Goal: Task Accomplishment & Management: Manage account settings

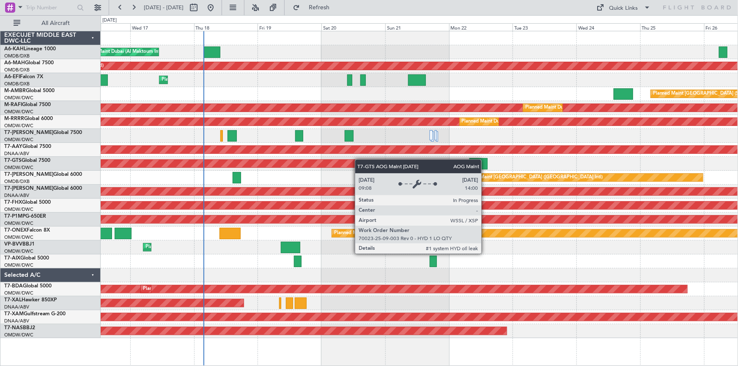
click at [243, 160] on div "AOG Maint [GEOGRAPHIC_DATA] (Seletar)" at bounding box center [419, 164] width 637 height 14
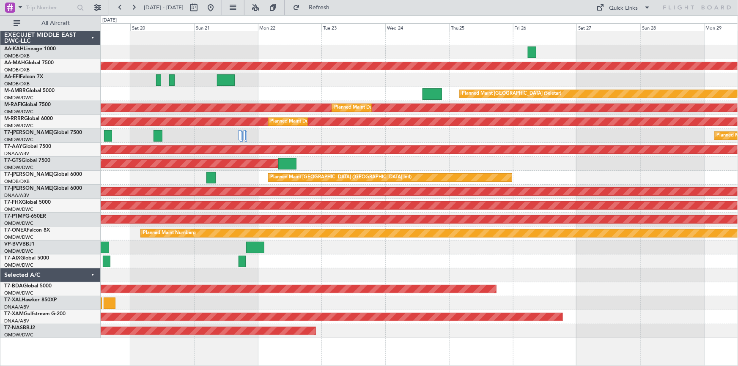
click at [228, 45] on div "Planned Maint Dubai (Al Maktoum Intl)" at bounding box center [419, 52] width 637 height 14
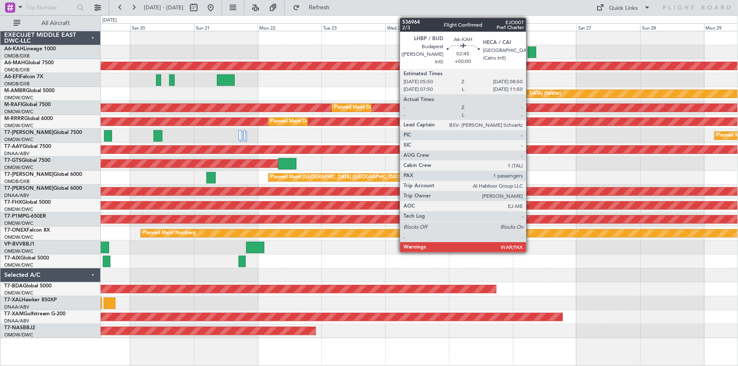
click at [530, 48] on div at bounding box center [532, 51] width 8 height 11
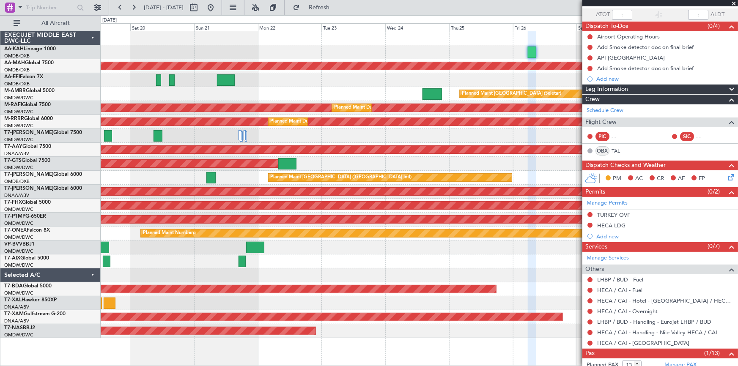
scroll to position [96, 0]
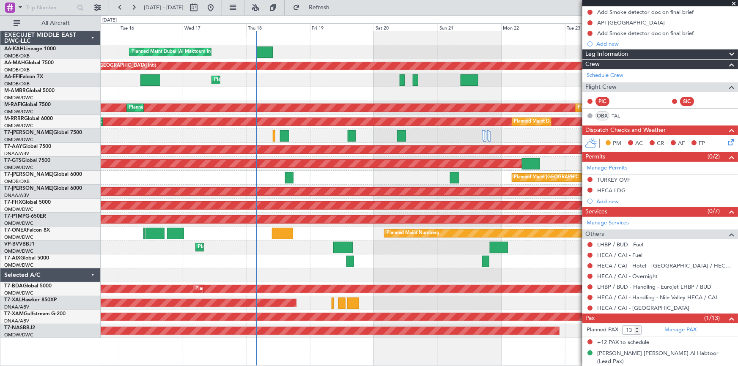
click at [583, 165] on fb-app "19 Sep 2025 - 29 Sep 2025 Refresh Quick Links All Aircraft Planned Maint Dubai …" at bounding box center [369, 186] width 738 height 360
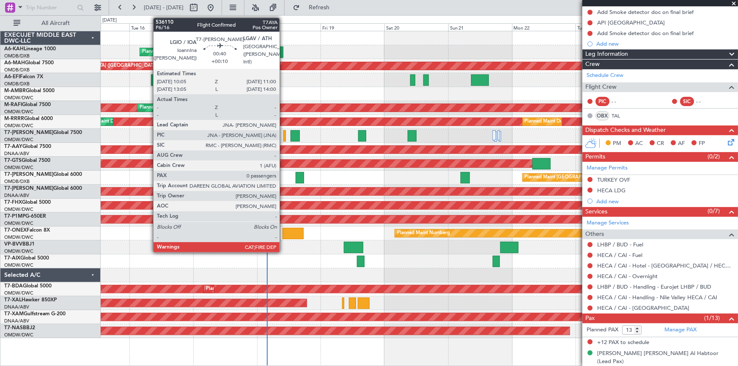
click at [283, 135] on div at bounding box center [284, 135] width 3 height 11
type input "+00:10"
type input "0"
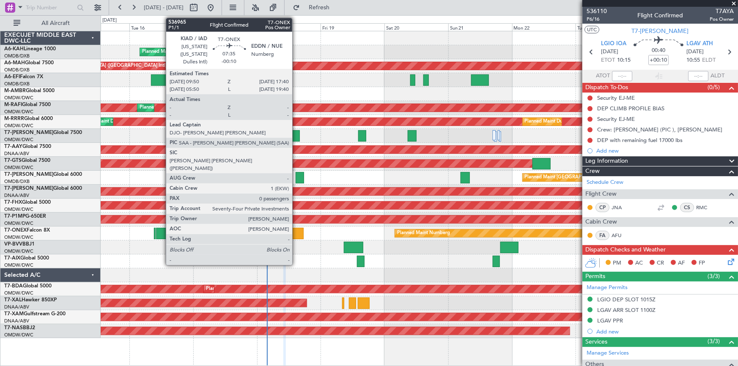
click at [296, 231] on div at bounding box center [292, 233] width 21 height 11
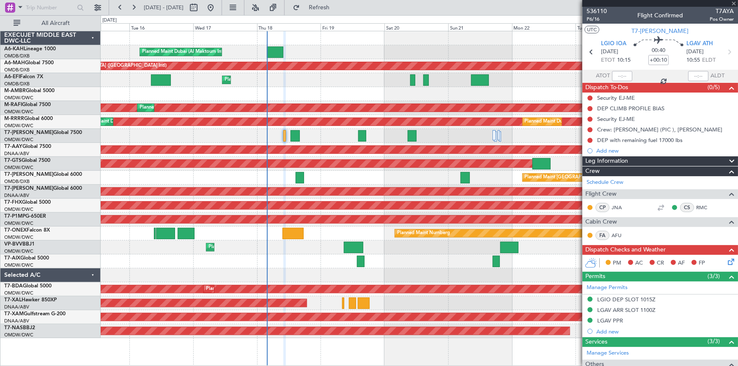
type input "-00:10"
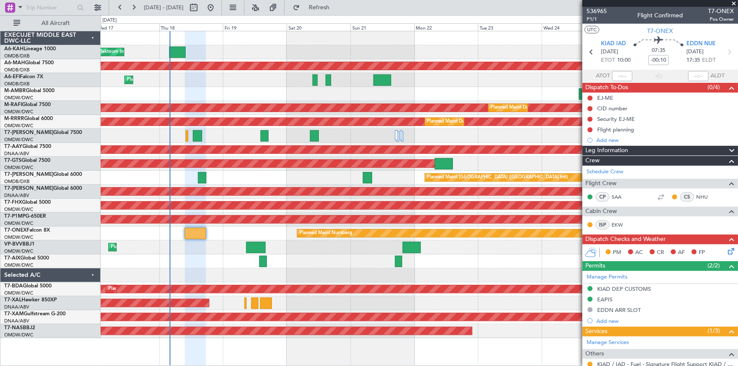
click at [288, 176] on div "Planned Maint [GEOGRAPHIC_DATA] ([GEOGRAPHIC_DATA] Intl)" at bounding box center [419, 178] width 637 height 14
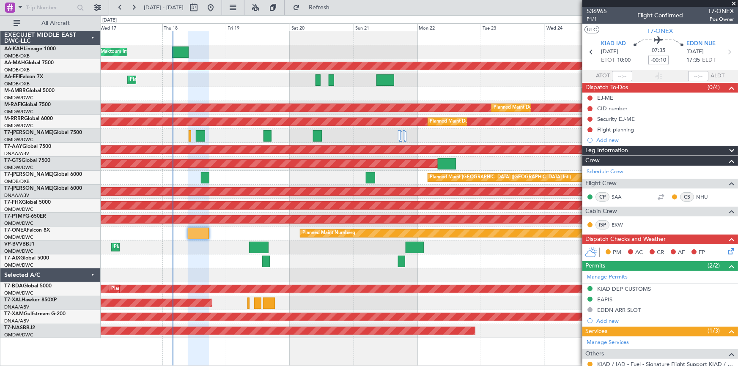
click at [731, 2] on span at bounding box center [733, 4] width 8 height 8
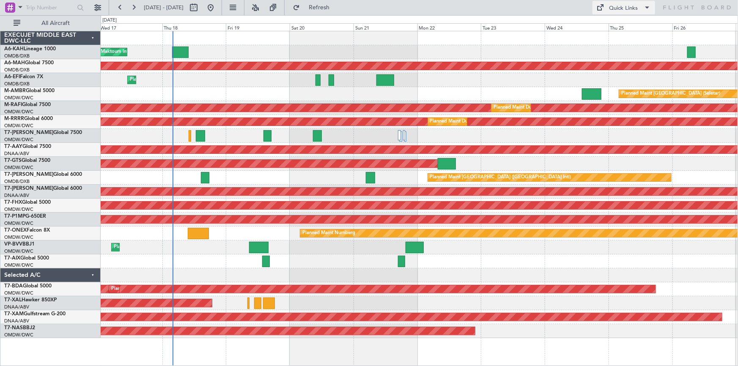
click at [645, 8] on span at bounding box center [647, 8] width 10 height 10
click at [645, 8] on div at bounding box center [369, 183] width 738 height 366
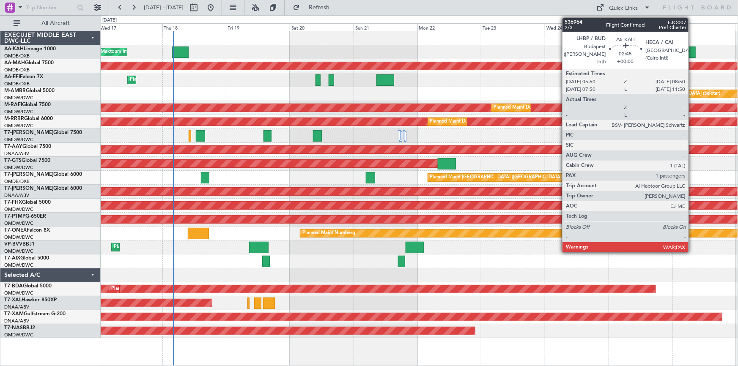
click at [692, 52] on div at bounding box center [691, 51] width 8 height 11
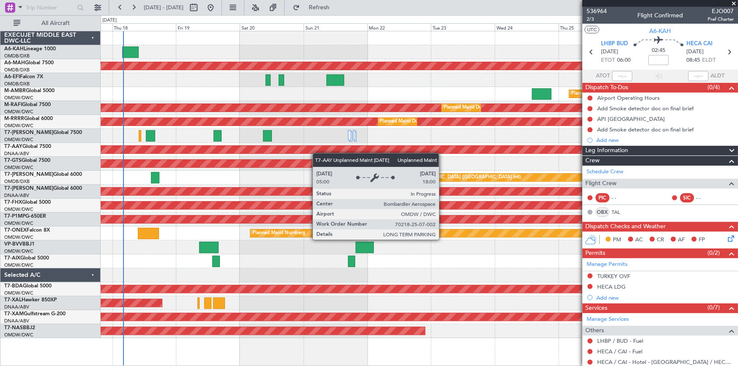
click at [328, 153] on div "Planned Maint Dubai (Al Maktoum Intl) Planned Maint Dubai (Dubai Intl) Planned …" at bounding box center [419, 184] width 637 height 307
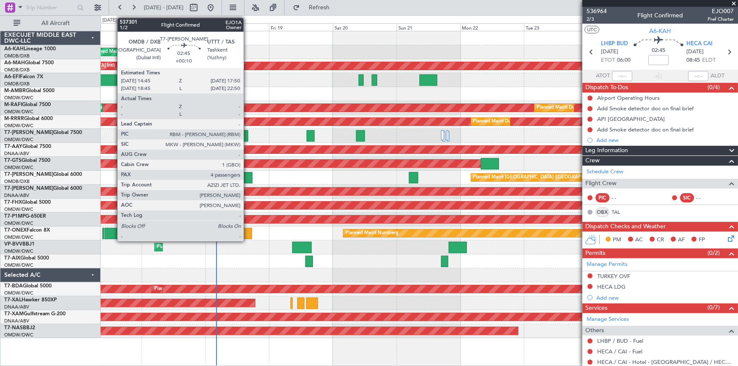
click at [247, 175] on div at bounding box center [248, 177] width 8 height 11
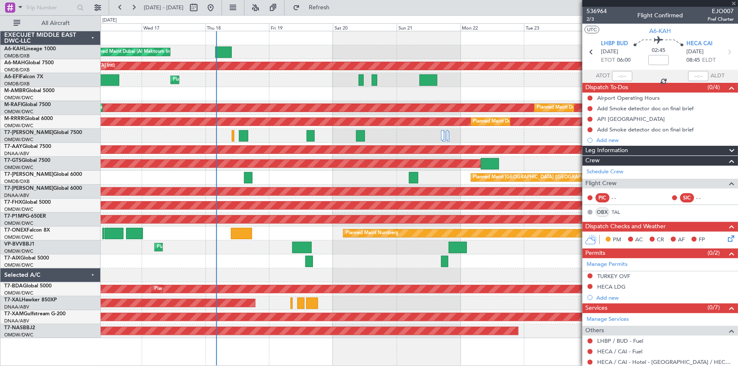
type input "+00:10"
type input "4"
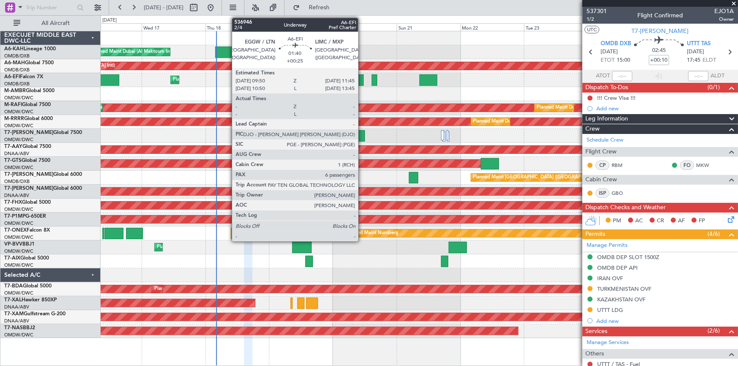
click at [362, 77] on div at bounding box center [360, 79] width 5 height 11
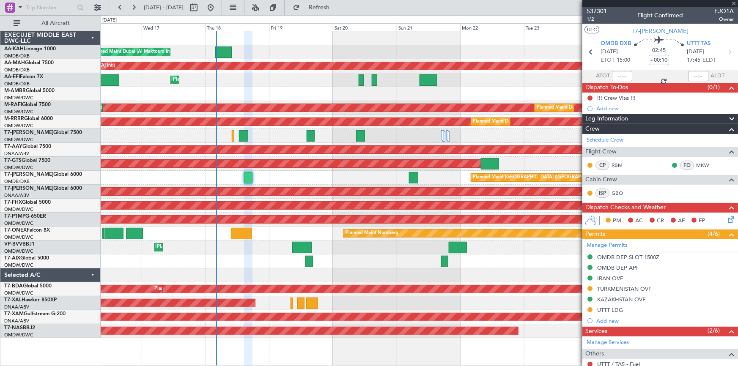
type input "+00:25"
type input "6"
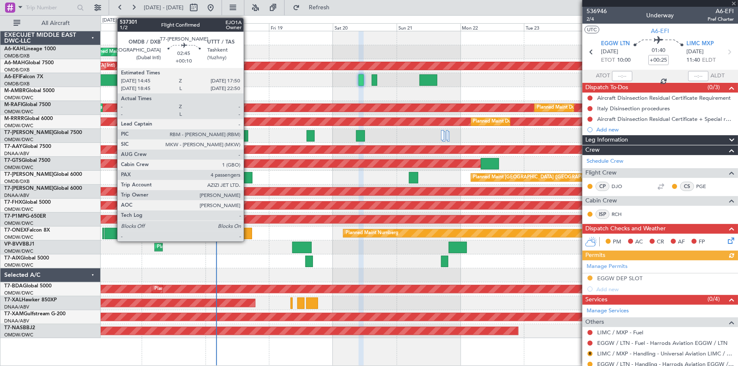
click at [247, 174] on div at bounding box center [248, 177] width 8 height 11
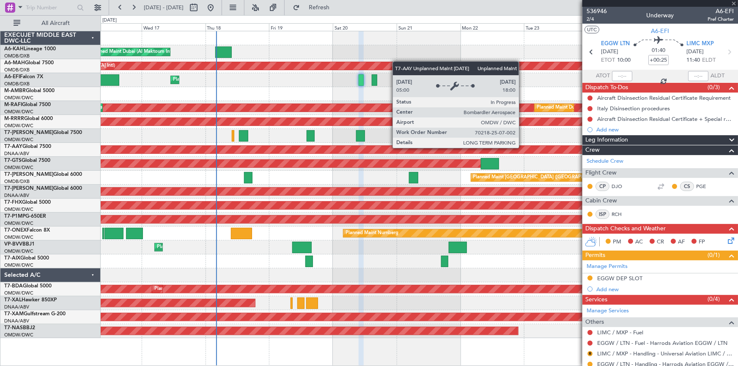
type input "+00:10"
type input "4"
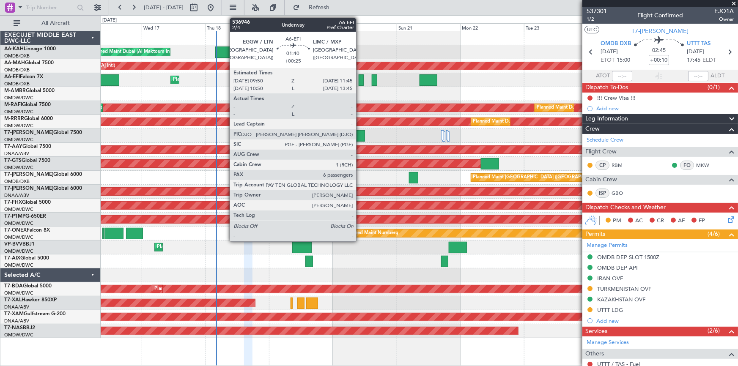
click at [360, 79] on div at bounding box center [360, 79] width 5 height 11
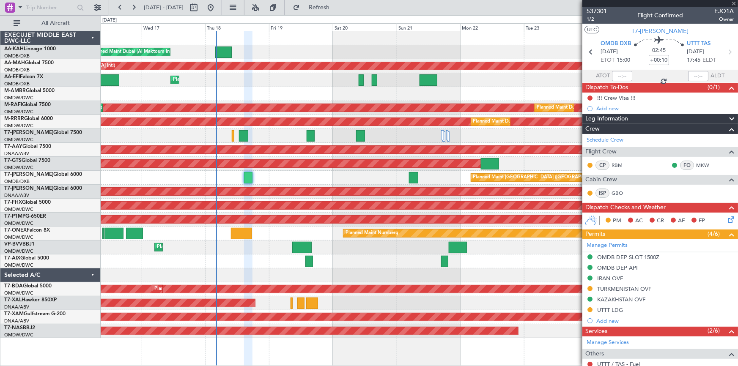
type input "+00:25"
type input "6"
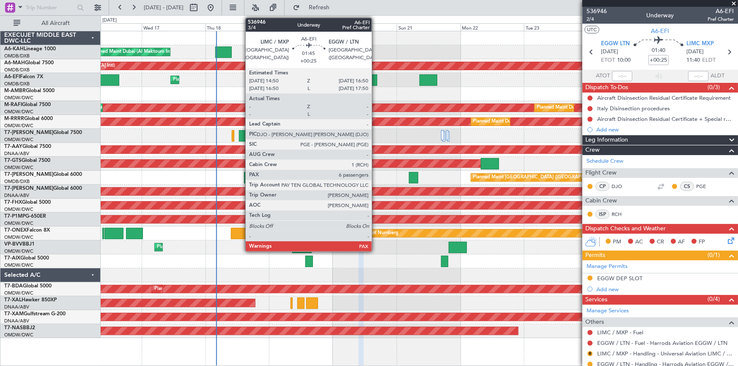
click at [375, 76] on div at bounding box center [374, 79] width 5 height 11
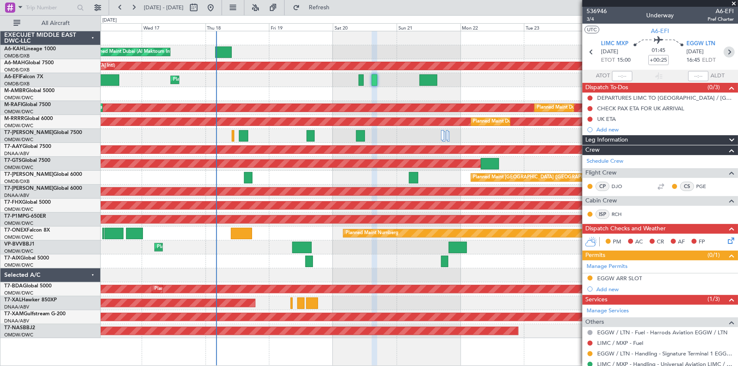
click at [725, 51] on icon at bounding box center [728, 51] width 11 height 11
type input "5"
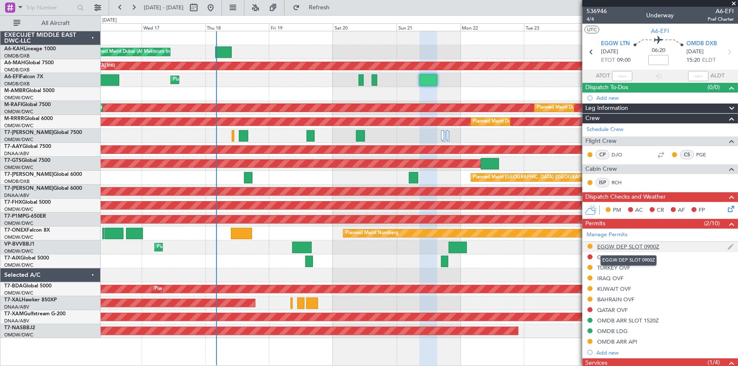
click at [623, 244] on div "EGGW DEP SLOT 0900Z" at bounding box center [628, 246] width 62 height 7
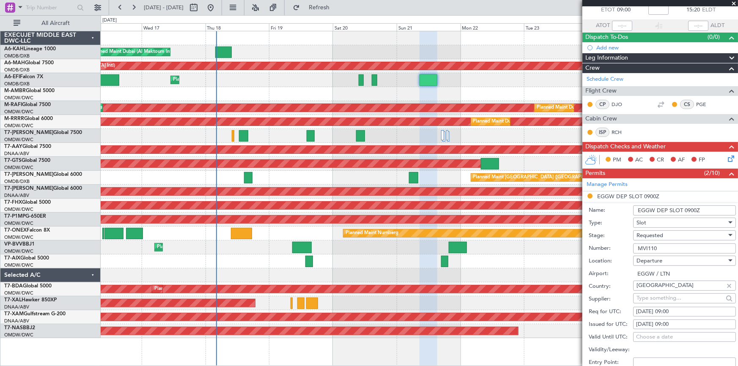
scroll to position [77, 0]
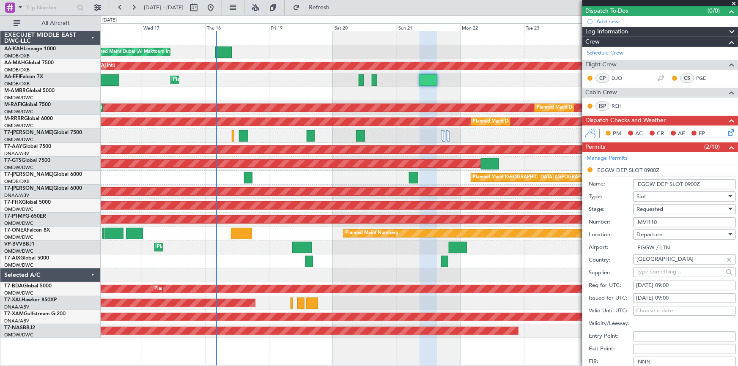
click at [664, 207] on div "Requested" at bounding box center [681, 209] width 90 height 13
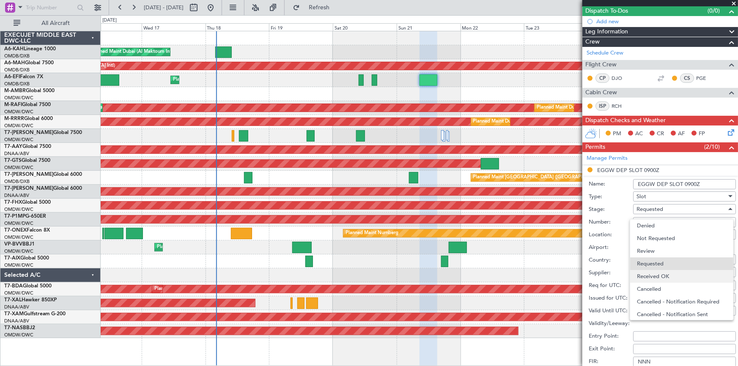
scroll to position [3, 0]
drag, startPoint x: 667, startPoint y: 276, endPoint x: 666, endPoint y: 271, distance: 5.1
click at [667, 273] on span "Received OK" at bounding box center [682, 273] width 90 height 13
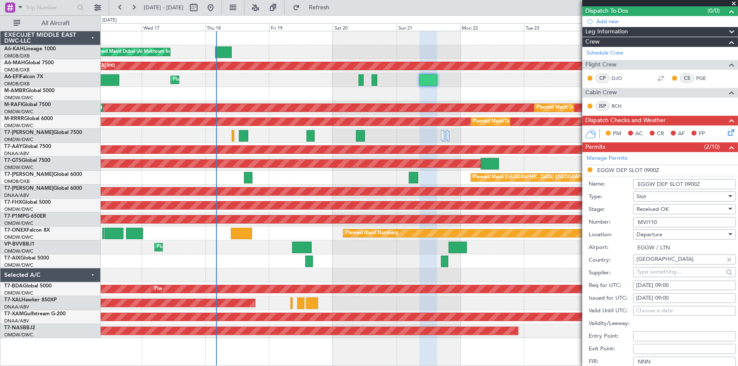
drag, startPoint x: 671, startPoint y: 220, endPoint x: 573, endPoint y: 200, distance: 100.1
click at [573, 200] on fb-app "16 Sep 2025 - 26 Sep 2025 Refresh Quick Links All Aircraft Planned Maint Dubai …" at bounding box center [369, 186] width 738 height 360
paste input "27"
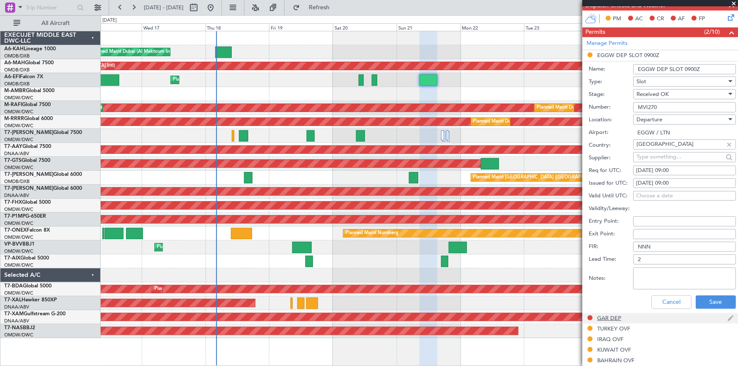
scroll to position [192, 0]
type input "MVI270"
click at [705, 302] on button "Save" at bounding box center [715, 302] width 40 height 14
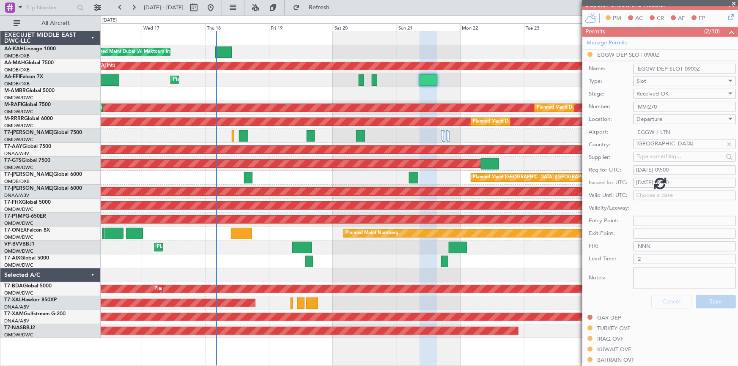
scroll to position [185, 0]
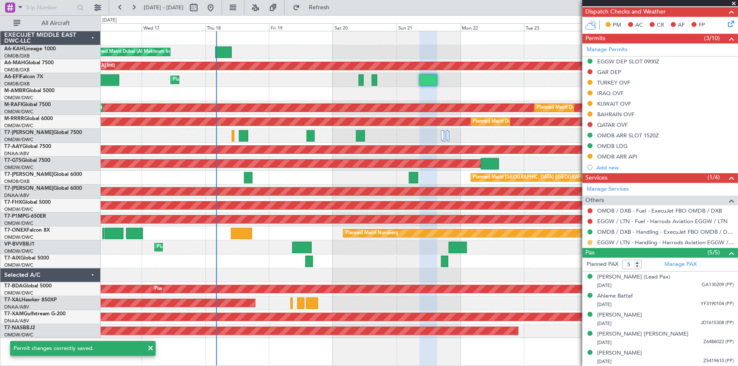
click at [592, 242] on button at bounding box center [589, 242] width 5 height 5
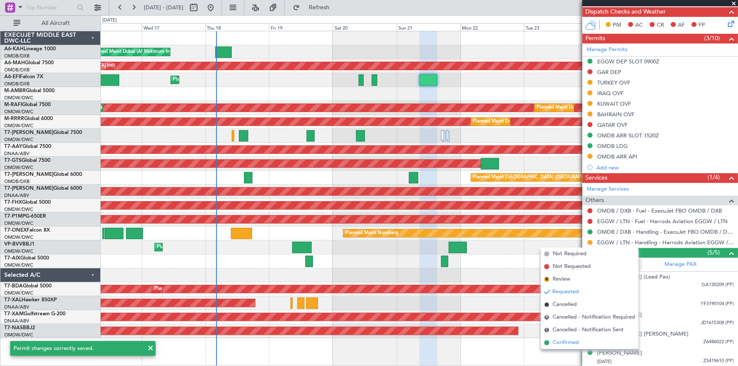
click at [566, 343] on span "Confirmed" at bounding box center [565, 343] width 26 height 8
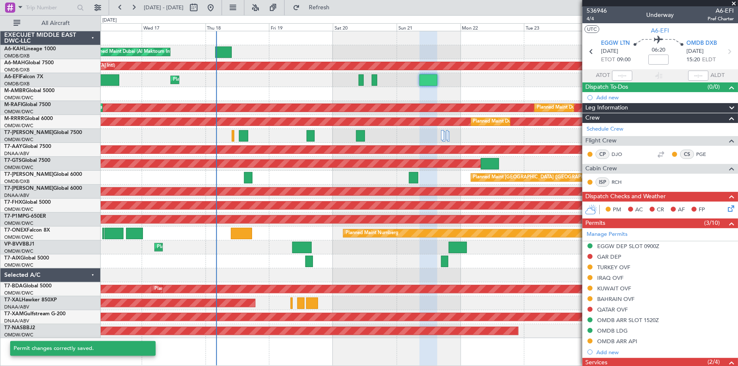
scroll to position [0, 0]
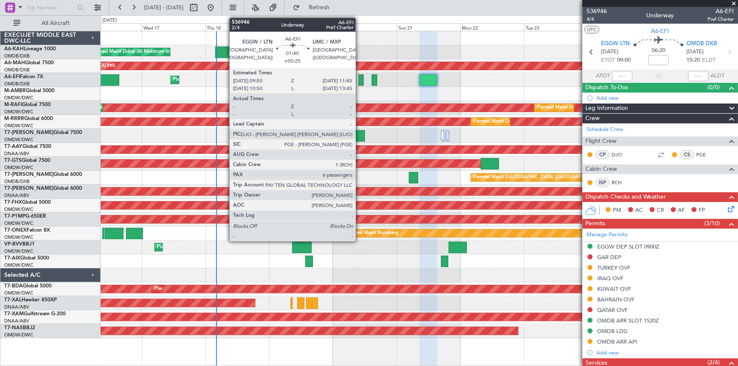
click at [359, 77] on div at bounding box center [360, 79] width 5 height 11
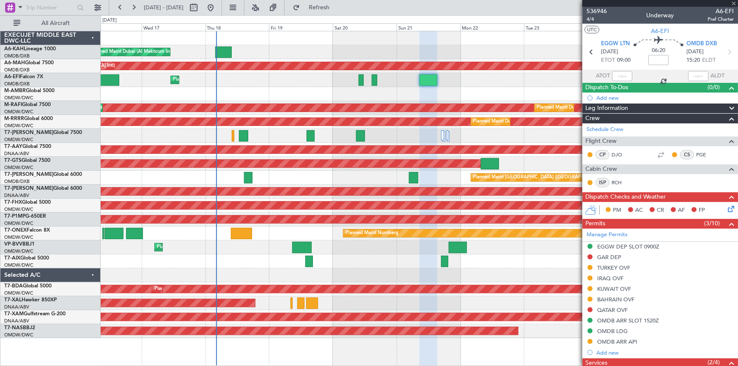
type input "+00:25"
type input "6"
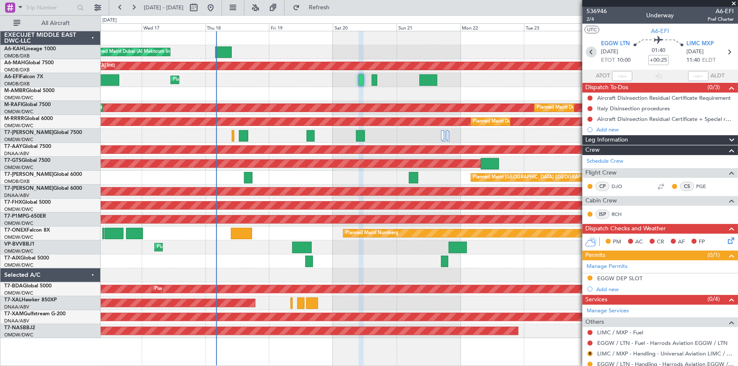
click at [589, 51] on icon at bounding box center [590, 51] width 11 height 11
type input "+00:15"
type input "08:30"
type input "15:40"
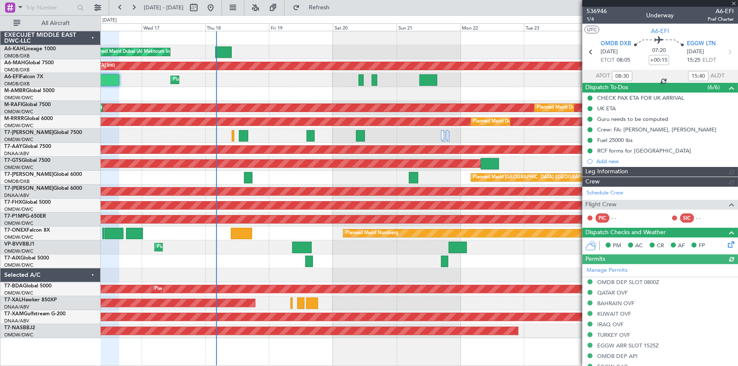
type input "Rohit Roy (ROY)"
type input "7286"
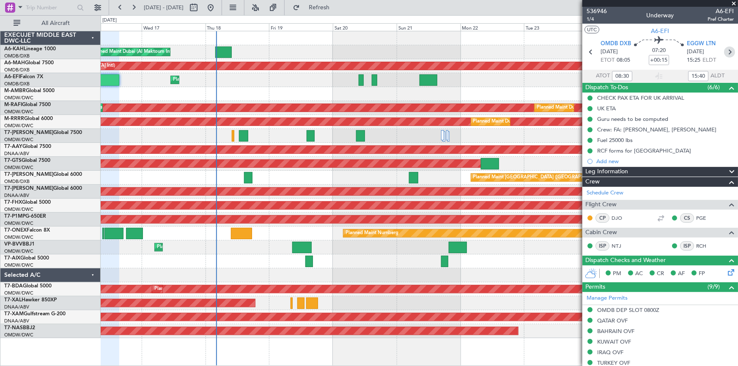
click at [725, 50] on icon at bounding box center [729, 51] width 11 height 11
type input "+00:25"
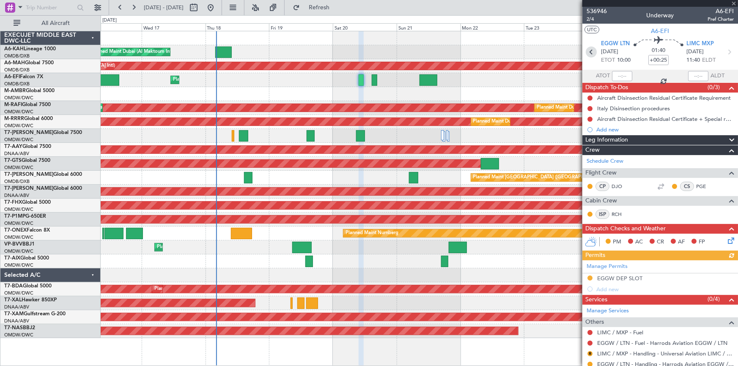
click at [588, 50] on icon at bounding box center [590, 51] width 11 height 11
type input "+00:15"
type input "08:30"
type input "15:40"
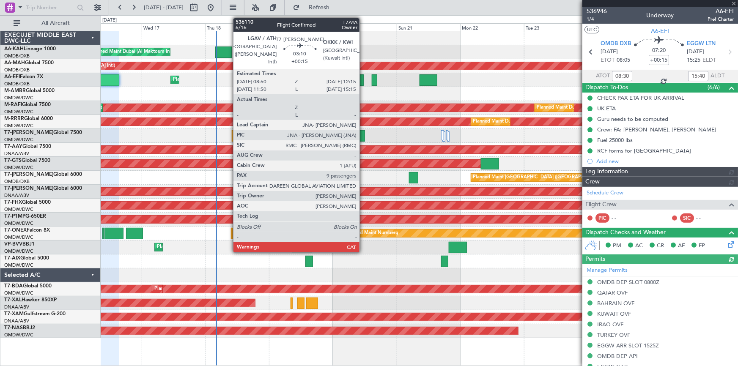
type input "Rohit Roy (ROY)"
type input "7286"
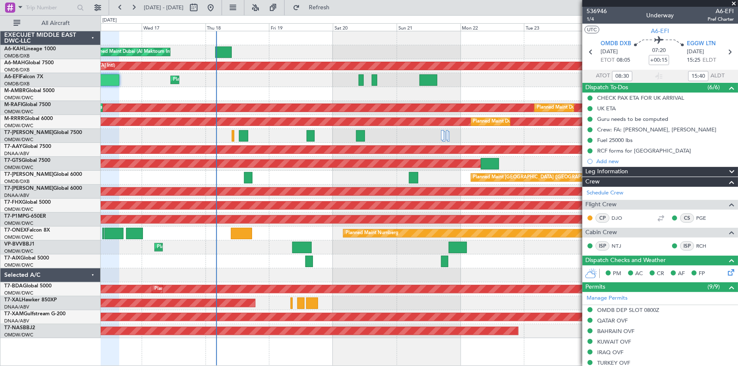
type input "12:30"
type input "16:40"
type input "08:30"
type input "15:40"
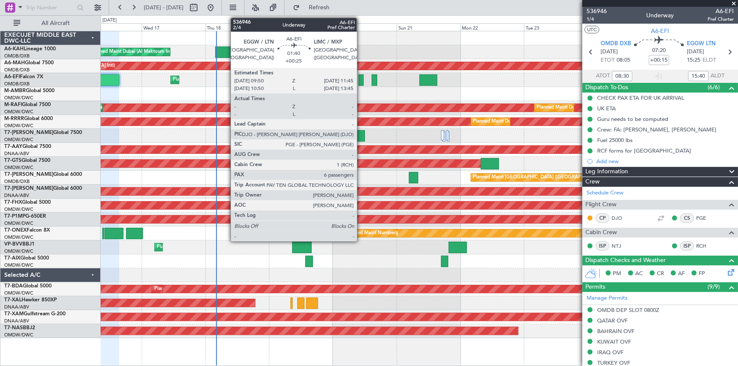
click at [361, 81] on div at bounding box center [360, 79] width 5 height 11
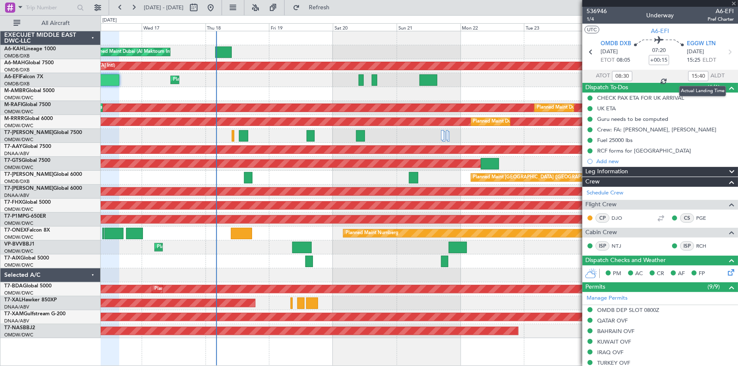
type input "+00:25"
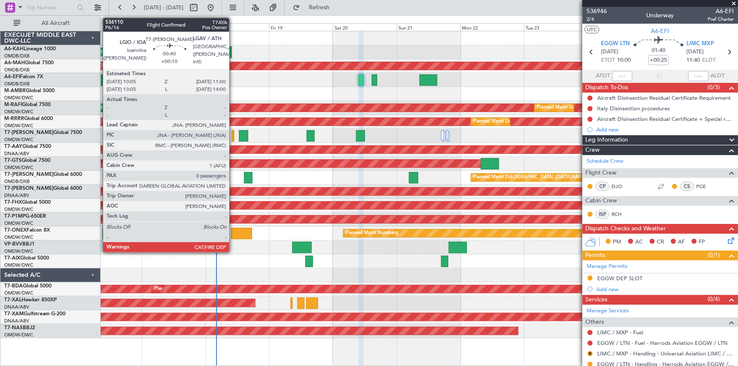
click at [233, 134] on div at bounding box center [233, 135] width 3 height 11
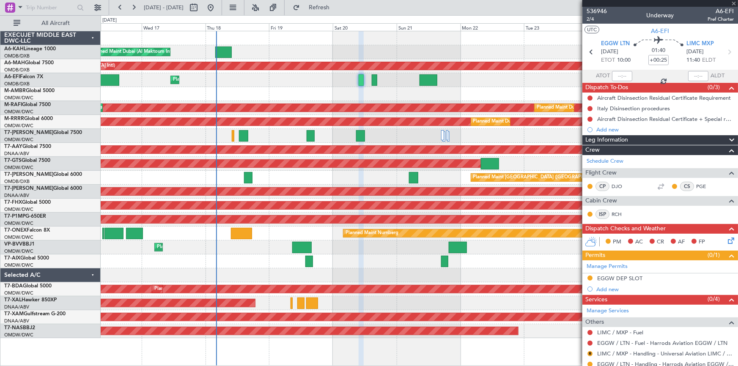
type input "+00:10"
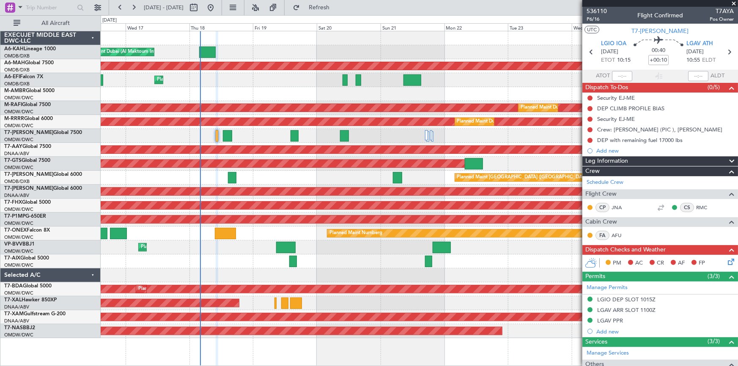
click at [279, 170] on div "Planned Maint Dubai (Al Maktoum Intl) Planned Maint [GEOGRAPHIC_DATA] ([GEOGRAP…" at bounding box center [419, 184] width 637 height 307
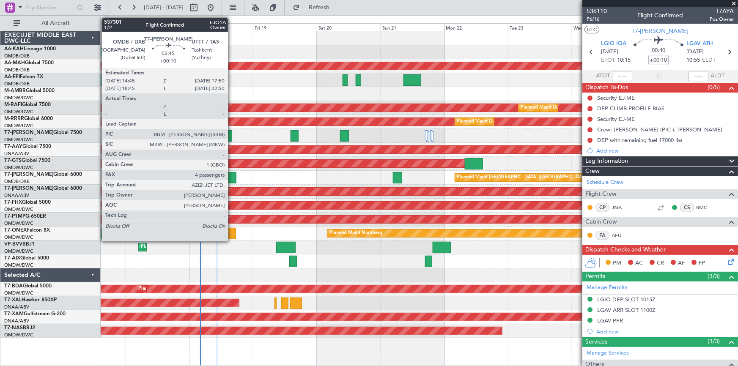
click at [232, 176] on div at bounding box center [232, 177] width 8 height 11
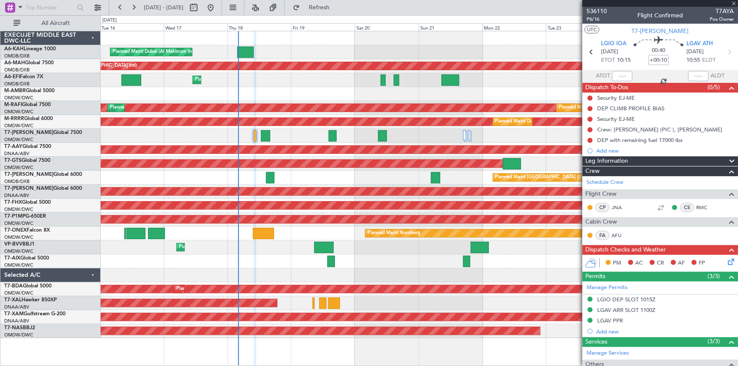
type input "4"
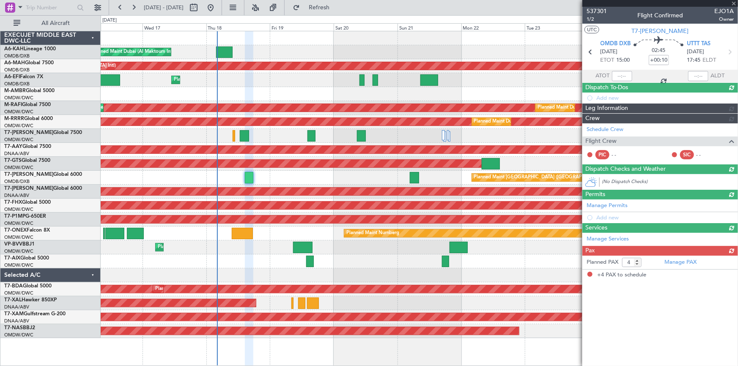
click at [343, 179] on div "Planned Maint [GEOGRAPHIC_DATA] ([GEOGRAPHIC_DATA] Intl)" at bounding box center [419, 178] width 637 height 14
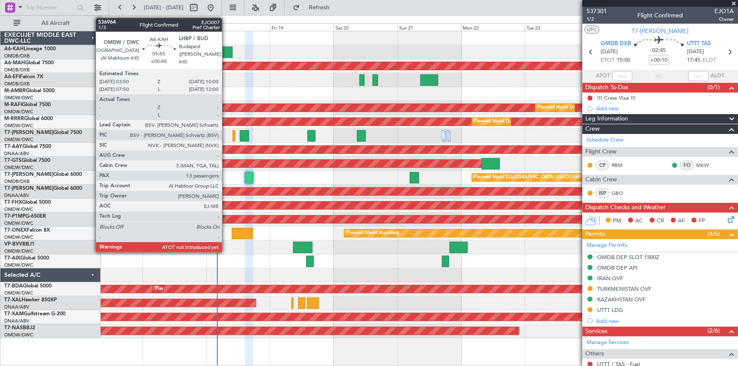
click at [225, 51] on div at bounding box center [224, 51] width 16 height 11
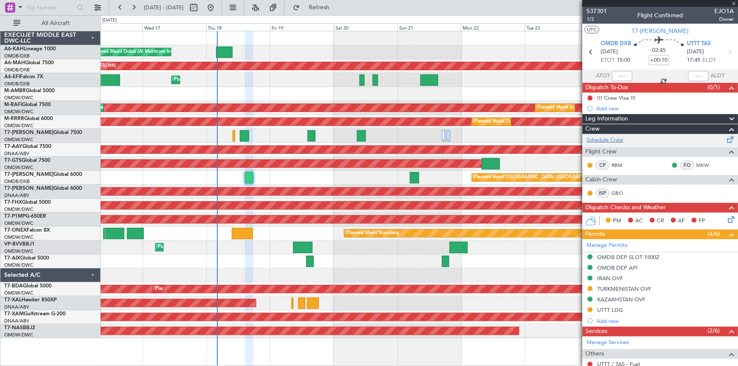
type input "+00:45"
type input "13"
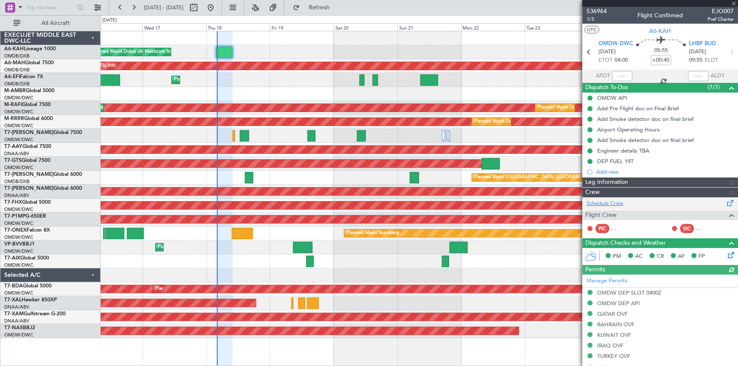
type input "[PERSON_NAME] (ANI)"
type input "7304"
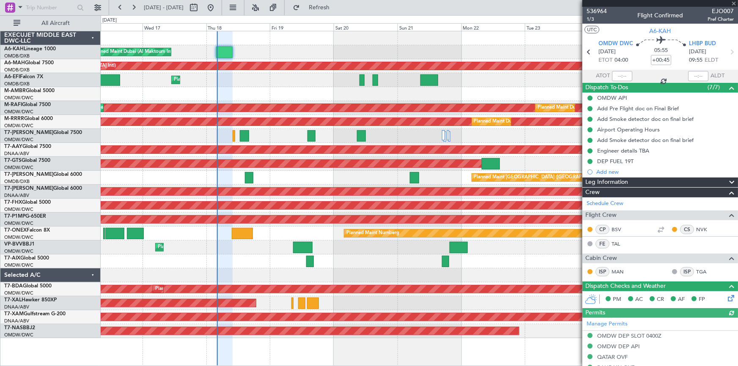
click at [619, 74] on div at bounding box center [622, 76] width 20 height 10
click at [616, 74] on div at bounding box center [622, 76] width 20 height 10
click at [616, 74] on input "text" at bounding box center [622, 76] width 20 height 10
click at [638, 72] on mat-tooltip-component "Flight Time Correction" at bounding box center [658, 78] width 63 height 22
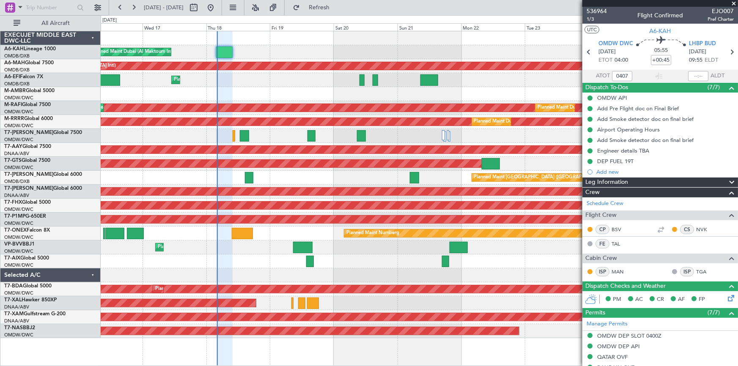
type input "04:07"
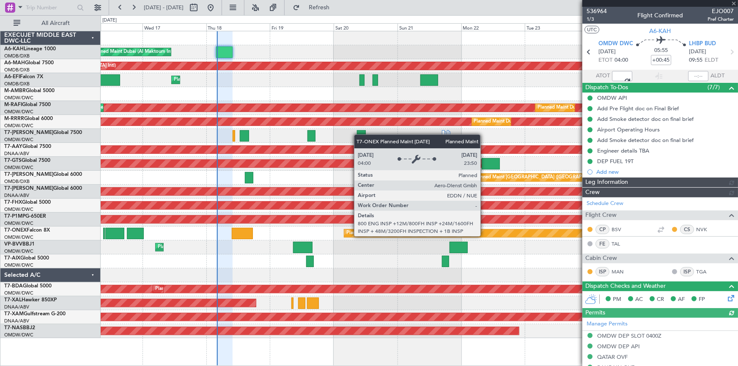
type input "[PERSON_NAME] (ANI)"
type input "7304"
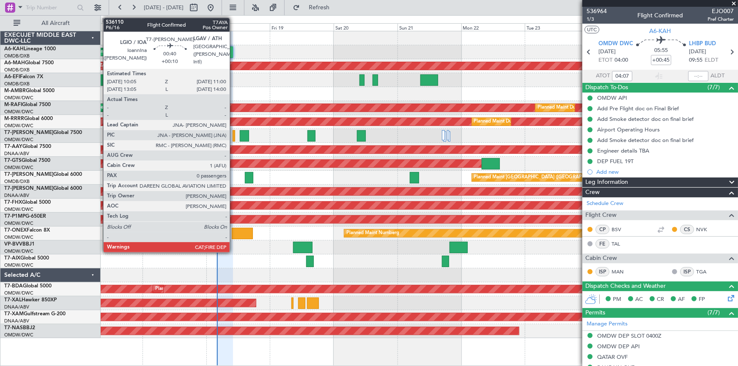
click at [233, 135] on div at bounding box center [233, 135] width 3 height 11
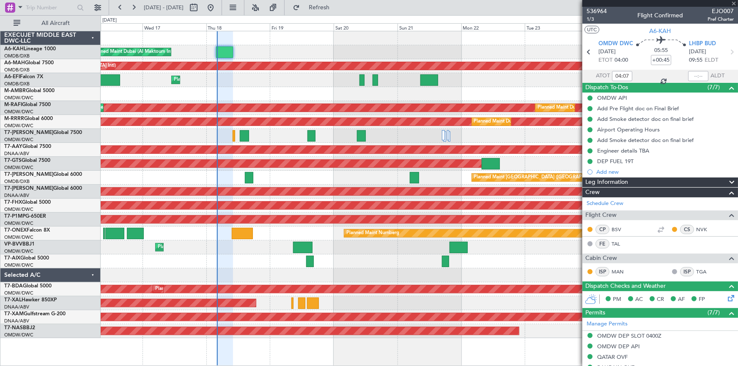
type input "+00:10"
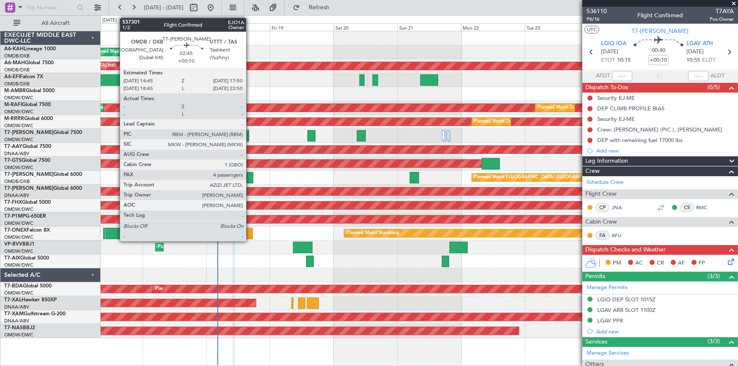
click at [250, 178] on div at bounding box center [249, 177] width 8 height 11
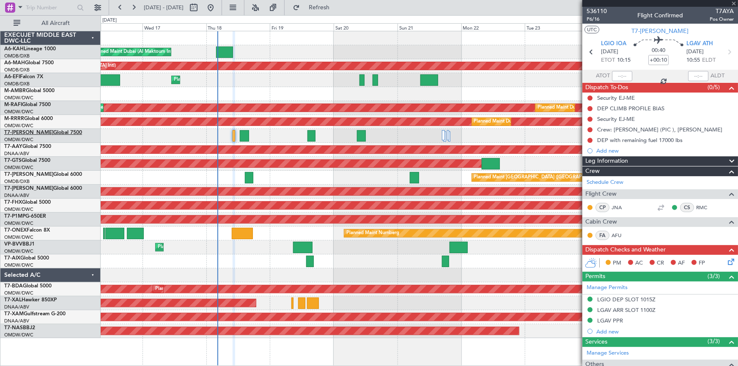
type input "4"
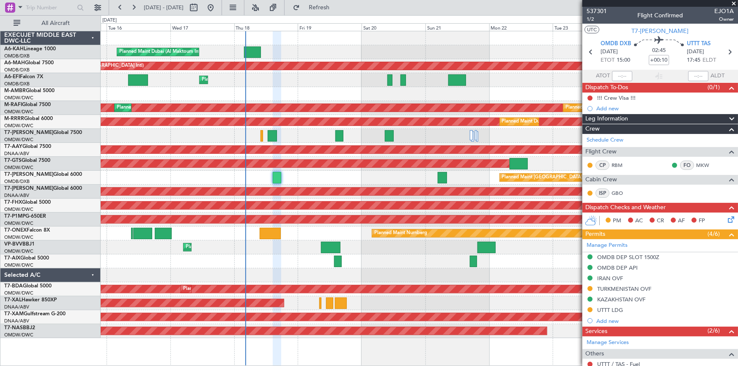
click at [145, 261] on div at bounding box center [419, 261] width 637 height 14
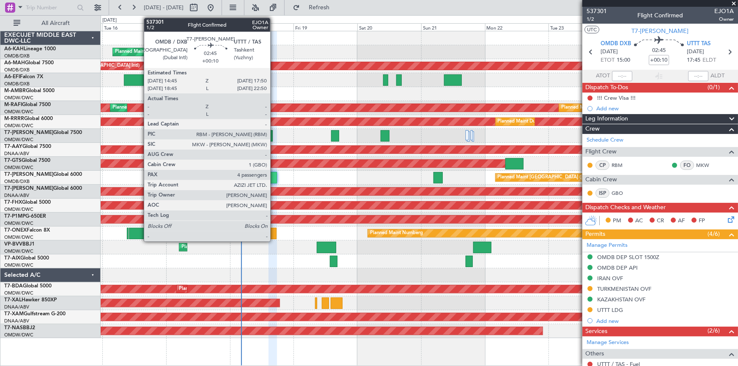
click at [274, 175] on div at bounding box center [272, 177] width 8 height 11
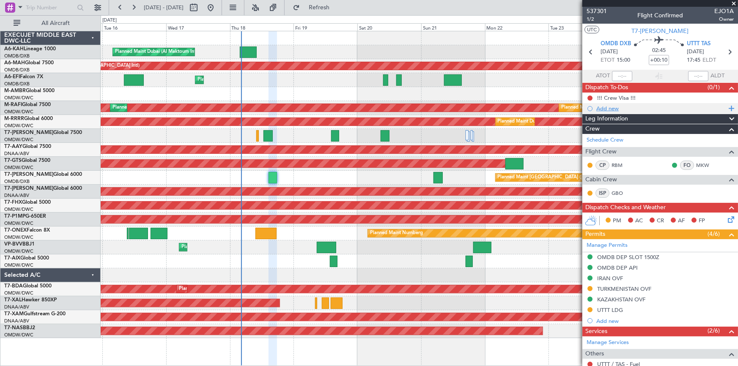
click at [608, 108] on div "Add new" at bounding box center [661, 108] width 130 height 7
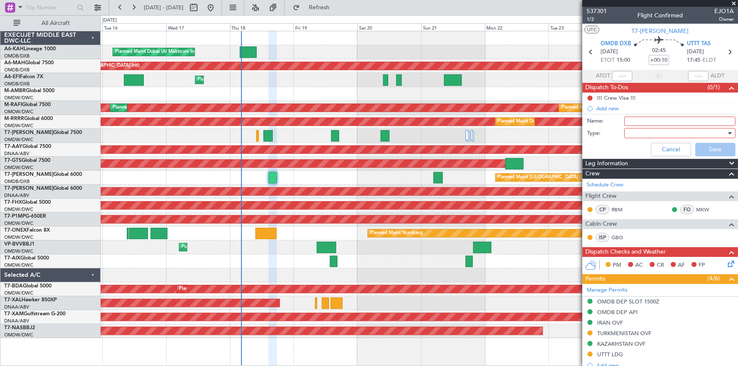
click at [633, 120] on input "Name:" at bounding box center [679, 121] width 111 height 9
paste input "30000 lbs"
type input "dep fuel 30000 lbs"
click at [636, 134] on div at bounding box center [676, 133] width 98 height 13
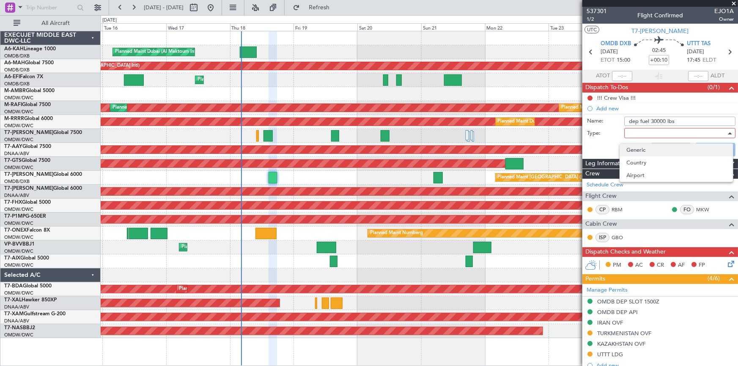
click at [638, 151] on span "Generic" at bounding box center [675, 150] width 99 height 13
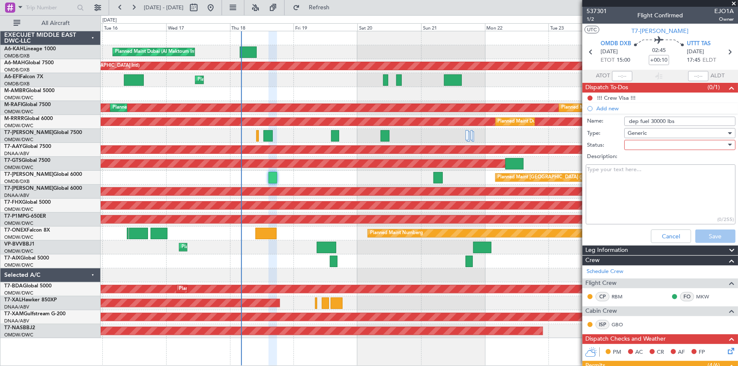
click at [639, 147] on div at bounding box center [676, 145] width 98 height 13
drag, startPoint x: 643, startPoint y: 164, endPoint x: 699, endPoint y: 216, distance: 76.6
click at [644, 164] on span "Not Started" at bounding box center [675, 162] width 99 height 13
click at [711, 235] on button "Save" at bounding box center [715, 237] width 40 height 14
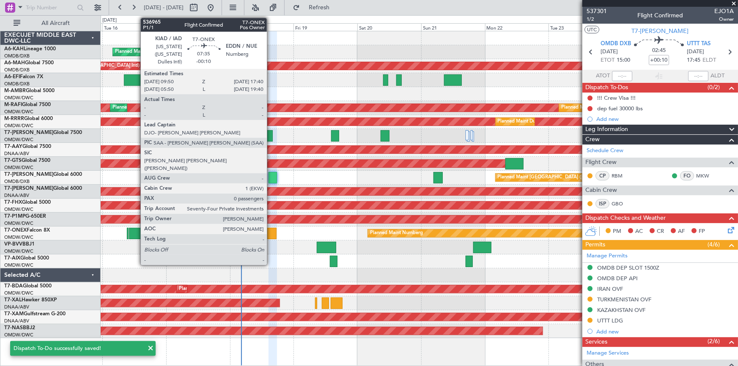
click at [269, 234] on div at bounding box center [265, 233] width 21 height 11
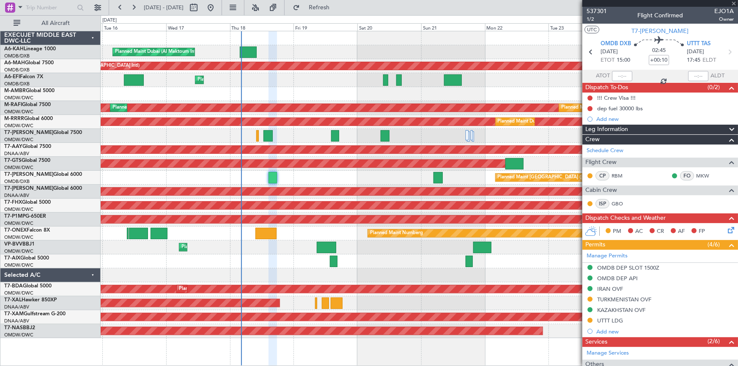
type input "-00:10"
type input "0"
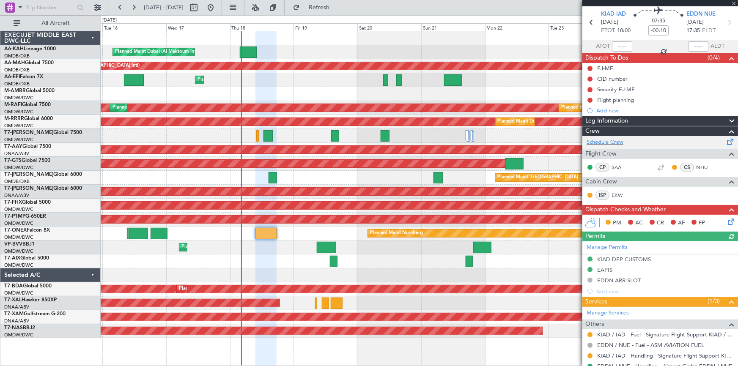
scroll to position [58, 0]
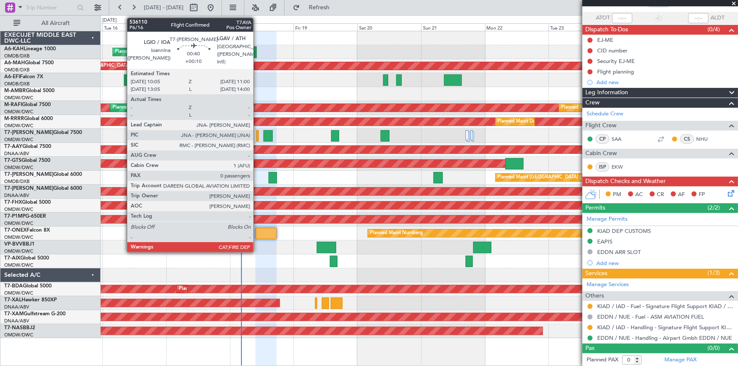
click at [257, 131] on div at bounding box center [257, 135] width 3 height 11
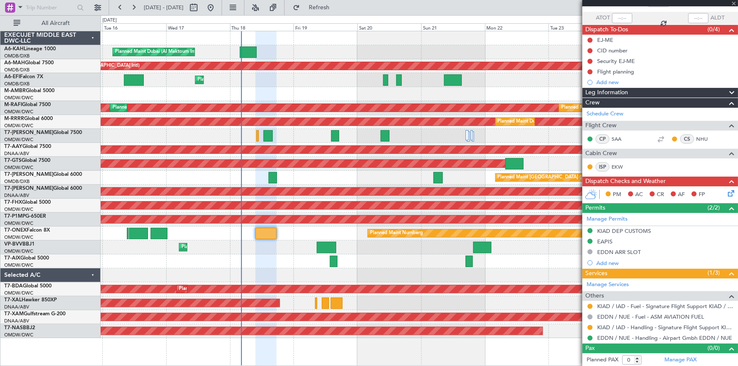
type input "+00:10"
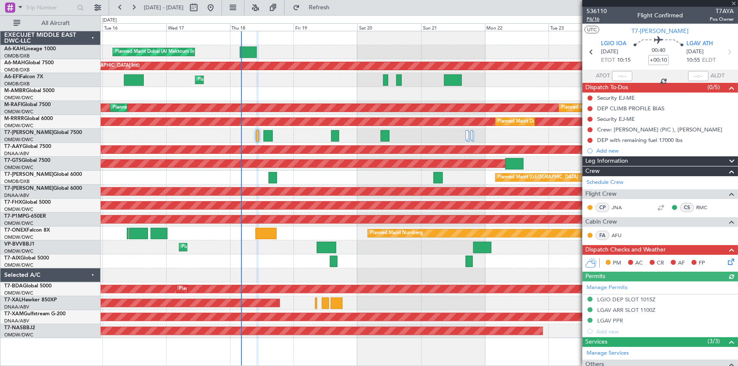
click at [594, 19] on span "P6/16" at bounding box center [596, 19] width 20 height 7
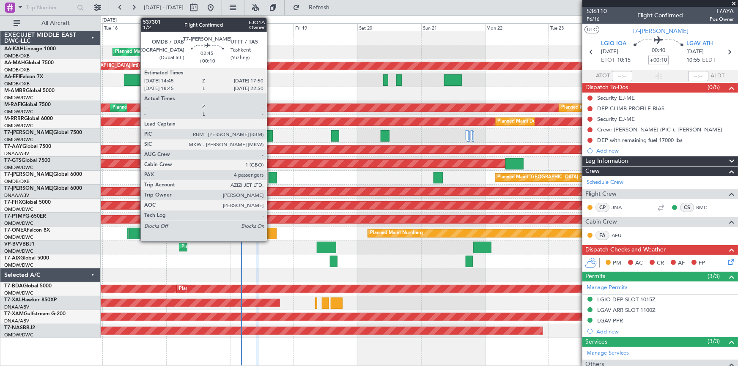
click at [271, 176] on div at bounding box center [272, 177] width 8 height 11
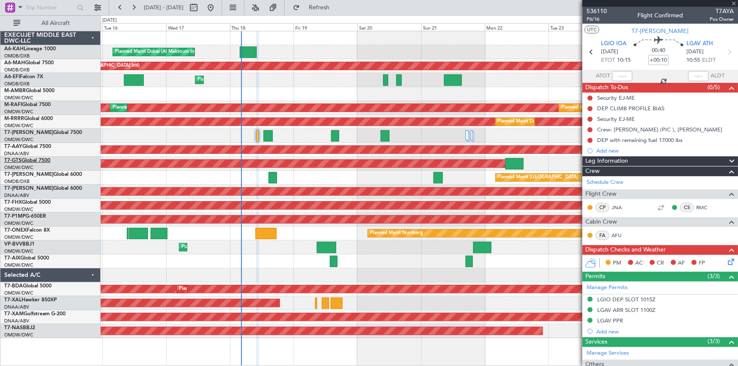
type input "4"
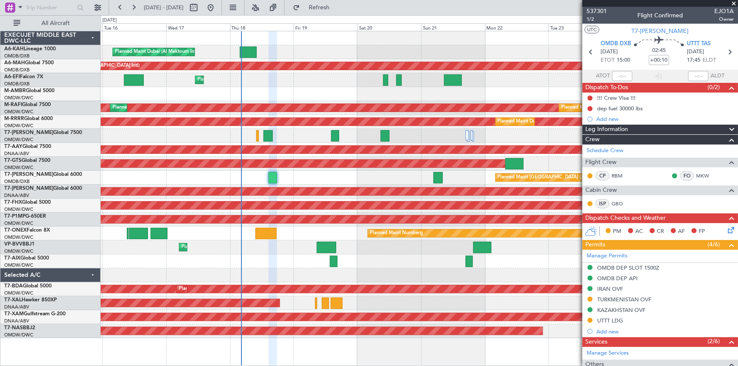
drag, startPoint x: 620, startPoint y: 107, endPoint x: 644, endPoint y: 123, distance: 28.4
click at [621, 107] on div "dep fuel 30000 lbs" at bounding box center [620, 108] width 46 height 7
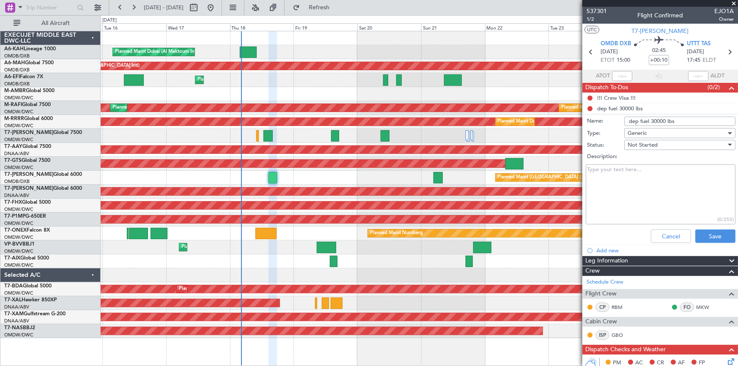
click at [682, 121] on input "dep fuel 30000 lbs" at bounding box center [679, 121] width 111 height 9
type input "dep fuel 30000 lbs, FL410"
drag, startPoint x: 711, startPoint y: 236, endPoint x: 697, endPoint y: 232, distance: 14.2
click at [710, 236] on button "Save" at bounding box center [715, 237] width 40 height 14
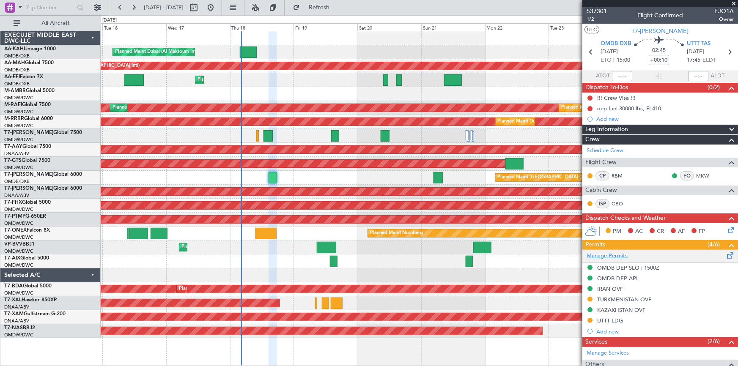
click at [610, 255] on link "Manage Permits" at bounding box center [606, 256] width 41 height 8
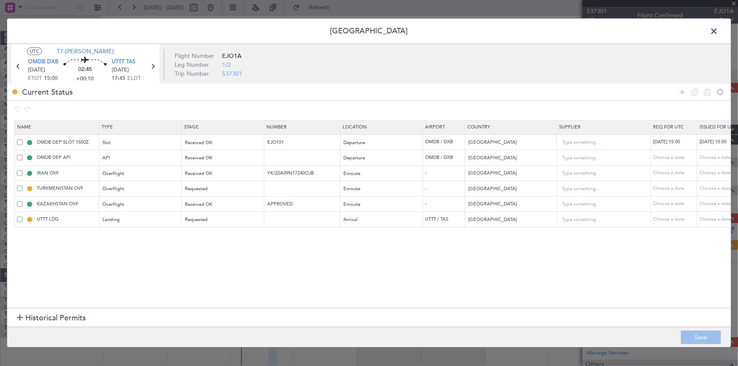
click at [718, 34] on span at bounding box center [718, 33] width 0 height 17
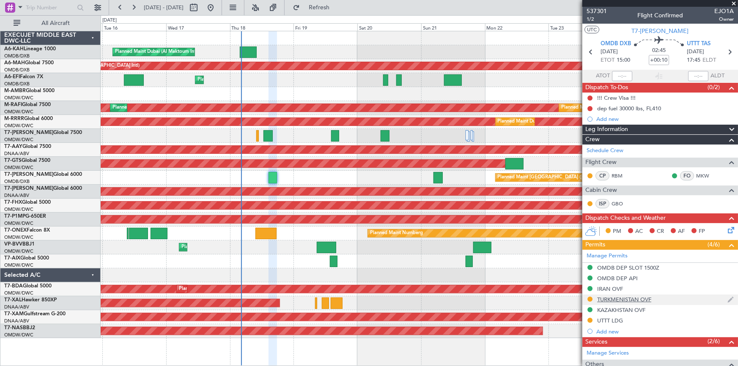
scroll to position [153, 0]
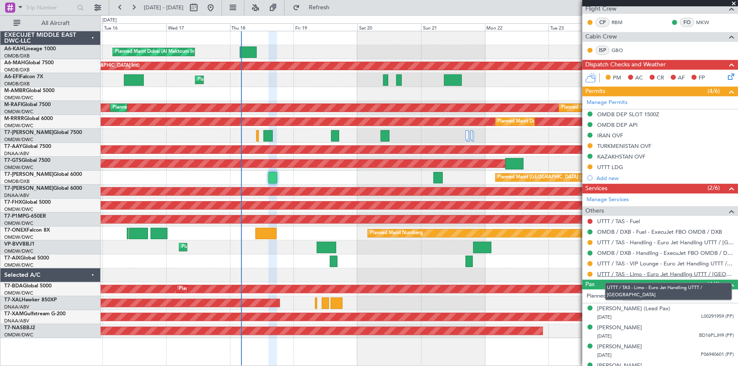
click at [632, 273] on link "UTTT / TAS - Limo - Euro Jet Handling UTTT / [GEOGRAPHIC_DATA]" at bounding box center [665, 274] width 137 height 7
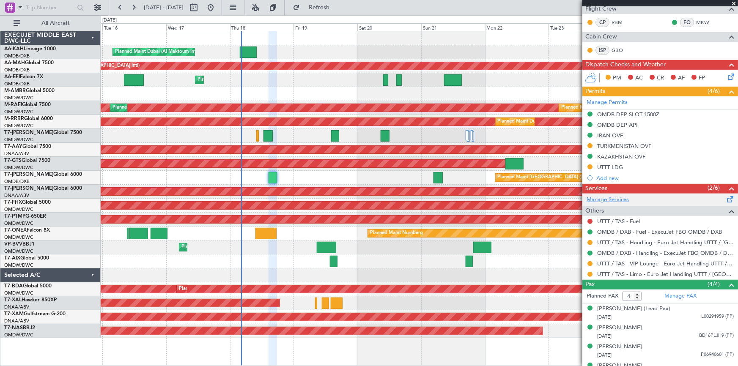
click at [613, 200] on link "Manage Services" at bounding box center [607, 200] width 42 height 8
drag, startPoint x: 327, startPoint y: 4, endPoint x: 447, endPoint y: 52, distance: 129.0
click at [330, 6] on button "Refresh" at bounding box center [314, 8] width 51 height 14
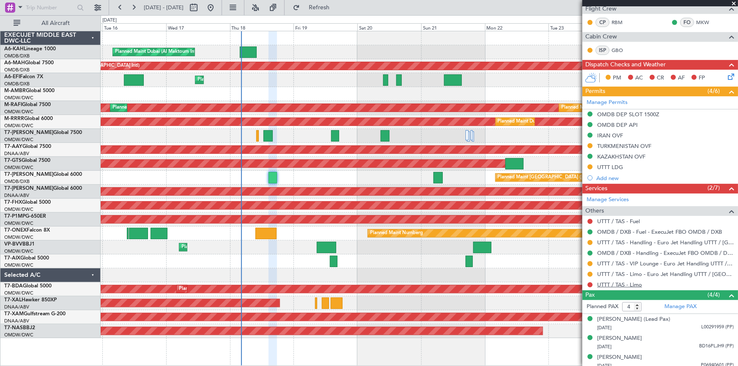
click at [613, 282] on link "UTTT / TAS - Limo" at bounding box center [619, 284] width 45 height 7
click at [335, 8] on span "Refresh" at bounding box center [319, 8] width 36 height 6
click at [592, 283] on div at bounding box center [589, 285] width 7 height 7
click at [588, 283] on button at bounding box center [589, 284] width 5 height 5
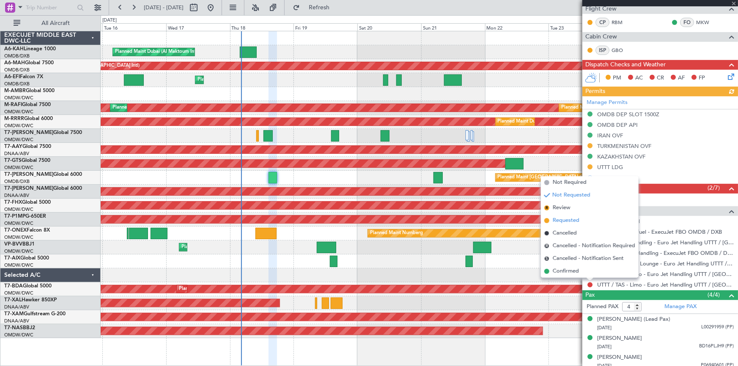
click at [569, 219] on span "Requested" at bounding box center [565, 220] width 27 height 8
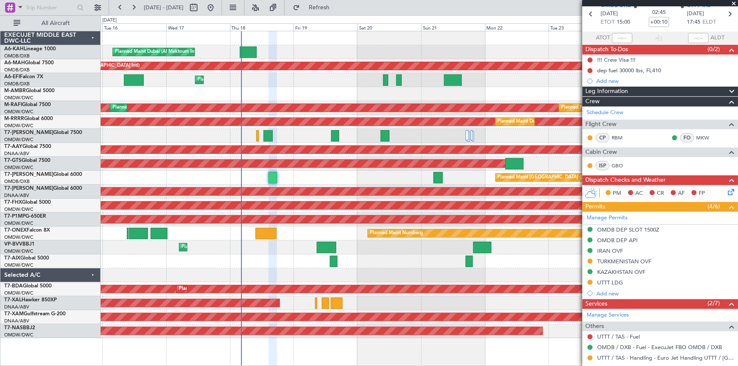
scroll to position [0, 0]
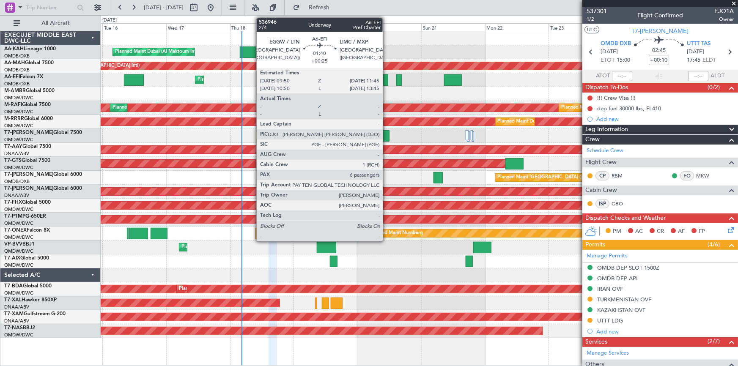
click at [386, 76] on div at bounding box center [385, 79] width 5 height 11
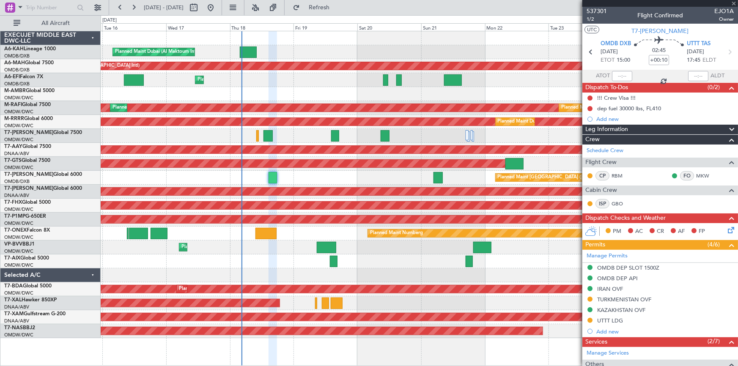
type input "+00:25"
type input "6"
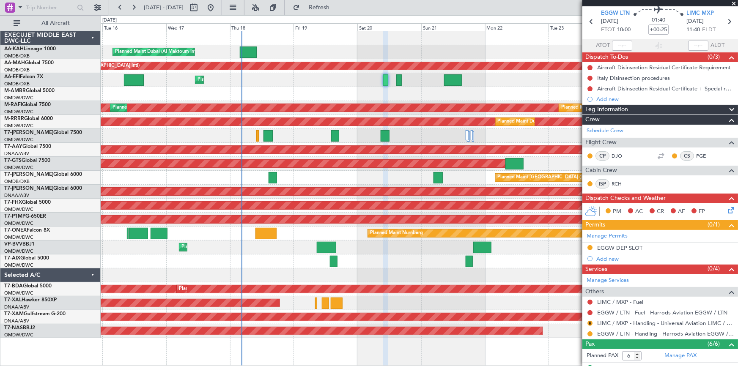
scroll to position [77, 0]
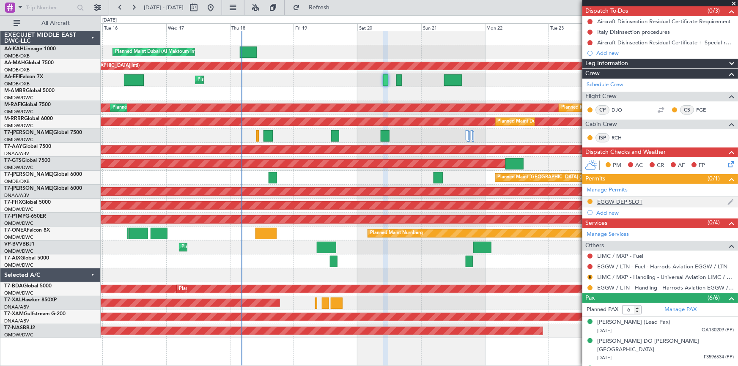
click at [631, 200] on div "EGGW DEP SLOT" at bounding box center [619, 201] width 45 height 7
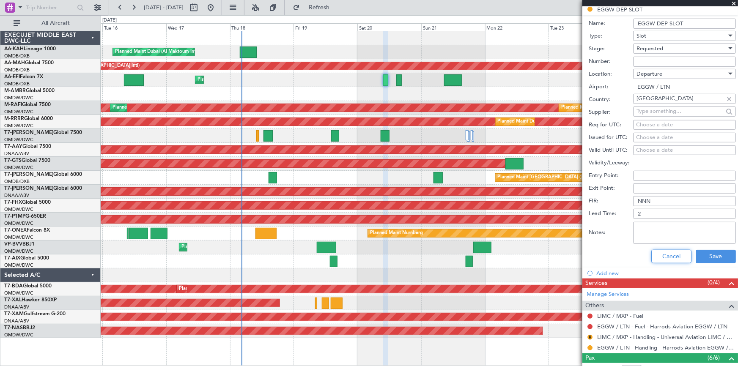
drag, startPoint x: 664, startPoint y: 259, endPoint x: 669, endPoint y: 197, distance: 61.9
click at [664, 258] on button "Cancel" at bounding box center [671, 257] width 40 height 14
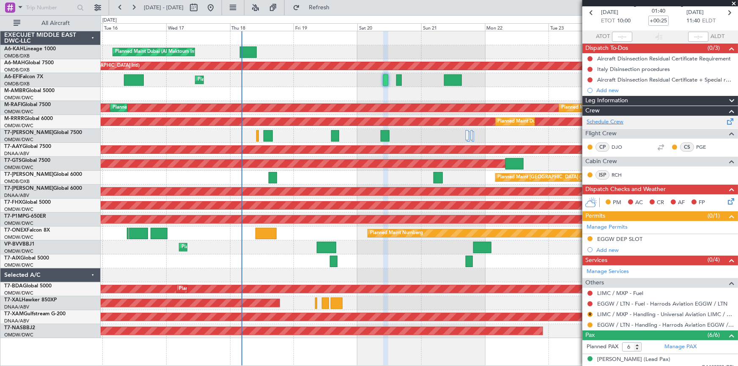
scroll to position [0, 0]
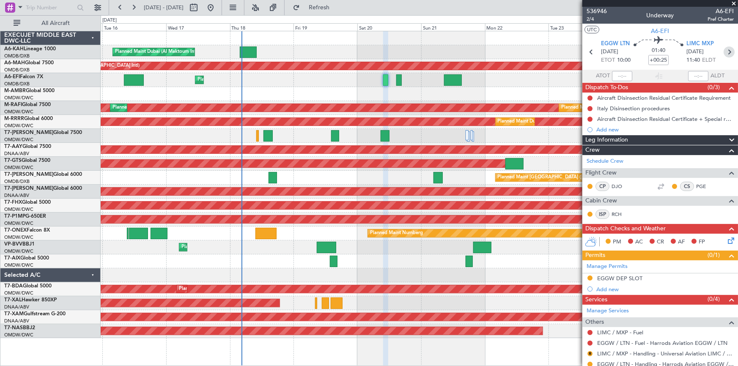
click at [725, 52] on icon at bounding box center [728, 51] width 11 height 11
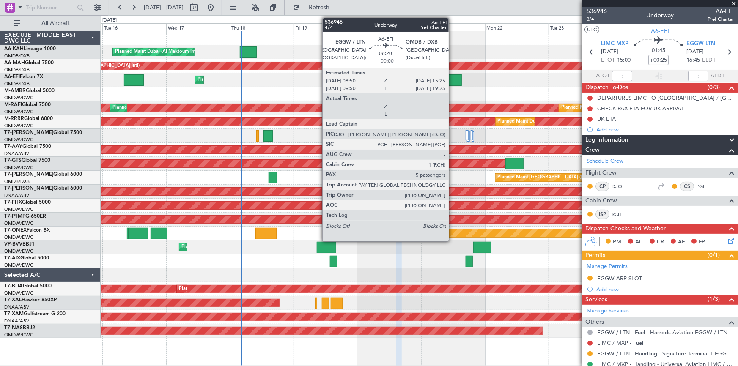
click at [451, 79] on div at bounding box center [453, 79] width 18 height 11
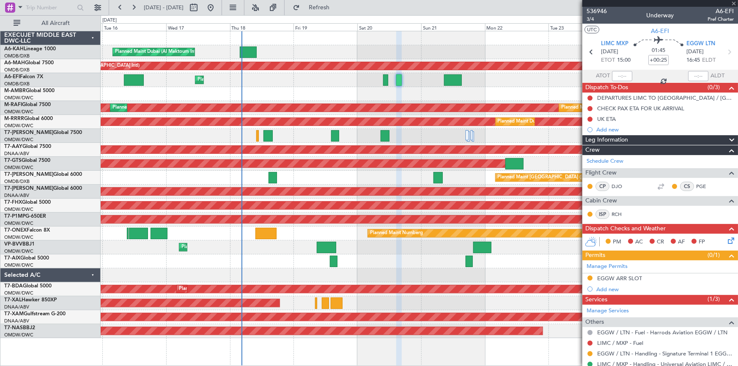
type input "5"
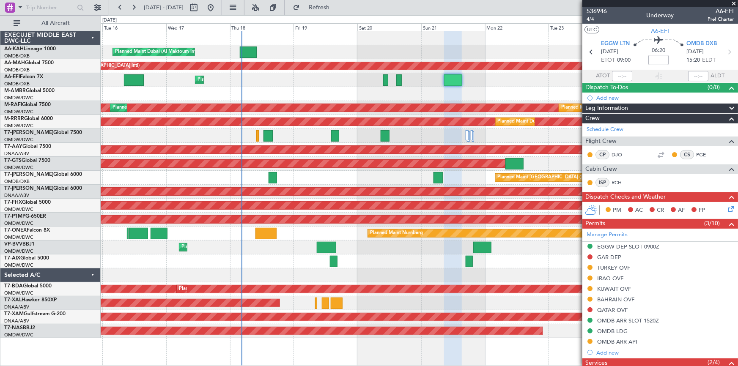
click at [641, 247] on div "EGGW DEP SLOT 0900Z" at bounding box center [628, 246] width 62 height 7
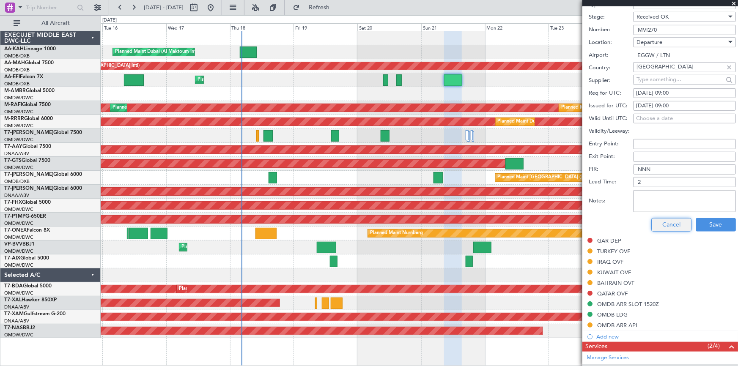
click at [662, 224] on button "Cancel" at bounding box center [671, 225] width 40 height 14
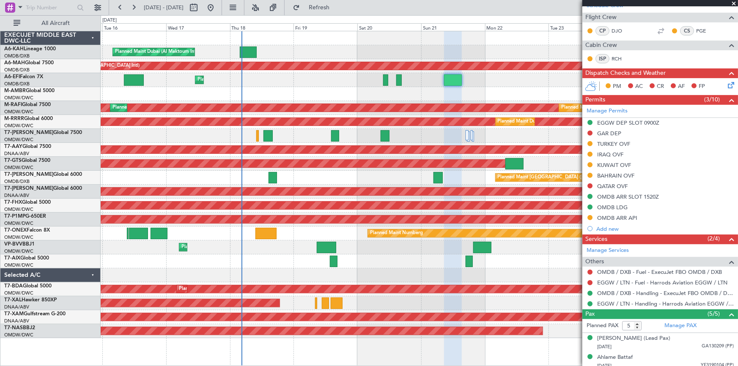
scroll to position [108, 0]
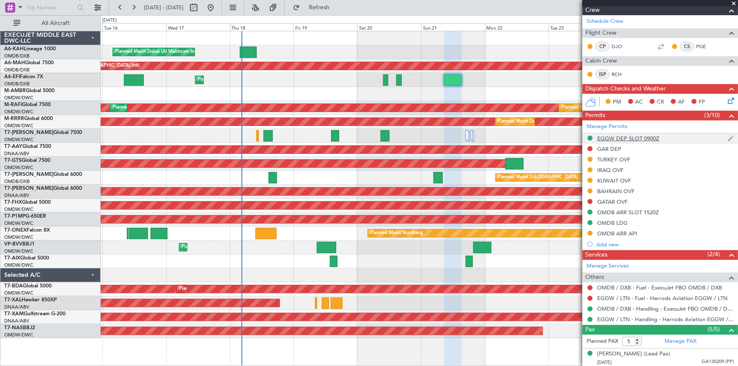
click at [623, 137] on div "EGGW DEP SLOT 0900Z" at bounding box center [628, 138] width 62 height 7
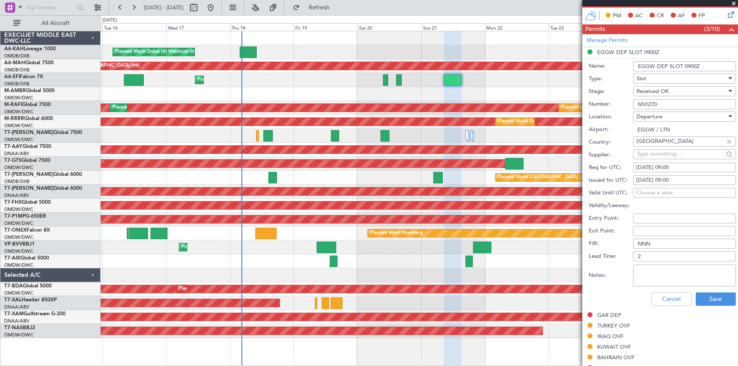
scroll to position [230, 0]
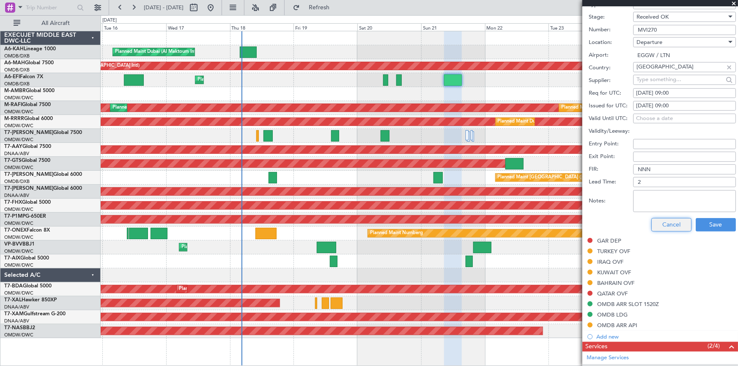
click at [669, 224] on button "Cancel" at bounding box center [671, 225] width 40 height 14
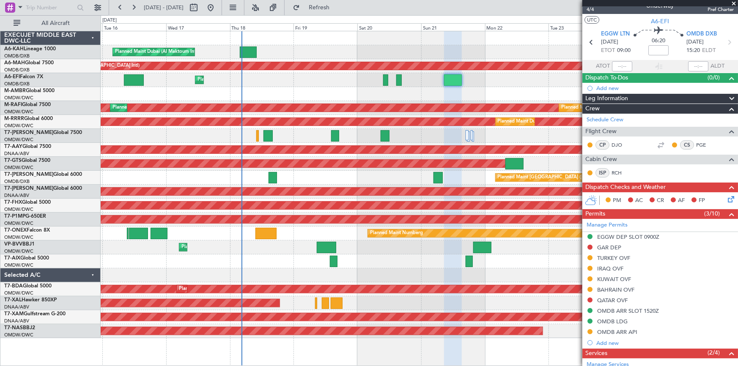
scroll to position [0, 0]
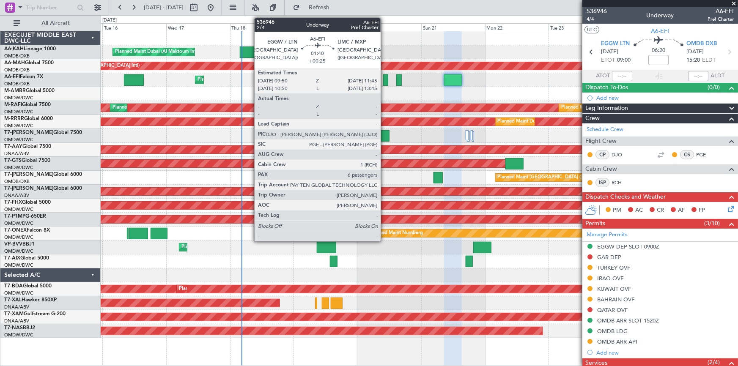
click at [384, 79] on div at bounding box center [385, 79] width 5 height 11
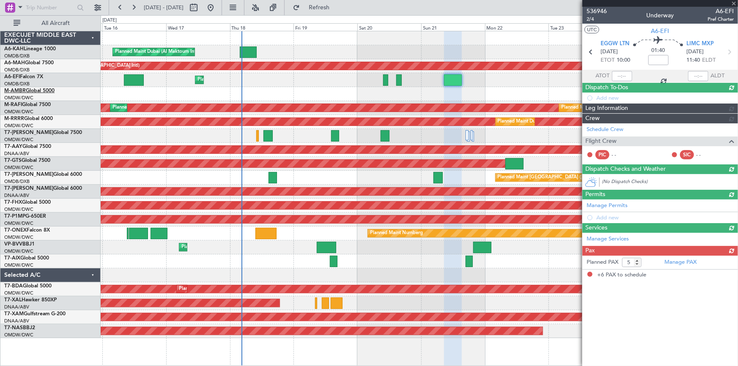
type input "+00:25"
type input "6"
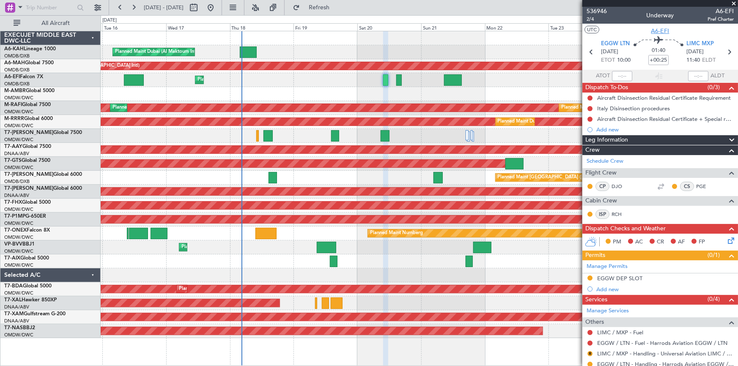
click at [659, 30] on span "A6-EFI" at bounding box center [660, 31] width 18 height 9
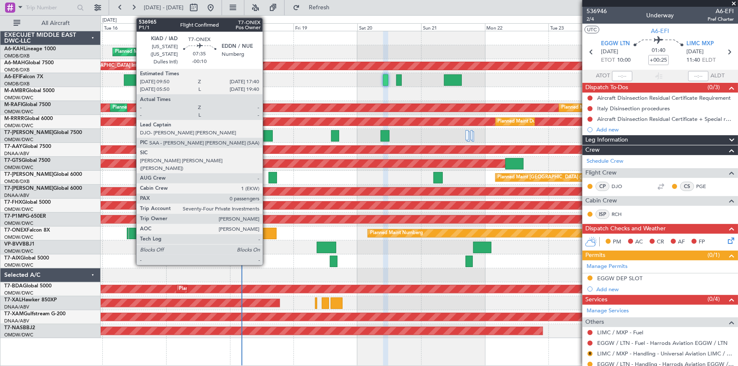
click at [267, 231] on div at bounding box center [265, 233] width 21 height 11
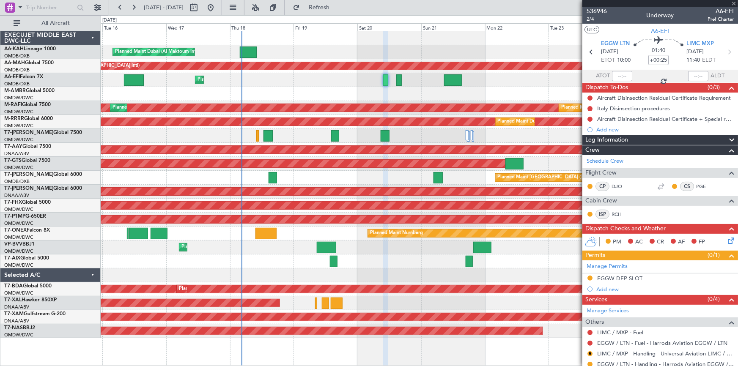
type input "-00:10"
type input "0"
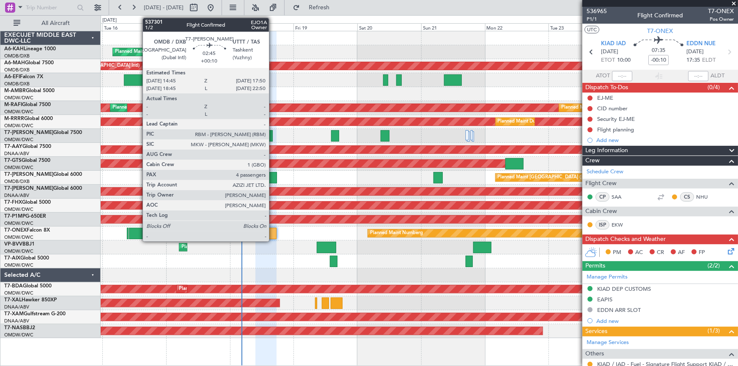
click at [274, 177] on div at bounding box center [272, 177] width 8 height 11
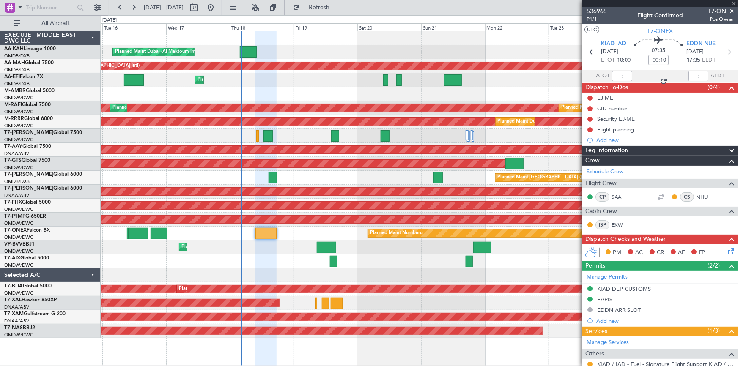
type input "+00:10"
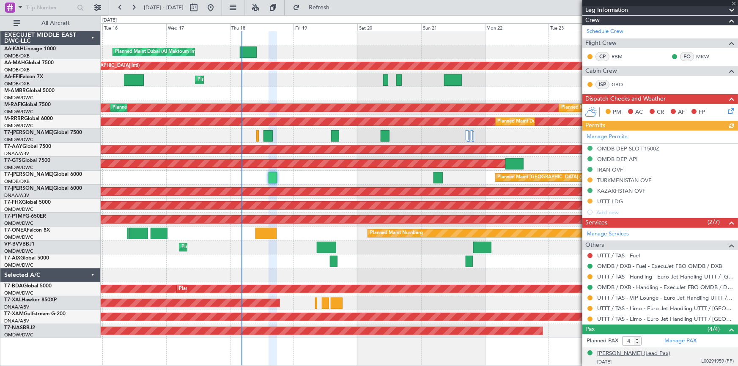
scroll to position [176, 0]
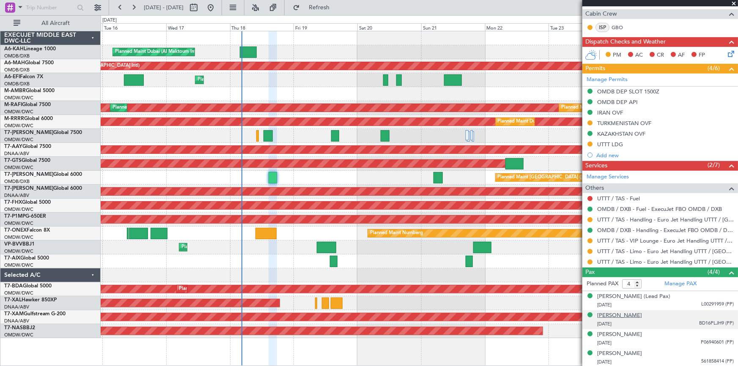
click at [617, 317] on div "[PERSON_NAME]" at bounding box center [619, 316] width 45 height 8
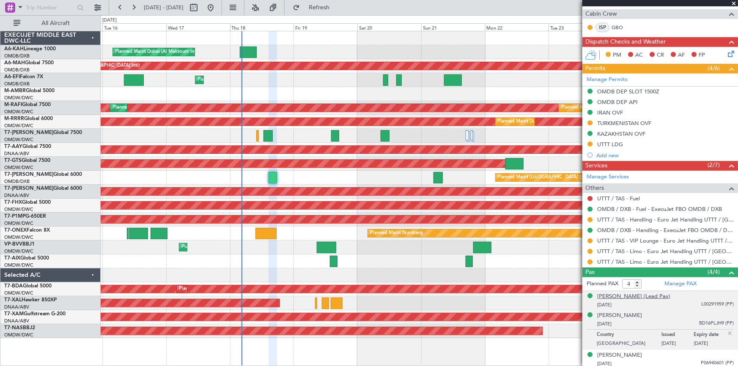
click at [621, 295] on div "[PERSON_NAME] (Lead Pax)" at bounding box center [633, 297] width 73 height 8
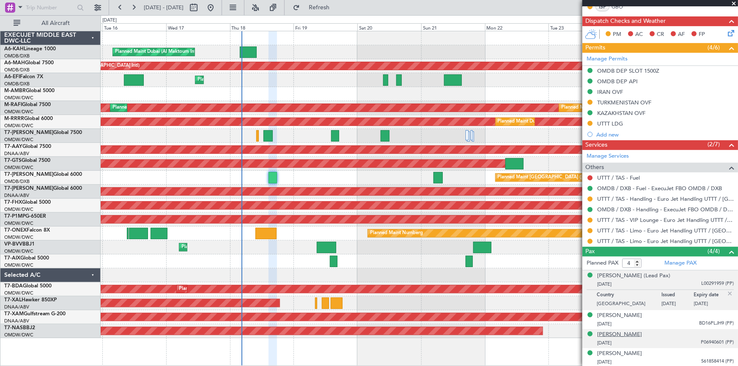
click at [621, 333] on div "[PERSON_NAME]" at bounding box center [619, 335] width 45 height 8
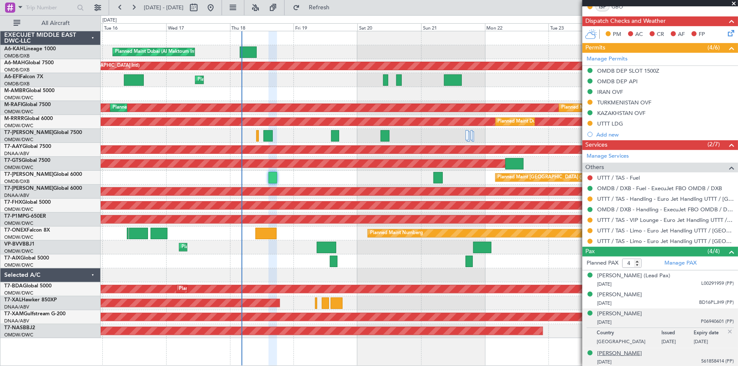
click at [629, 351] on div "[PERSON_NAME]" at bounding box center [619, 354] width 45 height 8
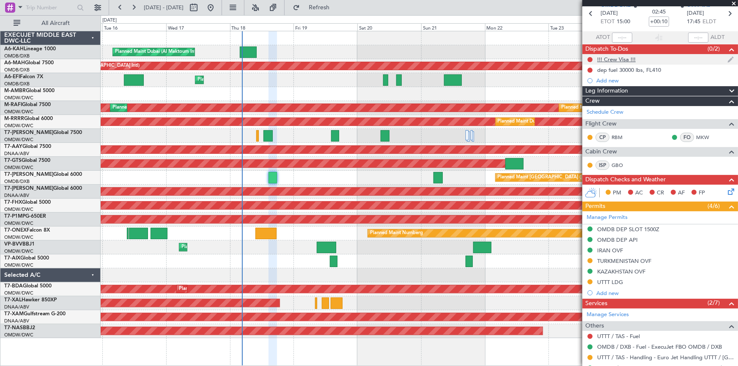
scroll to position [0, 0]
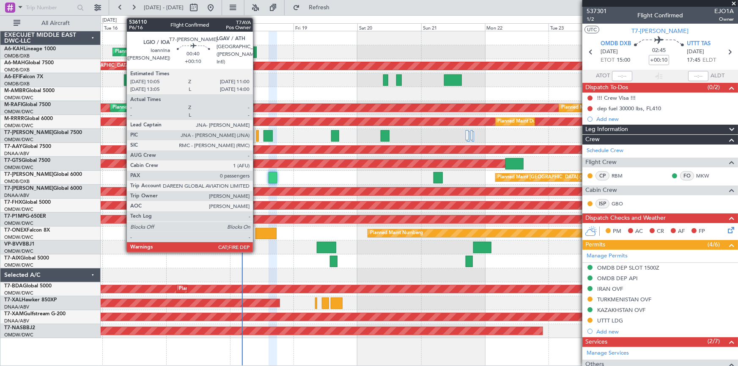
click at [257, 135] on div at bounding box center [257, 135] width 3 height 11
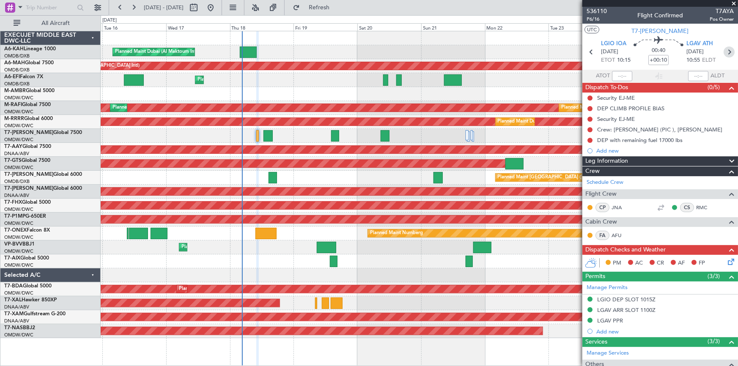
click at [723, 52] on icon at bounding box center [728, 51] width 11 height 11
type input "1"
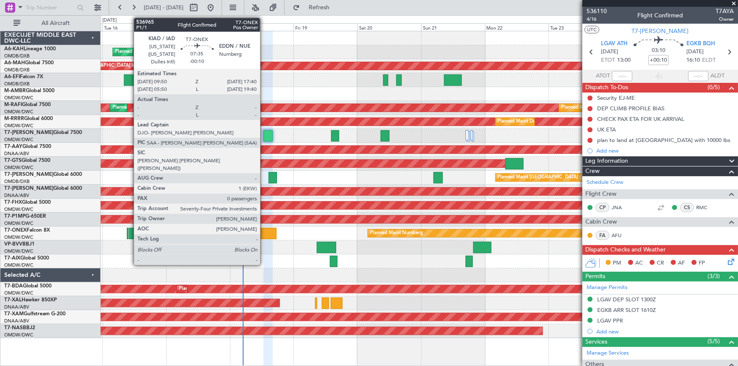
click at [264, 231] on div at bounding box center [265, 233] width 21 height 11
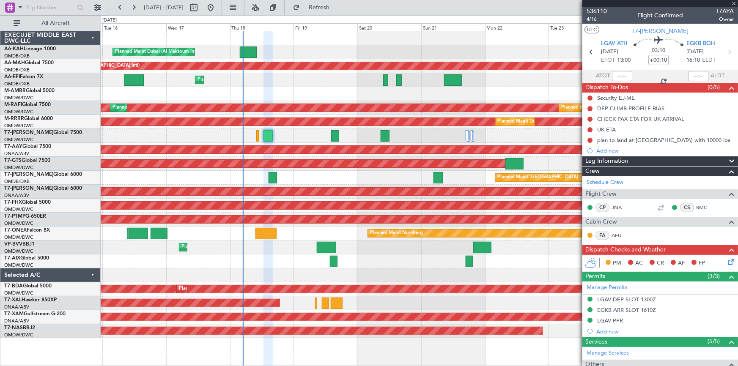
type input "-00:10"
type input "0"
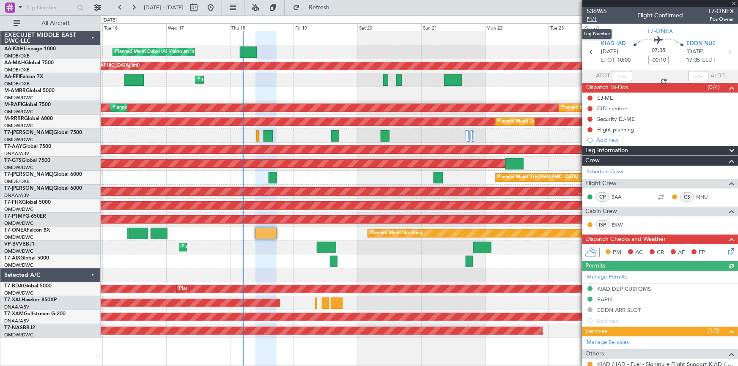
click at [588, 17] on span "P1/1" at bounding box center [596, 19] width 20 height 7
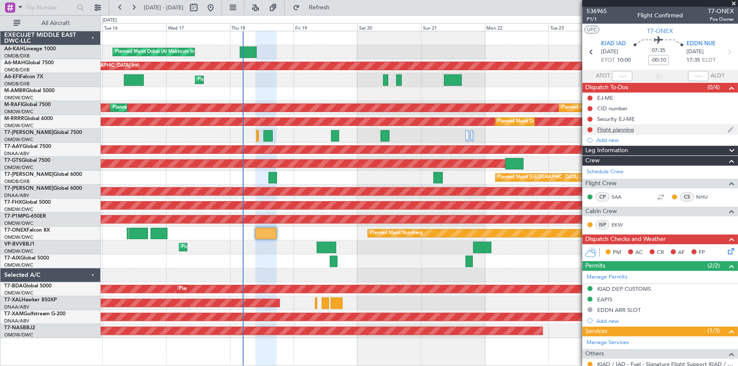
click at [613, 129] on div "Flight planning" at bounding box center [615, 129] width 37 height 7
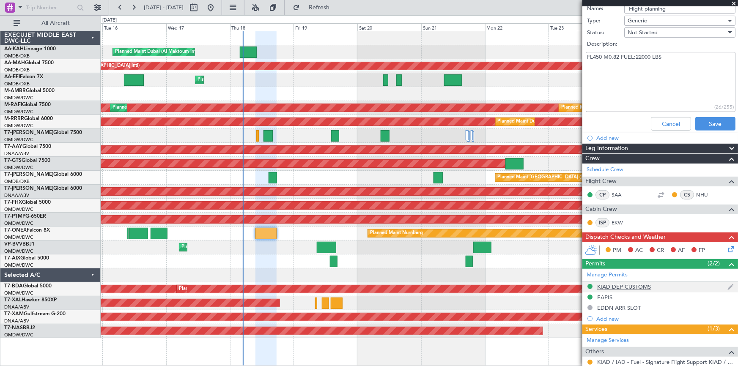
scroll to position [36, 0]
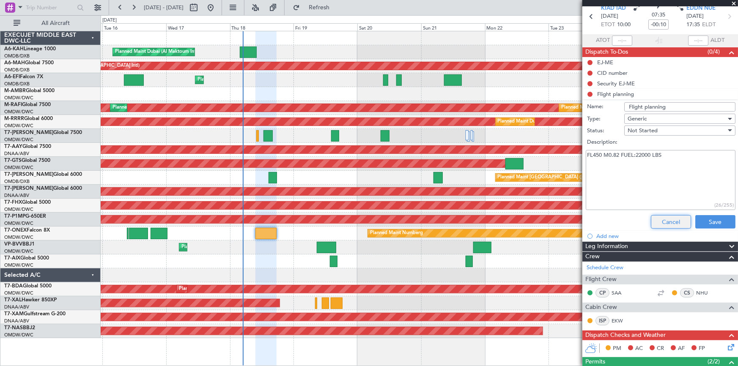
click at [655, 219] on button "Cancel" at bounding box center [671, 222] width 40 height 14
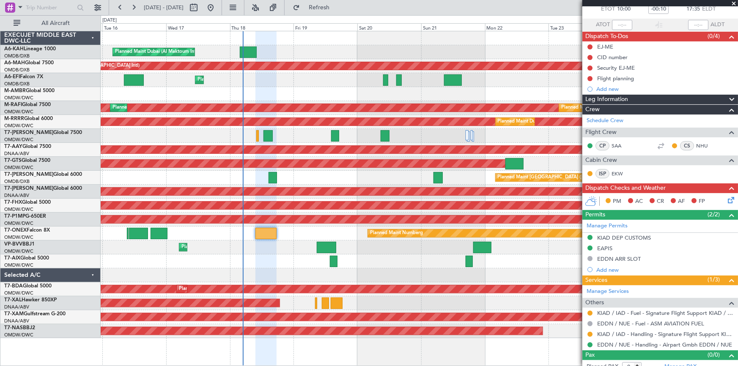
scroll to position [58, 0]
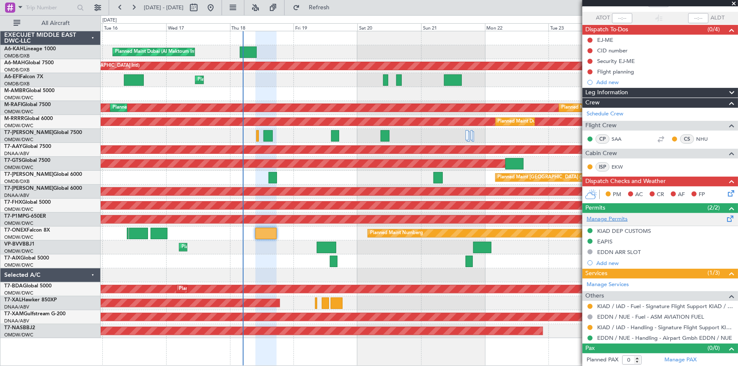
click at [619, 217] on link "Manage Permits" at bounding box center [606, 219] width 41 height 8
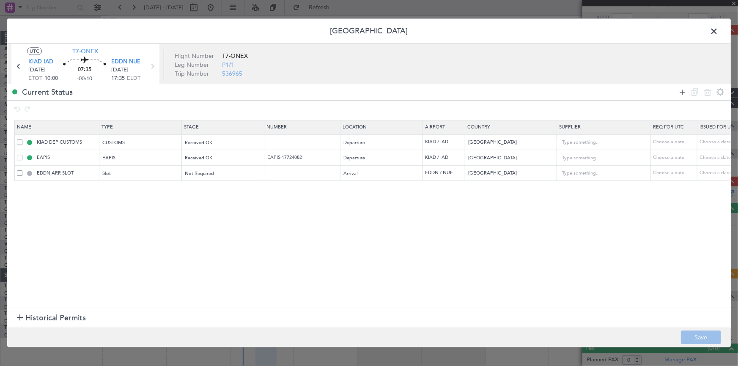
drag, startPoint x: 680, startPoint y: 88, endPoint x: 676, endPoint y: 92, distance: 5.7
click at [681, 89] on icon at bounding box center [682, 92] width 10 height 10
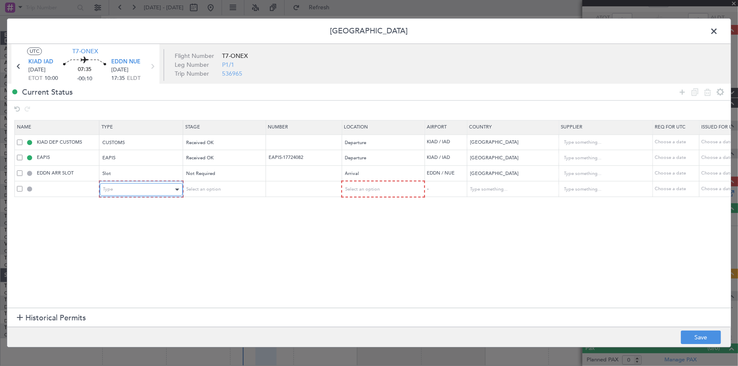
click at [152, 191] on div "Type" at bounding box center [138, 189] width 70 height 13
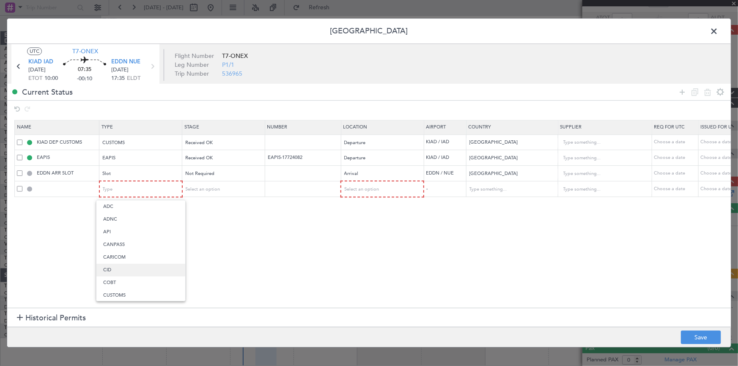
click at [121, 266] on span "CID" at bounding box center [140, 270] width 75 height 13
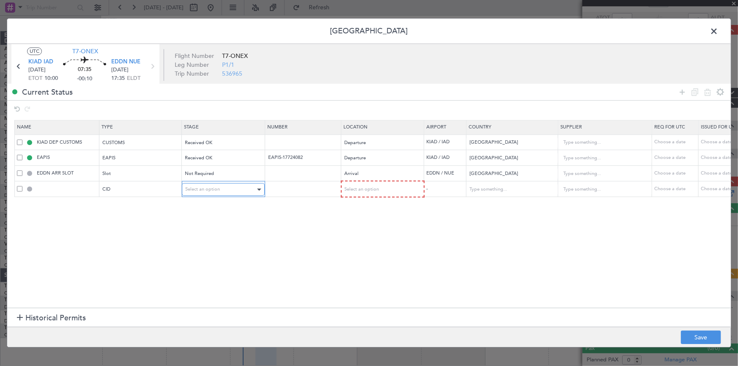
click at [220, 188] on div "Select an option" at bounding box center [220, 189] width 70 height 13
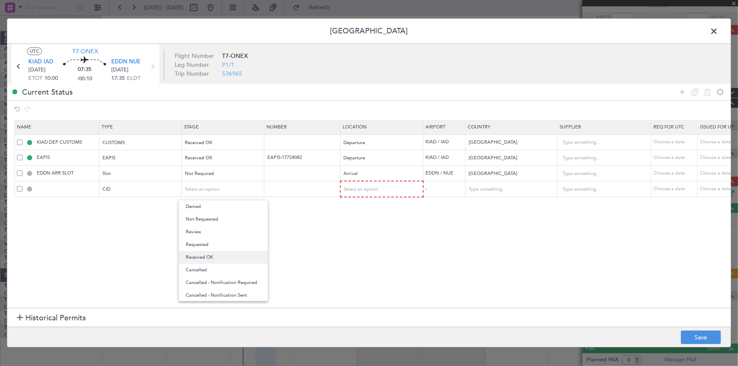
click at [209, 257] on span "Received OK" at bounding box center [223, 257] width 75 height 13
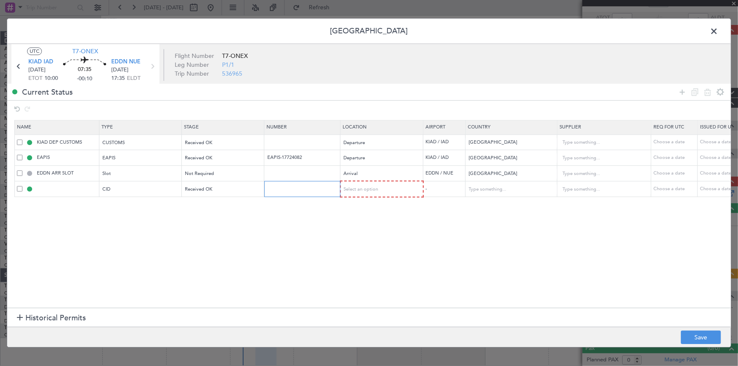
click at [296, 186] on input "text" at bounding box center [303, 189] width 74 height 7
paste input "661"
type input "661"
click at [380, 193] on div "Select an option" at bounding box center [379, 189] width 70 height 13
click at [356, 206] on span "Departure" at bounding box center [381, 206] width 75 height 13
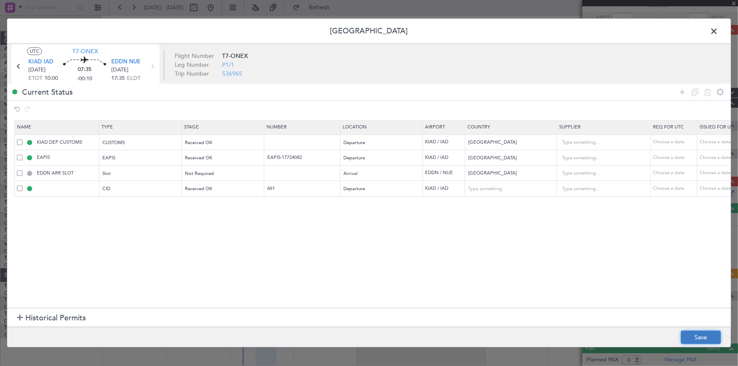
click at [692, 334] on button "Save" at bounding box center [701, 338] width 40 height 14
type input "CID"
type input "United States"
type input "NNN"
type input "5"
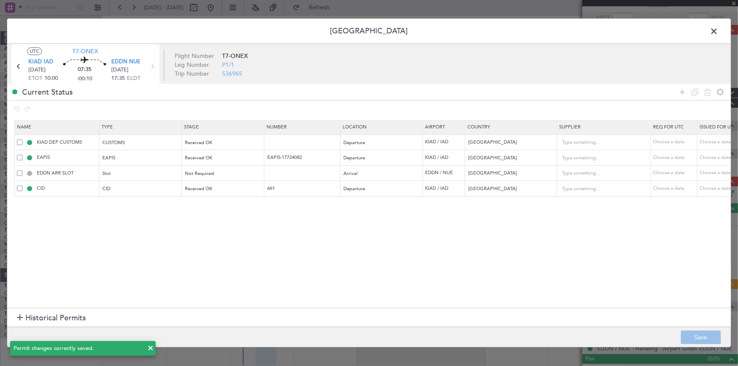
click at [718, 32] on span at bounding box center [718, 33] width 0 height 17
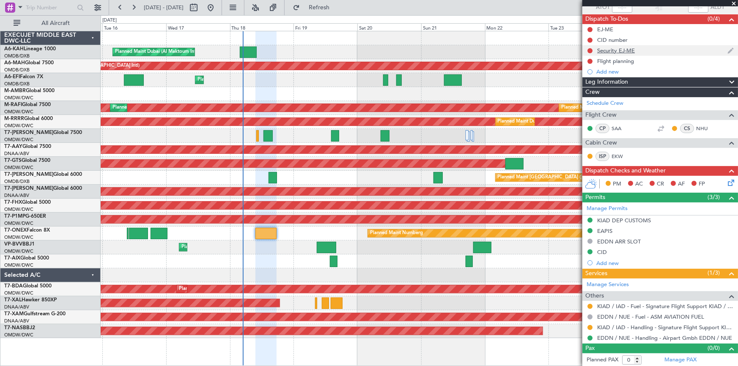
scroll to position [0, 0]
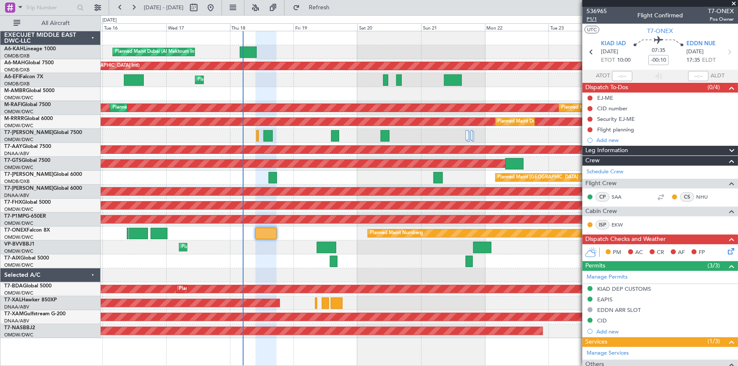
click at [594, 20] on span "P1/1" at bounding box center [596, 19] width 20 height 7
drag, startPoint x: 583, startPoint y: 126, endPoint x: 588, endPoint y: 131, distance: 6.3
click at [585, 127] on div "Flight planning" at bounding box center [660, 129] width 156 height 11
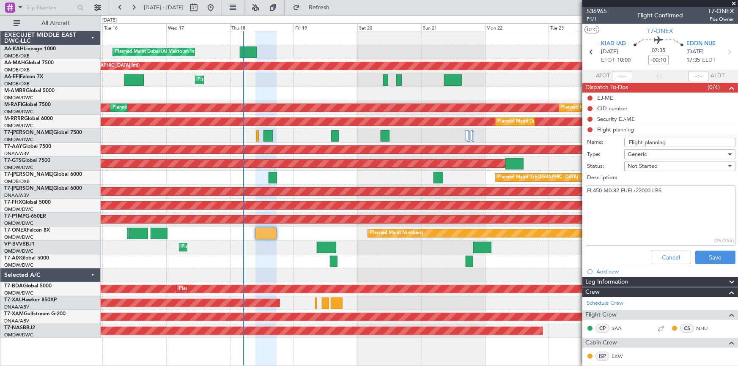
click at [589, 130] on li "Flight planning Name: Flight planning Type: Generic Status: Not Started Descrip…" at bounding box center [660, 195] width 156 height 143
drag, startPoint x: 670, startPoint y: 264, endPoint x: 670, endPoint y: 258, distance: 6.3
click at [669, 263] on div "Cancel Save" at bounding box center [657, 257] width 159 height 20
click at [669, 257] on button "Cancel" at bounding box center [671, 258] width 40 height 14
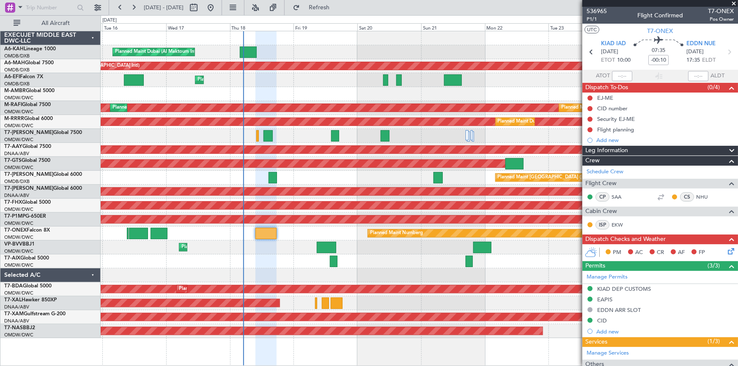
drag, startPoint x: 592, startPoint y: 131, endPoint x: 599, endPoint y: 153, distance: 23.1
click at [592, 130] on button at bounding box center [589, 129] width 5 height 5
drag, startPoint x: 588, startPoint y: 166, endPoint x: 585, endPoint y: 174, distance: 8.2
click at [588, 169] on span "Completed" at bounding box center [594, 167] width 28 height 8
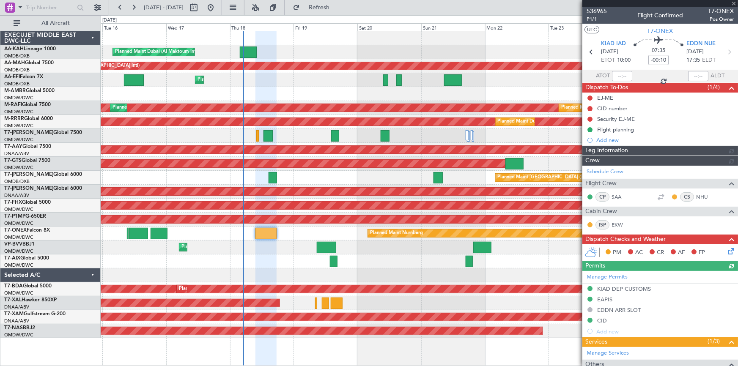
type input "Dherander Fithani (DHF)"
type input "7301"
type input "Dherander Fithani (DHF)"
type input "7301"
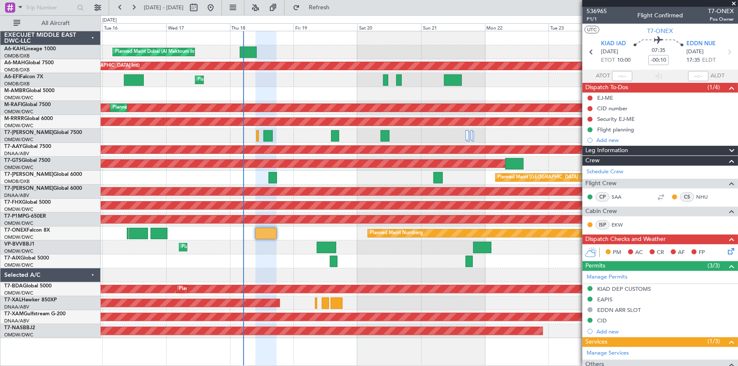
click at [726, 251] on icon at bounding box center [729, 249] width 7 height 7
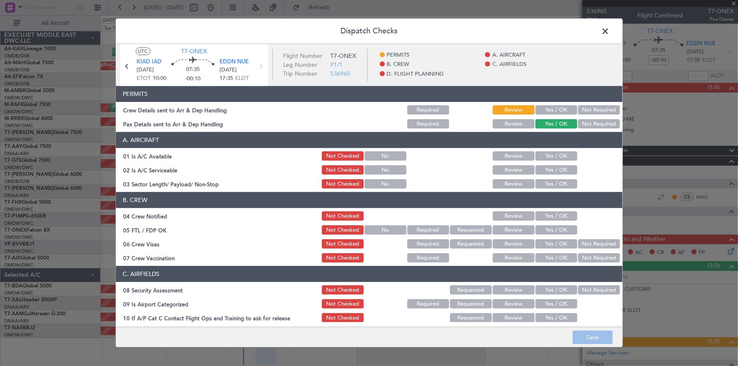
click at [545, 108] on button "Yes / OK" at bounding box center [556, 110] width 42 height 9
drag, startPoint x: 545, startPoint y: 157, endPoint x: 549, endPoint y: 161, distance: 5.1
click at [545, 156] on button "Yes / OK" at bounding box center [556, 156] width 42 height 9
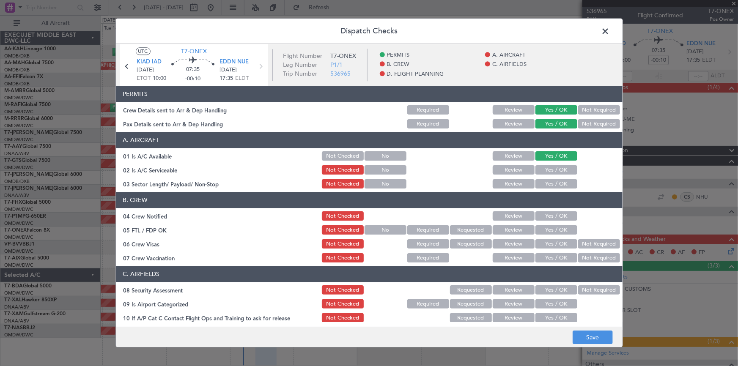
drag, startPoint x: 547, startPoint y: 175, endPoint x: 548, endPoint y: 185, distance: 9.3
click at [547, 175] on div "Yes / OK" at bounding box center [555, 170] width 43 height 12
drag, startPoint x: 549, startPoint y: 170, endPoint x: 550, endPoint y: 190, distance: 20.3
click at [549, 172] on button "Yes / OK" at bounding box center [556, 170] width 42 height 9
click at [550, 187] on button "Yes / OK" at bounding box center [556, 184] width 42 height 9
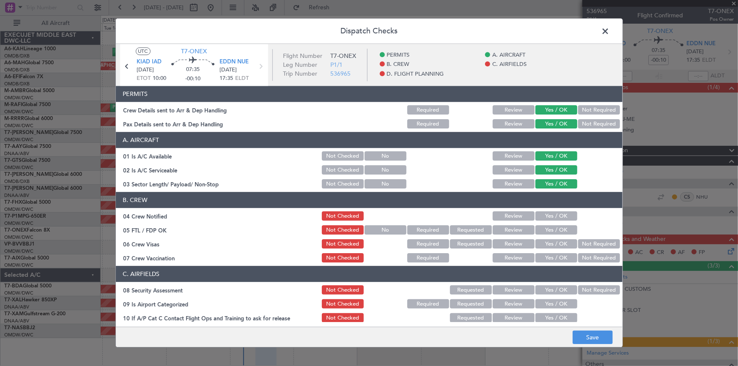
drag, startPoint x: 599, startPoint y: 124, endPoint x: 553, endPoint y: 230, distance: 115.3
click at [599, 124] on button "Not Required" at bounding box center [599, 124] width 42 height 9
click at [553, 217] on button "Yes / OK" at bounding box center [556, 216] width 42 height 9
click at [546, 229] on button "Yes / OK" at bounding box center [556, 230] width 42 height 9
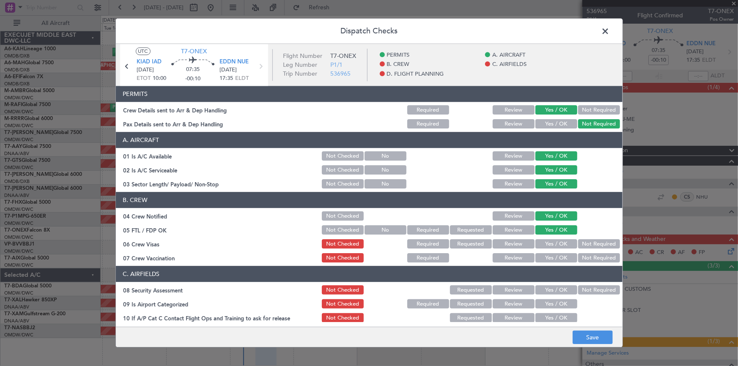
click at [550, 246] on button "Yes / OK" at bounding box center [556, 244] width 42 height 9
click at [582, 258] on button "Not Required" at bounding box center [599, 258] width 42 height 9
drag, startPoint x: 549, startPoint y: 290, endPoint x: 546, endPoint y: 279, distance: 11.4
click at [549, 290] on button "Yes / OK" at bounding box center [556, 290] width 42 height 9
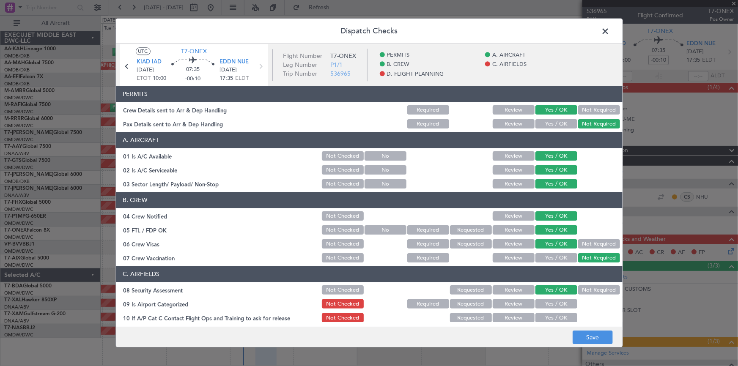
scroll to position [115, 0]
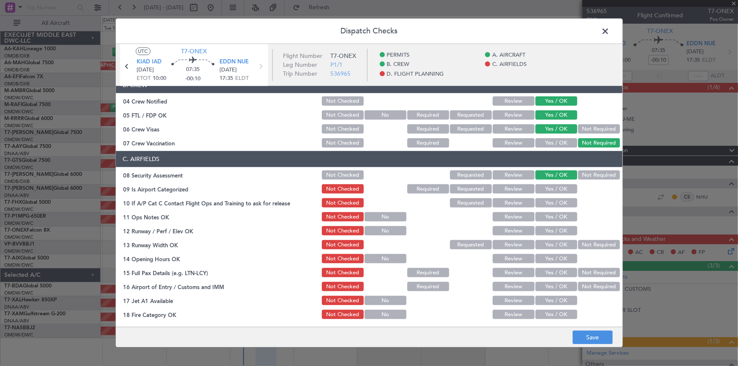
click at [554, 190] on button "Yes / OK" at bounding box center [556, 189] width 42 height 9
click at [550, 201] on button "Yes / OK" at bounding box center [556, 203] width 42 height 9
click at [547, 213] on button "Yes / OK" at bounding box center [556, 217] width 42 height 9
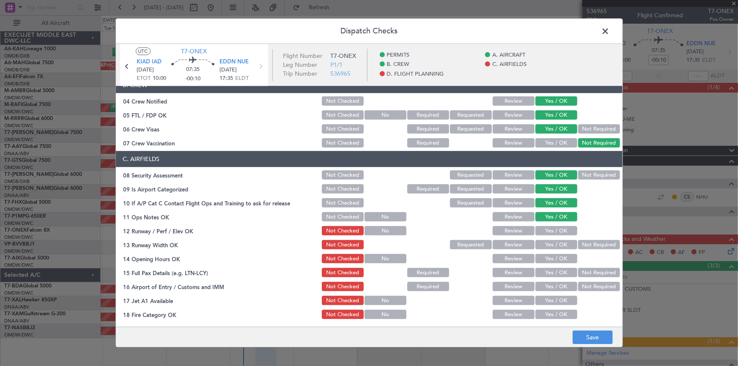
drag, startPoint x: 546, startPoint y: 230, endPoint x: 556, endPoint y: 241, distance: 14.9
click at [546, 231] on button "Yes / OK" at bounding box center [556, 231] width 42 height 9
drag, startPoint x: 552, startPoint y: 242, endPoint x: 547, endPoint y: 265, distance: 22.9
click at [552, 242] on button "Yes / OK" at bounding box center [556, 245] width 42 height 9
drag, startPoint x: 541, startPoint y: 263, endPoint x: 553, endPoint y: 281, distance: 21.1
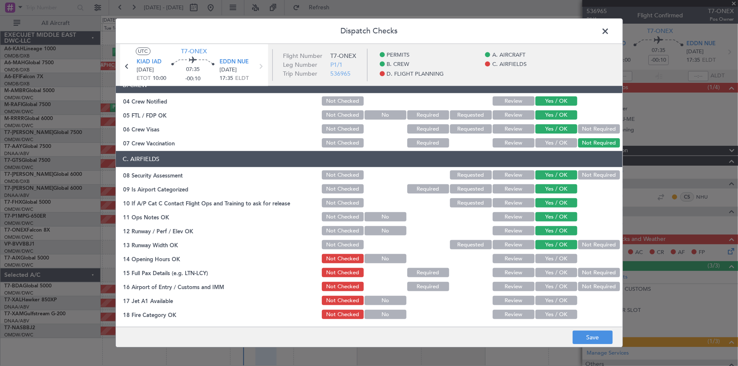
click at [542, 263] on div "Yes / OK" at bounding box center [555, 259] width 43 height 12
click at [550, 257] on button "Yes / OK" at bounding box center [556, 258] width 42 height 9
drag, startPoint x: 550, startPoint y: 266, endPoint x: 550, endPoint y: 273, distance: 7.7
click at [549, 271] on section "C. AIRFIELDS 08 Security Assessment Not Checked Requested Review Yes / OK Not R…" at bounding box center [369, 284] width 506 height 267
click at [550, 273] on button "Yes / OK" at bounding box center [556, 272] width 42 height 9
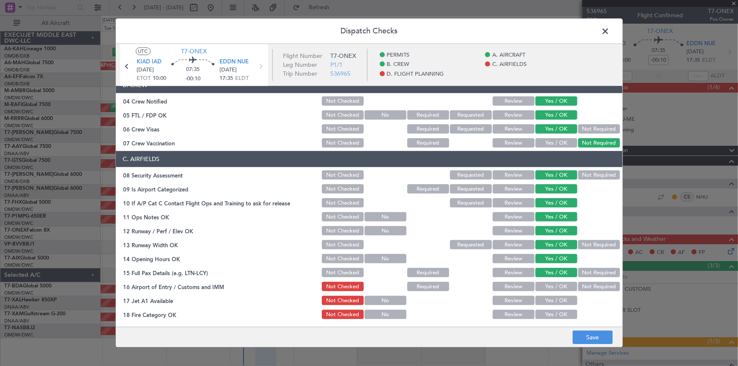
click at [548, 283] on button "Yes / OK" at bounding box center [556, 286] width 42 height 9
click at [548, 299] on button "Yes / OK" at bounding box center [556, 300] width 42 height 9
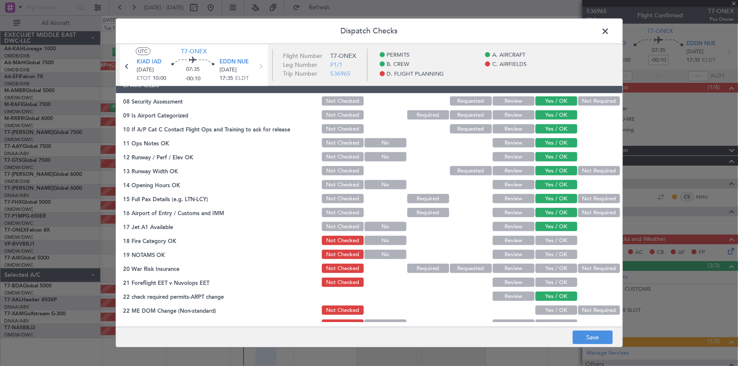
scroll to position [230, 0]
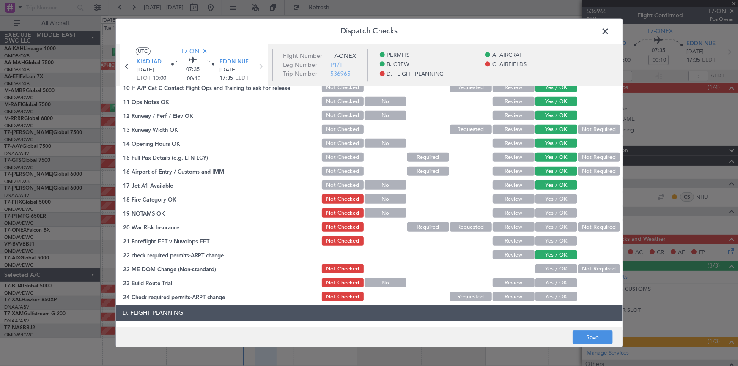
click at [552, 197] on button "Yes / OK" at bounding box center [556, 199] width 42 height 9
click at [551, 213] on button "Yes / OK" at bounding box center [556, 213] width 42 height 9
click at [549, 226] on button "Yes / OK" at bounding box center [556, 227] width 42 height 9
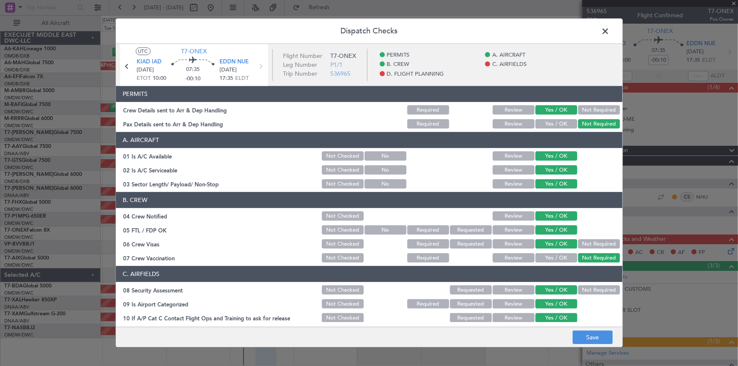
scroll to position [230, 0]
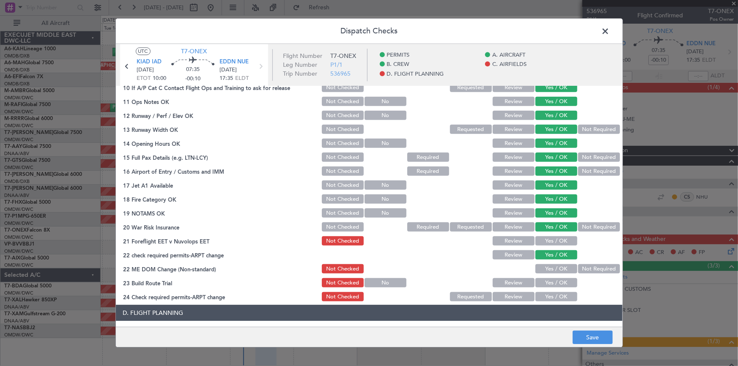
click at [555, 242] on button "Yes / OK" at bounding box center [556, 241] width 42 height 9
click at [554, 268] on button "Yes / OK" at bounding box center [556, 269] width 42 height 9
click at [554, 280] on button "Yes / OK" at bounding box center [556, 283] width 42 height 9
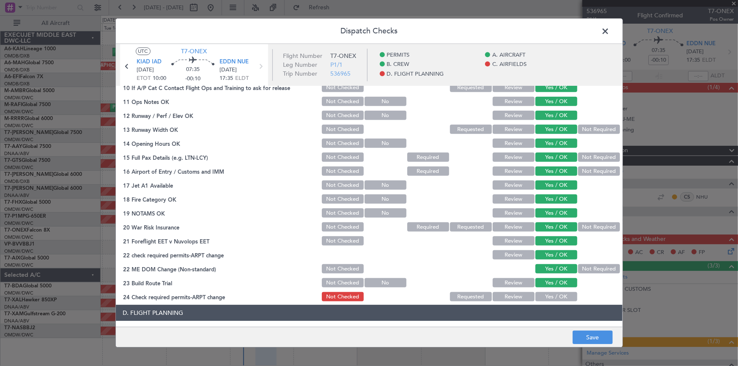
click at [558, 293] on button "Yes / OK" at bounding box center [556, 297] width 42 height 9
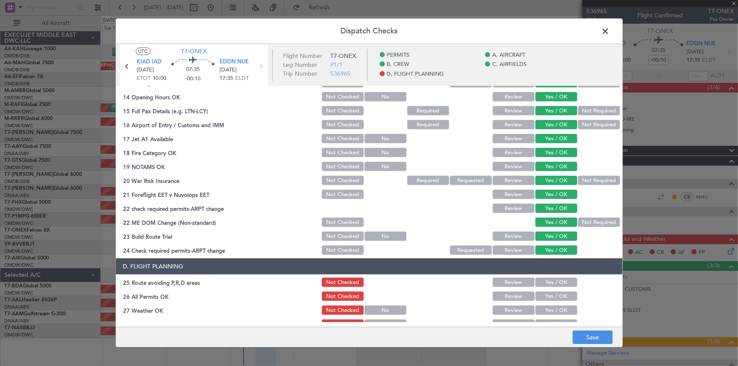
scroll to position [346, 0]
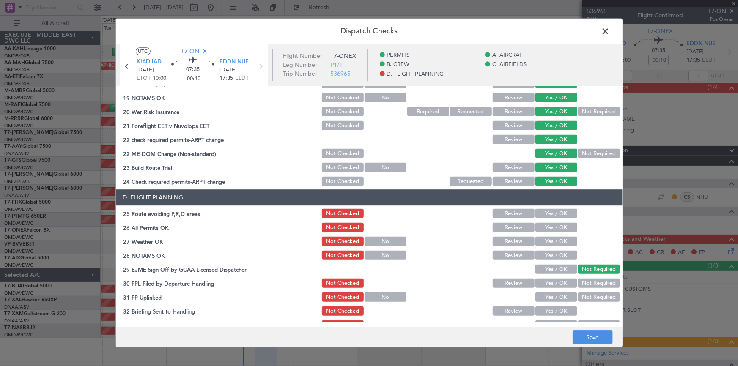
click at [553, 215] on button "Yes / OK" at bounding box center [556, 213] width 42 height 9
click at [552, 227] on button "Yes / OK" at bounding box center [556, 227] width 42 height 9
drag, startPoint x: 550, startPoint y: 241, endPoint x: 555, endPoint y: 258, distance: 17.5
click at [553, 244] on button "Yes / OK" at bounding box center [556, 241] width 42 height 9
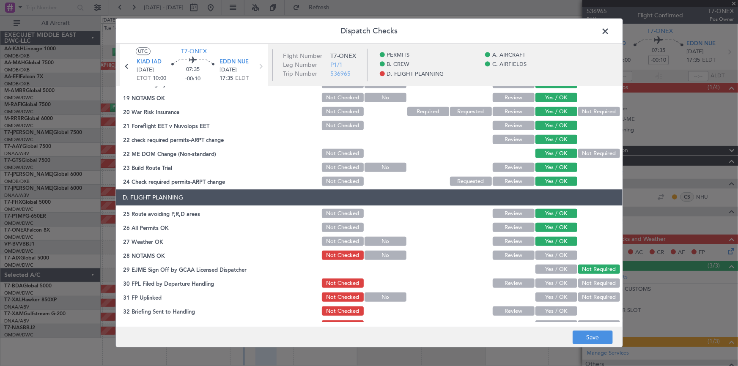
drag, startPoint x: 552, startPoint y: 257, endPoint x: 550, endPoint y: 279, distance: 21.6
click at [552, 257] on button "Yes / OK" at bounding box center [556, 255] width 42 height 9
click at [550, 281] on button "Yes / OK" at bounding box center [556, 283] width 42 height 9
drag, startPoint x: 548, startPoint y: 294, endPoint x: 552, endPoint y: 311, distance: 16.9
click at [549, 296] on button "Yes / OK" at bounding box center [556, 297] width 42 height 9
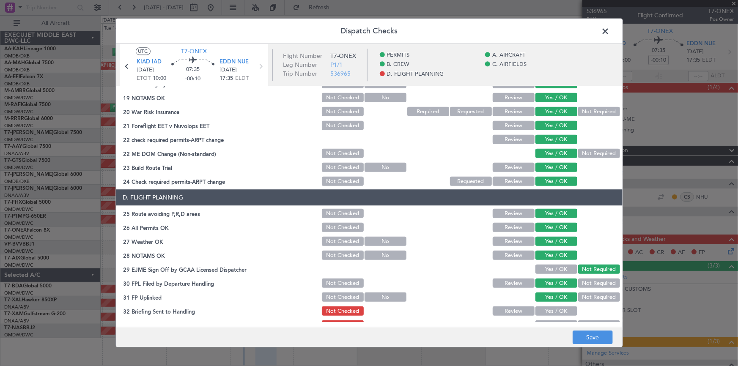
click at [552, 310] on button "Yes / OK" at bounding box center [556, 311] width 42 height 9
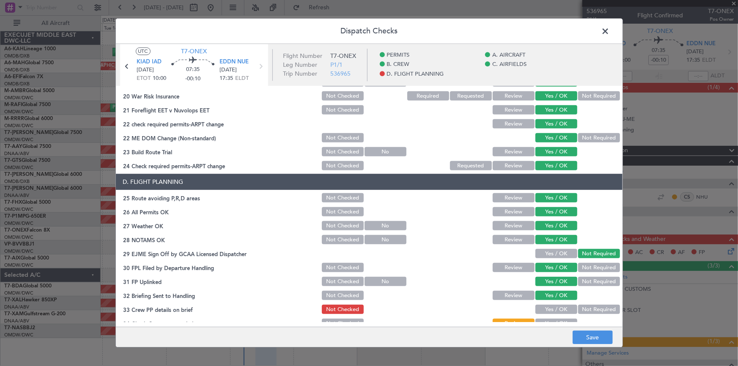
scroll to position [385, 0]
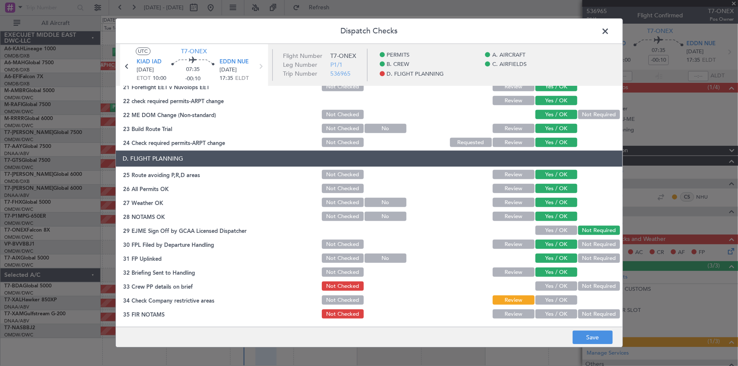
click at [547, 286] on button "Yes / OK" at bounding box center [556, 286] width 42 height 9
drag, startPoint x: 551, startPoint y: 296, endPoint x: 555, endPoint y: 306, distance: 11.4
click at [552, 297] on button "Yes / OK" at bounding box center [556, 300] width 42 height 9
click at [551, 310] on button "Yes / OK" at bounding box center [556, 314] width 42 height 9
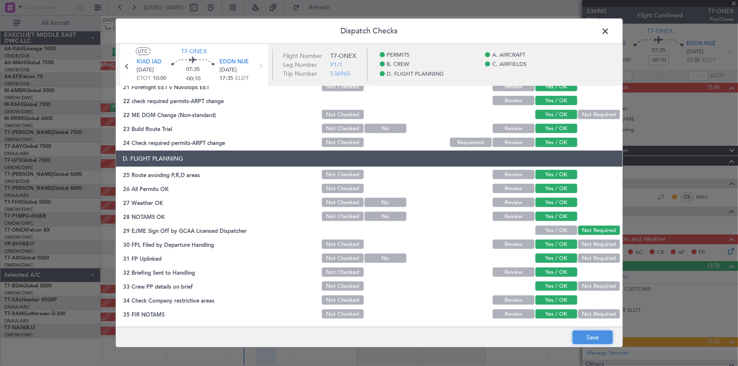
click at [602, 334] on button "Save" at bounding box center [592, 338] width 40 height 14
drag, startPoint x: 606, startPoint y: 31, endPoint x: 584, endPoint y: 57, distance: 33.3
click at [610, 32] on span at bounding box center [610, 33] width 0 height 17
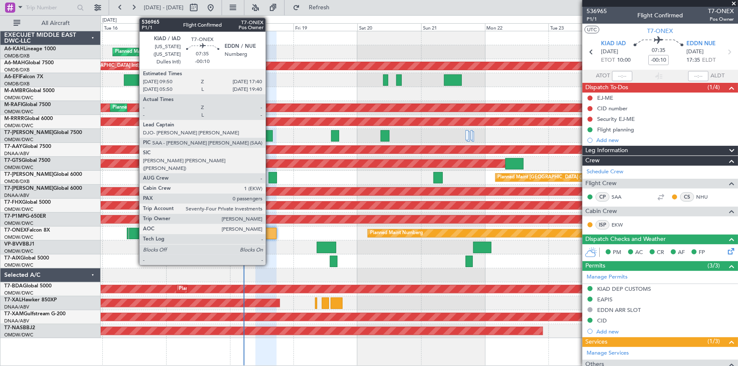
click at [270, 229] on div at bounding box center [265, 233] width 21 height 11
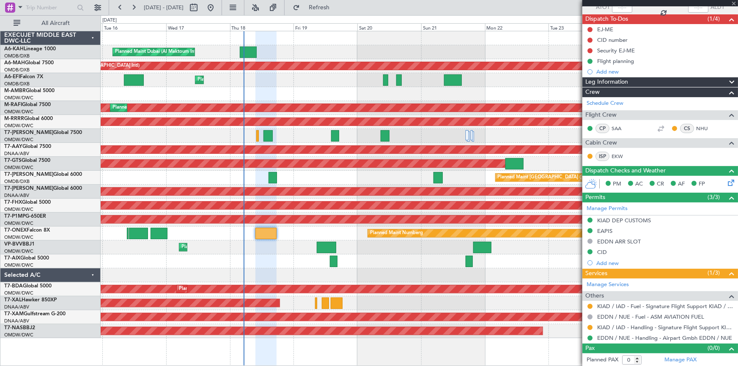
scroll to position [0, 0]
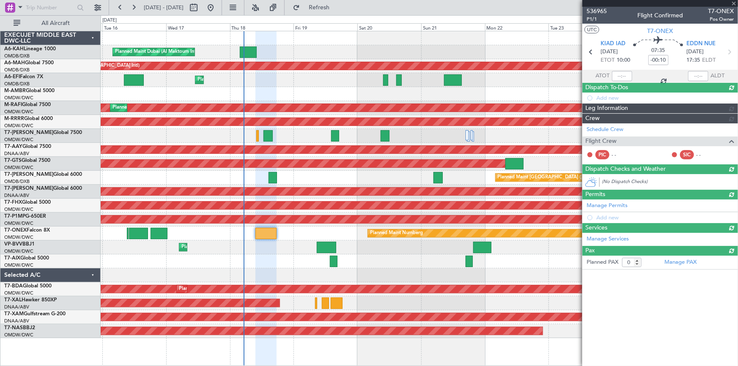
type input "Dherander Fithani (DHF)"
type input "7301"
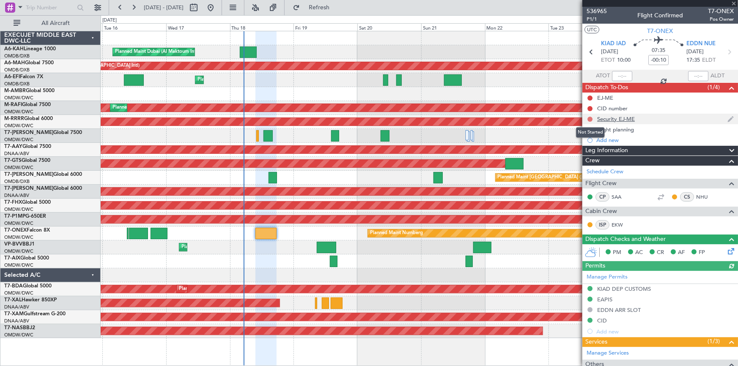
click at [590, 117] on button at bounding box center [589, 119] width 5 height 5
click at [592, 157] on span "Completed" at bounding box center [594, 156] width 28 height 8
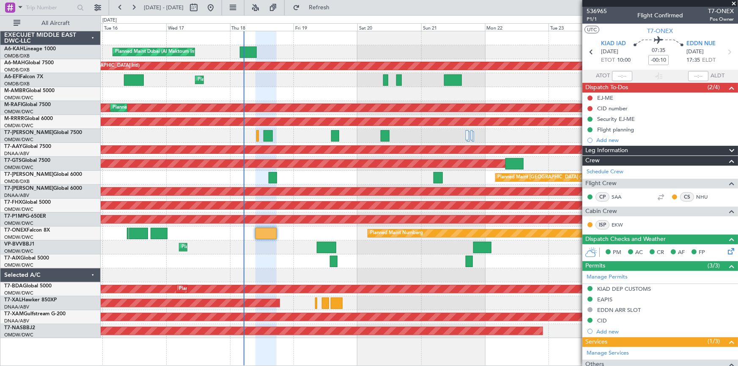
drag, startPoint x: 588, startPoint y: 108, endPoint x: 600, endPoint y: 114, distance: 14.0
click at [588, 108] on button at bounding box center [589, 108] width 5 height 5
click at [594, 146] on span "Completed" at bounding box center [594, 146] width 28 height 8
click at [590, 96] on button at bounding box center [589, 98] width 5 height 5
click at [595, 136] on span "Completed" at bounding box center [594, 135] width 28 height 8
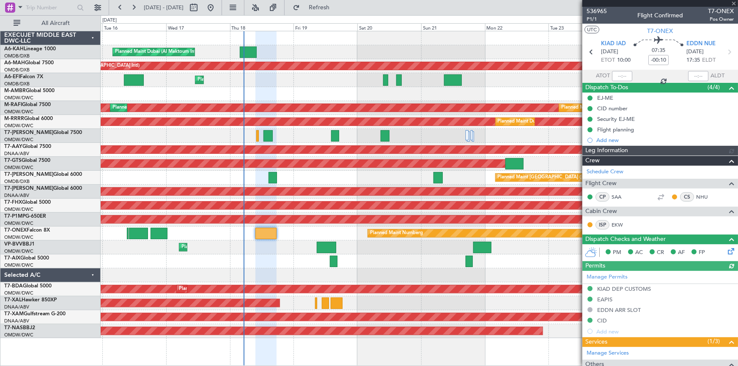
type input "Dherander Fithani (DHF)"
type input "7301"
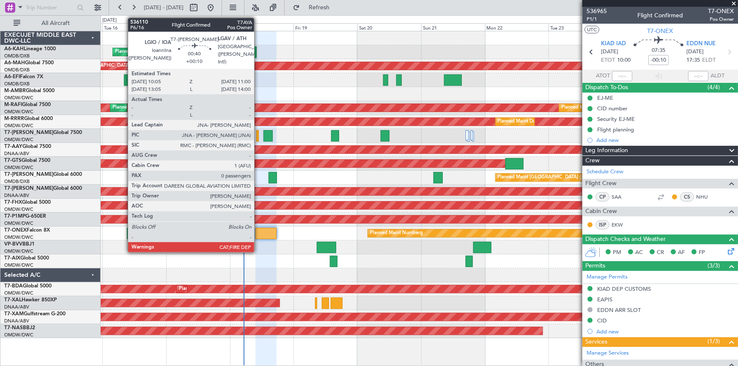
click at [258, 135] on div at bounding box center [257, 135] width 3 height 11
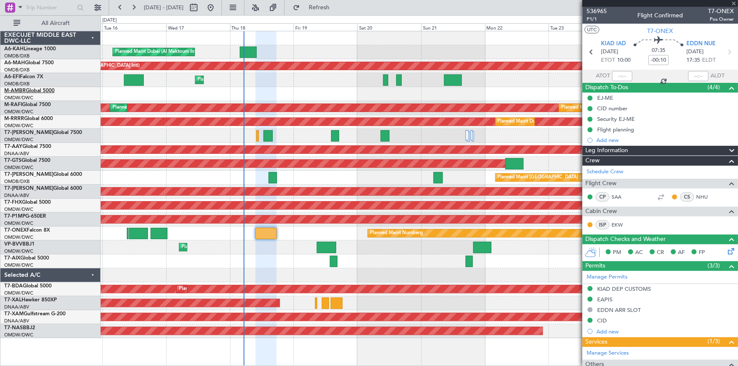
type input "+00:10"
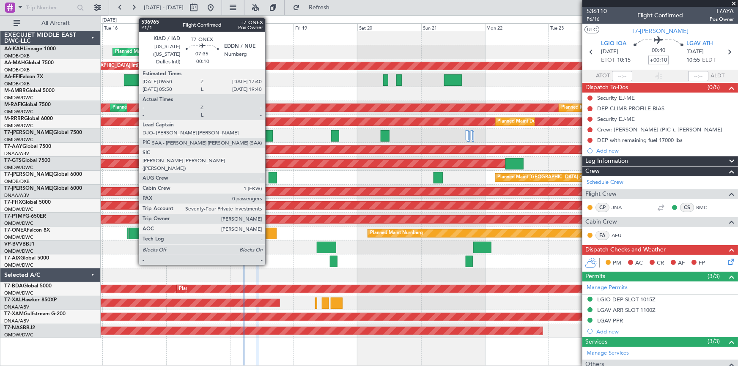
click at [269, 235] on div at bounding box center [265, 233] width 21 height 11
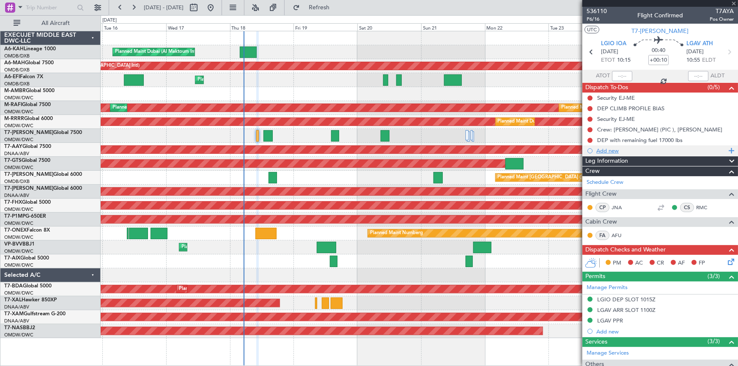
type input "-00:10"
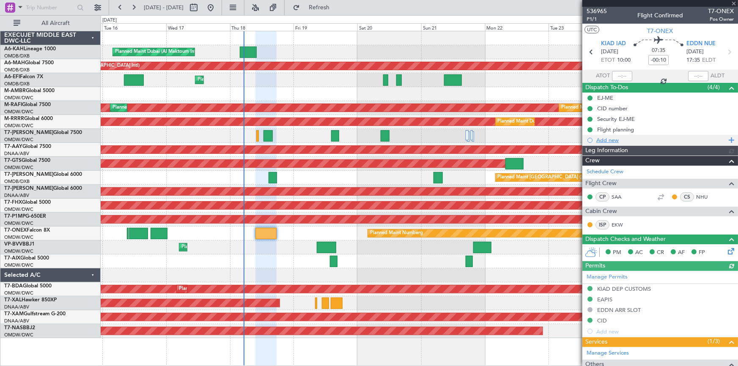
type input "Dherander Fithani (DHF)"
type input "7301"
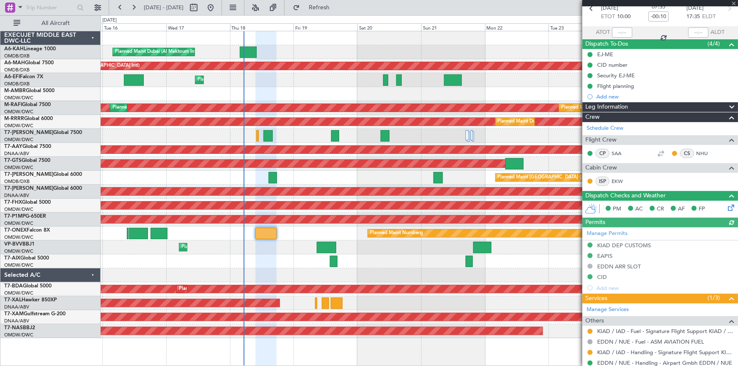
scroll to position [68, 0]
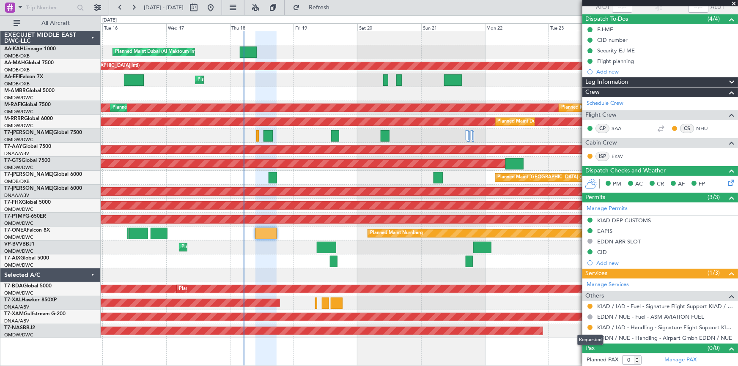
drag, startPoint x: 589, startPoint y: 326, endPoint x: 585, endPoint y: 323, distance: 4.8
click at [589, 326] on button at bounding box center [589, 327] width 5 height 5
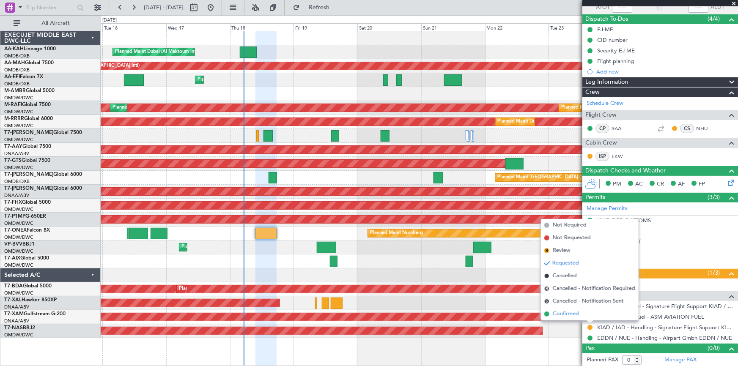
click at [569, 314] on span "Confirmed" at bounding box center [565, 314] width 26 height 8
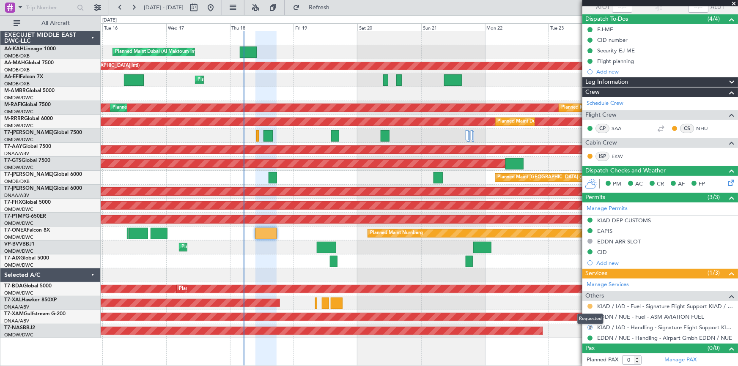
click at [590, 304] on button at bounding box center [589, 306] width 5 height 5
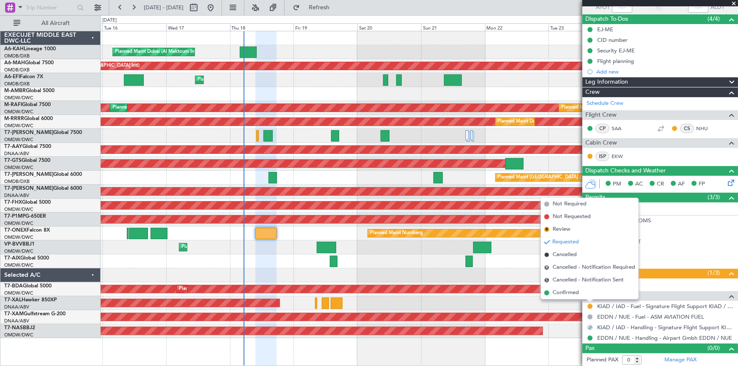
click at [571, 297] on body "[DATE] - [DATE] Refresh Quick Links All Aircraft Planned Maint [GEOGRAPHIC_DATA…" at bounding box center [369, 183] width 738 height 366
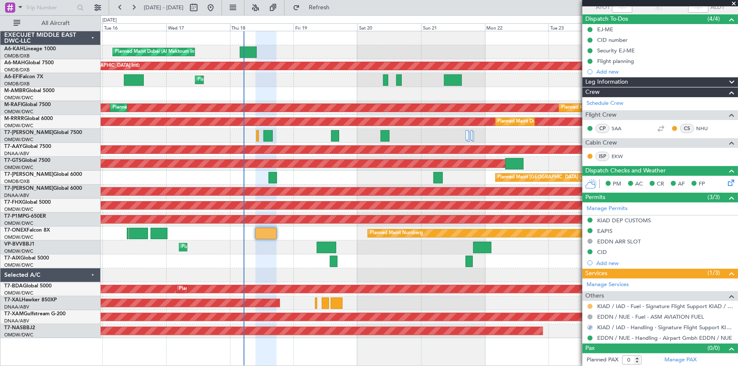
click at [590, 305] on button at bounding box center [589, 306] width 5 height 5
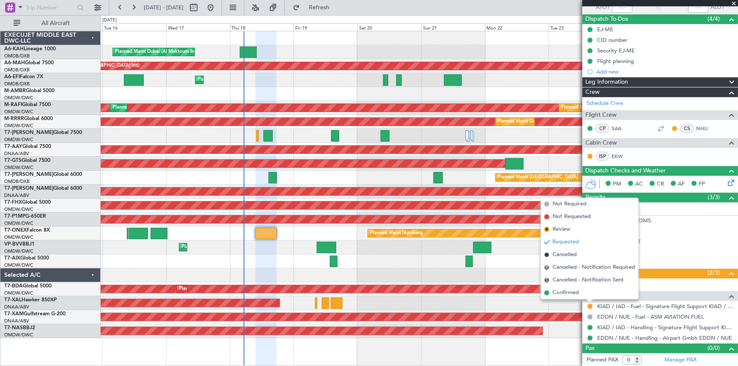
drag, startPoint x: 568, startPoint y: 293, endPoint x: 571, endPoint y: 300, distance: 7.0
click at [569, 294] on span "Confirmed" at bounding box center [565, 293] width 26 height 8
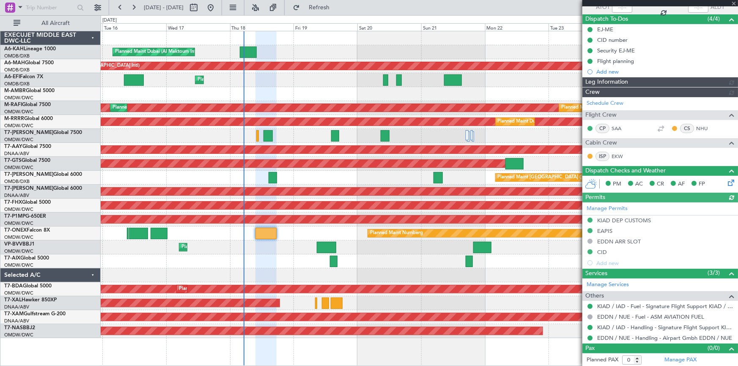
type input "Dherander Fithani (DHF)"
type input "7301"
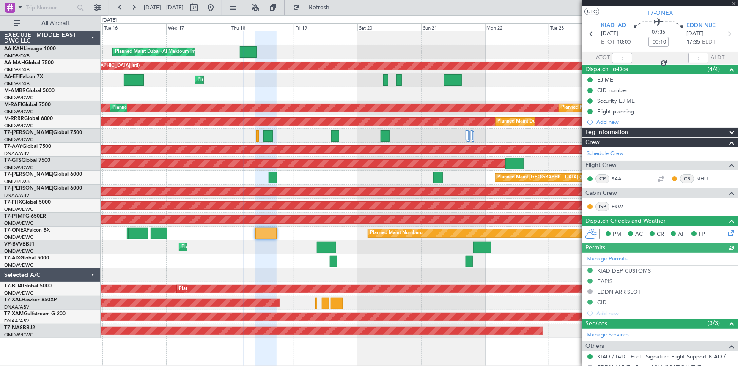
scroll to position [0, 0]
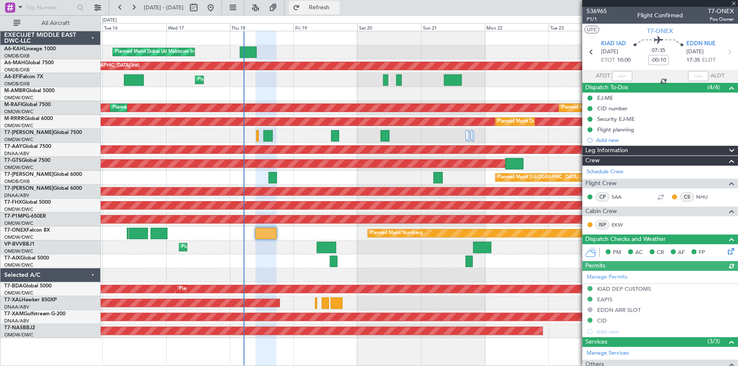
click at [337, 8] on span "Refresh" at bounding box center [319, 8] width 36 height 6
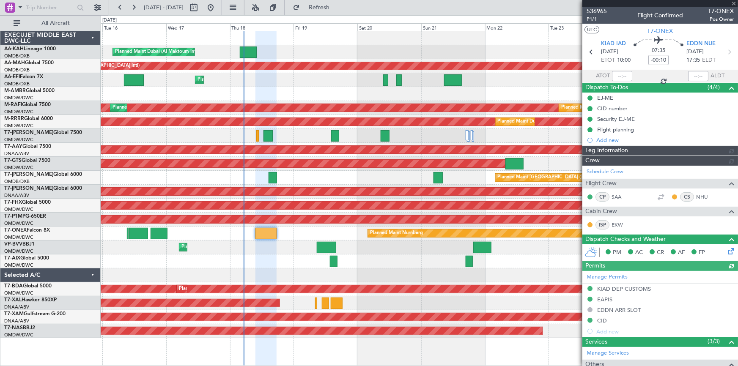
type input "Dherander Fithani (DHF)"
type input "7301"
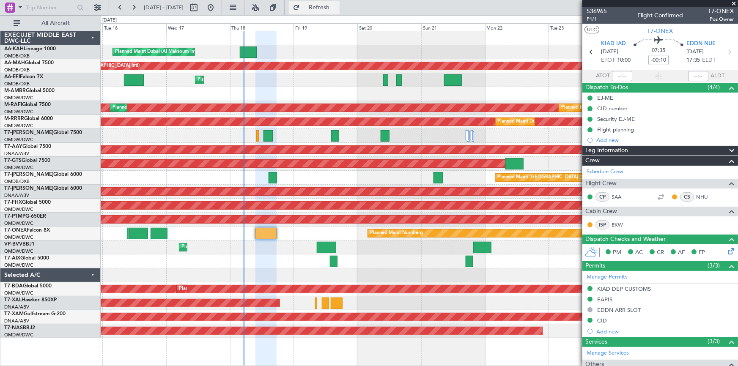
click at [337, 6] on span "Refresh" at bounding box center [319, 8] width 36 height 6
click at [337, 6] on span "Refreshing..." at bounding box center [319, 8] width 36 height 6
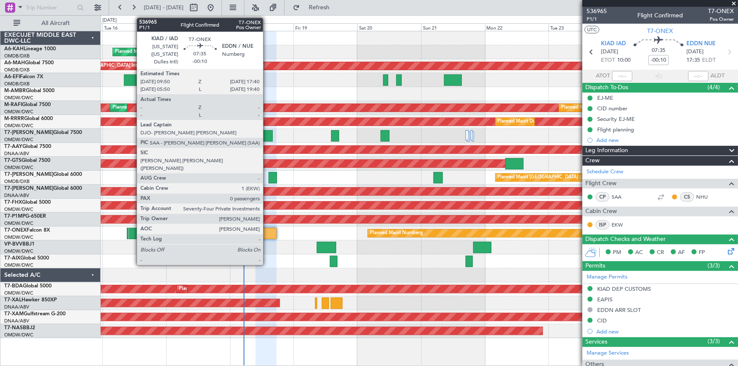
click at [267, 230] on div at bounding box center [265, 233] width 21 height 11
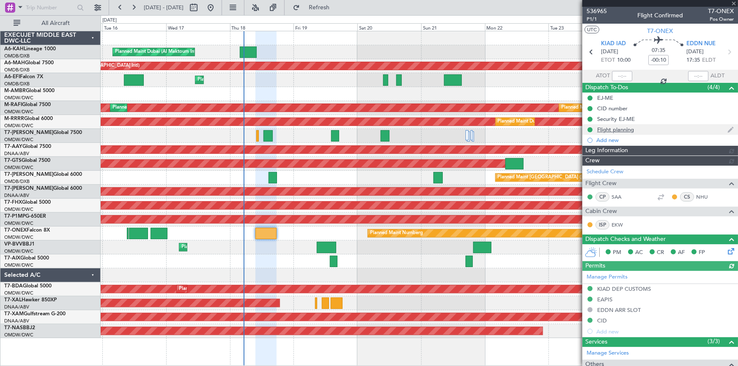
type input "Dherander Fithani (DHF)"
type input "7301"
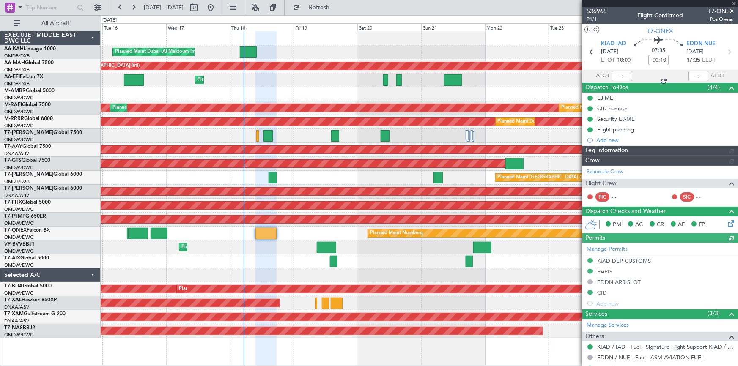
type input "Dherander Fithani (DHF)"
type input "7301"
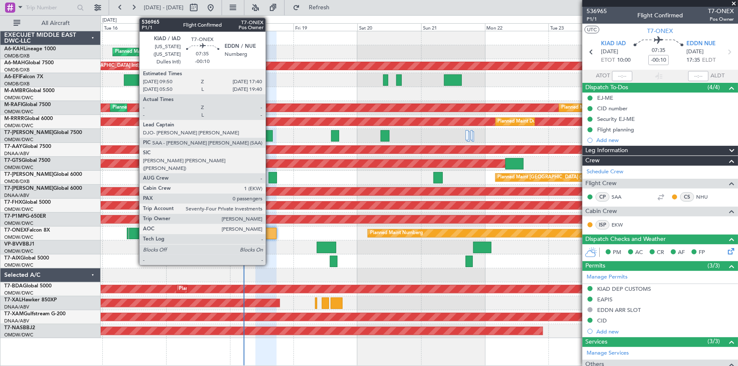
click at [269, 229] on div at bounding box center [265, 233] width 21 height 11
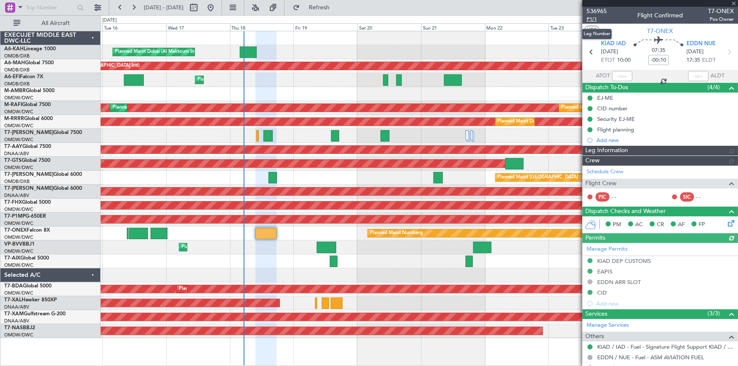
type input "Dherander Fithani (DHF)"
type input "7301"
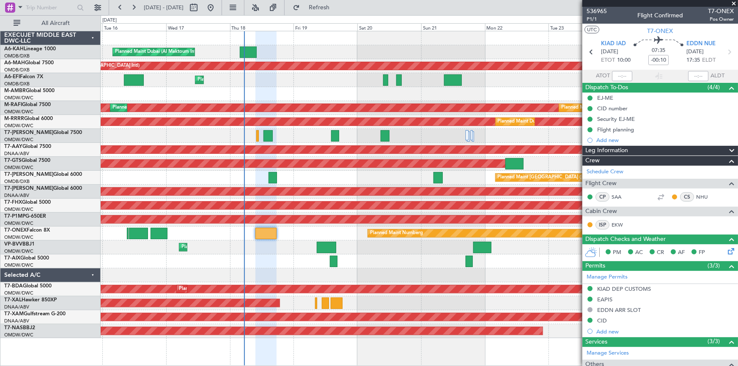
click at [530, 260] on div at bounding box center [419, 261] width 637 height 14
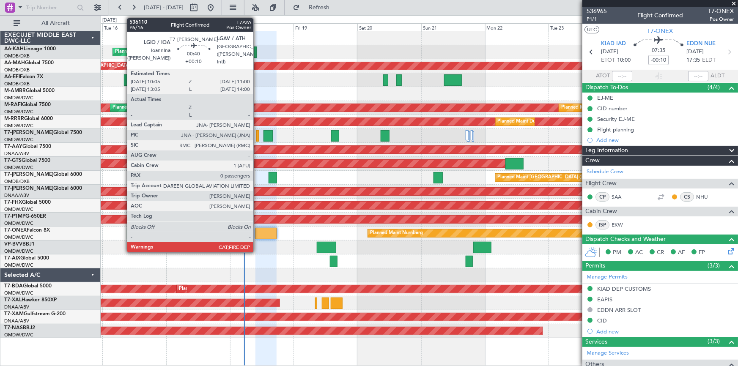
click at [257, 135] on div at bounding box center [257, 135] width 3 height 11
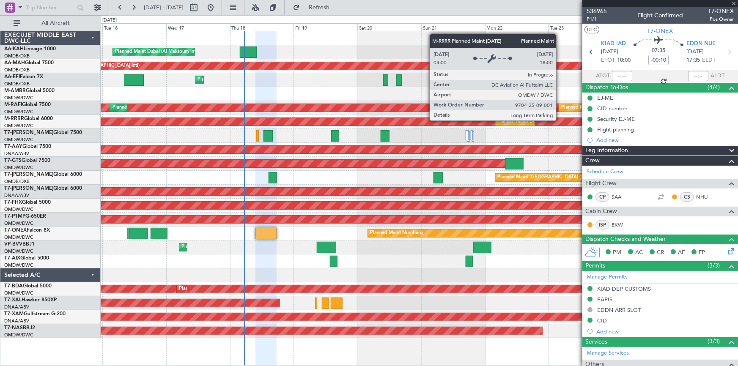
type input "+00:10"
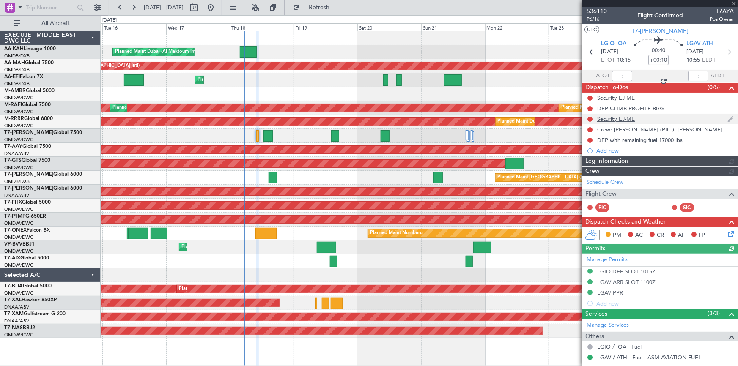
type input "Dherander Fithani (DHF)"
type input "7312"
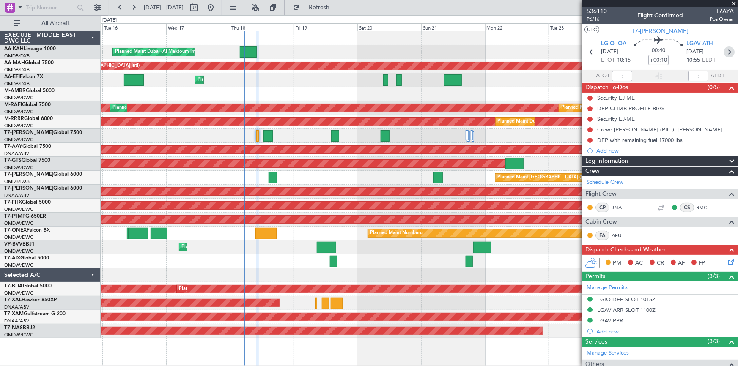
click at [725, 50] on icon at bounding box center [728, 51] width 11 height 11
type input "1"
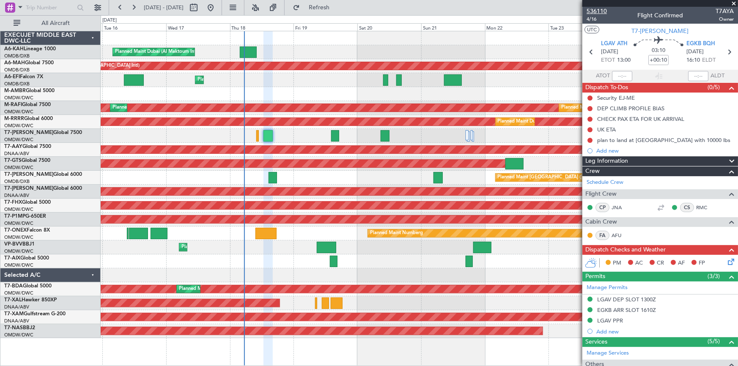
click at [594, 14] on span "536110" at bounding box center [596, 11] width 20 height 9
click at [594, 17] on span "4/16" at bounding box center [596, 19] width 20 height 7
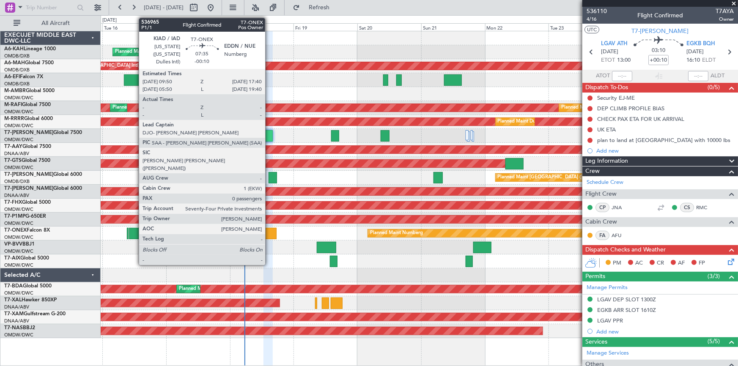
click at [268, 228] on div at bounding box center [265, 233] width 21 height 11
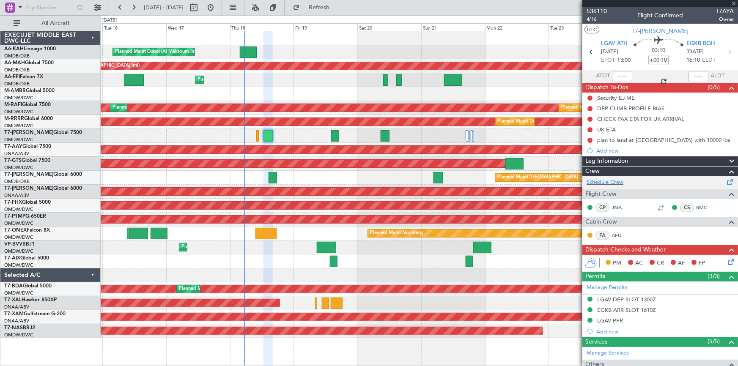
type input "-00:10"
type input "0"
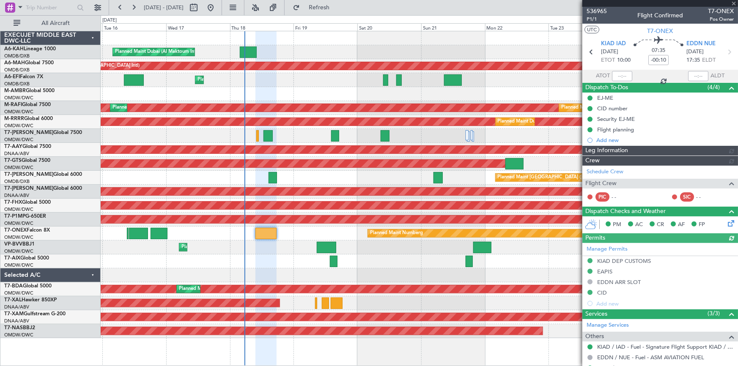
type input "Dherander Fithani (DHF)"
type input "7301"
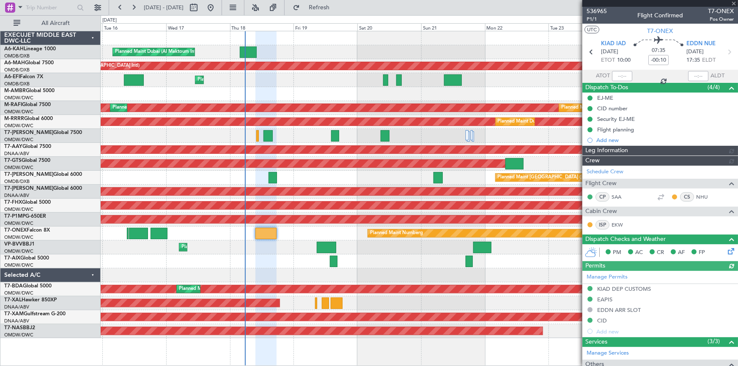
type input "Dherander Fithani (DHF)"
type input "7301"
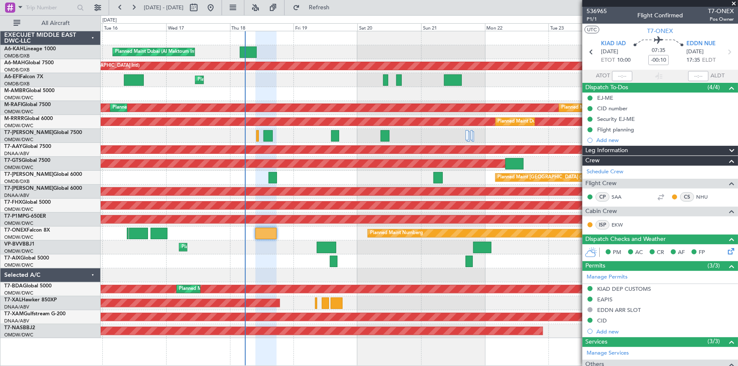
type input "Dherander Fithani (DHF)"
type input "7301"
type input "Dherander Fithani (DHF)"
type input "7301"
type input "Dherander Fithani (DHF)"
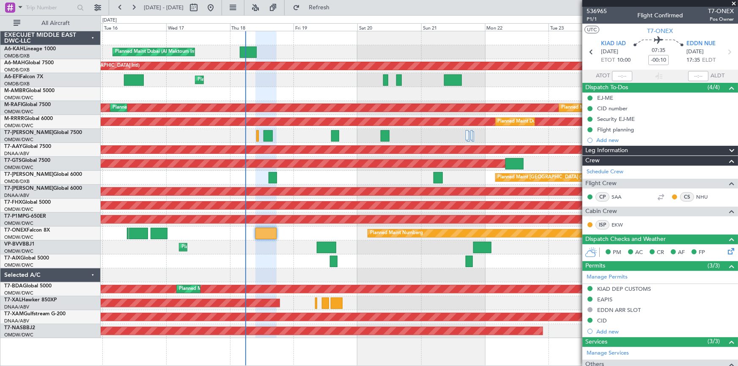
type input "7301"
type input "Dherander Fithani (DHF)"
type input "7301"
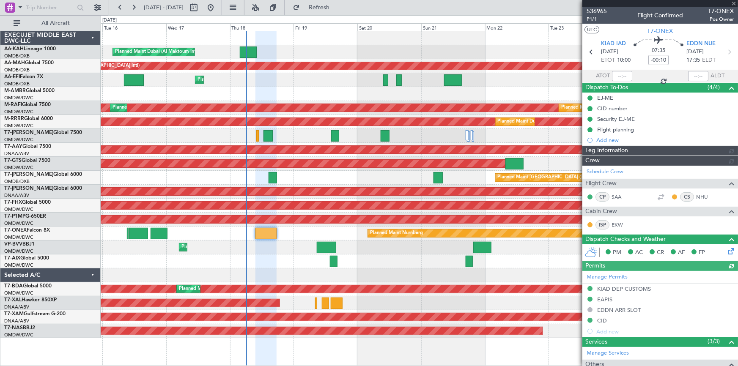
type input "Dherander Fithani (DHF)"
type input "7301"
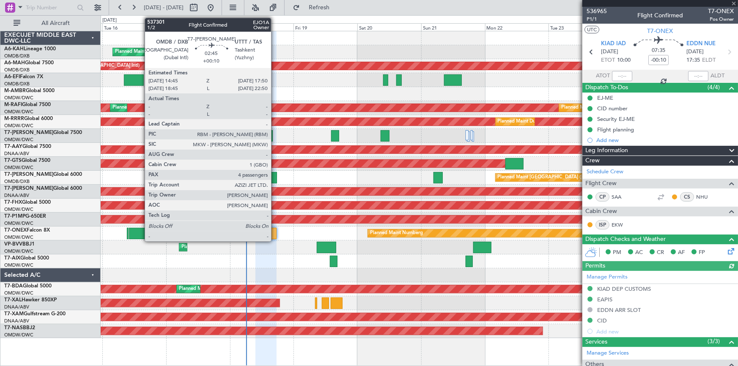
click at [275, 174] on div at bounding box center [272, 177] width 8 height 11
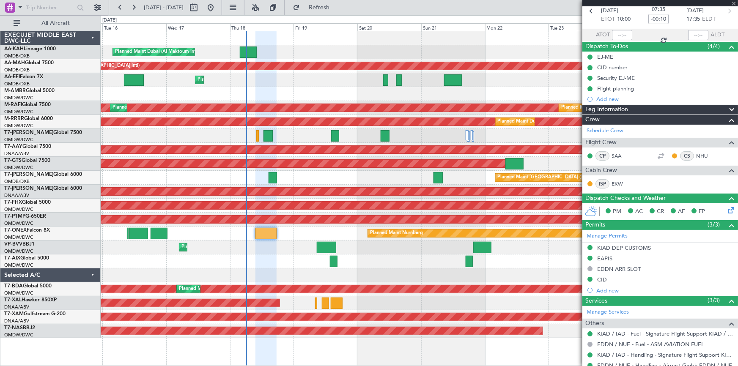
scroll to position [68, 0]
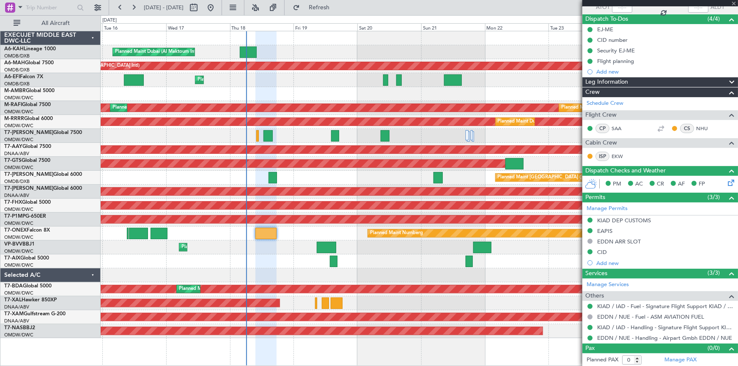
type input "+00:10"
type input "4"
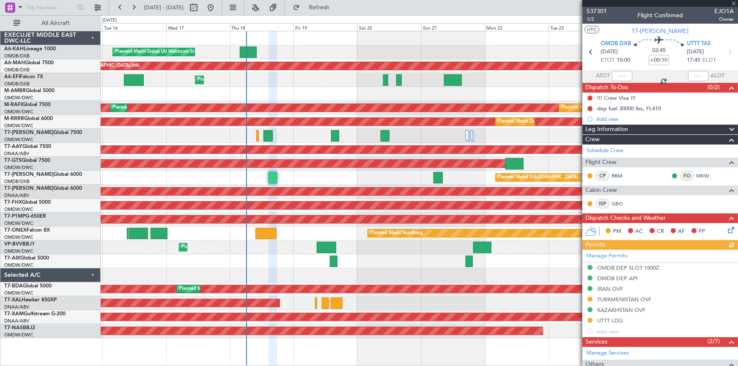
scroll to position [197, 0]
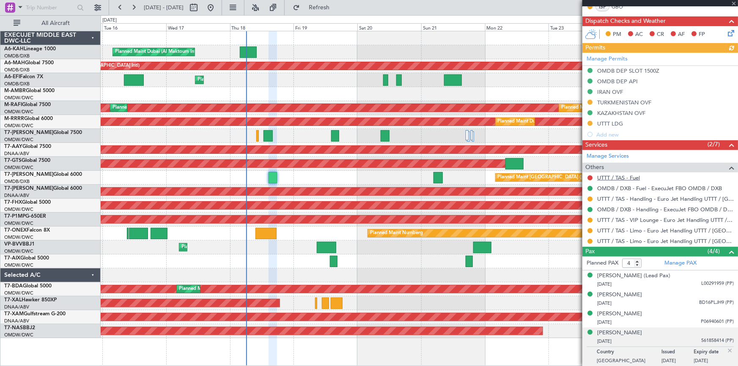
click at [630, 178] on link "UTTT / TAS - Fuel" at bounding box center [618, 177] width 43 height 7
drag, startPoint x: 345, startPoint y: 9, endPoint x: 619, endPoint y: 191, distance: 329.0
click at [339, 13] on button "Refresh" at bounding box center [314, 8] width 51 height 14
click at [588, 177] on button at bounding box center [589, 177] width 5 height 5
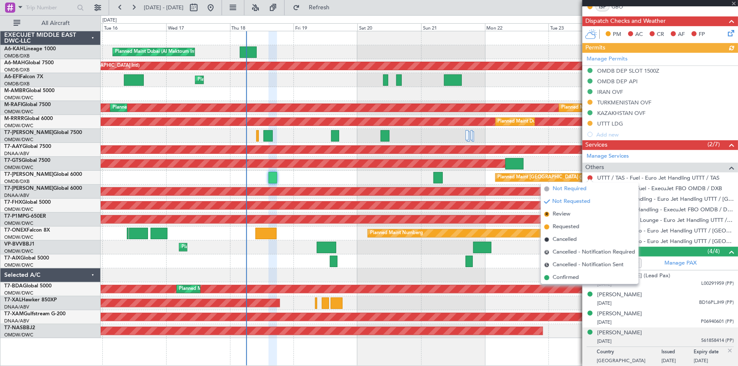
click at [563, 190] on span "Not Required" at bounding box center [569, 189] width 34 height 8
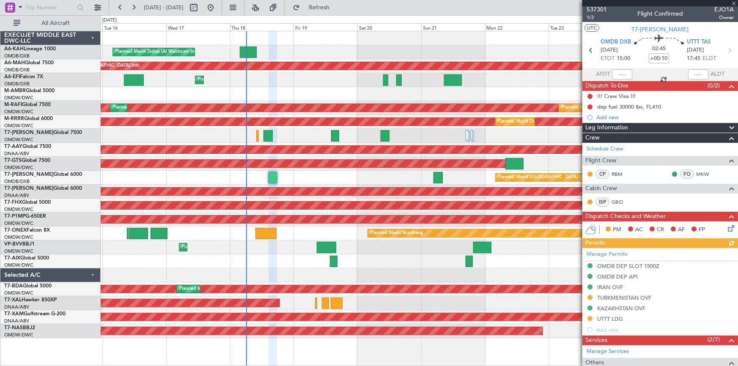
scroll to position [0, 0]
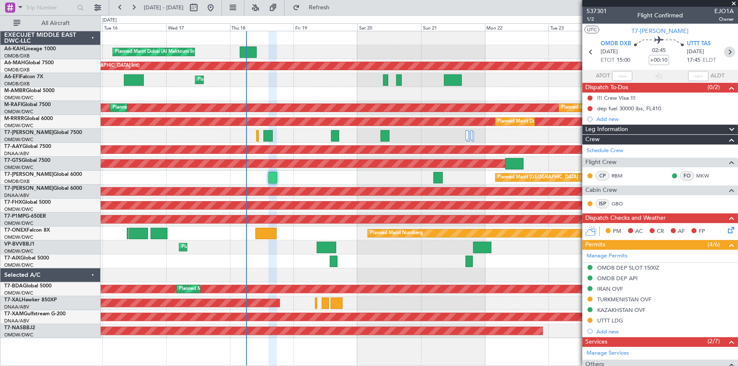
click at [726, 50] on icon at bounding box center [729, 51] width 11 height 11
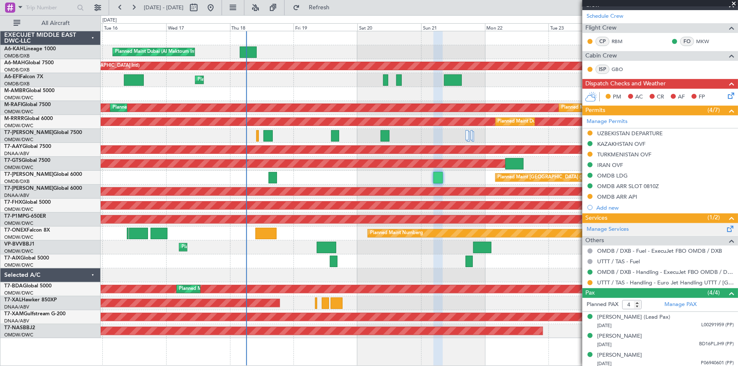
scroll to position [115, 0]
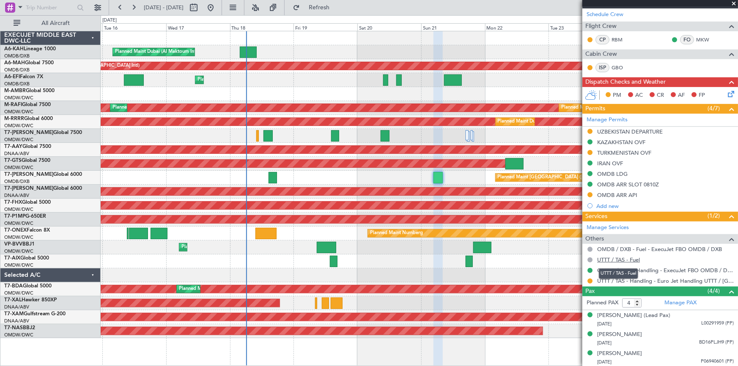
click at [610, 260] on link "UTTT / TAS - Fuel" at bounding box center [618, 259] width 43 height 7
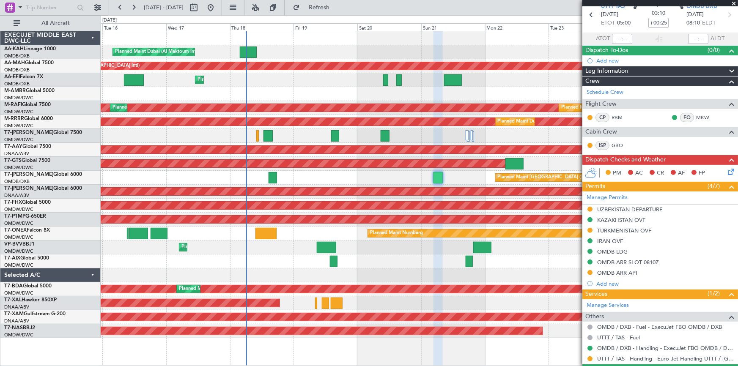
scroll to position [0, 0]
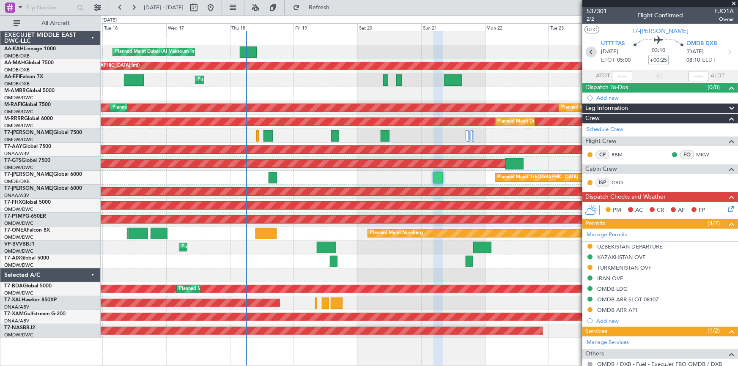
click at [590, 50] on icon at bounding box center [590, 51] width 11 height 11
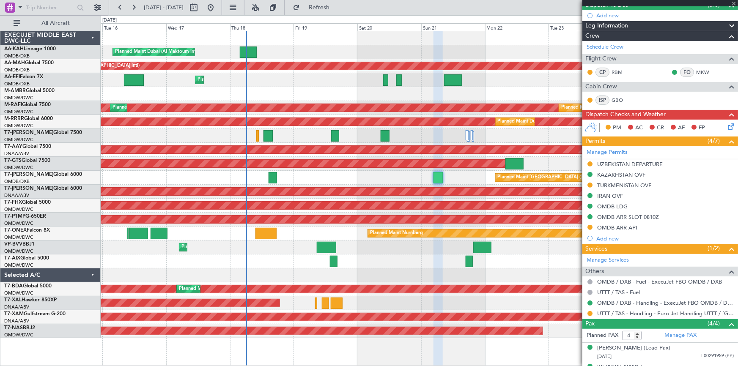
scroll to position [115, 0]
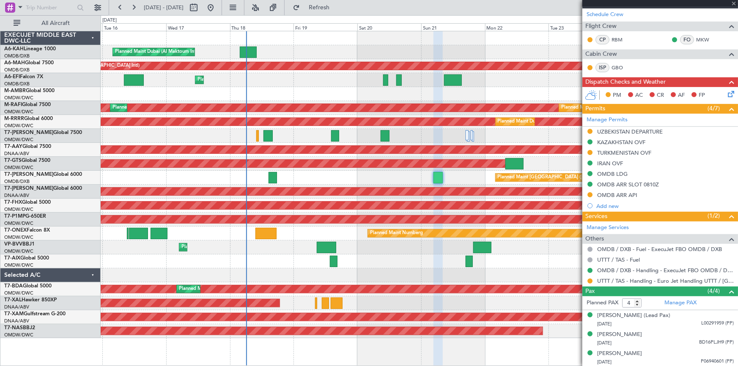
type input "+00:10"
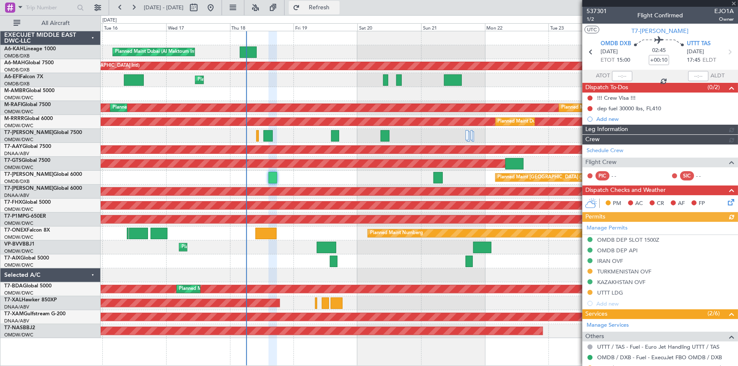
click at [337, 5] on span "Refresh" at bounding box center [319, 8] width 36 height 6
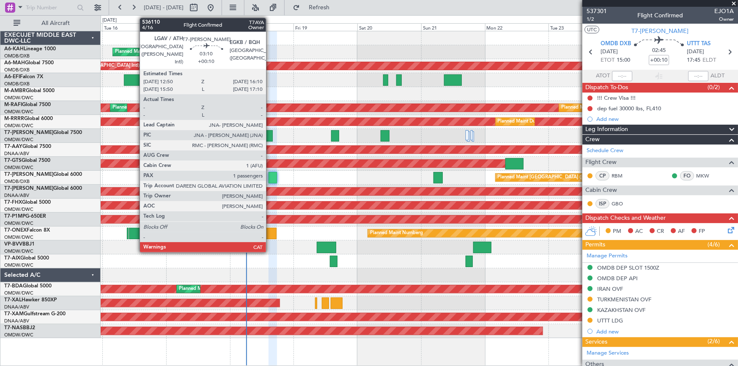
click at [270, 135] on div at bounding box center [267, 135] width 9 height 11
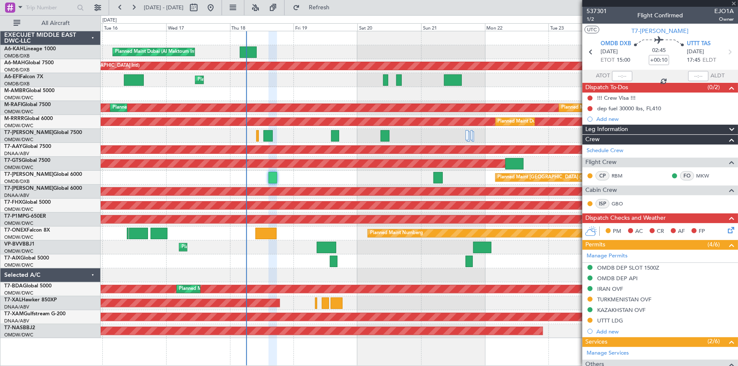
type input "1"
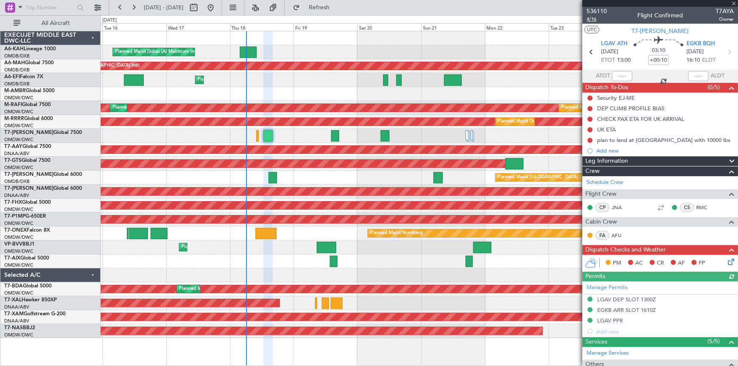
click at [593, 21] on span "4/16" at bounding box center [596, 19] width 20 height 7
click at [590, 140] on button at bounding box center [589, 140] width 5 height 5
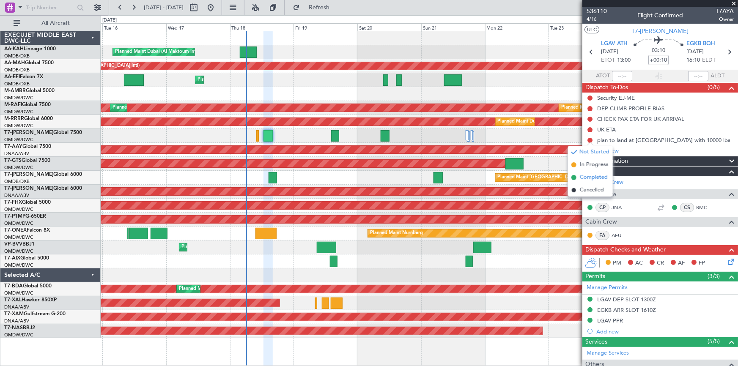
click at [588, 179] on span "Completed" at bounding box center [594, 177] width 28 height 8
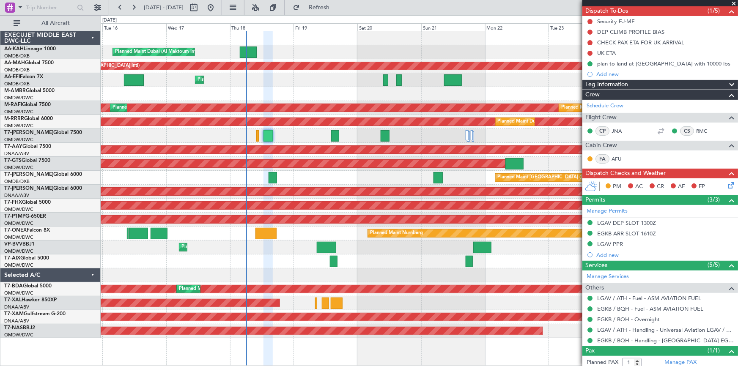
scroll to position [98, 0]
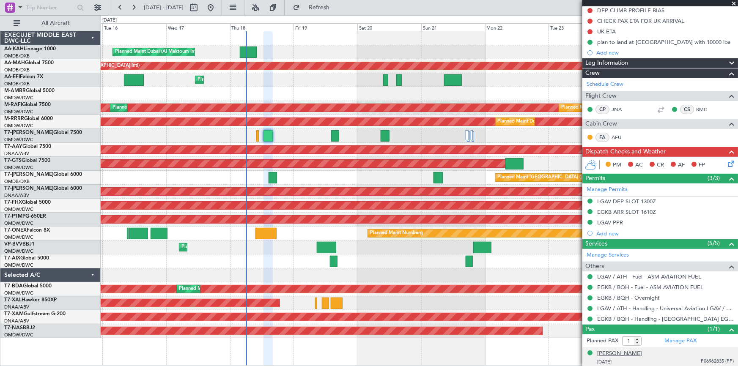
click at [630, 351] on div "[PERSON_NAME]" at bounding box center [619, 354] width 45 height 8
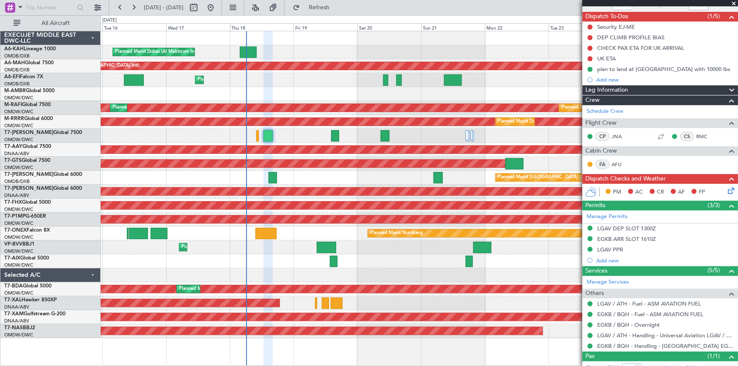
scroll to position [60, 0]
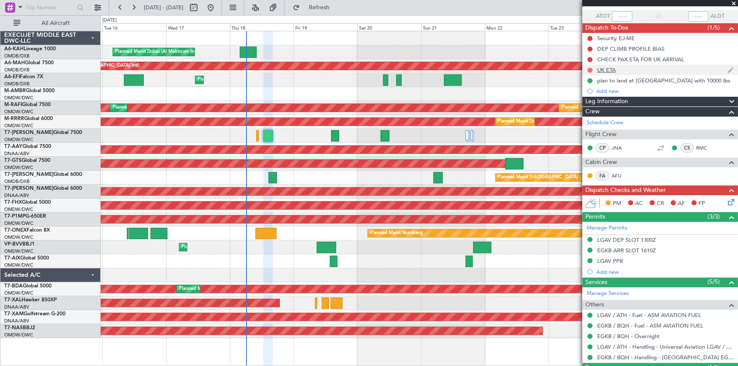
click at [588, 68] on button at bounding box center [589, 70] width 5 height 5
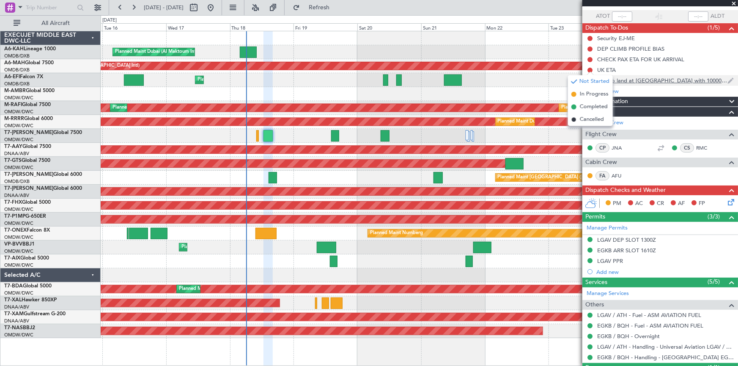
drag, startPoint x: 592, startPoint y: 105, endPoint x: 592, endPoint y: 80, distance: 24.9
click at [592, 104] on span "Completed" at bounding box center [594, 107] width 28 height 8
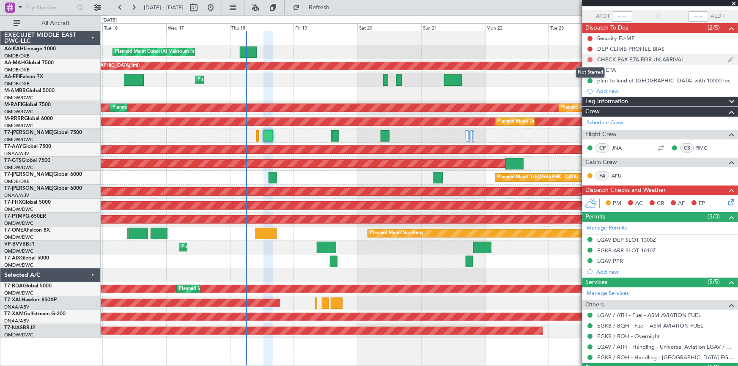
click at [588, 57] on button at bounding box center [589, 59] width 5 height 5
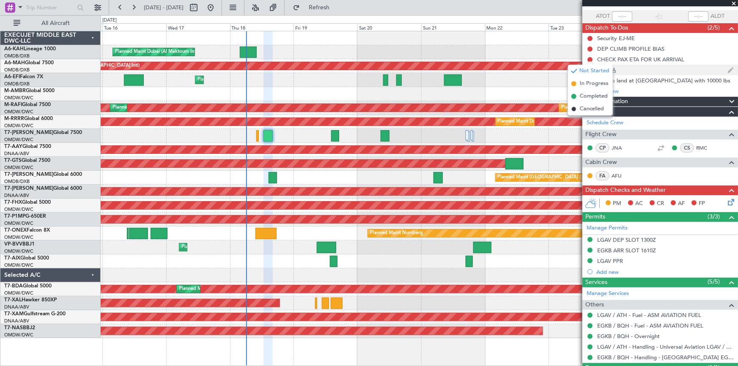
drag, startPoint x: 593, startPoint y: 94, endPoint x: 593, endPoint y: 67, distance: 26.6
click at [593, 93] on span "Completed" at bounding box center [594, 96] width 28 height 8
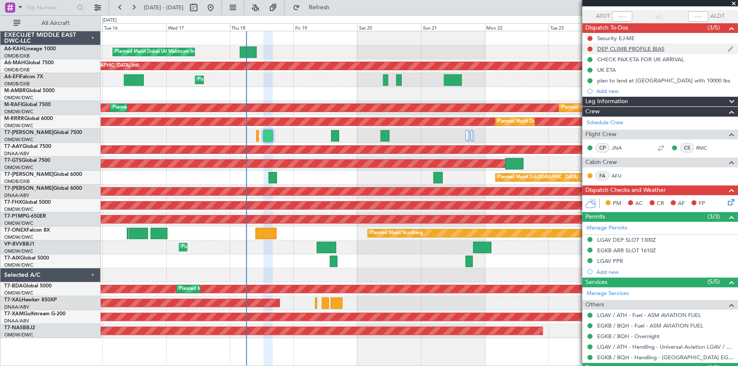
click at [586, 46] on div "DEP CLIMB PROFILE BIAS" at bounding box center [660, 49] width 156 height 11
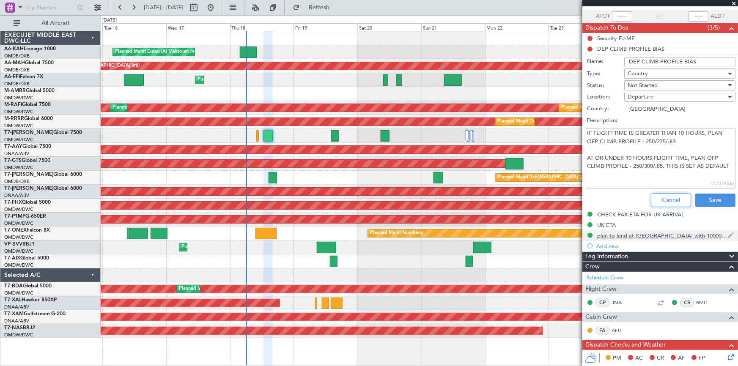
drag, startPoint x: 672, startPoint y: 197, endPoint x: 608, endPoint y: 80, distance: 133.0
click at [671, 195] on button "Cancel" at bounding box center [671, 201] width 40 height 14
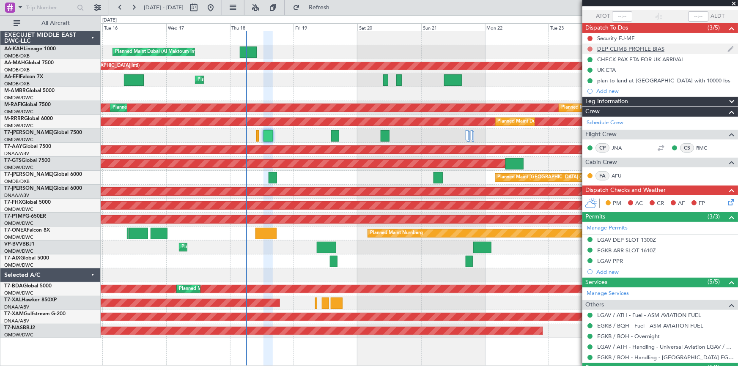
click at [589, 47] on button at bounding box center [589, 48] width 5 height 5
click at [597, 89] on span "Completed" at bounding box center [594, 86] width 28 height 8
click at [589, 37] on button at bounding box center [589, 38] width 5 height 5
click at [591, 78] on span "Completed" at bounding box center [594, 75] width 28 height 8
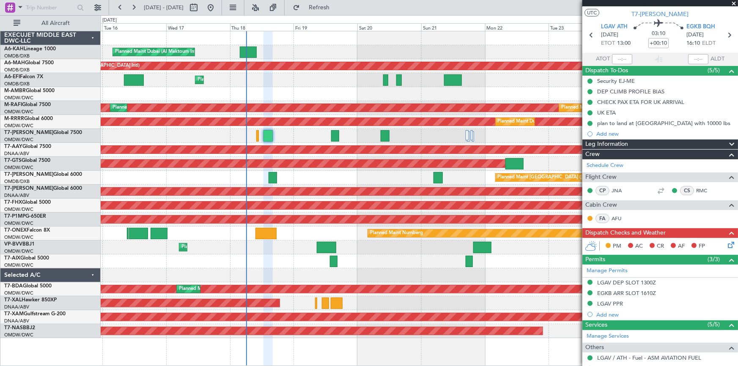
scroll to position [0, 0]
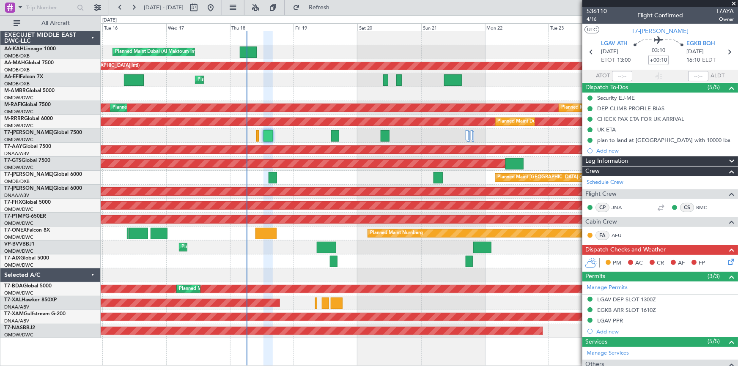
type input "Dherander Fithani (DHF)"
type input "7280"
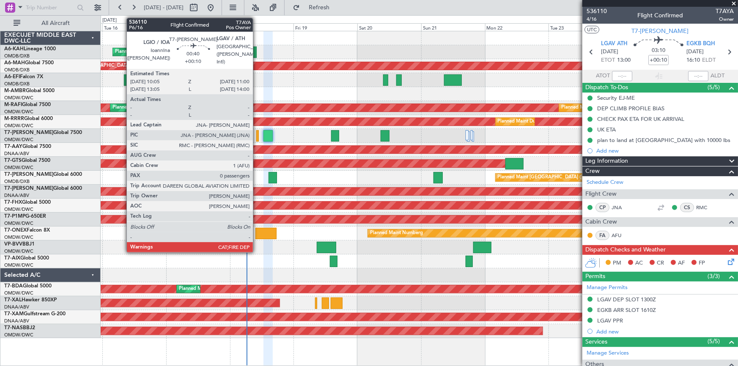
click at [257, 132] on div at bounding box center [257, 135] width 3 height 11
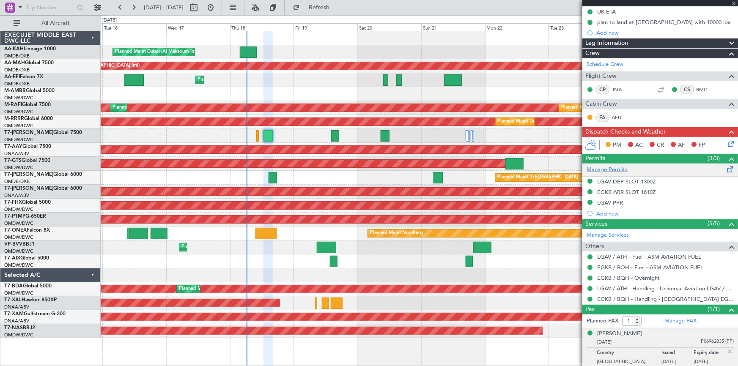
scroll to position [119, 0]
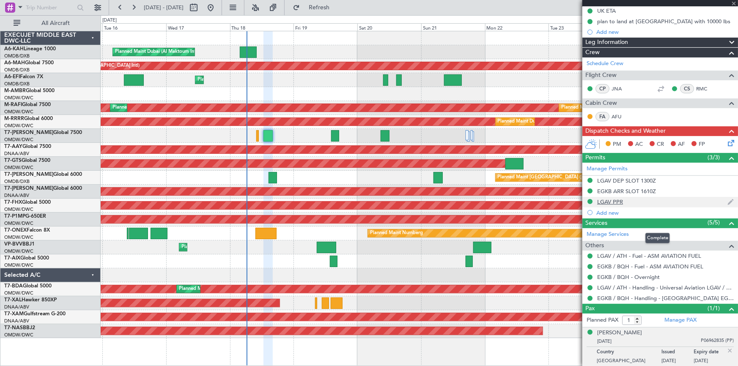
type input "0"
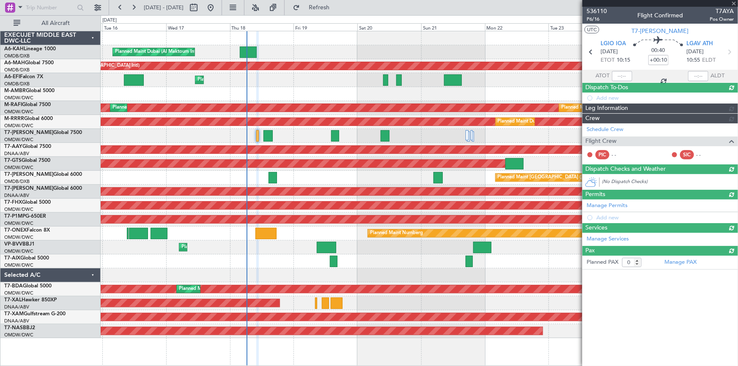
scroll to position [0, 0]
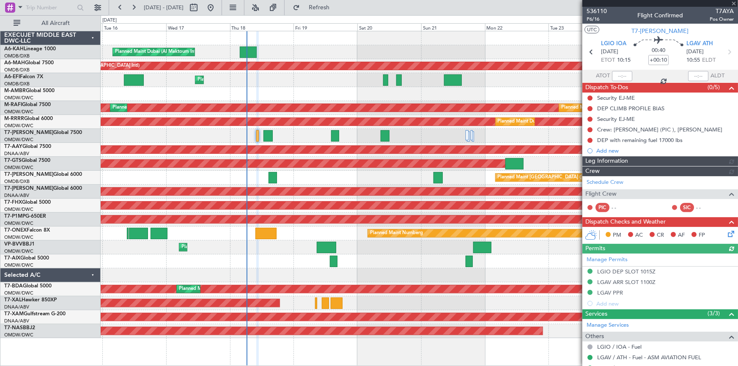
type input "Dherander Fithani (DHF)"
type input "7312"
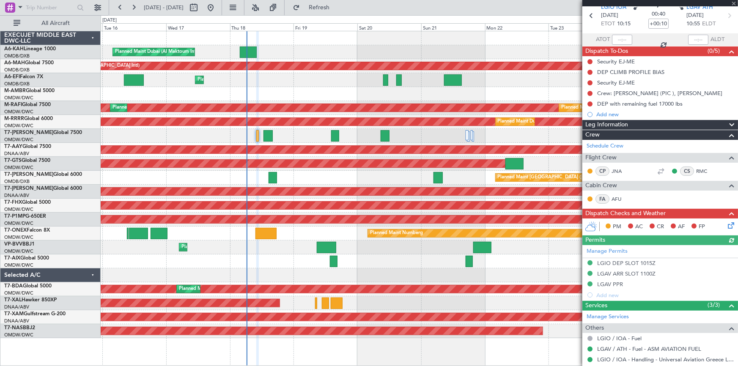
scroll to position [68, 0]
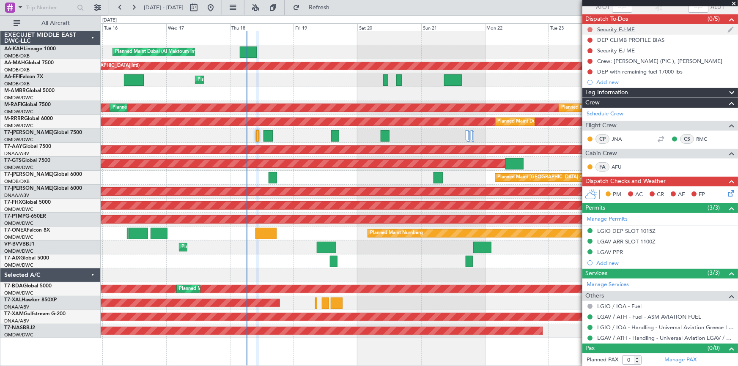
click at [588, 27] on button at bounding box center [589, 29] width 5 height 5
click at [587, 66] on span "Completed" at bounding box center [594, 66] width 28 height 8
click at [589, 38] on button at bounding box center [589, 40] width 5 height 5
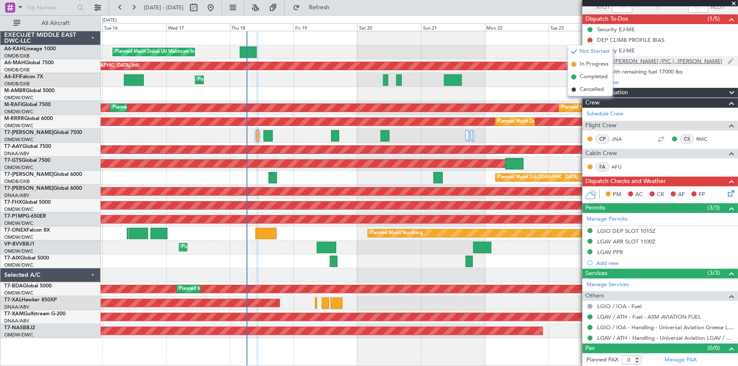
drag, startPoint x: 592, startPoint y: 76, endPoint x: 592, endPoint y: 60, distance: 15.2
click at [592, 75] on span "Completed" at bounding box center [594, 77] width 28 height 8
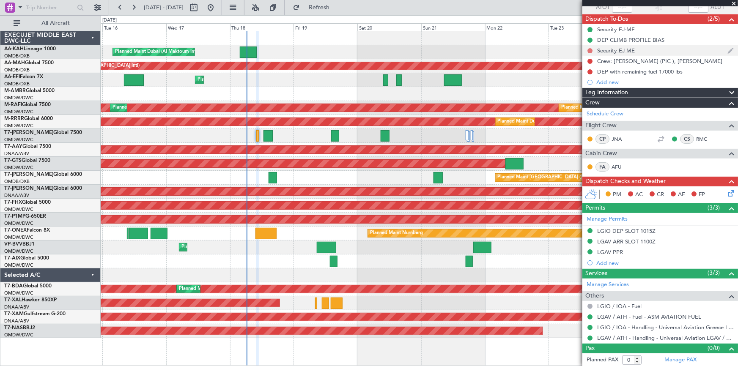
click at [589, 48] on button at bounding box center [589, 50] width 5 height 5
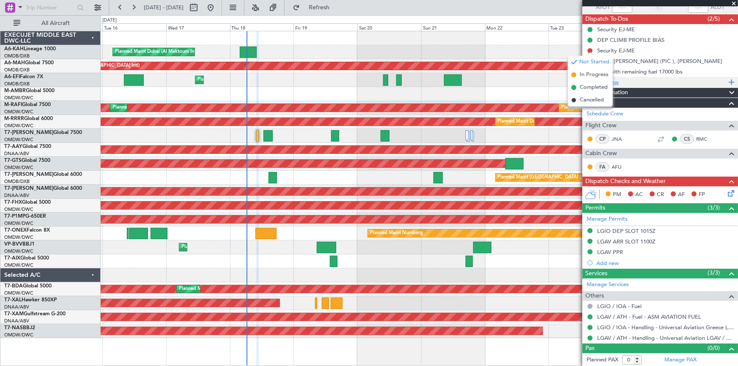
click at [591, 86] on span "Completed" at bounding box center [594, 87] width 28 height 8
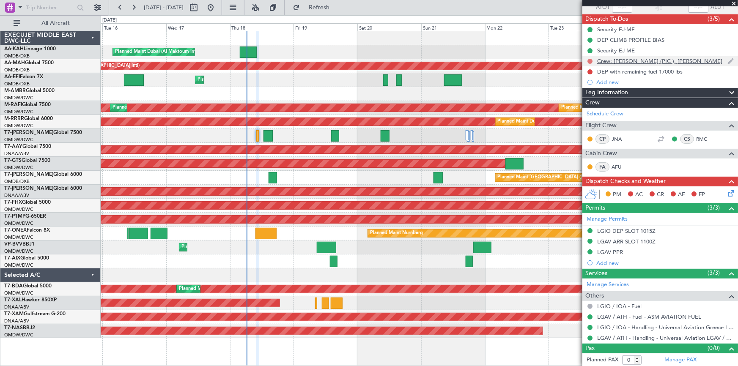
click at [588, 60] on button at bounding box center [589, 61] width 5 height 5
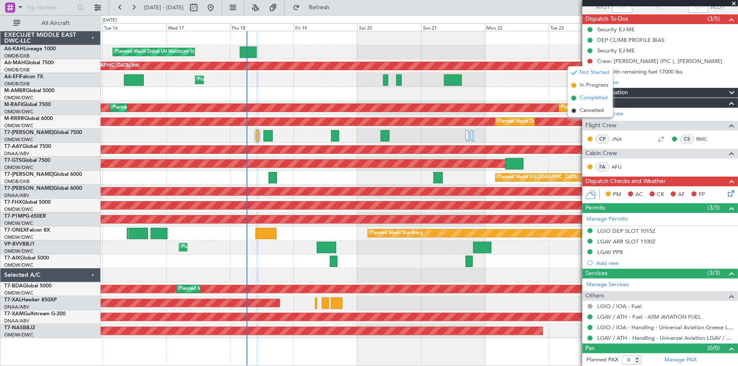
click at [595, 97] on span "Completed" at bounding box center [594, 98] width 28 height 8
click at [590, 70] on button at bounding box center [589, 71] width 5 height 5
click at [591, 108] on span "Completed" at bounding box center [594, 108] width 28 height 8
click at [726, 191] on icon at bounding box center [729, 192] width 7 height 7
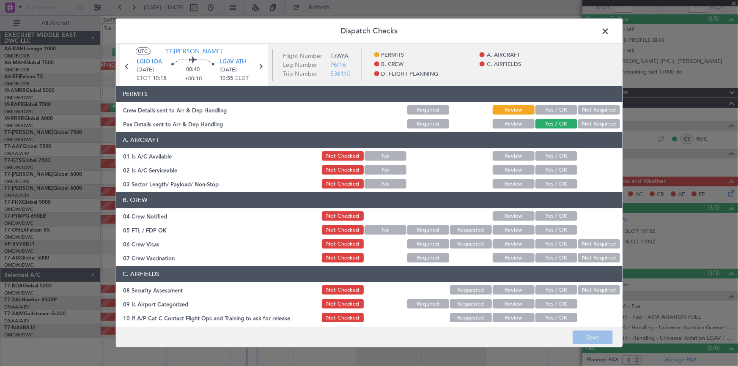
click at [552, 106] on button "Yes / OK" at bounding box center [556, 110] width 42 height 9
click at [597, 123] on button "Not Required" at bounding box center [599, 124] width 42 height 9
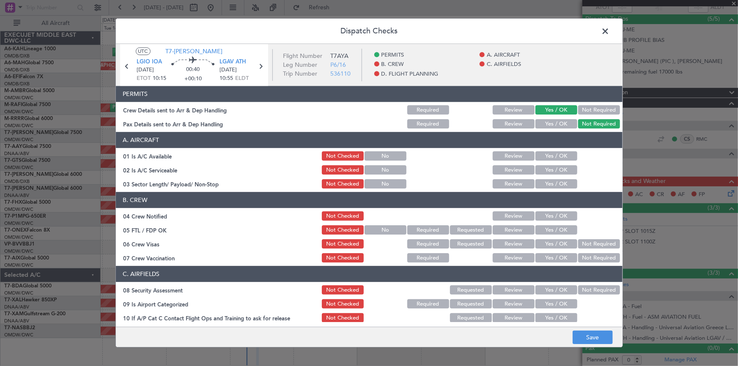
click at [544, 153] on button "Yes / OK" at bounding box center [556, 156] width 42 height 9
drag, startPoint x: 553, startPoint y: 165, endPoint x: 556, endPoint y: 181, distance: 16.3
click at [554, 166] on button "Yes / OK" at bounding box center [556, 170] width 42 height 9
click at [555, 181] on button "Yes / OK" at bounding box center [556, 184] width 42 height 9
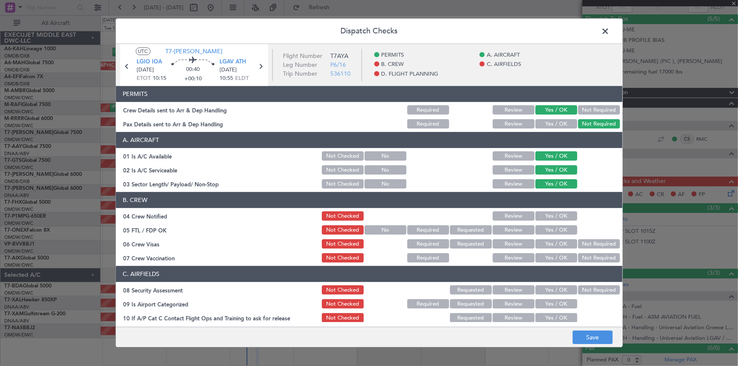
drag, startPoint x: 547, startPoint y: 216, endPoint x: 555, endPoint y: 237, distance: 22.5
click at [547, 216] on button "Yes / OK" at bounding box center [556, 216] width 42 height 9
drag, startPoint x: 553, startPoint y: 235, endPoint x: 556, endPoint y: 244, distance: 10.2
click at [553, 234] on div "Yes / OK" at bounding box center [555, 230] width 43 height 12
click at [552, 230] on button "Yes / OK" at bounding box center [556, 230] width 42 height 9
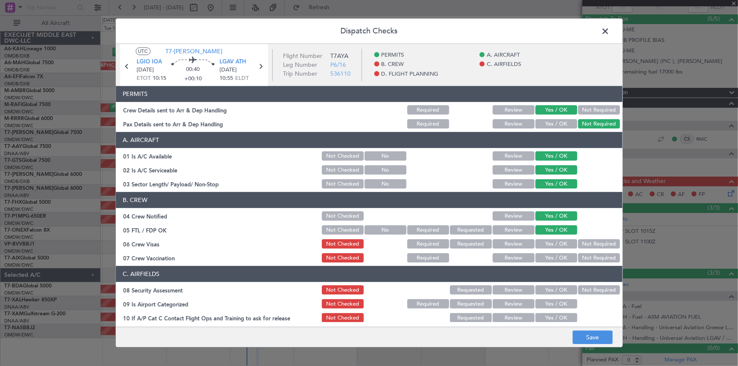
drag, startPoint x: 552, startPoint y: 247, endPoint x: 553, endPoint y: 251, distance: 4.6
click at [552, 249] on div "Yes / OK" at bounding box center [555, 244] width 43 height 12
click at [550, 257] on button "Yes / OK" at bounding box center [556, 258] width 42 height 9
click at [546, 242] on button "Yes / OK" at bounding box center [556, 244] width 42 height 9
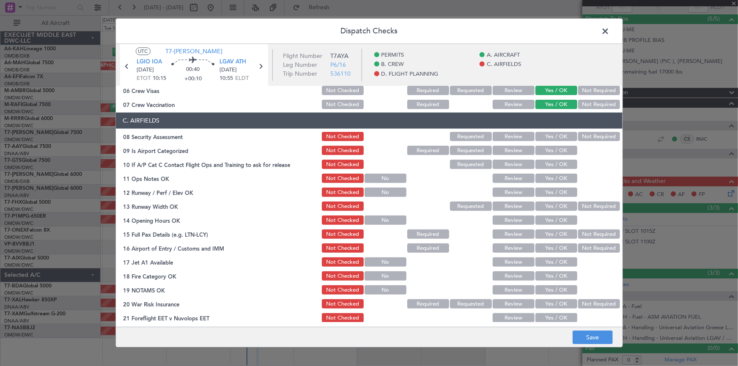
click at [548, 138] on button "Yes / OK" at bounding box center [556, 136] width 42 height 9
click at [546, 152] on button "Yes / OK" at bounding box center [556, 150] width 42 height 9
click at [547, 167] on button "Yes / OK" at bounding box center [556, 164] width 42 height 9
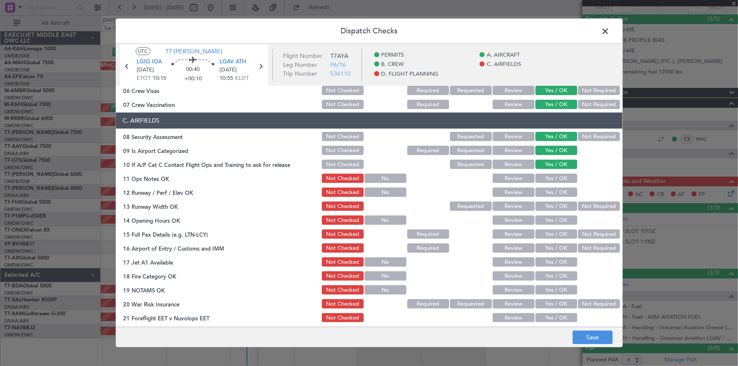
click at [545, 176] on button "Yes / OK" at bounding box center [556, 178] width 42 height 9
click at [545, 190] on button "Yes / OK" at bounding box center [556, 192] width 42 height 9
click at [546, 202] on button "Yes / OK" at bounding box center [556, 206] width 42 height 9
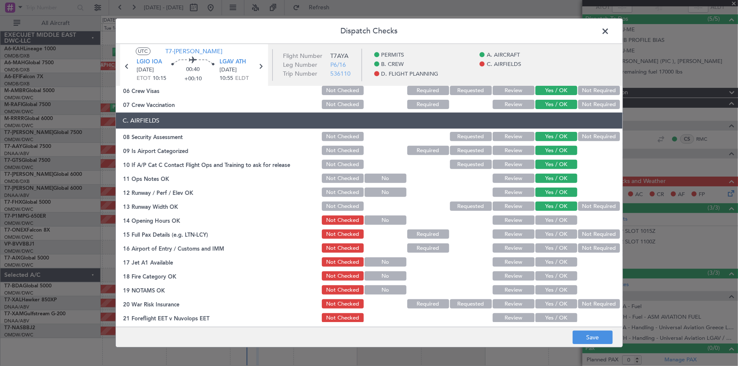
click at [545, 220] on button "Yes / OK" at bounding box center [556, 220] width 42 height 9
click at [544, 232] on button "Yes / OK" at bounding box center [556, 234] width 42 height 9
click at [585, 249] on button "Not Required" at bounding box center [599, 248] width 42 height 9
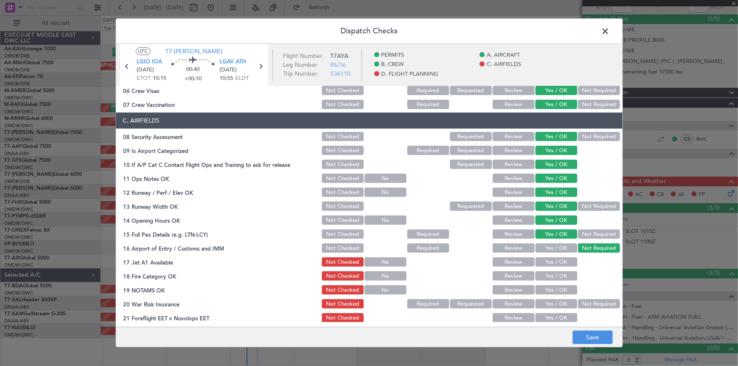
click at [547, 264] on button "Yes / OK" at bounding box center [556, 262] width 42 height 9
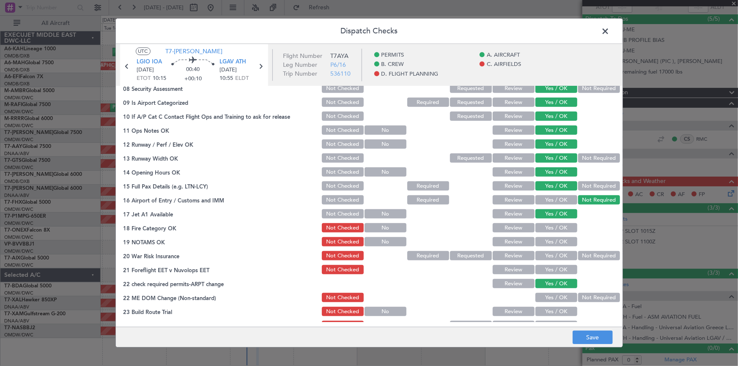
scroll to position [230, 0]
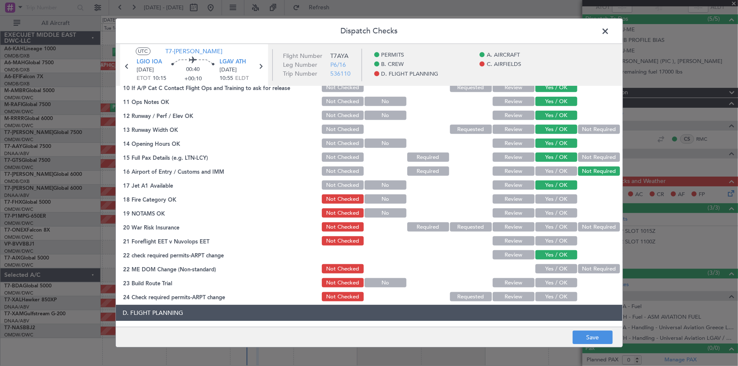
drag, startPoint x: 547, startPoint y: 192, endPoint x: 556, endPoint y: 212, distance: 22.0
click at [548, 194] on section "C. AIRFIELDS 08 Security Assessment Not Checked Requested Review Yes / OK Not R…" at bounding box center [369, 169] width 506 height 267
click at [554, 201] on button "Yes / OK" at bounding box center [556, 199] width 42 height 9
click at [550, 217] on div "Yes / OK" at bounding box center [555, 214] width 43 height 12
click at [551, 215] on button "Yes / OK" at bounding box center [556, 213] width 42 height 9
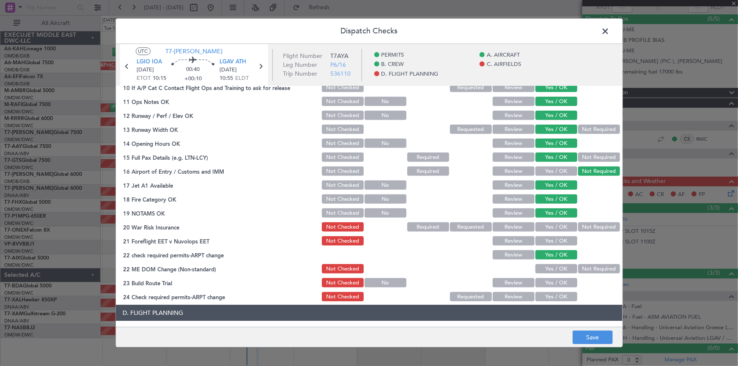
click at [549, 229] on button "Yes / OK" at bounding box center [556, 227] width 42 height 9
click at [548, 245] on button "Yes / OK" at bounding box center [556, 241] width 42 height 9
click at [552, 271] on button "Yes / OK" at bounding box center [556, 269] width 42 height 9
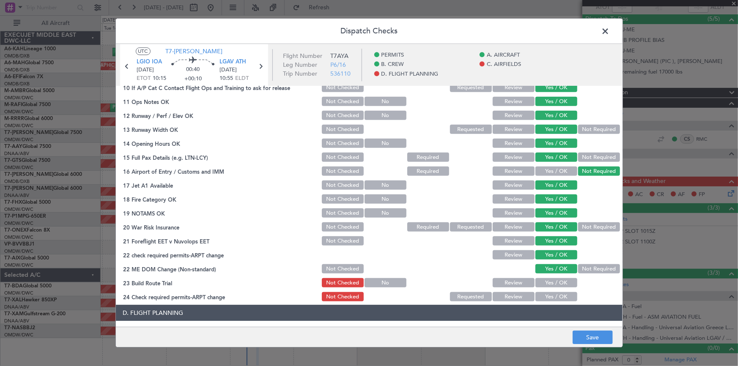
drag, startPoint x: 553, startPoint y: 281, endPoint x: 555, endPoint y: 288, distance: 7.1
click at [554, 285] on button "Yes / OK" at bounding box center [556, 283] width 42 height 9
drag, startPoint x: 554, startPoint y: 299, endPoint x: 563, endPoint y: 274, distance: 26.4
click at [554, 297] on button "Yes / OK" at bounding box center [556, 297] width 42 height 9
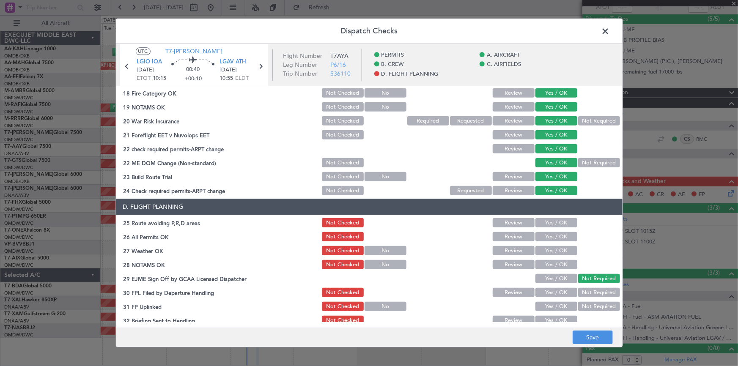
scroll to position [346, 0]
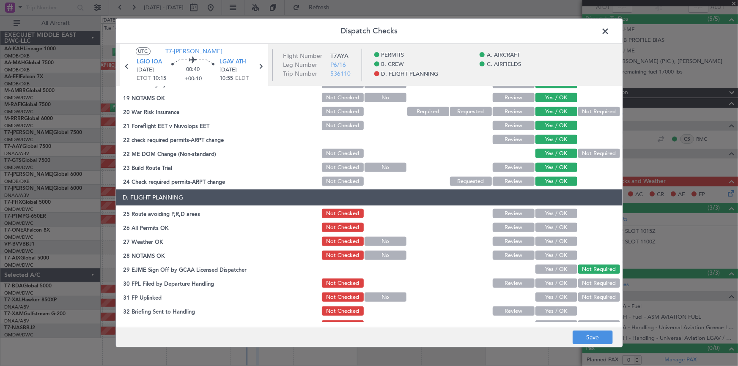
click at [554, 211] on button "Yes / OK" at bounding box center [556, 213] width 42 height 9
click at [549, 225] on button "Yes / OK" at bounding box center [556, 227] width 42 height 9
click at [549, 241] on button "Yes / OK" at bounding box center [556, 241] width 42 height 9
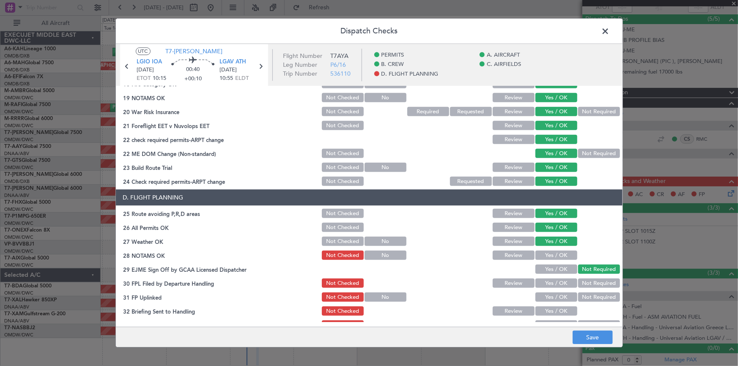
click at [554, 253] on button "Yes / OK" at bounding box center [556, 255] width 42 height 9
click at [556, 284] on button "Yes / OK" at bounding box center [556, 283] width 42 height 9
drag, startPoint x: 552, startPoint y: 297, endPoint x: 554, endPoint y: 304, distance: 7.4
click at [554, 301] on button "Yes / OK" at bounding box center [556, 297] width 42 height 9
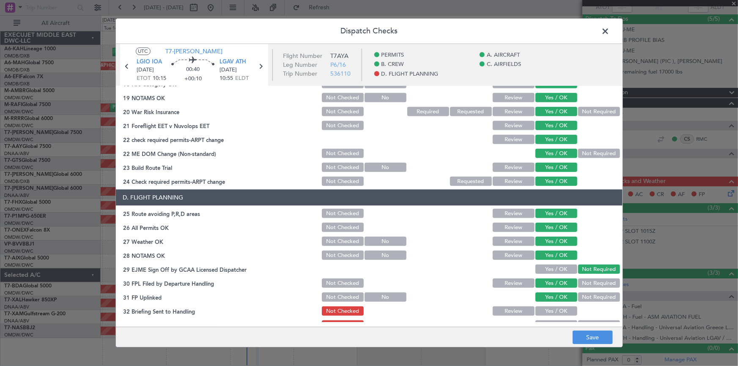
click at [551, 314] on div "Yes / OK" at bounding box center [555, 312] width 43 height 12
click at [553, 312] on button "Yes / OK" at bounding box center [556, 311] width 42 height 9
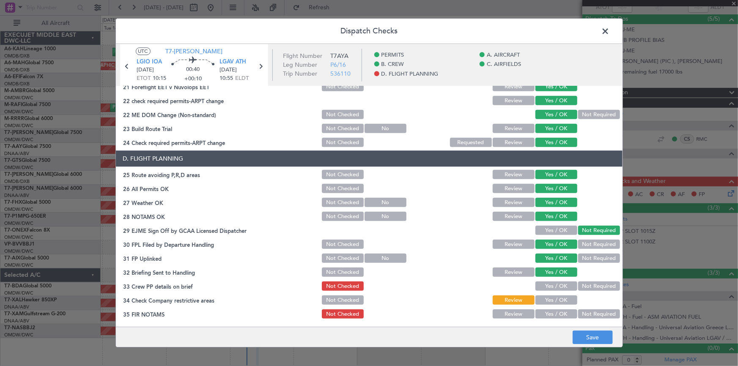
click at [552, 284] on button "Yes / OK" at bounding box center [556, 286] width 42 height 9
click at [553, 298] on button "Yes / OK" at bounding box center [556, 300] width 42 height 9
drag, startPoint x: 550, startPoint y: 314, endPoint x: 571, endPoint y: 324, distance: 22.3
click at [551, 314] on button "Yes / OK" at bounding box center [556, 314] width 42 height 9
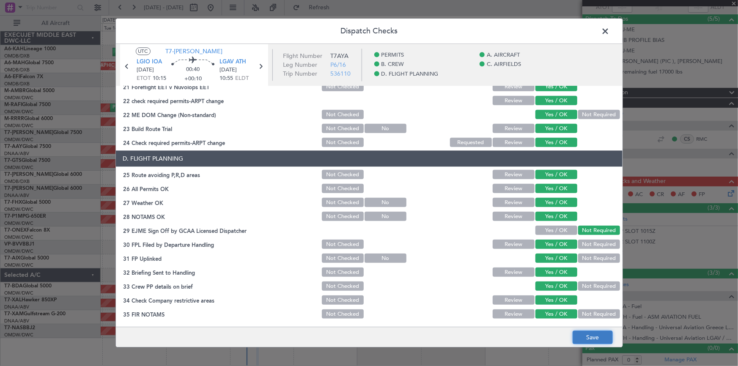
click at [586, 331] on button "Save" at bounding box center [592, 338] width 40 height 14
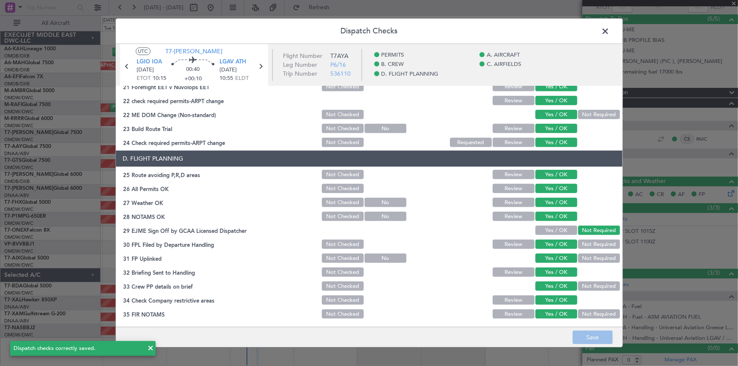
click at [610, 30] on span at bounding box center [610, 33] width 0 height 17
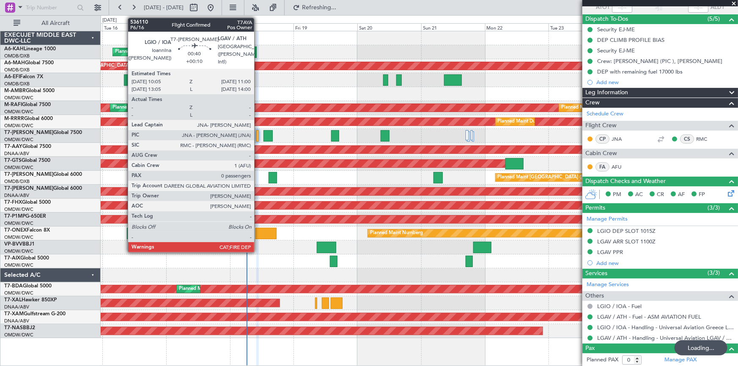
click at [258, 135] on div at bounding box center [257, 135] width 3 height 11
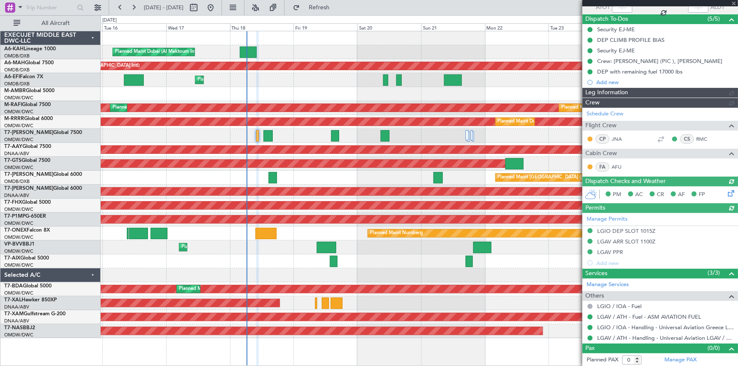
type input "Dherander Fithani (DHF)"
type input "7312"
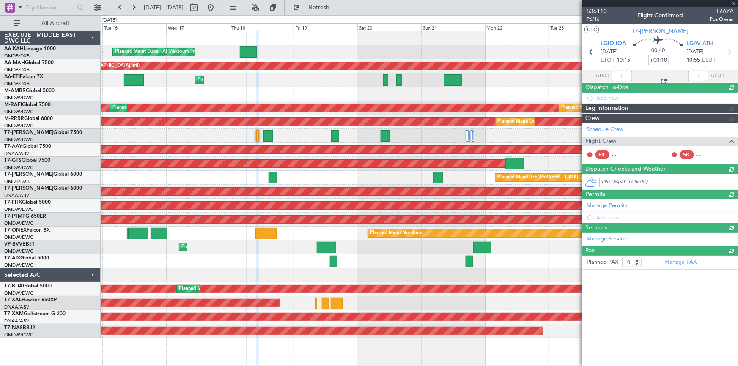
scroll to position [0, 0]
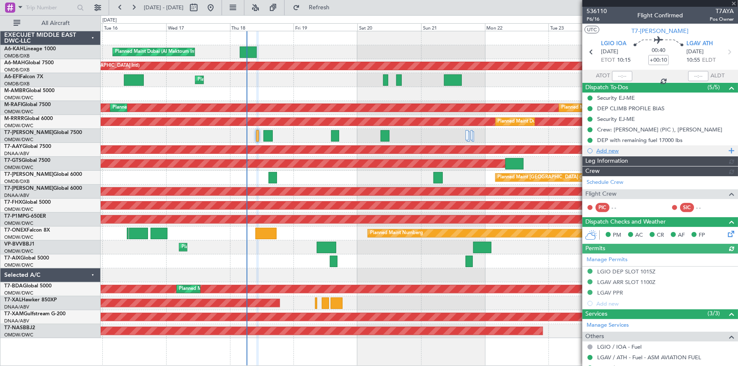
type input "Dherander Fithani (DHF)"
type input "7312"
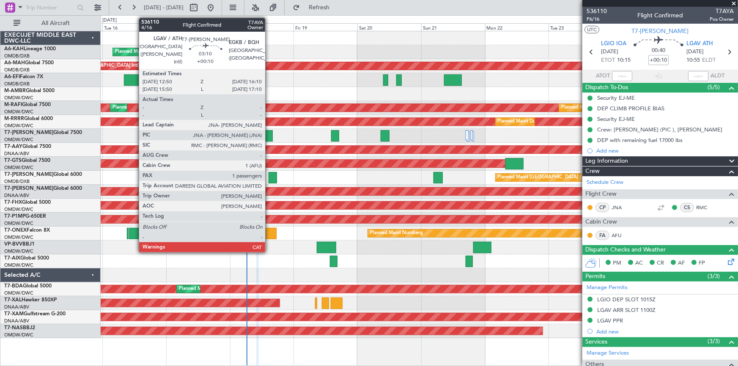
click at [272, 136] on div at bounding box center [267, 135] width 9 height 11
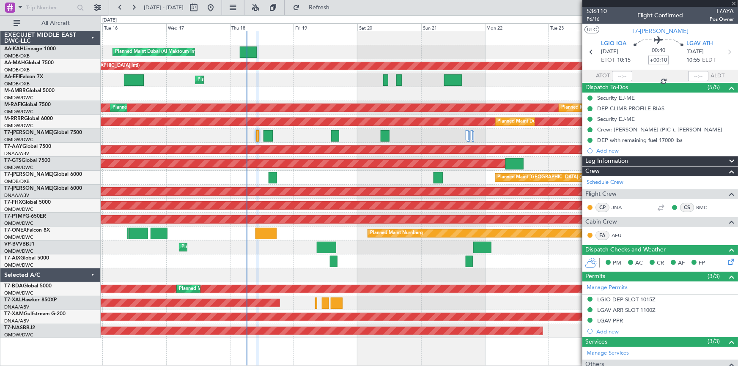
type input "1"
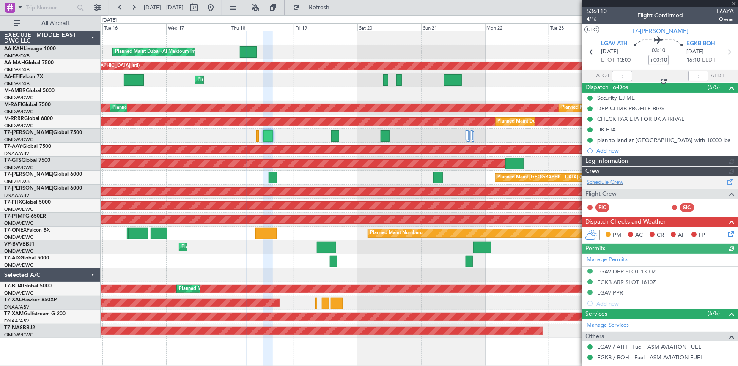
type input "Dherander Fithani (DHF)"
type input "7280"
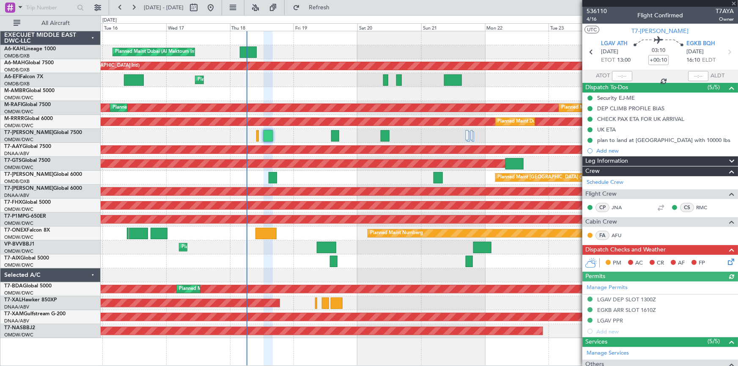
click at [726, 263] on icon at bounding box center [729, 260] width 7 height 7
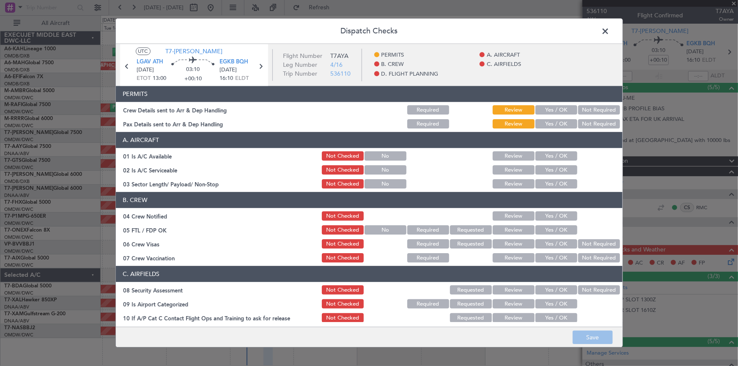
click at [556, 128] on button "Yes / OK" at bounding box center [556, 124] width 42 height 9
click at [541, 107] on button "Yes / OK" at bounding box center [556, 110] width 42 height 9
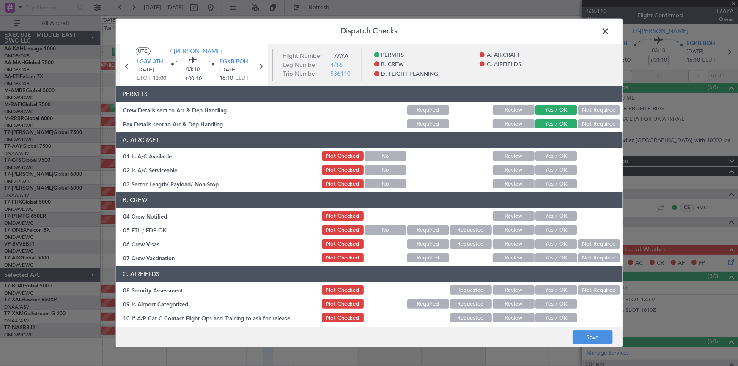
click at [549, 158] on button "Yes / OK" at bounding box center [556, 156] width 42 height 9
drag, startPoint x: 548, startPoint y: 168, endPoint x: 550, endPoint y: 180, distance: 12.4
click at [549, 169] on button "Yes / OK" at bounding box center [556, 170] width 42 height 9
click at [550, 180] on button "Yes / OK" at bounding box center [556, 184] width 42 height 9
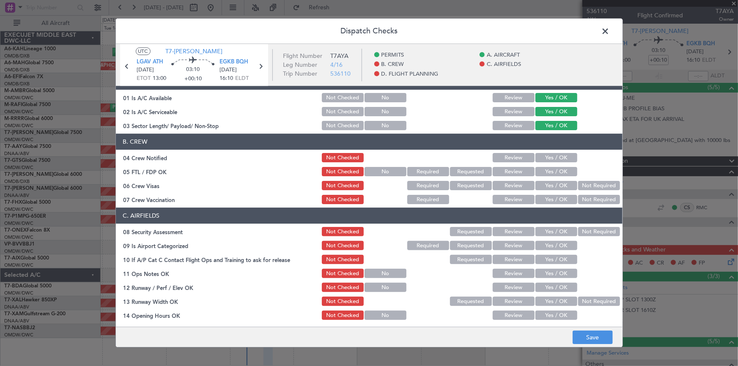
scroll to position [77, 0]
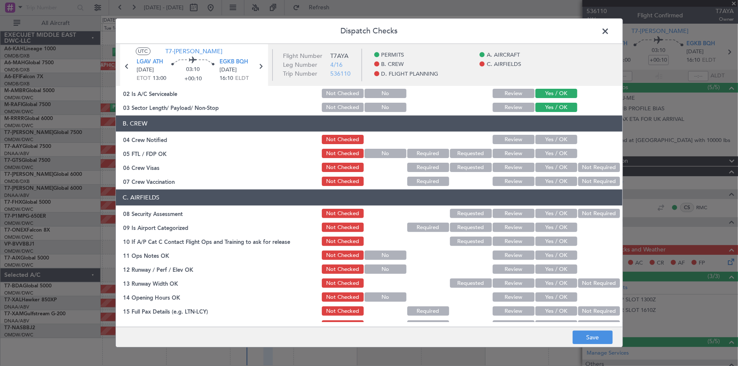
click at [547, 139] on button "Yes / OK" at bounding box center [556, 139] width 42 height 9
click at [545, 149] on button "Yes / OK" at bounding box center [556, 153] width 42 height 9
click at [550, 165] on button "Yes / OK" at bounding box center [556, 167] width 42 height 9
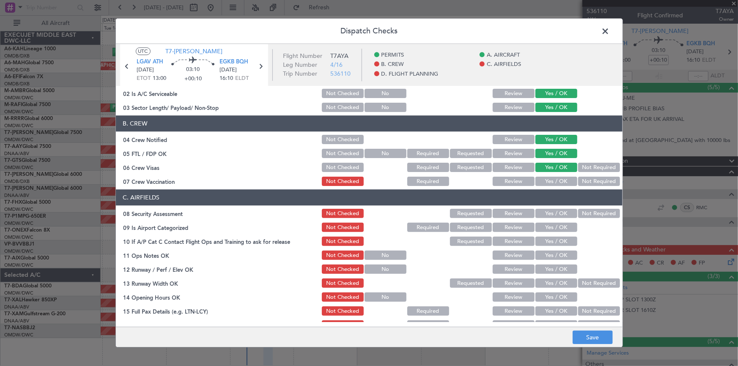
drag, startPoint x: 580, startPoint y: 178, endPoint x: 545, endPoint y: 210, distance: 48.2
click at [580, 178] on button "Not Required" at bounding box center [599, 181] width 42 height 9
click at [583, 215] on button "Not Required" at bounding box center [599, 213] width 42 height 9
click at [544, 225] on button "Yes / OK" at bounding box center [556, 227] width 42 height 9
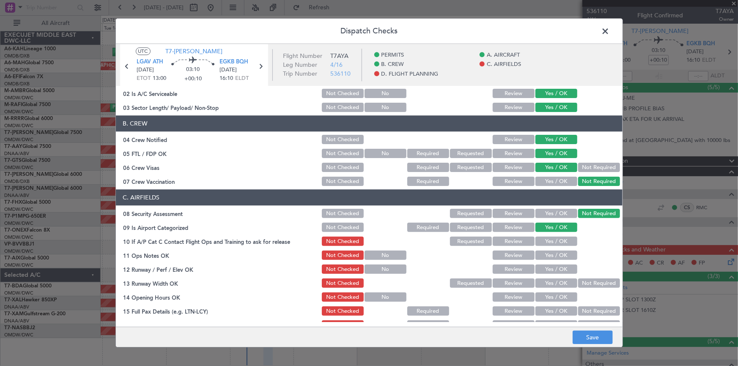
drag, startPoint x: 550, startPoint y: 239, endPoint x: 548, endPoint y: 261, distance: 22.5
click at [550, 240] on button "Yes / OK" at bounding box center [556, 241] width 42 height 9
click at [548, 258] on button "Yes / OK" at bounding box center [556, 255] width 42 height 9
drag, startPoint x: 547, startPoint y: 271, endPoint x: 556, endPoint y: 282, distance: 14.4
click at [548, 271] on button "Yes / OK" at bounding box center [556, 269] width 42 height 9
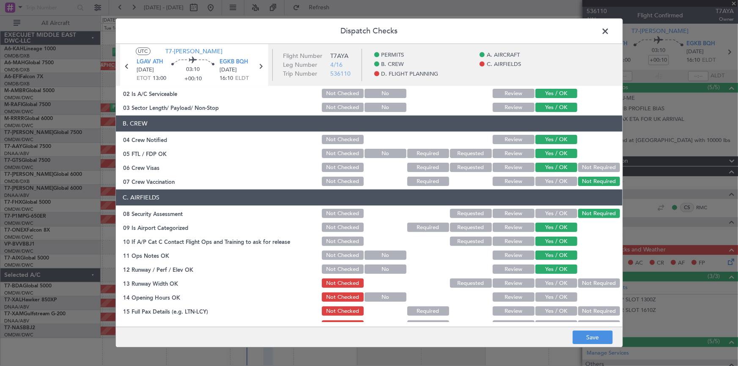
drag, startPoint x: 554, startPoint y: 287, endPoint x: 558, endPoint y: 282, distance: 6.6
click at [554, 287] on button "Yes / OK" at bounding box center [556, 283] width 42 height 9
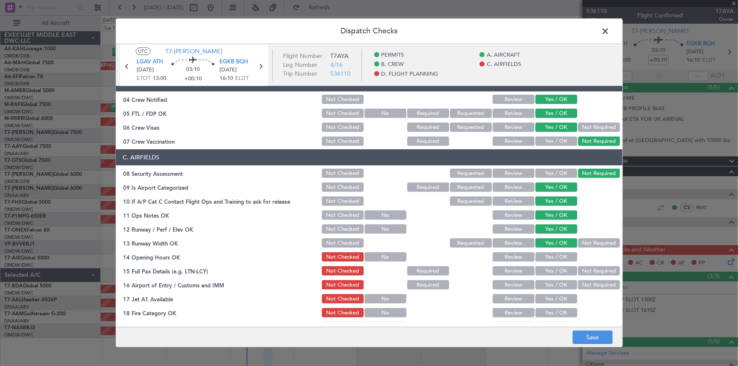
scroll to position [153, 0]
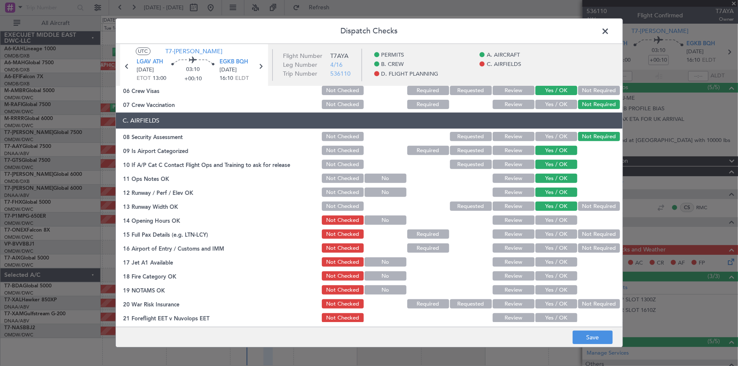
click at [547, 220] on button "Yes / OK" at bounding box center [556, 220] width 42 height 9
click at [548, 232] on button "Yes / OK" at bounding box center [556, 234] width 42 height 9
click at [547, 248] on button "Yes / OK" at bounding box center [556, 248] width 42 height 9
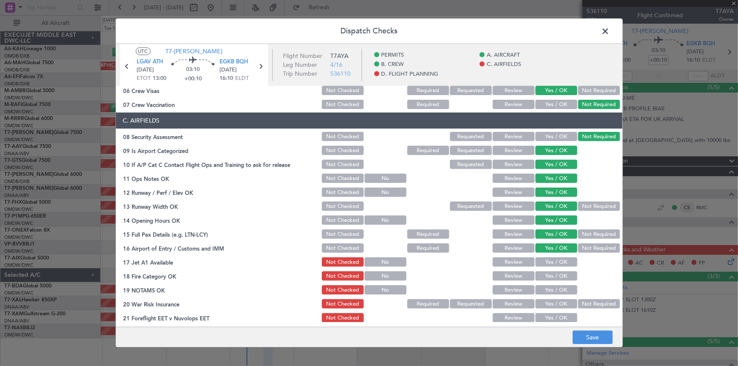
click at [549, 262] on button "Yes / OK" at bounding box center [556, 262] width 42 height 9
drag, startPoint x: 552, startPoint y: 275, endPoint x: 558, endPoint y: 284, distance: 10.2
click at [553, 275] on button "Yes / OK" at bounding box center [556, 276] width 42 height 9
drag, startPoint x: 555, startPoint y: 293, endPoint x: 558, endPoint y: 298, distance: 5.9
click at [555, 293] on button "Yes / OK" at bounding box center [556, 290] width 42 height 9
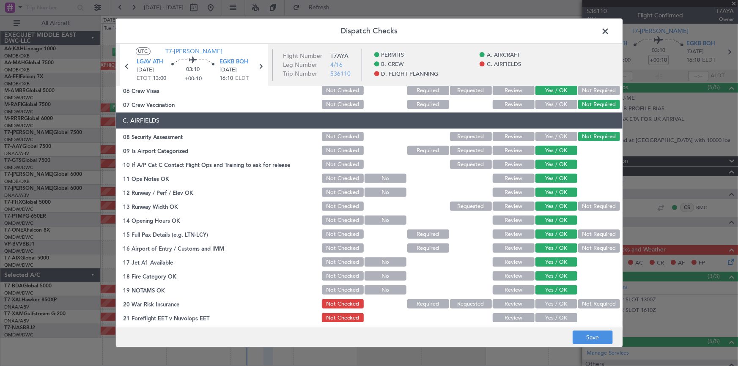
click at [579, 304] on button "Not Required" at bounding box center [599, 304] width 42 height 9
drag, startPoint x: 551, startPoint y: 317, endPoint x: 549, endPoint y: 287, distance: 30.1
click at [550, 317] on button "Yes / OK" at bounding box center [556, 318] width 42 height 9
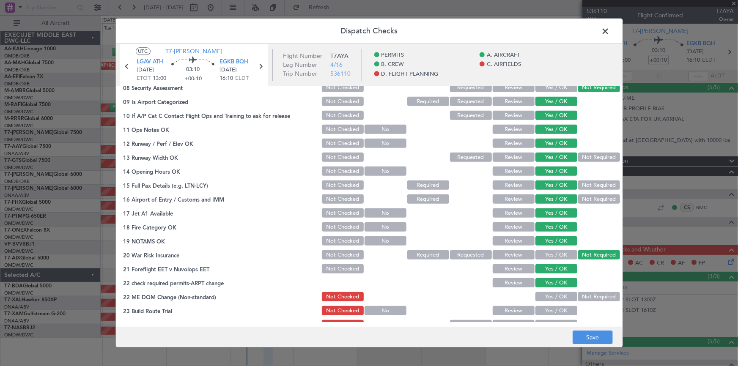
scroll to position [230, 0]
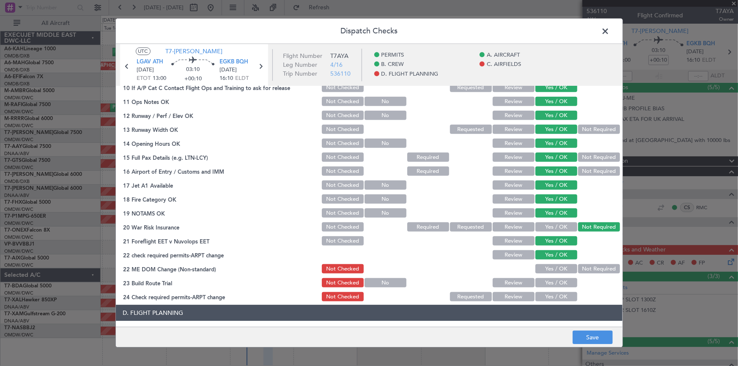
click at [552, 263] on div "Yes / OK" at bounding box center [555, 269] width 43 height 12
click at [554, 268] on button "Yes / OK" at bounding box center [556, 269] width 42 height 9
click at [552, 282] on button "Yes / OK" at bounding box center [556, 283] width 42 height 9
click at [549, 296] on button "Yes / OK" at bounding box center [556, 297] width 42 height 9
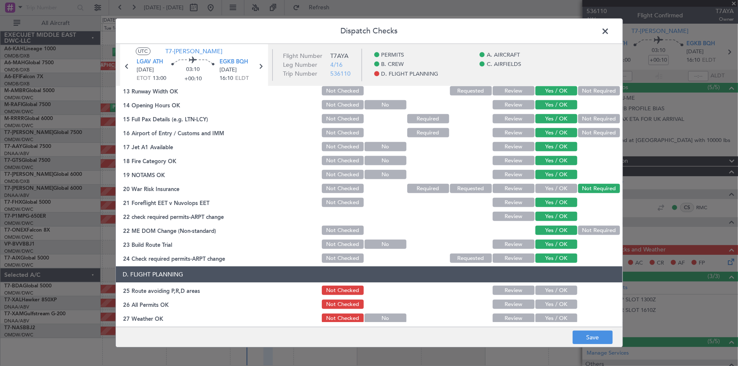
click at [550, 290] on button "Yes / OK" at bounding box center [556, 290] width 42 height 9
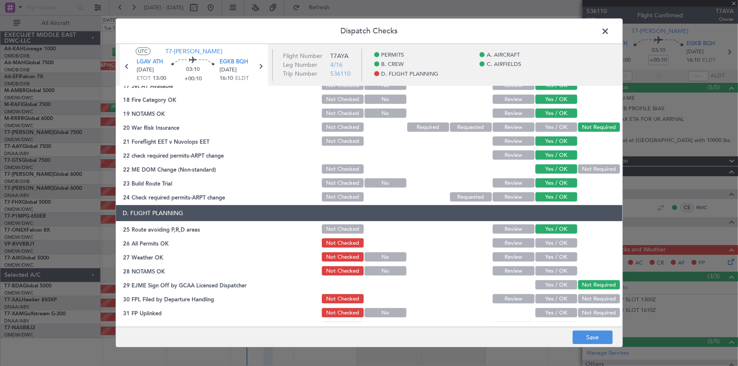
scroll to position [346, 0]
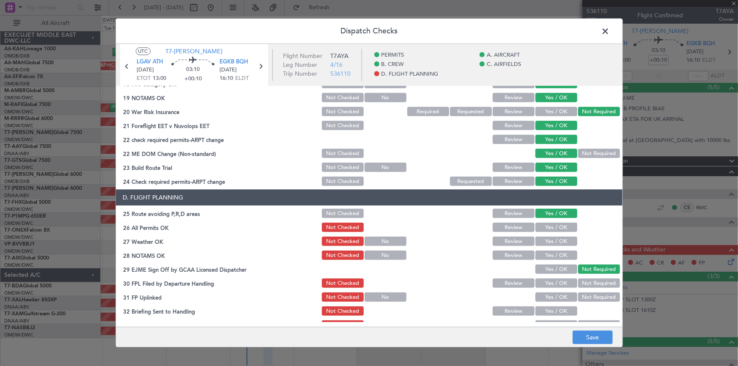
click at [551, 229] on button "Yes / OK" at bounding box center [556, 227] width 42 height 9
click at [551, 241] on button "Yes / OK" at bounding box center [556, 241] width 42 height 9
click at [550, 252] on button "Yes / OK" at bounding box center [556, 255] width 42 height 9
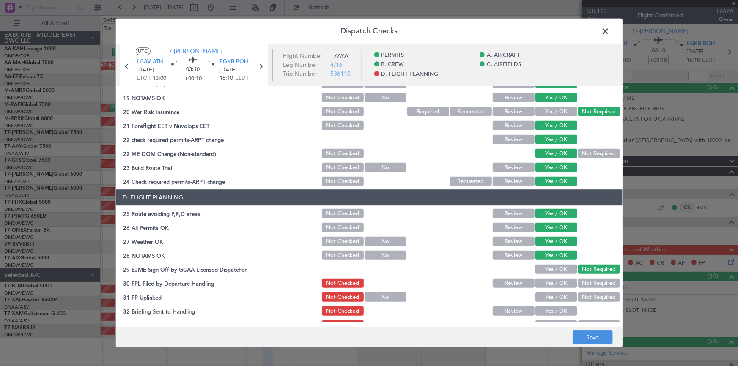
click at [547, 282] on button "Yes / OK" at bounding box center [556, 283] width 42 height 9
click at [550, 302] on div "Yes / OK" at bounding box center [555, 298] width 43 height 12
click at [552, 294] on button "Yes / OK" at bounding box center [556, 297] width 42 height 9
click at [545, 309] on button "Yes / OK" at bounding box center [556, 311] width 42 height 9
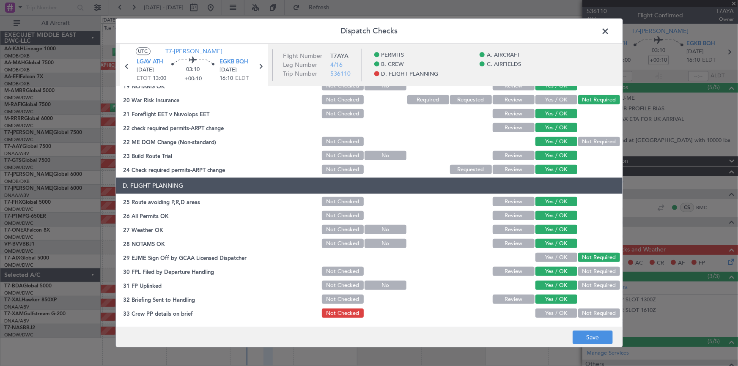
scroll to position [385, 0]
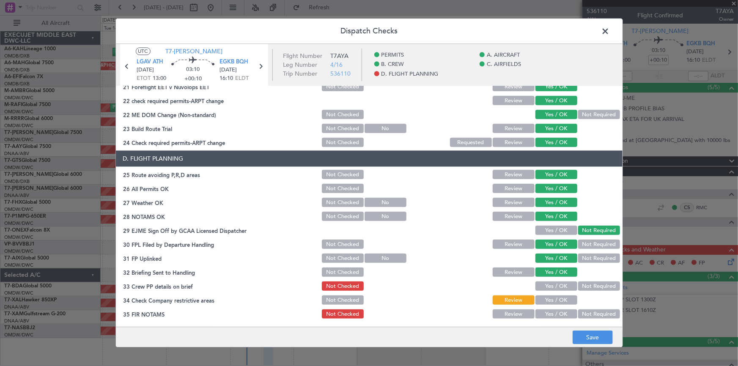
drag, startPoint x: 550, startPoint y: 284, endPoint x: 553, endPoint y: 305, distance: 20.9
click at [550, 285] on button "Yes / OK" at bounding box center [556, 286] width 42 height 9
click at [551, 300] on button "Yes / OK" at bounding box center [556, 300] width 42 height 9
click at [549, 311] on button "Yes / OK" at bounding box center [556, 314] width 42 height 9
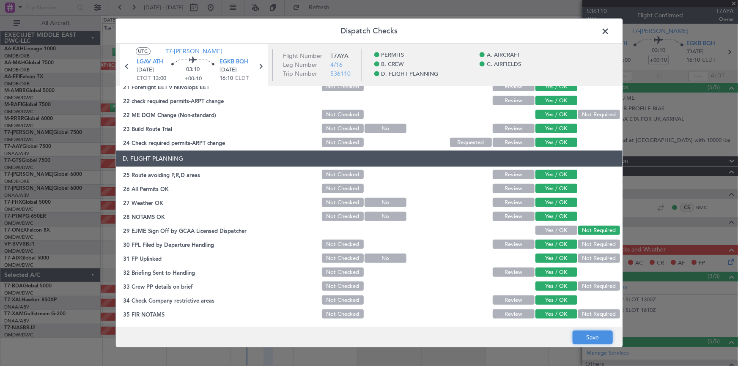
drag, startPoint x: 587, startPoint y: 338, endPoint x: 724, endPoint y: 259, distance: 158.1
click at [587, 336] on button "Save" at bounding box center [592, 338] width 40 height 14
click at [610, 28] on span at bounding box center [610, 33] width 0 height 17
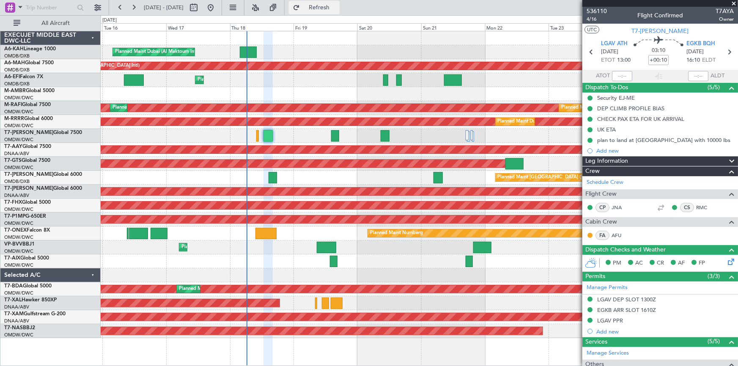
click at [337, 5] on span "Refresh" at bounding box center [319, 8] width 36 height 6
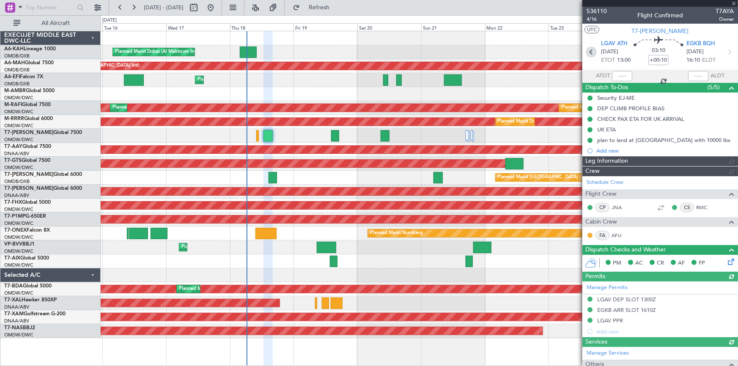
type input "Dherander Fithani (DHF)"
type input "7280"
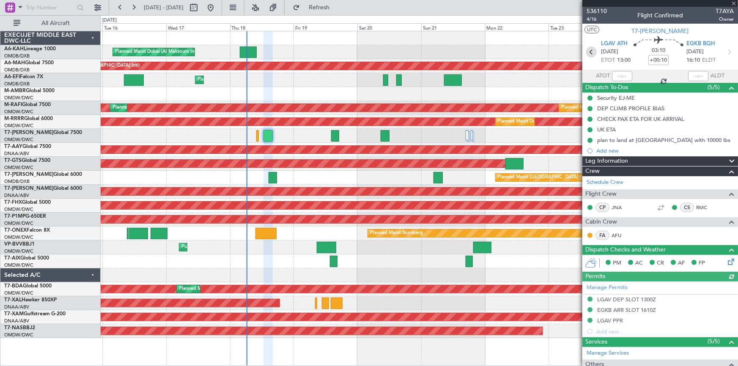
click at [590, 52] on icon at bounding box center [590, 51] width 11 height 11
type input "0"
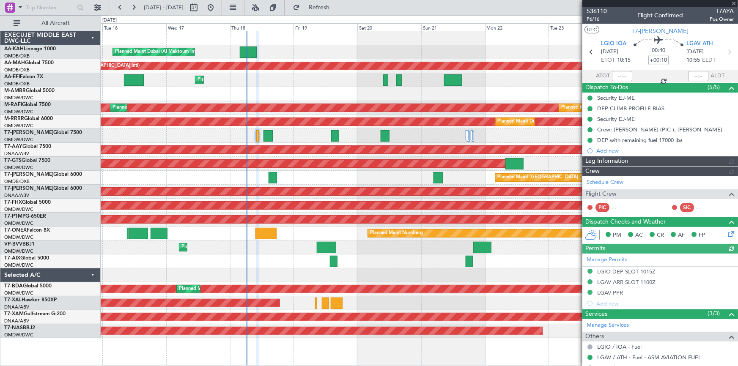
type input "Dherander Fithani (DHF)"
type input "7312"
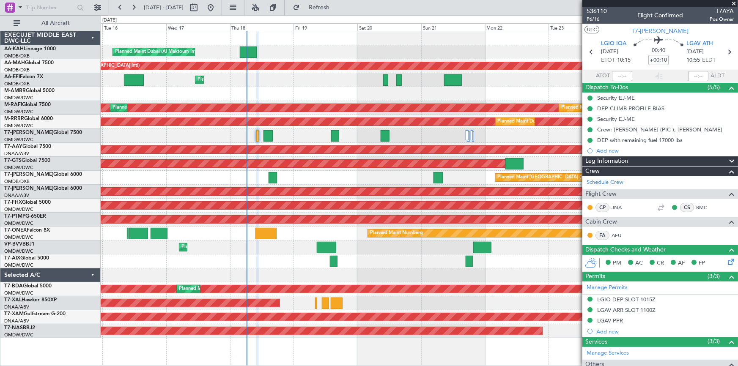
click at [726, 262] on icon at bounding box center [729, 260] width 7 height 7
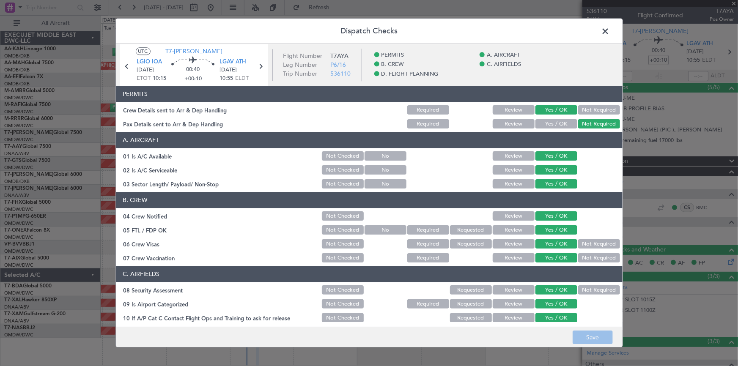
click at [582, 255] on button "Not Required" at bounding box center [599, 258] width 42 height 9
click at [586, 289] on button "Not Required" at bounding box center [599, 290] width 42 height 9
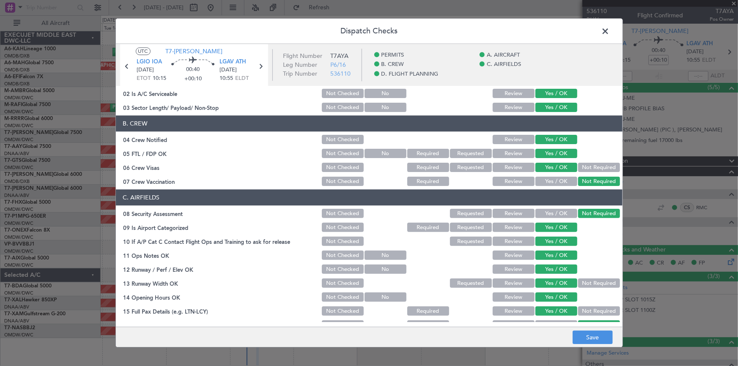
scroll to position [115, 0]
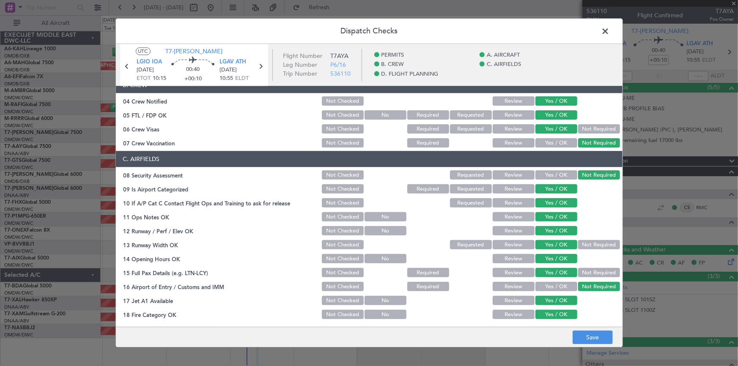
click at [599, 273] on button "Not Required" at bounding box center [599, 272] width 42 height 9
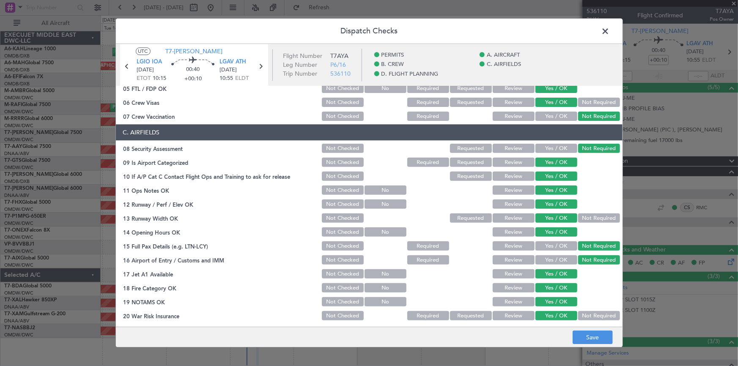
scroll to position [230, 0]
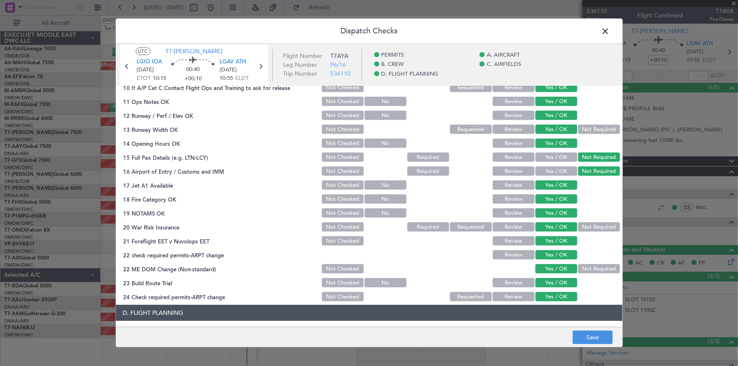
click at [600, 226] on button "Not Required" at bounding box center [599, 227] width 42 height 9
drag, startPoint x: 591, startPoint y: 340, endPoint x: 596, endPoint y: 334, distance: 8.4
click at [591, 339] on button "Save" at bounding box center [592, 338] width 40 height 14
click at [610, 33] on span at bounding box center [610, 33] width 0 height 17
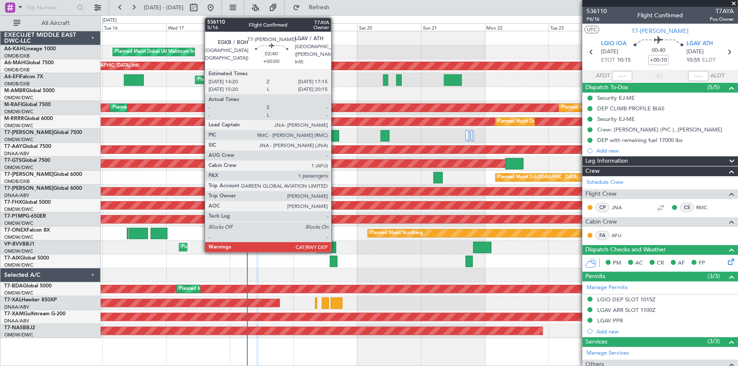
click at [335, 135] on div at bounding box center [335, 135] width 8 height 11
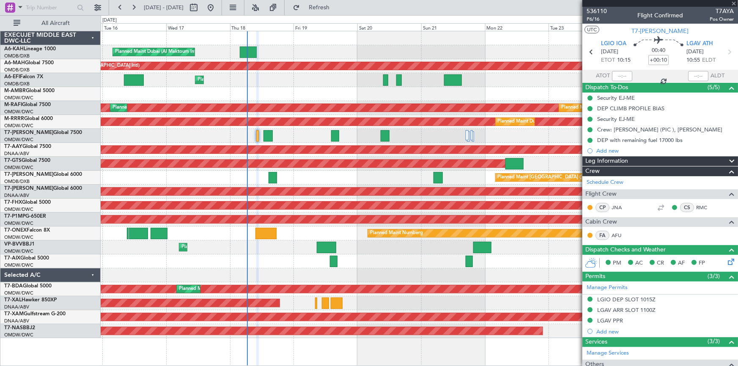
type input "1"
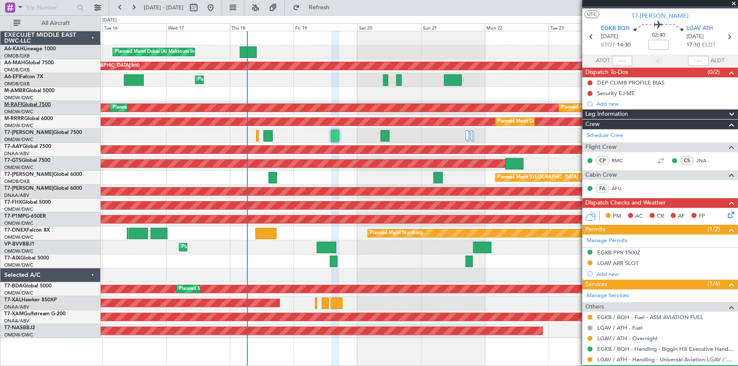
scroll to position [0, 0]
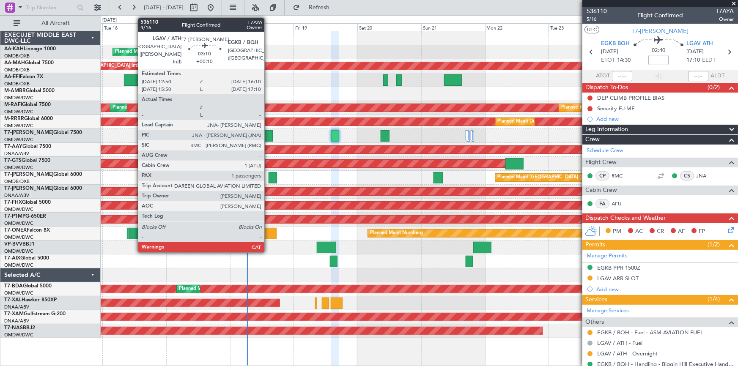
click at [268, 134] on div at bounding box center [267, 135] width 9 height 11
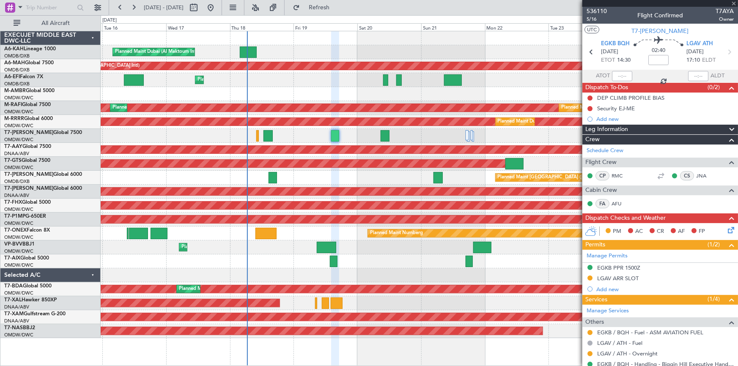
type input "+00:10"
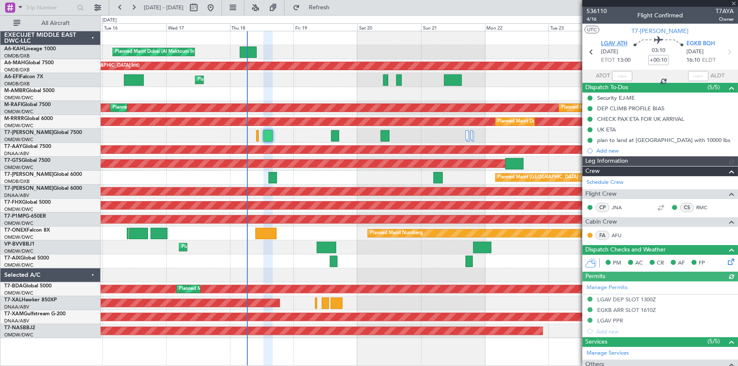
type input "Dherander Fithani (DHF)"
type input "7280"
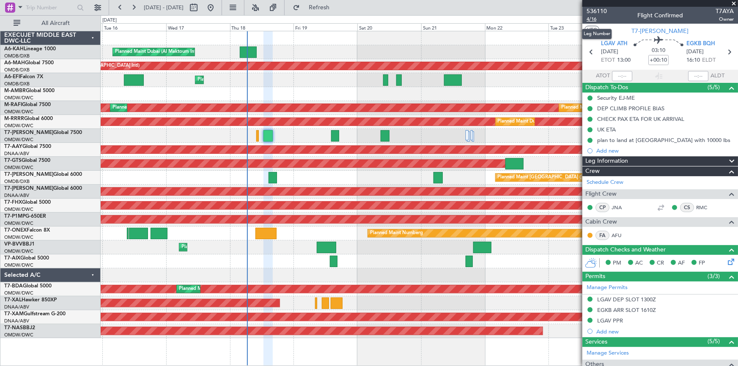
click at [596, 18] on span "4/16" at bounding box center [596, 19] width 20 height 7
type input "Dherander Fithani (DHF)"
type input "7280"
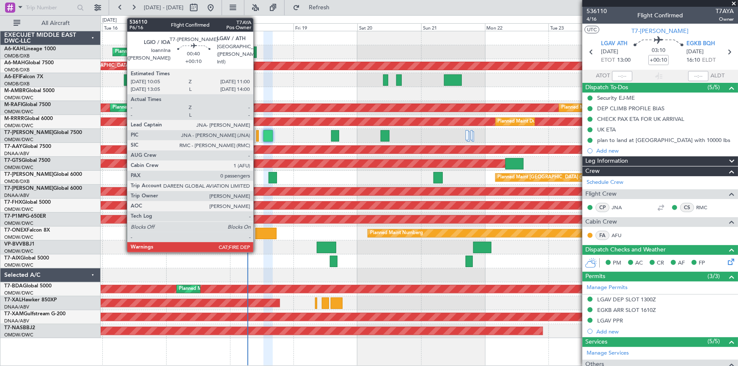
click at [257, 134] on div at bounding box center [257, 135] width 3 height 11
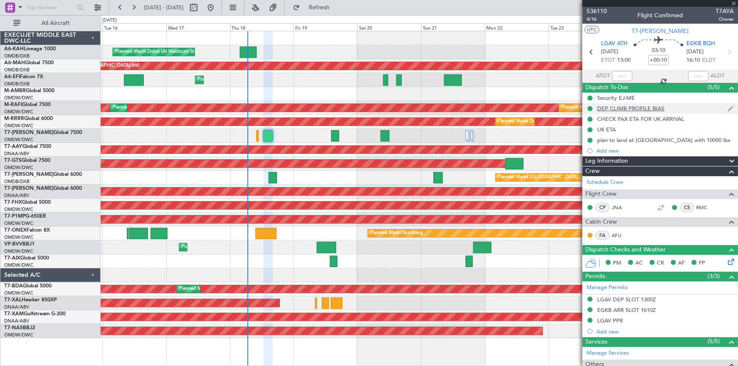
type input "0"
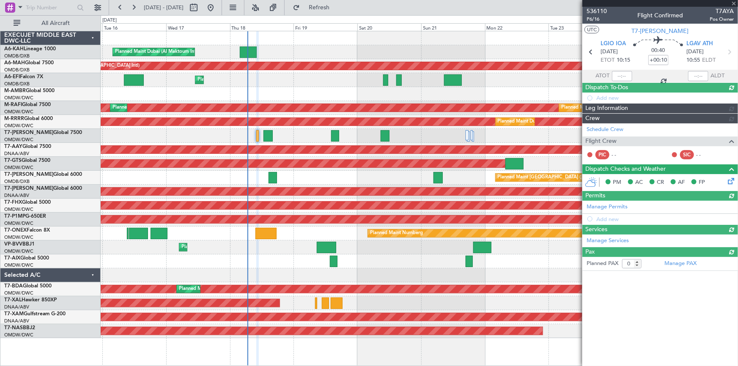
type input "Dherander Fithani (DHF)"
type input "7312"
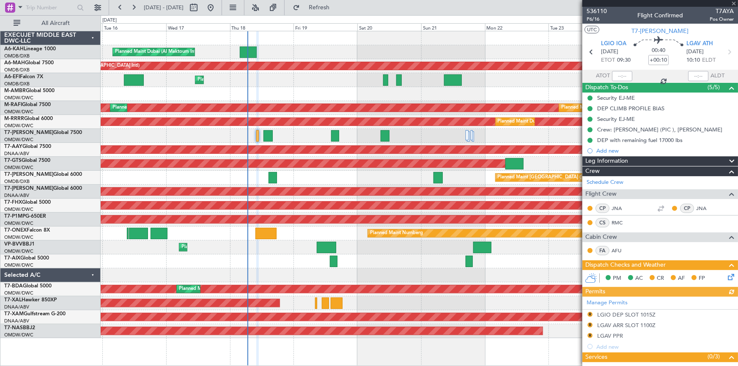
type input "Dherander Fithani (DHF)"
type input "7312"
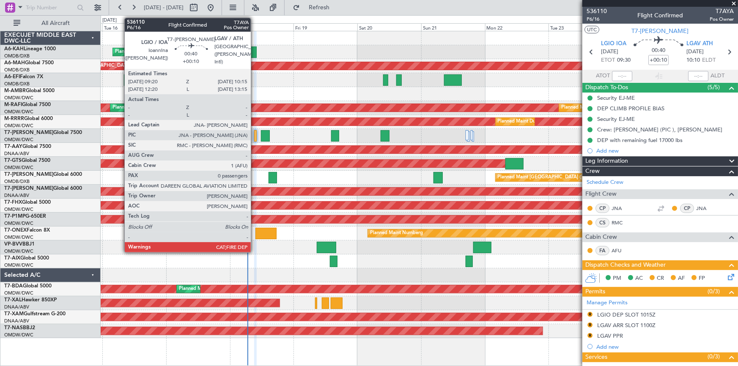
click at [254, 135] on div at bounding box center [255, 135] width 3 height 11
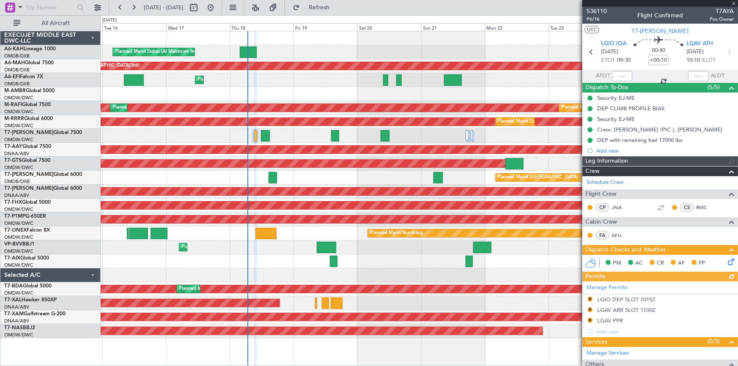
type input "Dherander Fithani (DHF)"
type input "7312"
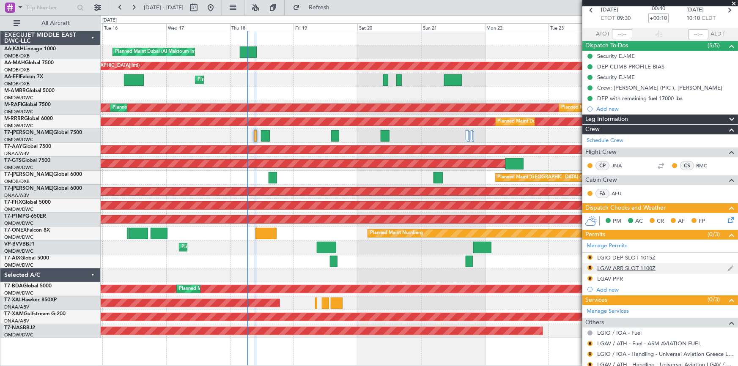
scroll to position [68, 0]
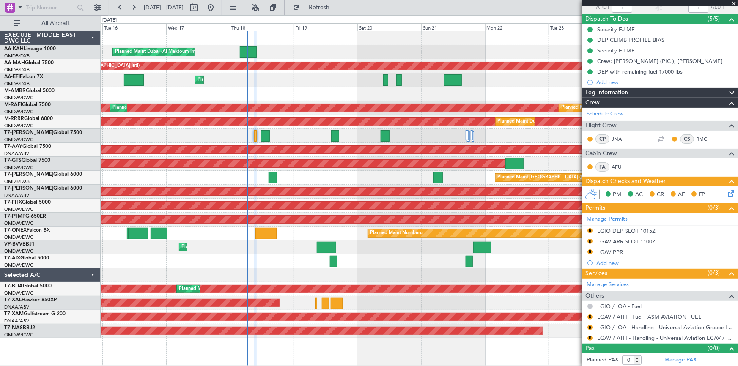
click at [591, 304] on button at bounding box center [589, 306] width 5 height 5
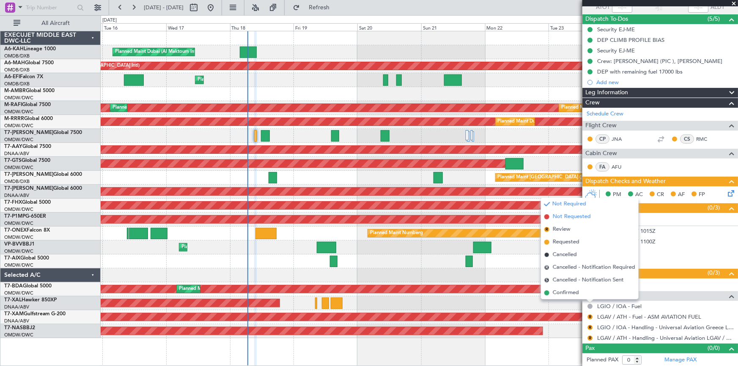
click at [566, 218] on span "Not Requested" at bounding box center [571, 217] width 38 height 8
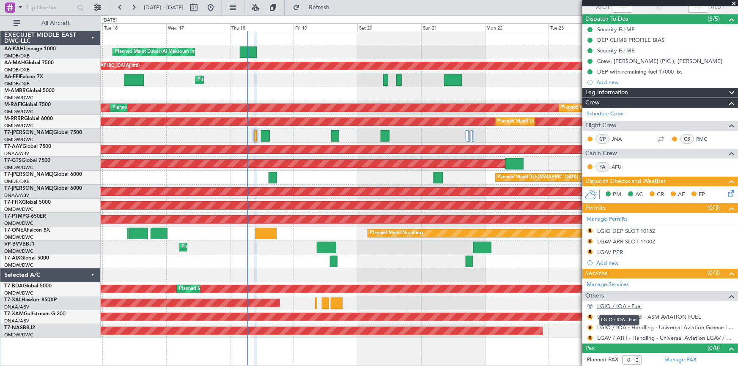
click at [621, 305] on link "LGIO / IOA - Fuel" at bounding box center [619, 306] width 44 height 7
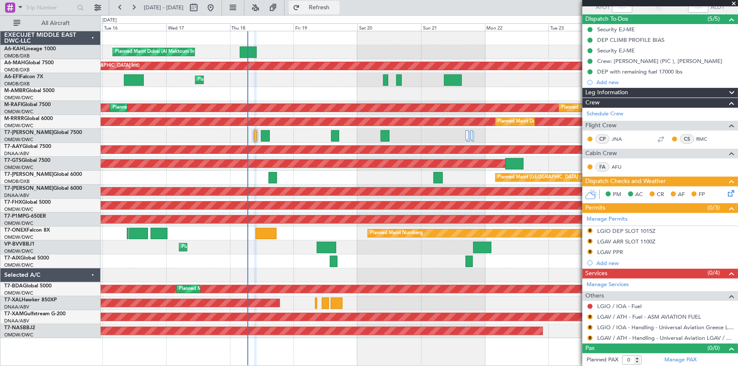
click at [337, 5] on span "Refresh" at bounding box center [319, 8] width 36 height 6
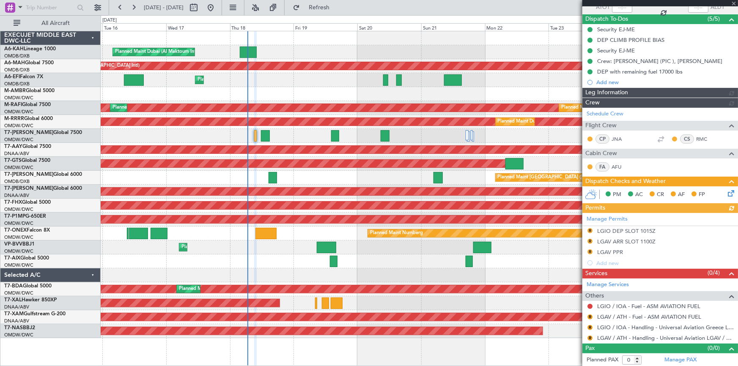
type input "Dherander Fithani (DHF)"
type input "7312"
click at [629, 305] on link "LGIO / IOA - Fuel - ASM AVIATION FUEL" at bounding box center [648, 306] width 103 height 7
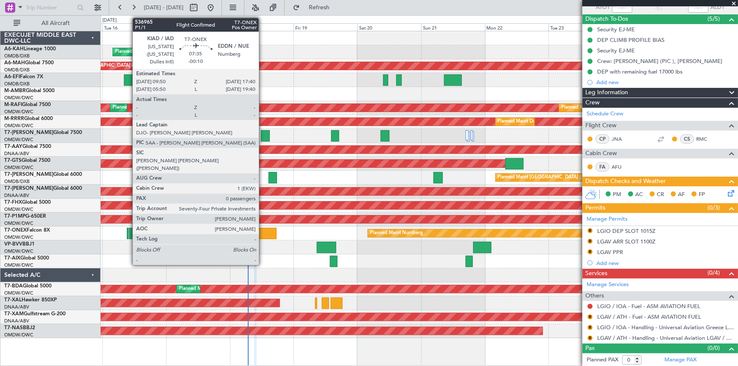
click at [263, 232] on div at bounding box center [265, 233] width 21 height 11
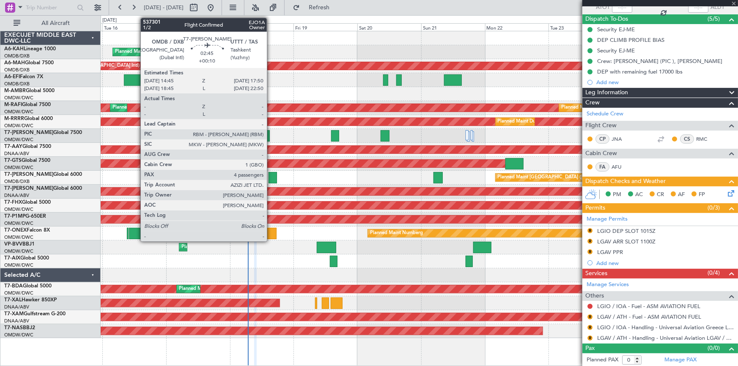
click at [270, 177] on div at bounding box center [272, 177] width 8 height 11
type input "-00:10"
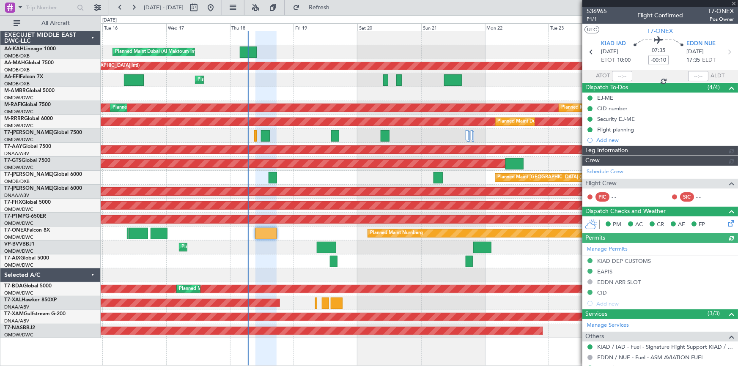
type input "Dherander Fithani (DHF)"
type input "7301"
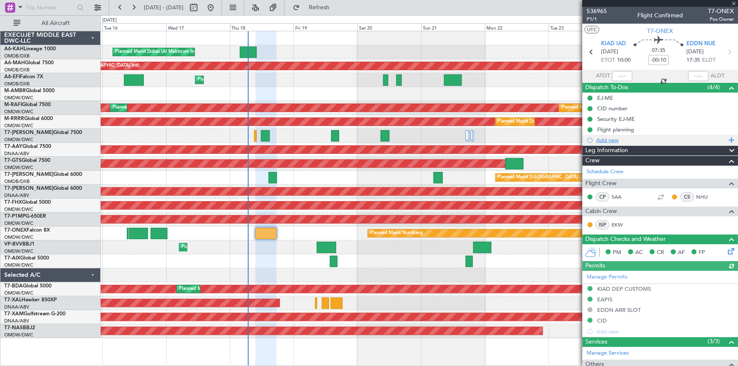
type input "+00:10"
type input "4"
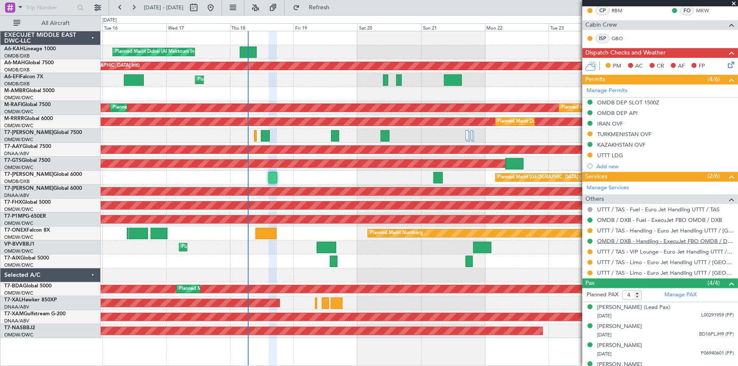
scroll to position [176, 0]
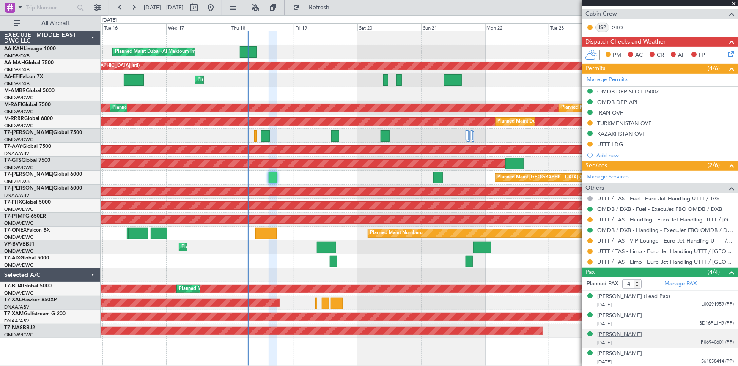
click at [618, 335] on div "[PERSON_NAME]" at bounding box center [619, 335] width 45 height 8
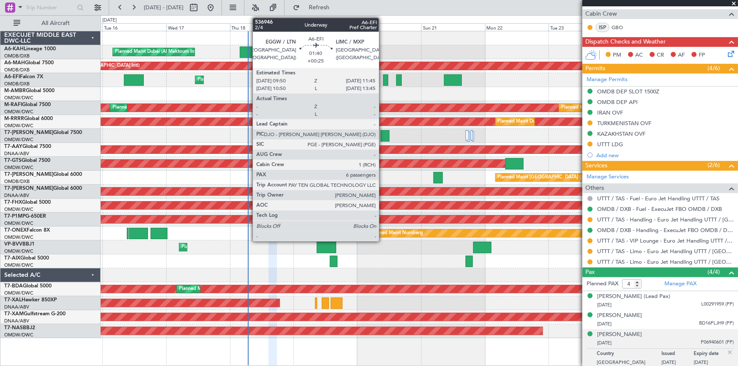
click at [383, 79] on div at bounding box center [385, 79] width 5 height 11
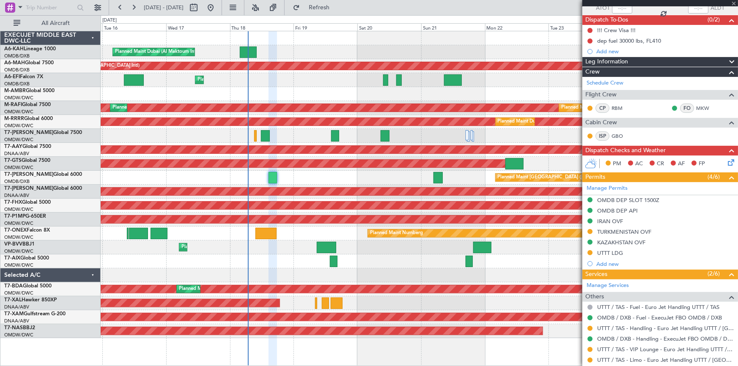
scroll to position [0, 0]
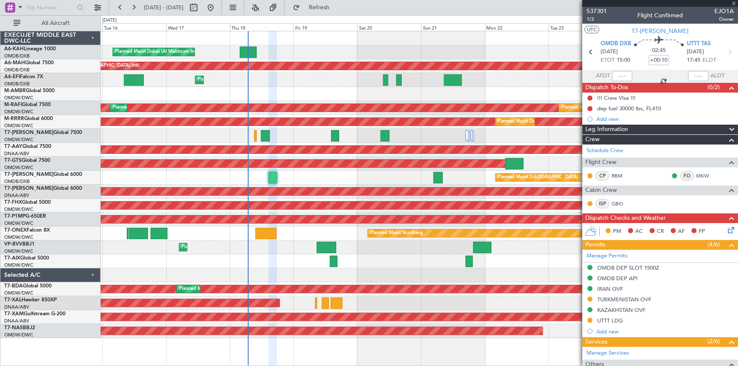
type input "+00:25"
type input "6"
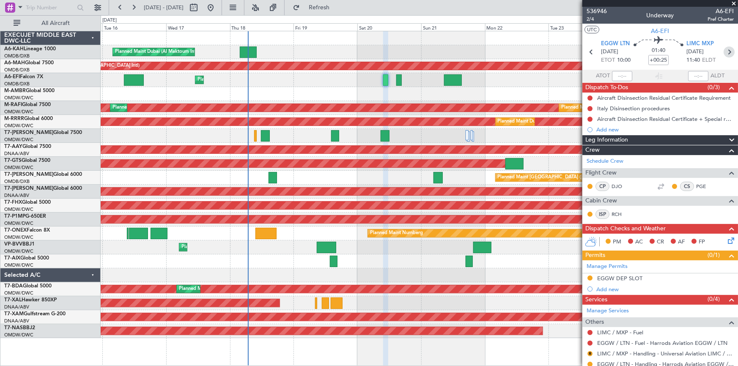
click at [727, 54] on icon at bounding box center [728, 51] width 11 height 11
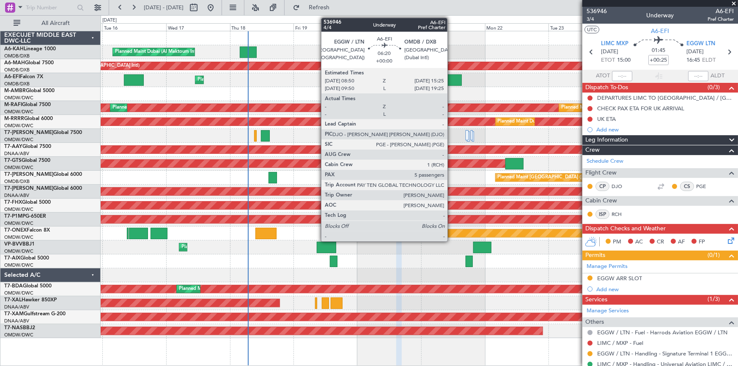
click at [451, 79] on div at bounding box center [453, 79] width 18 height 11
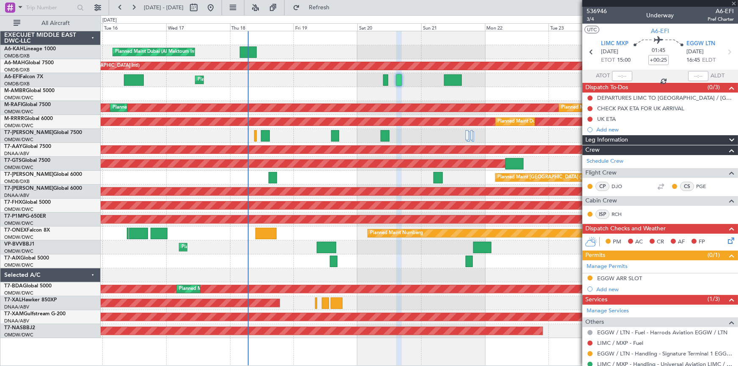
type input "5"
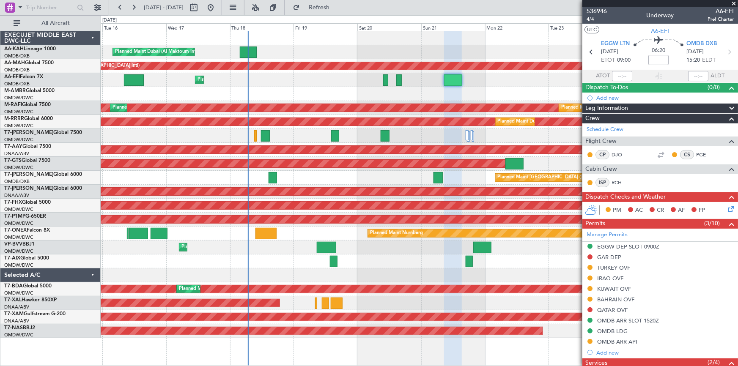
click at [277, 175] on div "Planned Maint [GEOGRAPHIC_DATA] ([GEOGRAPHIC_DATA] Intl)" at bounding box center [419, 178] width 637 height 14
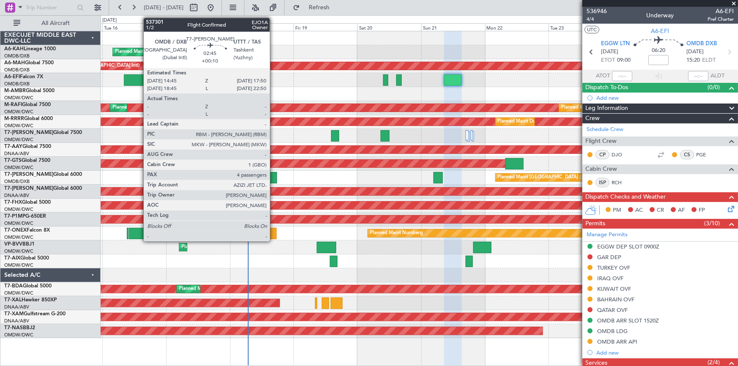
click at [275, 175] on div at bounding box center [272, 177] width 8 height 11
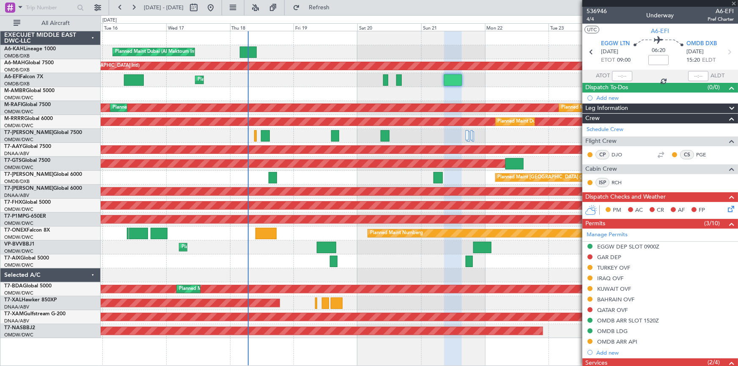
type input "+00:10"
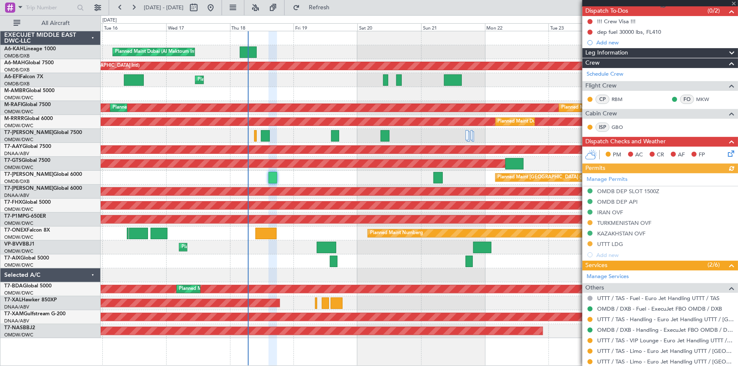
scroll to position [38, 0]
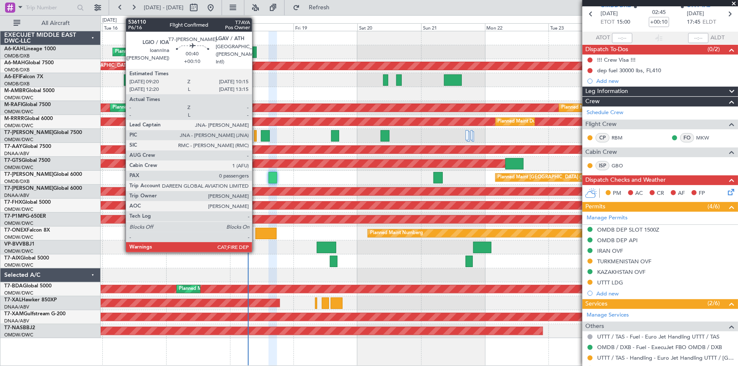
click at [256, 135] on div at bounding box center [255, 135] width 3 height 11
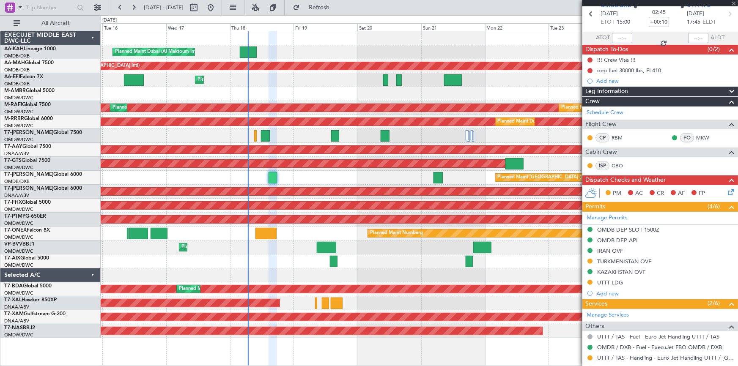
type input "0"
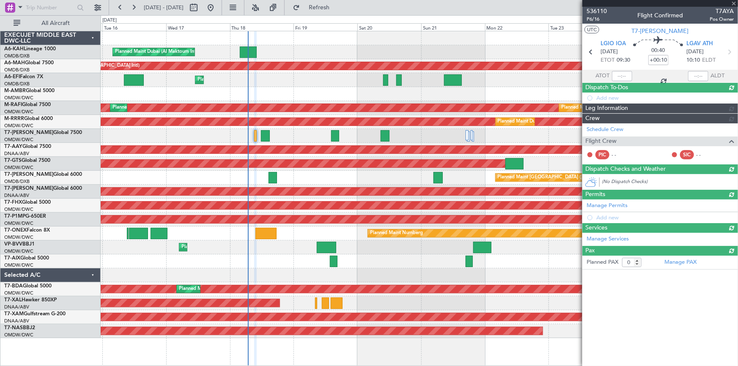
scroll to position [0, 0]
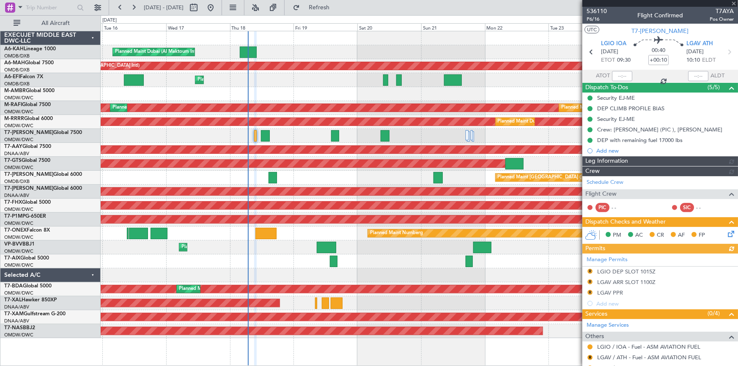
type input "Dherander Fithani (DHF)"
type input "7312"
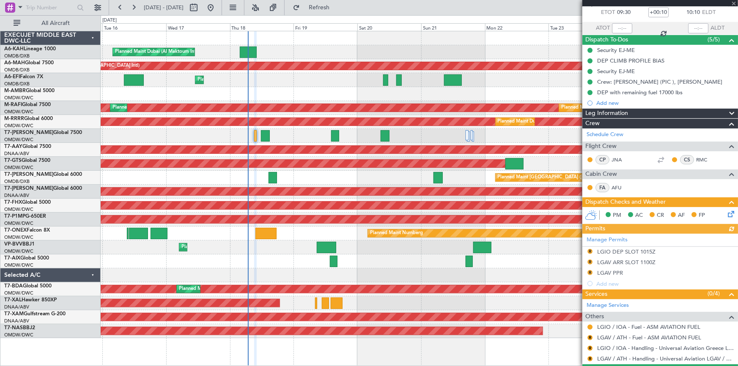
scroll to position [68, 0]
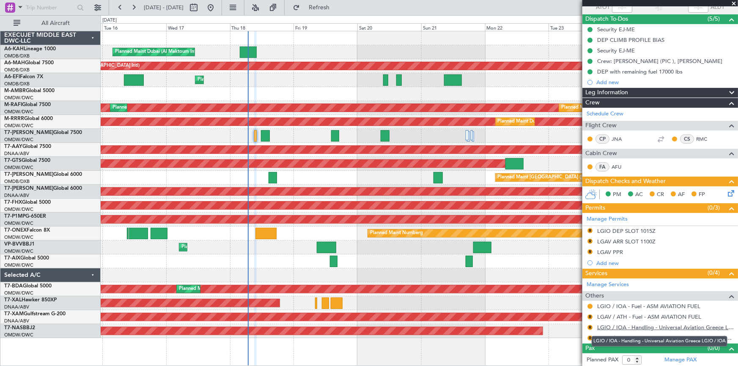
click at [639, 325] on link "LGIO / IOA - Handling - Universal Aviation Greece LGIO / IOA" at bounding box center [665, 327] width 137 height 7
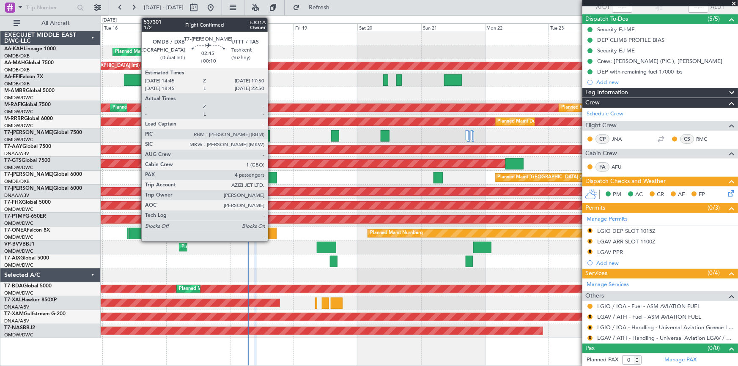
click at [271, 174] on div at bounding box center [272, 177] width 8 height 11
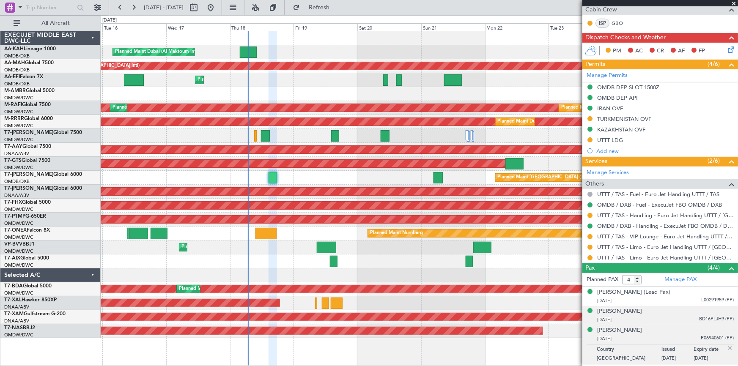
scroll to position [192, 0]
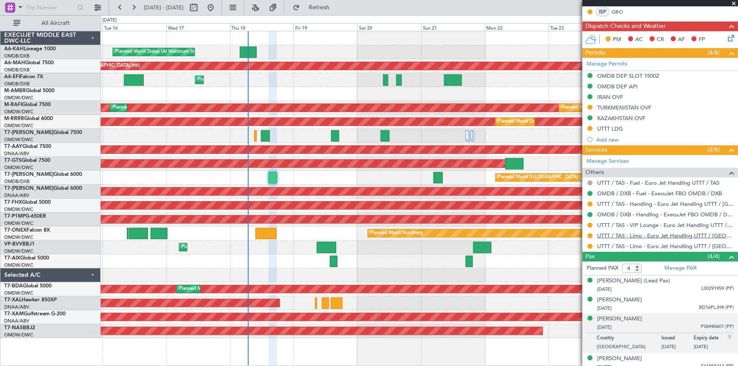
click at [634, 235] on link "UTTT / TAS - Limo - Euro Jet Handling UTTT / [GEOGRAPHIC_DATA]" at bounding box center [665, 235] width 137 height 7
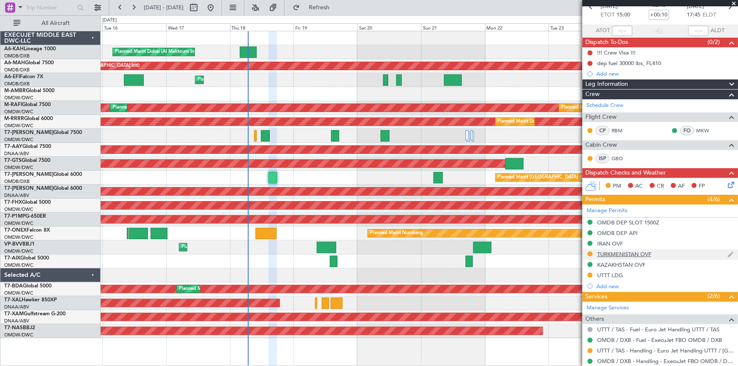
scroll to position [0, 0]
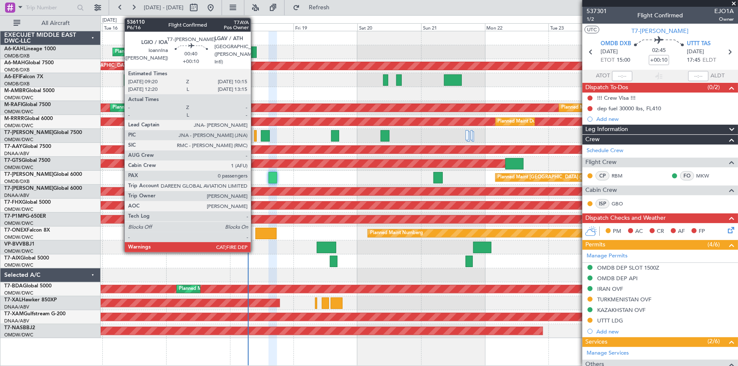
click at [254, 134] on div at bounding box center [255, 135] width 3 height 11
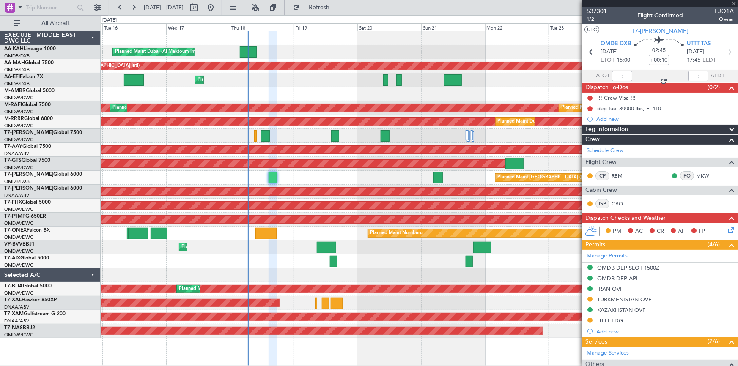
type input "0"
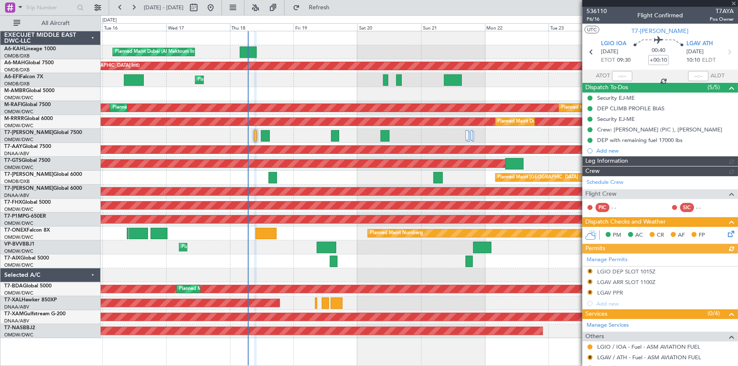
type input "Dherander Fithani (DHF)"
type input "7312"
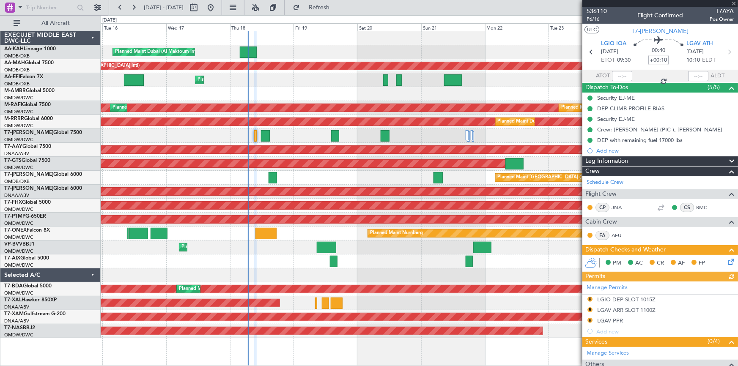
type input "Dherander Fithani (DHF)"
type input "7312"
type input "Dherander Fithani (DHF)"
type input "7312"
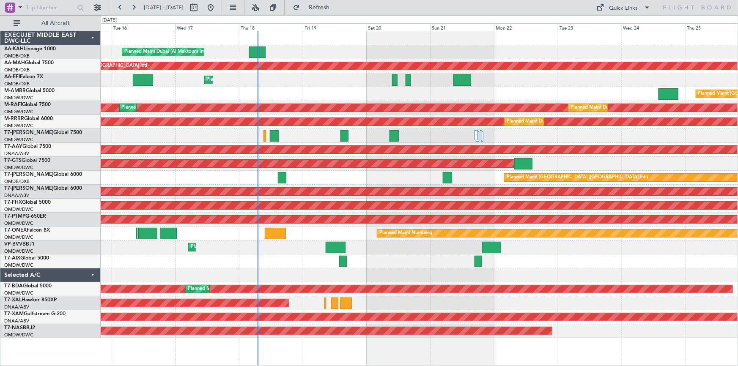
click at [157, 179] on div "Planned Maint Dubai (Al Maktoum Intl) Planned Maint Dubai (Dubai Intl) Planned …" at bounding box center [419, 184] width 637 height 307
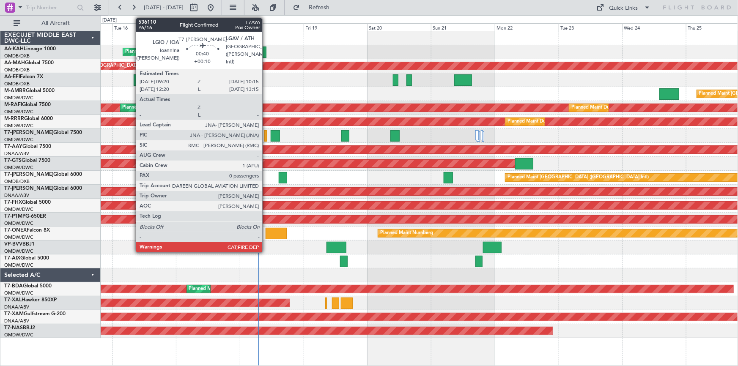
click at [266, 134] on div at bounding box center [265, 135] width 3 height 11
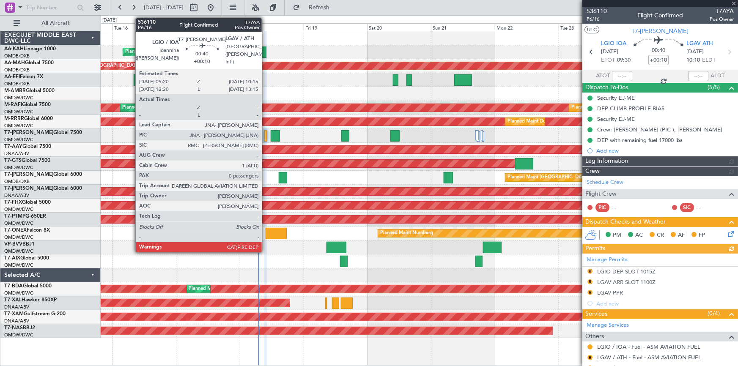
type input "Dherander Fithani (DHF)"
type input "7312"
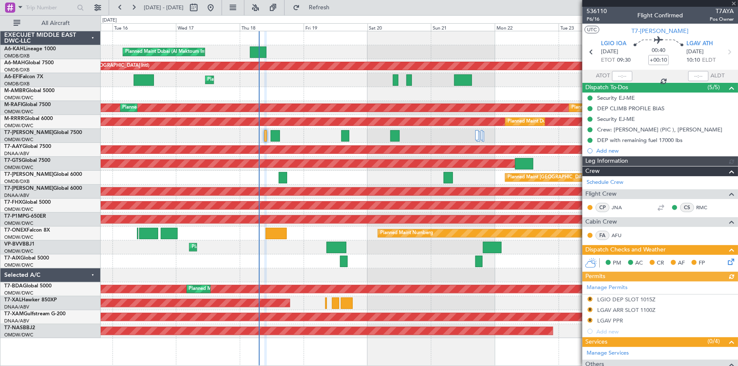
type input "Dherander Fithani (DHF)"
type input "7312"
type input "Dherander Fithani (DHF)"
type input "7312"
type input "Dherander Fithani (DHF)"
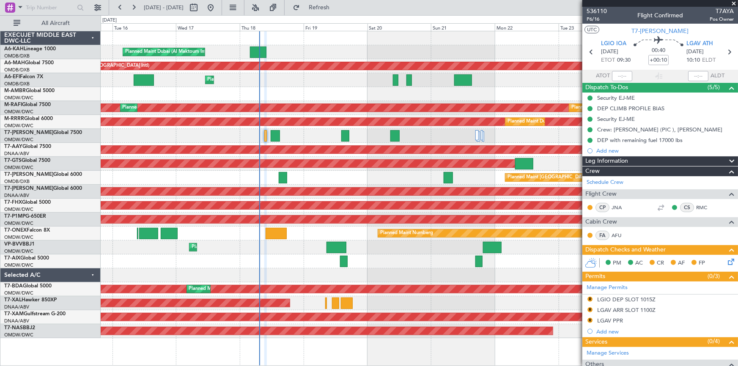
type input "7312"
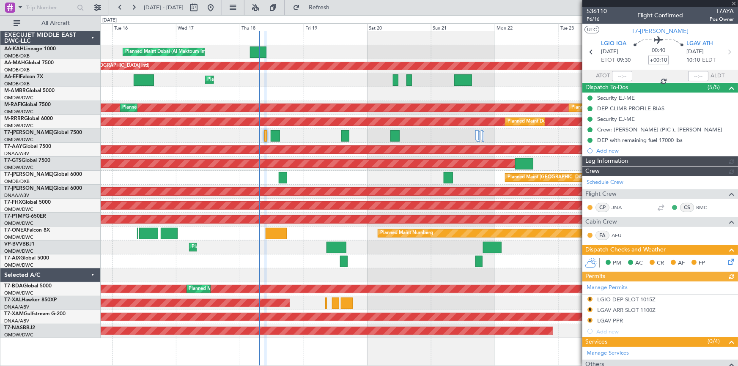
type input "Dherander Fithani (DHF)"
type input "7312"
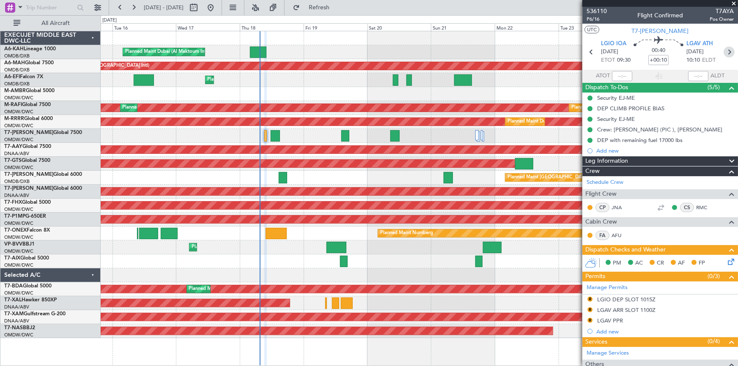
click at [725, 52] on icon at bounding box center [728, 51] width 11 height 11
type input "1"
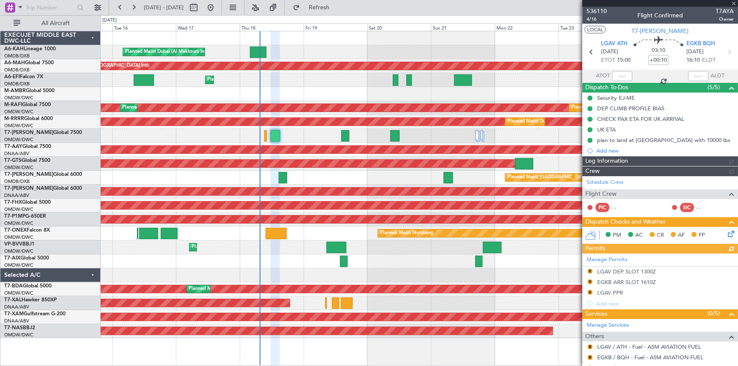
type input "Dherander Fithani (DHF)"
type input "7280"
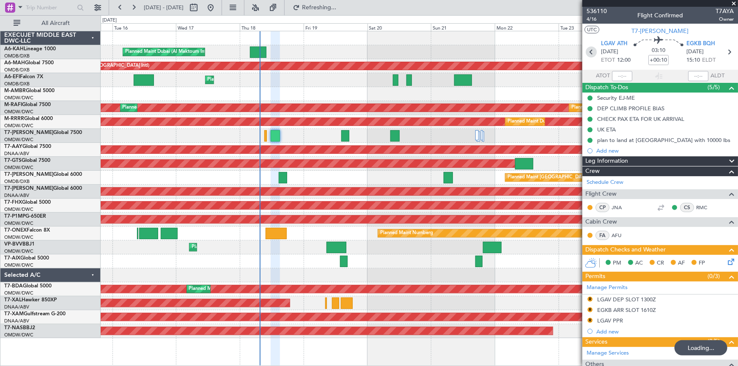
click at [588, 50] on icon at bounding box center [590, 51] width 11 height 11
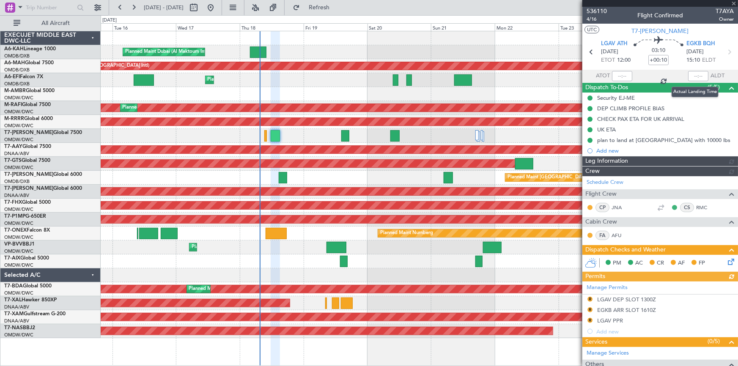
type input "0"
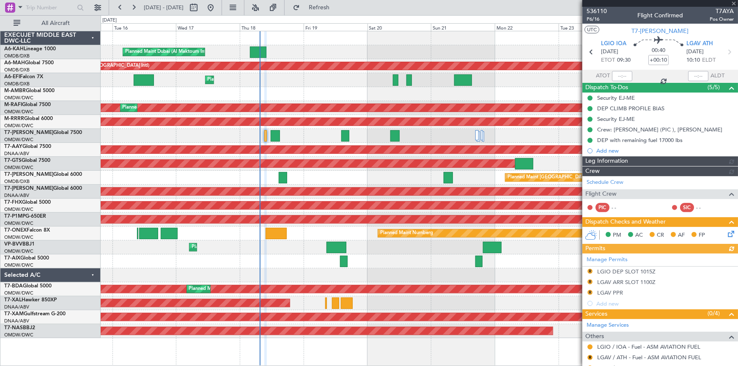
type input "Dherander Fithani (DHF)"
type input "7312"
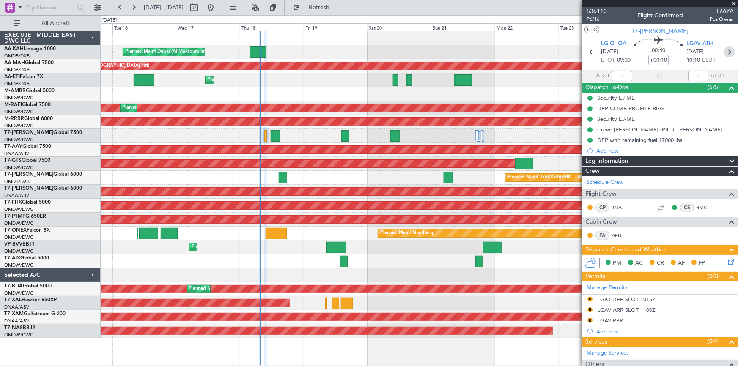
click at [725, 51] on icon at bounding box center [728, 51] width 11 height 11
type input "1"
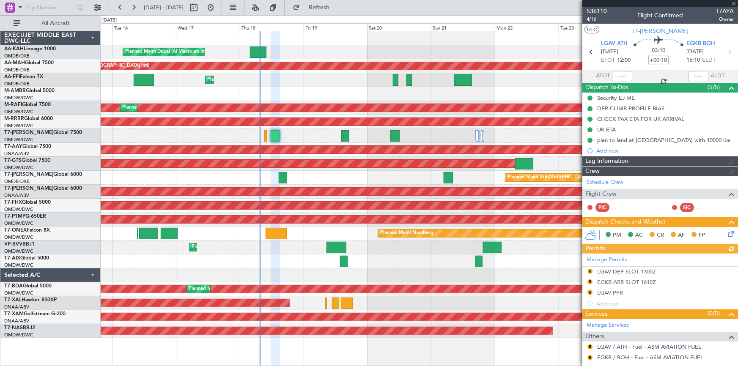
type input "Dherander Fithani (DHF)"
type input "7280"
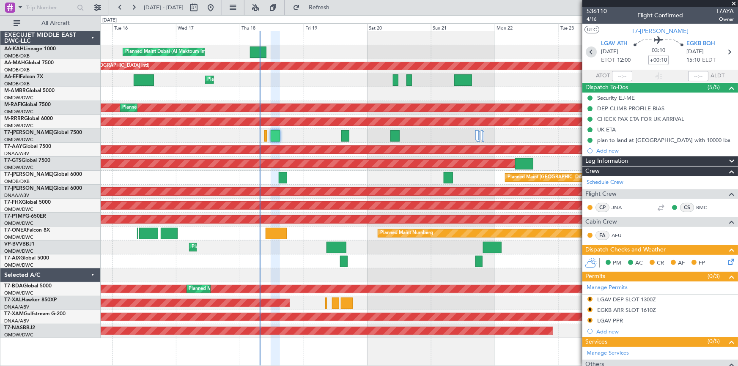
click at [587, 51] on icon at bounding box center [590, 51] width 11 height 11
type input "0"
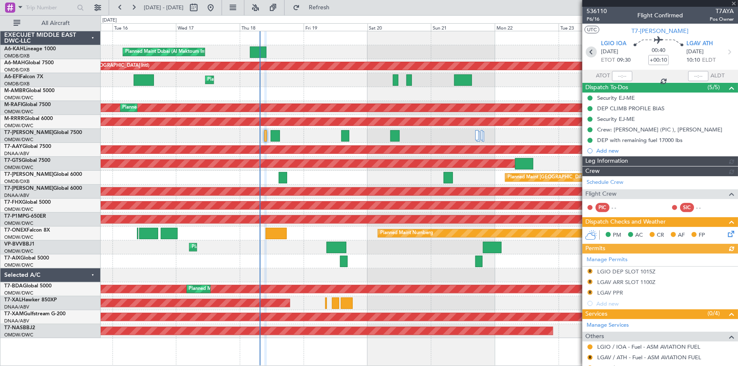
type input "Dherander Fithani (DHF)"
type input "7312"
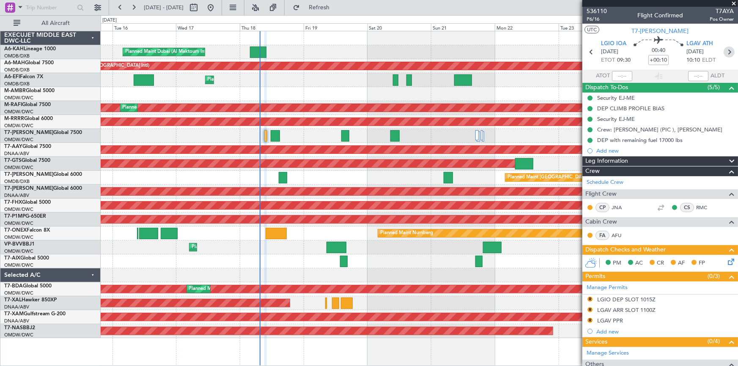
click at [727, 53] on icon at bounding box center [728, 51] width 11 height 11
type input "1"
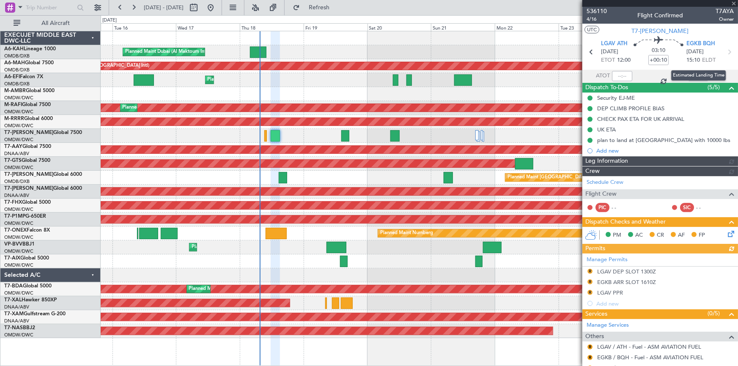
type input "Dherander Fithani (DHF)"
type input "7280"
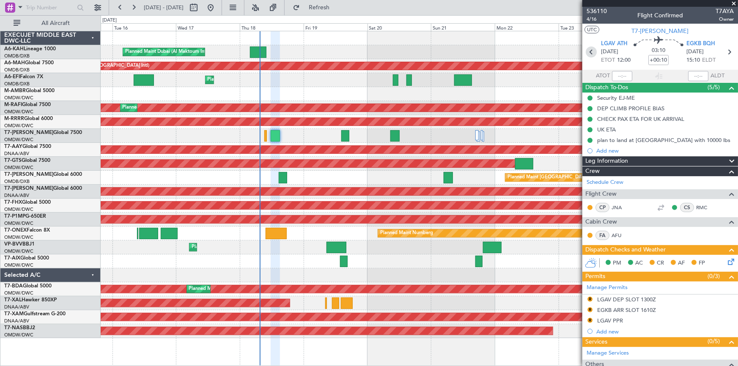
click at [588, 52] on icon at bounding box center [590, 51] width 11 height 11
type input "0"
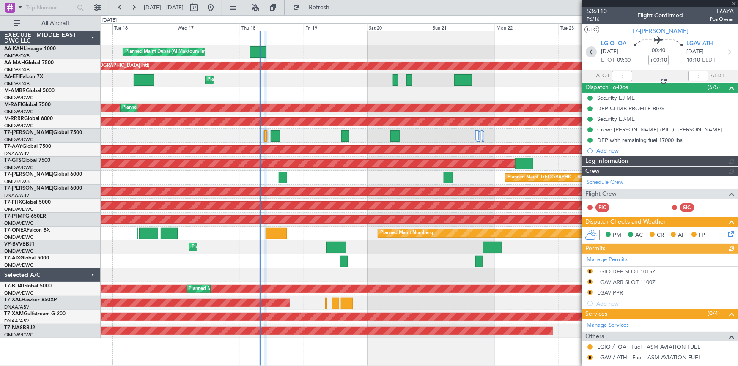
type input "Dherander Fithani (DHF)"
type input "7312"
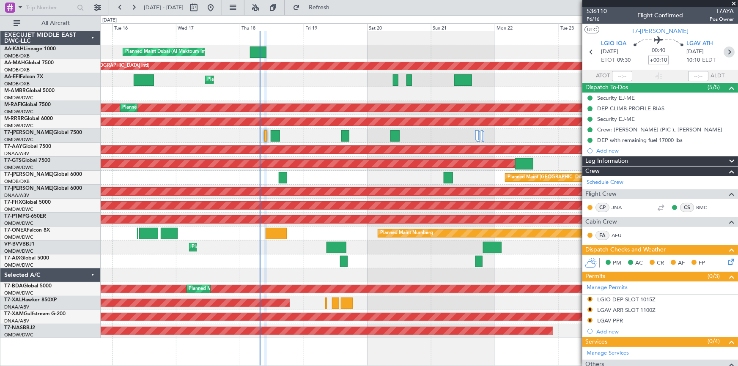
click at [724, 53] on icon at bounding box center [728, 51] width 11 height 11
type input "1"
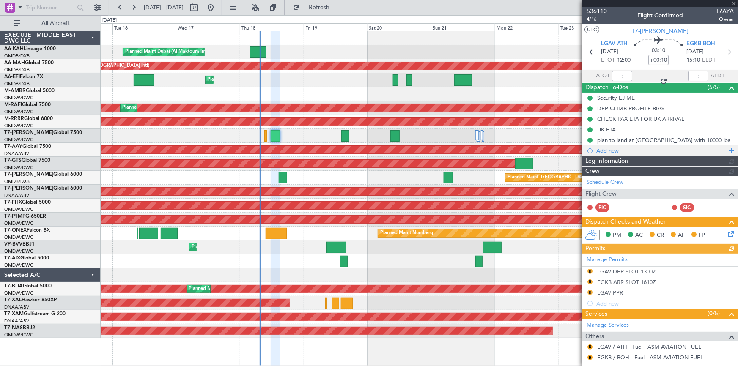
type input "Dherander Fithani (DHF)"
type input "7280"
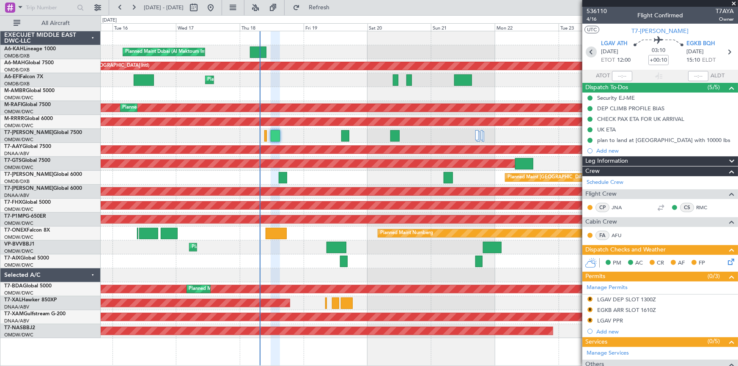
click at [588, 52] on icon at bounding box center [590, 51] width 11 height 11
type input "0"
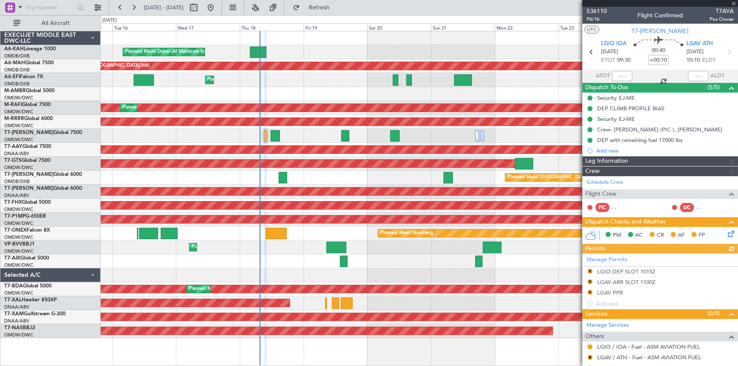
type input "Dherander Fithani (DHF)"
type input "7312"
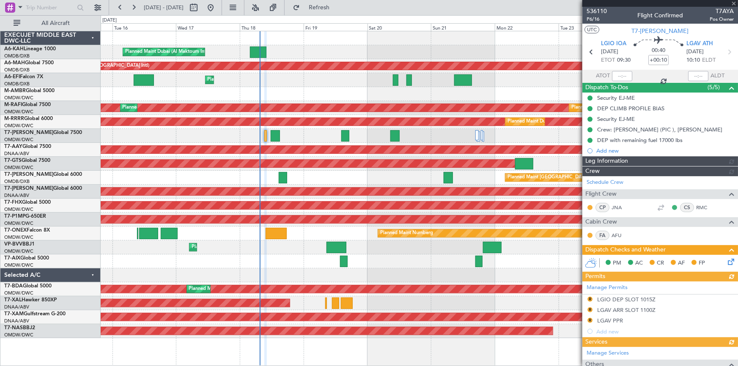
type input "Dherander Fithani (DHF)"
type input "7312"
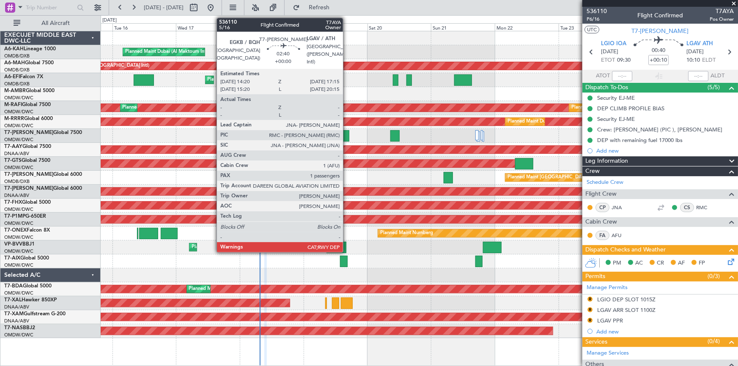
click at [347, 136] on div at bounding box center [345, 135] width 8 height 11
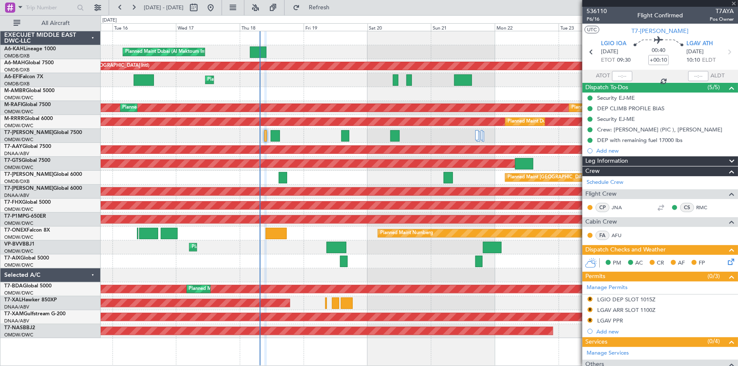
type input "1"
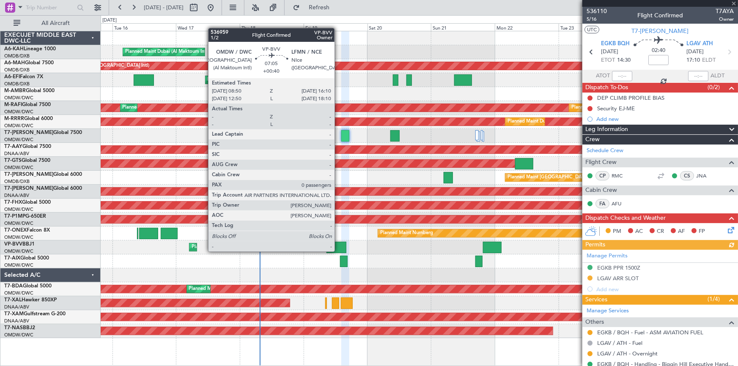
click at [338, 251] on div at bounding box center [336, 247] width 20 height 11
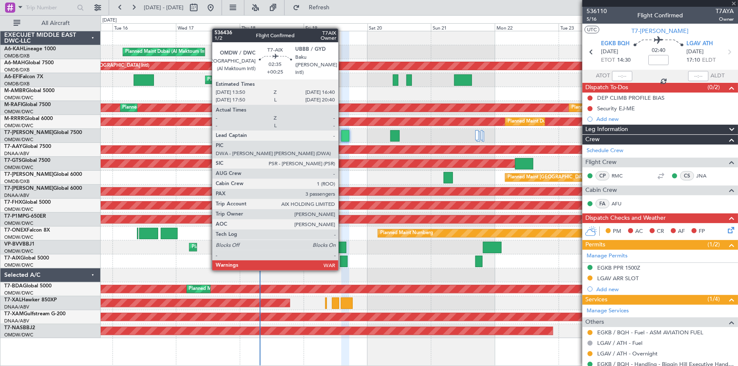
type input "+00:40"
type input "0"
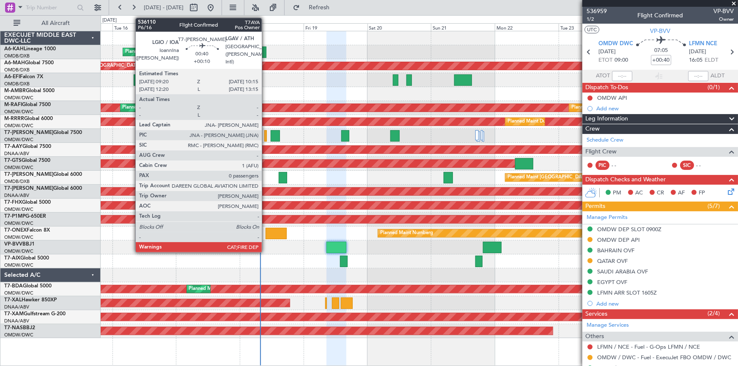
click at [265, 138] on div at bounding box center [265, 135] width 3 height 11
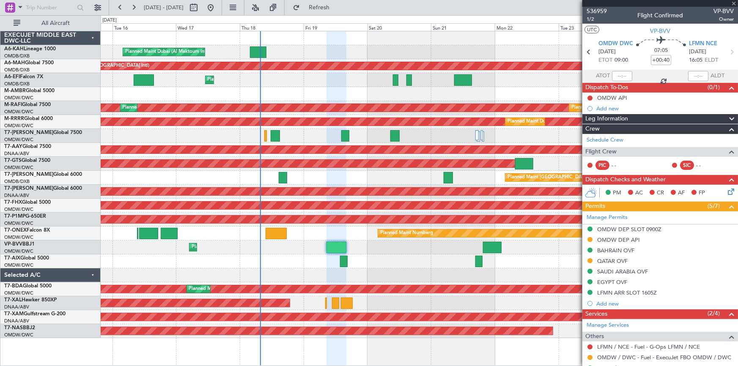
type input "+00:10"
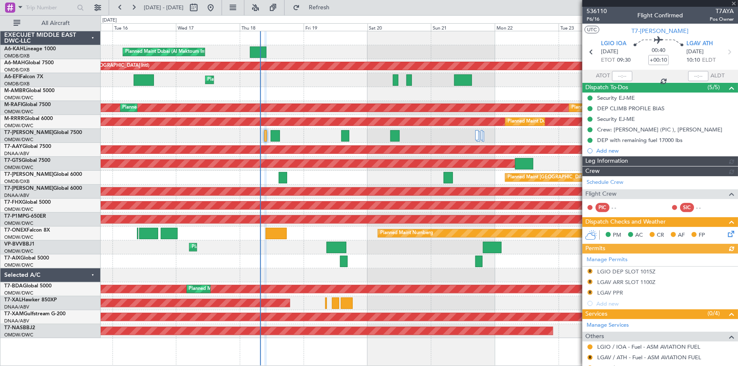
type input "Dherander Fithani (DHF)"
type input "7312"
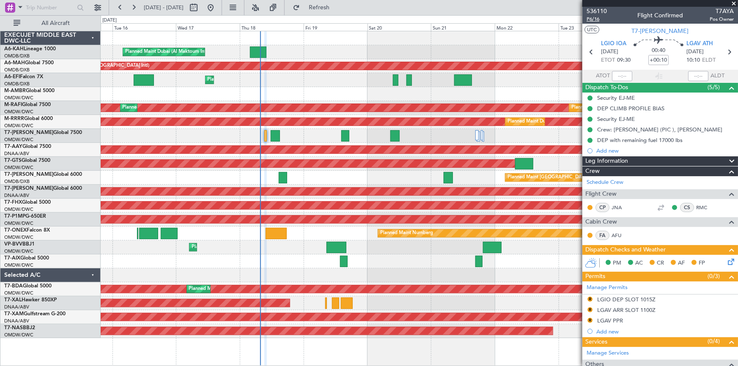
click at [590, 22] on span "P6/16" at bounding box center [596, 19] width 20 height 7
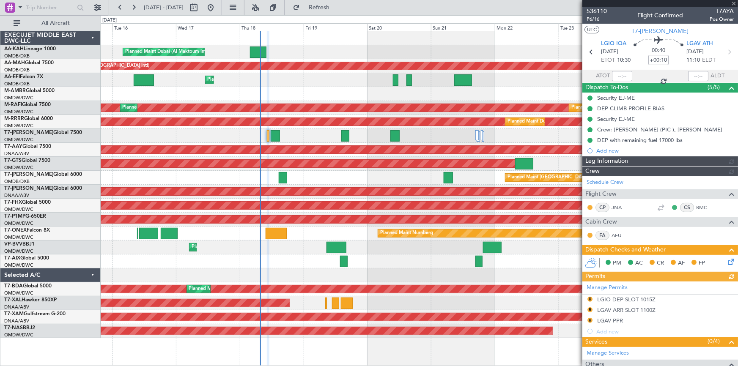
type input "Dherander Fithani (DHF)"
type input "7312"
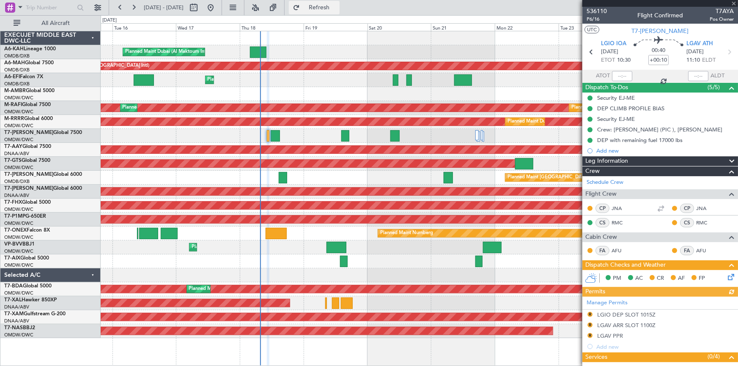
click at [339, 4] on button "Refresh" at bounding box center [314, 8] width 51 height 14
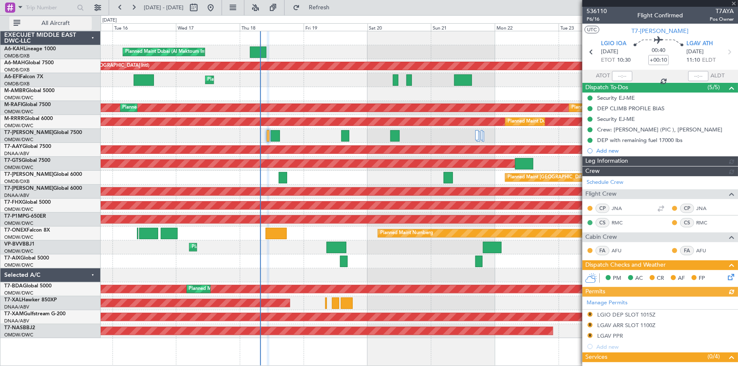
type input "Dherander Fithani (DHF)"
type input "7312"
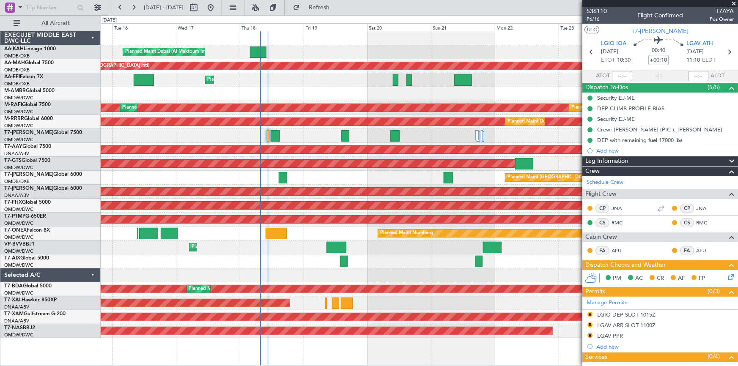
drag, startPoint x: 347, startPoint y: 5, endPoint x: 429, endPoint y: 54, distance: 95.4
click at [337, 5] on span "Refresh" at bounding box center [319, 8] width 36 height 6
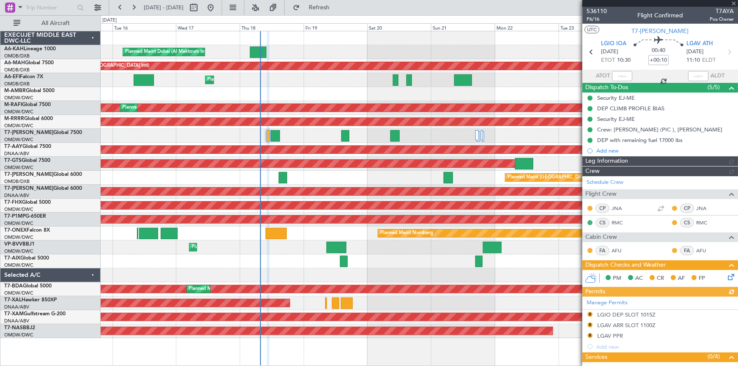
type input "Dherander Fithani (DHF)"
type input "7312"
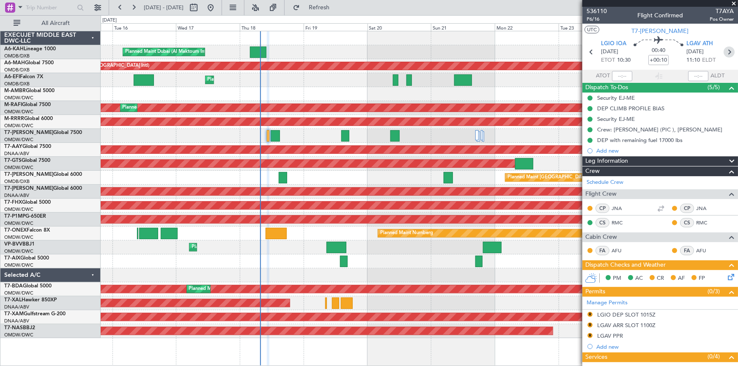
click at [726, 52] on icon at bounding box center [728, 51] width 11 height 11
type input "1"
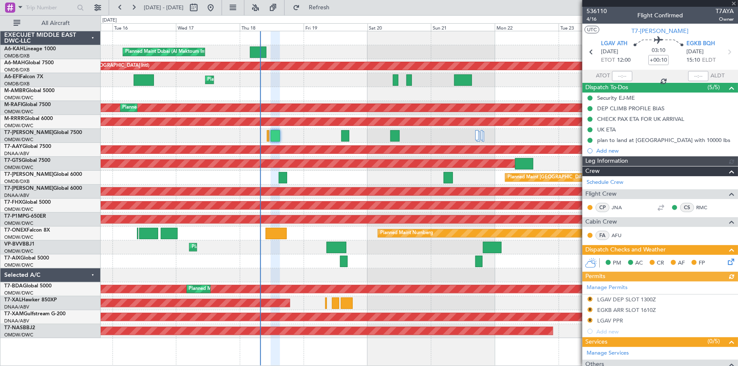
type input "Dherander Fithani (DHF)"
type input "7280"
type input "Dherander Fithani (DHF)"
type input "7280"
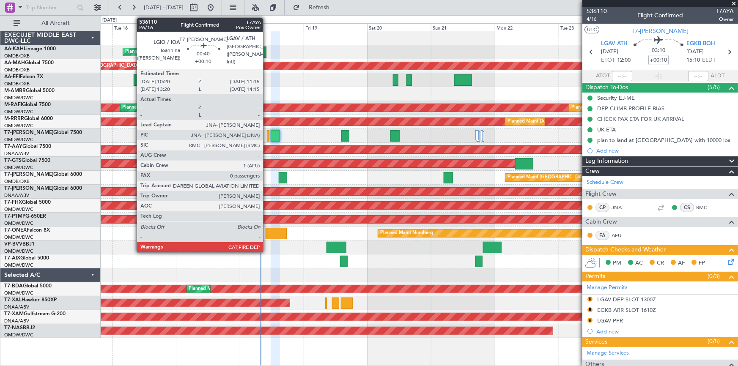
click at [267, 136] on div at bounding box center [268, 135] width 3 height 11
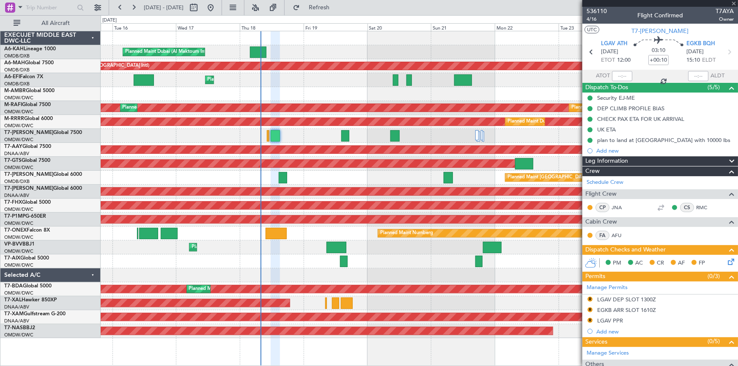
type input "0"
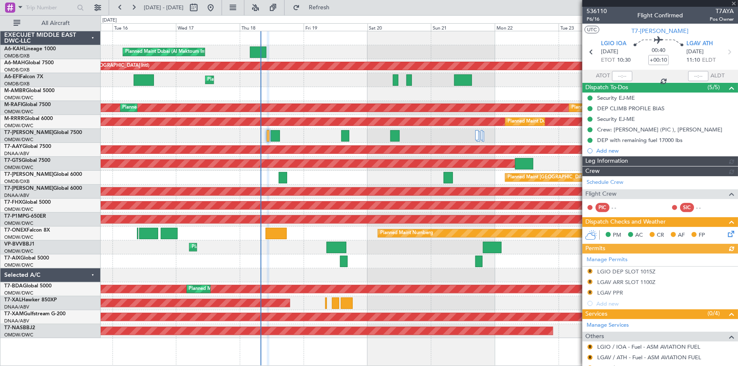
type input "Dherander Fithani (DHF)"
type input "7312"
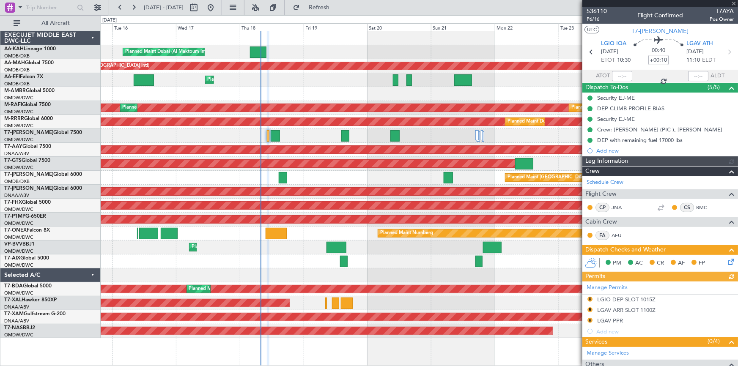
type input "Dherander Fithani (DHF)"
type input "7312"
click at [595, 19] on span "P6/16" at bounding box center [596, 19] width 20 height 7
type input "Dherander Fithani (DHF)"
type input "7334"
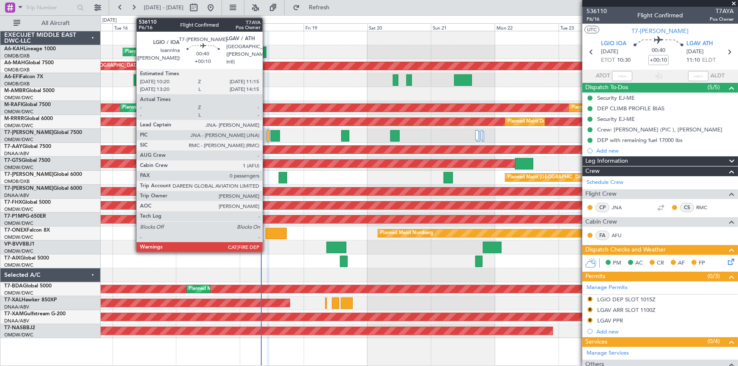
click at [267, 134] on div at bounding box center [268, 135] width 3 height 11
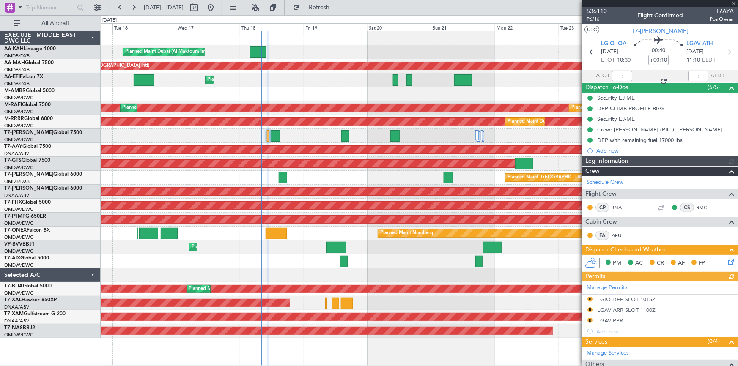
type input "Dherander Fithani (DHF)"
type input "7312"
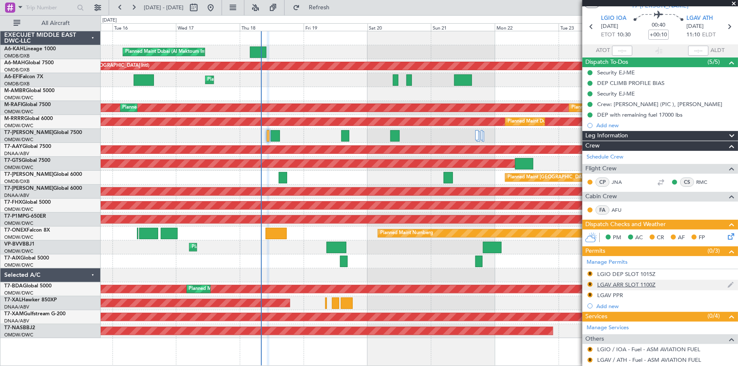
scroll to position [38, 0]
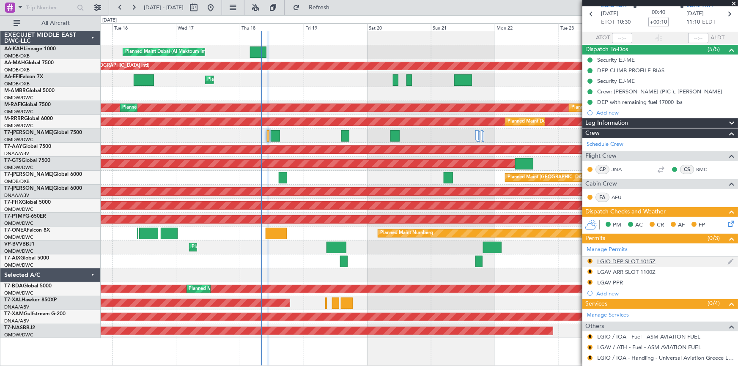
click at [636, 260] on div "LGIO DEP SLOT 1015Z" at bounding box center [626, 261] width 58 height 7
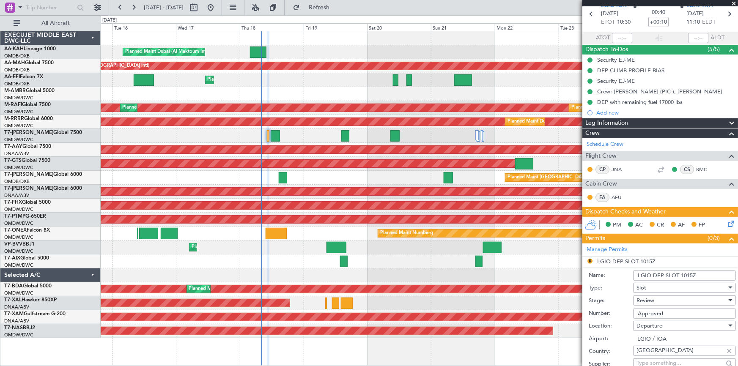
scroll to position [115, 0]
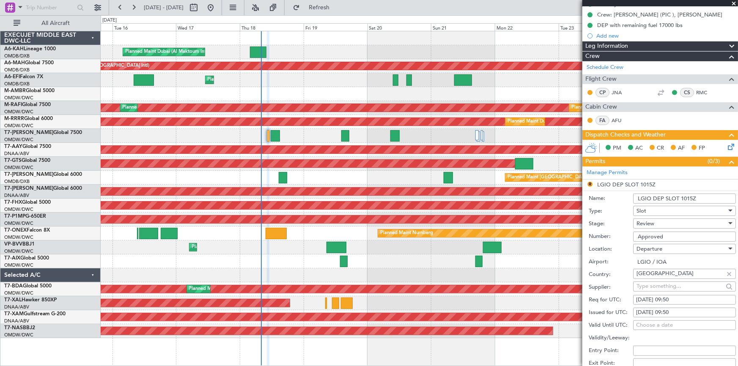
drag, startPoint x: 680, startPoint y: 198, endPoint x: 704, endPoint y: 195, distance: 23.9
click at [704, 195] on input "LGIO DEP SLOT 1015Z" at bounding box center [684, 199] width 103 height 10
type input "LGIO DEP SLOT 1030"
click at [618, 205] on div "Type: Slot" at bounding box center [661, 211] width 147 height 13
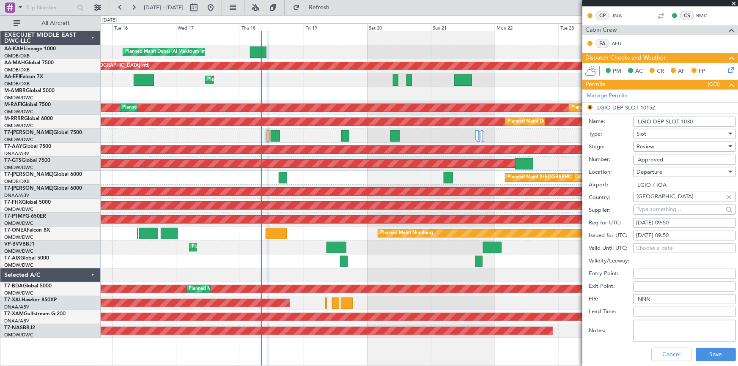
click at [666, 148] on div "Review" at bounding box center [681, 146] width 90 height 13
drag, startPoint x: 665, startPoint y: 213, endPoint x: 683, endPoint y: 230, distance: 24.8
click at [666, 213] on span "Received OK" at bounding box center [682, 214] width 90 height 13
click at [705, 351] on button "Save" at bounding box center [715, 355] width 40 height 14
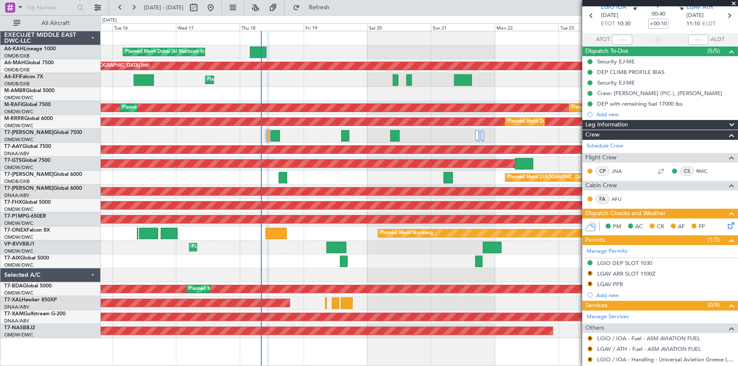
scroll to position [68, 0]
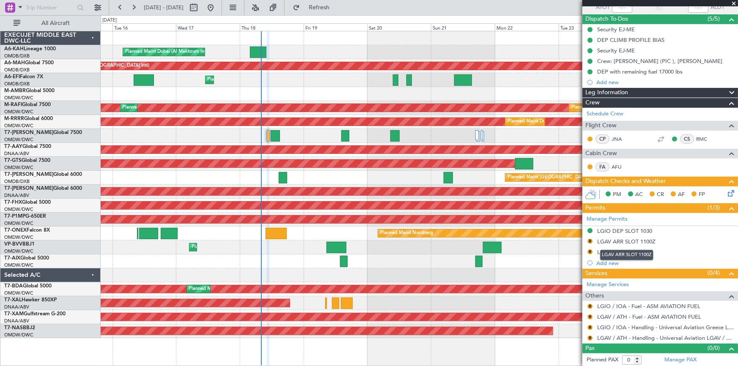
click at [642, 239] on div "LGAV ARR SLOT 1100Z" at bounding box center [626, 241] width 58 height 7
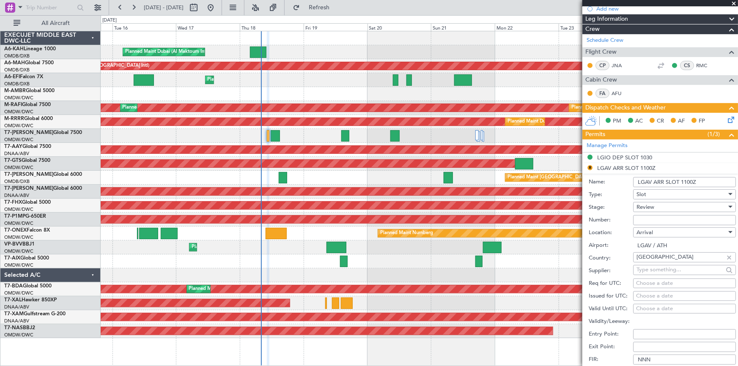
scroll to position [184, 0]
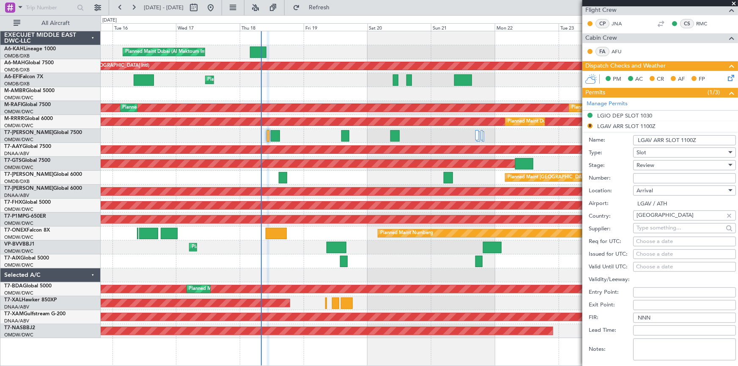
click at [668, 164] on div "Review" at bounding box center [681, 165] width 90 height 13
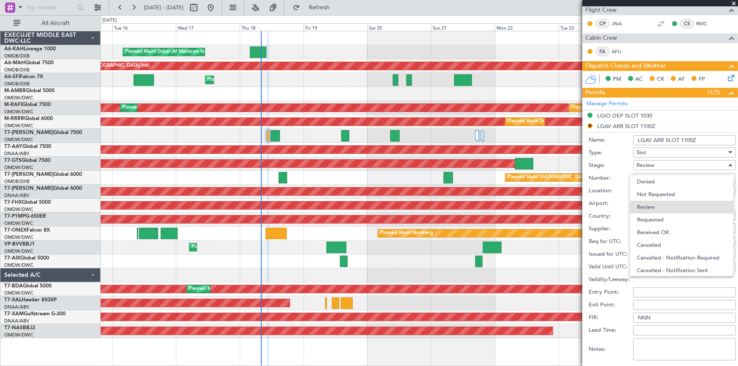
drag, startPoint x: 665, startPoint y: 233, endPoint x: 667, endPoint y: 215, distance: 18.3
click at [665, 232] on span "Received OK" at bounding box center [682, 232] width 90 height 13
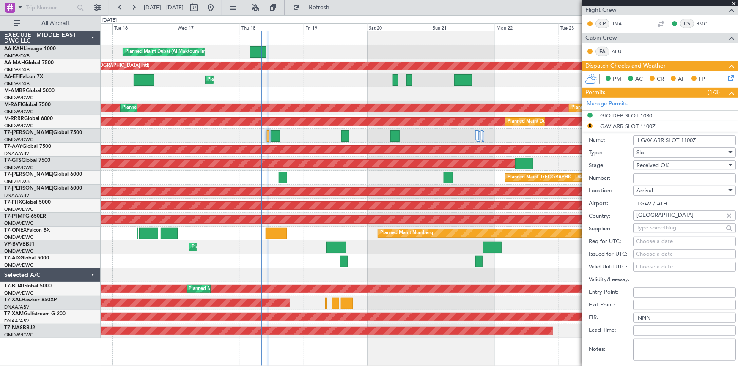
click at [676, 178] on input "Number:" at bounding box center [684, 178] width 103 height 10
paste input ".LGAVAUVA000700"
type input ".LGAVAUVA000700"
click at [687, 140] on input "LGAV ARR SLOT 1100Z" at bounding box center [684, 140] width 103 height 10
type input "LGAV ARR SLOT 1110Z"
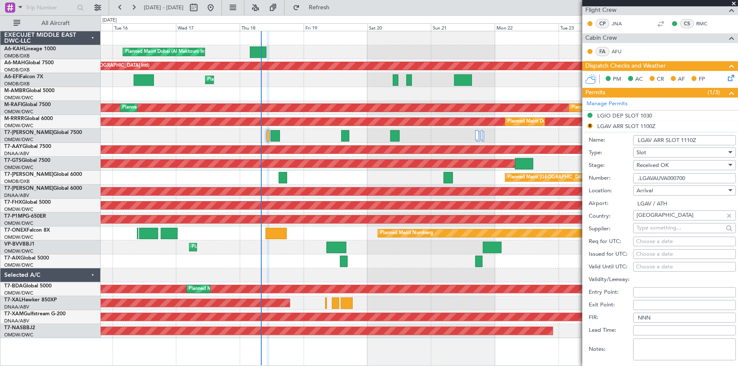
click at [659, 243] on div "Choose a date" at bounding box center [684, 242] width 97 height 8
select select "9"
select select "2025"
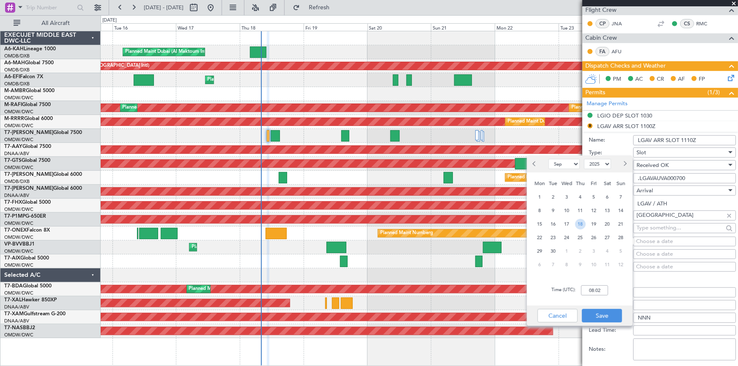
drag, startPoint x: 577, startPoint y: 224, endPoint x: 595, endPoint y: 291, distance: 70.0
click at [579, 226] on span "18" at bounding box center [580, 224] width 11 height 11
click at [588, 293] on input "00:00" at bounding box center [594, 290] width 27 height 10
type input "11:10"
click at [601, 320] on button "Save" at bounding box center [602, 316] width 40 height 14
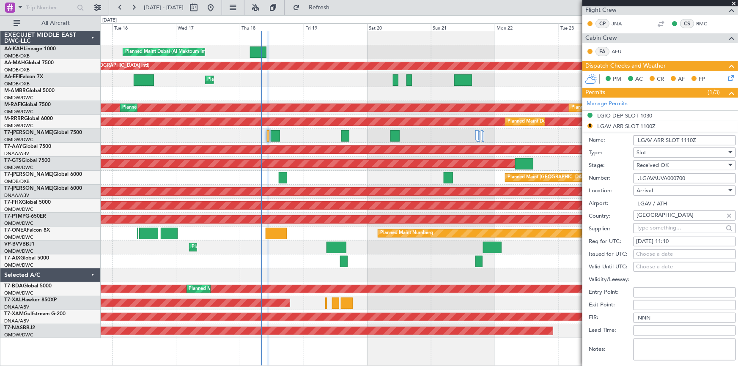
click at [648, 254] on div "Choose a date" at bounding box center [684, 254] width 97 height 8
select select "9"
select select "2025"
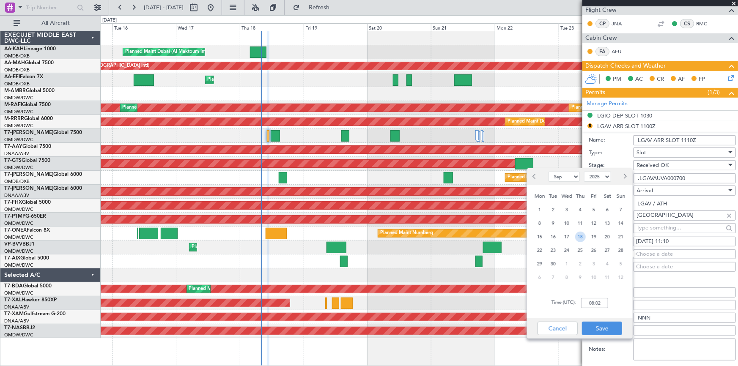
drag, startPoint x: 578, startPoint y: 238, endPoint x: 596, endPoint y: 310, distance: 74.8
click at [579, 239] on span "18" at bounding box center [580, 237] width 11 height 11
click at [586, 301] on input "00:00" at bounding box center [594, 303] width 27 height 10
type input "11:10"
drag, startPoint x: 603, startPoint y: 329, endPoint x: 618, endPoint y: 321, distance: 16.6
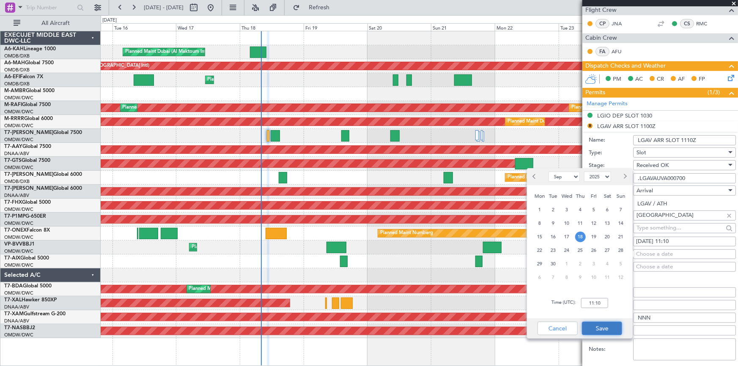
click at [612, 324] on button "Save" at bounding box center [602, 329] width 40 height 14
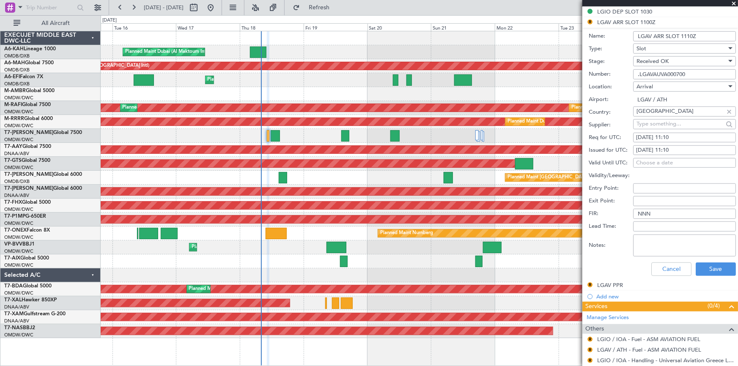
scroll to position [299, 0]
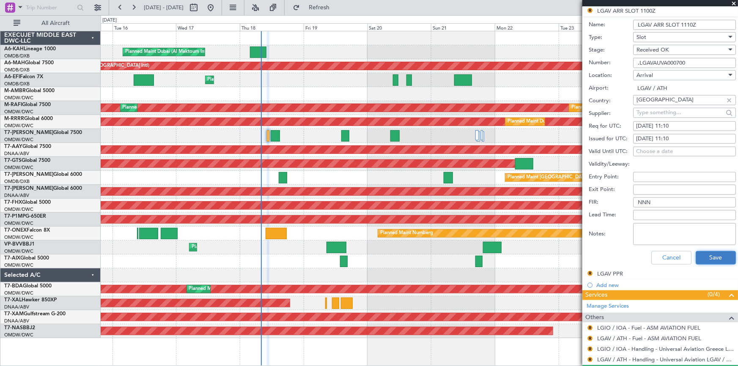
click at [708, 253] on button "Save" at bounding box center [715, 258] width 40 height 14
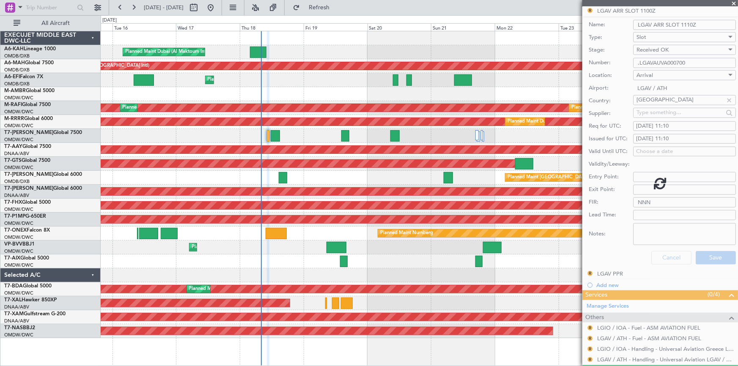
scroll to position [46, 0]
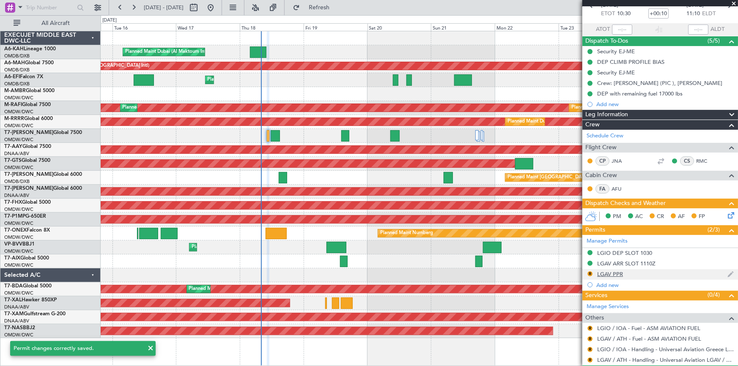
click at [607, 275] on div "LGAV PPR" at bounding box center [610, 274] width 26 height 7
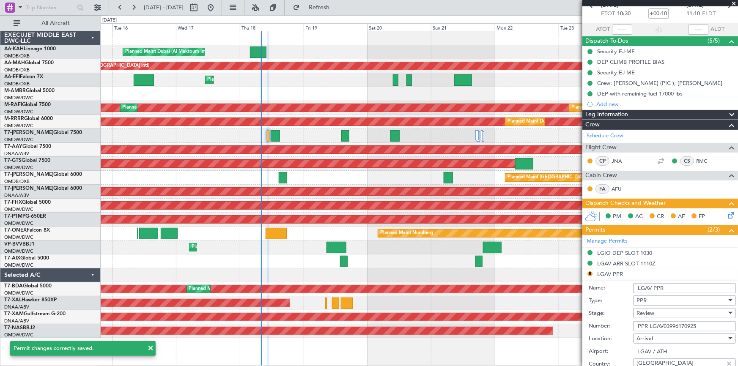
scroll to position [85, 0]
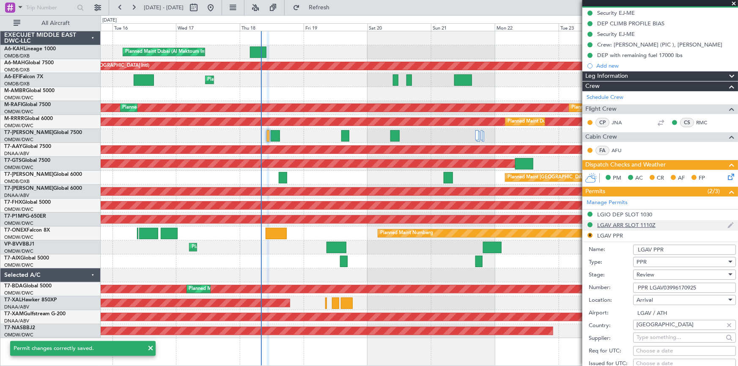
click at [627, 224] on div "LGAV ARR SLOT 1110Z" at bounding box center [626, 224] width 58 height 7
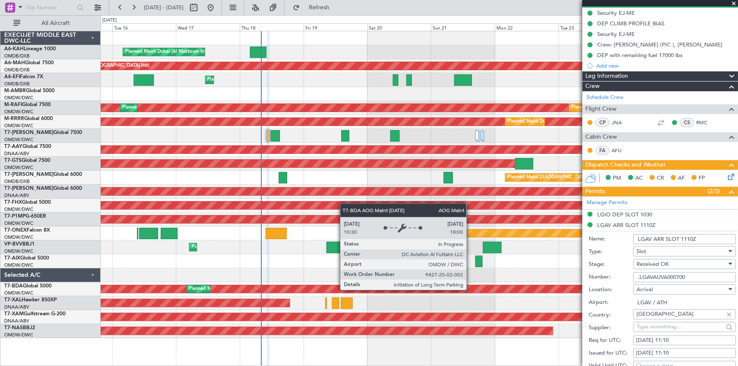
drag, startPoint x: 693, startPoint y: 277, endPoint x: 466, endPoint y: 290, distance: 226.9
click at [466, 290] on fb-app "[DATE] - [DATE] Refresh Quick Links All Aircraft Planned Maint [GEOGRAPHIC_DATA…" at bounding box center [369, 186] width 738 height 360
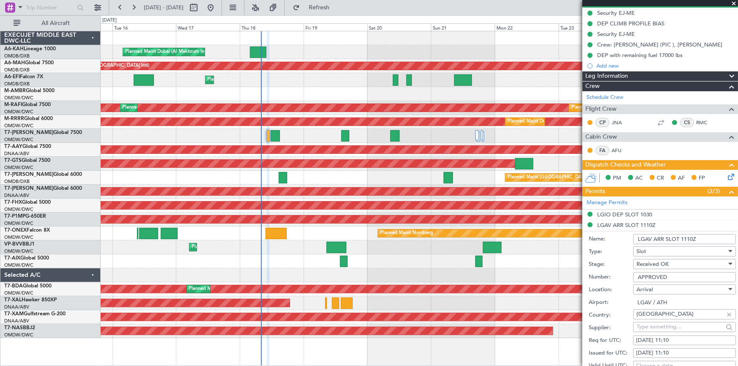
type input "APPROVED"
click at [617, 250] on label "Type:" at bounding box center [610, 252] width 44 height 8
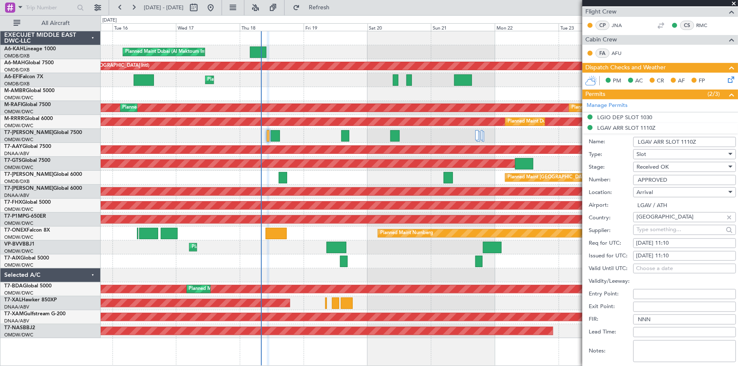
scroll to position [239, 0]
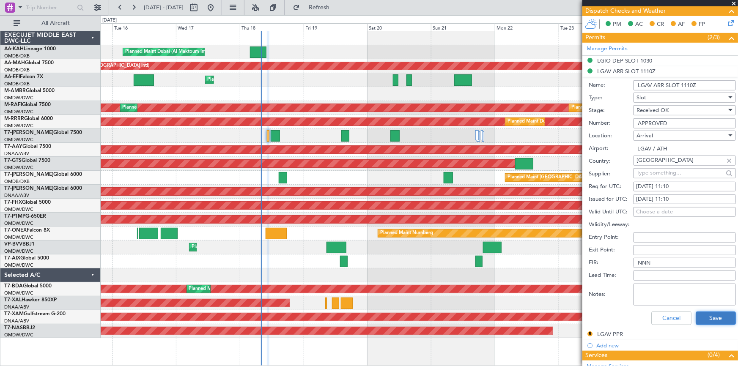
click at [706, 312] on button "Save" at bounding box center [715, 319] width 40 height 14
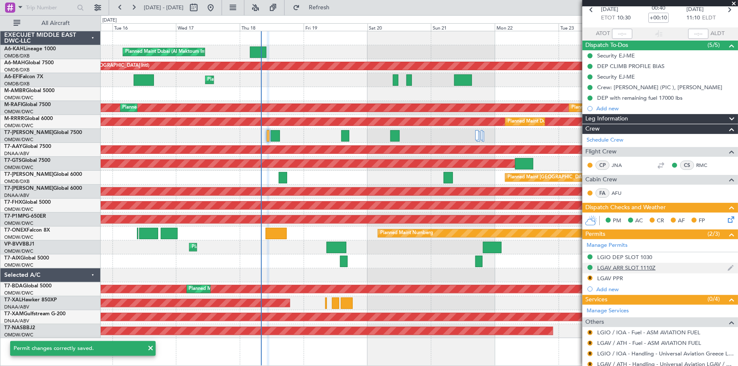
scroll to position [68, 0]
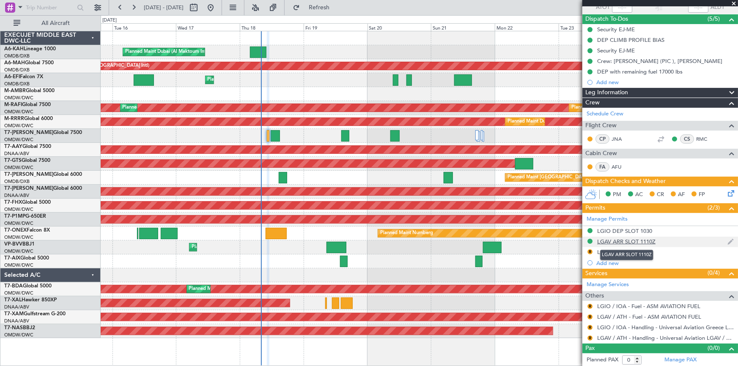
click at [623, 241] on div "LGAV ARR SLOT 1110Z" at bounding box center [626, 241] width 58 height 7
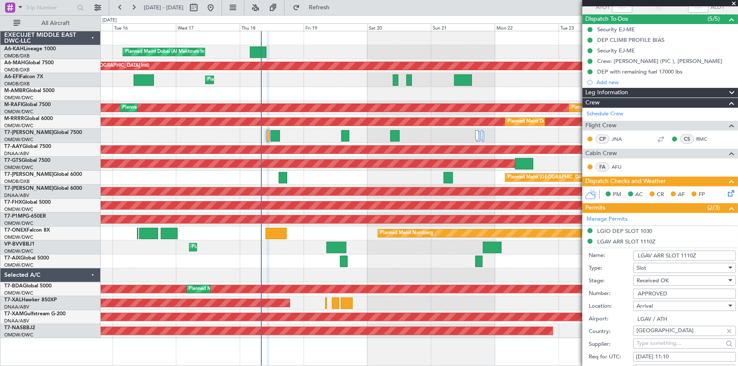
drag, startPoint x: 675, startPoint y: 293, endPoint x: 621, endPoint y: 284, distance: 54.5
click at [621, 284] on form "Name: LGAV ARR SLOT 1110Z Type: Slot Stage: Received OK Number: APPROVED Locati…" at bounding box center [660, 373] width 156 height 252
paste input ".LGAVAUVA000700"
drag, startPoint x: 639, startPoint y: 292, endPoint x: 517, endPoint y: 287, distance: 122.7
click at [517, 287] on fb-app "[DATE] - [DATE] Refresh Quick Links All Aircraft Planned Maint [GEOGRAPHIC_DATA…" at bounding box center [369, 186] width 738 height 360
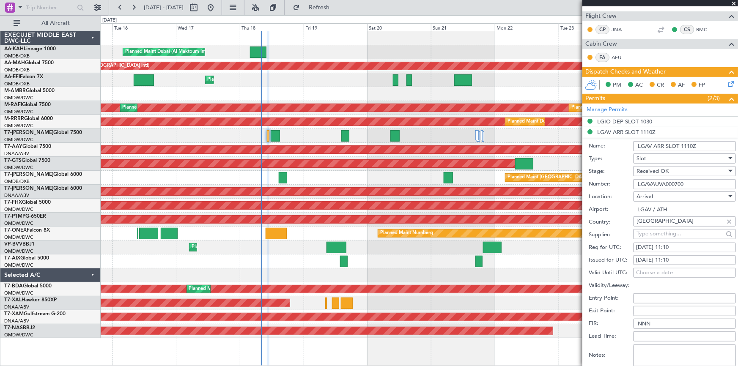
scroll to position [222, 0]
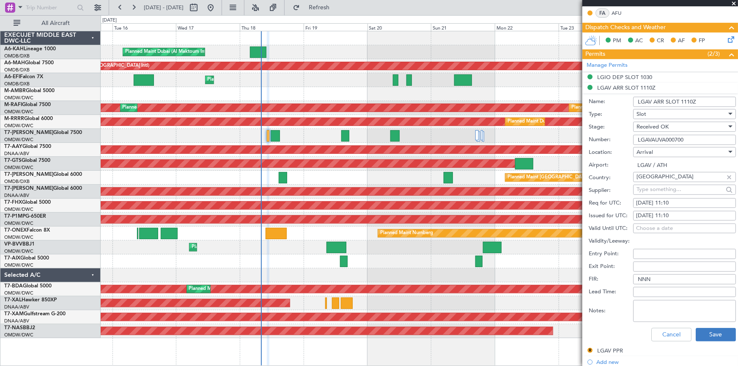
type input "LGAVAUVA000700"
click at [707, 333] on button "Save" at bounding box center [715, 335] width 40 height 14
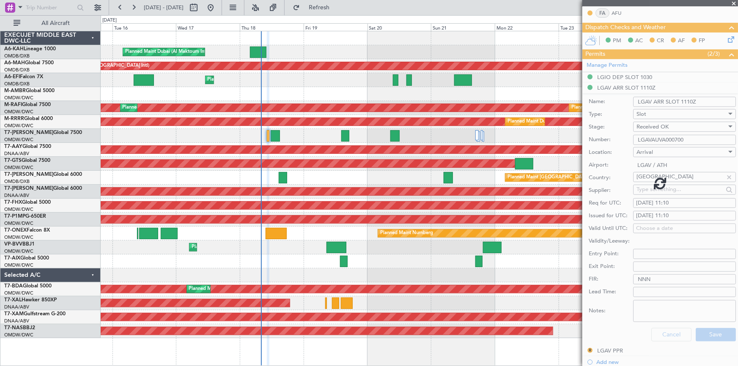
scroll to position [68, 0]
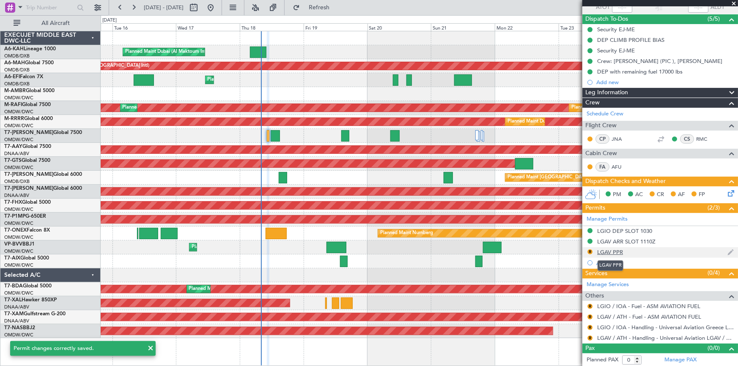
click at [609, 249] on div "LGAV PPR" at bounding box center [610, 252] width 26 height 7
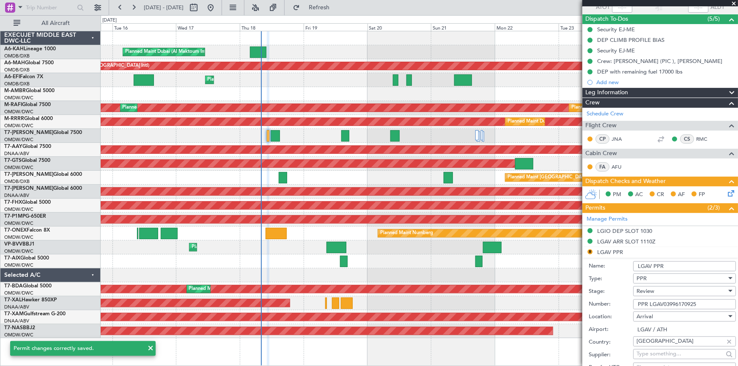
scroll to position [222, 0]
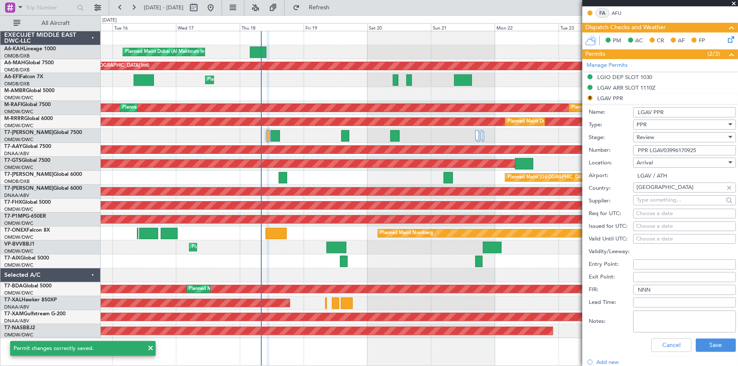
click at [663, 137] on div "Review" at bounding box center [681, 137] width 90 height 13
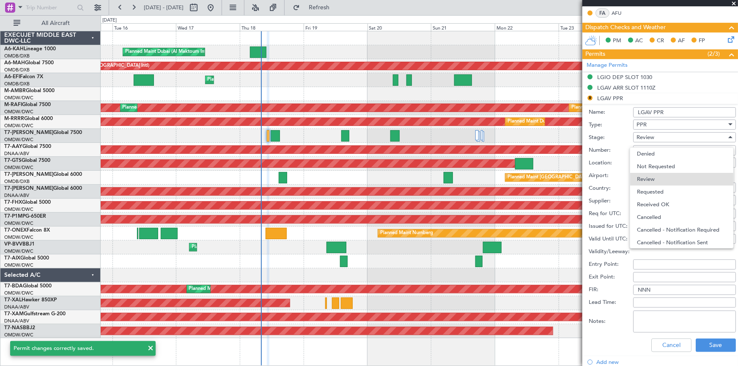
drag, startPoint x: 659, startPoint y: 202, endPoint x: 723, endPoint y: 258, distance: 84.7
click at [660, 202] on span "Received OK" at bounding box center [682, 204] width 90 height 13
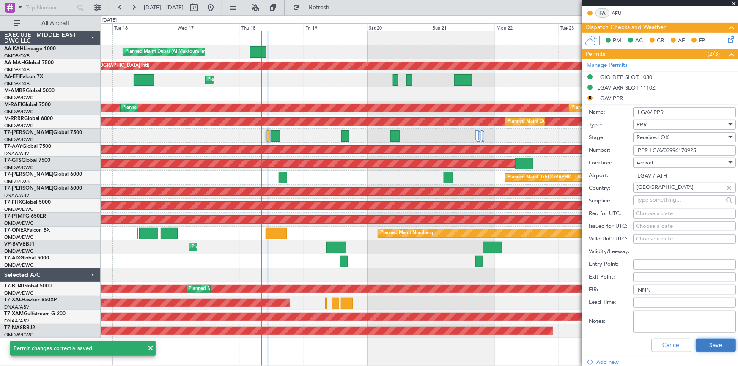
click at [704, 347] on button "Save" at bounding box center [715, 346] width 40 height 14
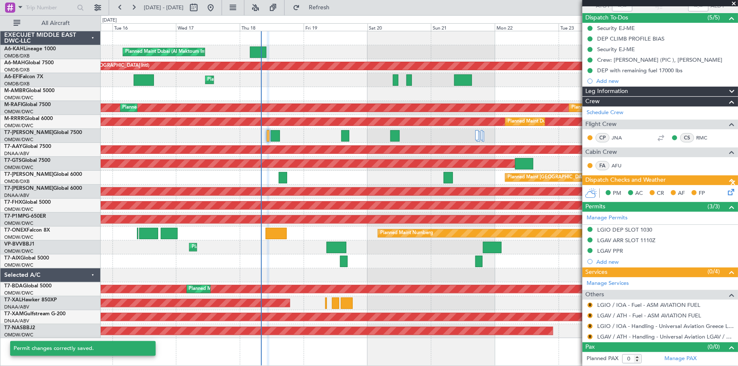
scroll to position [68, 0]
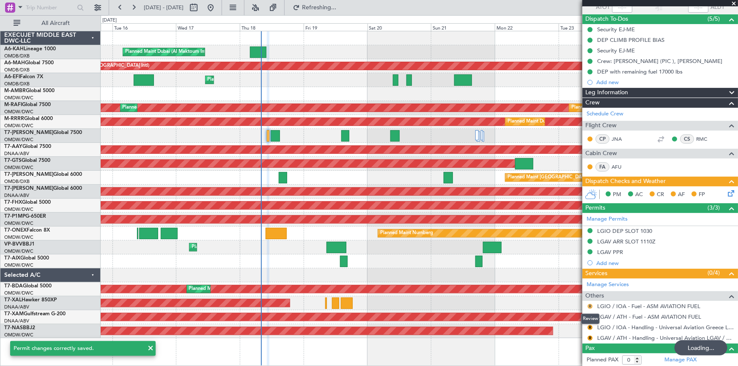
click at [590, 305] on button "R" at bounding box center [589, 306] width 5 height 5
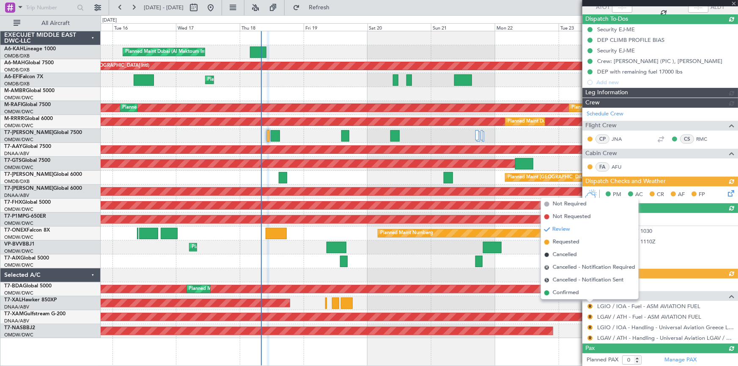
drag, startPoint x: 561, startPoint y: 296, endPoint x: 574, endPoint y: 305, distance: 16.5
click at [561, 295] on span "Confirmed" at bounding box center [565, 293] width 26 height 8
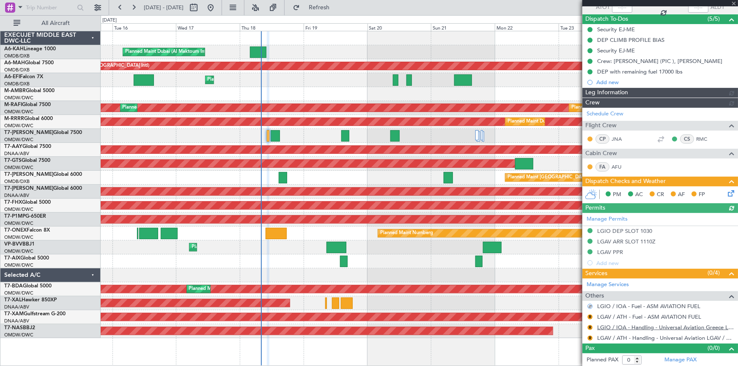
type input "Dherander Fithani (DHF)"
type input "7312"
click at [589, 315] on button "R" at bounding box center [589, 316] width 5 height 5
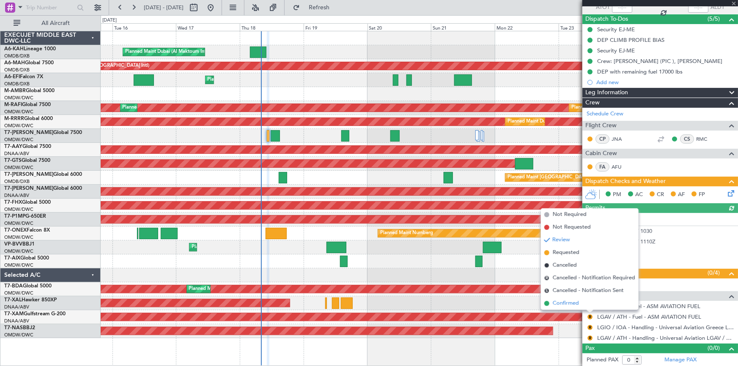
click at [569, 304] on span "Confirmed" at bounding box center [565, 303] width 26 height 8
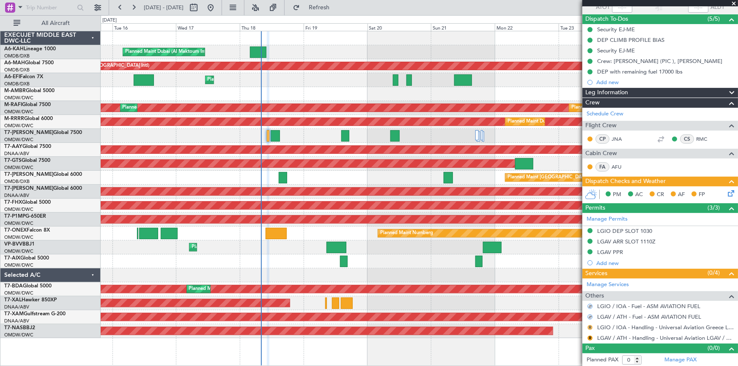
click at [590, 328] on button "R" at bounding box center [589, 327] width 5 height 5
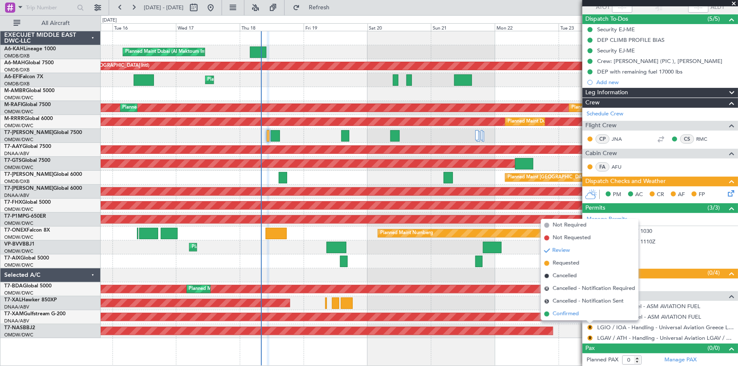
click at [572, 313] on span "Confirmed" at bounding box center [565, 314] width 26 height 8
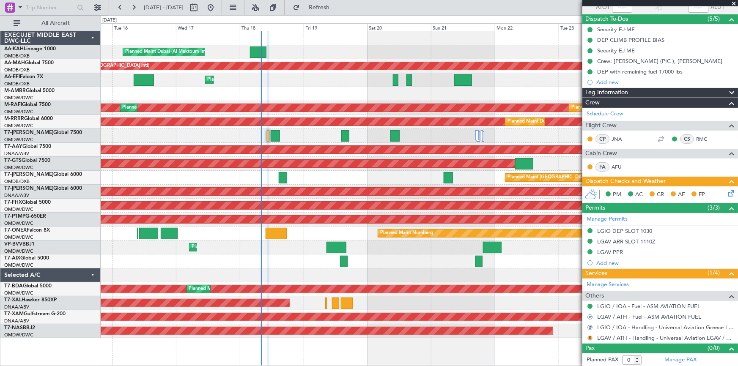
click at [591, 336] on button "R" at bounding box center [589, 338] width 5 height 5
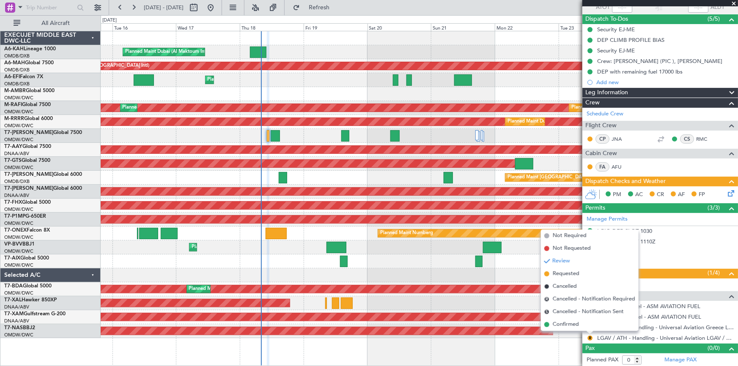
drag, startPoint x: 571, startPoint y: 324, endPoint x: 640, endPoint y: 267, distance: 90.4
click at [573, 323] on span "Confirmed" at bounding box center [565, 324] width 26 height 8
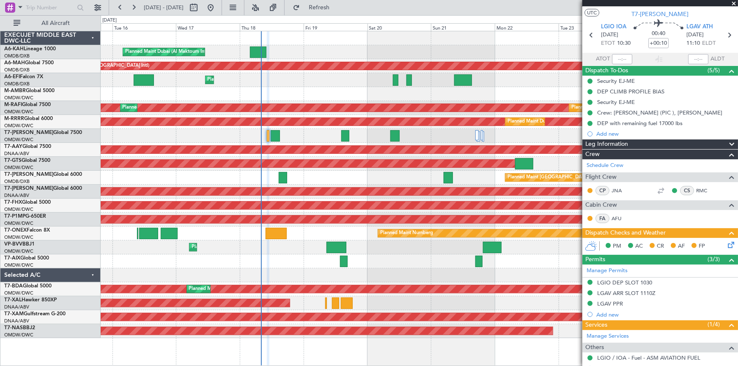
scroll to position [0, 0]
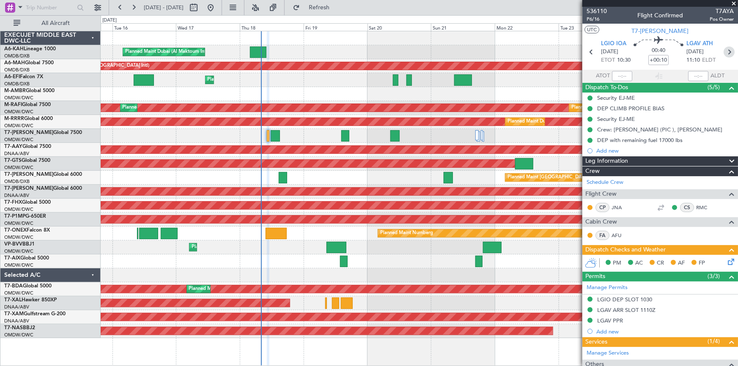
click at [726, 51] on icon at bounding box center [728, 51] width 11 height 11
type input "1"
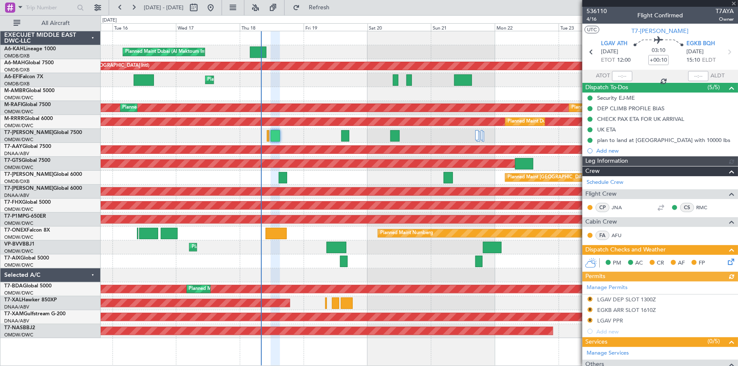
type input "Dherander Fithani (DHF)"
type input "7334"
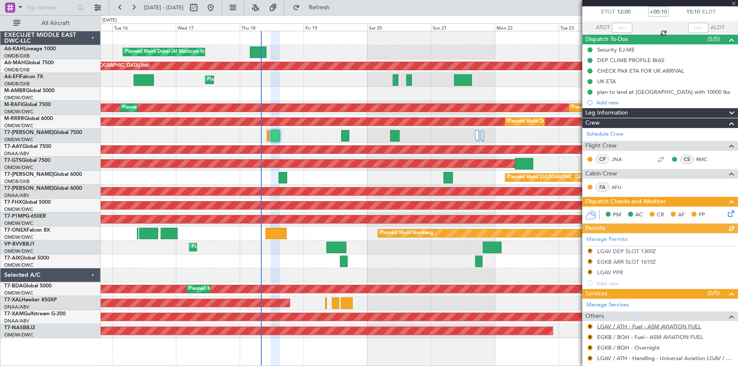
scroll to position [98, 0]
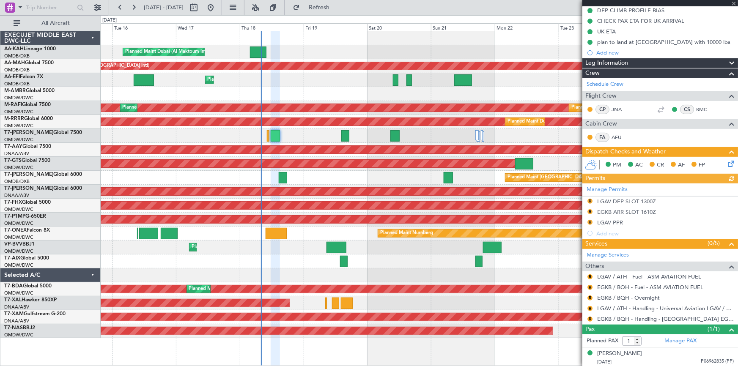
click at [640, 200] on div "Manage Permits R LGAV DEP SLOT 1300Z R EGKB ARR SLOT 1610Z R LGAV PPR Add new" at bounding box center [660, 210] width 156 height 55
click at [624, 199] on div "LGAV DEP SLOT 1300Z" at bounding box center [626, 201] width 59 height 7
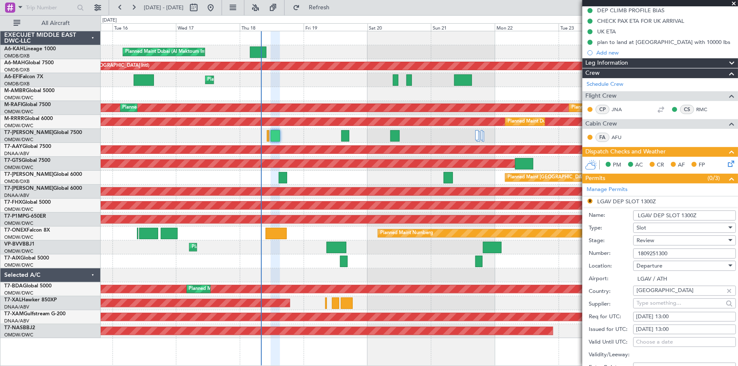
drag, startPoint x: 681, startPoint y: 214, endPoint x: 725, endPoint y: 215, distance: 43.6
click at [725, 215] on input "LGAV DEP SLOT 1300Z" at bounding box center [684, 216] width 103 height 10
click at [687, 215] on input "LGAV DEP SLOT 1300Z" at bounding box center [684, 216] width 103 height 10
click at [710, 215] on input "LGAV DEP SLOT 1300Z" at bounding box center [684, 216] width 103 height 10
type input "LGAV DEP SLOT 1200Z"
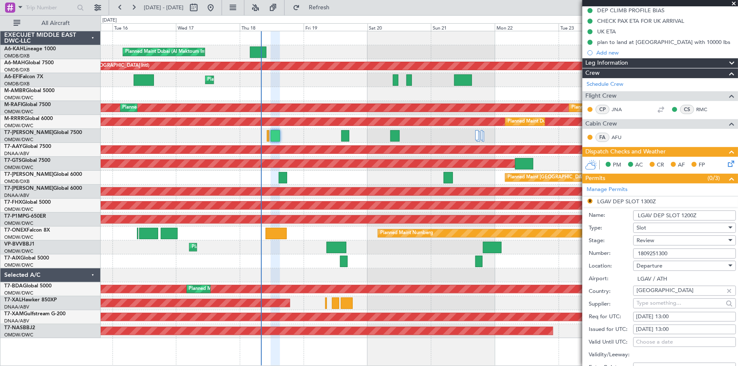
click at [670, 225] on div "Slot" at bounding box center [681, 227] width 90 height 13
click at [659, 309] on span "Slot" at bounding box center [682, 307] width 90 height 13
click at [667, 241] on div "Review" at bounding box center [681, 240] width 90 height 13
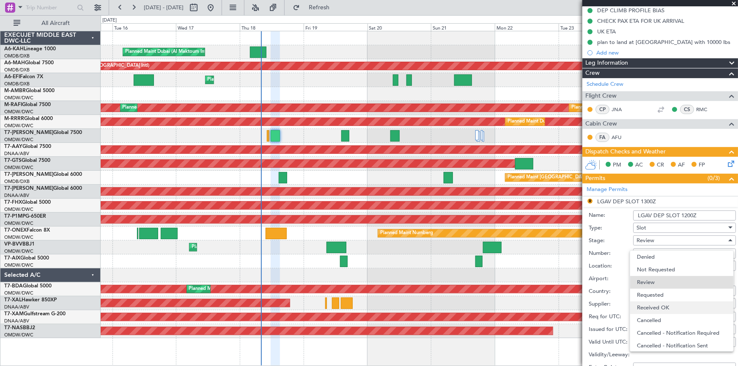
click at [668, 308] on span "Received OK" at bounding box center [682, 307] width 90 height 13
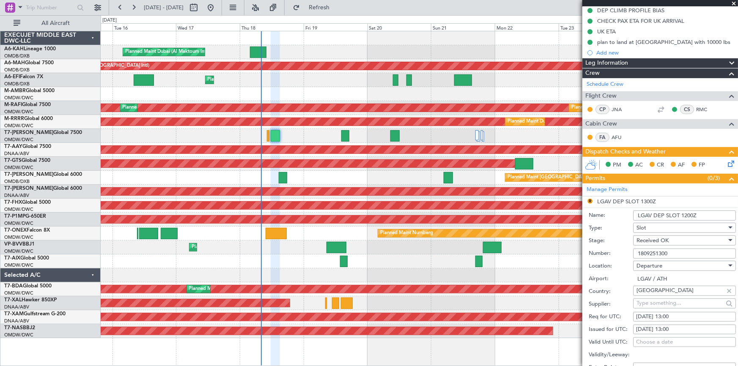
drag, startPoint x: 679, startPoint y: 254, endPoint x: 552, endPoint y: 249, distance: 127.3
click at [552, 249] on fb-app "[DATE] - [DATE] Refresh Quick Links All Aircraft Planned Maint [GEOGRAPHIC_DATA…" at bounding box center [369, 186] width 738 height 360
paste input "LGAVDUVA0007"
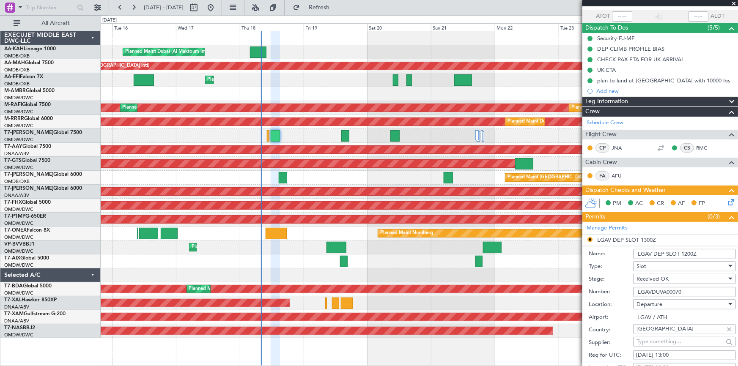
scroll to position [98, 0]
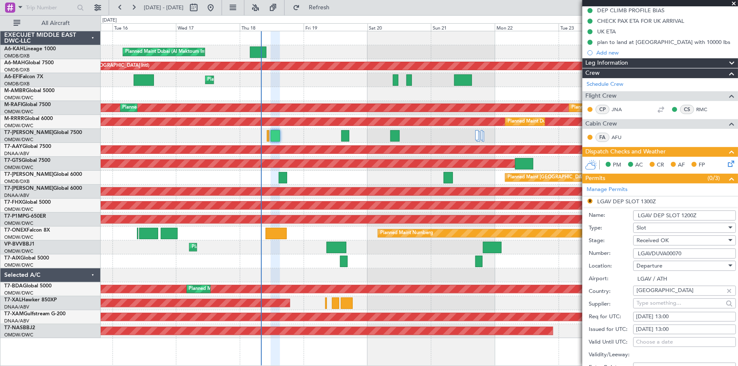
type input "LGAVDUVA00070"
click at [669, 316] on div "18/09/2025 13:00" at bounding box center [684, 317] width 97 height 8
select select "9"
select select "2025"
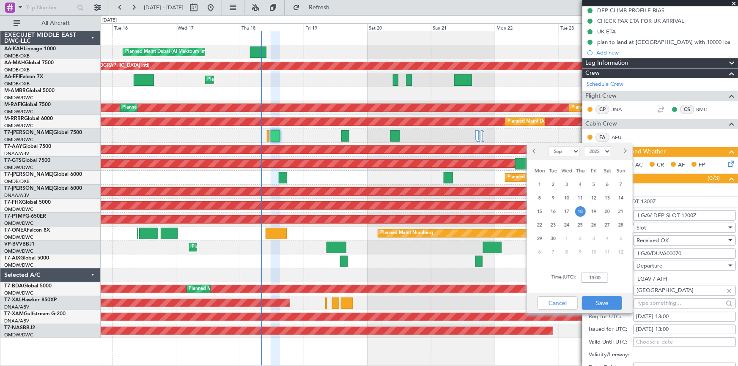
scroll to position [252, 0]
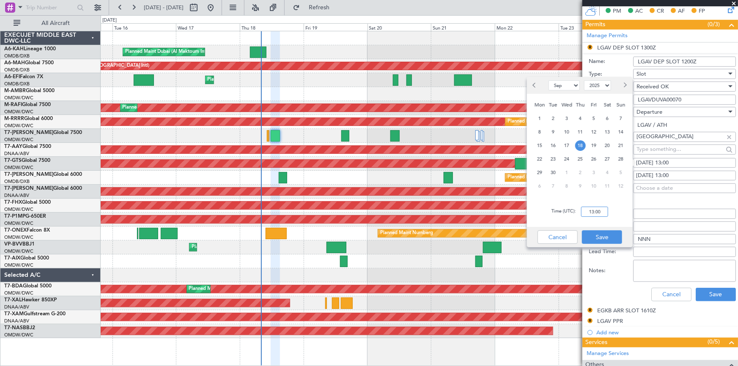
click at [586, 213] on input "13:00" at bounding box center [594, 212] width 27 height 10
type input "12:00"
drag, startPoint x: 607, startPoint y: 237, endPoint x: 646, endPoint y: 192, distance: 59.3
click at [608, 237] on button "Save" at bounding box center [602, 237] width 40 height 14
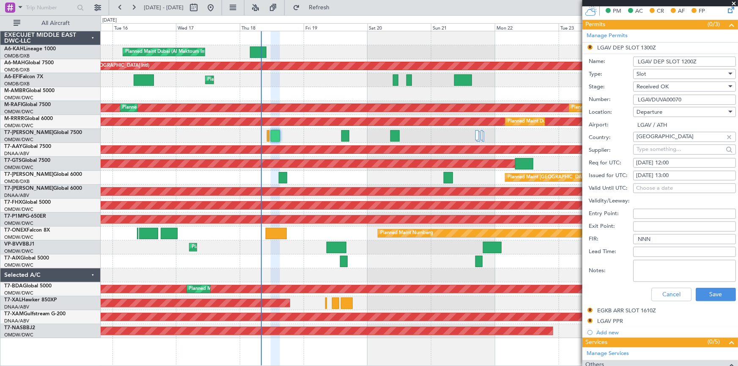
click at [664, 177] on div "18/09/2025 13:00" at bounding box center [684, 176] width 97 height 8
select select "9"
select select "2025"
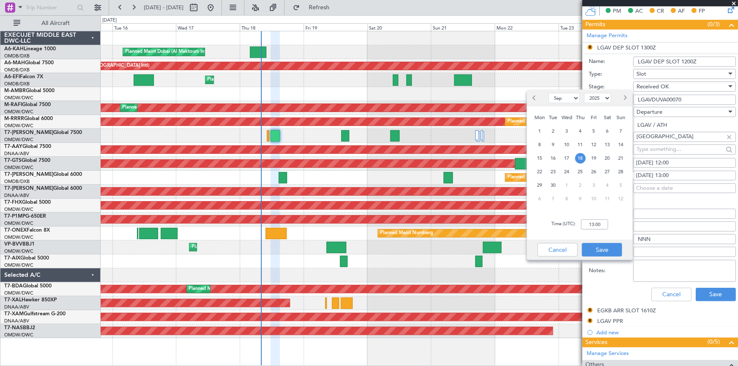
click at [579, 160] on span "18" at bounding box center [580, 158] width 11 height 11
click at [585, 222] on input "00:00" at bounding box center [594, 224] width 27 height 10
type input "12:00"
click at [610, 252] on button "Save" at bounding box center [602, 250] width 40 height 14
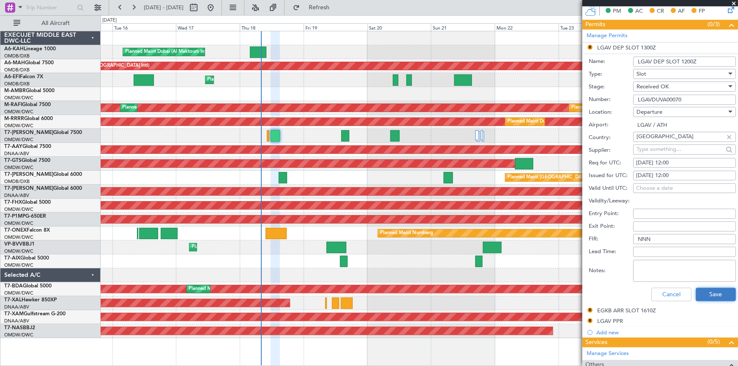
click at [713, 290] on button "Save" at bounding box center [715, 295] width 40 height 14
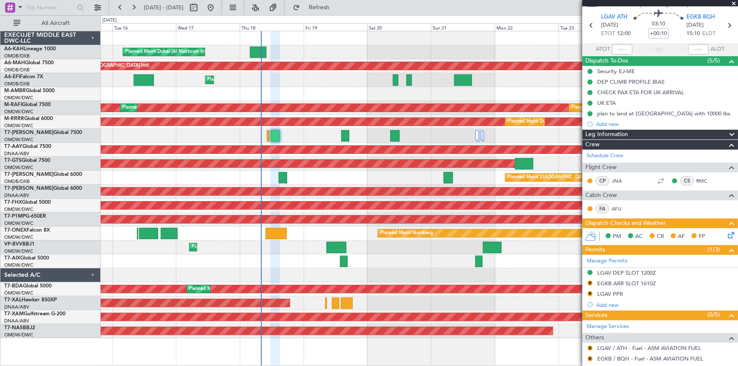
scroll to position [38, 0]
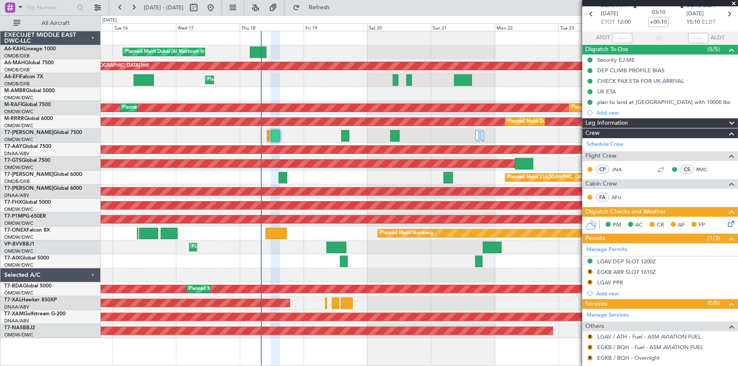
drag, startPoint x: 632, startPoint y: 271, endPoint x: 654, endPoint y: 278, distance: 22.7
click at [633, 271] on div "EGKB ARR SLOT 1610Z" at bounding box center [626, 271] width 59 height 7
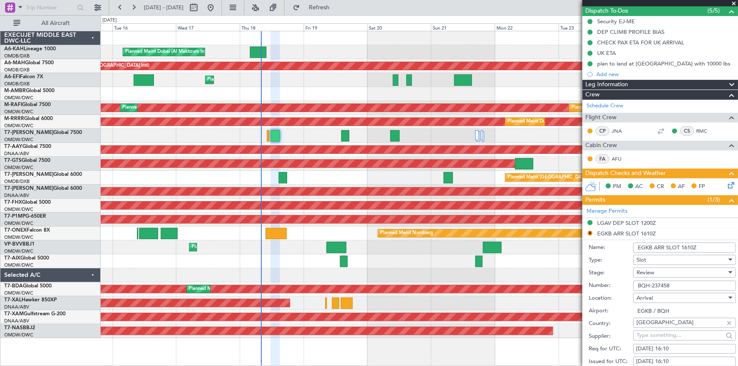
scroll to position [192, 0]
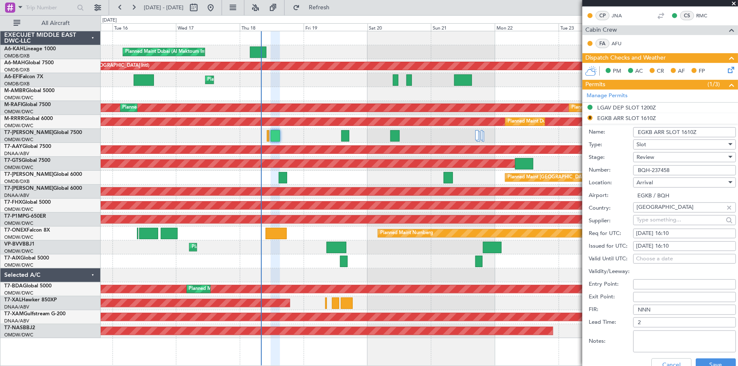
click at [672, 235] on div "[DATE] 16:10" at bounding box center [684, 234] width 97 height 8
select select "9"
select select "2025"
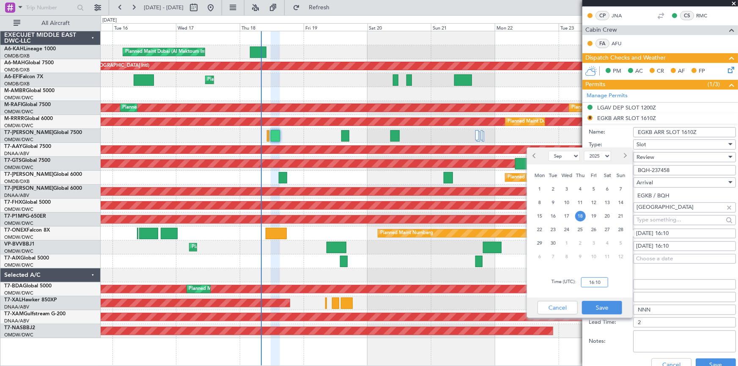
click at [588, 280] on input "16:10" at bounding box center [594, 282] width 27 height 10
type input "12:00"
click at [606, 309] on button "Save" at bounding box center [602, 308] width 40 height 14
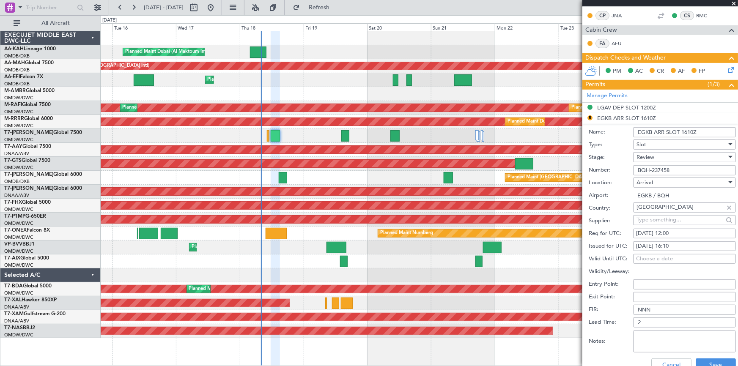
click at [671, 246] on div "[DATE] 16:10" at bounding box center [684, 246] width 97 height 8
select select "9"
select select "2025"
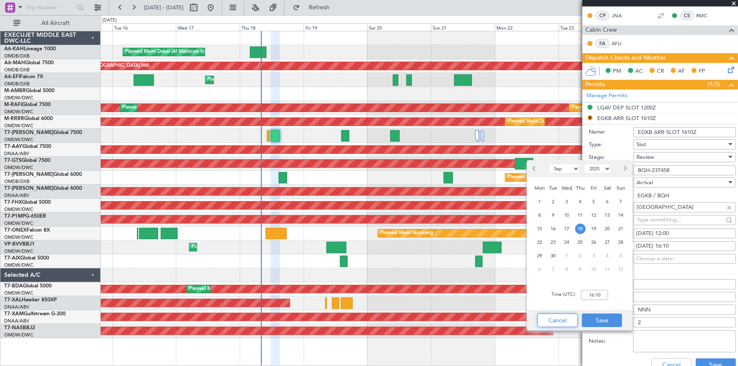
drag, startPoint x: 556, startPoint y: 325, endPoint x: 642, endPoint y: 292, distance: 92.3
click at [561, 323] on button "Cancel" at bounding box center [557, 321] width 40 height 14
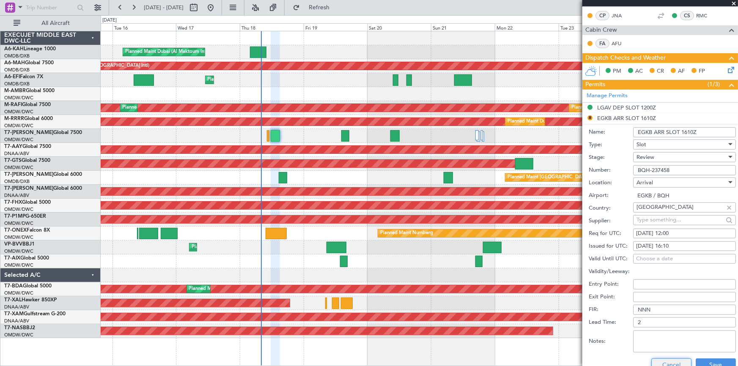
click at [661, 365] on button "Cancel" at bounding box center [671, 365] width 40 height 14
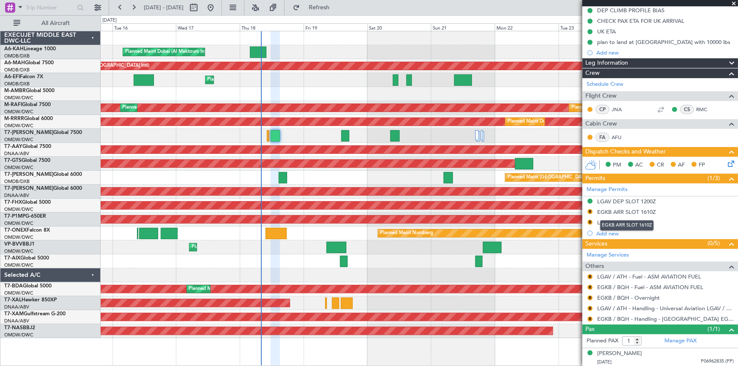
click at [607, 221] on div "EGKB ARR SLOT 1610Z" at bounding box center [627, 225] width 54 height 11
click at [615, 220] on div "LGAV PPR" at bounding box center [610, 222] width 26 height 7
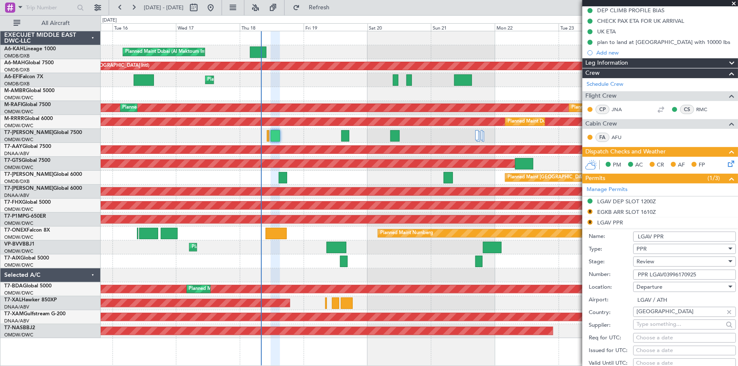
scroll to position [192, 0]
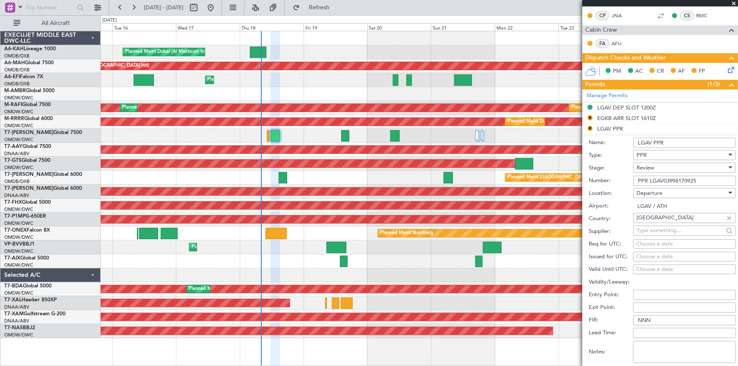
click at [655, 169] on div "Review" at bounding box center [681, 167] width 90 height 13
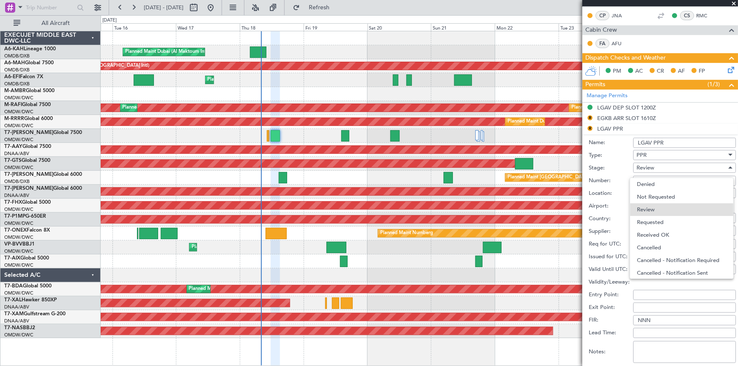
drag, startPoint x: 650, startPoint y: 232, endPoint x: 680, endPoint y: 272, distance: 49.8
click at [651, 234] on span "Received OK" at bounding box center [682, 235] width 90 height 13
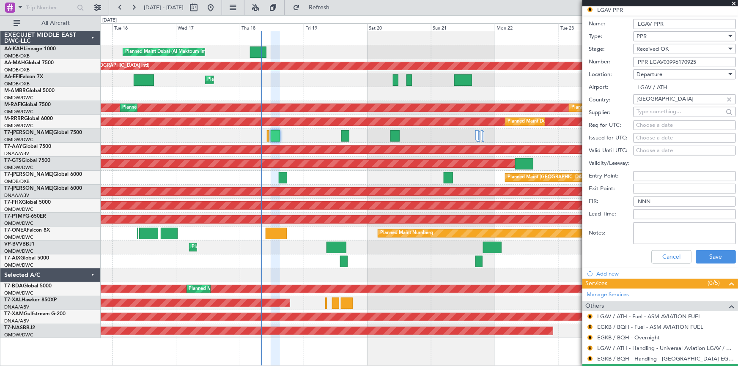
scroll to position [346, 0]
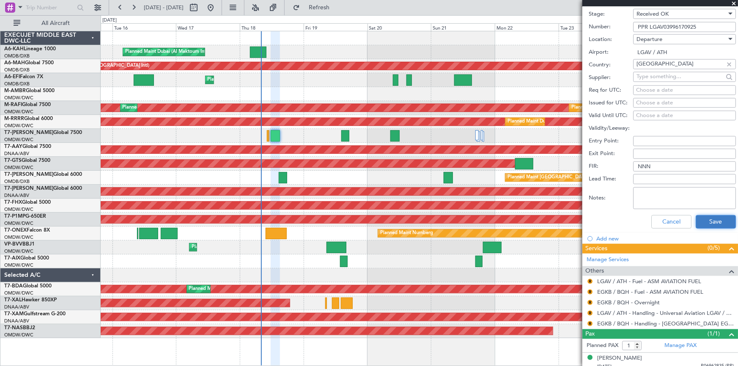
click at [707, 222] on button "Save" at bounding box center [715, 222] width 40 height 14
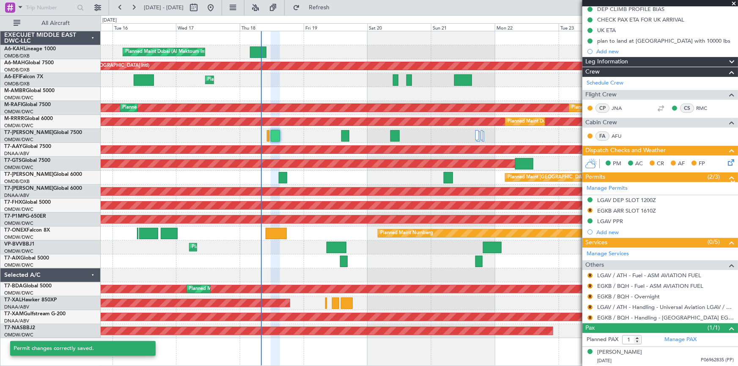
scroll to position [93, 0]
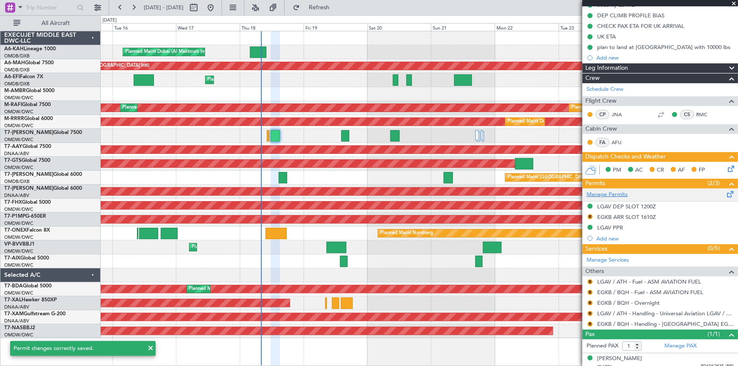
click at [604, 193] on link "Manage Permits" at bounding box center [606, 195] width 41 height 8
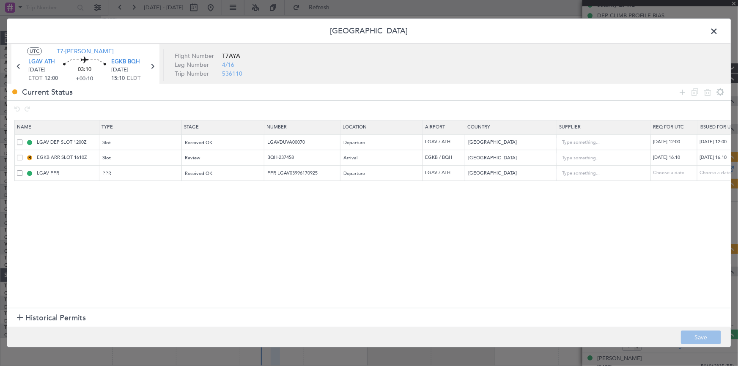
click at [17, 172] on span at bounding box center [19, 172] width 5 height 5
click at [23, 170] on input "checkbox" at bounding box center [23, 170] width 0 height 0
click at [706, 90] on icon at bounding box center [707, 92] width 10 height 10
click at [693, 336] on button "Save" at bounding box center [701, 338] width 40 height 14
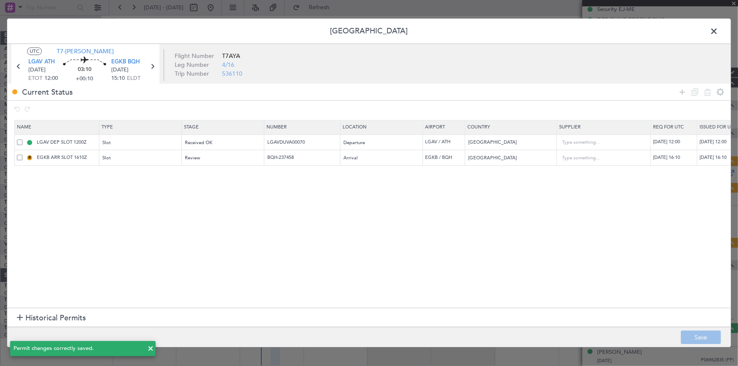
scroll to position [88, 0]
click at [718, 31] on span at bounding box center [718, 33] width 0 height 17
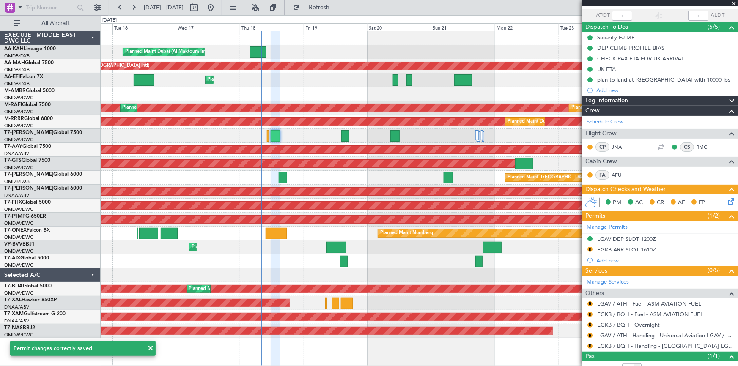
scroll to position [88, 0]
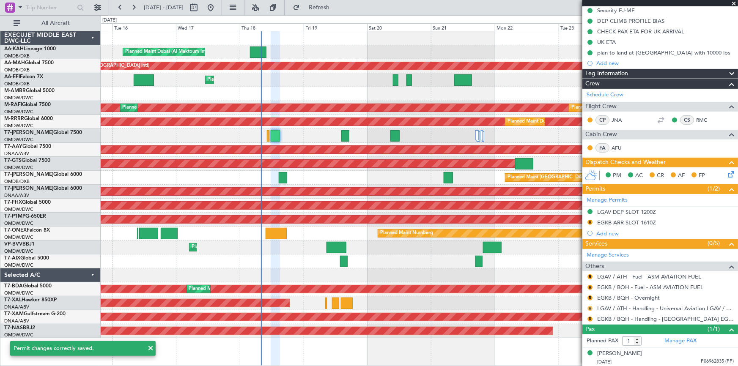
click at [588, 307] on button "R" at bounding box center [589, 308] width 5 height 5
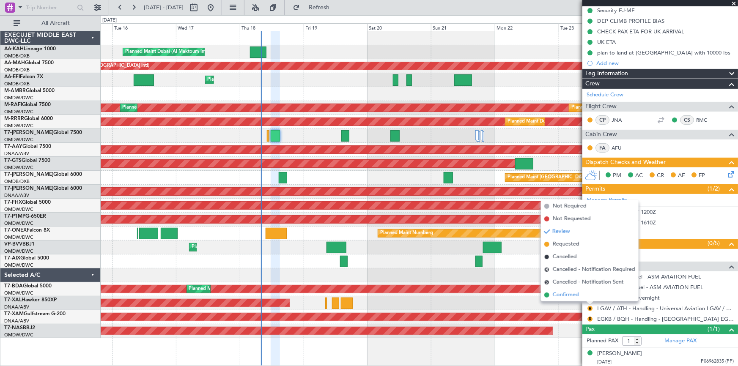
click at [566, 291] on span "Confirmed" at bounding box center [565, 295] width 26 height 8
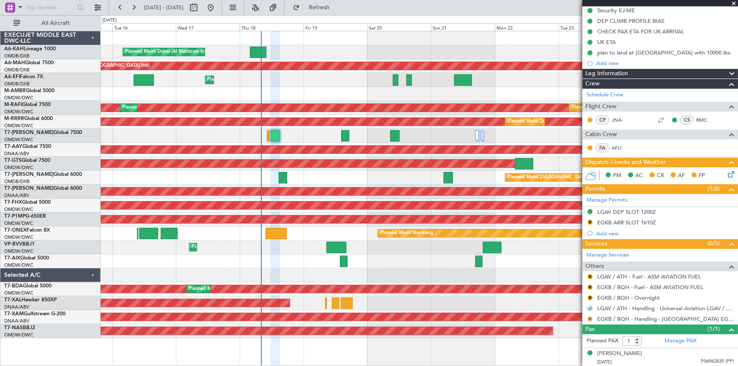
click at [589, 317] on button "R" at bounding box center [589, 319] width 5 height 5
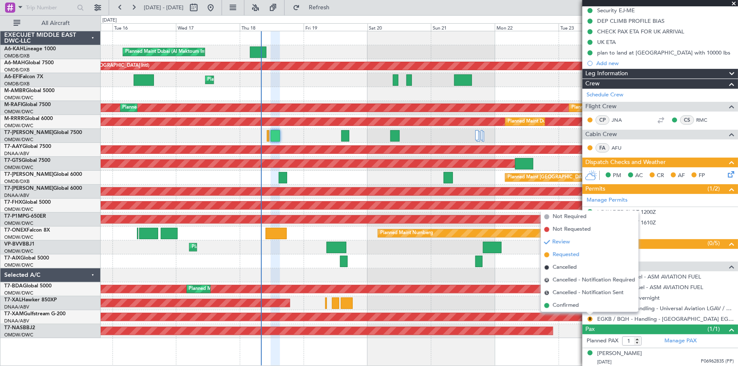
click at [566, 252] on span "Requested" at bounding box center [565, 255] width 27 height 8
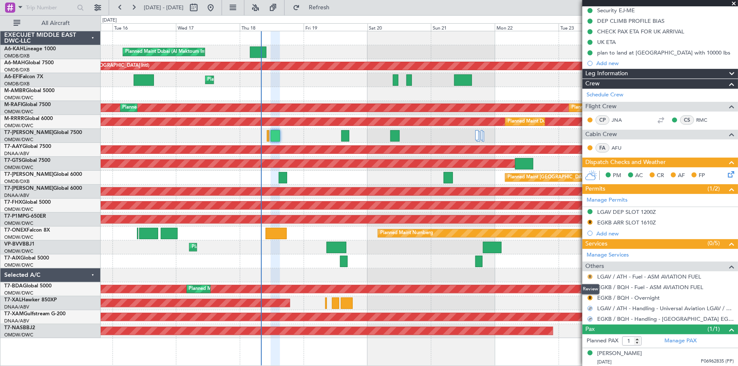
click at [591, 275] on button "R" at bounding box center [589, 276] width 5 height 5
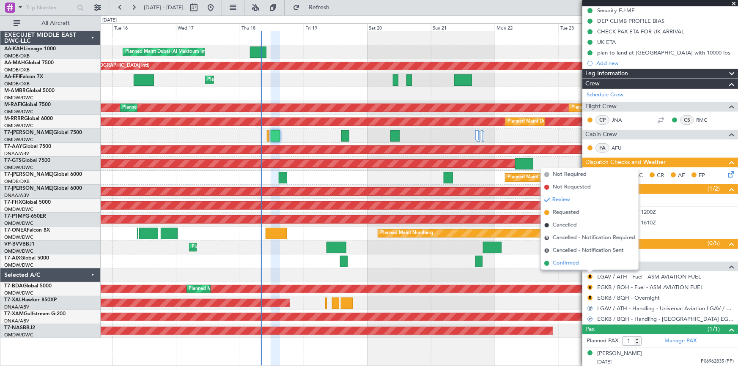
click at [568, 262] on span "Confirmed" at bounding box center [565, 263] width 26 height 8
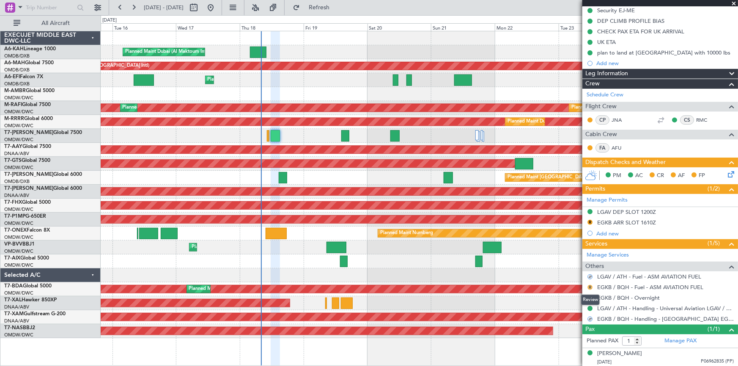
click at [589, 287] on button "R" at bounding box center [589, 287] width 5 height 5
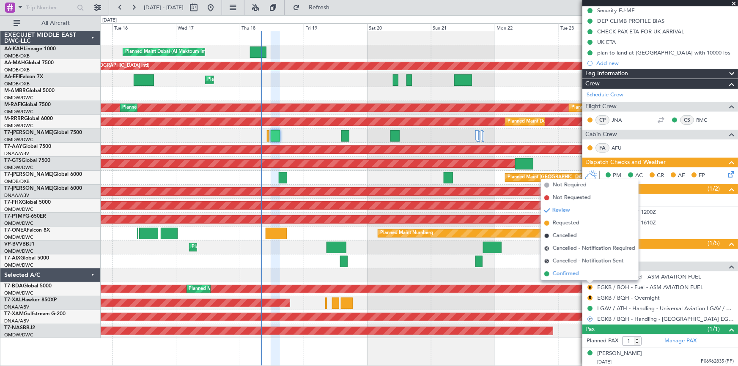
click at [561, 274] on span "Confirmed" at bounding box center [565, 274] width 26 height 8
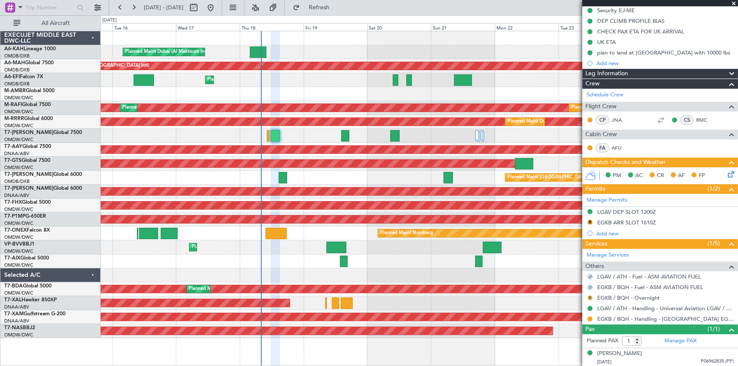
click at [591, 297] on button "R" at bounding box center [589, 297] width 5 height 5
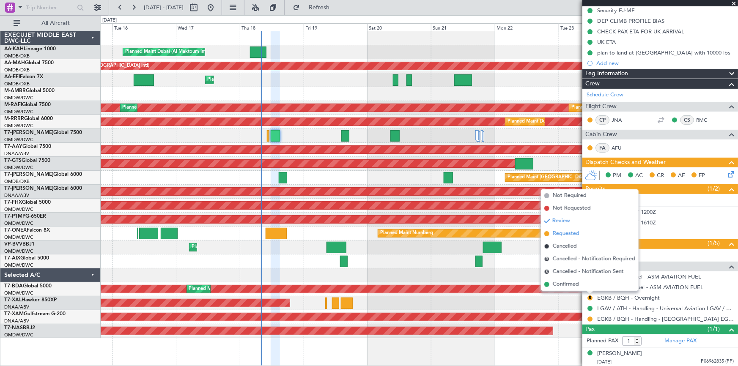
click at [566, 233] on span "Requested" at bounding box center [565, 234] width 27 height 8
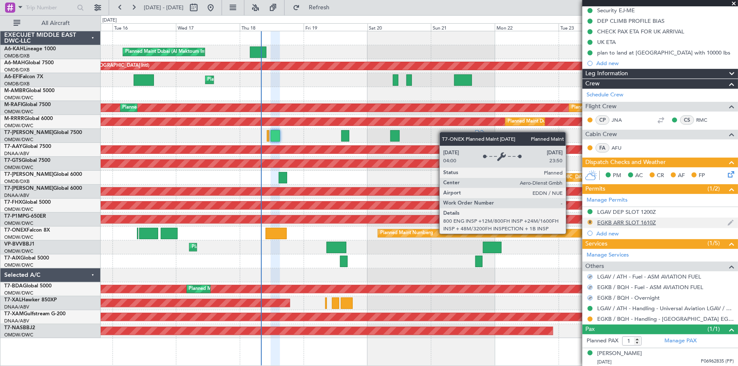
click at [588, 221] on button "R" at bounding box center [589, 222] width 5 height 5
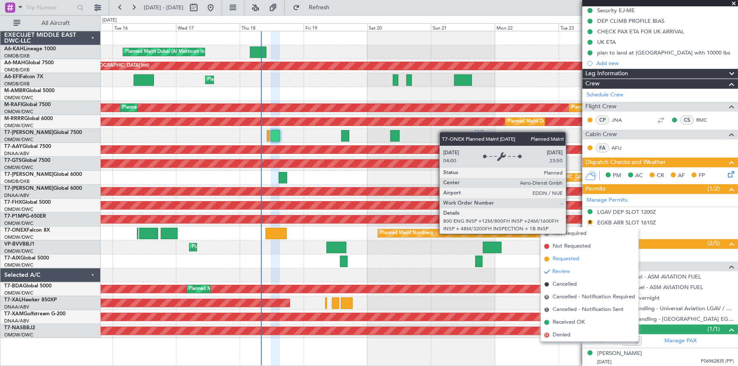
click at [569, 259] on span "Requested" at bounding box center [565, 259] width 27 height 8
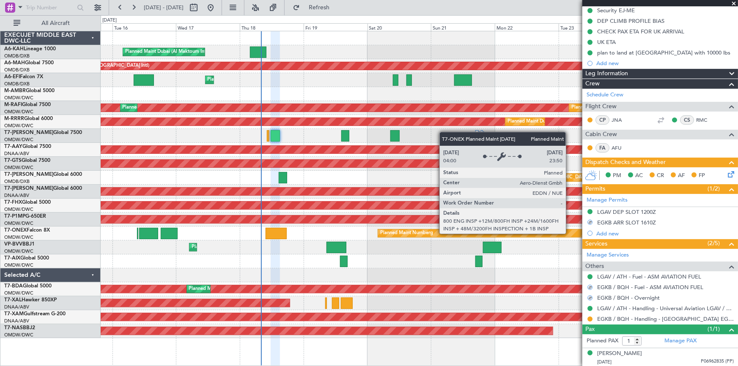
click at [726, 172] on icon at bounding box center [729, 173] width 7 height 7
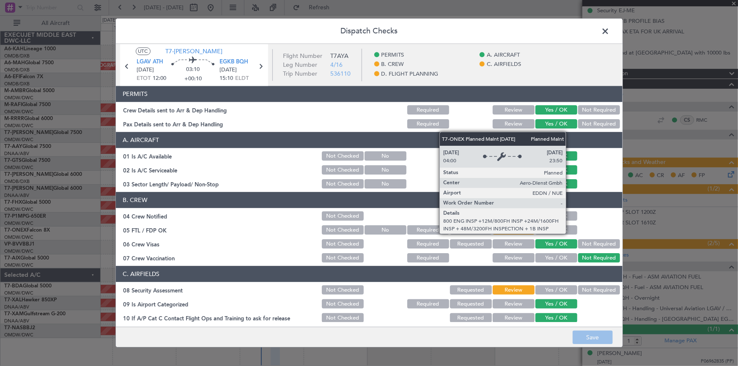
click at [592, 158] on div at bounding box center [598, 156] width 43 height 12
drag, startPoint x: 541, startPoint y: 287, endPoint x: 568, endPoint y: 282, distance: 27.5
click at [541, 287] on button "Yes / OK" at bounding box center [556, 290] width 42 height 9
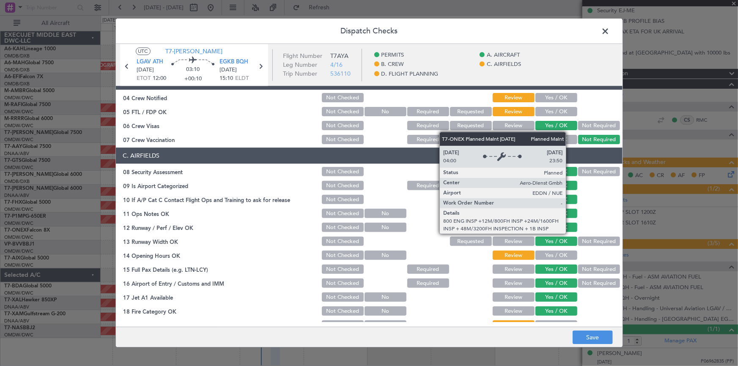
scroll to position [153, 0]
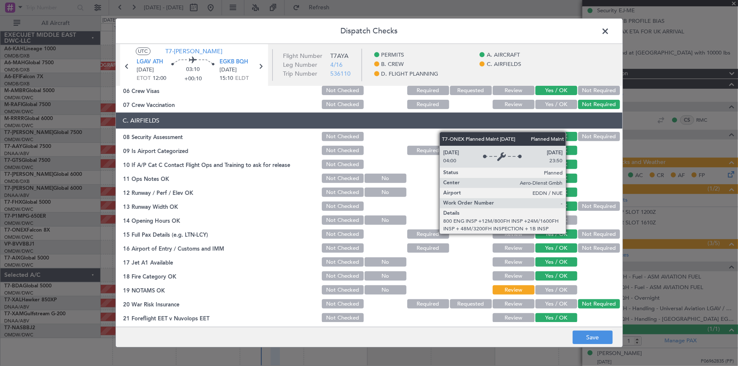
drag, startPoint x: 543, startPoint y: 287, endPoint x: 559, endPoint y: 301, distance: 21.6
click at [545, 288] on button "Yes / OK" at bounding box center [556, 290] width 42 height 9
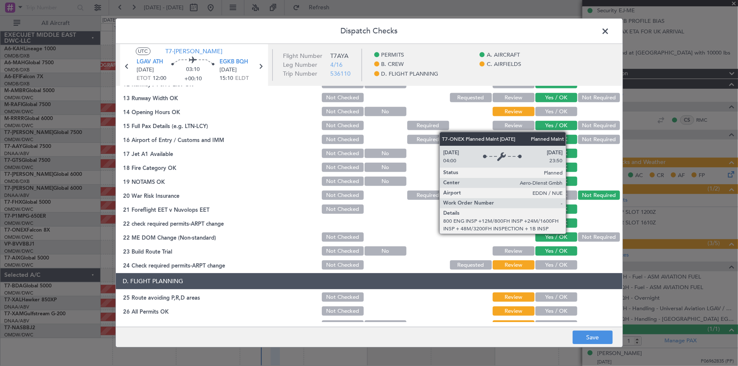
scroll to position [307, 0]
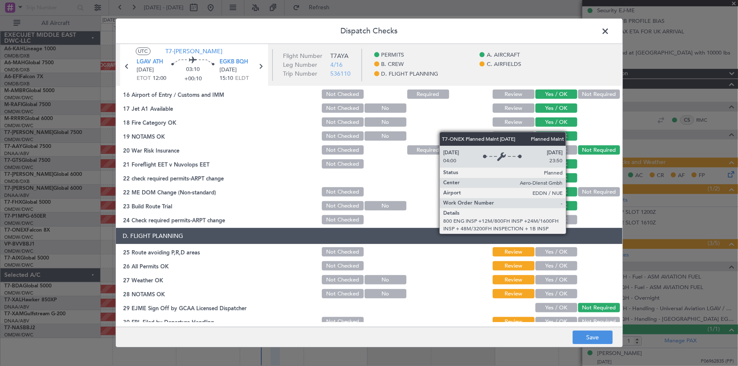
click at [547, 251] on button "Yes / OK" at bounding box center [556, 252] width 42 height 9
drag, startPoint x: 544, startPoint y: 262, endPoint x: 549, endPoint y: 279, distance: 17.9
click at [546, 265] on button "Yes / OK" at bounding box center [556, 266] width 42 height 9
click at [546, 278] on button "Yes / OK" at bounding box center [556, 280] width 42 height 9
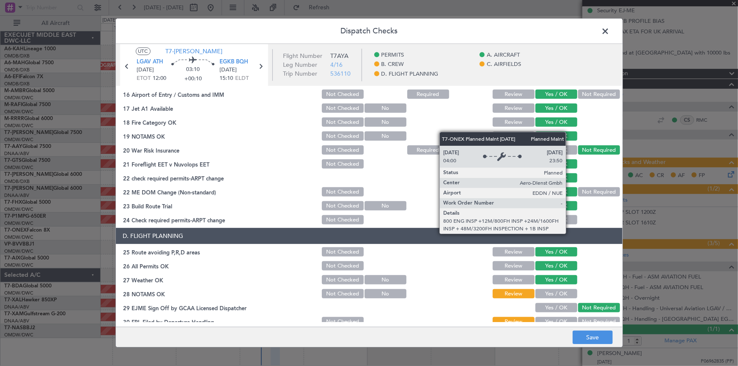
drag, startPoint x: 545, startPoint y: 292, endPoint x: 550, endPoint y: 302, distance: 11.2
click at [547, 294] on button "Yes / OK" at bounding box center [556, 294] width 42 height 9
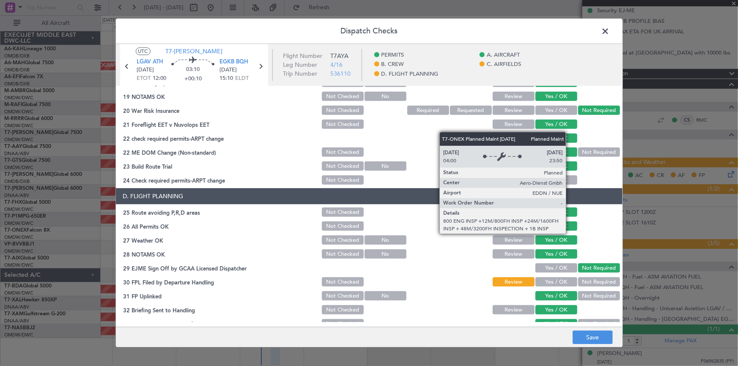
scroll to position [385, 0]
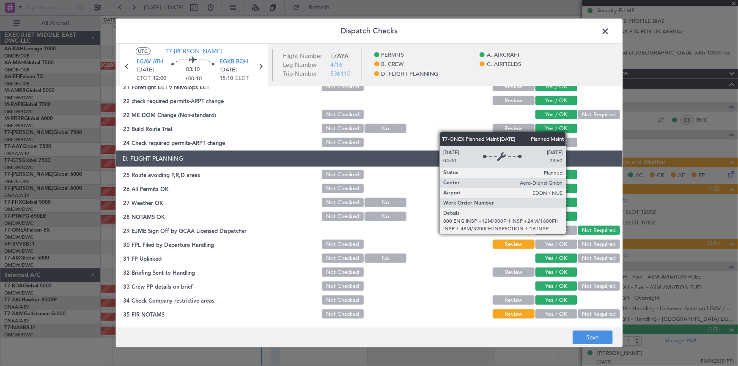
click at [554, 245] on button "Yes / OK" at bounding box center [556, 244] width 42 height 9
click at [548, 312] on button "Yes / OK" at bounding box center [556, 314] width 42 height 9
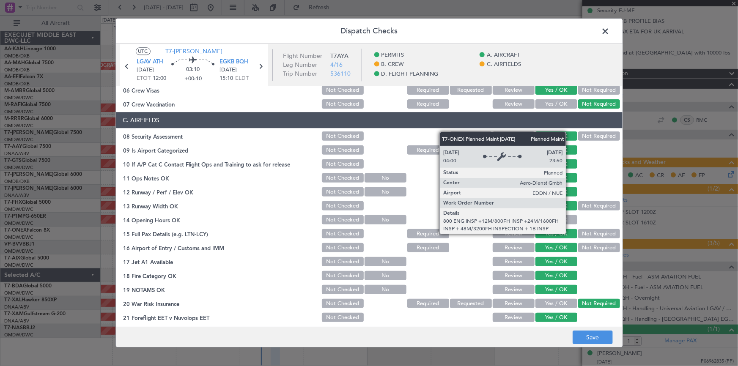
scroll to position [77, 0]
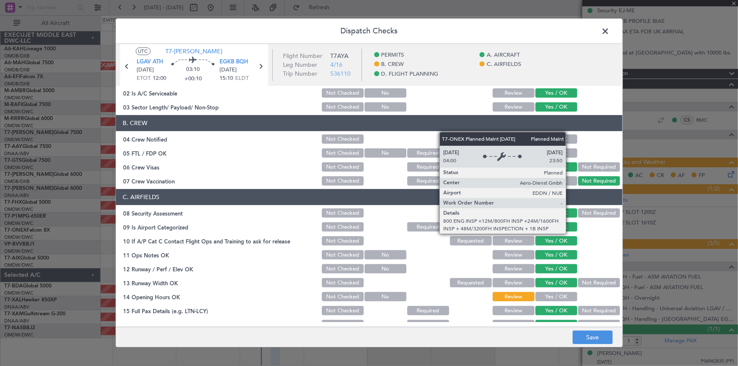
drag, startPoint x: 546, startPoint y: 295, endPoint x: 552, endPoint y: 184, distance: 111.4
click at [546, 293] on button "Yes / OK" at bounding box center [556, 297] width 42 height 9
click at [535, 141] on button "Yes / OK" at bounding box center [556, 139] width 42 height 9
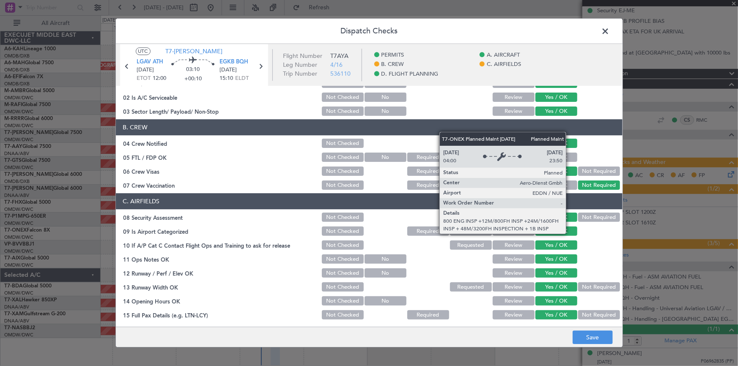
scroll to position [115, 0]
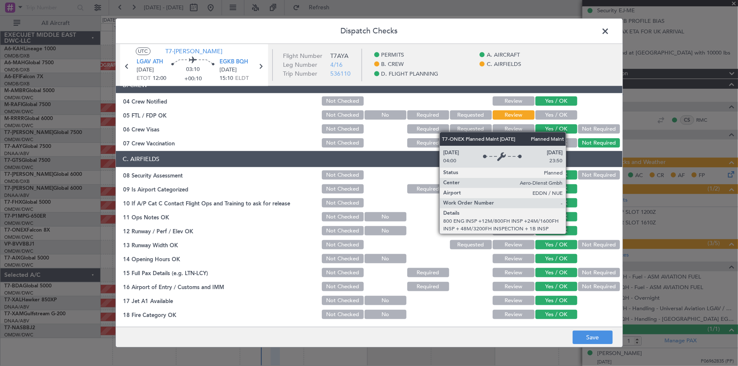
click at [546, 117] on button "Yes / OK" at bounding box center [556, 115] width 42 height 9
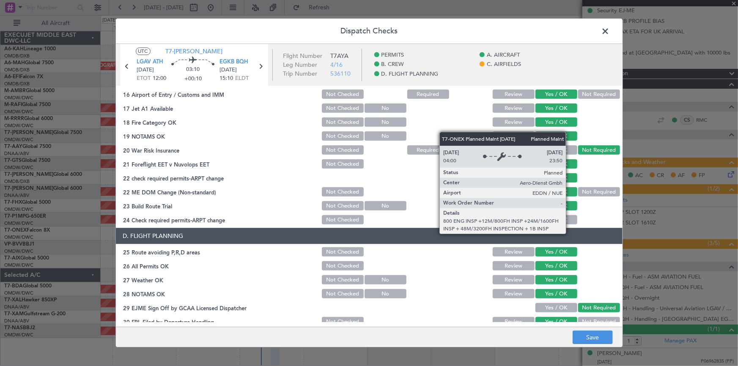
scroll to position [230, 0]
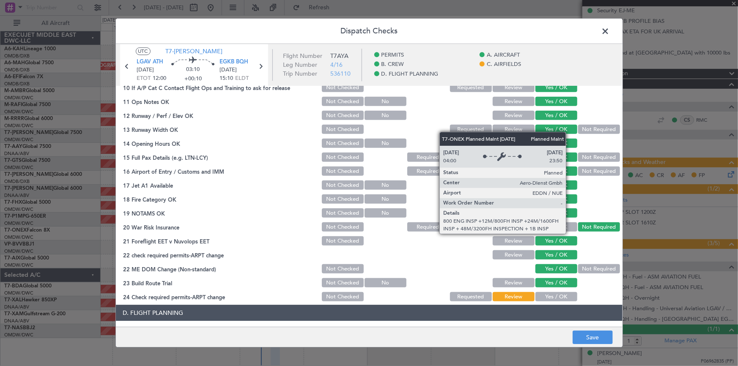
click at [545, 298] on button "Yes / OK" at bounding box center [556, 297] width 42 height 9
click at [592, 332] on button "Save" at bounding box center [592, 338] width 40 height 14
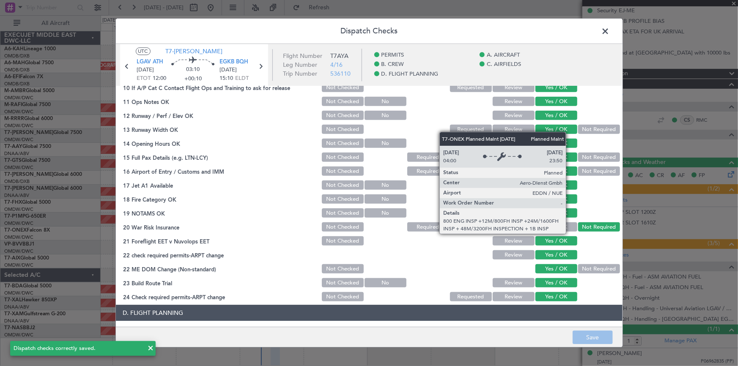
click at [610, 32] on span at bounding box center [610, 33] width 0 height 17
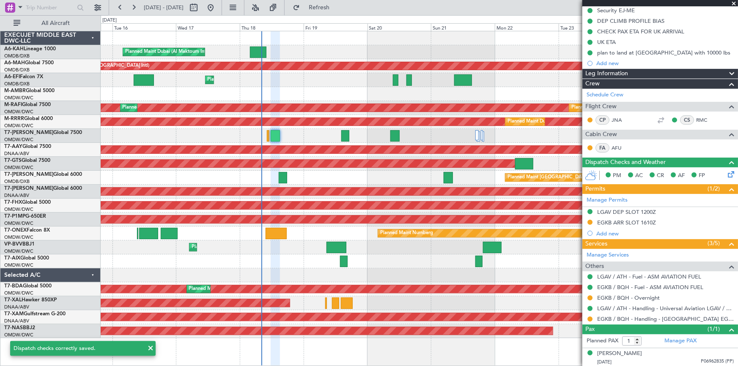
scroll to position [0, 0]
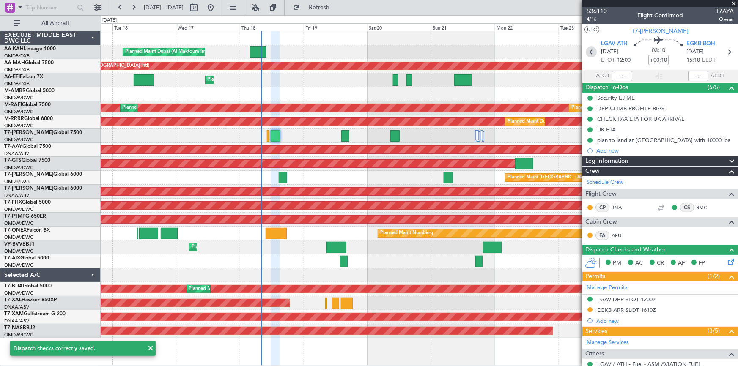
click at [587, 52] on icon at bounding box center [590, 51] width 11 height 11
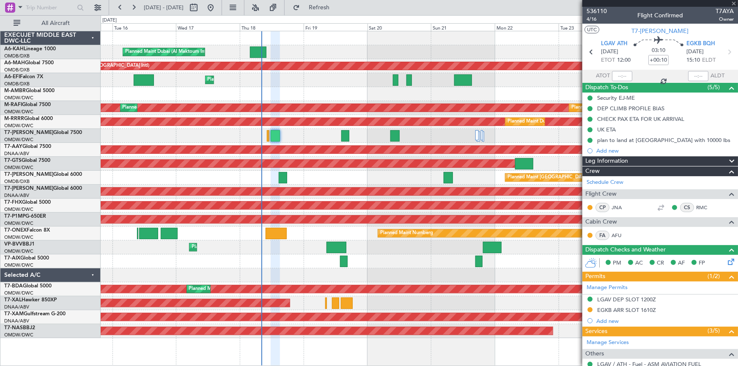
type input "0"
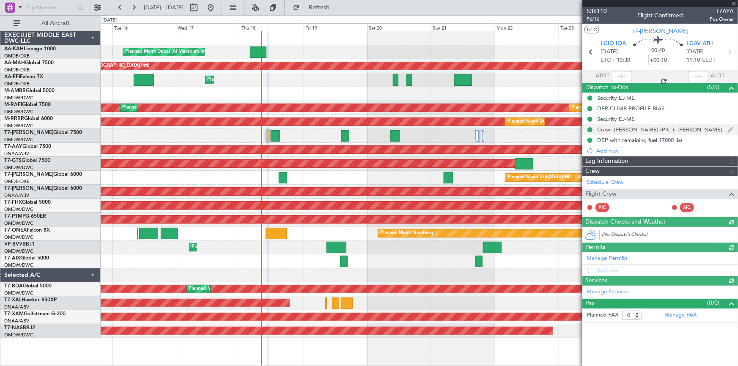
type input "Dherander Fithani (DHF)"
type input "7312"
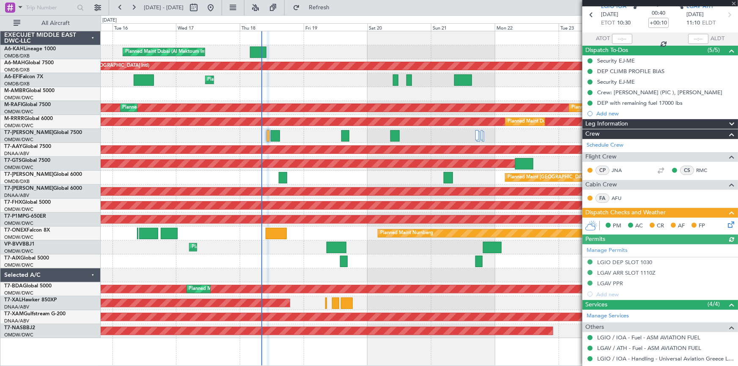
scroll to position [68, 0]
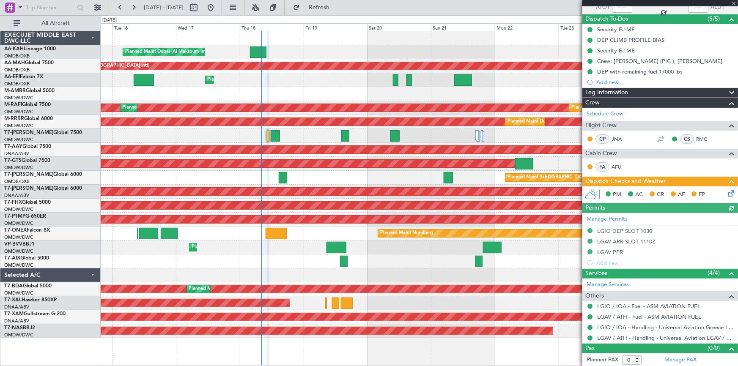
click at [726, 192] on icon at bounding box center [729, 192] width 7 height 7
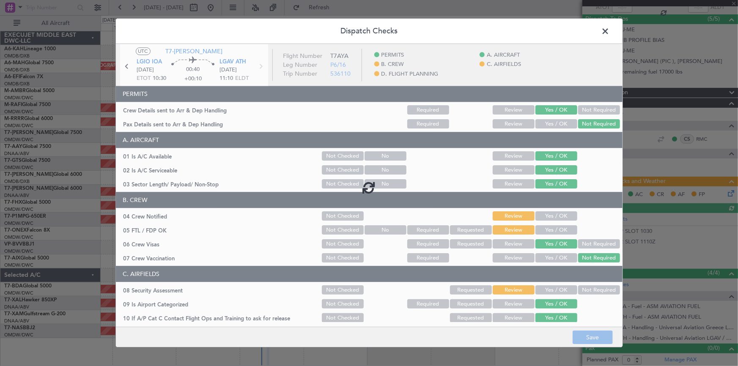
click at [552, 217] on div at bounding box center [369, 187] width 506 height 286
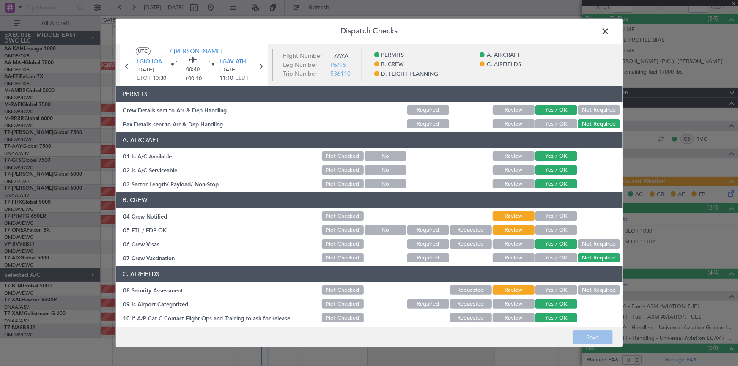
click at [547, 213] on button "Yes / OK" at bounding box center [556, 216] width 42 height 9
click at [549, 232] on button "Yes / OK" at bounding box center [556, 230] width 42 height 9
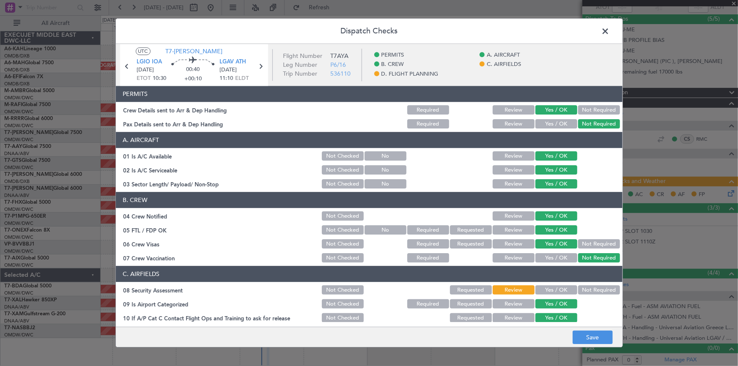
click at [550, 291] on button "Yes / OK" at bounding box center [556, 290] width 42 height 9
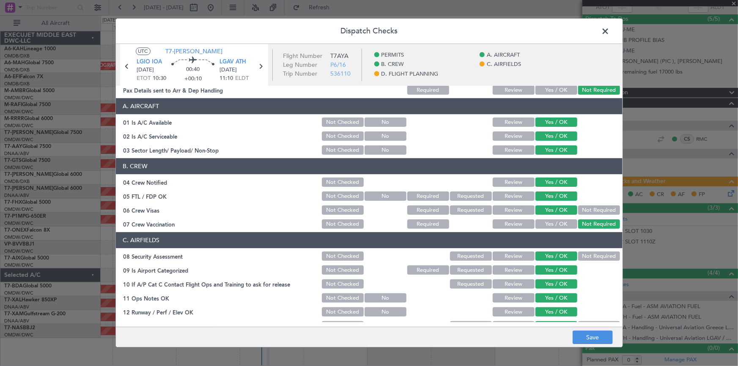
scroll to position [153, 0]
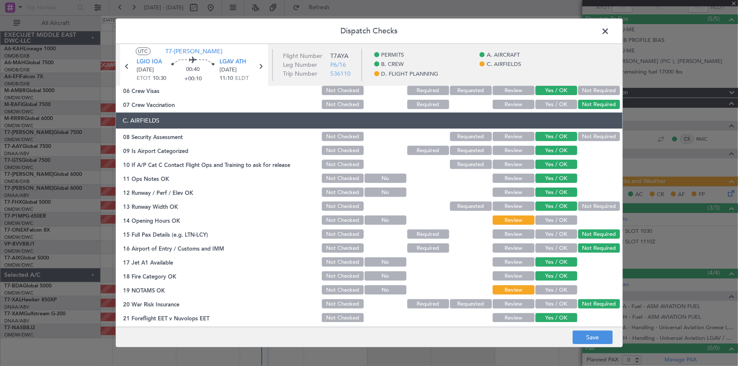
drag, startPoint x: 546, startPoint y: 216, endPoint x: 558, endPoint y: 234, distance: 21.5
click at [548, 218] on button "Yes / OK" at bounding box center [556, 220] width 42 height 9
click at [551, 291] on button "Yes / OK" at bounding box center [556, 290] width 42 height 9
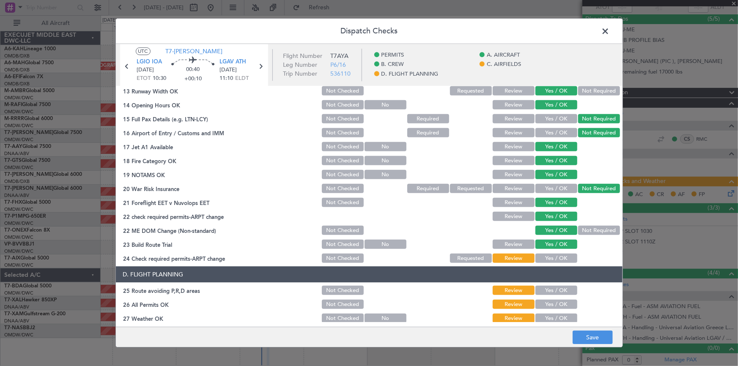
click at [549, 248] on button "Yes / OK" at bounding box center [556, 244] width 42 height 9
click at [551, 255] on button "Yes / OK" at bounding box center [556, 258] width 42 height 9
click at [550, 291] on button "Yes / OK" at bounding box center [556, 290] width 42 height 9
click at [551, 306] on button "Yes / OK" at bounding box center [556, 304] width 42 height 9
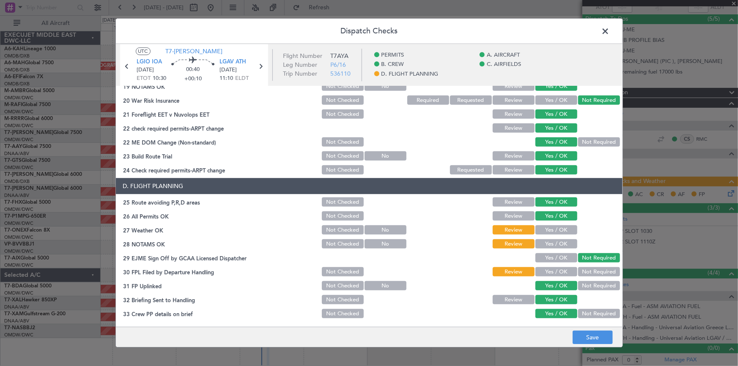
scroll to position [384, 0]
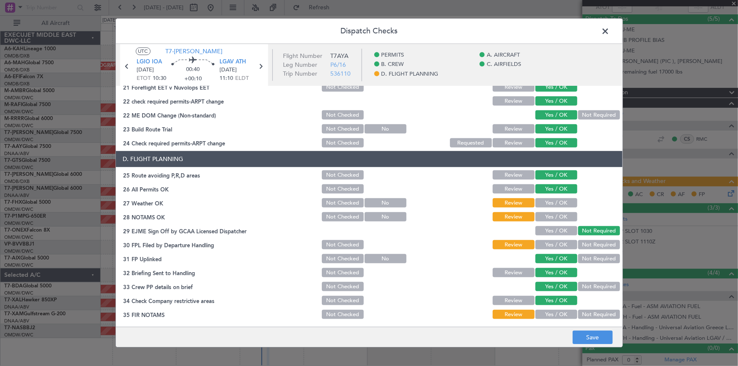
click at [548, 201] on button "Yes / OK" at bounding box center [556, 203] width 42 height 9
drag, startPoint x: 544, startPoint y: 211, endPoint x: 554, endPoint y: 253, distance: 43.1
click at [544, 215] on button "Yes / OK" at bounding box center [556, 217] width 42 height 9
click at [548, 244] on button "Yes / OK" at bounding box center [556, 245] width 42 height 9
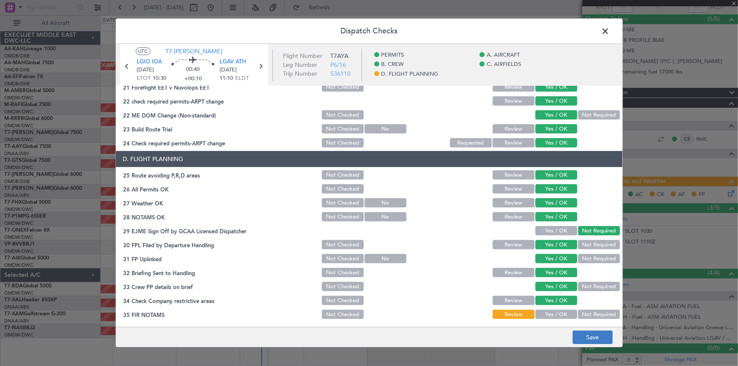
drag, startPoint x: 544, startPoint y: 316, endPoint x: 597, endPoint y: 336, distance: 56.8
click at [544, 316] on button "Yes / OK" at bounding box center [556, 314] width 42 height 9
drag, startPoint x: 592, startPoint y: 338, endPoint x: 591, endPoint y: 333, distance: 5.2
click at [592, 336] on button "Save" at bounding box center [592, 338] width 40 height 14
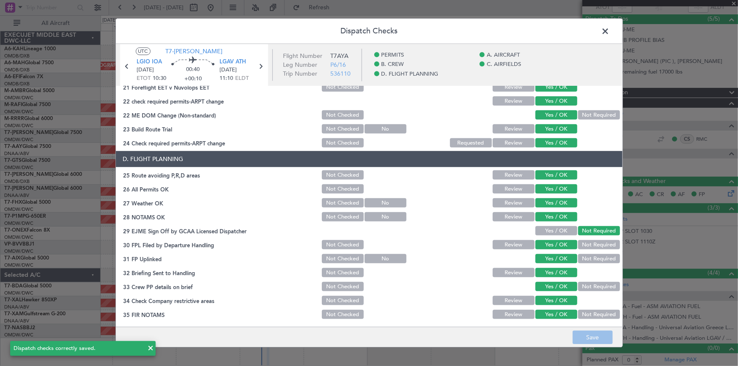
click at [610, 29] on span at bounding box center [610, 33] width 0 height 17
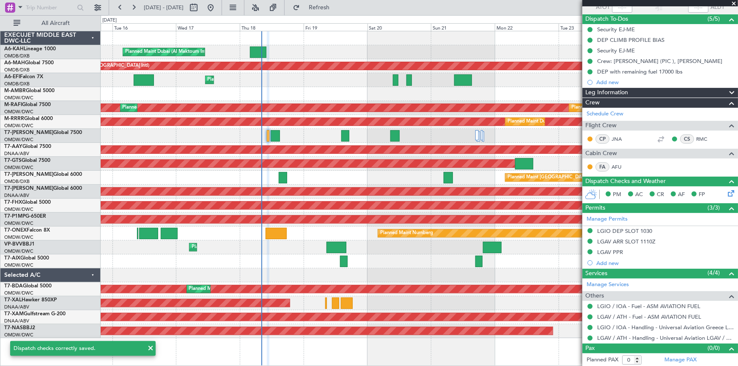
drag, startPoint x: 350, startPoint y: 8, endPoint x: 431, endPoint y: 40, distance: 87.1
click at [337, 10] on span "Refresh" at bounding box center [319, 8] width 36 height 6
type input "Dherander Fithani (DHF)"
type input "7312"
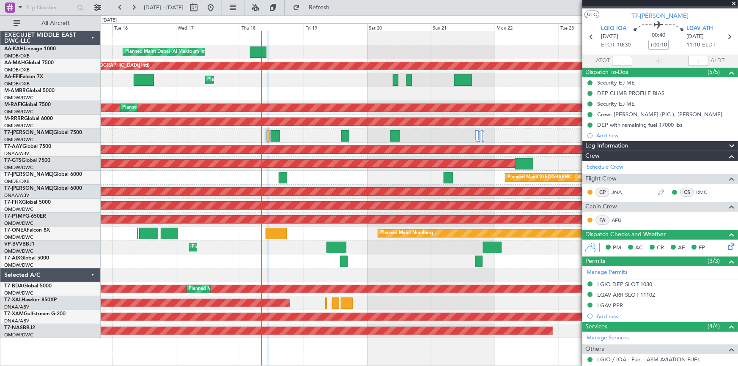
scroll to position [0, 0]
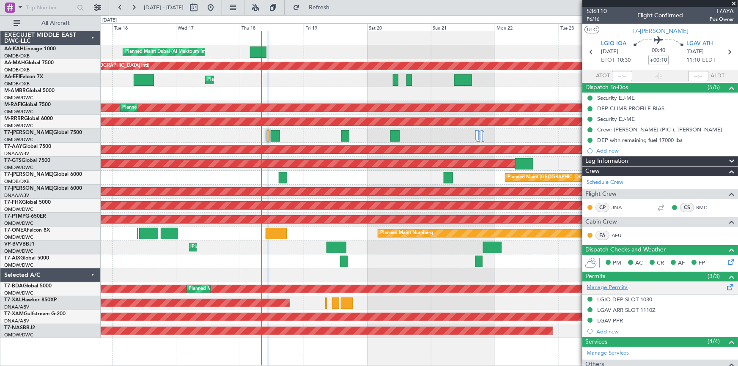
click at [609, 287] on link "Manage Permits" at bounding box center [606, 288] width 41 height 8
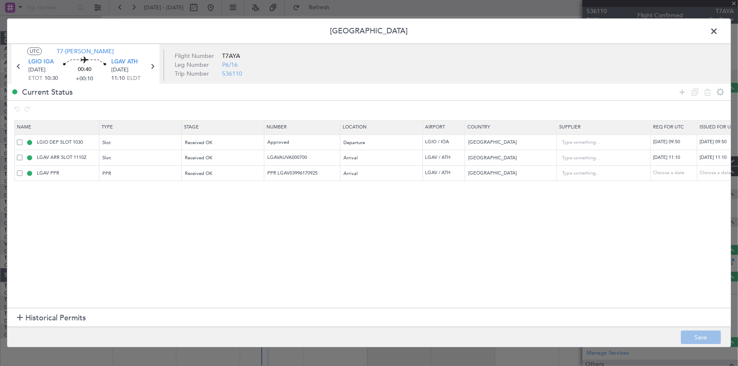
drag, startPoint x: 19, startPoint y: 173, endPoint x: 316, endPoint y: 197, distance: 297.7
click at [19, 173] on span at bounding box center [19, 172] width 5 height 5
click at [23, 170] on input "checkbox" at bounding box center [23, 170] width 0 height 0
click at [706, 91] on icon at bounding box center [707, 92] width 10 height 10
click at [695, 334] on button "Save" at bounding box center [701, 338] width 40 height 14
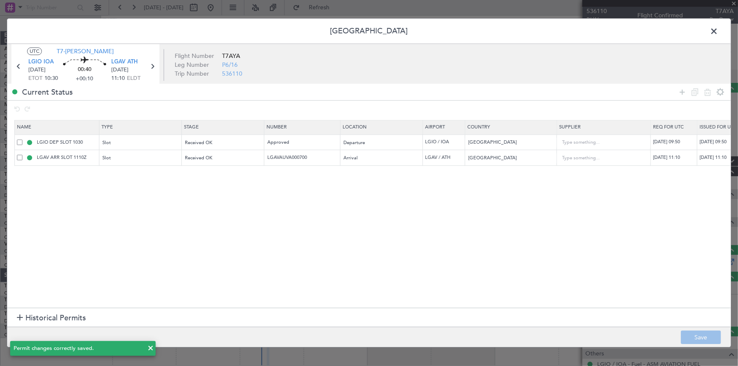
drag, startPoint x: 713, startPoint y: 28, endPoint x: 423, endPoint y: 17, distance: 290.6
click at [718, 32] on span at bounding box center [718, 33] width 0 height 17
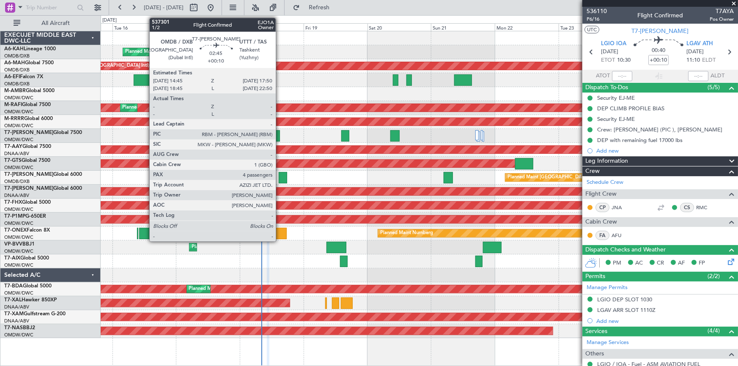
click at [279, 178] on div at bounding box center [283, 177] width 8 height 11
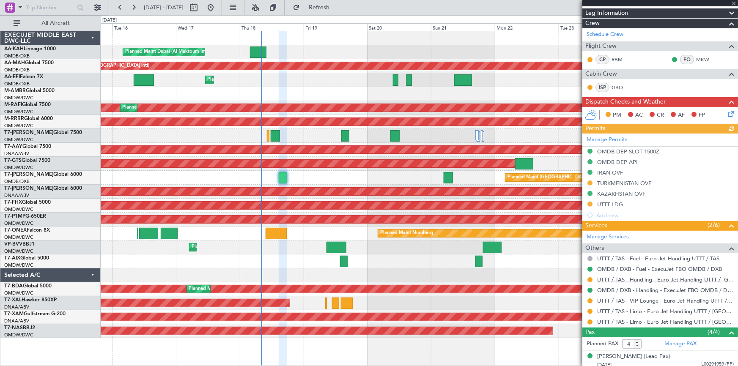
scroll to position [153, 0]
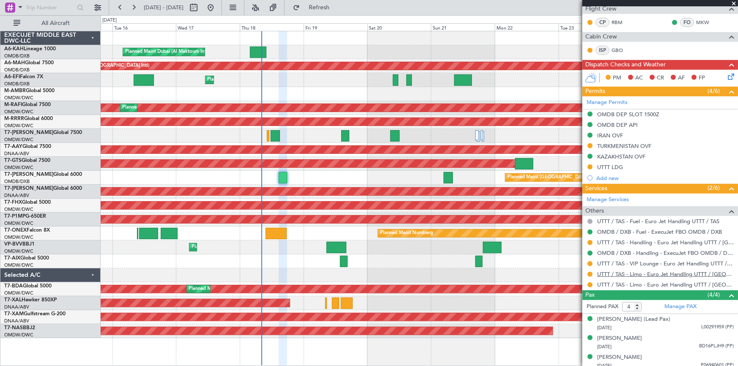
click at [646, 272] on link "UTTT / TAS - Limo - Euro Jet Handling UTTT / TAS" at bounding box center [665, 274] width 137 height 7
click at [652, 283] on link "UTTT / TAS - Limo - Euro Jet Handling UTTT / TAS" at bounding box center [665, 284] width 137 height 7
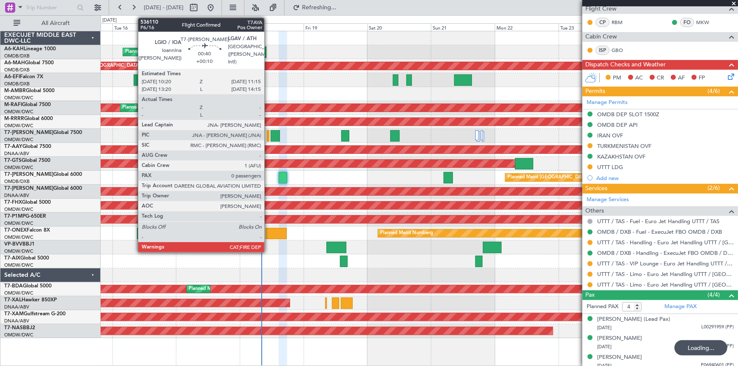
click at [267, 134] on div at bounding box center [268, 135] width 3 height 11
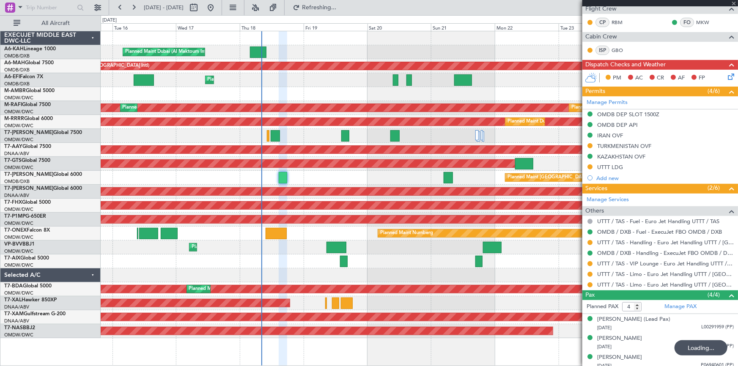
type input "0"
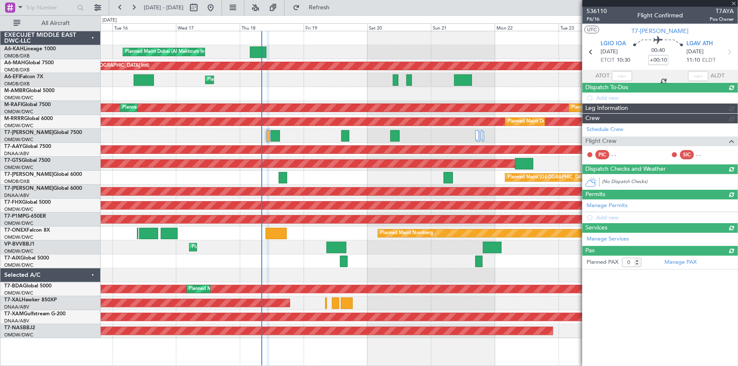
scroll to position [0, 0]
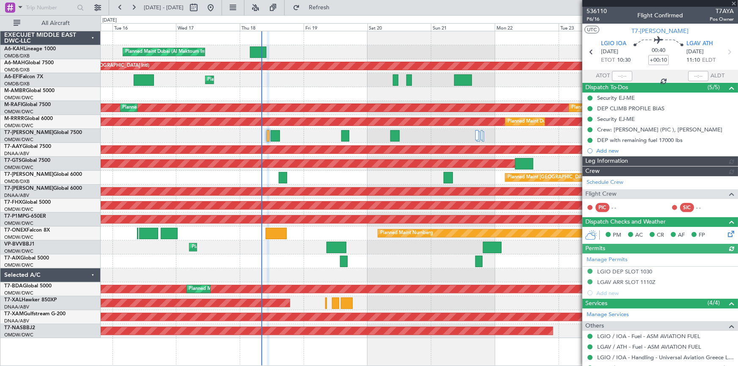
type input "Dherander Fithani (DHF)"
type input "7312"
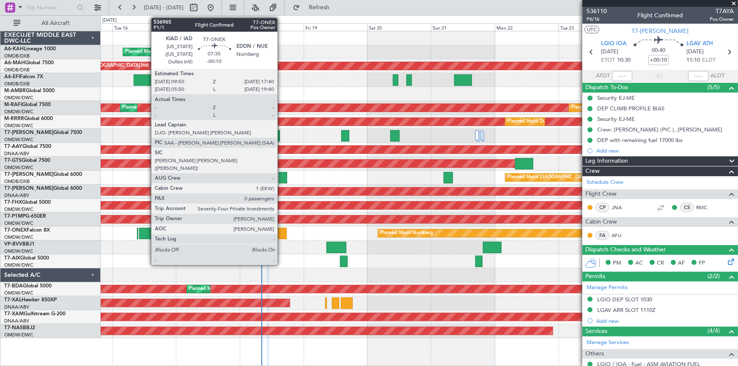
click at [281, 232] on div at bounding box center [275, 233] width 21 height 11
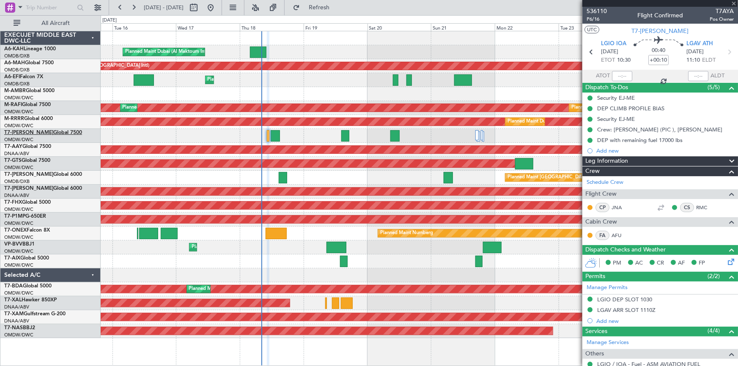
type input "-00:10"
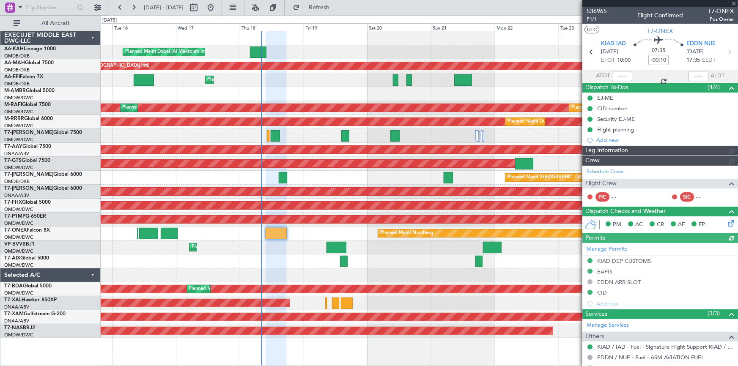
type input "Dherander Fithani (DHF)"
type input "7301"
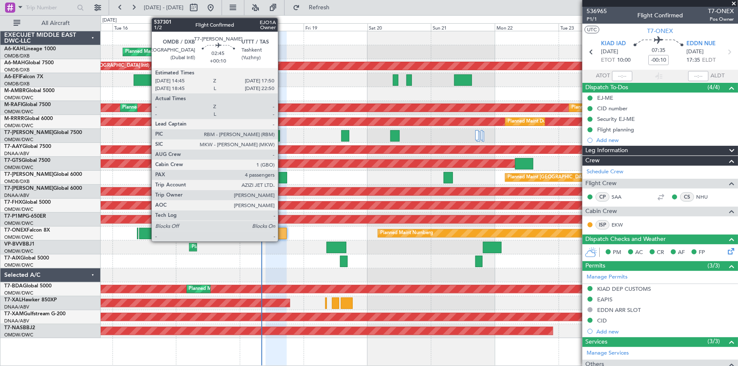
click at [282, 176] on div at bounding box center [283, 177] width 8 height 11
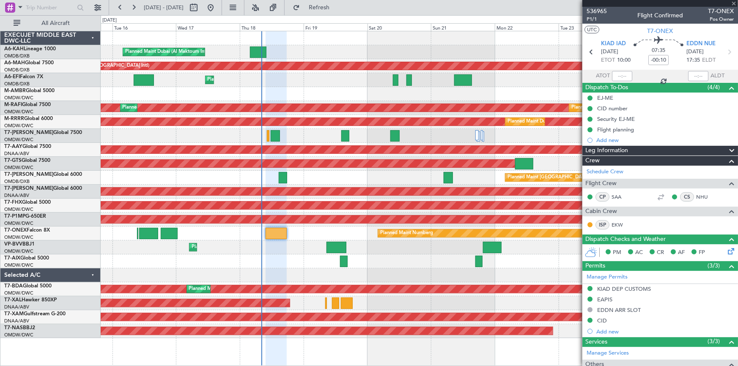
type input "+00:10"
type input "4"
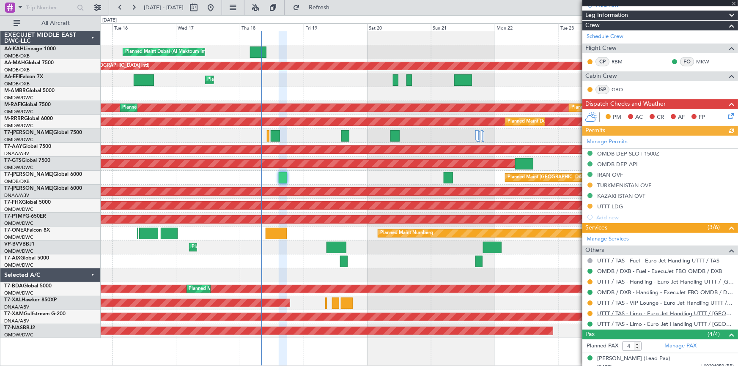
scroll to position [153, 0]
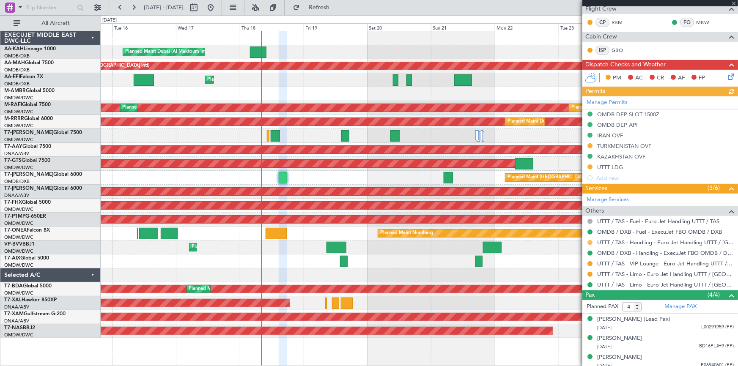
click at [589, 243] on button at bounding box center [589, 242] width 5 height 5
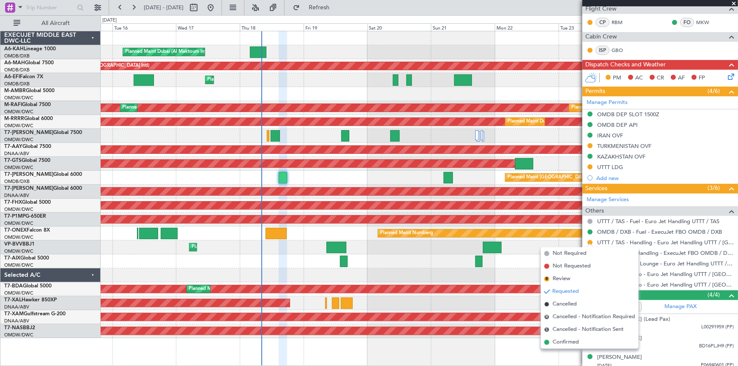
drag, startPoint x: 560, startPoint y: 343, endPoint x: 612, endPoint y: 214, distance: 138.5
click at [562, 339] on span "Confirmed" at bounding box center [565, 342] width 26 height 8
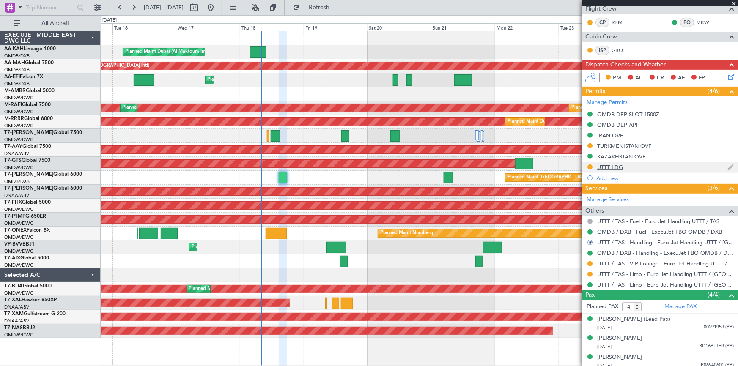
click at [620, 167] on div "UTTT LDG" at bounding box center [610, 167] width 26 height 7
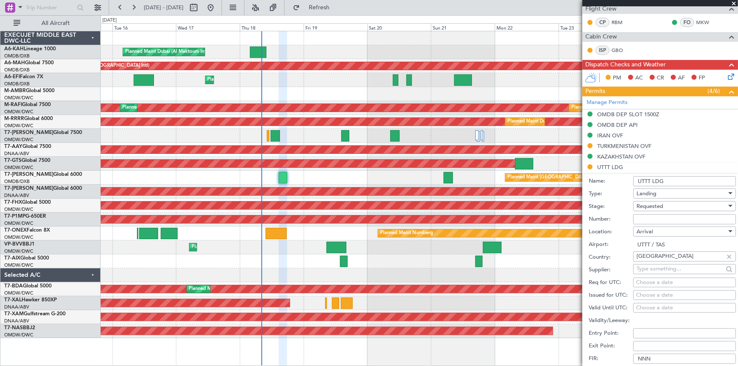
click at [662, 224] on div "Number:" at bounding box center [661, 219] width 147 height 13
click at [660, 219] on input "Number:" at bounding box center [684, 219] width 103 height 10
paste input "CAA UZB 194/09/2025"
type input "CAA UZB 194/09/2025"
click at [659, 202] on span "Requested" at bounding box center [649, 206] width 27 height 8
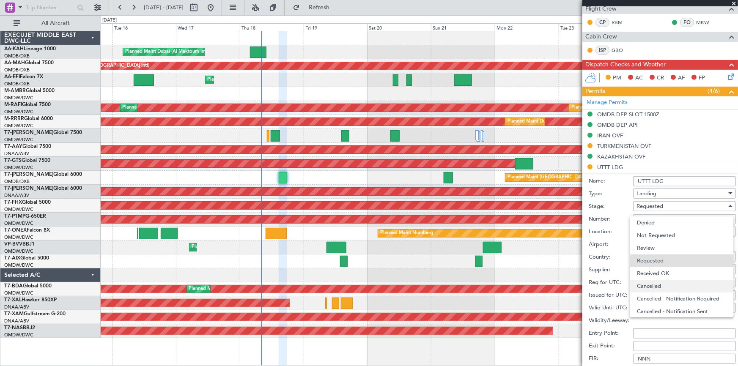
scroll to position [3, 0]
click at [662, 270] on span "Received OK" at bounding box center [682, 270] width 90 height 13
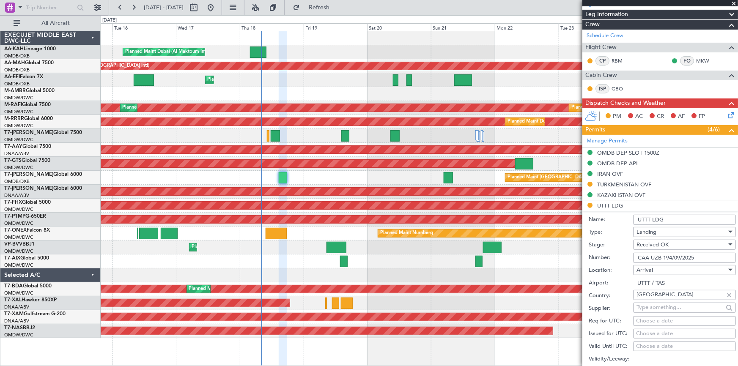
scroll to position [230, 0]
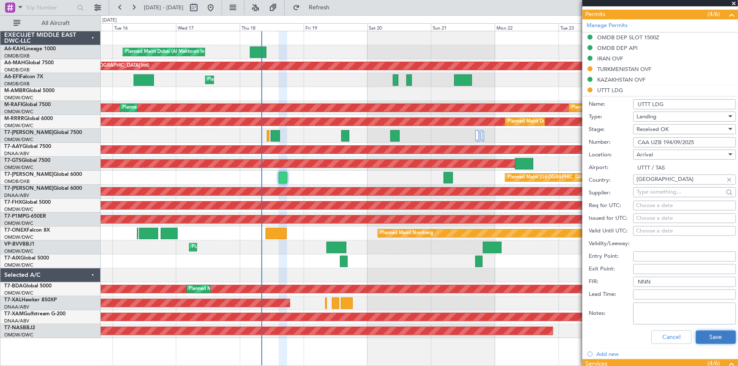
click at [703, 335] on button "Save" at bounding box center [715, 338] width 40 height 14
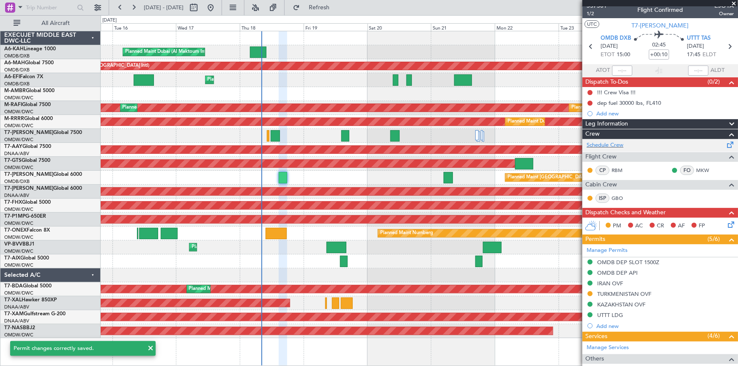
scroll to position [0, 0]
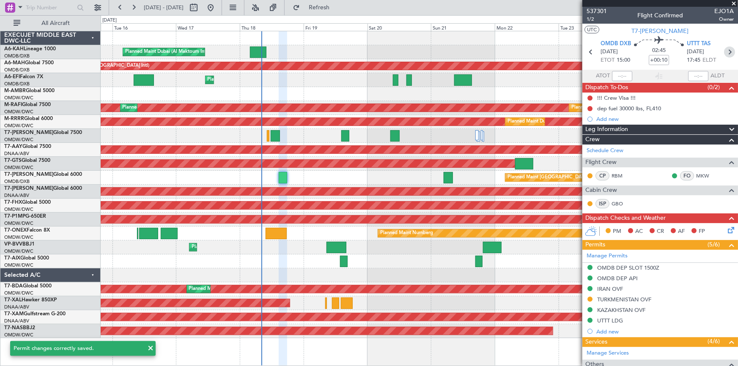
click at [725, 52] on icon at bounding box center [729, 51] width 11 height 11
type input "+00:25"
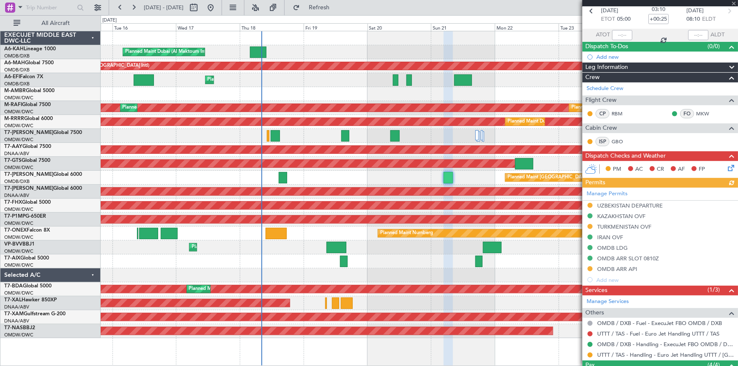
scroll to position [77, 0]
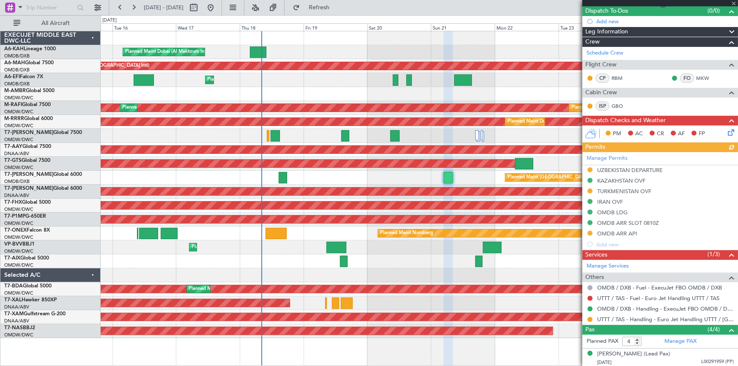
click at [628, 169] on div "Manage Permits UZBEKISTAN DEPARTURE KAZAKHSTAN OVF TURKMENISTAN OVF IRAN OVF OM…" at bounding box center [660, 201] width 156 height 98
click at [622, 169] on div "Manage Permits UZBEKISTAN DEPARTURE KAZAKHSTAN OVF TURKMENISTAN OVF IRAN OVF OM…" at bounding box center [660, 201] width 156 height 98
click at [621, 169] on div "Manage Permits UZBEKISTAN DEPARTURE KAZAKHSTAN OVF TURKMENISTAN OVF IRAN OVF OM…" at bounding box center [660, 201] width 156 height 98
click at [608, 167] on div "UZBEKISTAN DEPARTURE" at bounding box center [630, 170] width 66 height 7
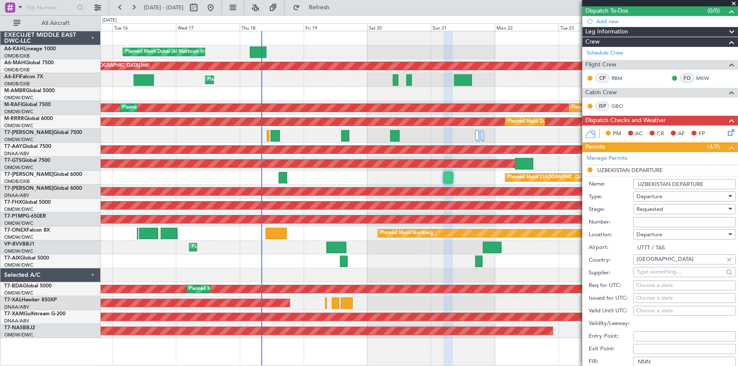
click at [665, 216] on div "Number:" at bounding box center [661, 222] width 147 height 13
click at [660, 220] on input "Number:" at bounding box center [684, 222] width 103 height 10
paste input "CAA UZB 194/09/2025"
type input "CAA UZB 194/09/2025"
click at [662, 208] on span "Requested" at bounding box center [649, 209] width 27 height 8
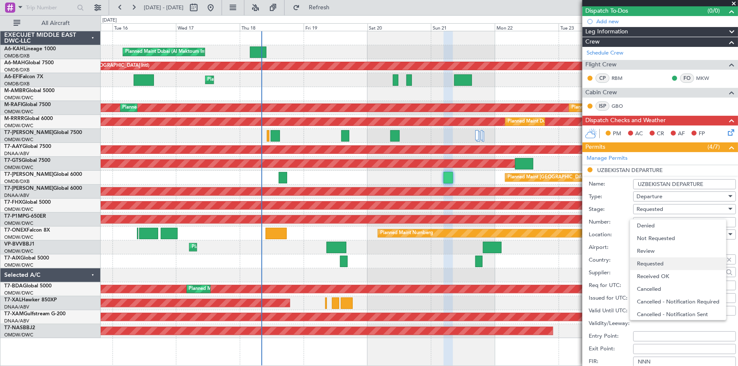
scroll to position [3, 0]
drag, startPoint x: 657, startPoint y: 272, endPoint x: 675, endPoint y: 267, distance: 19.3
click at [657, 272] on span "Received OK" at bounding box center [682, 273] width 90 height 13
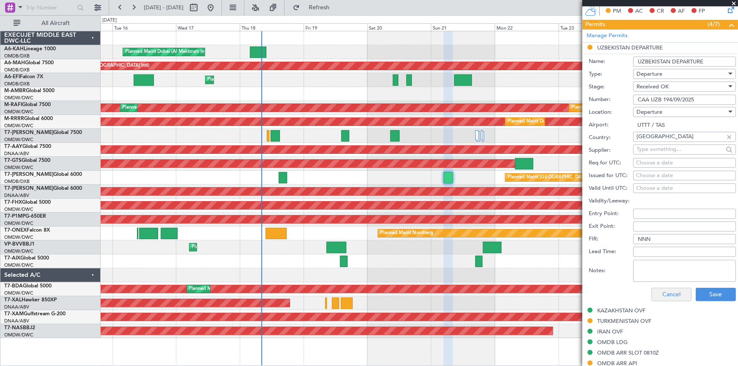
scroll to position [230, 0]
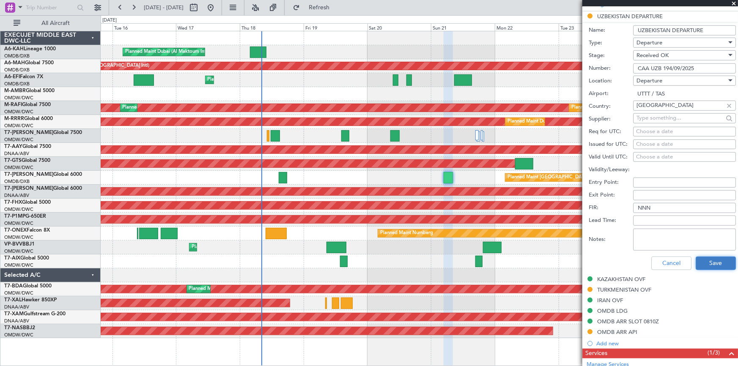
click at [705, 258] on button "Save" at bounding box center [715, 264] width 40 height 14
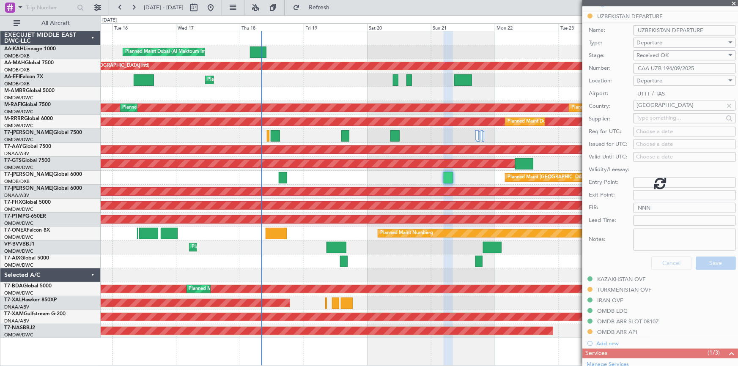
scroll to position [134, 0]
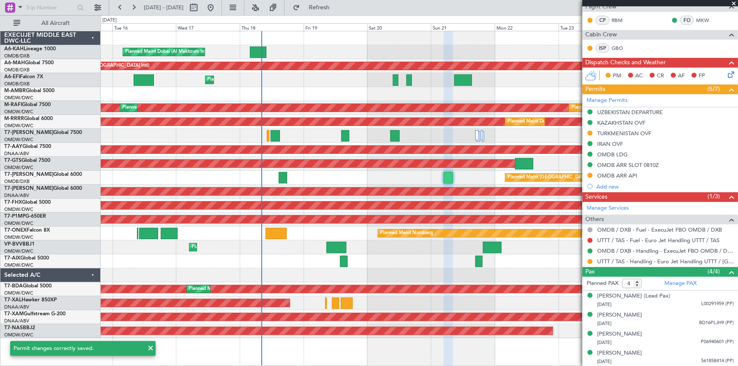
click at [586, 261] on div "UTTT / TAS - Handling - Euro Jet Handling UTTT / [GEOGRAPHIC_DATA]" at bounding box center [660, 261] width 156 height 11
click at [589, 260] on button at bounding box center [589, 261] width 5 height 5
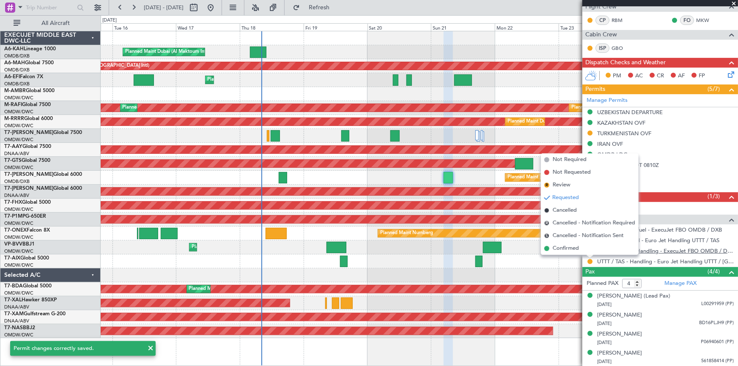
drag, startPoint x: 561, startPoint y: 248, endPoint x: 606, endPoint y: 253, distance: 45.9
click at [567, 249] on span "Confirmed" at bounding box center [565, 248] width 26 height 8
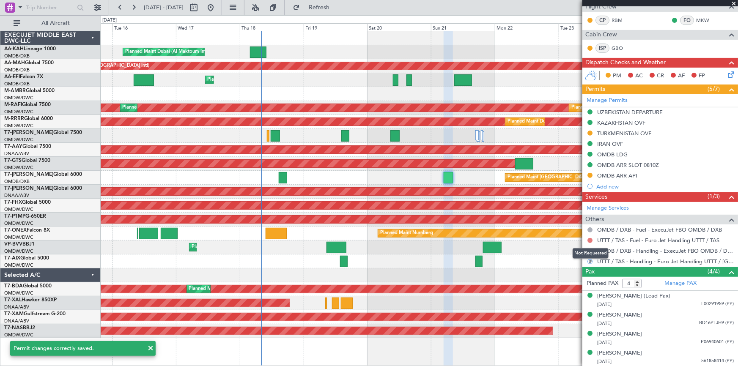
click at [590, 239] on button at bounding box center [589, 240] width 5 height 5
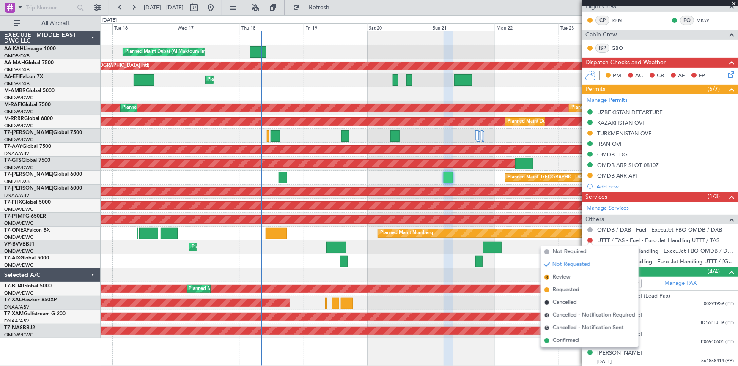
drag, startPoint x: 569, startPoint y: 342, endPoint x: 623, endPoint y: 287, distance: 78.0
click at [570, 342] on span "Confirmed" at bounding box center [565, 340] width 26 height 8
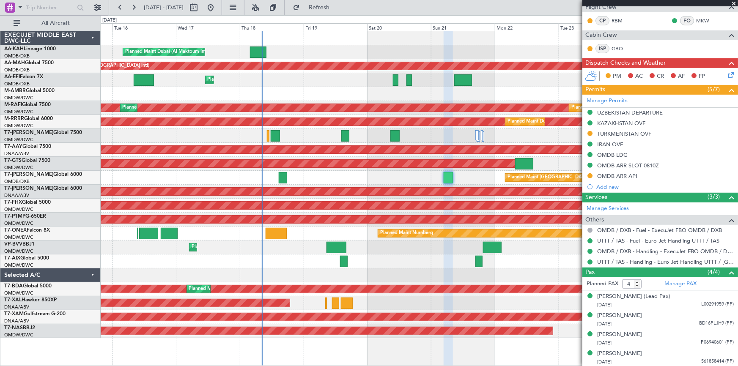
scroll to position [0, 0]
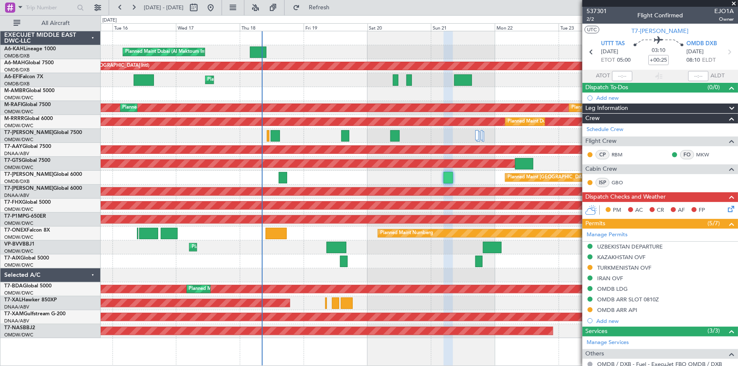
drag, startPoint x: 591, startPoint y: 52, endPoint x: 618, endPoint y: 60, distance: 29.0
click at [591, 52] on icon at bounding box center [590, 51] width 11 height 11
type input "+00:10"
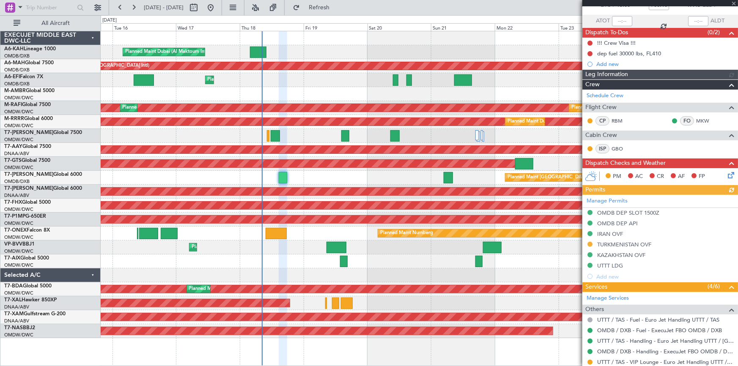
scroll to position [85, 0]
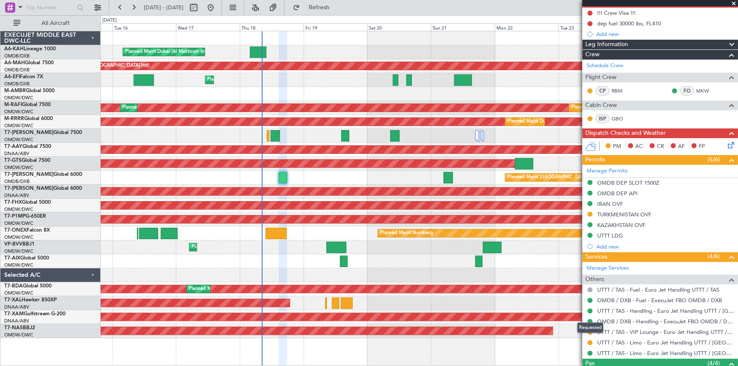
click at [588, 332] on div "Requested" at bounding box center [590, 328] width 26 height 11
click at [590, 331] on button at bounding box center [589, 332] width 5 height 5
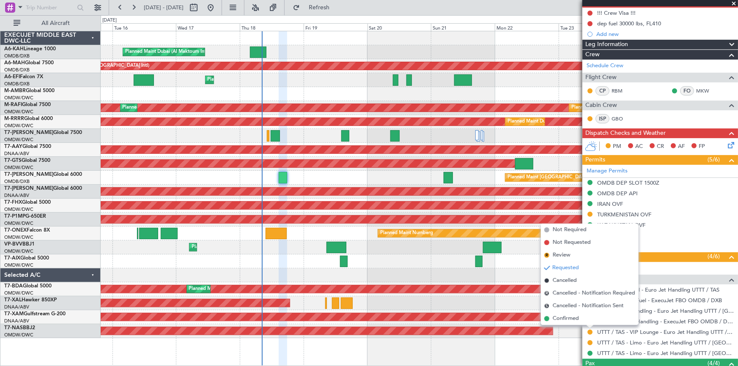
drag, startPoint x: 569, startPoint y: 319, endPoint x: 576, endPoint y: 319, distance: 7.2
click at [574, 318] on span "Confirmed" at bounding box center [565, 318] width 26 height 8
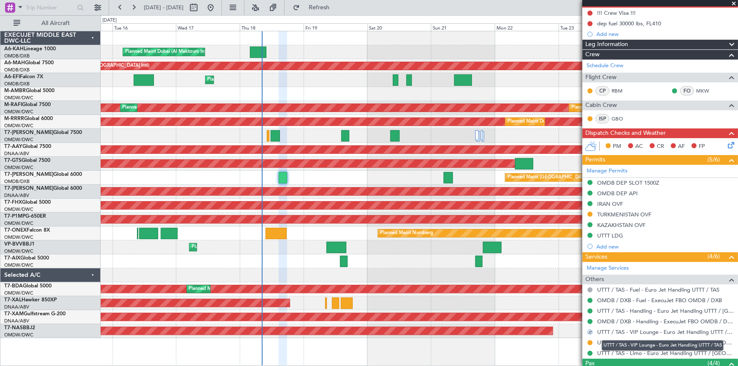
click at [634, 340] on div "UTTT / TAS - VIP Lounge - Euro Jet Handling UTTT / TAS" at bounding box center [663, 345] width 122 height 11
click at [631, 341] on link "UTTT / TAS - Limo - Euro Jet Handling UTTT / [GEOGRAPHIC_DATA]" at bounding box center [665, 342] width 137 height 7
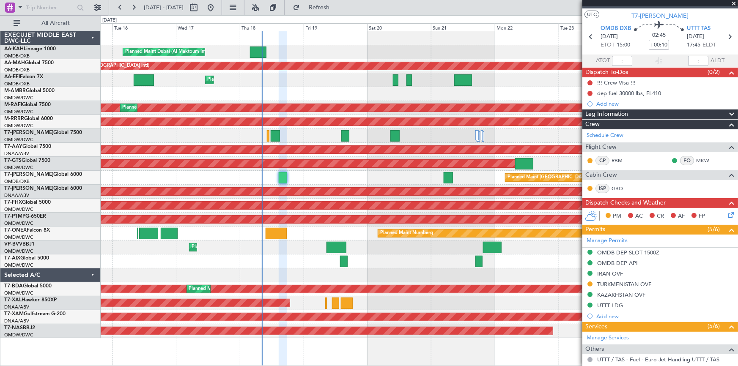
scroll to position [0, 0]
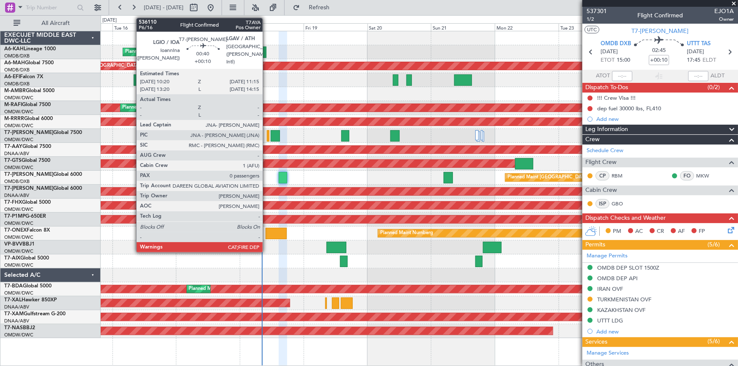
click at [267, 135] on div at bounding box center [268, 135] width 3 height 11
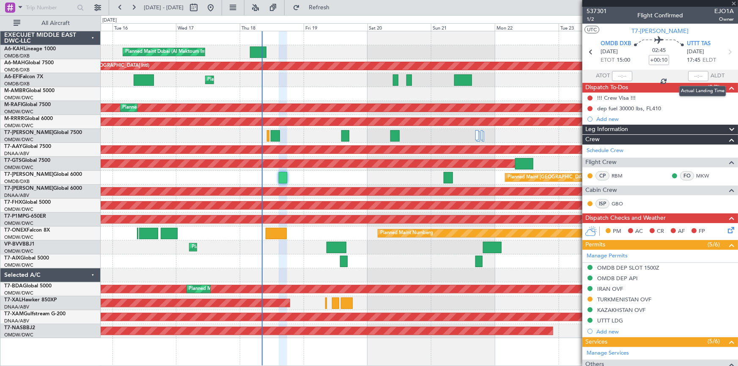
type input "0"
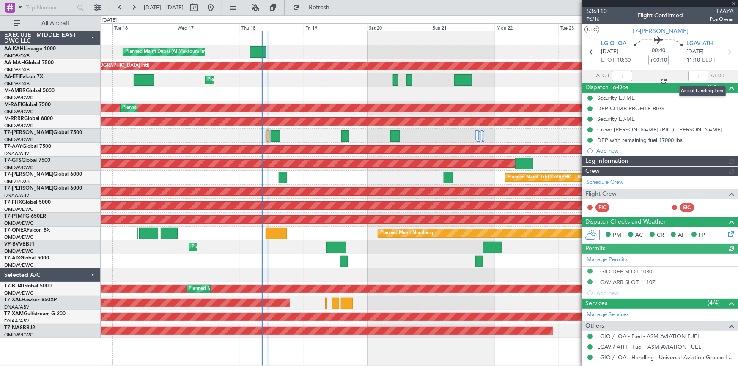
type input "Dherander Fithani (DHF)"
type input "7312"
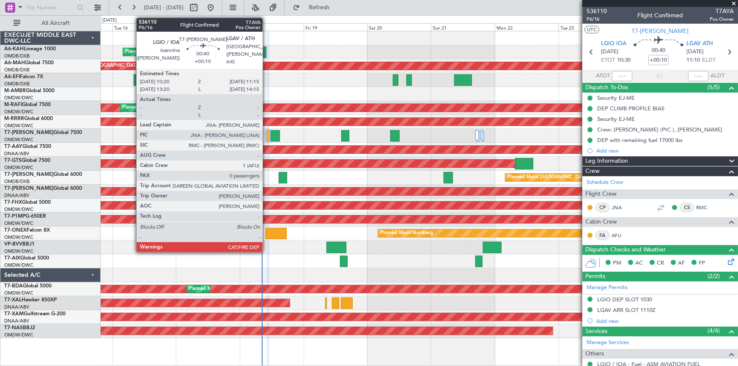
click at [267, 136] on div at bounding box center [268, 135] width 3 height 11
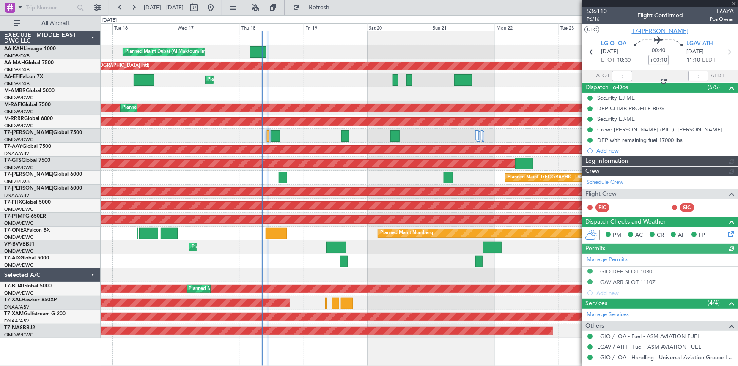
type input "Dherander Fithani (DHF)"
type input "7312"
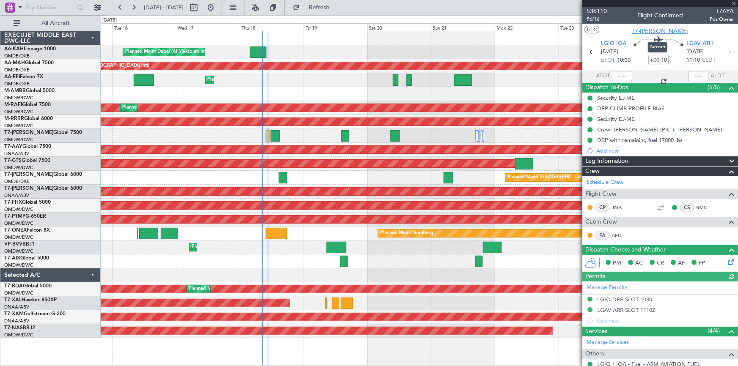
click at [660, 30] on span "T7-[PERSON_NAME]" at bounding box center [660, 31] width 57 height 9
type input "Dherander Fithani (DHF)"
type input "7312"
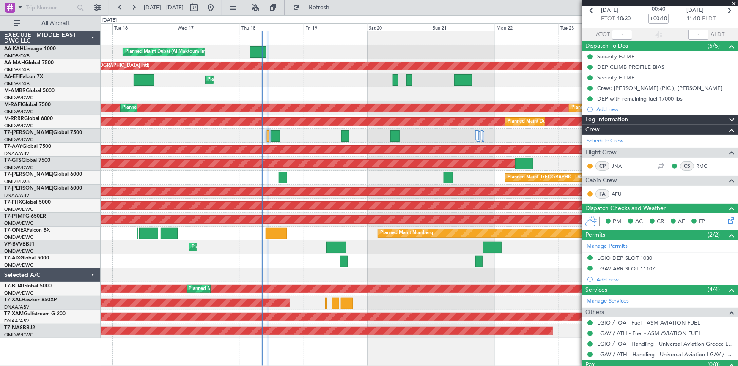
scroll to position [58, 0]
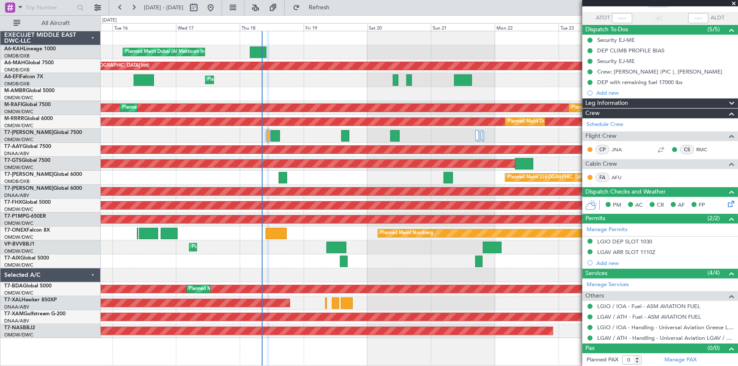
click at [681, 325] on mat-tooltip-component "LGAV / ATH - Handling - Universal Aviation LGAV / ATH" at bounding box center [663, 322] width 134 height 22
click at [618, 324] on link "LGIO / IOA - Handling - Universal Aviation Greece LGIO / IOA" at bounding box center [665, 327] width 137 height 7
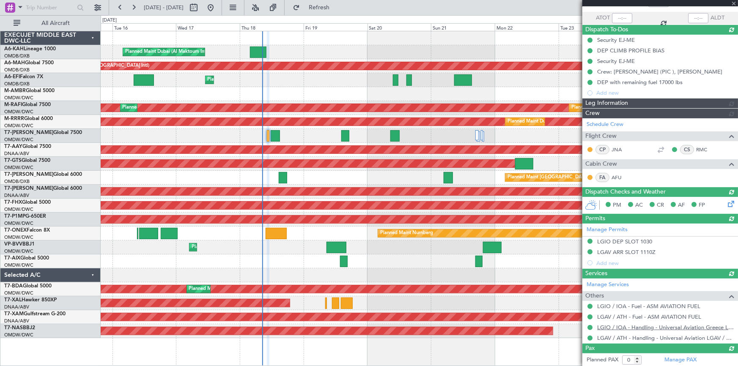
type input "Dherander Fithani (DHF)"
type input "7312"
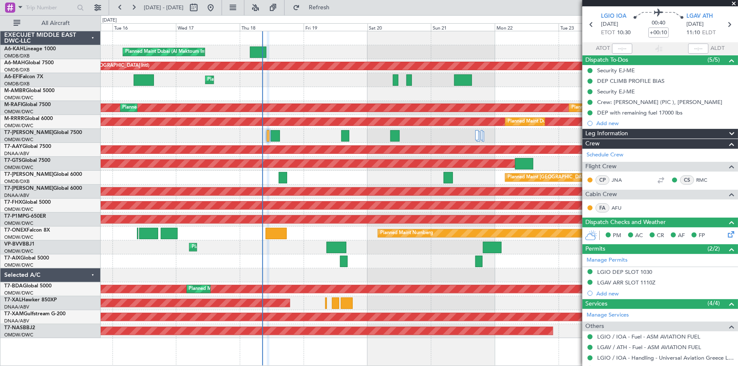
scroll to position [0, 0]
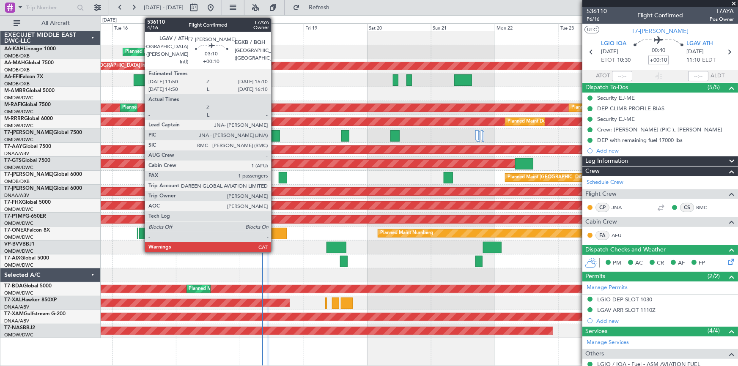
click at [275, 135] on div at bounding box center [275, 135] width 9 height 11
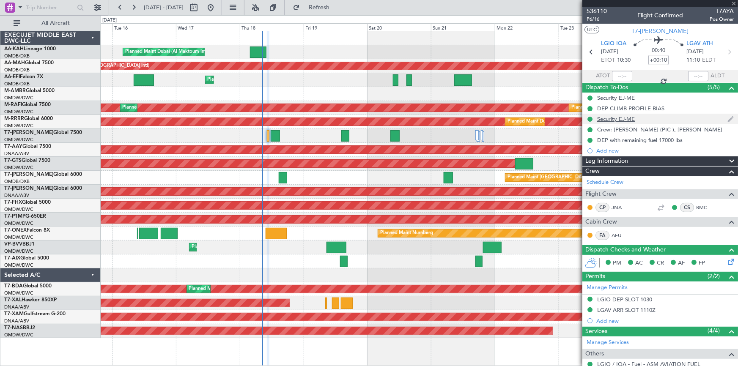
type input "1"
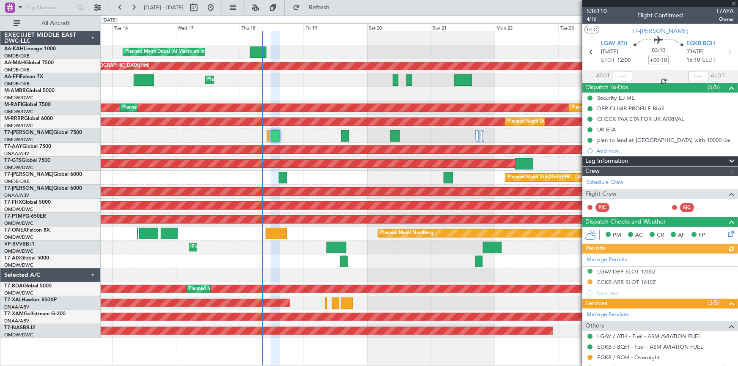
type input "Dherander Fithani (DHF)"
type input "7334"
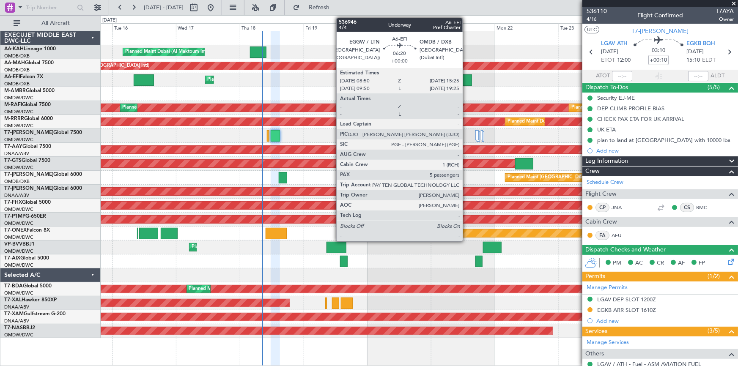
click at [466, 80] on div at bounding box center [463, 79] width 18 height 11
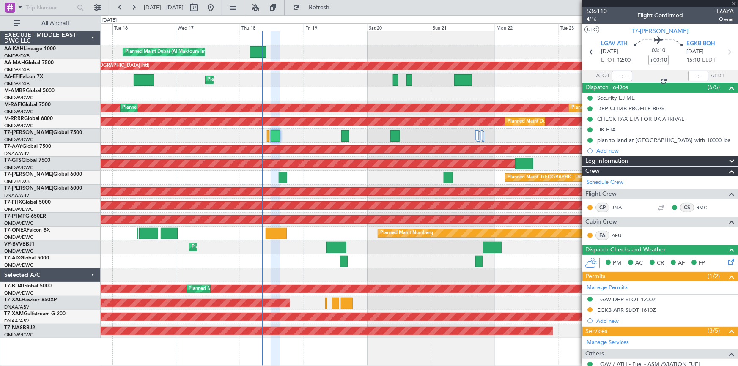
type input "5"
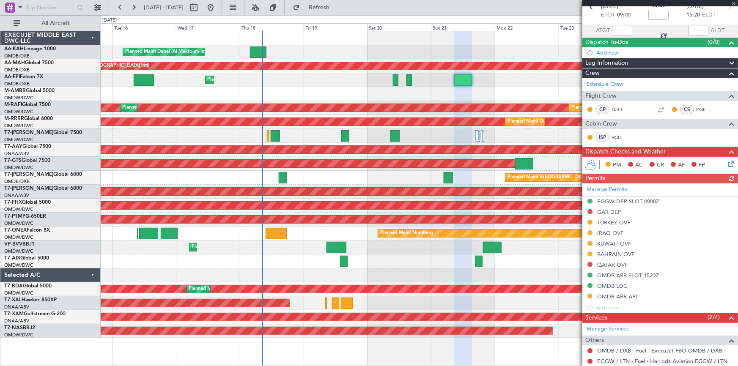
scroll to position [115, 0]
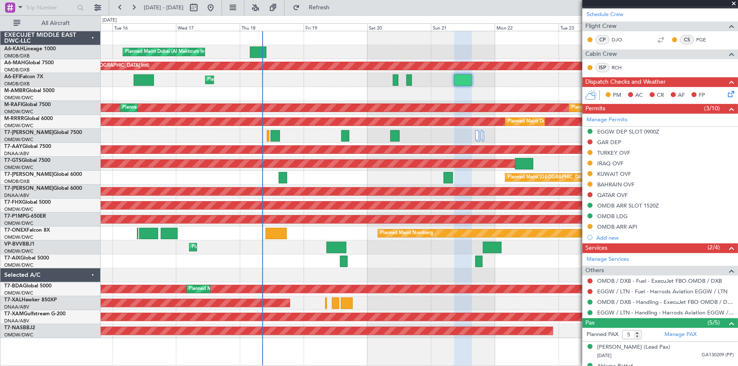
click at [616, 173] on div "KUWAIT OVF" at bounding box center [614, 173] width 34 height 7
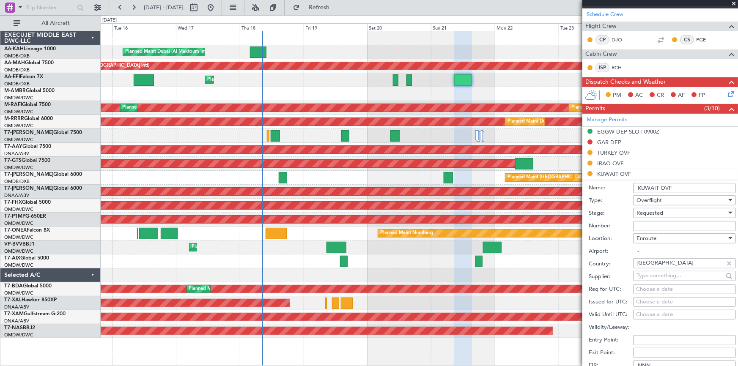
click at [667, 223] on input "Number:" at bounding box center [684, 226] width 103 height 10
paste input "8049-ATO/25)"
click at [664, 209] on div "Requested" at bounding box center [681, 213] width 90 height 13
drag, startPoint x: 660, startPoint y: 280, endPoint x: 689, endPoint y: 245, distance: 46.0
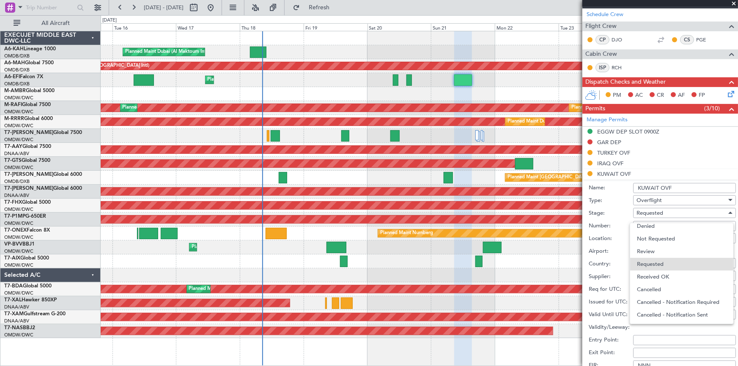
click at [660, 279] on span "Received OK" at bounding box center [682, 277] width 90 height 13
click at [685, 224] on input "8049-ATO/25)" at bounding box center [684, 226] width 103 height 10
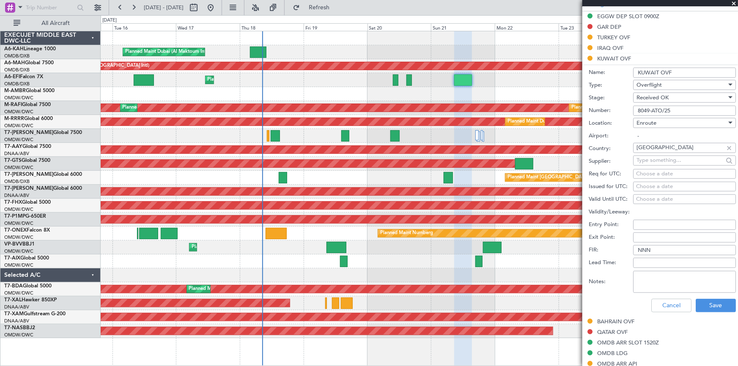
type input "8049-ATO/25"
click at [656, 282] on textarea "Notes:" at bounding box center [684, 282] width 103 height 22
drag, startPoint x: 634, startPoint y: 275, endPoint x: 586, endPoint y: 272, distance: 48.3
click at [586, 272] on form "Name: KUWAIT OVF Type: Overflight Stage: Received OK Number: 8049-ATO/25 Locati…" at bounding box center [660, 190] width 156 height 252
type textarea "V1 JBS [DATE]"
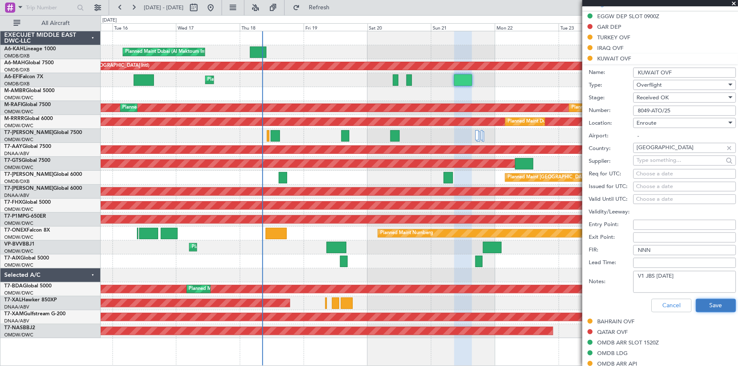
click at [703, 309] on button "Save" at bounding box center [715, 306] width 40 height 14
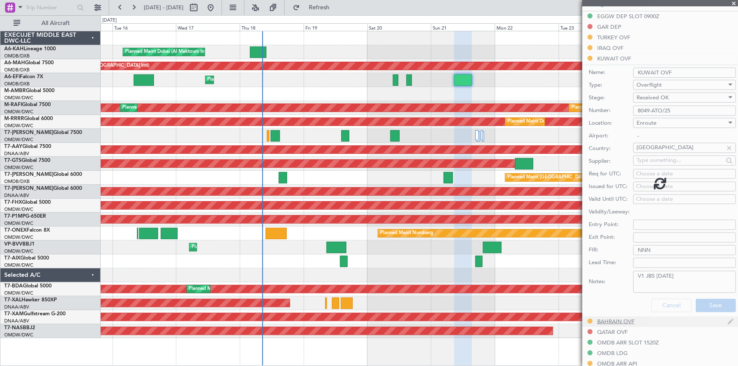
scroll to position [185, 0]
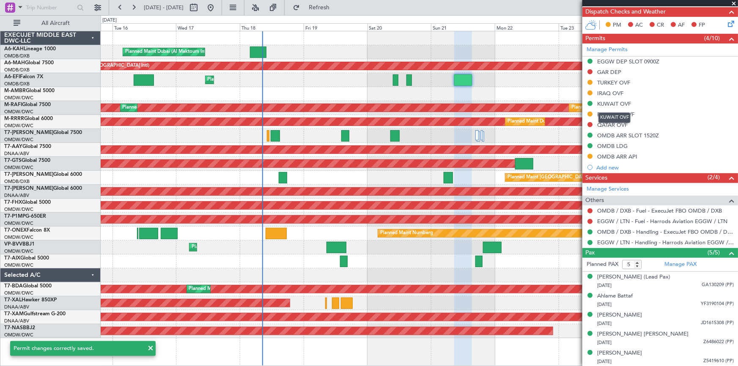
click at [609, 113] on div "KUWAIT OVF" at bounding box center [614, 117] width 32 height 11
drag, startPoint x: 627, startPoint y: 112, endPoint x: 635, endPoint y: 120, distance: 11.4
click at [627, 112] on div "BAHRAIN OVF" at bounding box center [615, 114] width 37 height 7
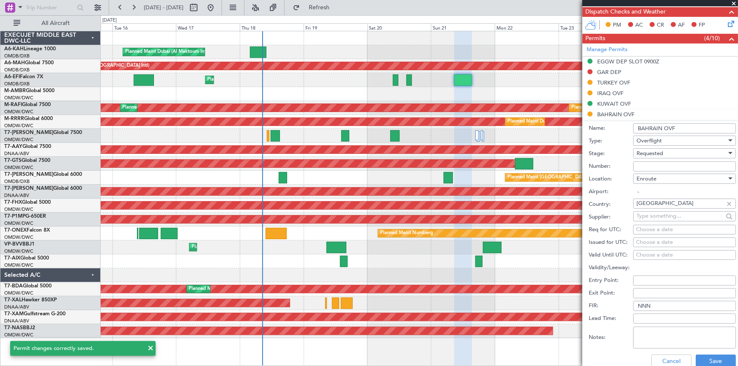
scroll to position [230, 0]
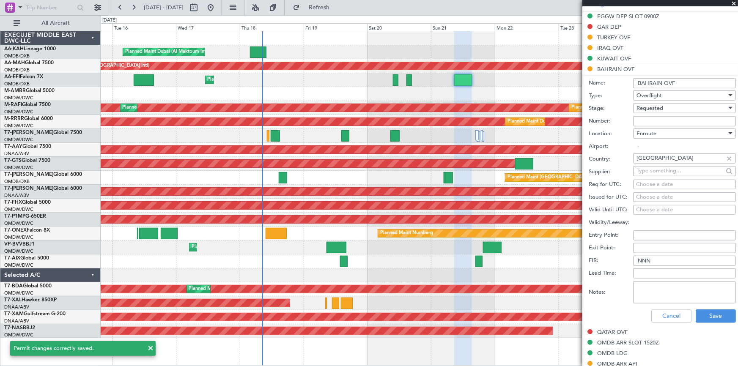
click at [670, 290] on textarea "Notes:" at bounding box center [684, 293] width 103 height 22
paste textarea "V1 JBS [DATE]"
type textarea "V1 JBS [DATE]"
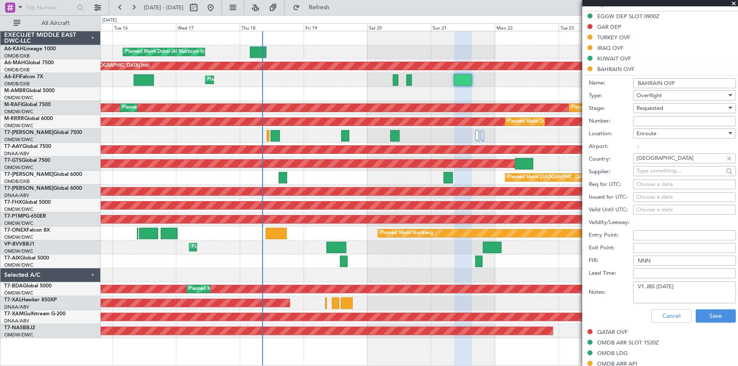
click at [658, 120] on input "Number:" at bounding box center [684, 121] width 103 height 10
paste input "AT/P/25-09/ON/000920"
type input "AT/P/25-09/ON/000920"
click at [664, 108] on div "Requested" at bounding box center [681, 108] width 90 height 13
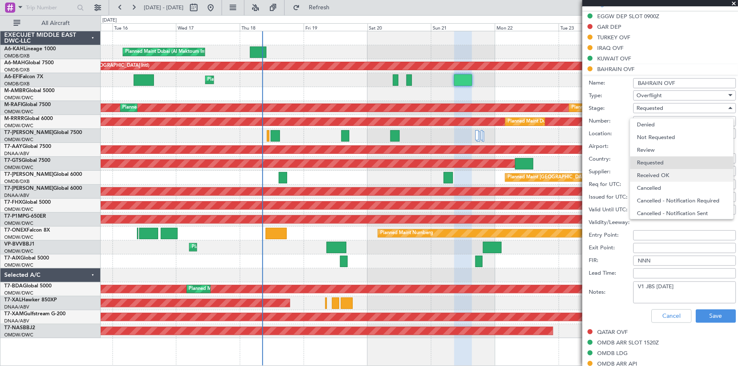
scroll to position [3, 0]
click at [664, 170] on span "Received OK" at bounding box center [682, 172] width 90 height 13
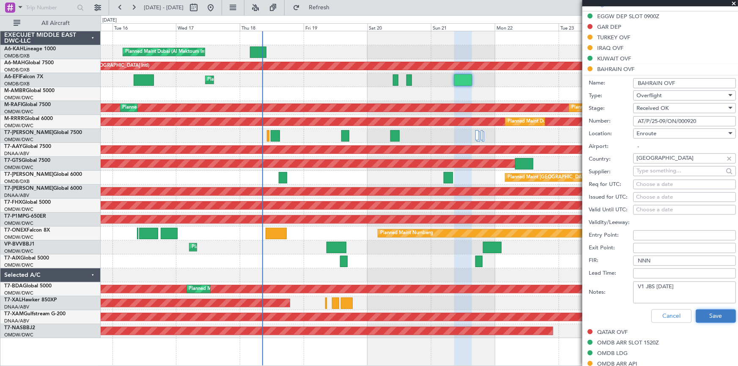
click at [714, 316] on button "Save" at bounding box center [715, 316] width 40 height 14
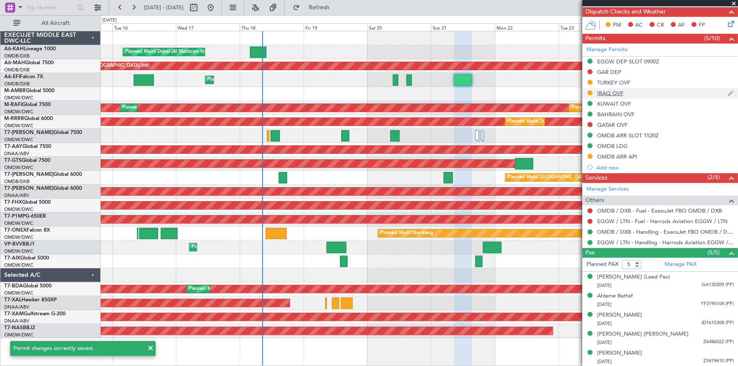
click at [610, 91] on div "IRAQ OVF" at bounding box center [610, 93] width 26 height 7
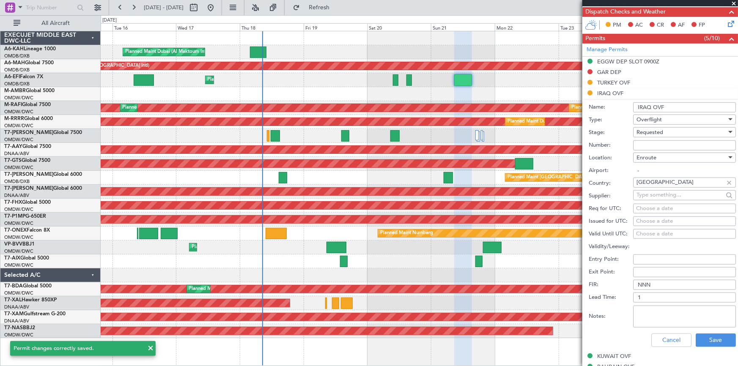
scroll to position [230, 0]
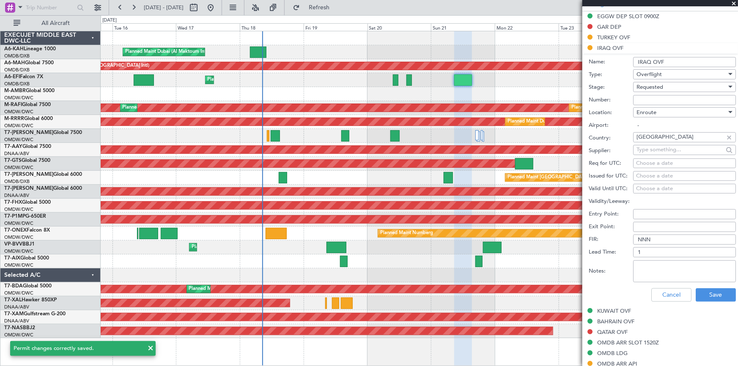
click at [662, 268] on textarea "Notes:" at bounding box center [684, 271] width 103 height 22
type textarea "C"
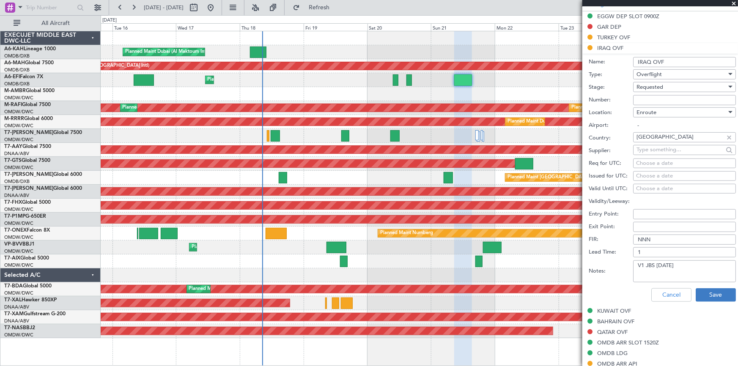
type textarea "V1 JBS [DATE]"
click at [711, 298] on button "Save" at bounding box center [715, 295] width 40 height 14
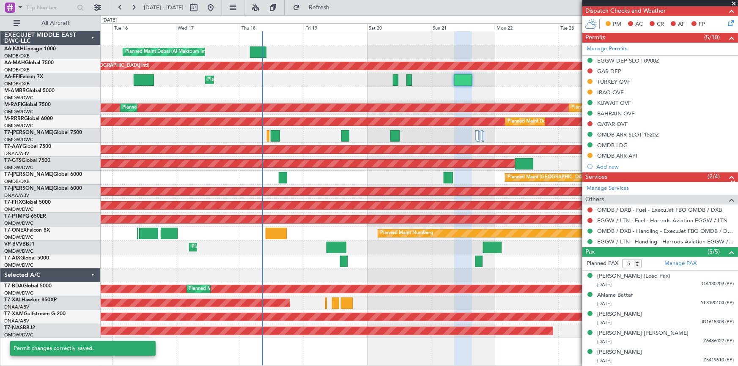
scroll to position [185, 0]
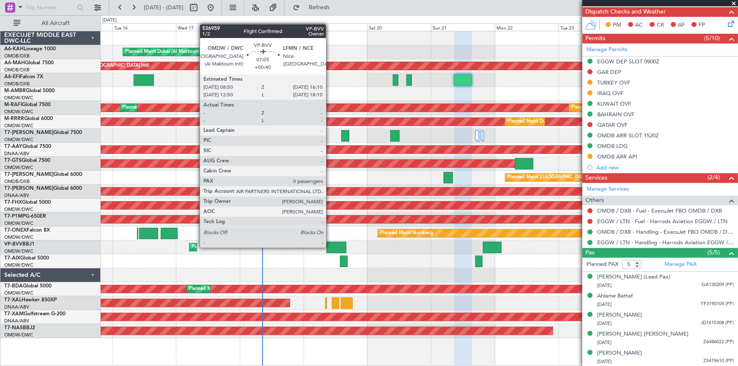
click at [335, 246] on div at bounding box center [336, 247] width 20 height 11
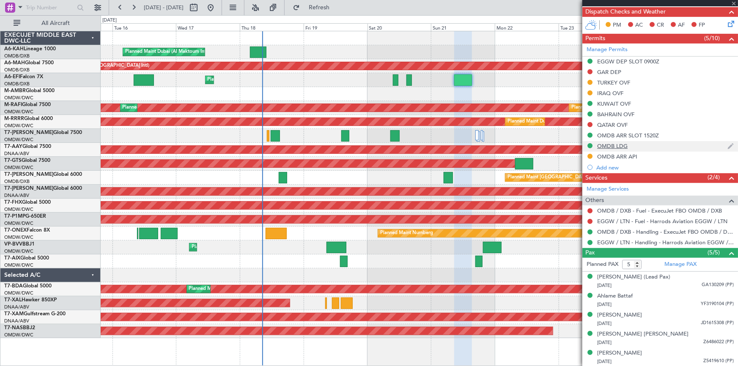
scroll to position [185, 0]
type input "+00:40"
type input "0"
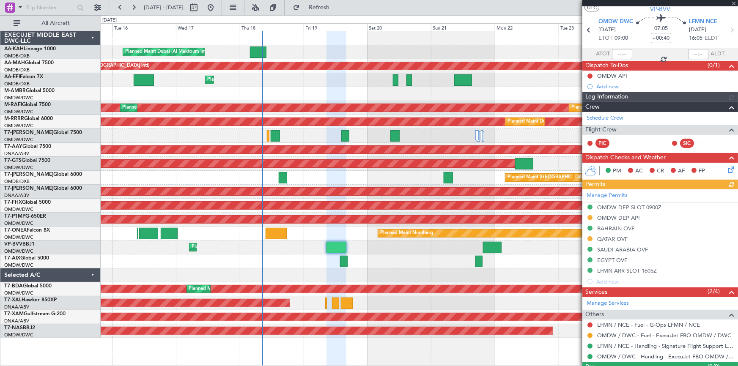
scroll to position [41, 0]
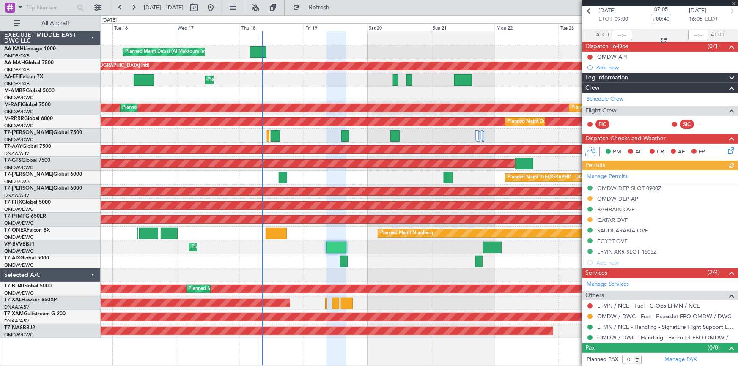
drag, startPoint x: 591, startPoint y: 315, endPoint x: 586, endPoint y: 315, distance: 4.2
click at [590, 315] on button at bounding box center [589, 316] width 5 height 5
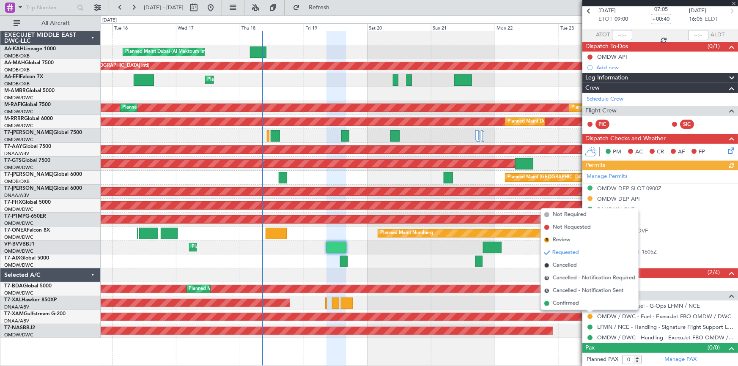
drag, startPoint x: 566, startPoint y: 304, endPoint x: 573, endPoint y: 303, distance: 6.9
click at [570, 304] on span "Confirmed" at bounding box center [565, 303] width 26 height 8
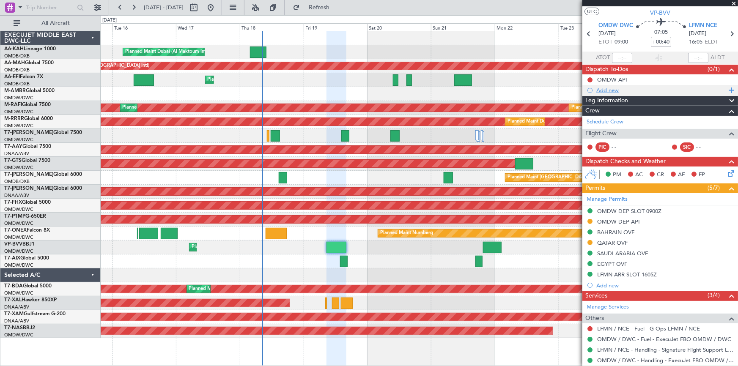
scroll to position [0, 0]
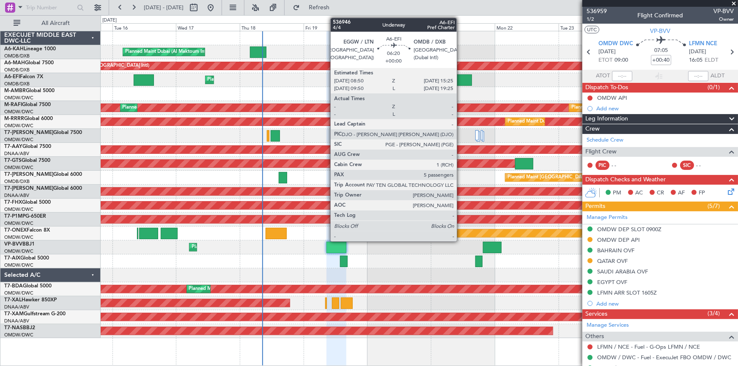
click at [462, 77] on div at bounding box center [463, 79] width 18 height 11
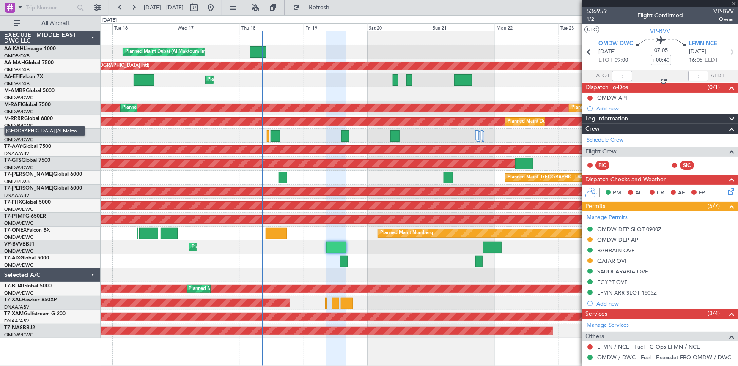
type input "5"
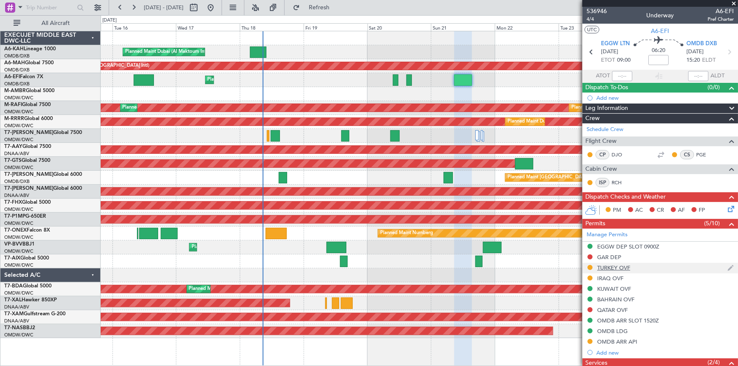
click at [623, 265] on div "TURKEY OVF" at bounding box center [613, 267] width 33 height 7
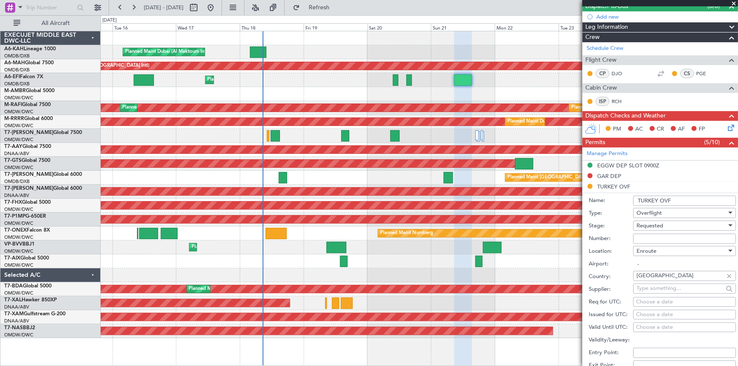
scroll to position [115, 0]
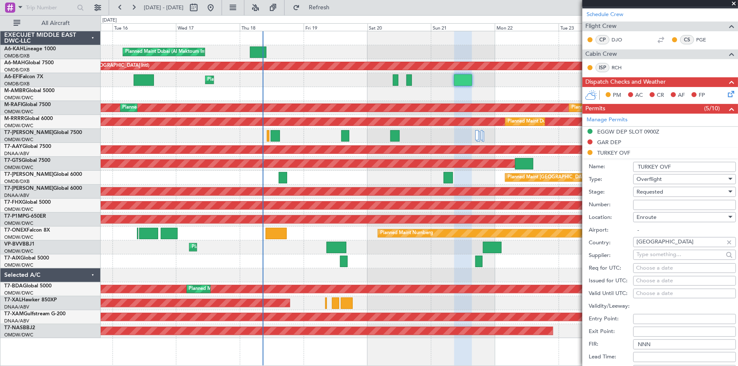
click at [660, 205] on input "Number:" at bounding box center [684, 205] width 103 height 10
click at [646, 202] on input "Number:" at bounding box center [684, 205] width 103 height 10
type input "BUSINESS FLT"
click at [670, 194] on div "Requested" at bounding box center [681, 192] width 90 height 13
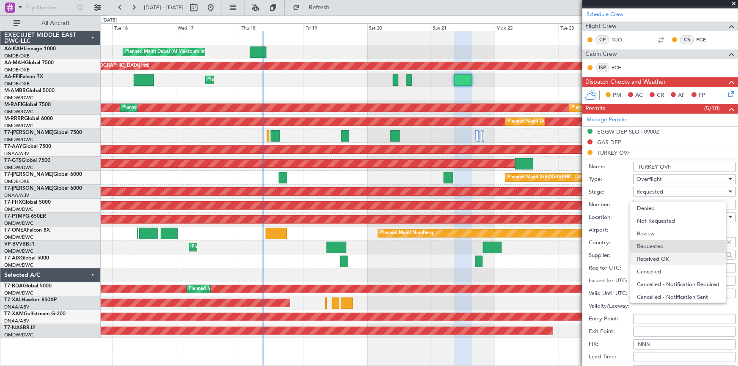
scroll to position [3, 0]
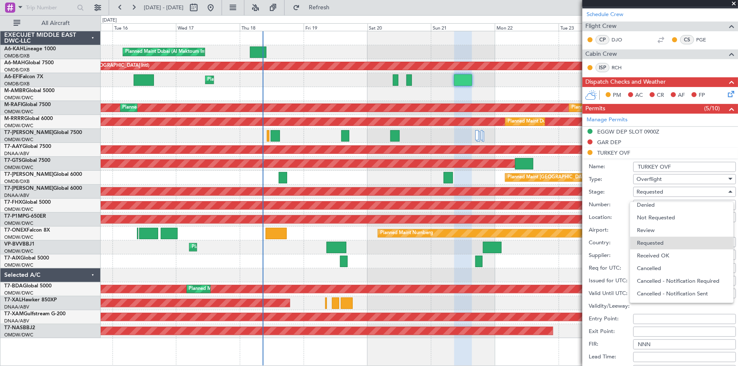
click at [664, 254] on span "Received OK" at bounding box center [682, 255] width 90 height 13
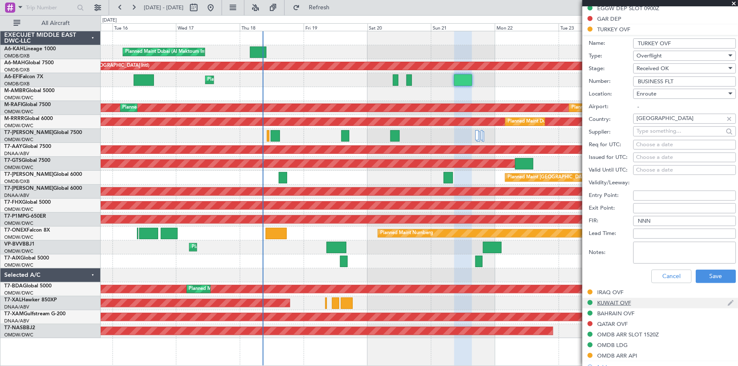
scroll to position [269, 0]
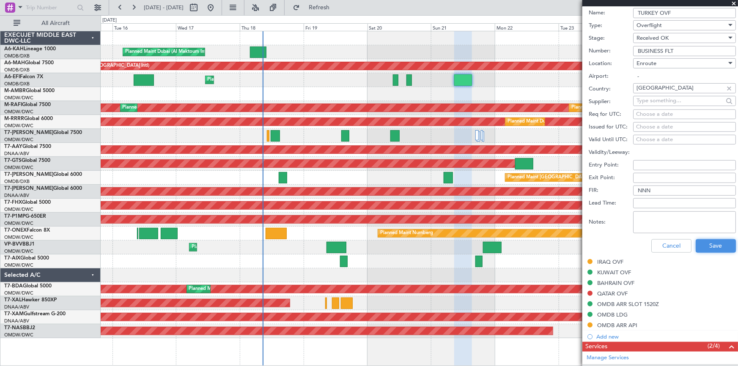
drag, startPoint x: 713, startPoint y: 246, endPoint x: 331, endPoint y: 252, distance: 381.3
click at [713, 245] on button "Save" at bounding box center [715, 246] width 40 height 14
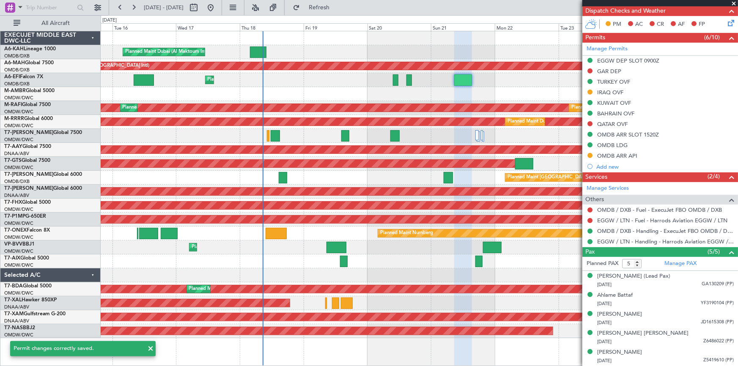
scroll to position [16, 0]
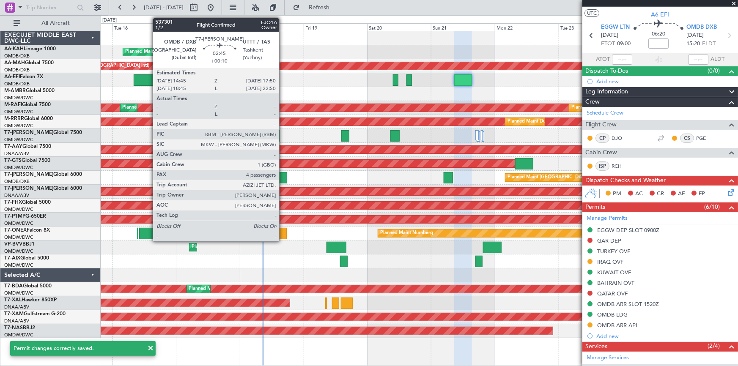
click at [283, 176] on div at bounding box center [283, 177] width 8 height 11
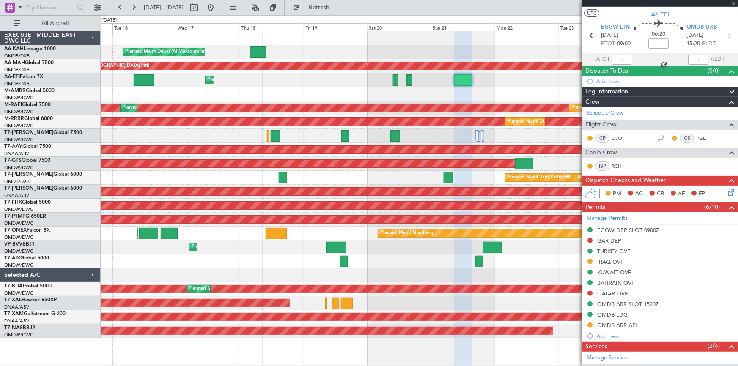
type input "+00:10"
type input "4"
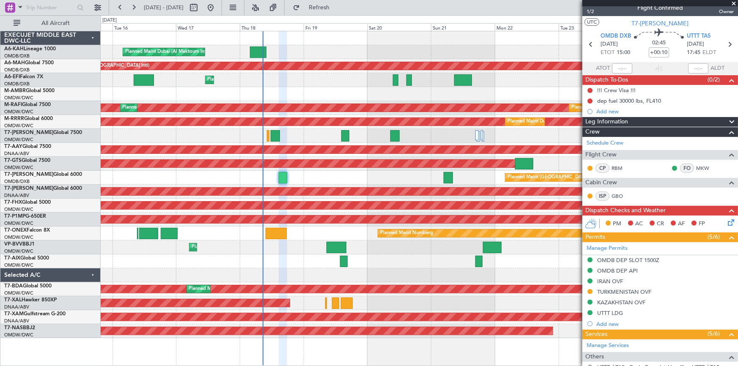
scroll to position [0, 0]
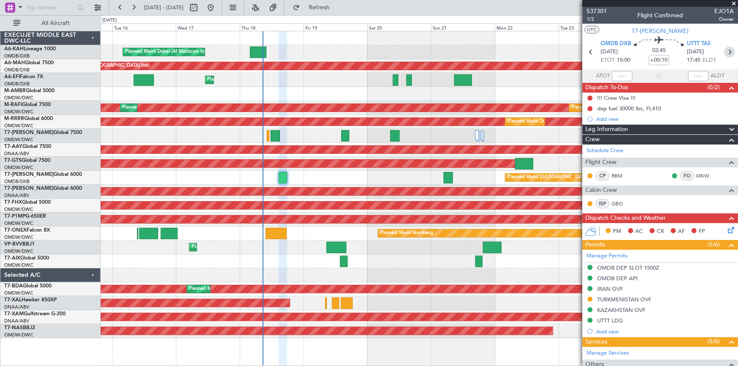
click at [725, 50] on icon at bounding box center [729, 51] width 11 height 11
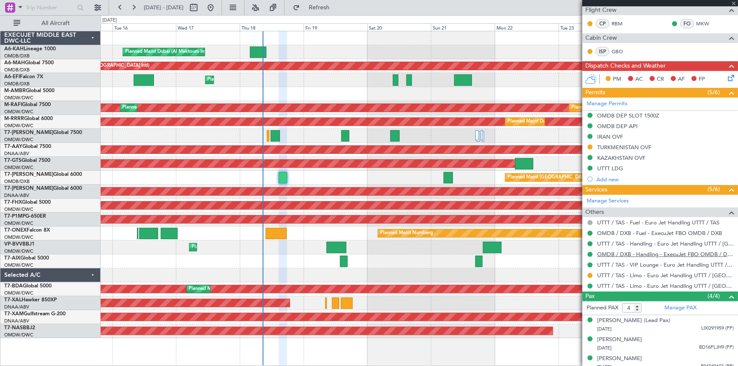
scroll to position [176, 0]
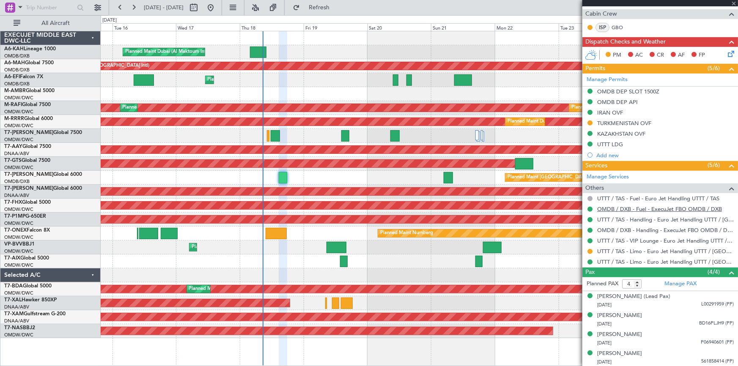
type input "+00:25"
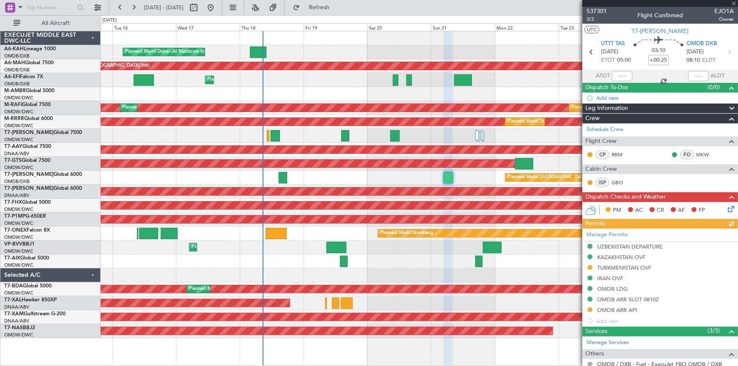
scroll to position [134, 0]
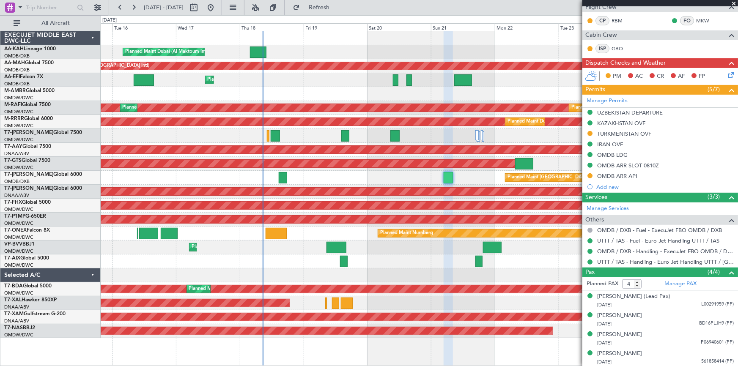
click at [468, 72] on div "Planned Maint Dubai (Dubai Intl) Planned Maint Dubai (Dubai Intl)" at bounding box center [419, 66] width 637 height 14
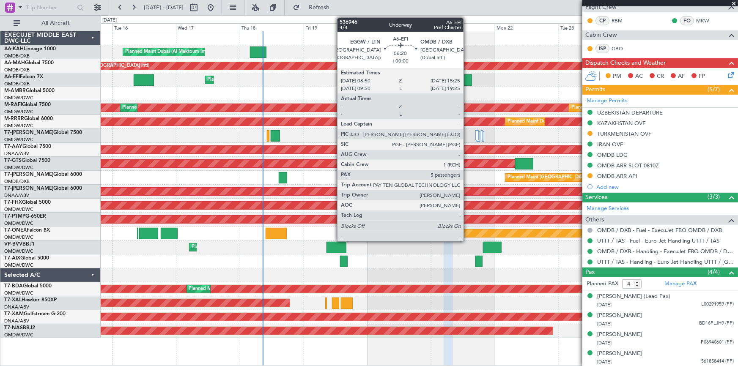
click at [467, 80] on div at bounding box center [463, 79] width 18 height 11
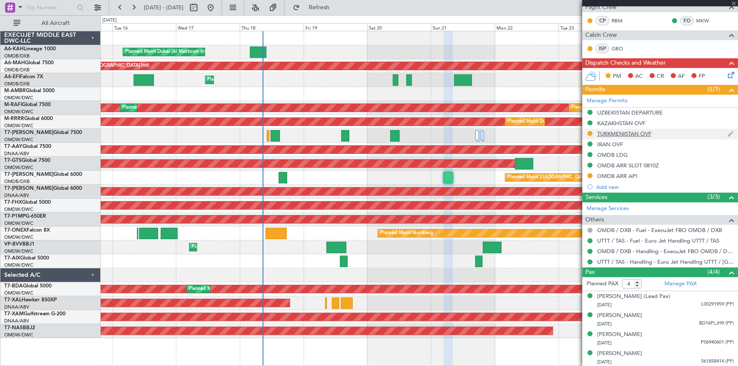
type input "5"
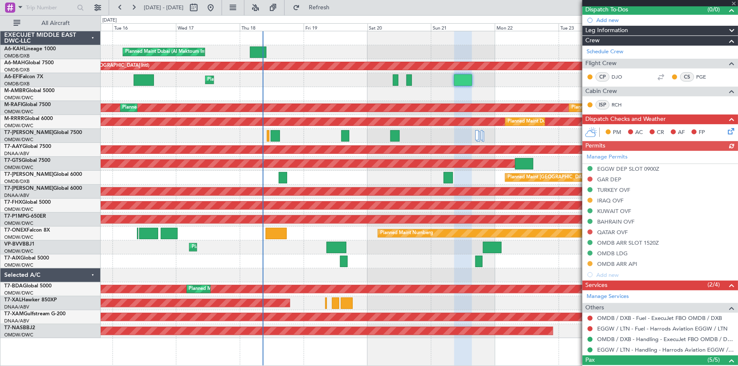
scroll to position [115, 0]
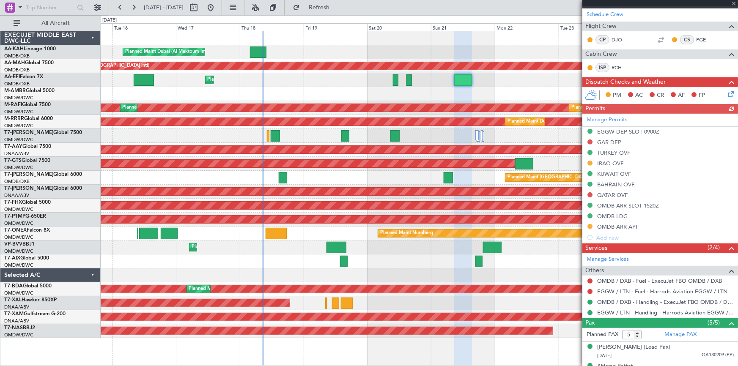
click at [603, 171] on div "Manage Permits EGGW DEP SLOT 0900Z GAR DEP TURKEY OVF IRAQ OVF KUWAIT OVF BAHRA…" at bounding box center [660, 178] width 156 height 129
click at [616, 174] on div "Manage Permits EGGW DEP SLOT 0900Z GAR DEP TURKEY OVF IRAQ OVF KUWAIT OVF BAHRA…" at bounding box center [660, 178] width 156 height 129
click at [607, 173] on div "KUWAIT OVF" at bounding box center [614, 173] width 34 height 7
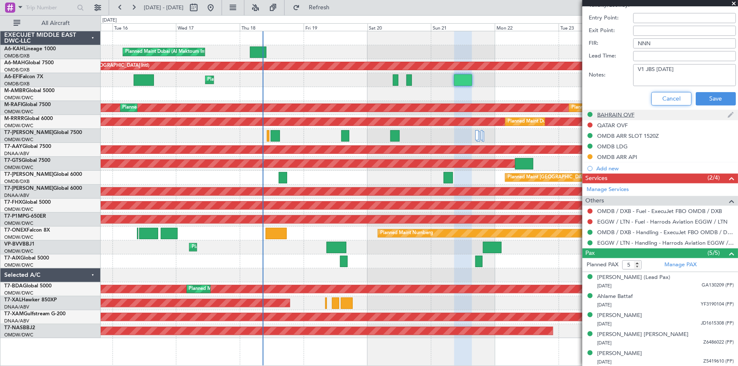
drag, startPoint x: 668, startPoint y: 96, endPoint x: 673, endPoint y: 116, distance: 20.5
click at [668, 96] on button "Cancel" at bounding box center [671, 99] width 40 height 14
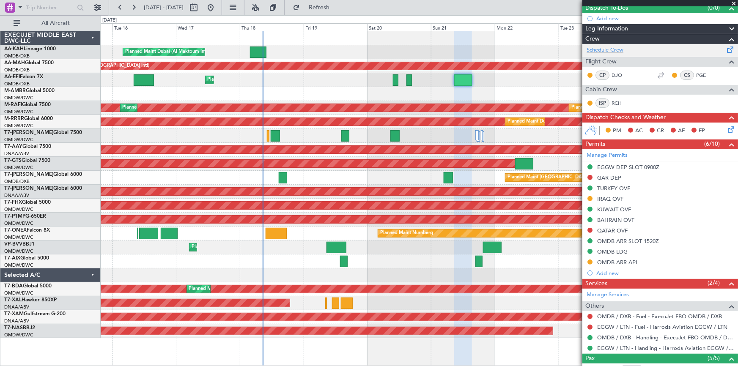
scroll to position [0, 0]
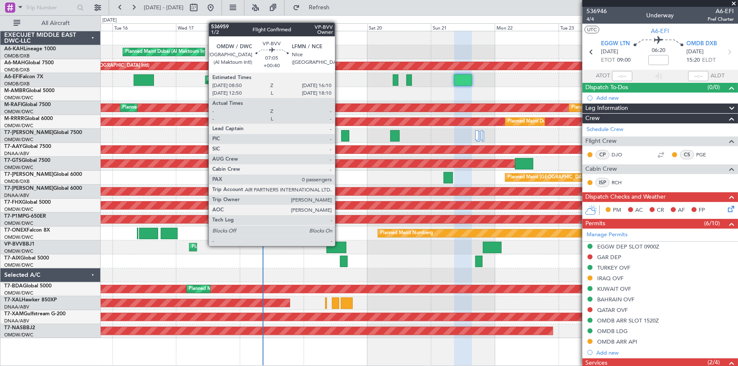
click at [339, 245] on div at bounding box center [336, 247] width 20 height 11
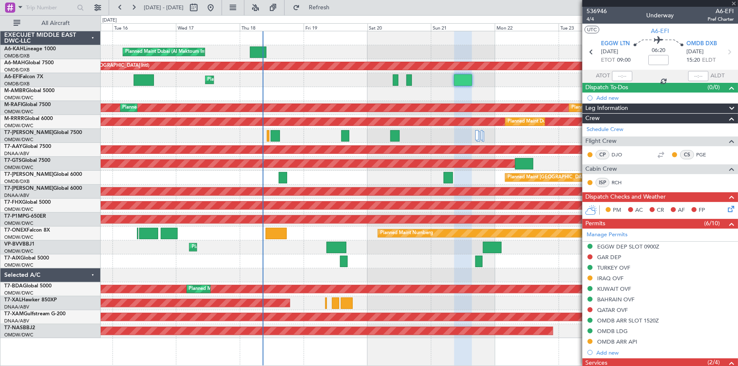
type input "+00:40"
type input "0"
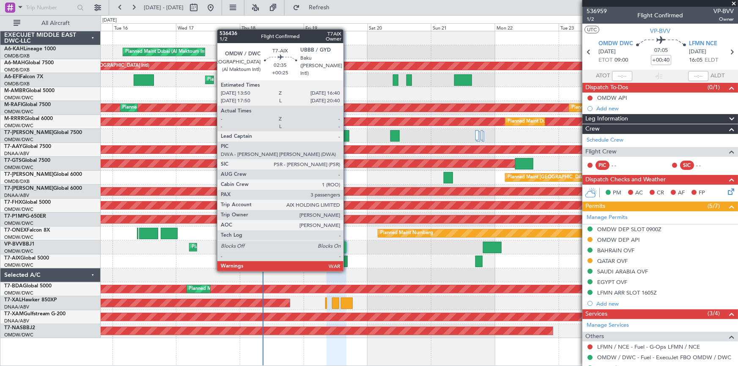
click at [347, 262] on div at bounding box center [344, 261] width 8 height 11
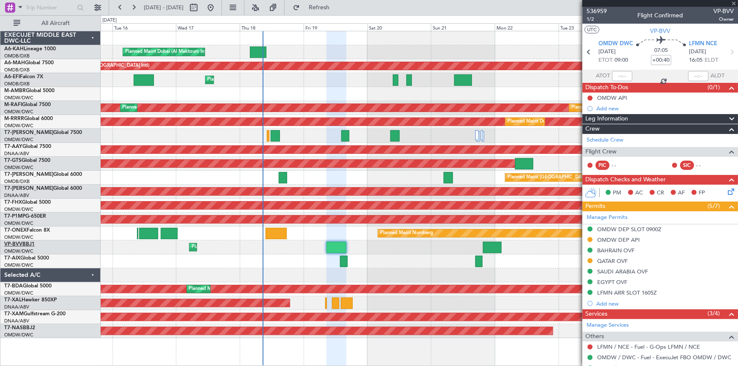
type input "+00:25"
type input "3"
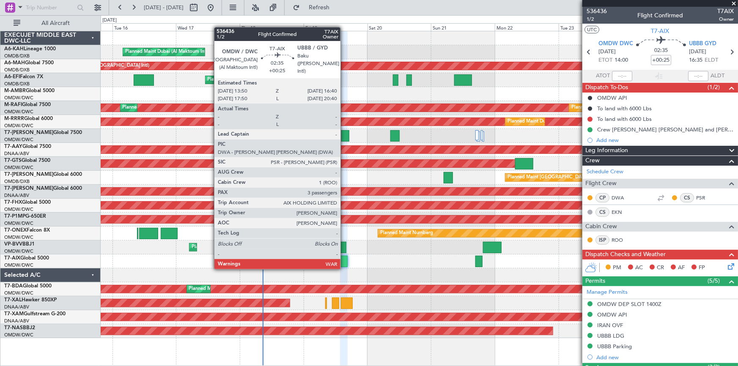
click at [344, 260] on div at bounding box center [344, 261] width 8 height 11
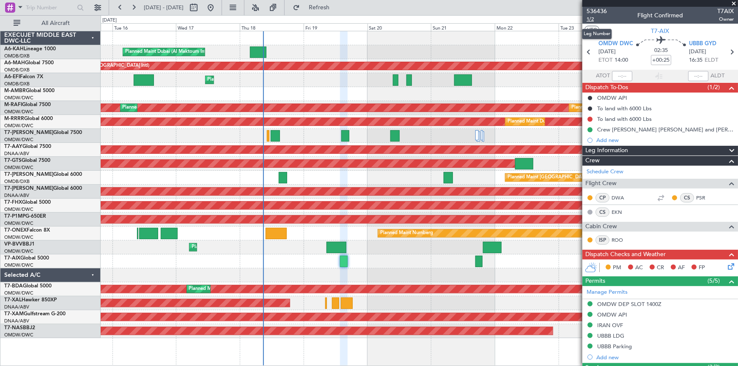
click at [590, 19] on span "1/2" at bounding box center [596, 19] width 20 height 7
click at [655, 30] on span "T7-AIX" at bounding box center [660, 31] width 18 height 9
click at [590, 22] on span "1/2" at bounding box center [596, 19] width 20 height 7
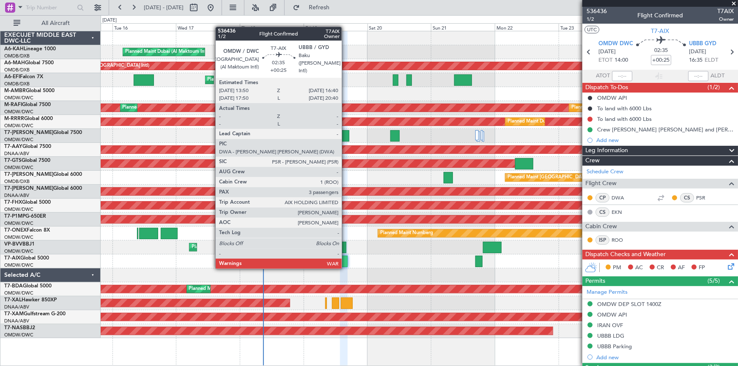
click at [345, 260] on div at bounding box center [344, 261] width 8 height 11
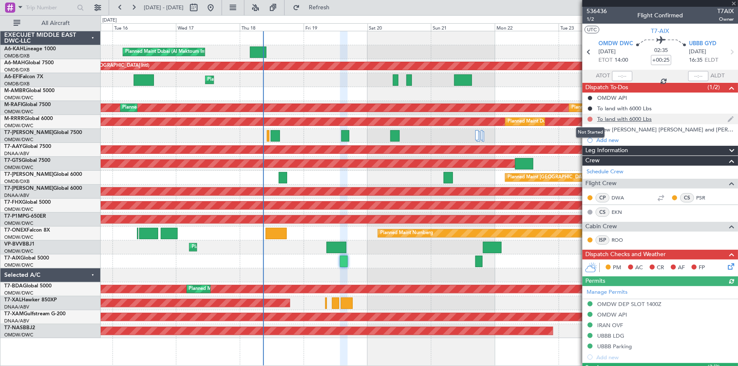
click at [591, 117] on button at bounding box center [589, 119] width 5 height 5
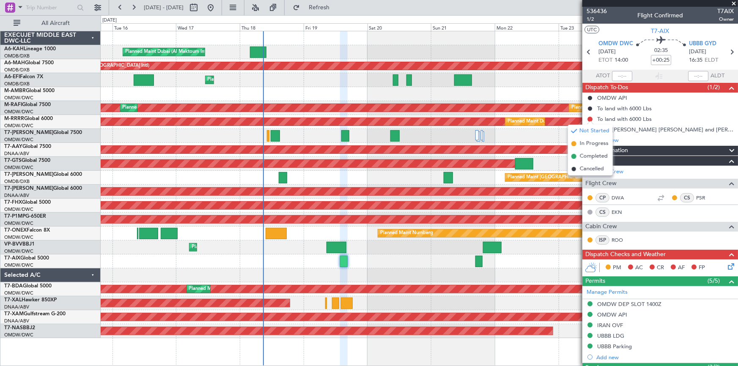
click at [506, 129] on div at bounding box center [419, 136] width 637 height 14
click at [509, 135] on div at bounding box center [419, 136] width 637 height 14
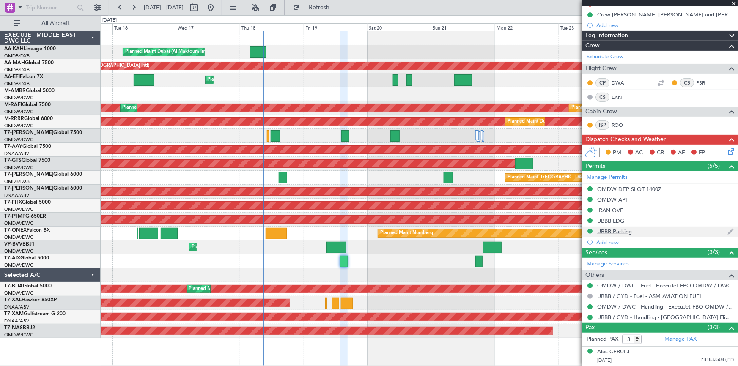
scroll to position [151, 0]
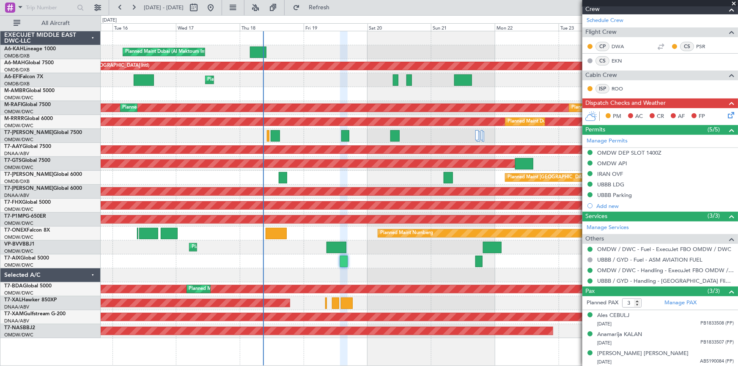
drag, startPoint x: 613, startPoint y: 173, endPoint x: 625, endPoint y: 180, distance: 13.6
click at [613, 172] on div "IRAN OVF" at bounding box center [610, 173] width 26 height 7
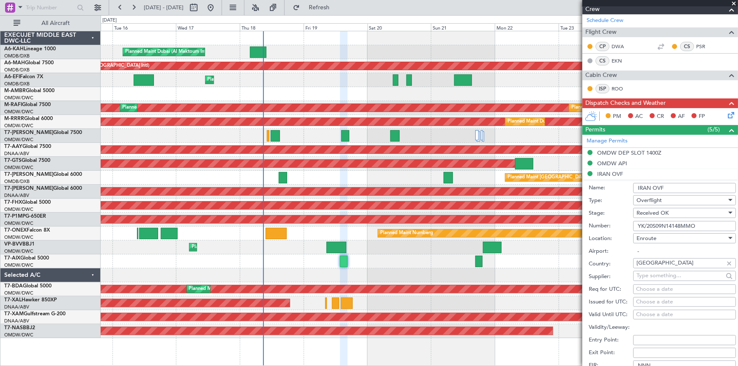
scroll to position [228, 0]
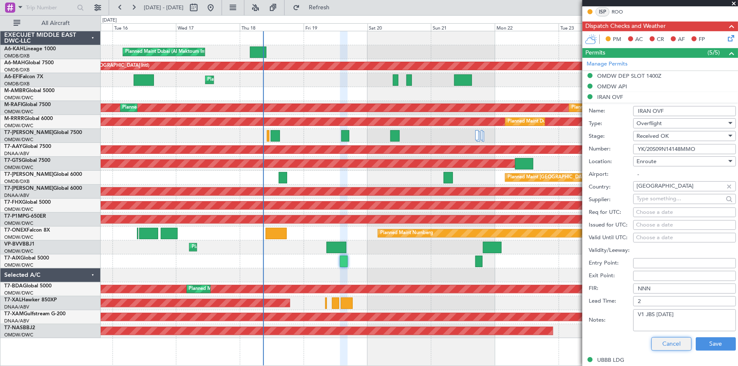
click at [670, 341] on button "Cancel" at bounding box center [671, 344] width 40 height 14
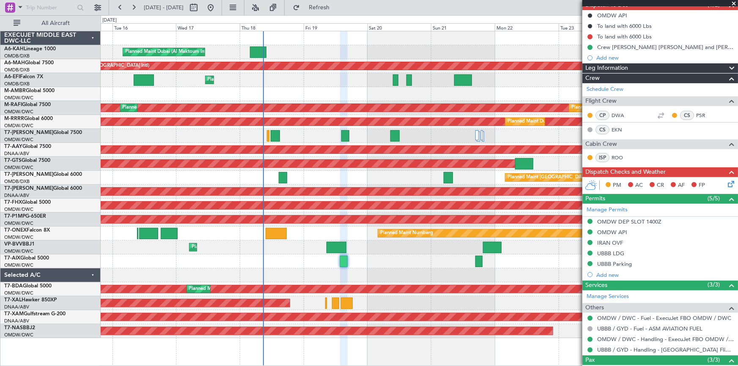
scroll to position [0, 0]
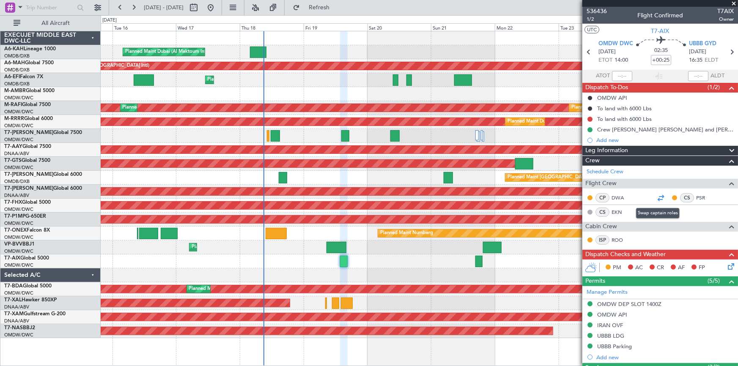
click at [656, 197] on div at bounding box center [660, 198] width 10 height 10
click at [727, 51] on icon at bounding box center [731, 51] width 11 height 11
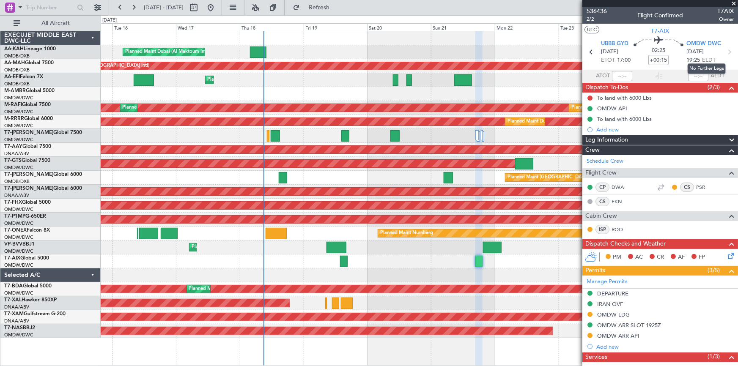
click at [725, 50] on icon at bounding box center [728, 51] width 11 height 11
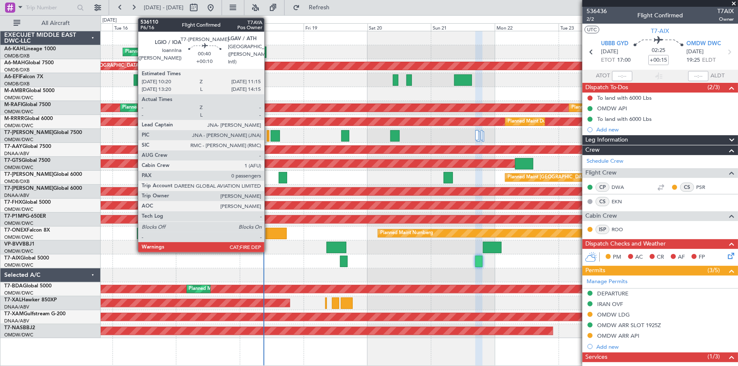
click at [268, 134] on div at bounding box center [268, 135] width 3 height 11
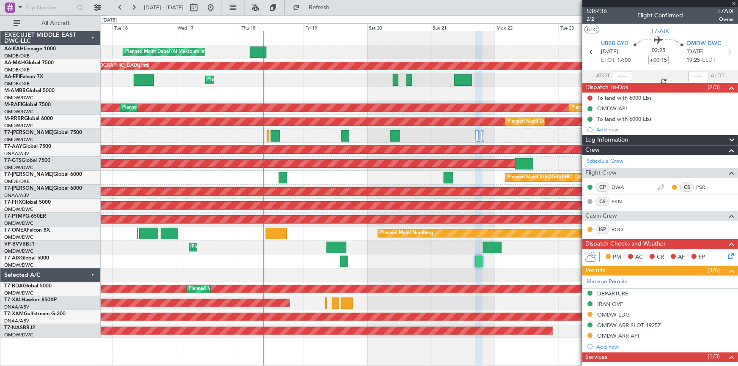
type input "+00:10"
type input "0"
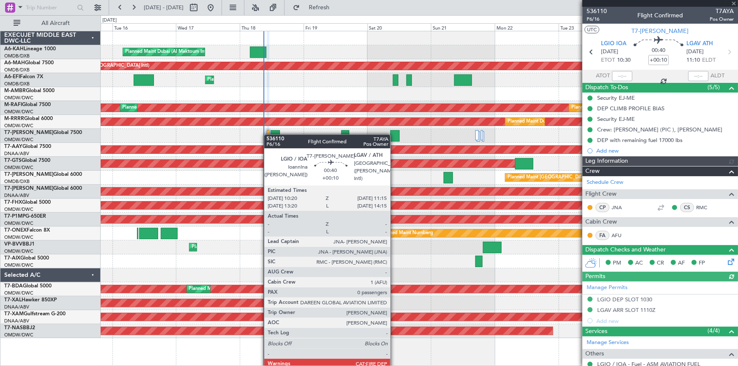
type input "Dherander Fithani (DHF)"
type input "7312"
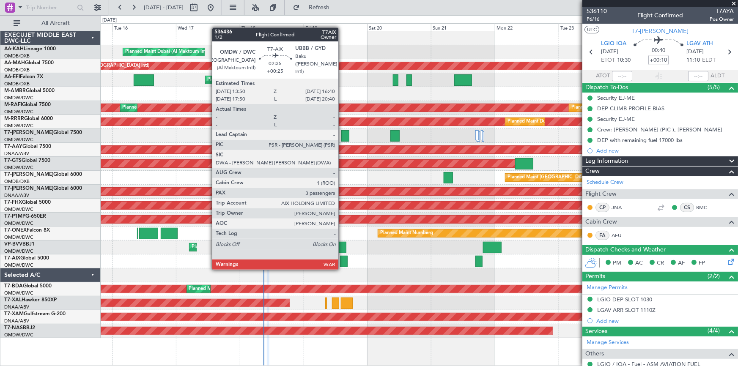
click at [342, 260] on div at bounding box center [344, 261] width 8 height 11
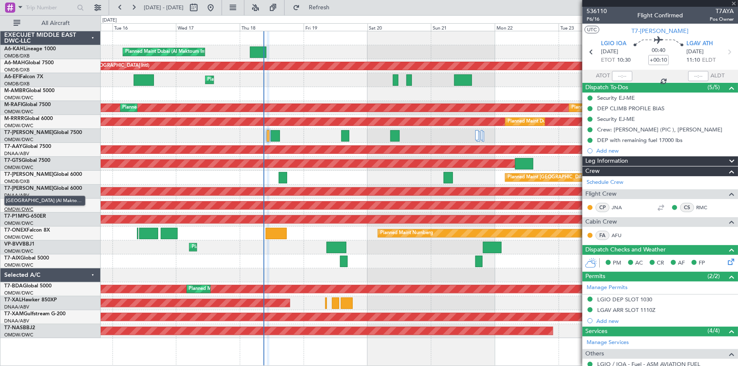
type input "+00:25"
type input "3"
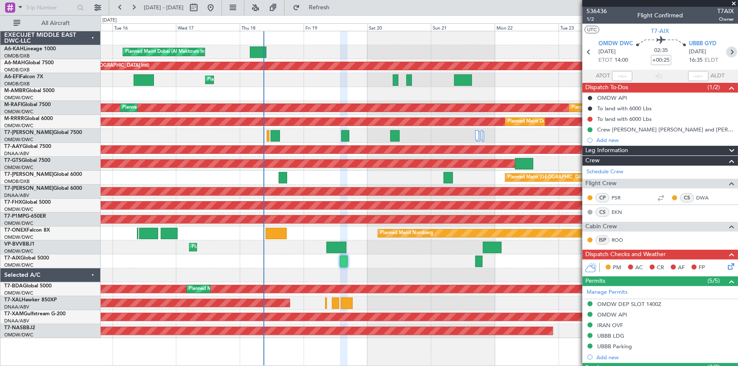
click at [726, 52] on icon at bounding box center [731, 51] width 11 height 11
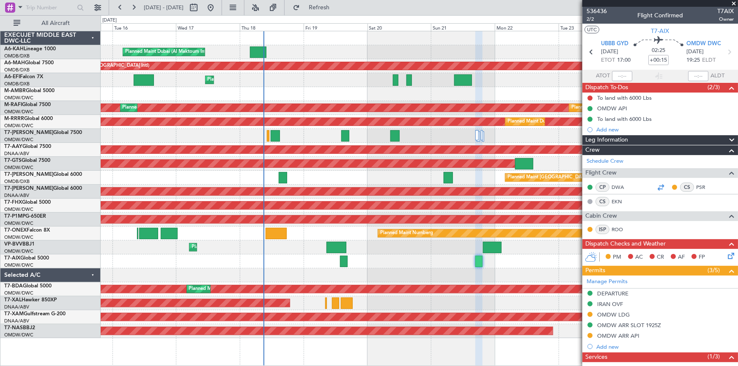
click at [659, 186] on div at bounding box center [660, 187] width 10 height 10
click at [590, 51] on icon at bounding box center [590, 51] width 11 height 11
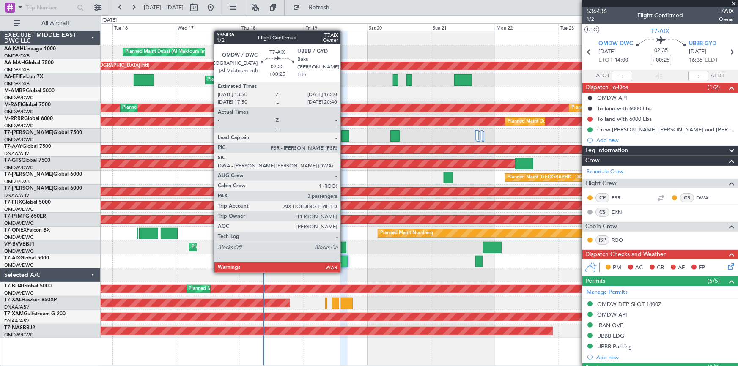
click at [344, 263] on div at bounding box center [344, 261] width 8 height 11
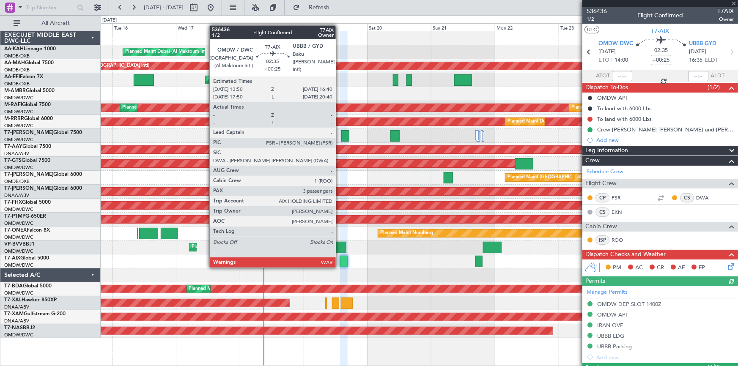
click at [342, 257] on div at bounding box center [344, 261] width 8 height 11
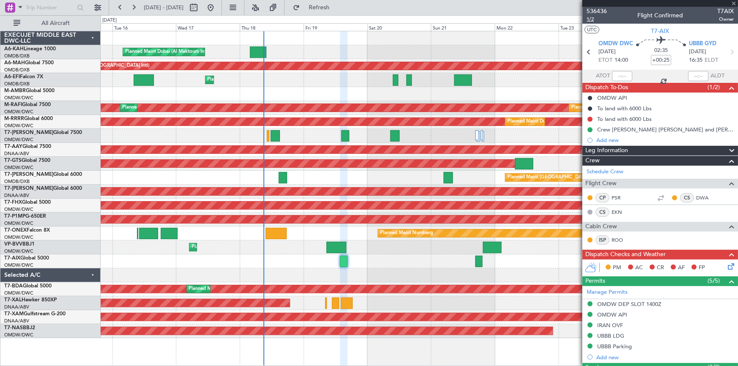
click at [591, 18] on span "1/2" at bounding box center [596, 19] width 20 height 7
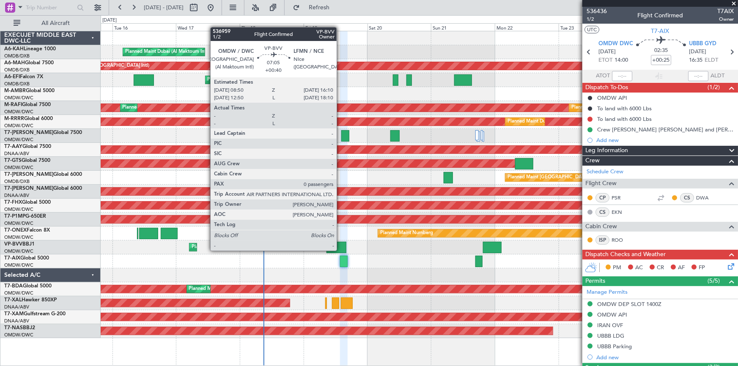
click at [340, 250] on div at bounding box center [336, 247] width 20 height 11
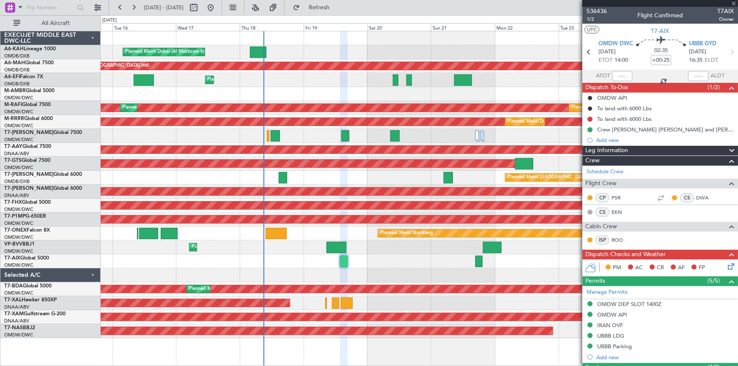
type input "+00:40"
type input "0"
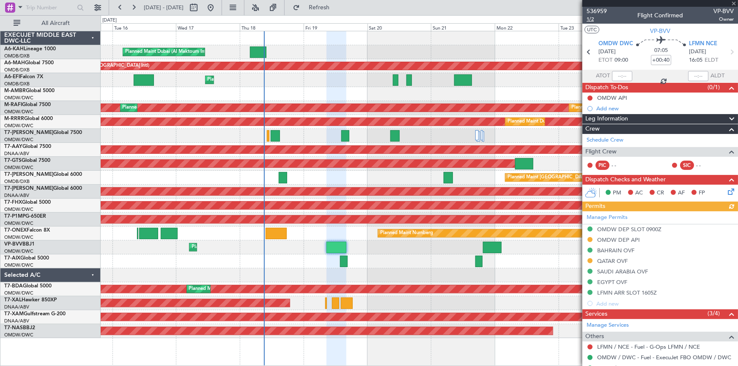
click at [591, 21] on span "1/2" at bounding box center [596, 19] width 20 height 7
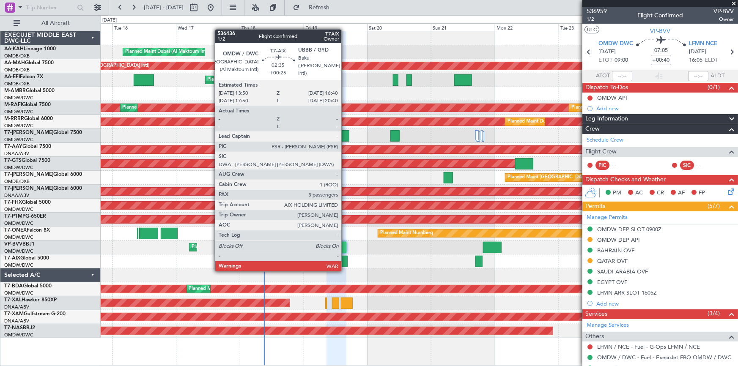
click at [345, 262] on div at bounding box center [344, 261] width 8 height 11
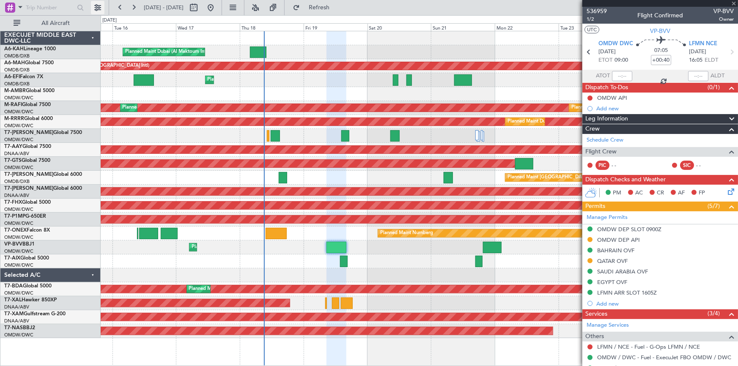
type input "+00:25"
type input "3"
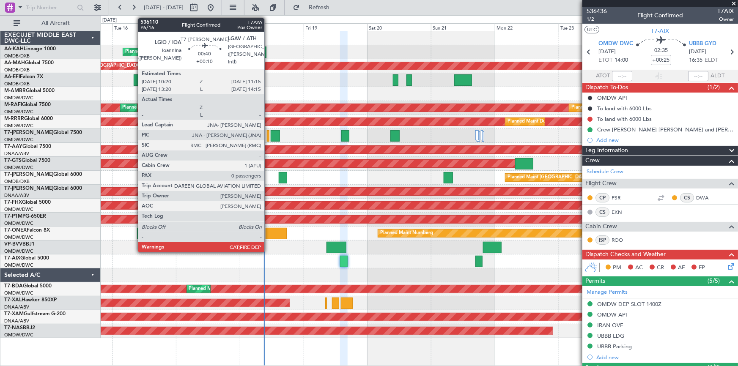
click at [268, 134] on div at bounding box center [268, 135] width 3 height 11
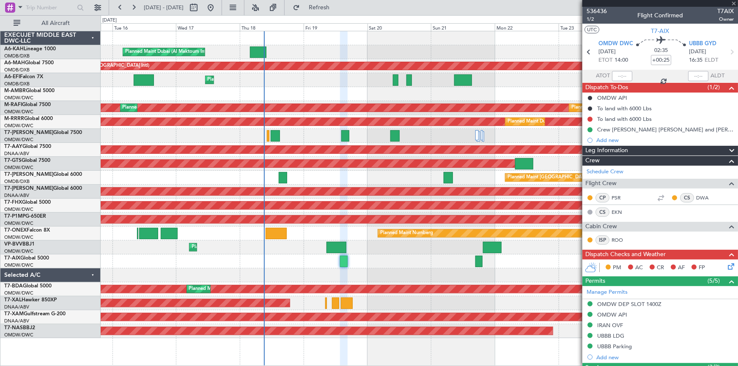
type input "+00:10"
type input "0"
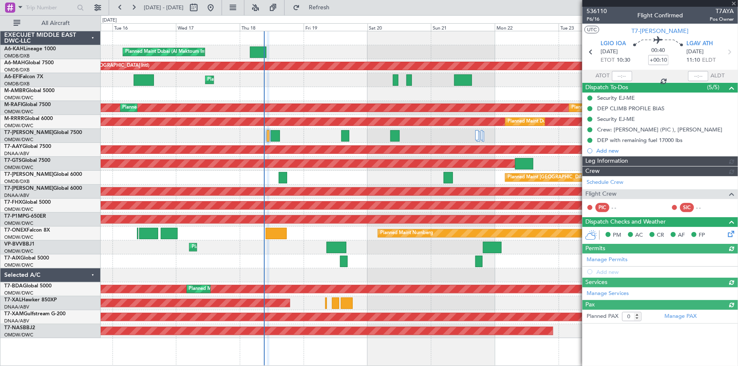
type input "Dherander Fithani (DHF)"
type input "7312"
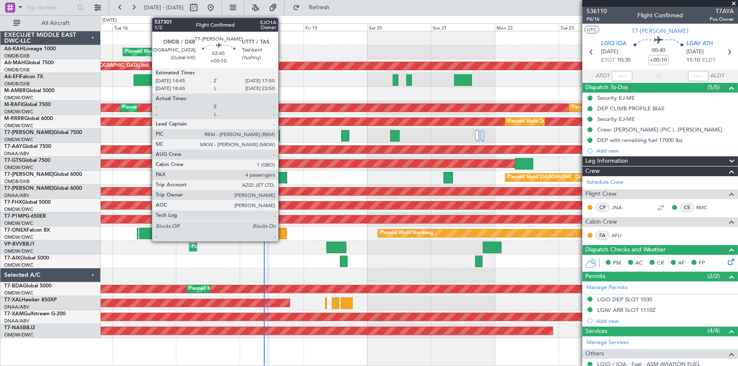
click at [282, 178] on div at bounding box center [283, 177] width 8 height 11
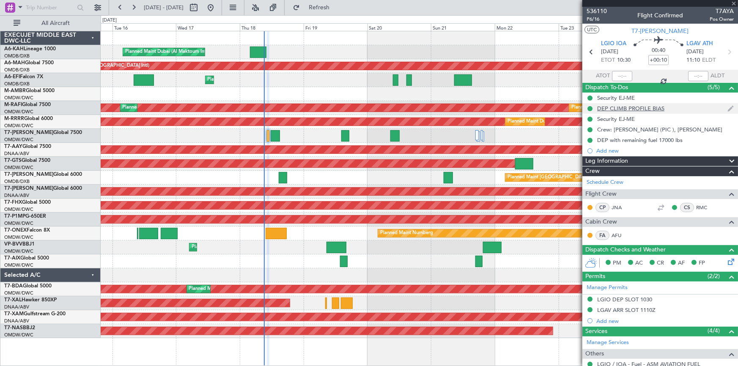
type input "4"
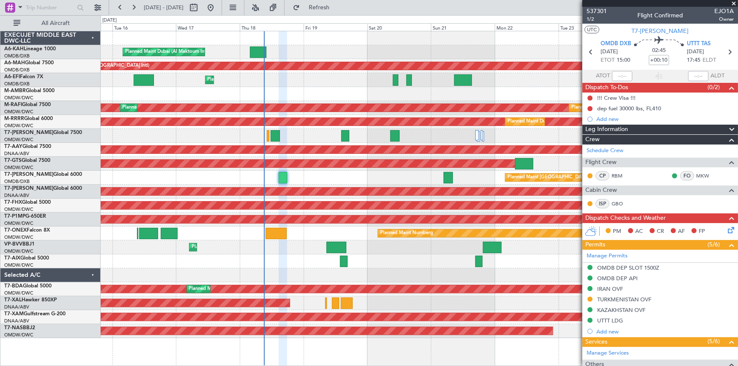
drag, startPoint x: 340, startPoint y: 7, endPoint x: 401, endPoint y: 148, distance: 153.7
click at [337, 9] on span "Refresh" at bounding box center [319, 8] width 36 height 6
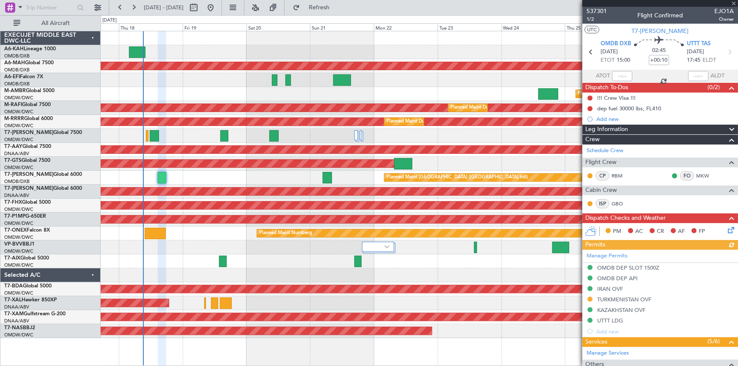
click at [288, 251] on div "Planned Maint Dubai (Al Maktoum Intl)" at bounding box center [419, 248] width 637 height 14
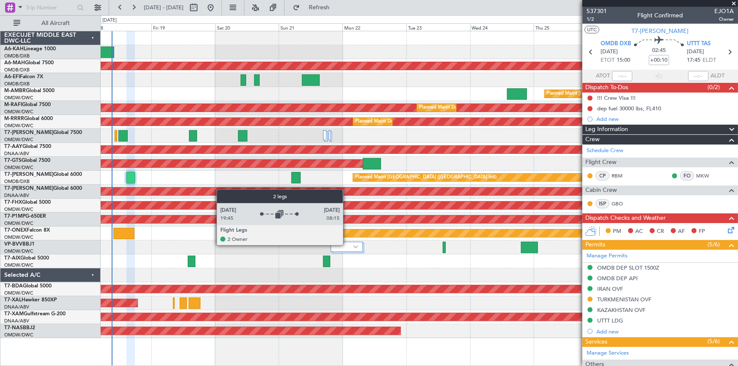
click at [347, 244] on div at bounding box center [347, 247] width 32 height 10
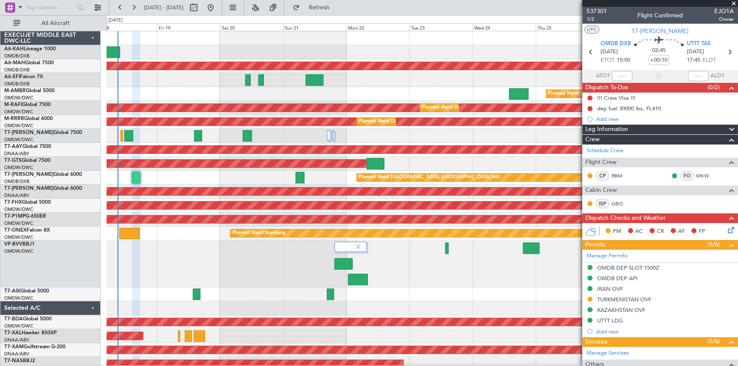
click at [427, 265] on div "Planned Maint Dubai (Al Maktoum Intl)" at bounding box center [422, 264] width 631 height 47
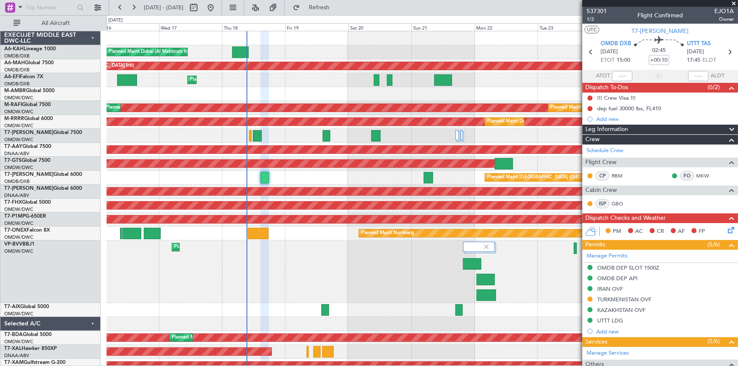
click at [417, 180] on div "Planned Maint Dubai (Al Maktoum Intl) Planned Maint Dubai (Dubai Intl) Planned …" at bounding box center [422, 208] width 631 height 355
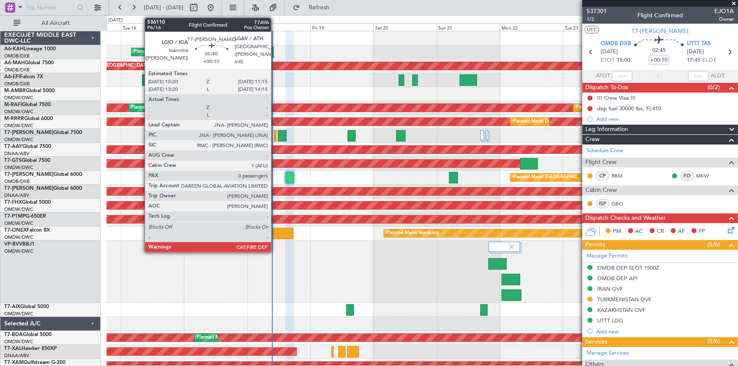
click at [275, 135] on div at bounding box center [275, 135] width 3 height 11
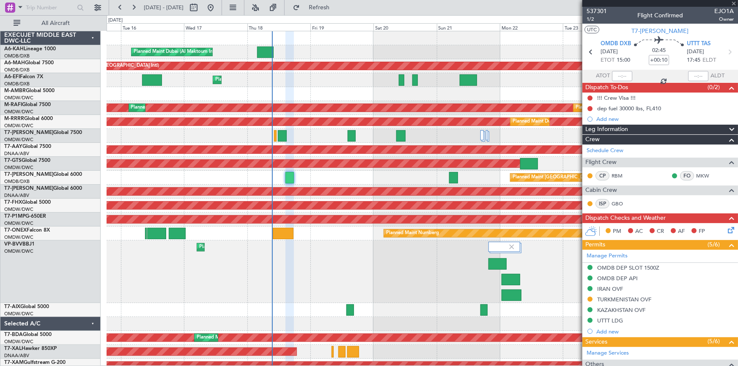
type input "0"
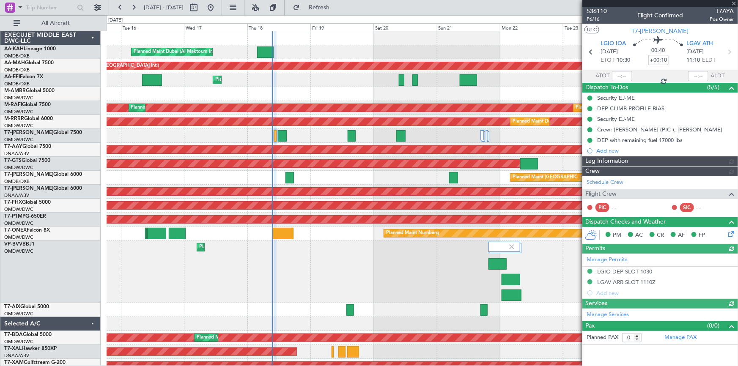
type input "Dherander Fithani (DHF)"
type input "7312"
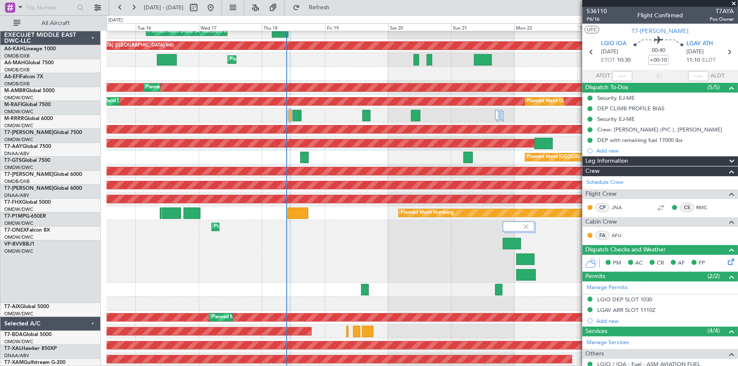
scroll to position [20, 0]
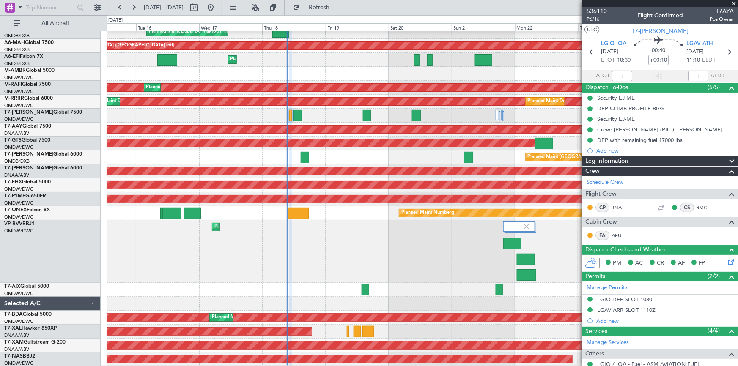
click at [291, 248] on div "Planned Maint Dubai (Al Maktoum Intl) Planned Maint Dubai (Dubai Intl) Planned …" at bounding box center [422, 188] width 631 height 355
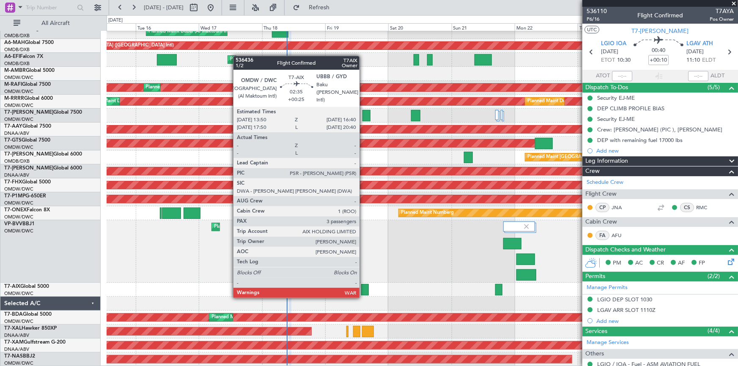
click at [363, 288] on div at bounding box center [365, 289] width 8 height 11
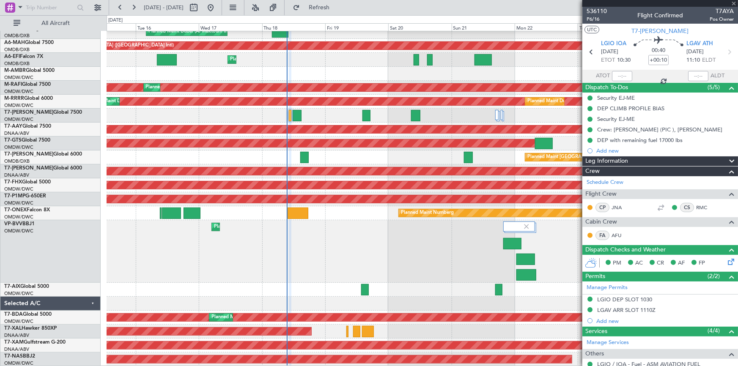
type input "+00:25"
type input "3"
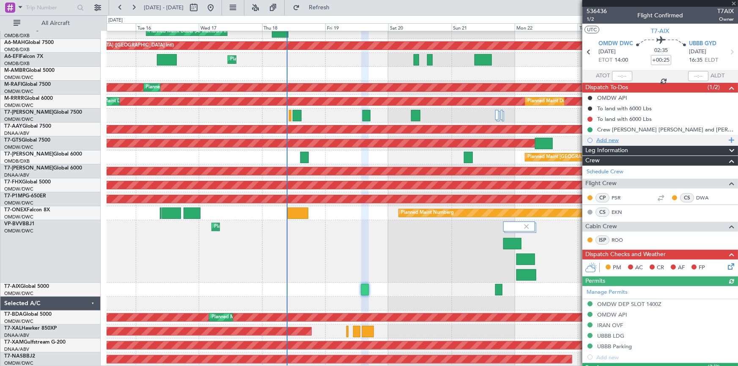
click at [609, 139] on div "Add new" at bounding box center [661, 140] width 130 height 7
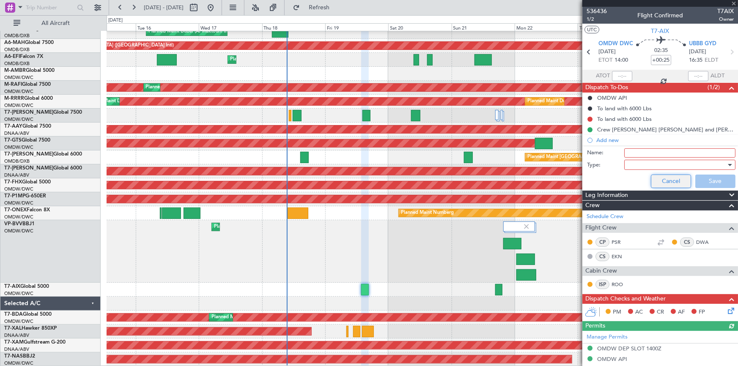
click at [653, 181] on button "Cancel" at bounding box center [671, 182] width 40 height 14
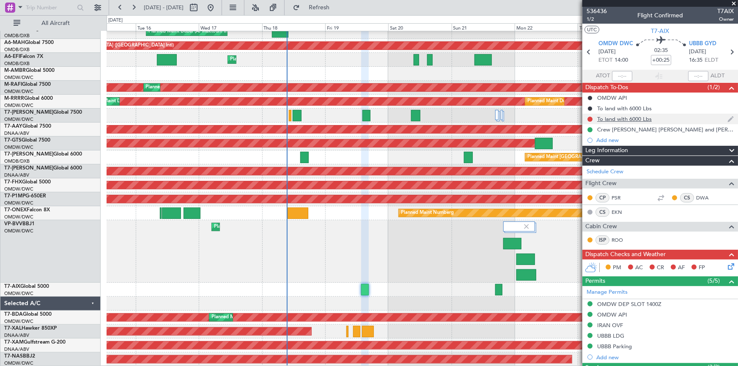
click at [605, 118] on div "To land with 6000 Lbs" at bounding box center [624, 118] width 55 height 7
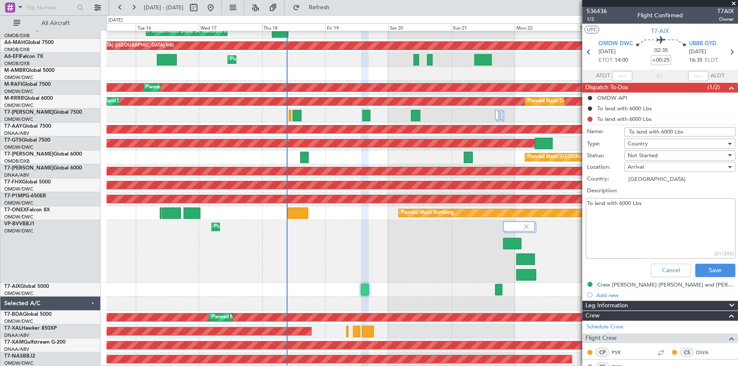
drag, startPoint x: 689, startPoint y: 134, endPoint x: 444, endPoint y: 146, distance: 245.5
click at [444, 146] on fb-app "15 Sep 2025 - 25 Sep 2025 Refresh Quick Links All Aircraft Planned Maint Dubai …" at bounding box center [369, 186] width 738 height 360
type input "DEP FUEL 25000 LBS"
click at [649, 143] on div "Country" at bounding box center [676, 143] width 98 height 13
click at [649, 164] on span "Generic" at bounding box center [675, 160] width 99 height 13
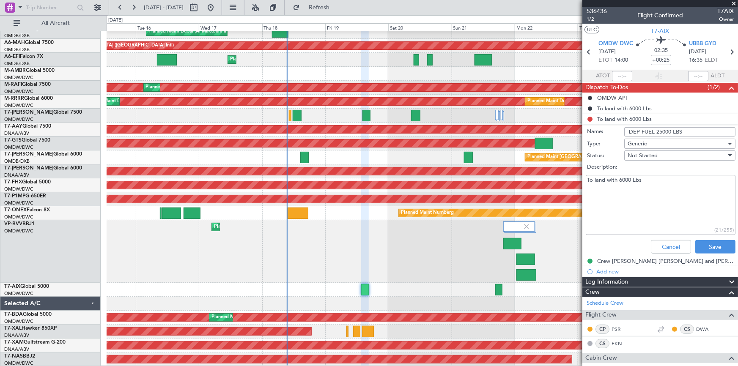
click at [656, 151] on div "Not Started" at bounding box center [676, 155] width 98 height 13
click at [650, 172] on span "Not Started" at bounding box center [675, 172] width 99 height 13
drag, startPoint x: 654, startPoint y: 181, endPoint x: 470, endPoint y: 184, distance: 183.9
click at [470, 184] on fb-app "15 Sep 2025 - 25 Sep 2025 Refresh Quick Links All Aircraft Planned Maint Dubai …" at bounding box center [369, 186] width 738 height 360
click at [716, 247] on button "Save" at bounding box center [715, 247] width 40 height 14
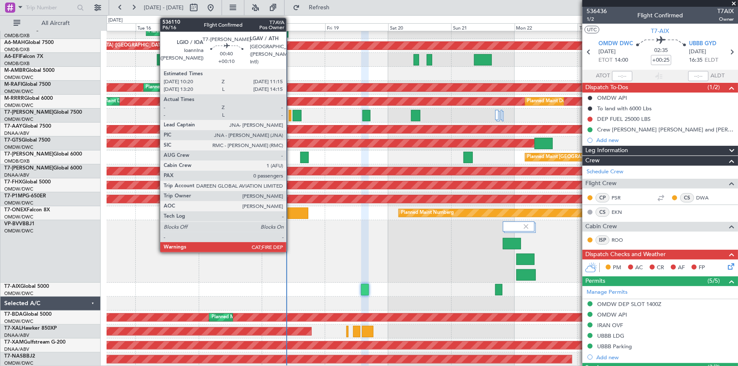
click at [290, 113] on div at bounding box center [290, 115] width 3 height 11
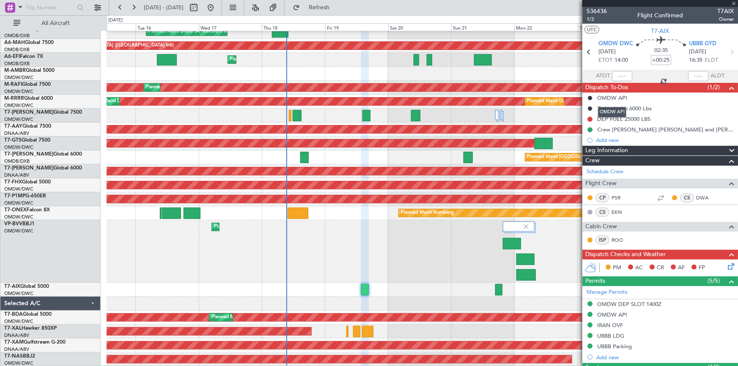
type input "+00:10"
type input "0"
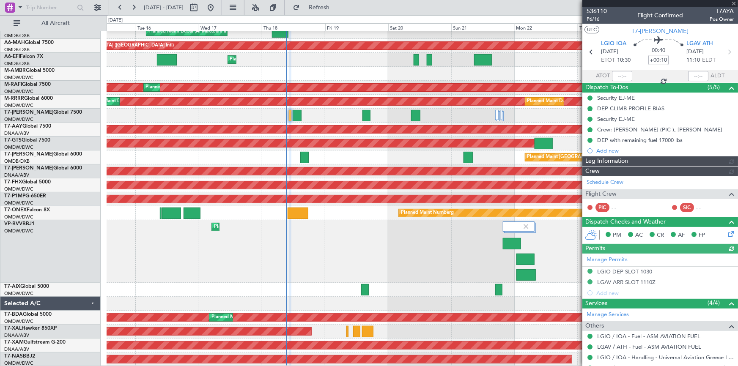
type input "Dherander Fithani (DHF)"
type input "7312"
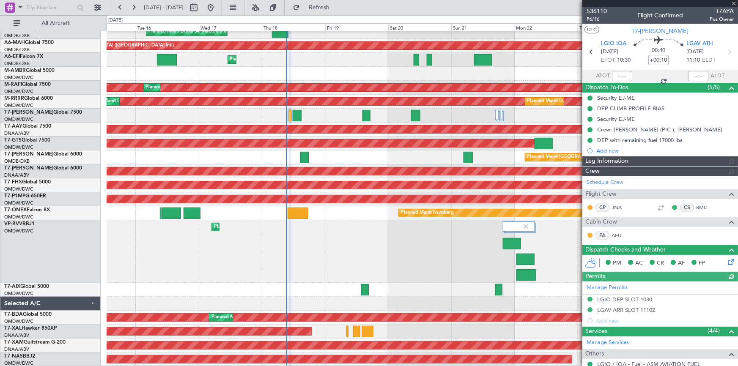
type input "Dherander Fithani (DHF)"
type input "7312"
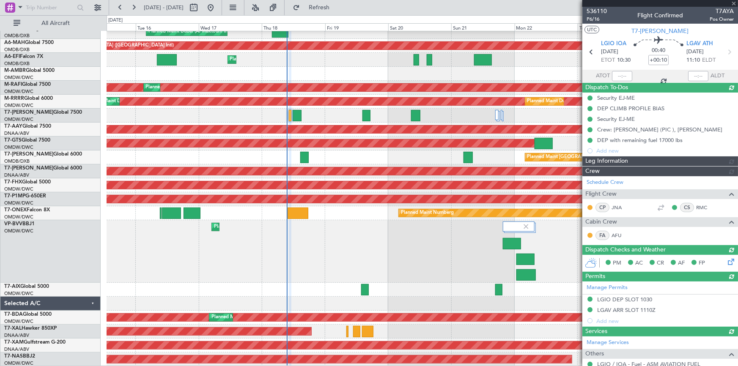
type input "Dherander Fithani (DHF)"
type input "7312"
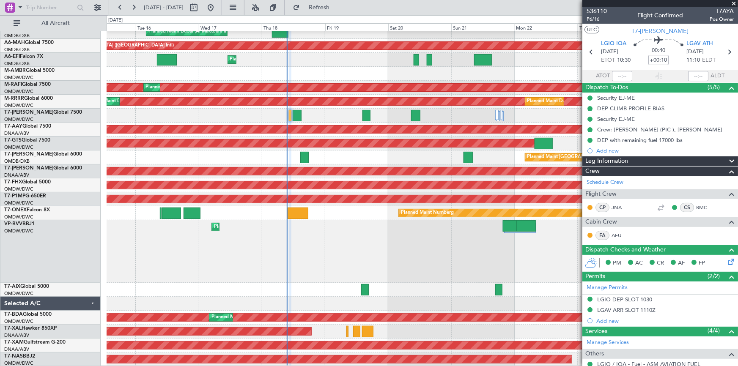
type input "Dherander Fithani (DHF)"
type input "7312"
type input "Dherander Fithani (DHF)"
type input "7312"
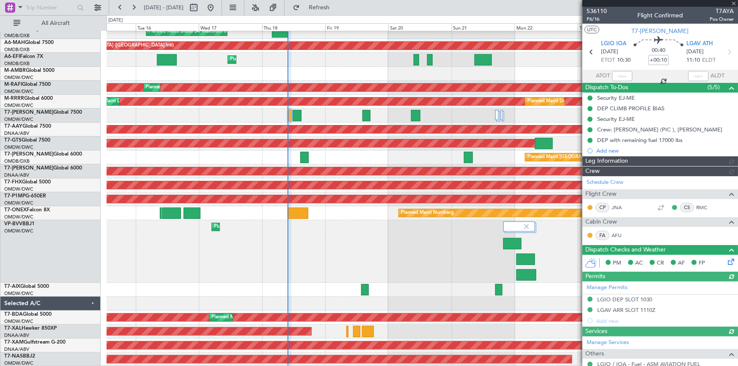
type input "Dherander Fithani (DHF)"
type input "7312"
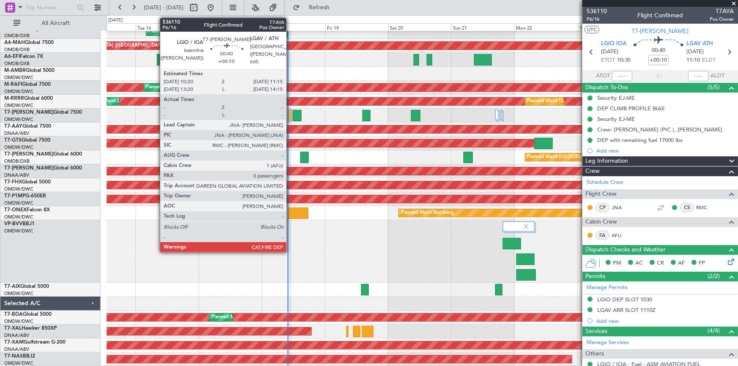
click at [290, 115] on div at bounding box center [290, 115] width 3 height 11
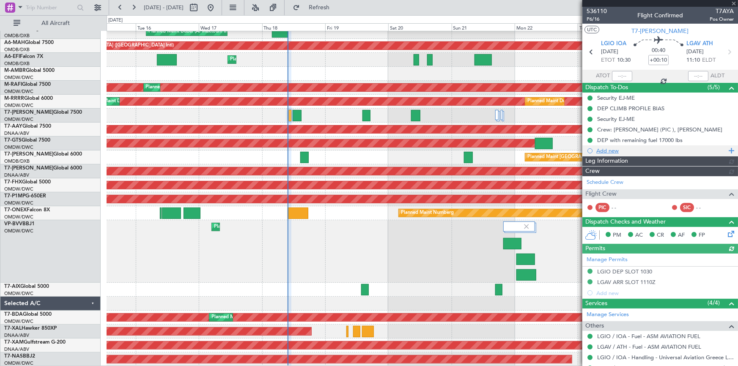
type input "Dherander Fithani (DHF)"
type input "7312"
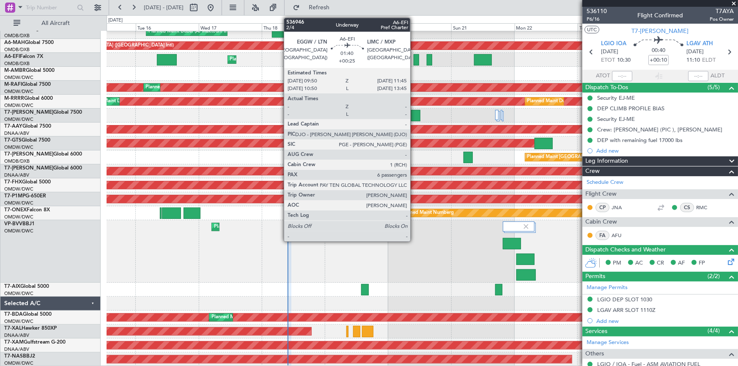
click at [414, 60] on div at bounding box center [415, 59] width 5 height 11
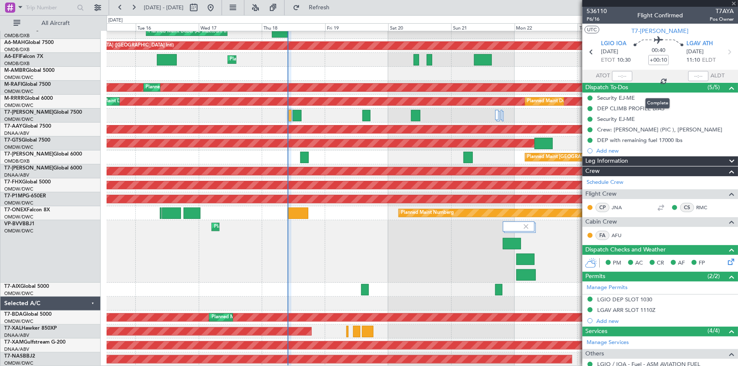
type input "+00:25"
type input "6"
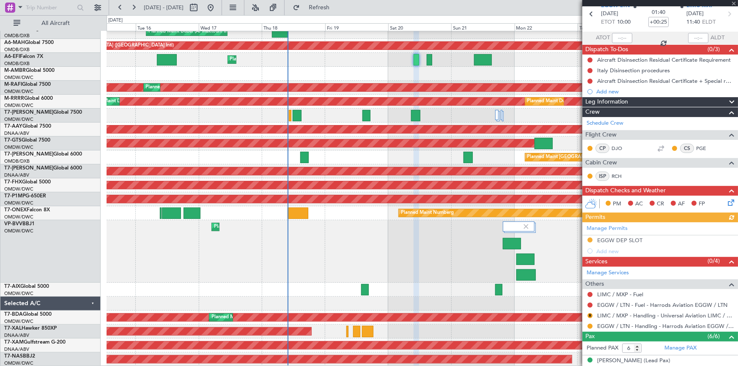
scroll to position [0, 0]
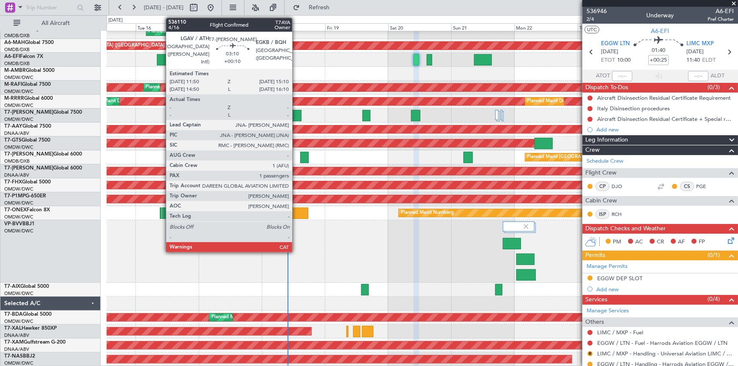
click at [296, 112] on div at bounding box center [297, 115] width 9 height 11
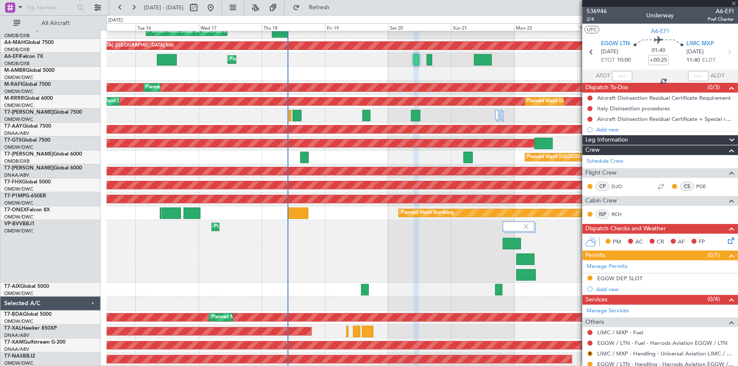
type input "+00:10"
type input "1"
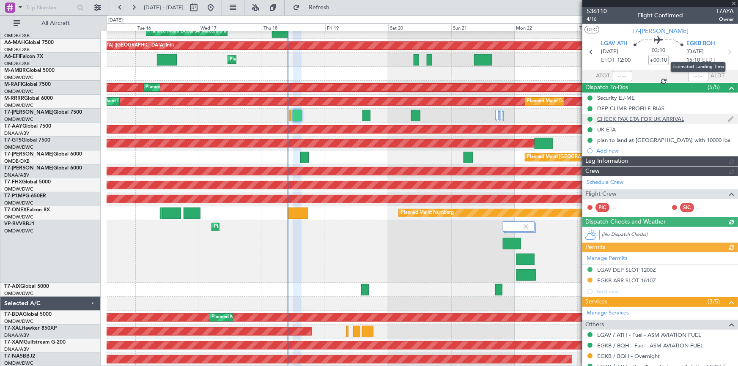
type input "Dherander Fithani (DHF)"
type input "7334"
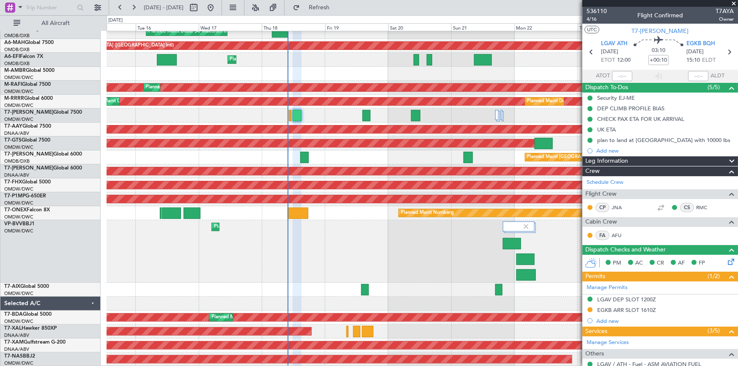
drag, startPoint x: 626, startPoint y: 310, endPoint x: 631, endPoint y: 306, distance: 6.6
click at [626, 309] on div "EGKB ARR SLOT 1610Z" at bounding box center [626, 309] width 59 height 7
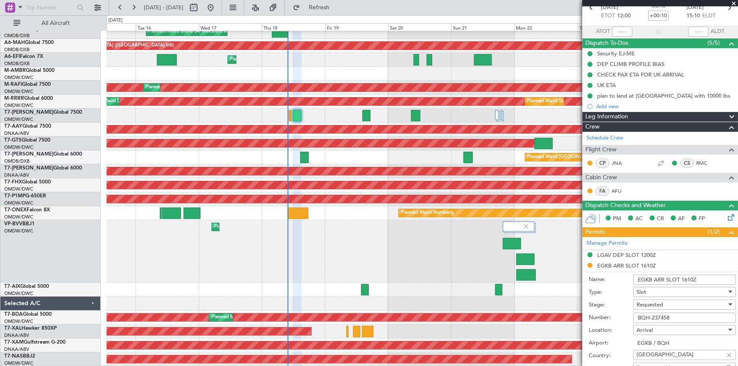
scroll to position [77, 0]
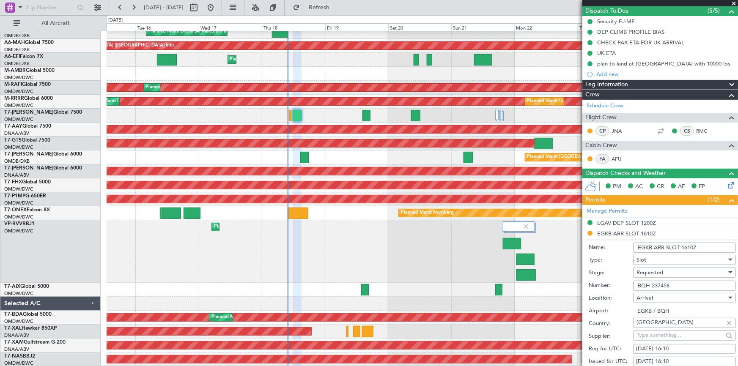
drag, startPoint x: 677, startPoint y: 284, endPoint x: 569, endPoint y: 262, distance: 109.9
click at [569, 262] on fb-app "15 Sep 2025 - 25 Sep 2025 Refresh Quick Links All Aircraft Planned Maint Dubai …" at bounding box center [369, 186] width 738 height 360
drag, startPoint x: 684, startPoint y: 246, endPoint x: 708, endPoint y: 246, distance: 23.2
click at [708, 246] on input "EGKB ARR SLOT 1610Z" at bounding box center [684, 248] width 103 height 10
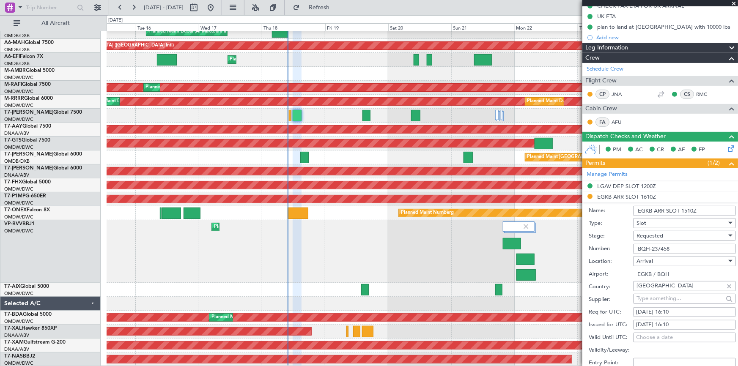
scroll to position [153, 0]
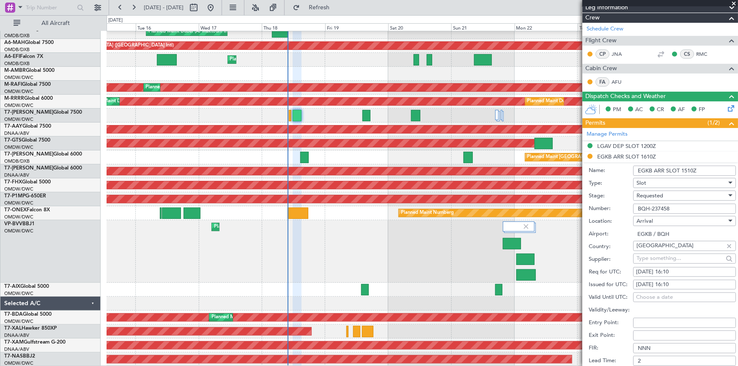
type input "EGKB ARR SLOT 1510Z"
click at [659, 273] on div "18/09/2025 16:10" at bounding box center [684, 272] width 97 height 8
select select "9"
select select "2025"
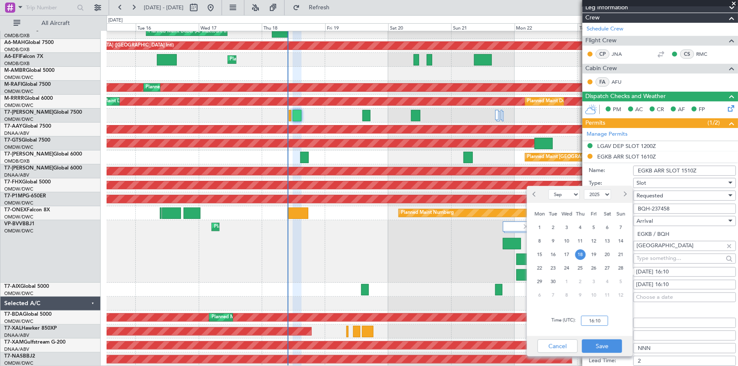
click at [588, 322] on input "16:10" at bounding box center [594, 321] width 27 height 10
type input "15:10"
click at [605, 349] on button "Save" at bounding box center [602, 346] width 40 height 14
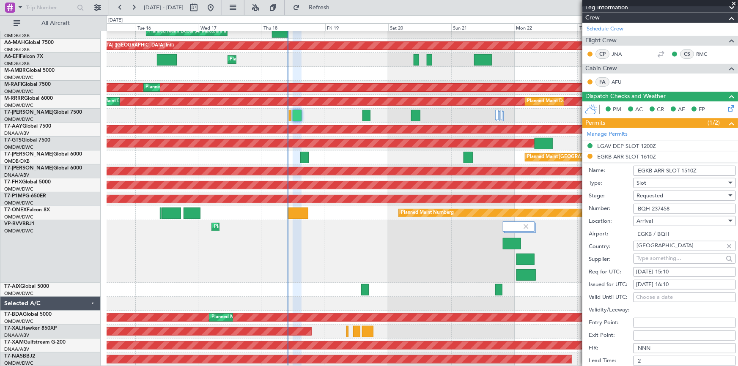
click at [661, 284] on div "18/09/2025 16:10" at bounding box center [684, 285] width 97 height 8
select select "9"
select select "2025"
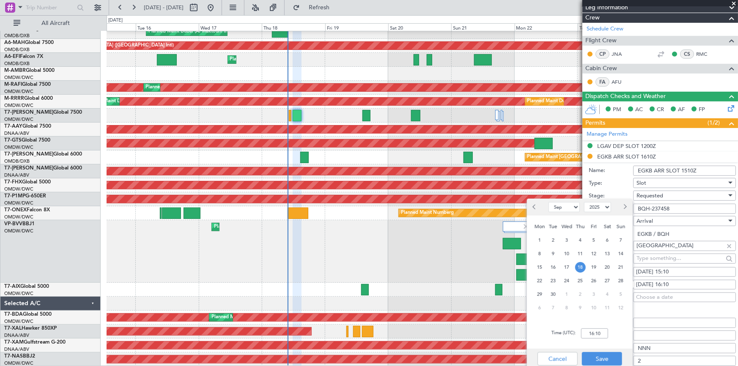
drag, startPoint x: 581, startPoint y: 268, endPoint x: 595, endPoint y: 327, distance: 60.5
click at [586, 274] on ngb-datepicker-month "Mon Tue Wed Thu Fri Sat Sun 1 2 3 4 5 6 7 8 9 10 11 12 13 14 15 16 17 18 19 20 …" at bounding box center [580, 268] width 98 height 96
click at [588, 333] on input "16:10" at bounding box center [594, 333] width 27 height 10
type input "15:10"
click at [609, 359] on button "Save" at bounding box center [602, 359] width 40 height 14
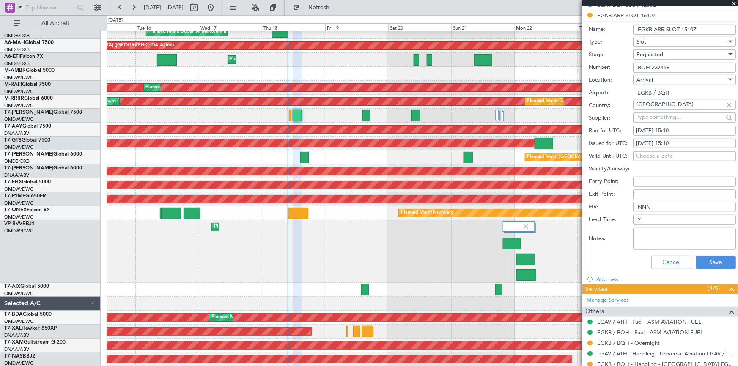
scroll to position [307, 0]
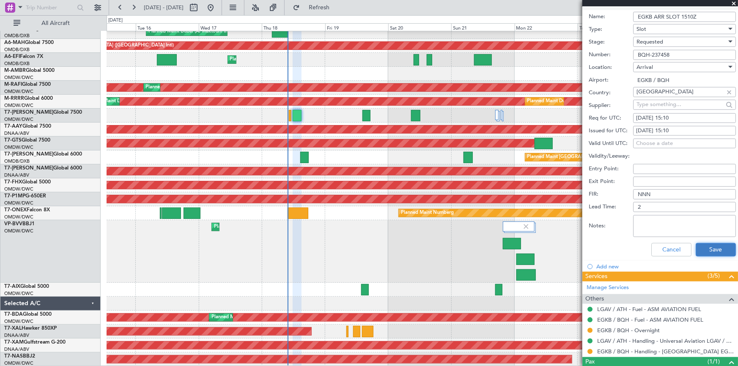
click at [711, 246] on button "Save" at bounding box center [715, 250] width 40 height 14
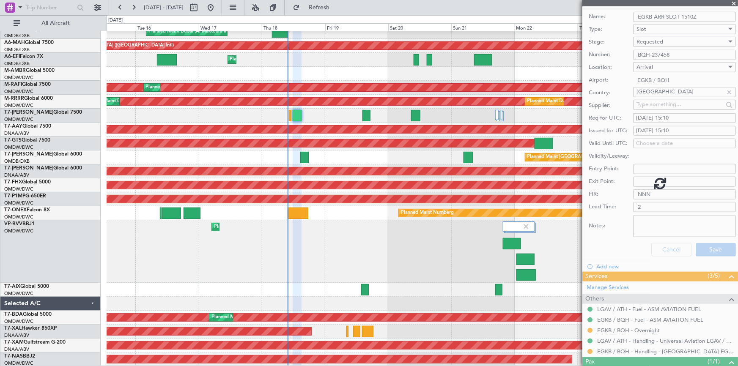
scroll to position [55, 0]
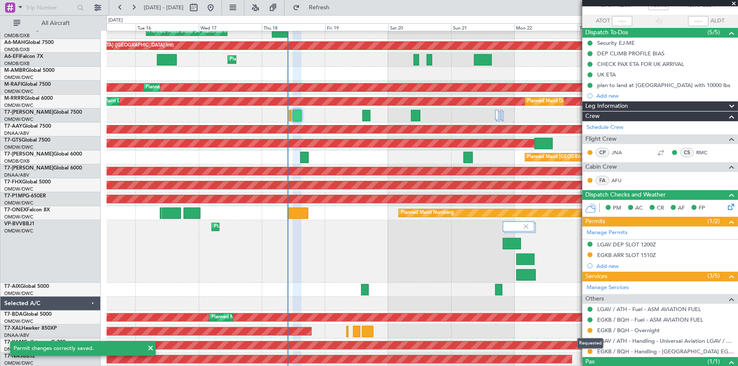
click at [590, 330] on button at bounding box center [589, 330] width 5 height 5
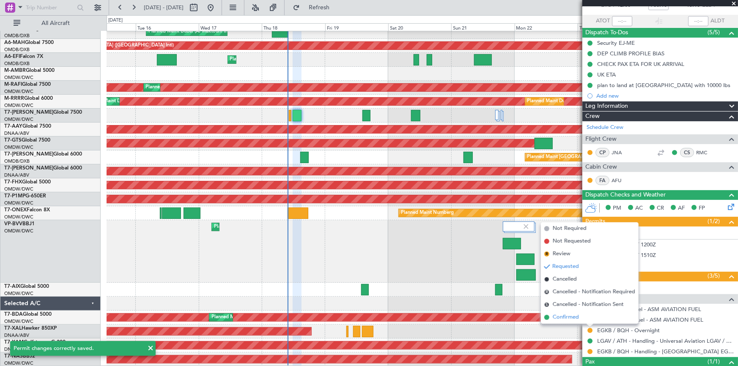
click at [574, 316] on span "Confirmed" at bounding box center [565, 317] width 26 height 8
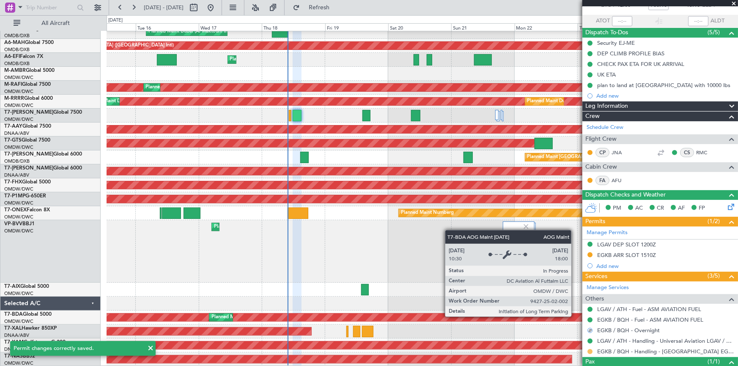
click at [592, 351] on div at bounding box center [589, 351] width 7 height 7
click at [589, 350] on button at bounding box center [589, 351] width 5 height 5
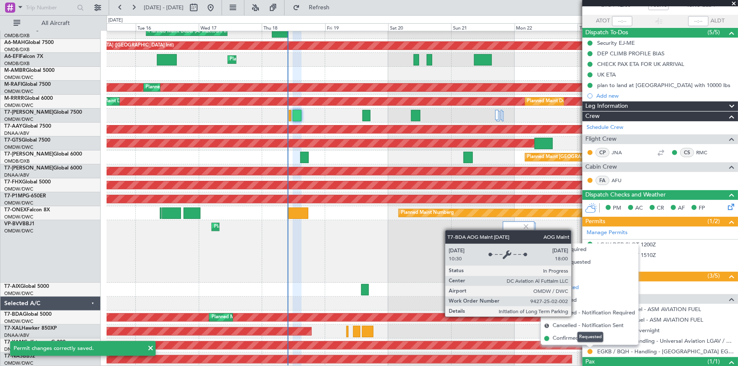
click at [575, 339] on mat-tooltip-component "Requested" at bounding box center [590, 337] width 38 height 22
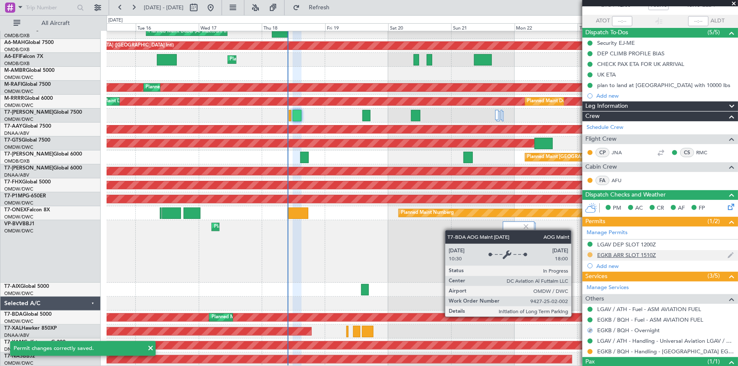
click at [591, 254] on button at bounding box center [589, 254] width 5 height 5
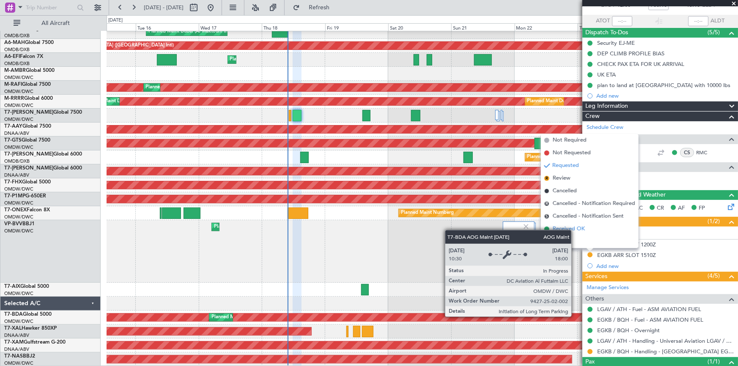
click at [578, 229] on span "Received OK" at bounding box center [568, 229] width 32 height 8
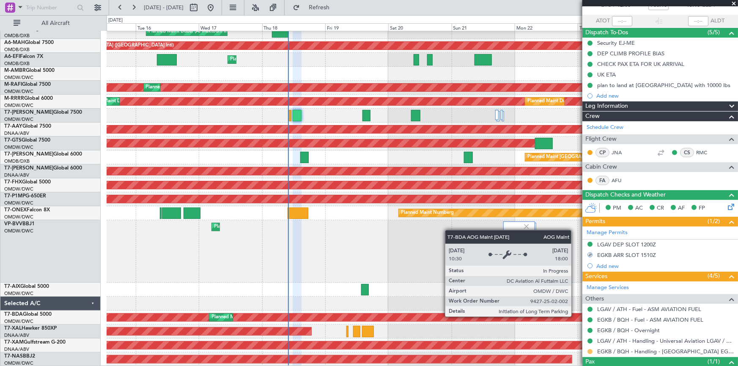
click at [588, 350] on button at bounding box center [589, 351] width 5 height 5
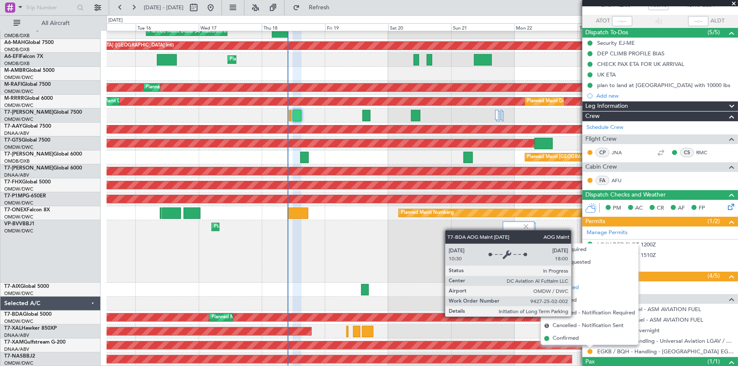
click at [568, 338] on span "Confirmed" at bounding box center [565, 338] width 26 height 8
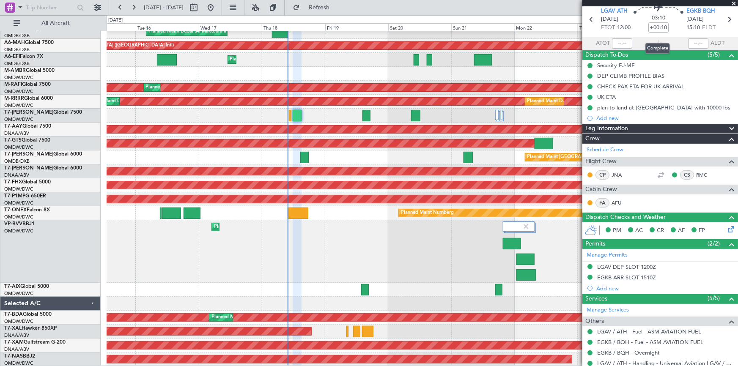
scroll to position [0, 0]
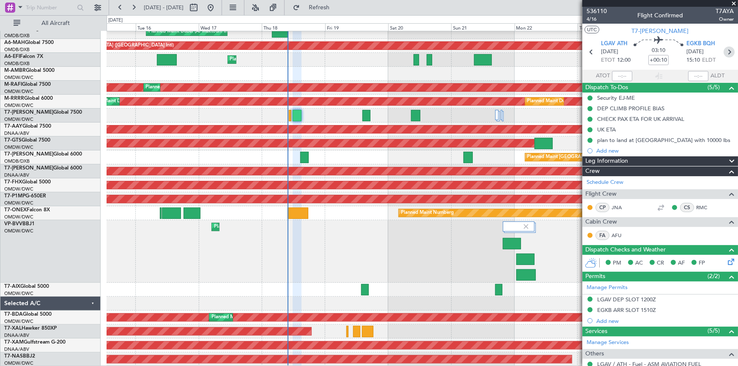
click at [725, 51] on icon at bounding box center [728, 51] width 11 height 11
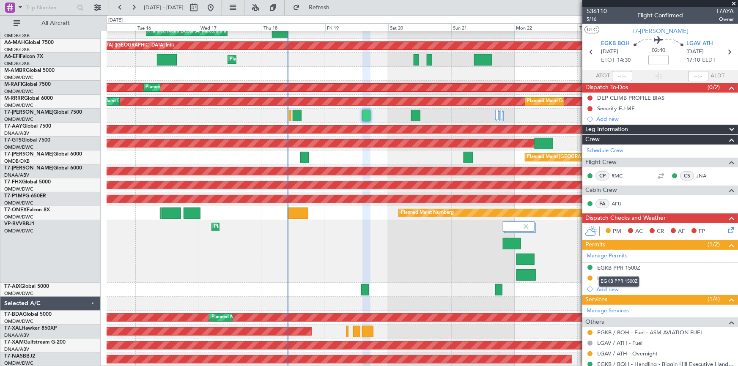
drag, startPoint x: 626, startPoint y: 268, endPoint x: 636, endPoint y: 271, distance: 10.0
click at [626, 267] on div "EGKB PPR 1500Z" at bounding box center [618, 267] width 43 height 7
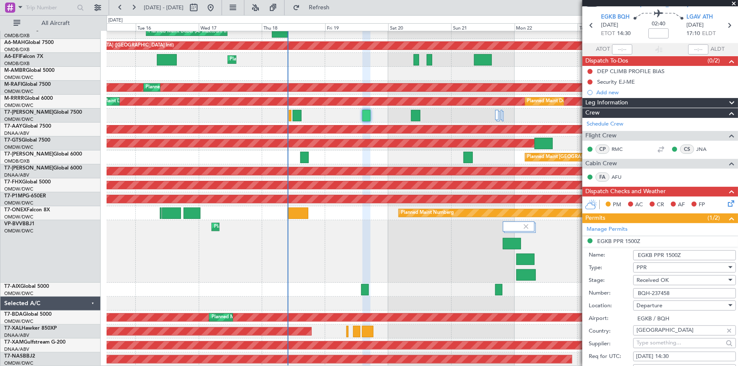
scroll to position [38, 0]
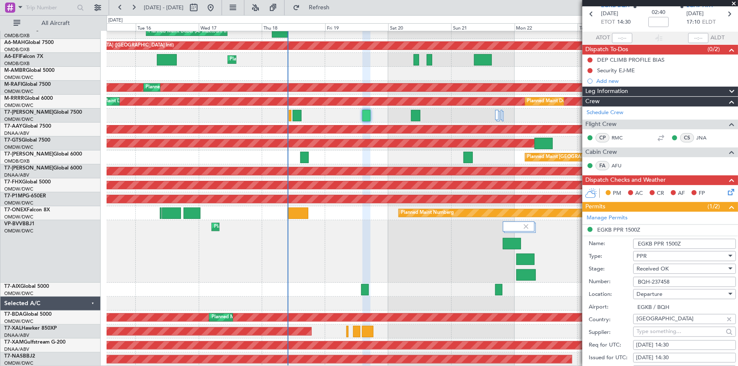
drag, startPoint x: 668, startPoint y: 242, endPoint x: 699, endPoint y: 245, distance: 30.6
click at [699, 245] on input "EGKB PPR 1500Z" at bounding box center [684, 244] width 103 height 10
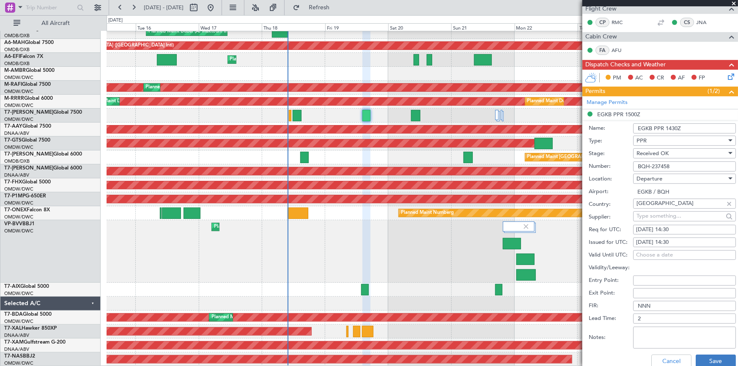
type input "EGKB PPR 1430Z"
click at [706, 355] on button "Save" at bounding box center [715, 362] width 40 height 14
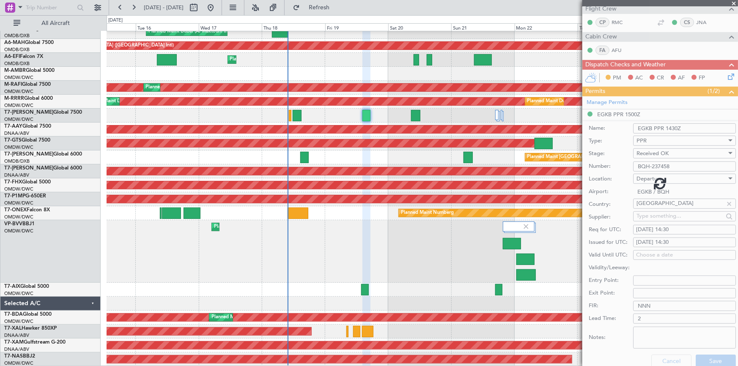
scroll to position [56, 0]
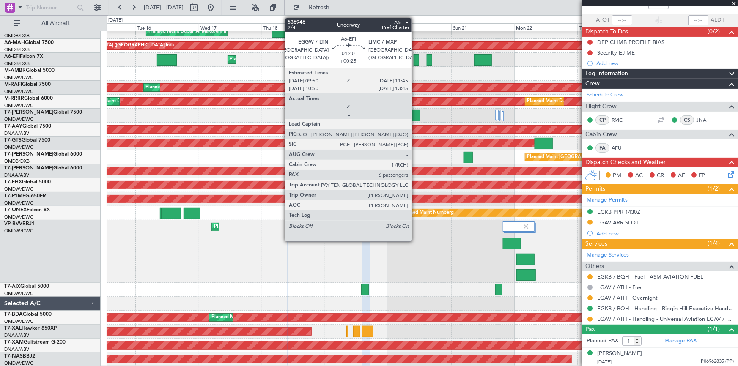
click at [415, 59] on div at bounding box center [415, 59] width 5 height 11
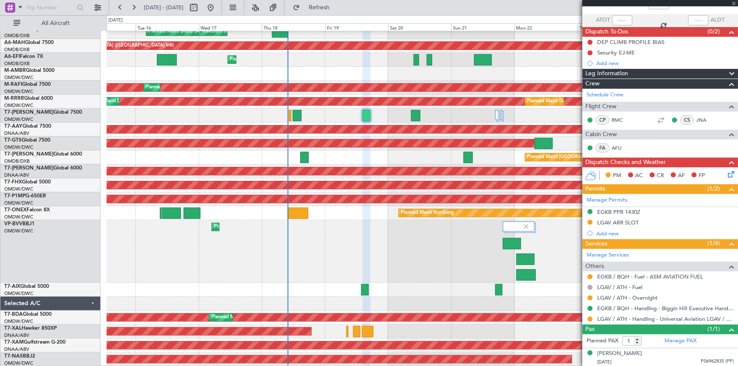
type input "+00:25"
type input "6"
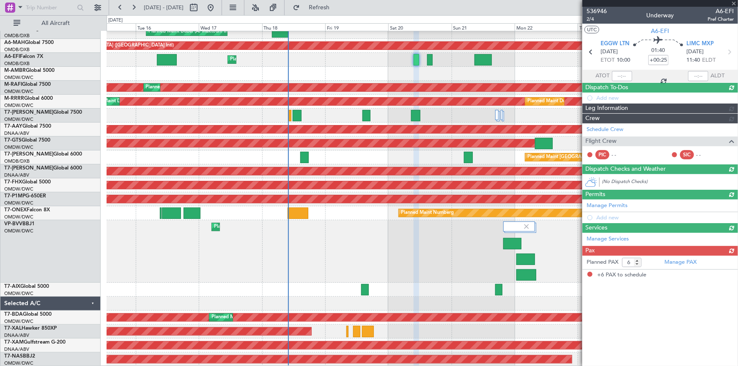
scroll to position [0, 0]
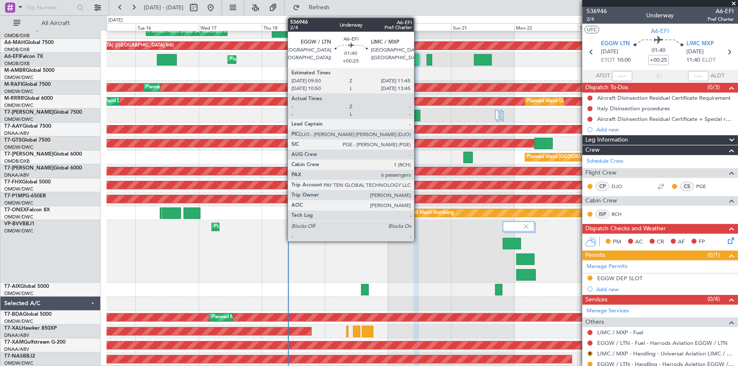
click at [418, 58] on div at bounding box center [415, 59] width 5 height 11
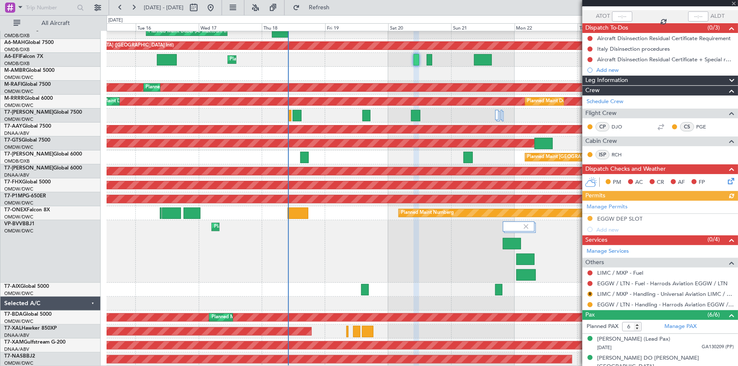
scroll to position [115, 0]
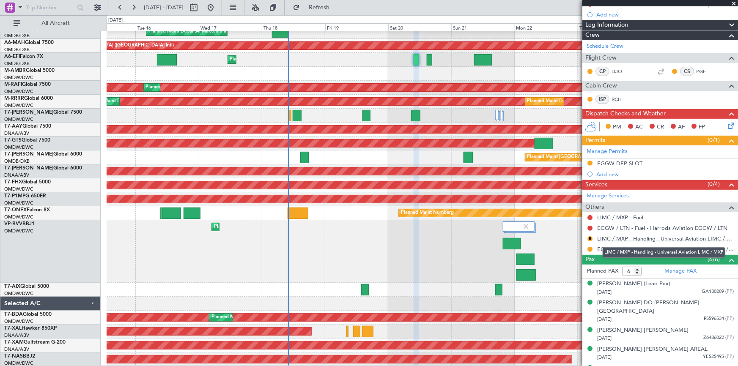
drag, startPoint x: 632, startPoint y: 239, endPoint x: 626, endPoint y: 238, distance: 5.7
click at [626, 238] on link "LIMC / MXP - Handling - Universal Aviation LIMC / MXP" at bounding box center [665, 238] width 137 height 7
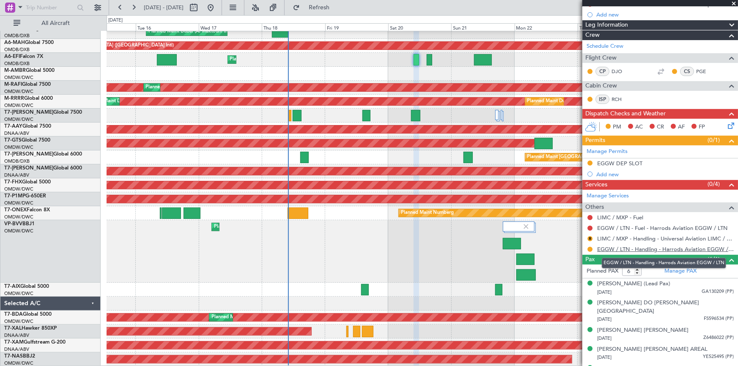
scroll to position [0, 0]
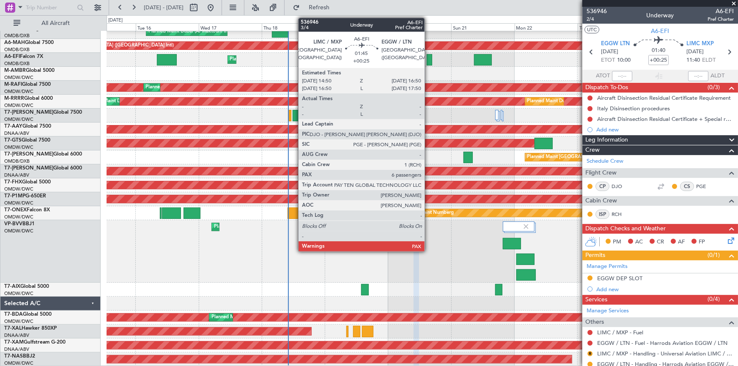
click at [429, 59] on div at bounding box center [429, 59] width 5 height 11
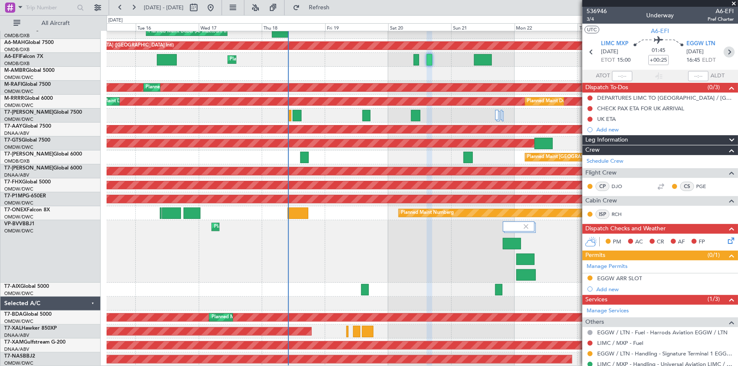
click at [724, 50] on icon at bounding box center [728, 51] width 11 height 11
type input "5"
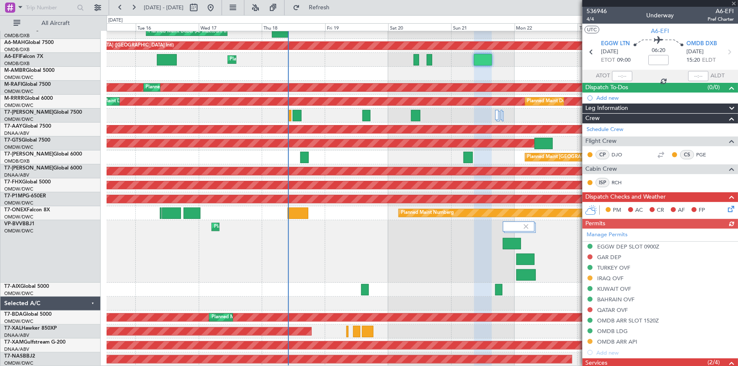
click at [638, 245] on div "Manage Permits EGGW DEP SLOT 0900Z GAR DEP TURKEY OVF IRAQ OVF KUWAIT OVF BAHRA…" at bounding box center [660, 293] width 156 height 129
drag, startPoint x: 627, startPoint y: 243, endPoint x: 588, endPoint y: 247, distance: 39.9
click at [623, 244] on div "EGGW DEP SLOT 0900Z" at bounding box center [628, 246] width 62 height 7
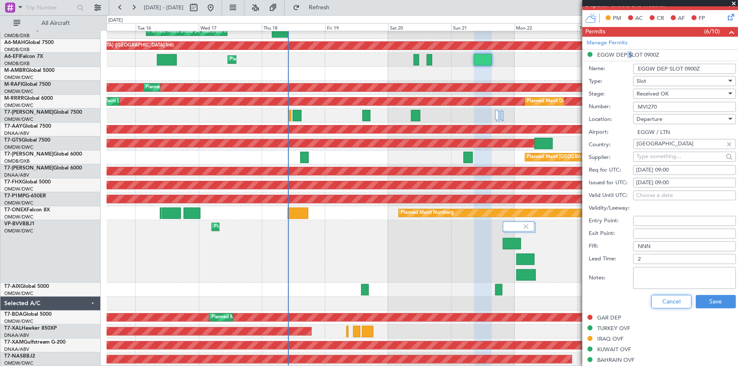
click at [664, 301] on button "Cancel" at bounding box center [671, 302] width 40 height 14
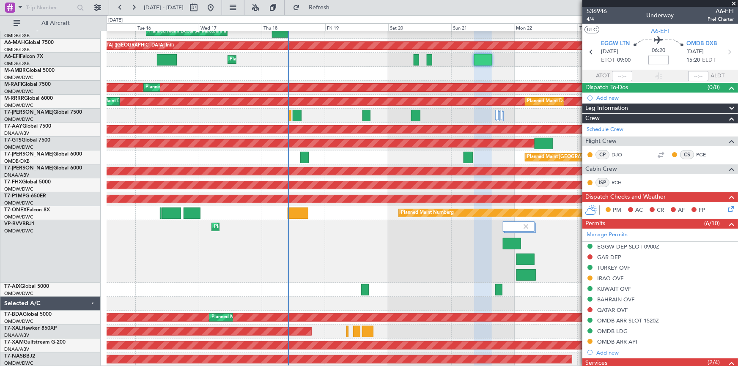
click at [583, 50] on section "EGGW LTN 21/09/2025 ETOT 09:00 06:20 OMDB DXB 21/09/2025 15:20 ELDT" at bounding box center [660, 52] width 156 height 33
click at [588, 54] on icon at bounding box center [590, 51] width 11 height 11
type input "+00:25"
type input "6"
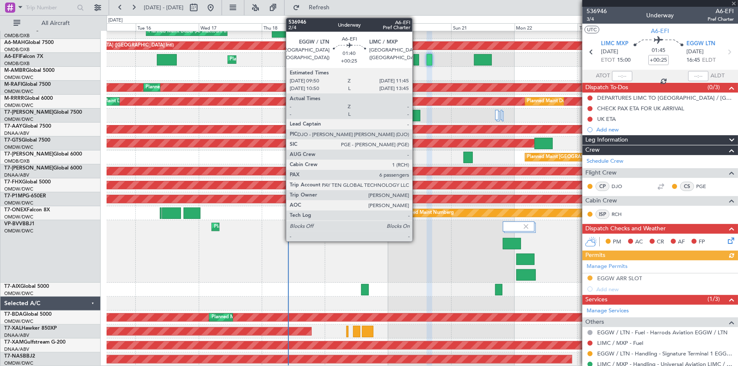
click at [416, 58] on div at bounding box center [415, 59] width 5 height 11
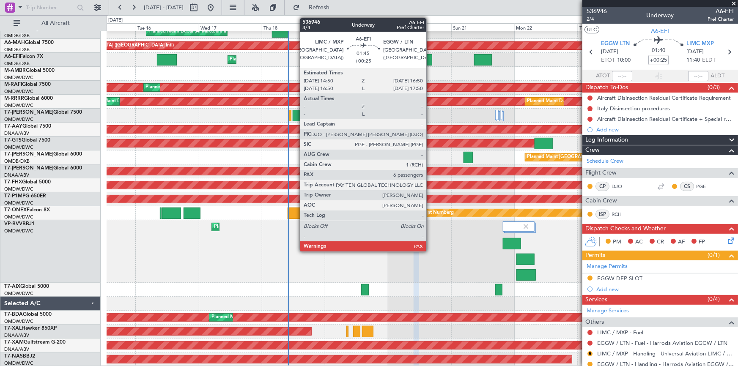
click at [430, 59] on div at bounding box center [429, 59] width 5 height 11
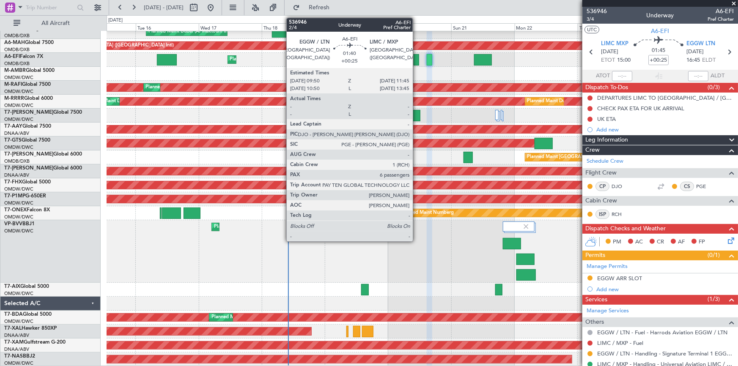
click at [416, 57] on div at bounding box center [415, 59] width 5 height 11
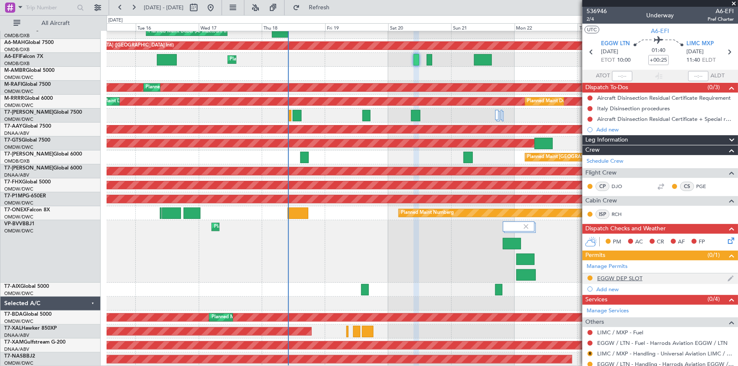
click at [605, 276] on div "EGGW DEP SLOT" at bounding box center [619, 278] width 45 height 7
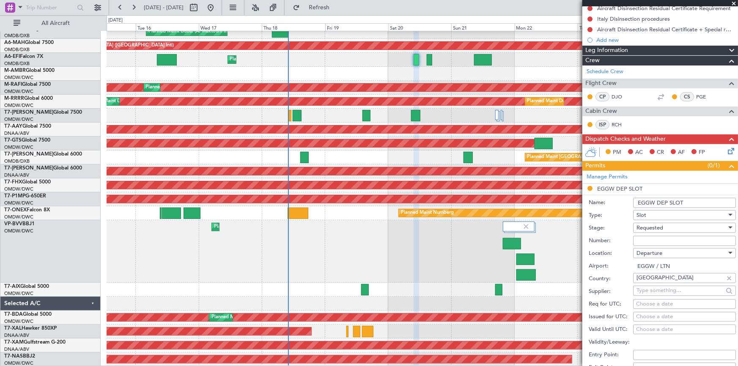
scroll to position [115, 0]
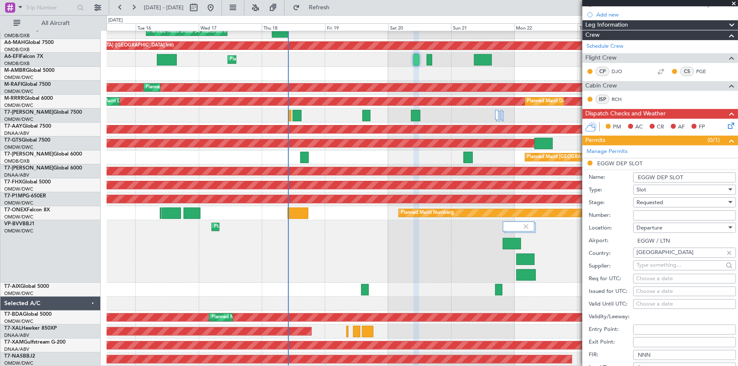
click at [659, 199] on span "Requested" at bounding box center [649, 203] width 27 height 8
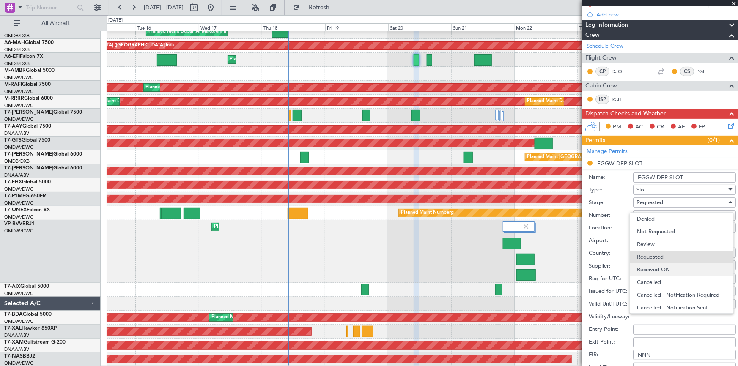
scroll to position [3, 0]
click at [659, 269] on span "Received OK" at bounding box center [682, 266] width 90 height 13
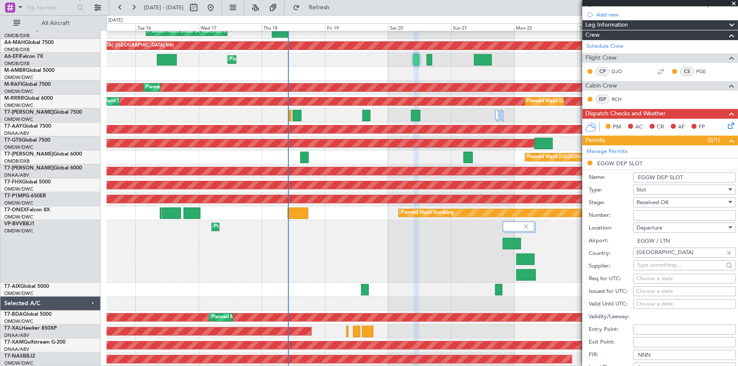
click at [666, 212] on input "Number:" at bounding box center [684, 216] width 103 height 10
paste input "MVI110"
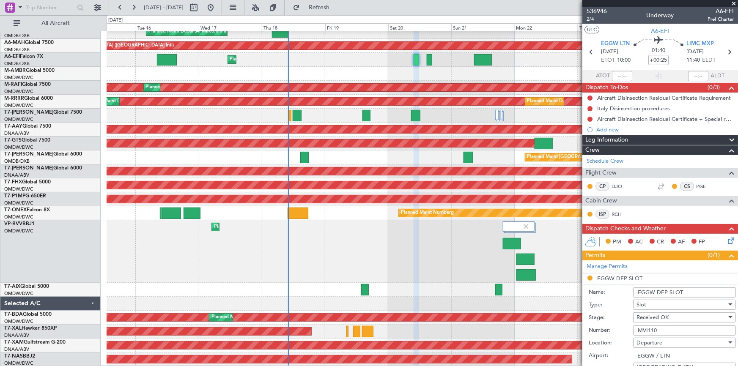
scroll to position [115, 0]
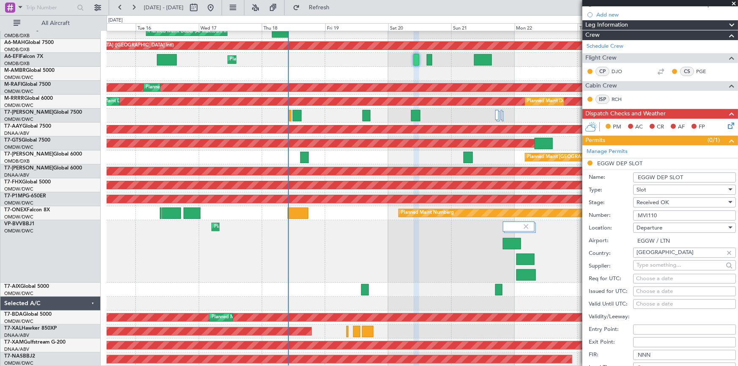
type input "MVI110"
click at [658, 279] on div "Choose a date" at bounding box center [684, 279] width 97 height 8
select select "9"
select select "2025"
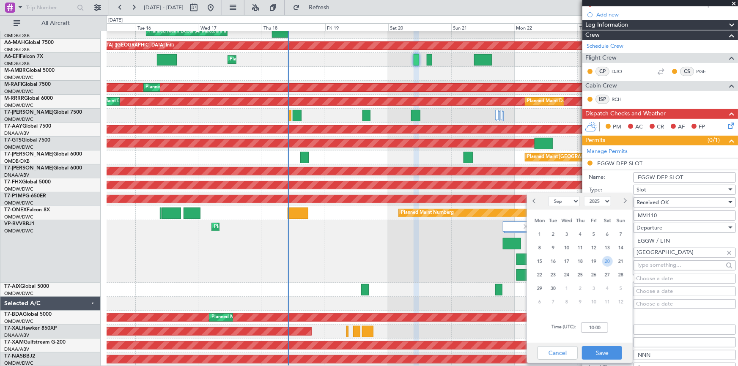
drag, startPoint x: 607, startPoint y: 259, endPoint x: 596, endPoint y: 292, distance: 35.3
click at [606, 262] on span "20" at bounding box center [607, 261] width 11 height 11
click at [581, 324] on input "00:00" at bounding box center [594, 328] width 27 height 10
type input "10:00"
drag, startPoint x: 607, startPoint y: 353, endPoint x: 631, endPoint y: 300, distance: 58.1
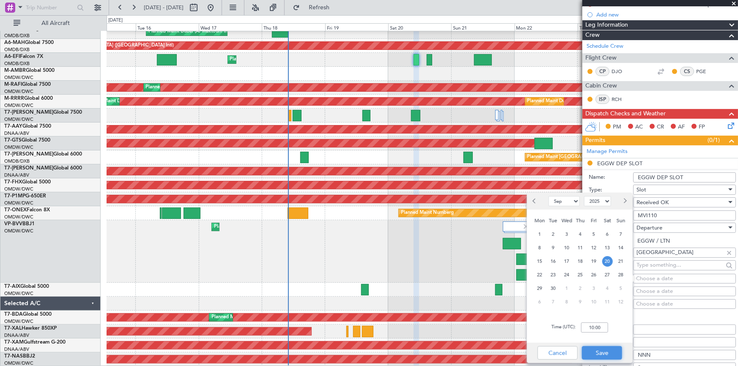
click at [608, 350] on button "Save" at bounding box center [602, 353] width 40 height 14
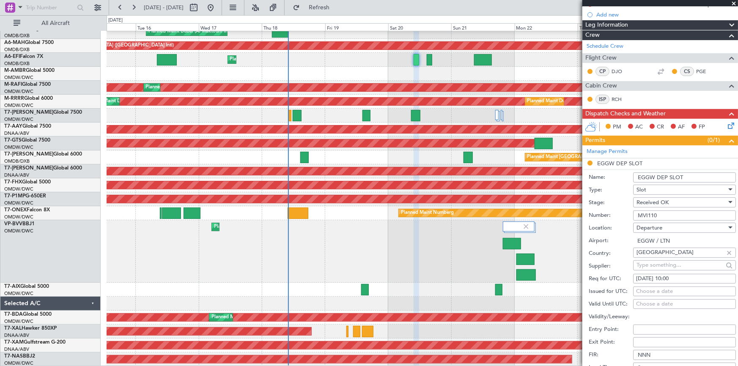
click at [653, 294] on div "Choose a date" at bounding box center [684, 291] width 97 height 8
select select "9"
select select "2025"
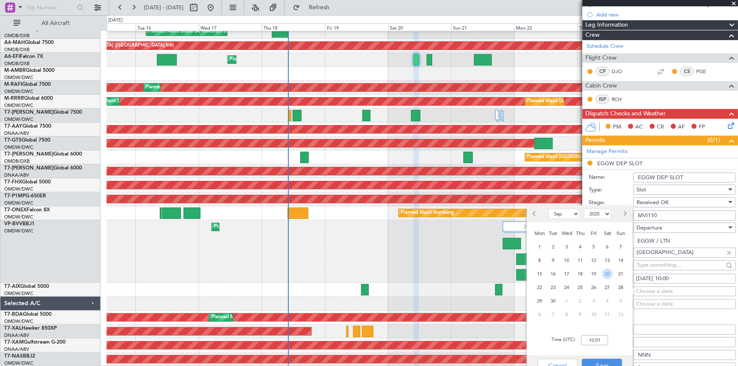
drag, startPoint x: 603, startPoint y: 273, endPoint x: 604, endPoint y: 303, distance: 29.6
click at [604, 276] on span "20" at bounding box center [607, 274] width 11 height 11
click at [585, 341] on input "00:00" at bounding box center [594, 340] width 27 height 10
type input "10:00"
drag, startPoint x: 613, startPoint y: 363, endPoint x: 635, endPoint y: 342, distance: 30.8
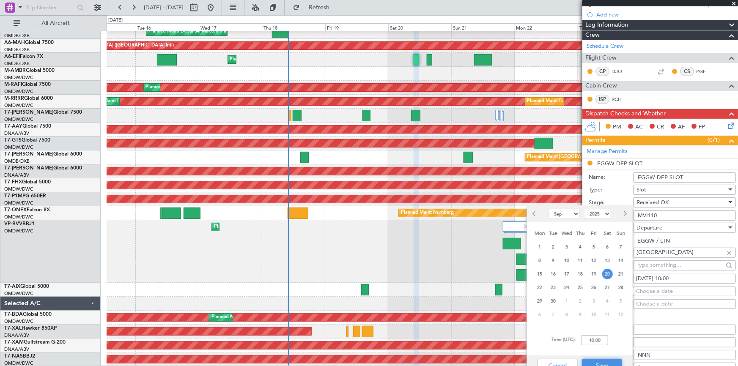
click at [613, 361] on button "Save" at bounding box center [602, 366] width 40 height 14
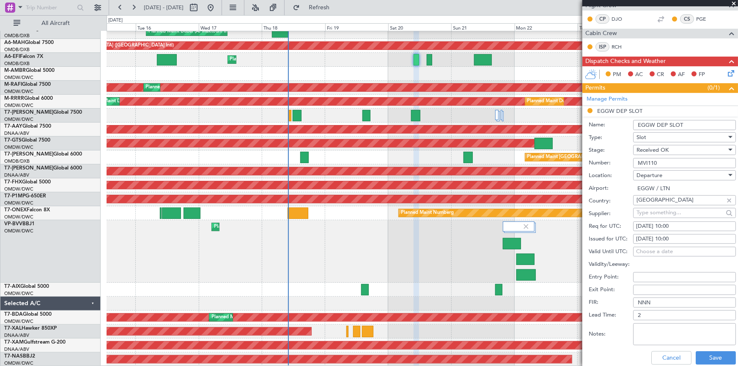
scroll to position [230, 0]
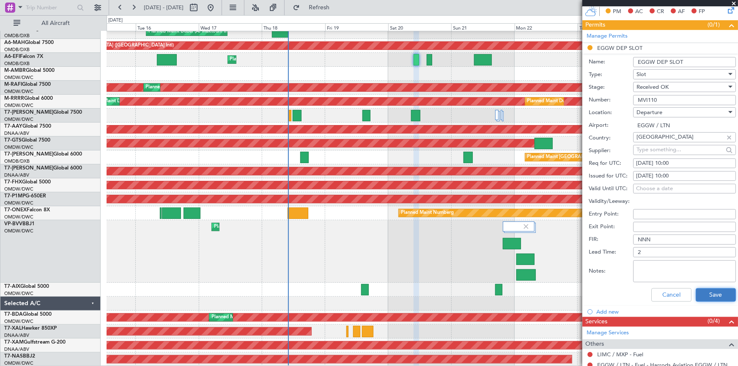
click at [706, 294] on button "Save" at bounding box center [715, 295] width 40 height 14
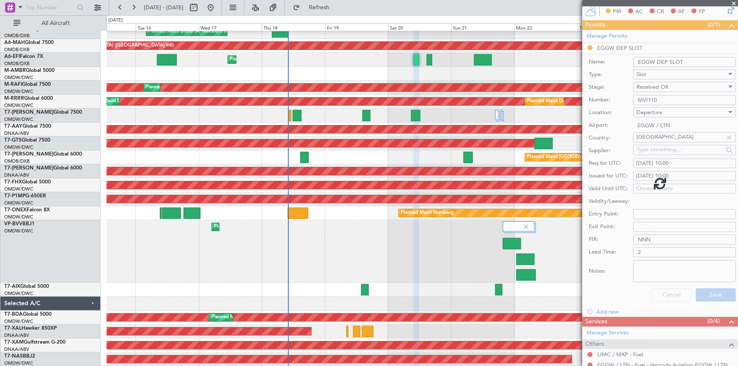
scroll to position [140, 0]
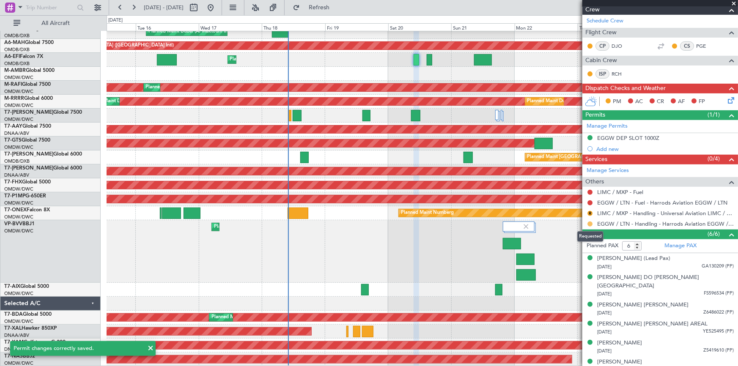
click at [590, 221] on button at bounding box center [589, 223] width 5 height 5
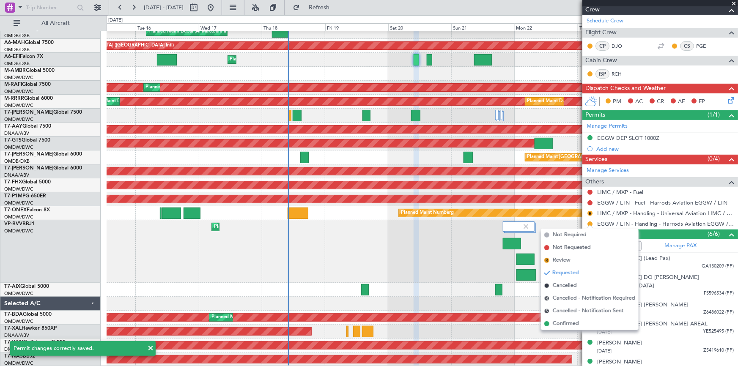
click at [569, 326] on span "Confirmed" at bounding box center [565, 324] width 26 height 8
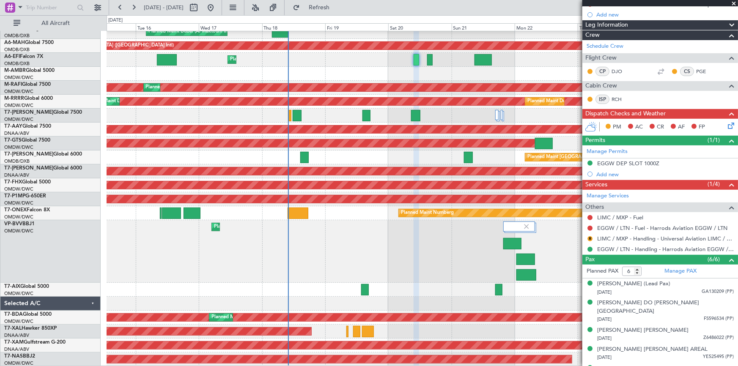
scroll to position [0, 0]
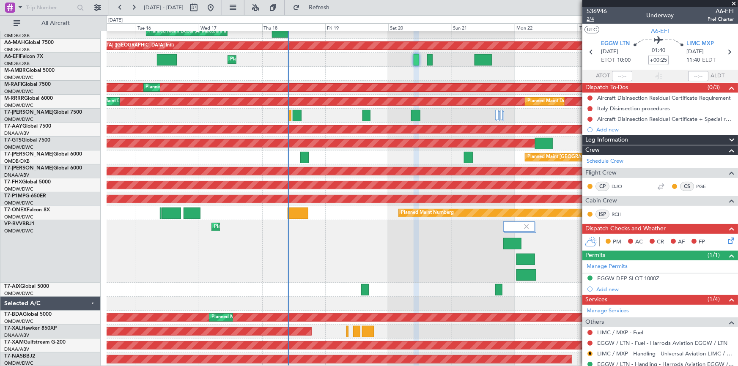
click at [588, 17] on span "2/4" at bounding box center [596, 19] width 20 height 7
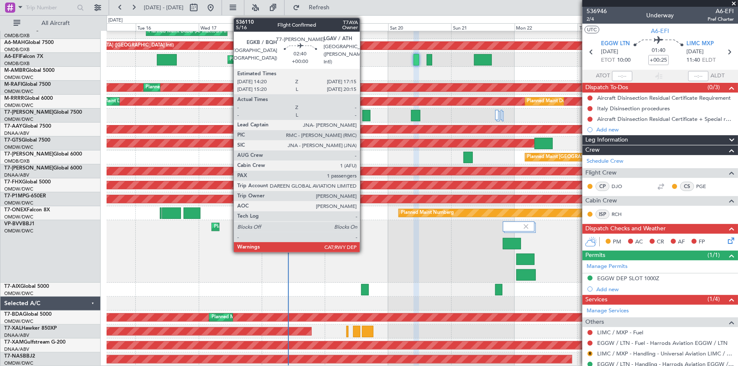
click at [364, 114] on div at bounding box center [366, 115] width 8 height 11
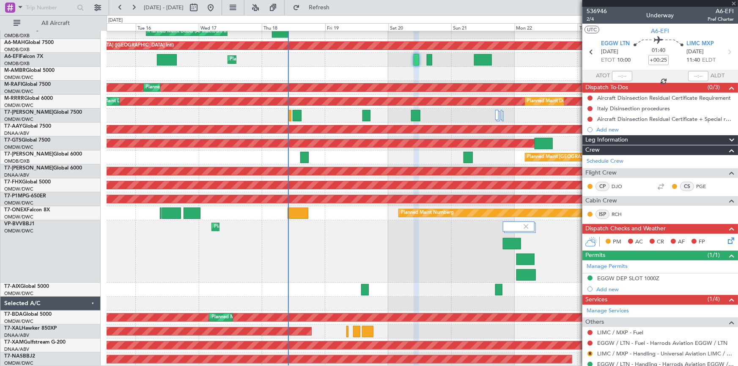
type input "1"
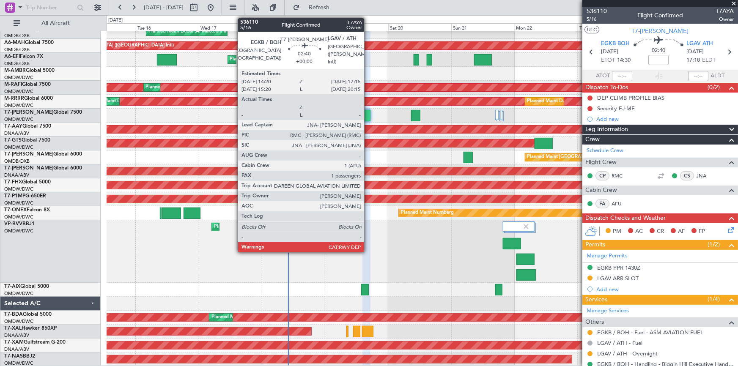
click at [368, 113] on div at bounding box center [366, 115] width 8 height 11
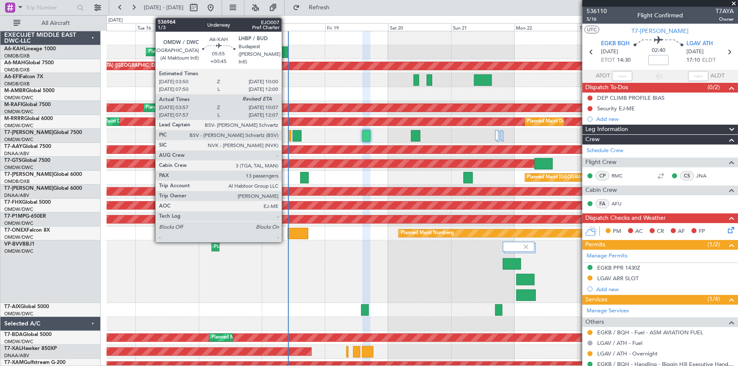
click at [283, 50] on div at bounding box center [280, 51] width 16 height 11
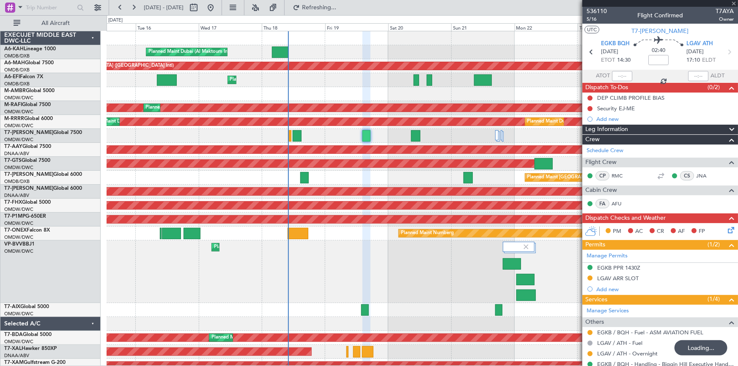
type input "+00:45"
type input "04:07"
type input "13"
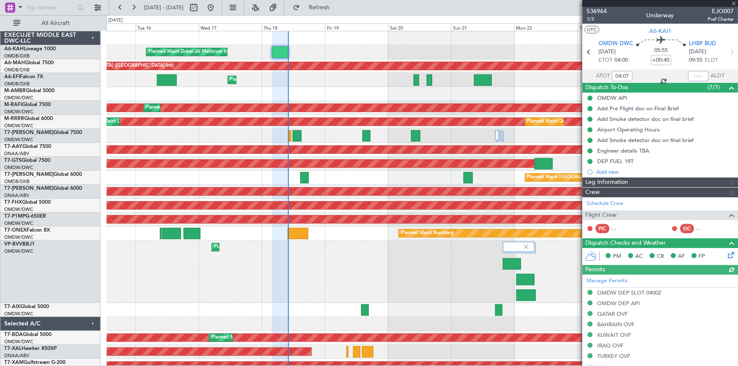
type input "1"
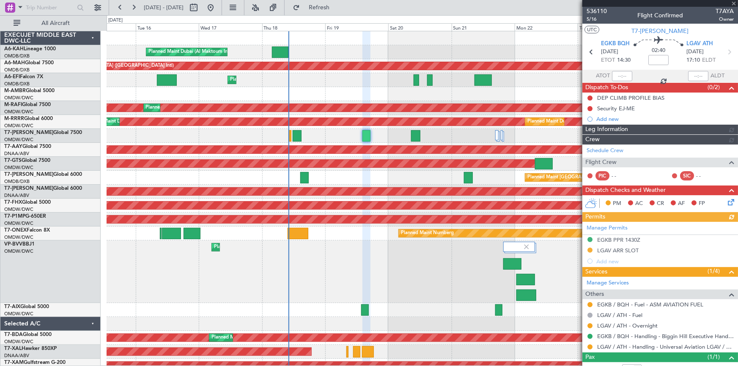
click at [688, 73] on div at bounding box center [698, 76] width 20 height 10
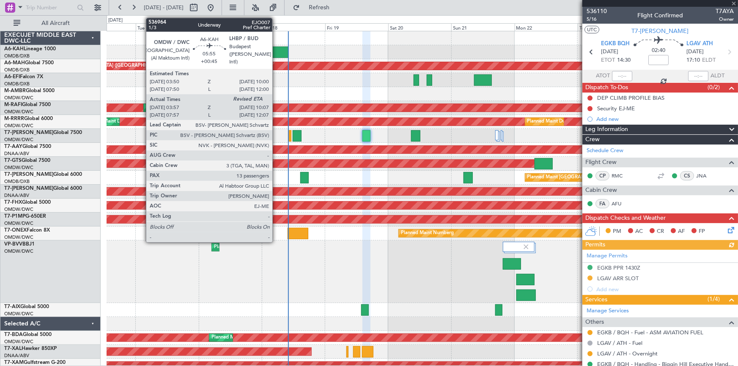
click at [276, 49] on div at bounding box center [280, 51] width 16 height 11
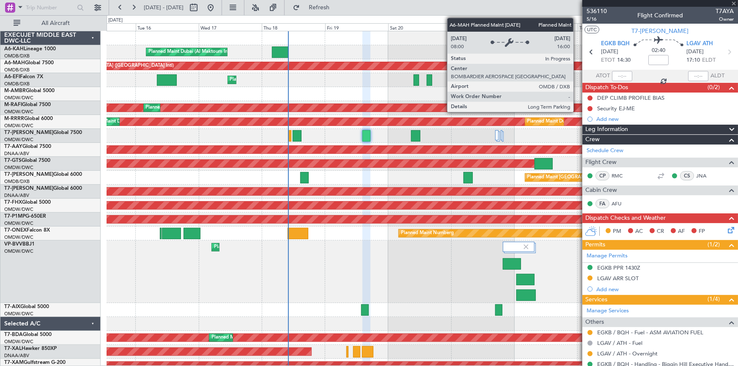
type input "+00:45"
type input "04:07"
type input "13"
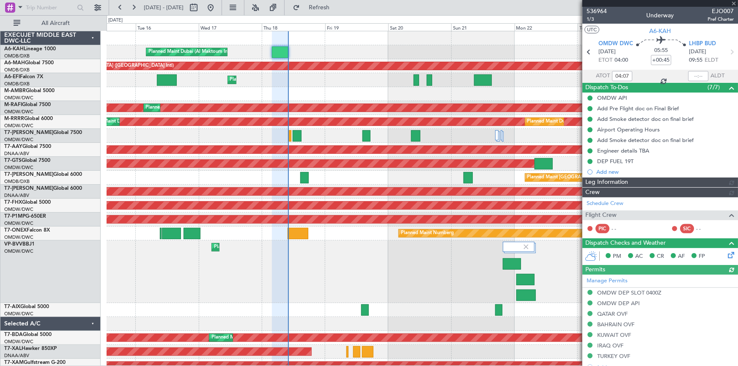
type input "Anita Mani (ANI)"
type input "7304"
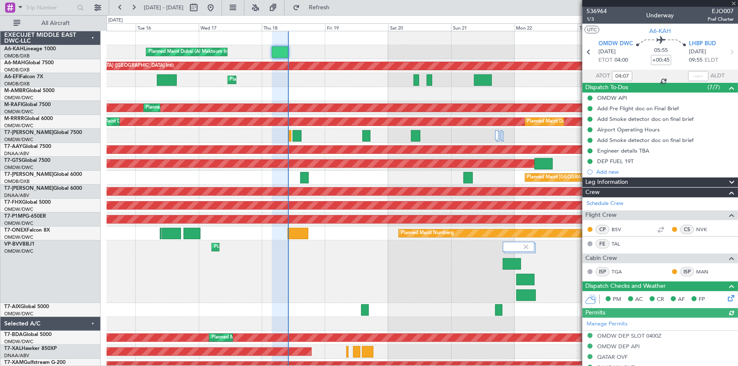
click at [690, 75] on div at bounding box center [698, 76] width 20 height 10
click at [689, 74] on div at bounding box center [698, 76] width 20 height 10
click at [689, 76] on input "text" at bounding box center [698, 76] width 20 height 10
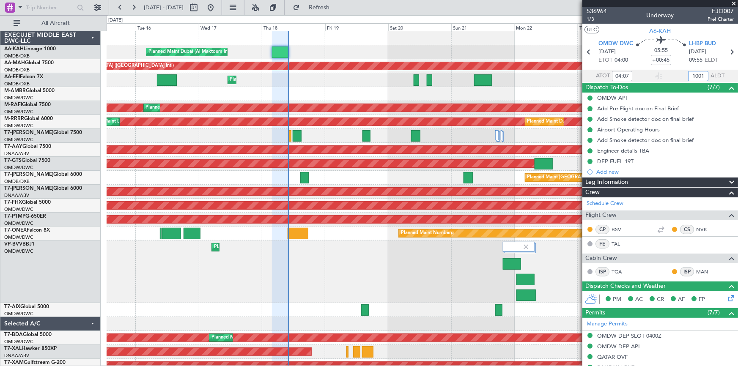
type input "1001"
click at [662, 76] on section "ATOT 04:07 1001 ALDT" at bounding box center [660, 76] width 156 height 13
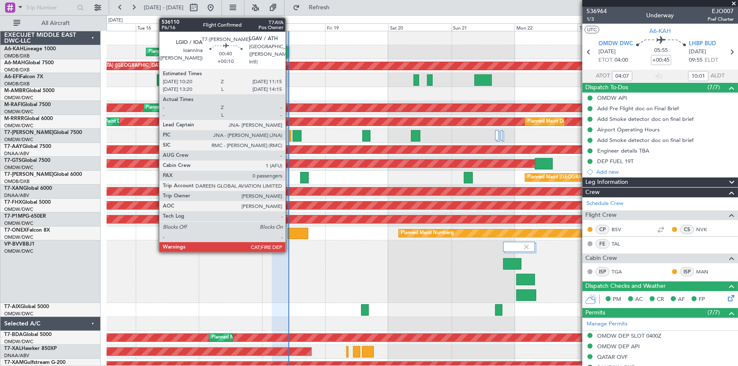
click at [289, 135] on div at bounding box center [290, 135] width 3 height 11
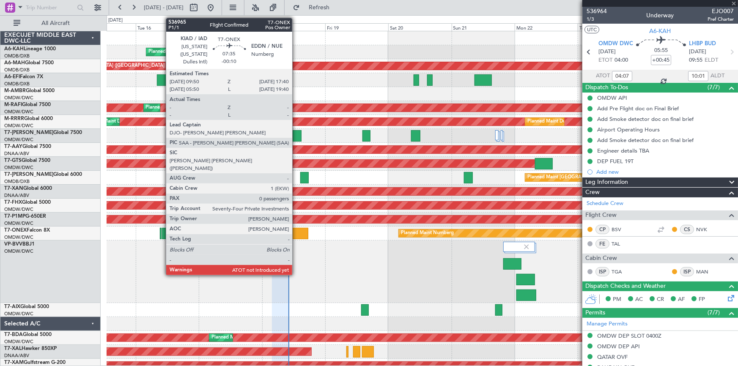
click at [296, 233] on div at bounding box center [297, 233] width 21 height 11
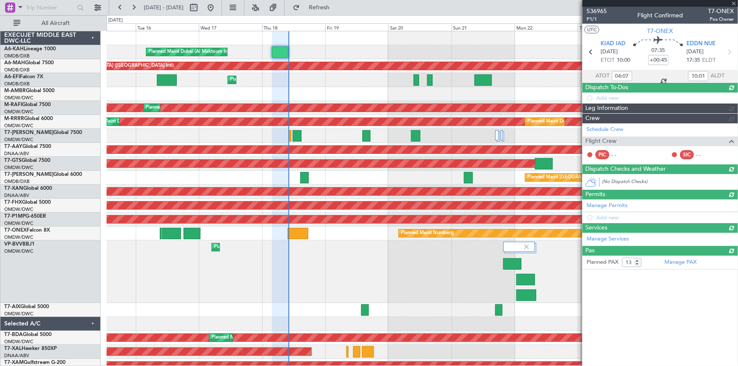
type input "-00:10"
type input "0"
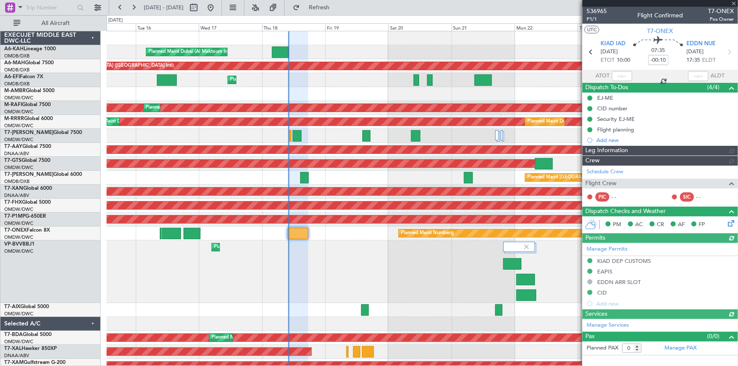
type input "Dherander Fithani (DHF)"
type input "7301"
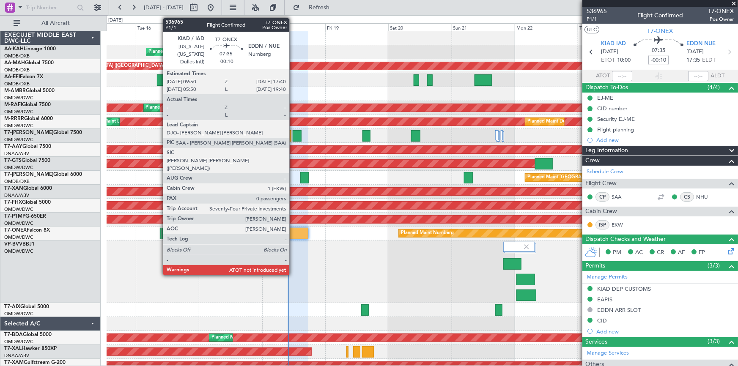
click at [293, 232] on div at bounding box center [297, 233] width 21 height 11
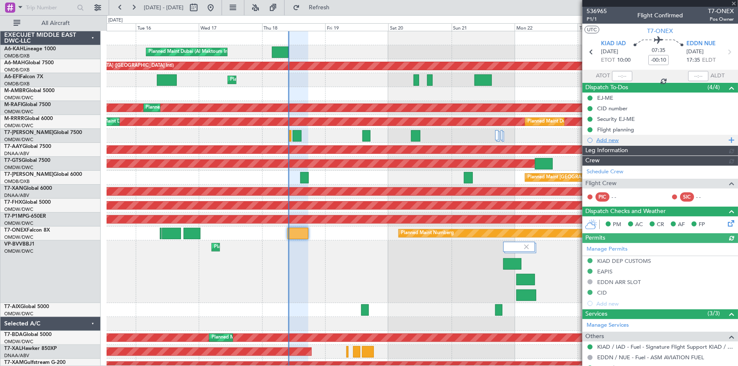
type input "Dherander Fithani (DHF)"
type input "7301"
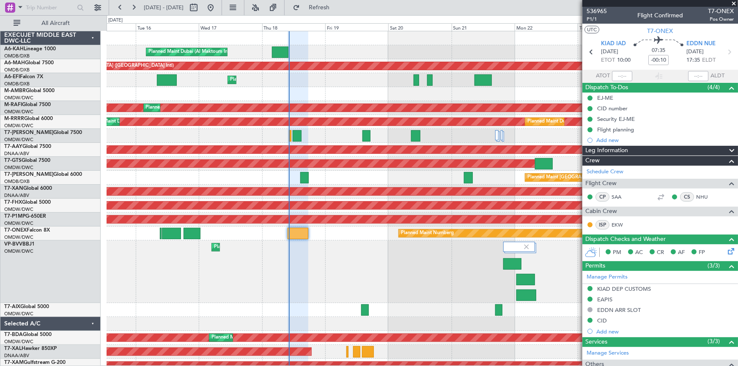
scroll to position [20, 0]
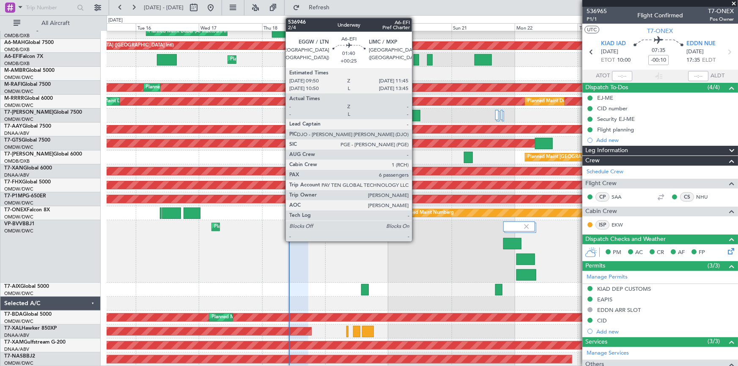
click at [416, 59] on div at bounding box center [415, 59] width 5 height 11
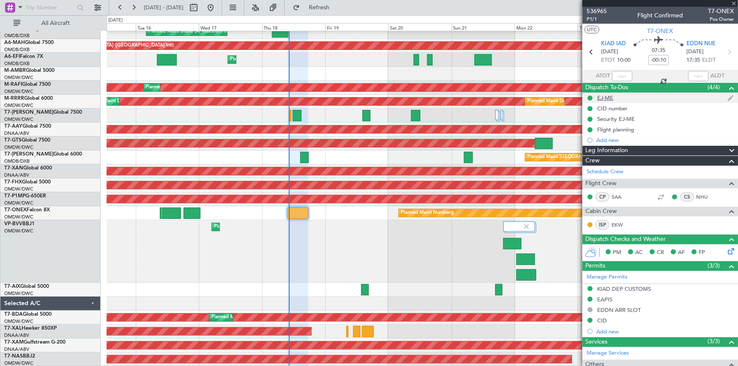
type input "+00:25"
type input "6"
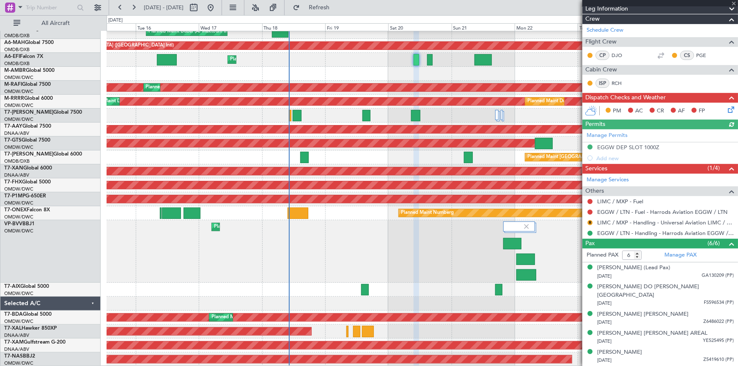
scroll to position [140, 0]
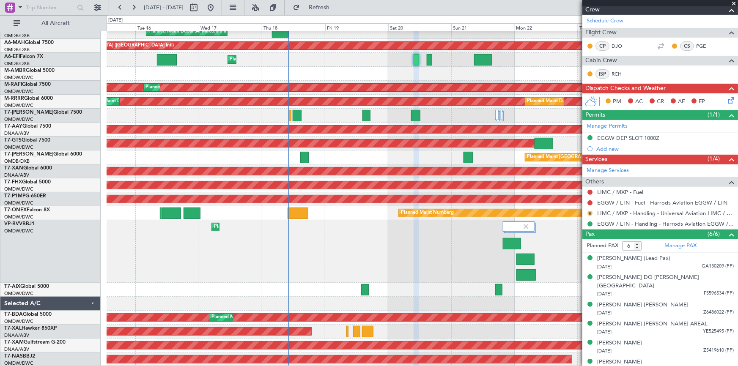
click at [588, 213] on button "R" at bounding box center [589, 213] width 5 height 5
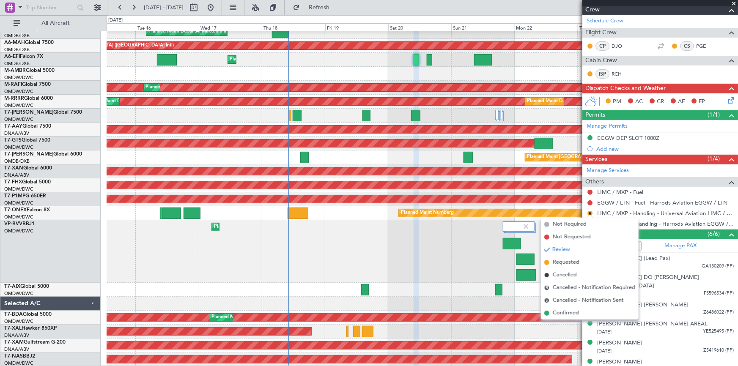
click at [559, 263] on span "Requested" at bounding box center [565, 262] width 27 height 8
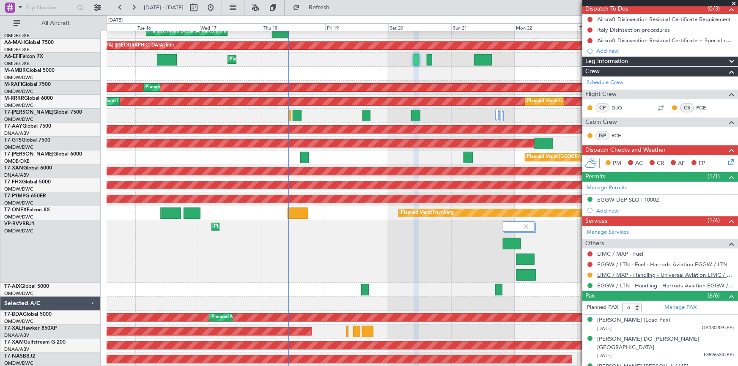
scroll to position [115, 0]
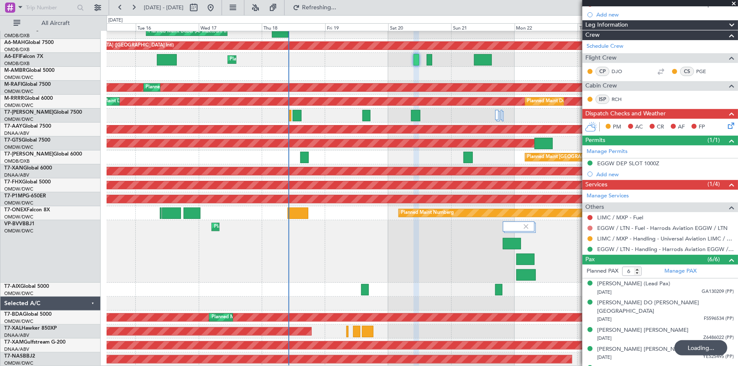
click at [589, 227] on button at bounding box center [589, 228] width 5 height 5
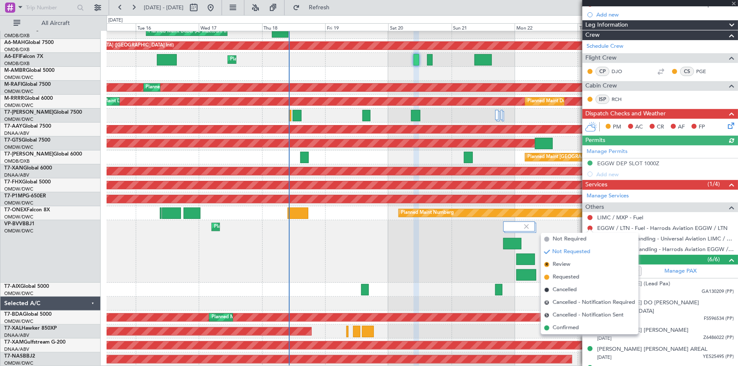
click at [466, 254] on div "Planned Maint Dubai (Al Maktoum Intl)" at bounding box center [422, 251] width 631 height 63
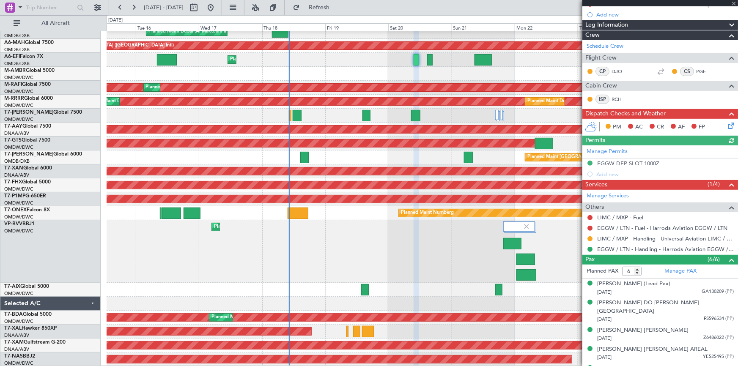
scroll to position [0, 0]
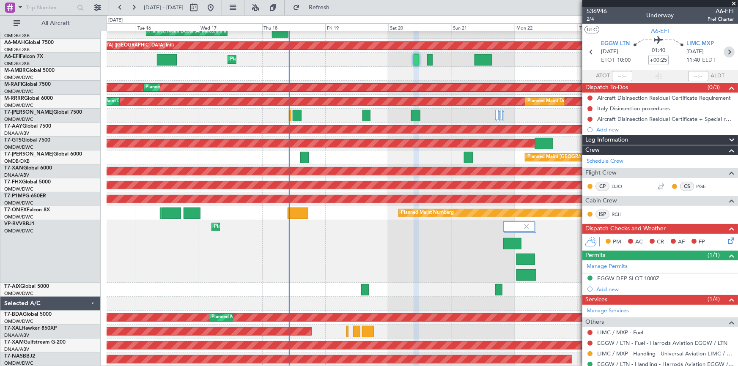
click at [725, 52] on icon at bounding box center [728, 51] width 11 height 11
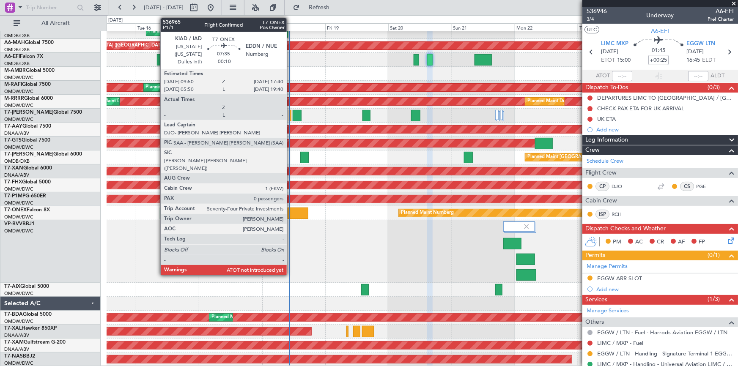
click at [290, 214] on div at bounding box center [297, 213] width 21 height 11
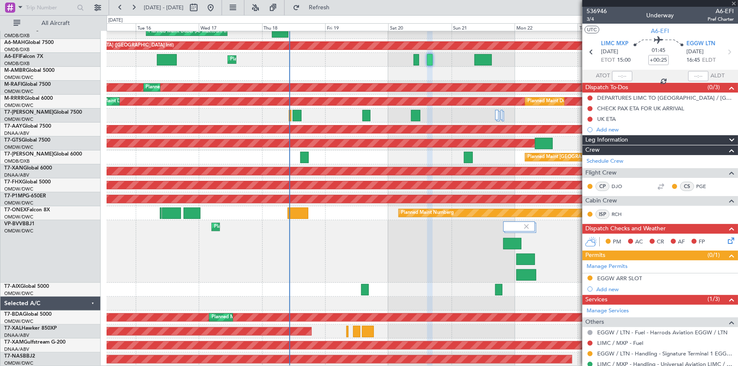
type input "-00:10"
type input "0"
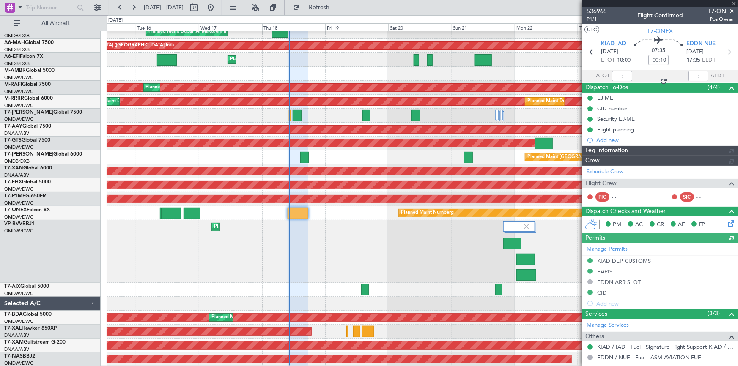
type input "Dherander Fithani (DHF)"
type input "7301"
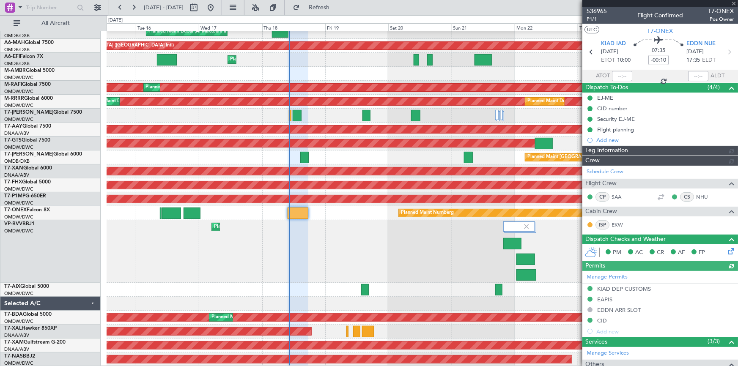
type input "Dherander Fithani (DHF)"
type input "7301"
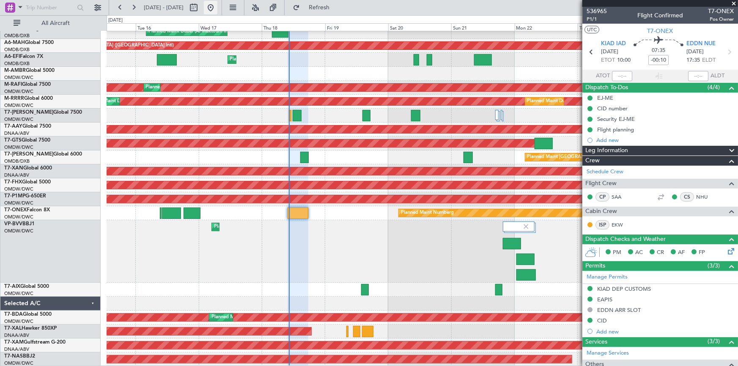
click at [217, 6] on button at bounding box center [211, 8] width 14 height 14
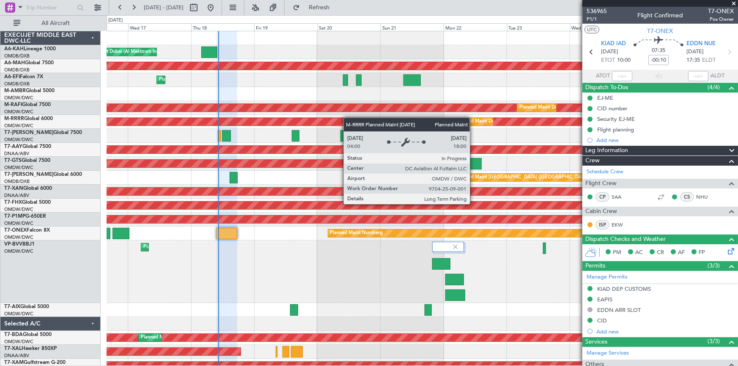
click at [305, 121] on div "Planned Maint Dubai (Al Maktoum Intl) Planned Maint [GEOGRAPHIC_DATA] ([GEOGRAP…" at bounding box center [422, 208] width 631 height 355
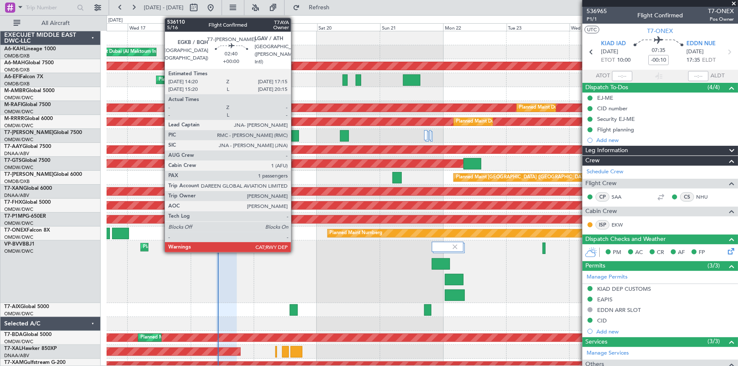
click at [295, 132] on div at bounding box center [295, 135] width 8 height 11
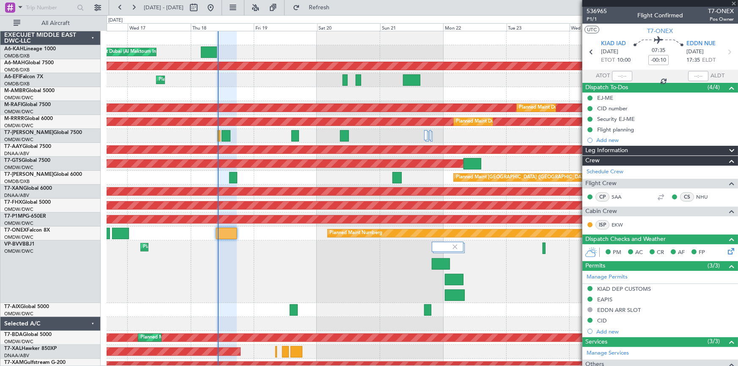
type input "1"
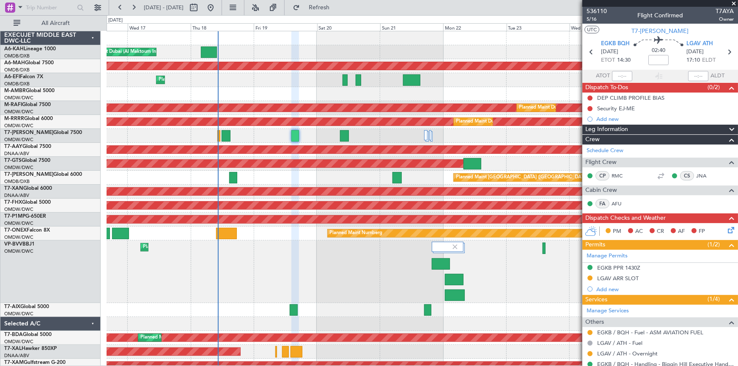
scroll to position [20, 0]
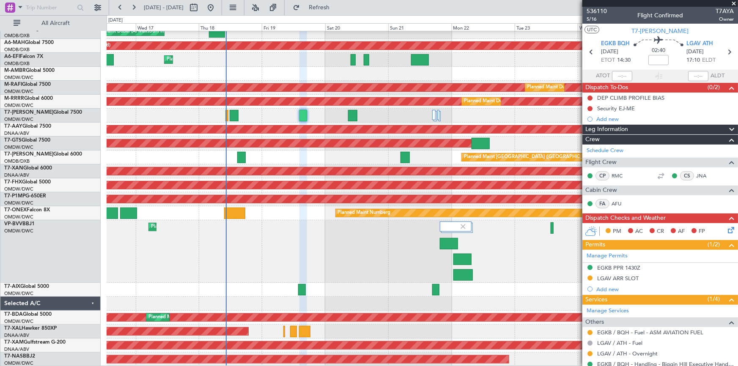
click at [329, 238] on div "Planned Maint Dubai (Al Maktoum Intl)" at bounding box center [422, 251] width 631 height 63
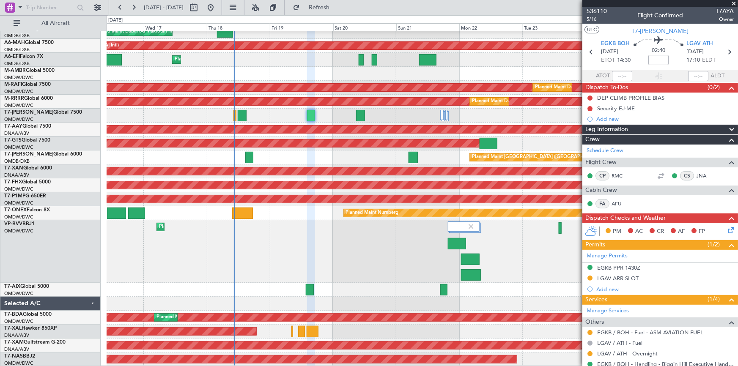
click at [341, 257] on div "Planned Maint Dubai (Al Maktoum Intl) Planned Maint [GEOGRAPHIC_DATA] ([GEOGRAP…" at bounding box center [422, 188] width 631 height 355
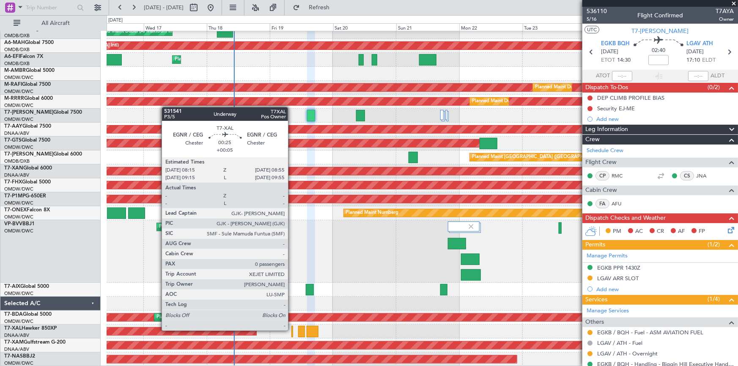
click at [292, 330] on div at bounding box center [292, 331] width 2 height 11
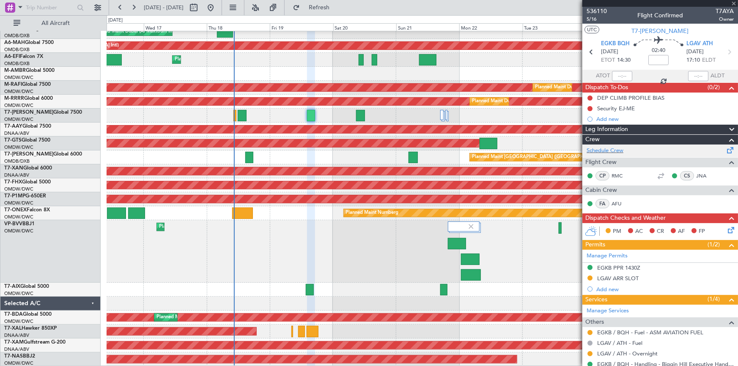
type input "+00:05"
type input "0"
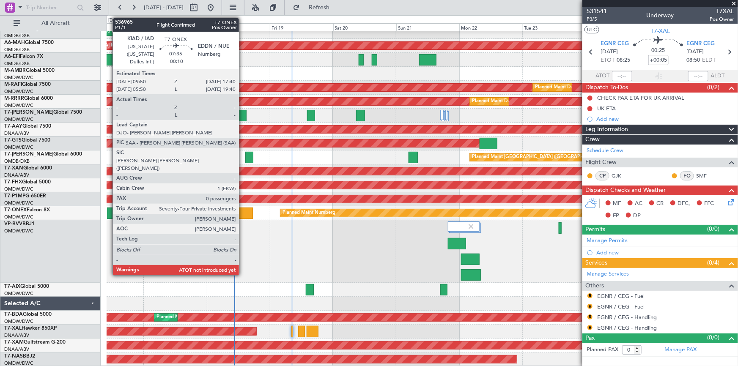
click at [242, 213] on div at bounding box center [242, 213] width 21 height 11
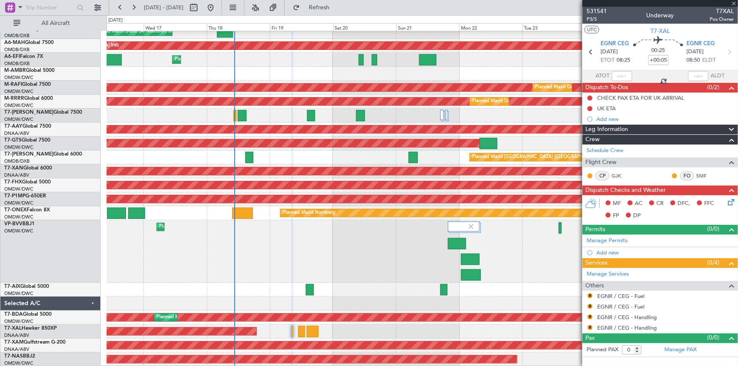
type input "-00:10"
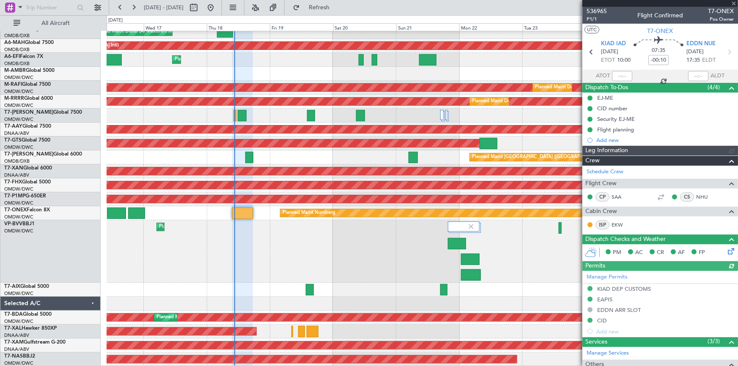
type input "Dherander Fithani (DHF)"
type input "7301"
click at [617, 74] on input "text" at bounding box center [622, 76] width 20 height 10
click at [640, 71] on section "ATOT 1030 ALDT" at bounding box center [660, 76] width 156 height 13
type input "10:30"
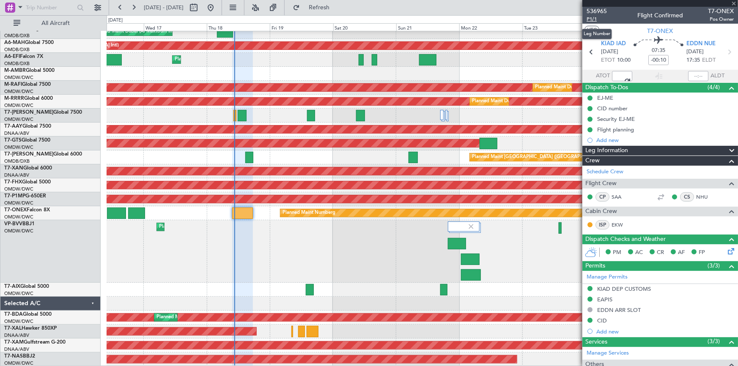
click at [591, 18] on span "P1/1" at bounding box center [596, 19] width 20 height 7
click at [339, 2] on button "Refresh" at bounding box center [314, 8] width 51 height 14
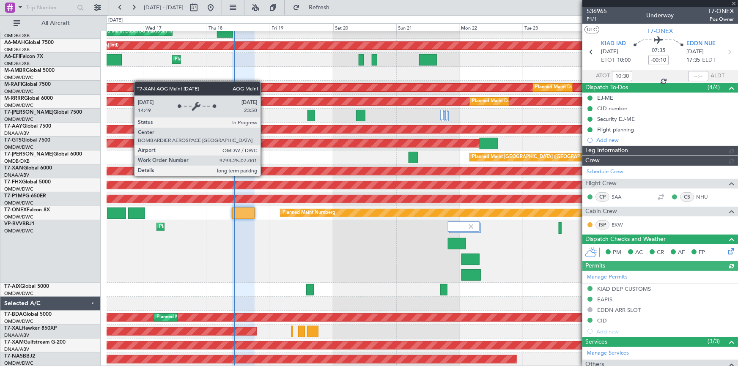
type input "Dherander Fithani (DHF)"
type input "7301"
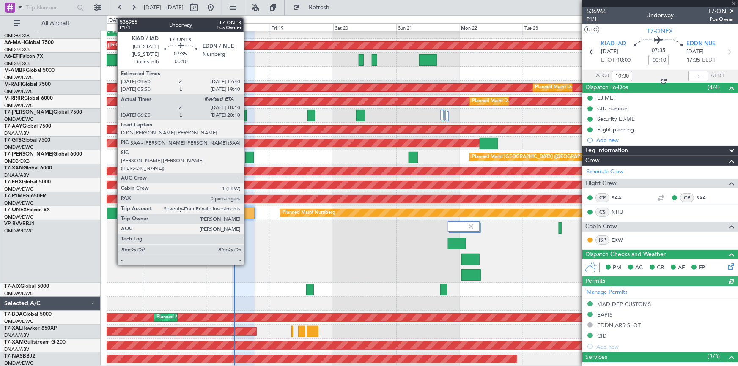
click at [247, 214] on div at bounding box center [243, 213] width 22 height 11
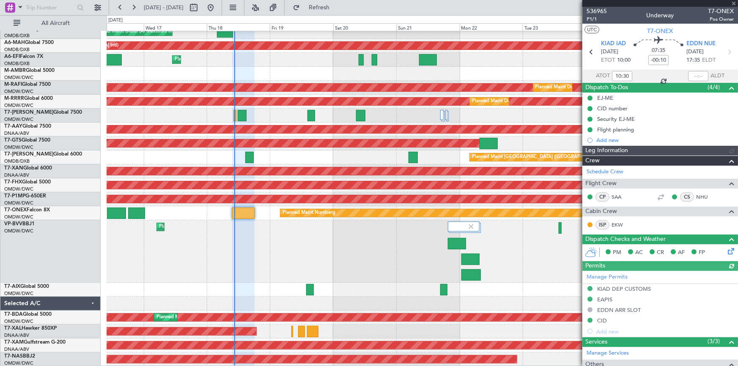
type input "Dherander Fithani (DHF)"
type input "7301"
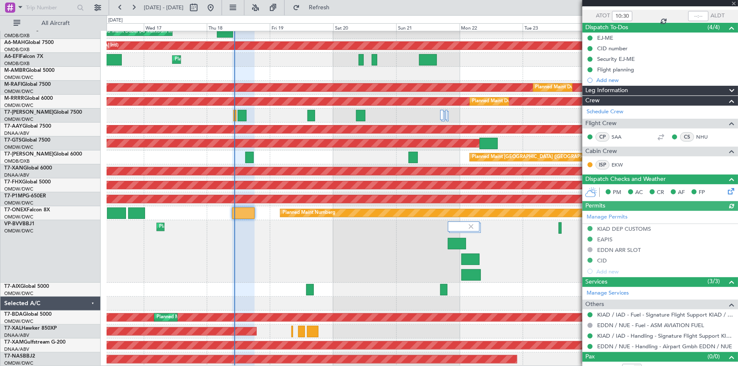
scroll to position [68, 0]
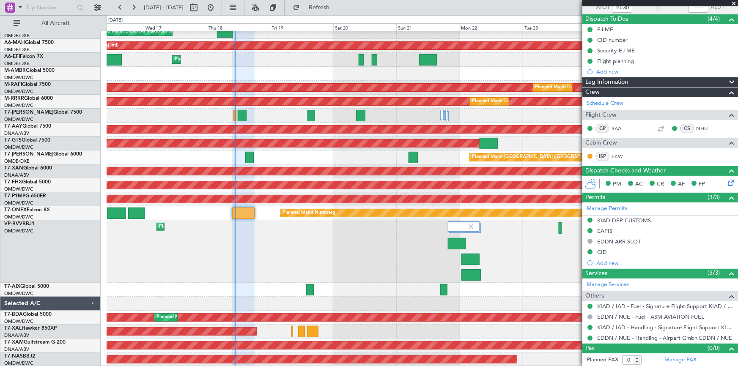
type input "Dherander Fithani (DHF)"
type input "7301"
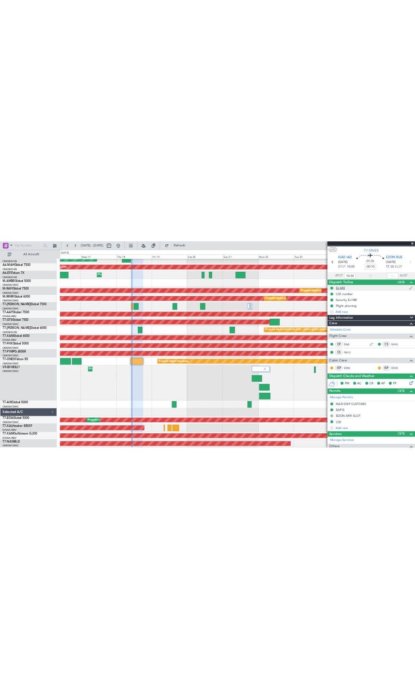
scroll to position [0, 0]
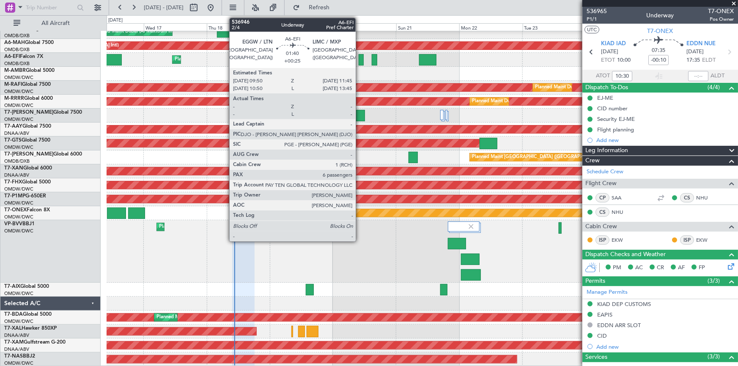
click at [359, 56] on div at bounding box center [360, 59] width 5 height 11
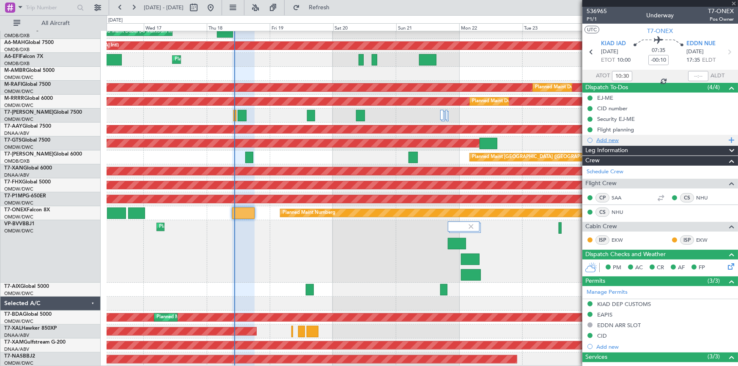
type input "+00:25"
type input "6"
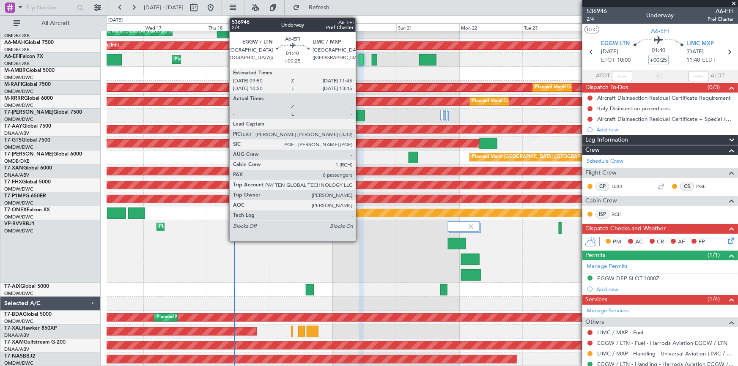
click at [359, 57] on div at bounding box center [360, 59] width 5 height 11
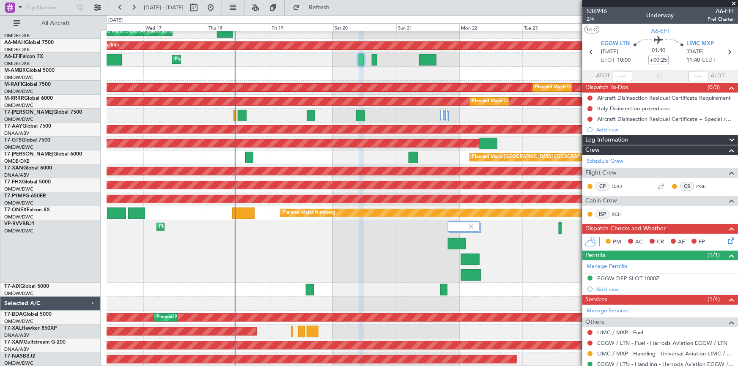
click at [232, 115] on div at bounding box center [422, 116] width 631 height 14
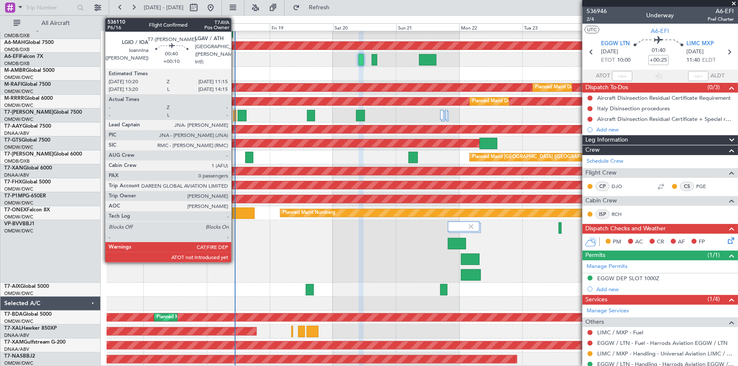
click at [235, 113] on div at bounding box center [234, 115] width 3 height 11
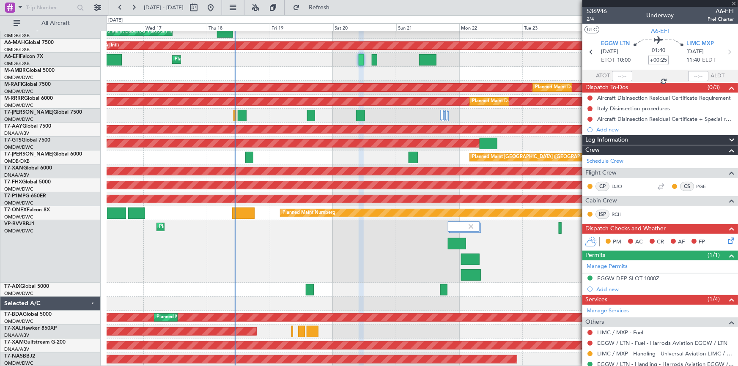
type input "+00:10"
type input "0"
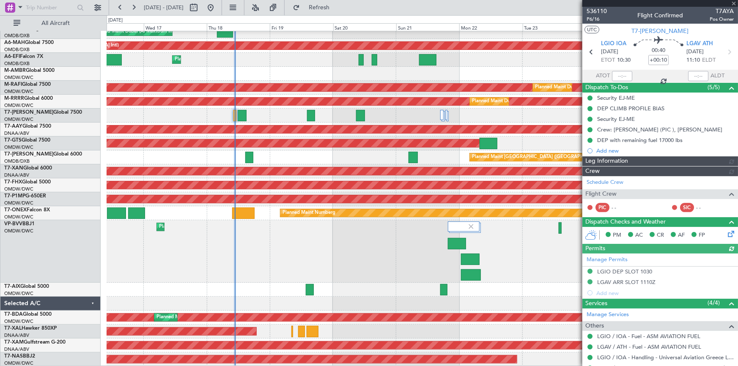
type input "Dherander Fithani (DHF)"
type input "7312"
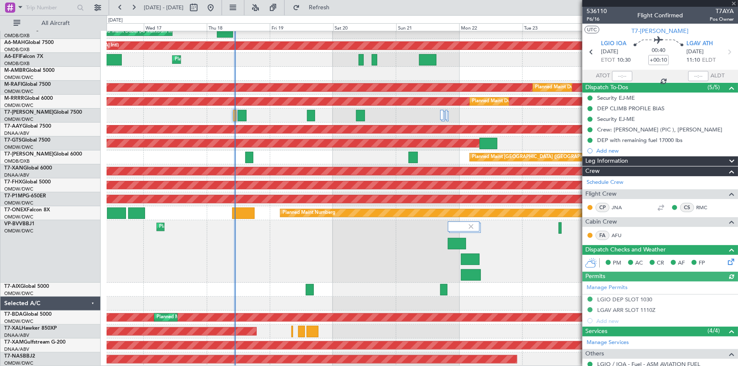
click at [614, 72] on div at bounding box center [622, 76] width 20 height 10
click at [615, 74] on div at bounding box center [622, 76] width 20 height 10
click at [616, 73] on input "text" at bounding box center [622, 76] width 20 height 10
click at [643, 72] on mat-tooltip-component "Flight Time" at bounding box center [656, 66] width 39 height 22
type input "10:37"
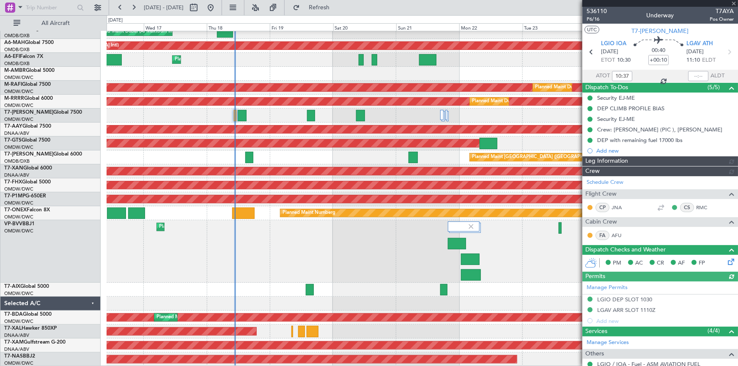
type input "Dherander Fithani (DHF)"
type input "7312"
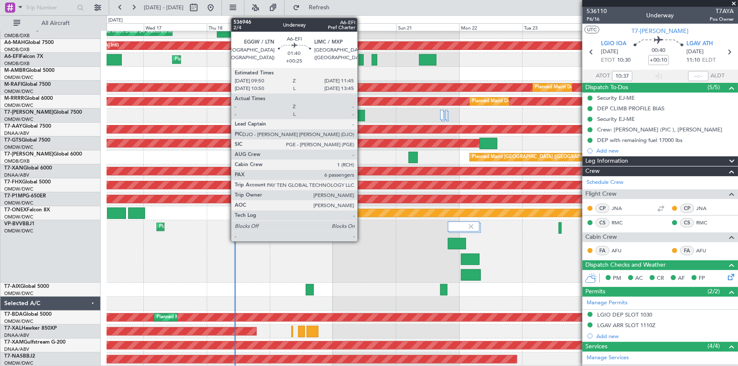
click at [361, 59] on div at bounding box center [360, 59] width 5 height 11
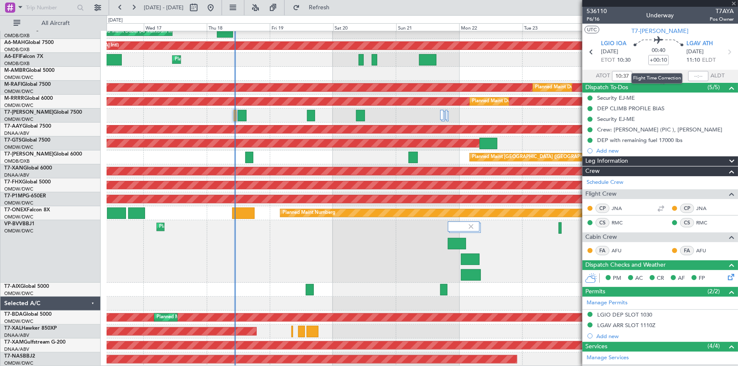
type input "+00:25"
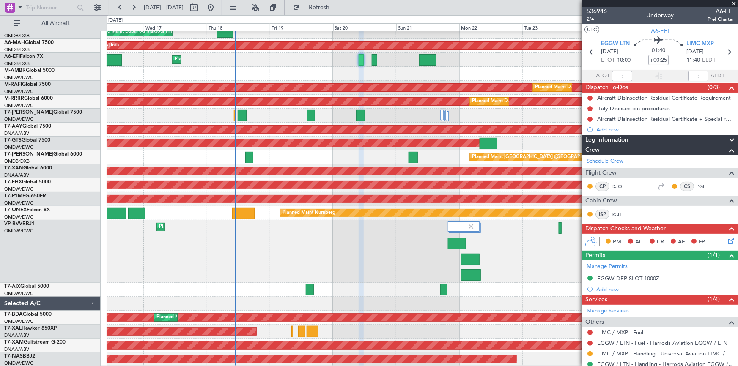
click at [154, 271] on div "Planned Maint Dubai (Al Maktoum Intl)" at bounding box center [422, 251] width 631 height 63
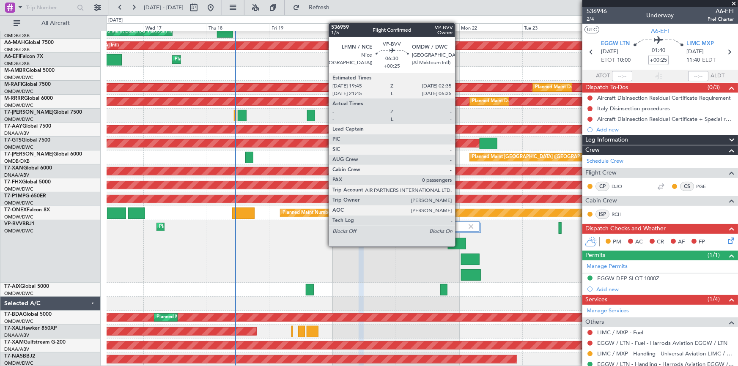
click at [459, 246] on div at bounding box center [457, 243] width 18 height 11
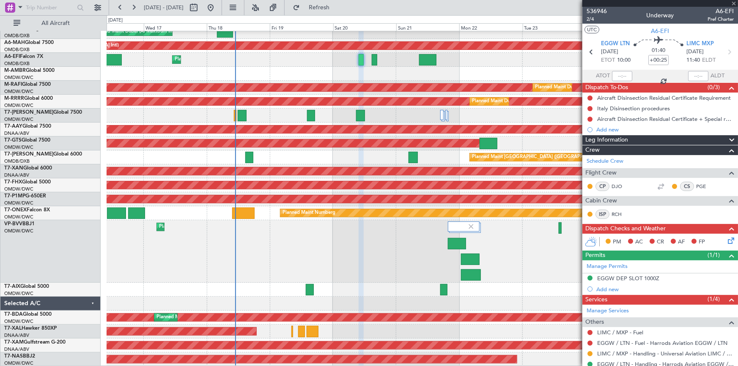
type input "0"
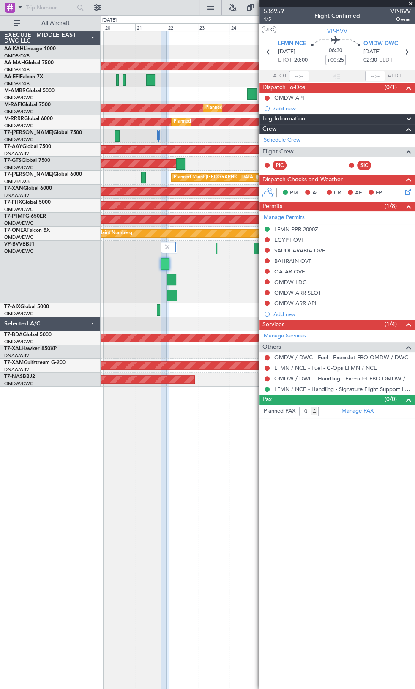
click at [83, 267] on div "Planned Maint Dubai (Al Maktoum Intl) Planned Maint [GEOGRAPHIC_DATA] ([GEOGRAP…" at bounding box center [207, 352] width 415 height 674
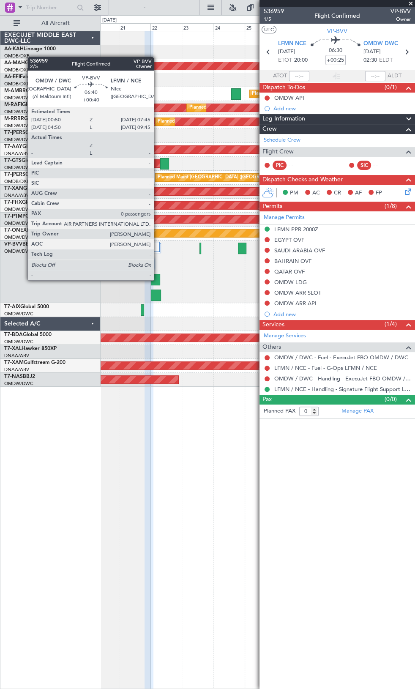
click at [158, 279] on div at bounding box center [155, 279] width 9 height 11
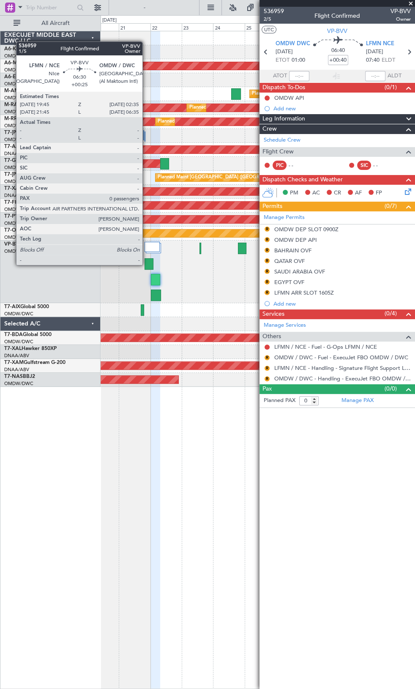
click at [146, 264] on div at bounding box center [149, 263] width 9 height 11
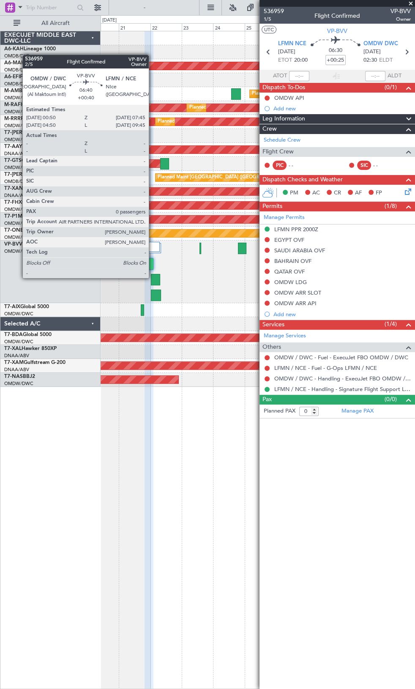
click at [153, 277] on div at bounding box center [155, 279] width 9 height 11
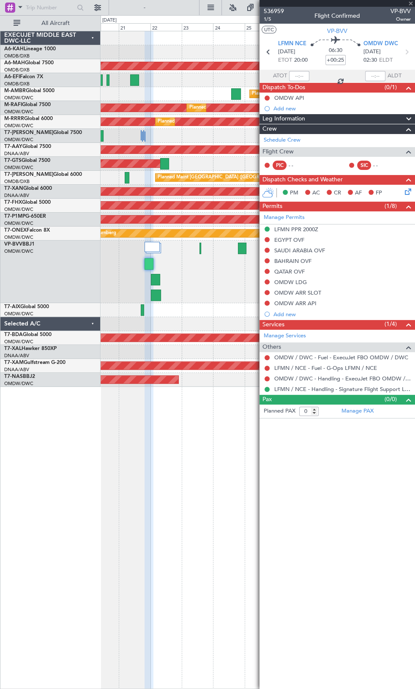
type input "+00:40"
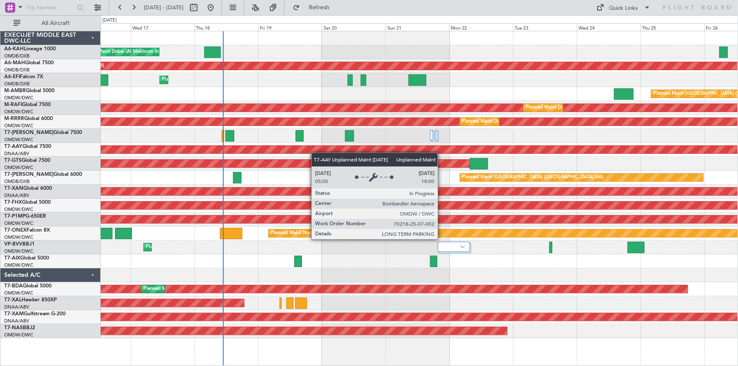
click at [312, 152] on div "Planned Maint Dubai (Al Maktoum Intl) Planned Maint [GEOGRAPHIC_DATA] ([GEOGRAP…" at bounding box center [419, 184] width 637 height 307
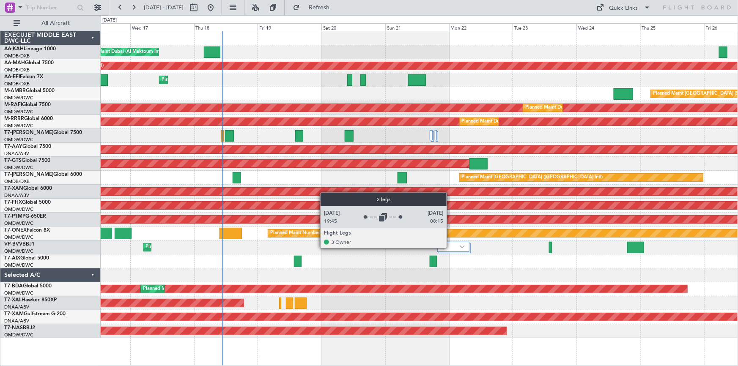
click at [451, 248] on div at bounding box center [453, 247] width 32 height 10
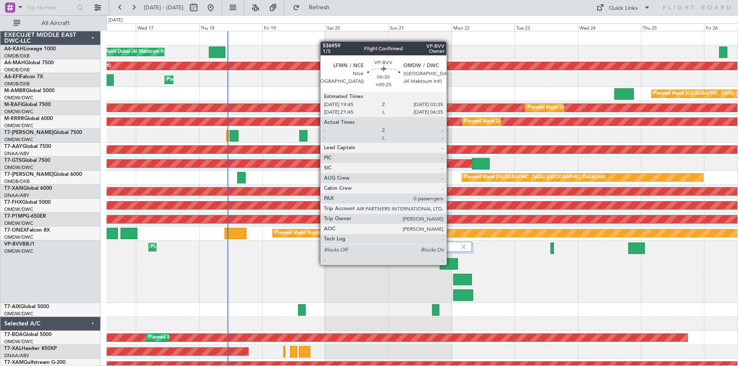
click at [450, 264] on div at bounding box center [449, 263] width 18 height 11
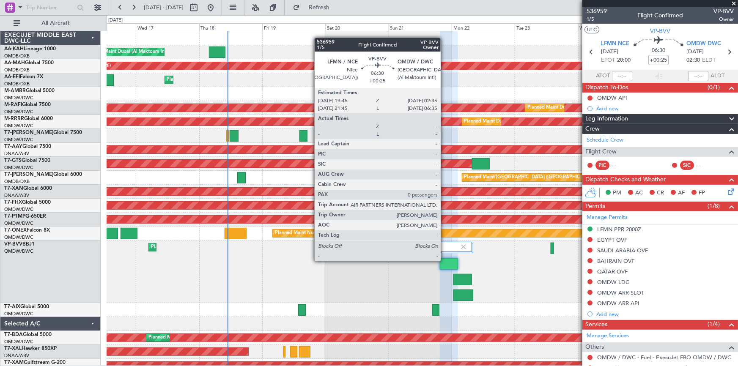
click at [444, 260] on div at bounding box center [449, 263] width 18 height 11
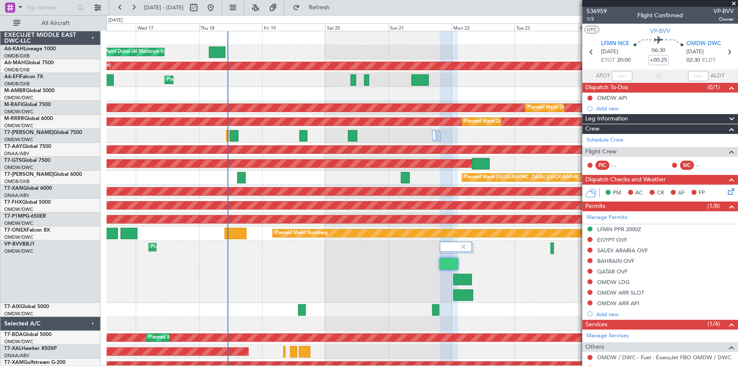
scroll to position [15, 0]
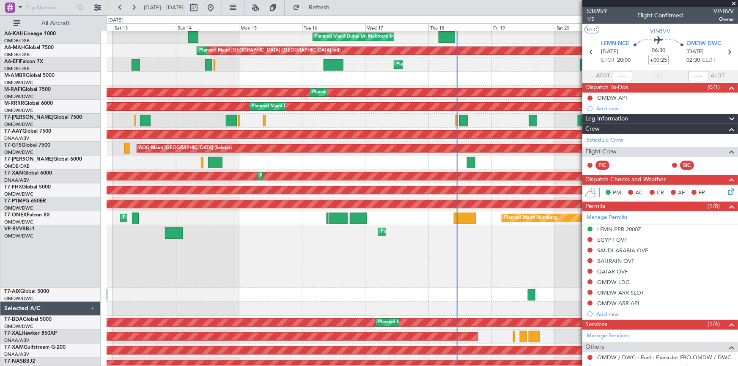
click at [494, 252] on div "Planned Maint Dubai (Al Maktoum Intl) [GEOGRAPHIC_DATA] ([GEOGRAPHIC_DATA])" at bounding box center [422, 256] width 631 height 63
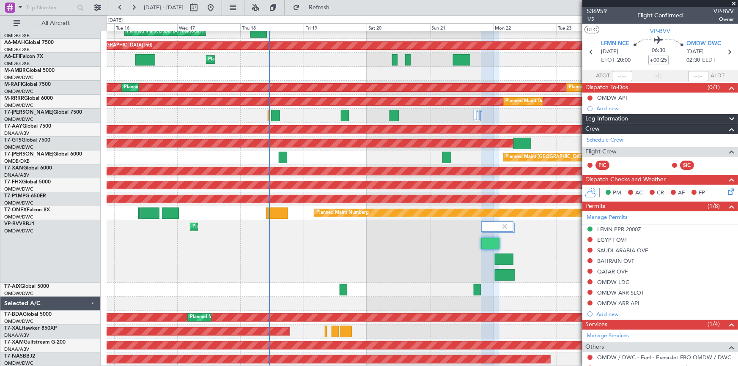
scroll to position [20, 0]
click at [92, 255] on div "Planned Maint Dubai (Al Maktoum Intl) Planned Maint [GEOGRAPHIC_DATA] ([GEOGRAP…" at bounding box center [369, 190] width 738 height 351
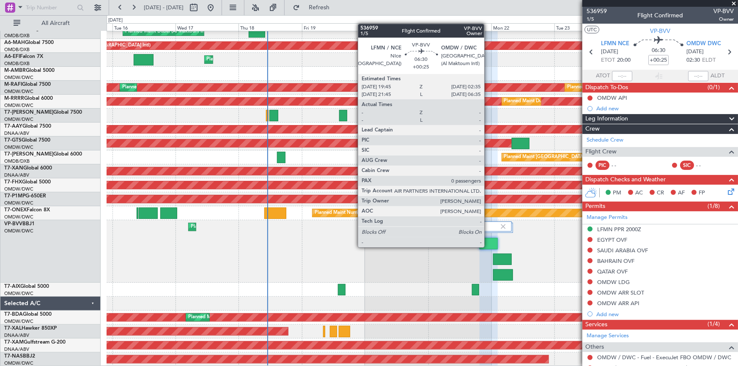
click at [488, 246] on div at bounding box center [488, 243] width 18 height 11
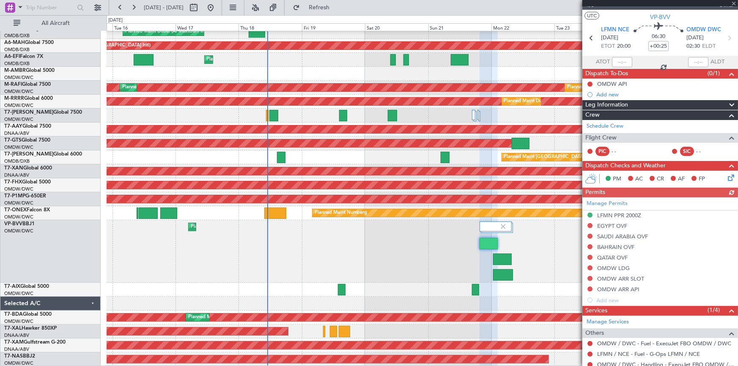
scroll to position [0, 0]
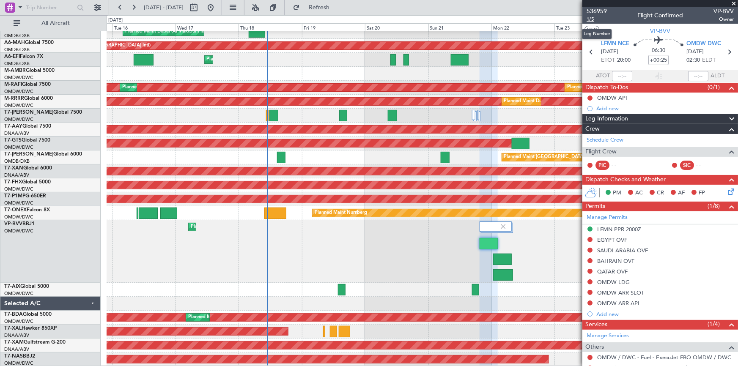
click at [591, 20] on span "1/5" at bounding box center [596, 19] width 20 height 7
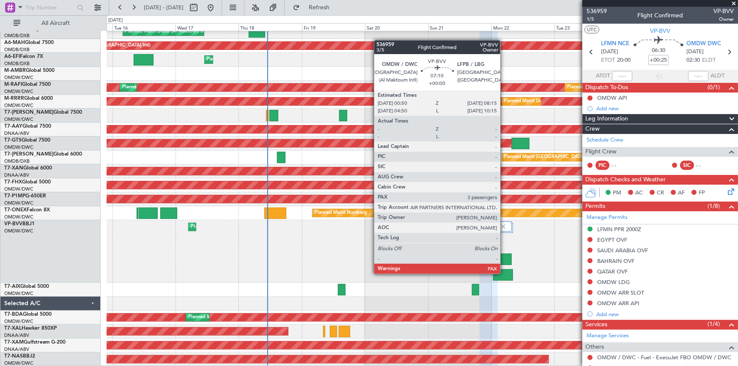
click at [503, 273] on div at bounding box center [503, 274] width 20 height 11
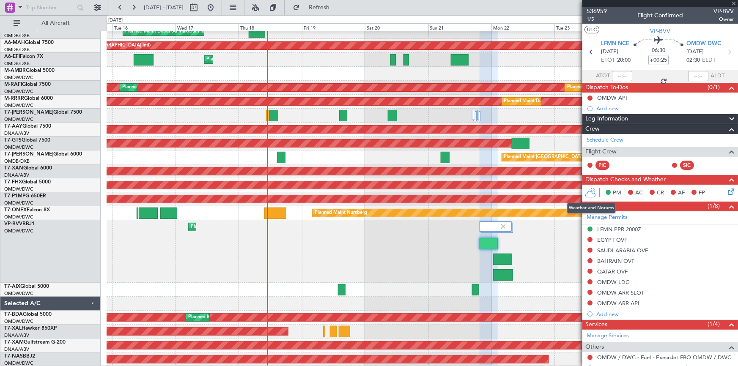
type input "3"
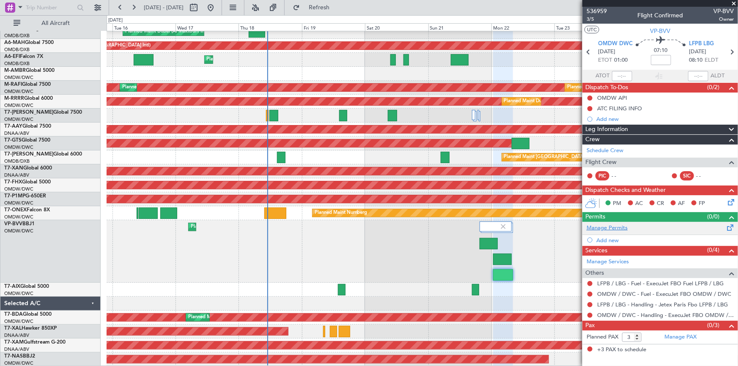
click at [624, 230] on link "Manage Permits" at bounding box center [606, 228] width 41 height 8
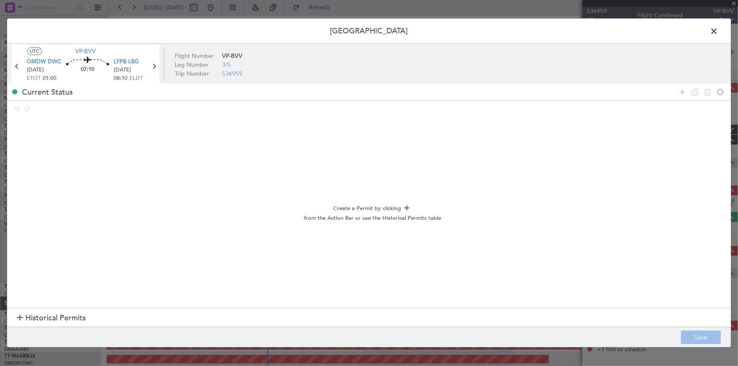
click at [38, 315] on span "Historical Permits" at bounding box center [55, 317] width 60 height 11
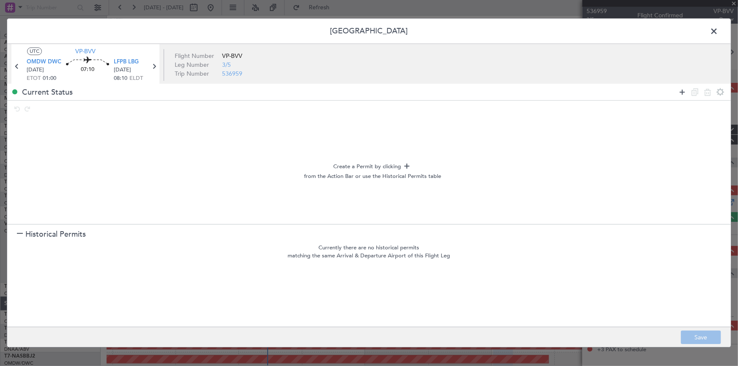
click at [684, 90] on icon at bounding box center [682, 92] width 10 height 10
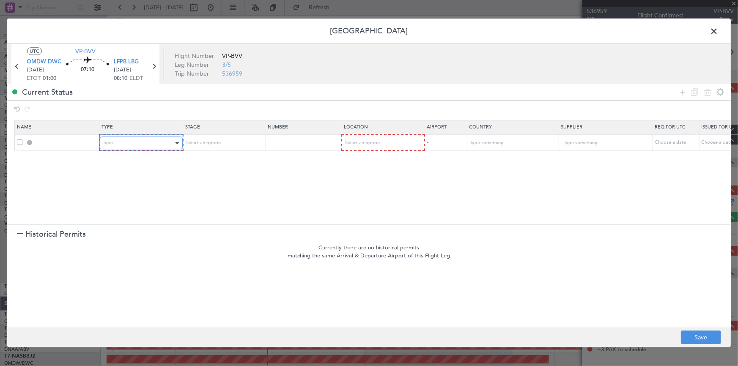
click at [161, 148] on div "Type" at bounding box center [138, 143] width 70 height 13
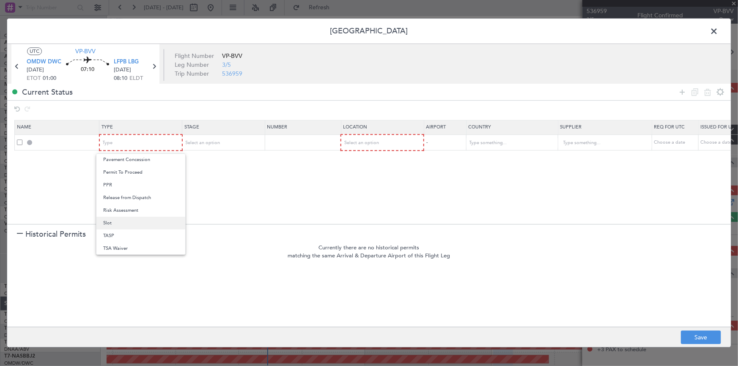
click at [112, 223] on span "Slot" at bounding box center [140, 223] width 75 height 13
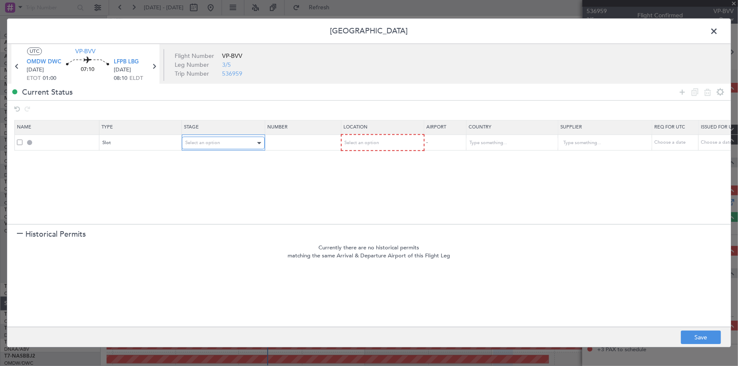
click at [237, 139] on div "Select an option" at bounding box center [220, 143] width 70 height 13
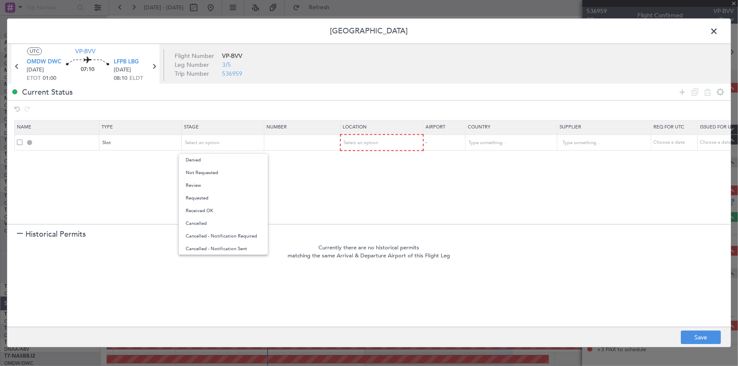
drag, startPoint x: 217, startPoint y: 175, endPoint x: 317, endPoint y: 139, distance: 106.4
click at [220, 173] on span "Not Requested" at bounding box center [223, 173] width 75 height 13
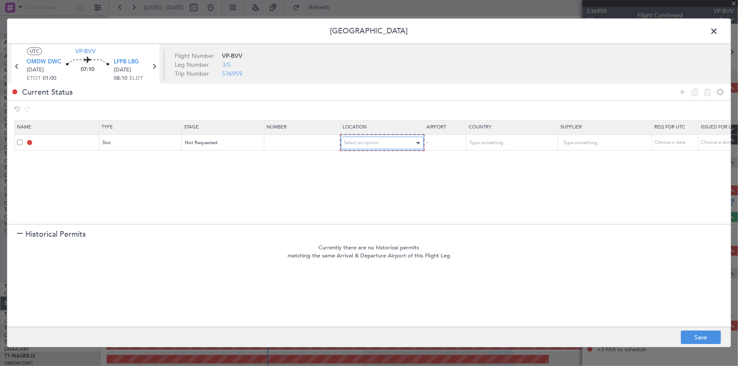
click at [366, 143] on span "Select an option" at bounding box center [361, 143] width 35 height 6
click at [374, 161] on span "Departure" at bounding box center [381, 160] width 75 height 13
drag, startPoint x: 684, startPoint y: 90, endPoint x: 377, endPoint y: 148, distance: 313.1
click at [677, 94] on icon at bounding box center [682, 92] width 10 height 10
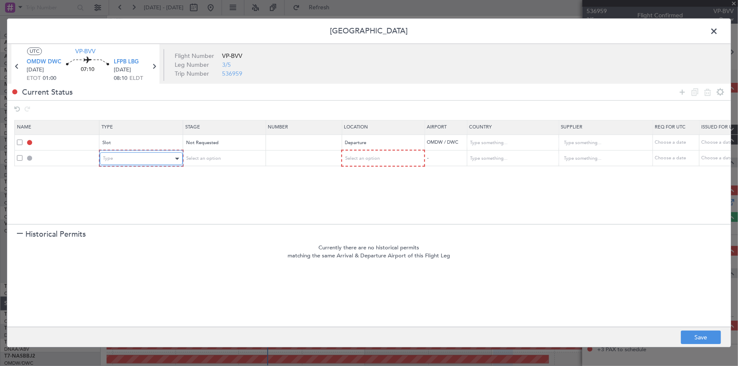
click at [142, 162] on div "Type" at bounding box center [138, 159] width 70 height 13
drag, startPoint x: 116, startPoint y: 202, endPoint x: 246, endPoint y: 157, distance: 136.9
click at [122, 201] on span "API" at bounding box center [140, 201] width 75 height 13
click at [238, 153] on div "Select an option" at bounding box center [220, 159] width 70 height 13
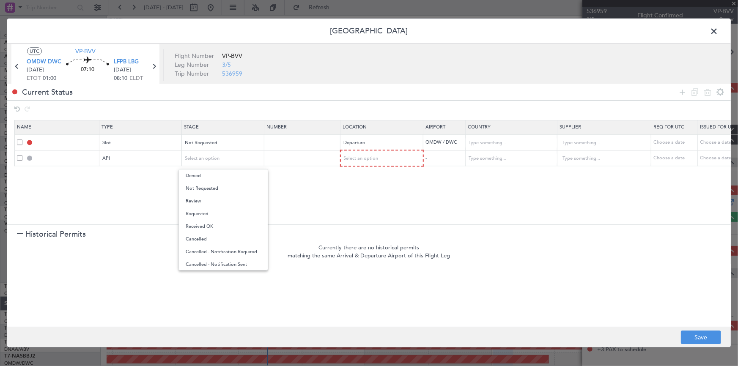
drag, startPoint x: 228, startPoint y: 190, endPoint x: 381, endPoint y: 170, distance: 153.9
click at [246, 189] on span "Not Requested" at bounding box center [223, 188] width 75 height 13
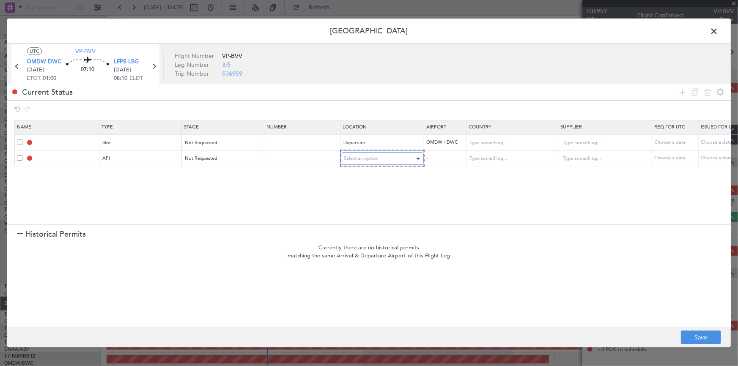
click at [382, 161] on div "Select an option" at bounding box center [379, 159] width 70 height 13
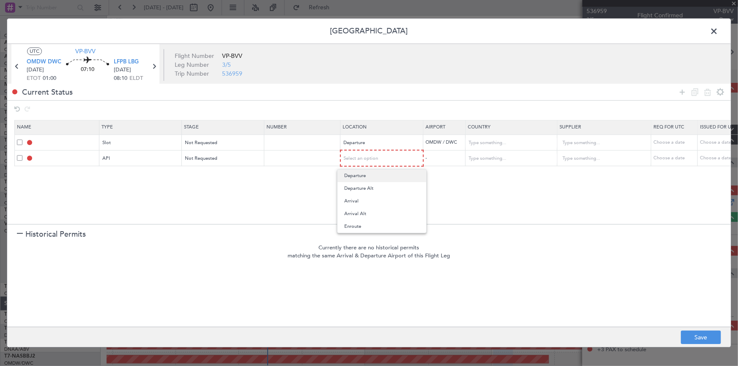
click at [360, 176] on span "Departure" at bounding box center [381, 176] width 75 height 13
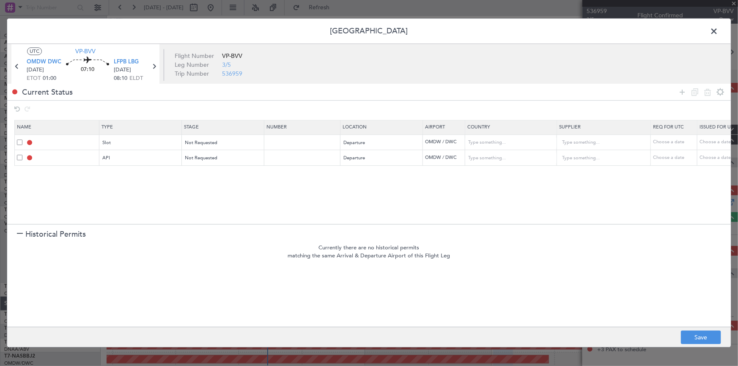
drag, startPoint x: 685, startPoint y: 89, endPoint x: 641, endPoint y: 104, distance: 46.7
click at [681, 90] on icon at bounding box center [682, 92] width 10 height 10
click at [384, 173] on div "Select an option" at bounding box center [380, 174] width 70 height 13
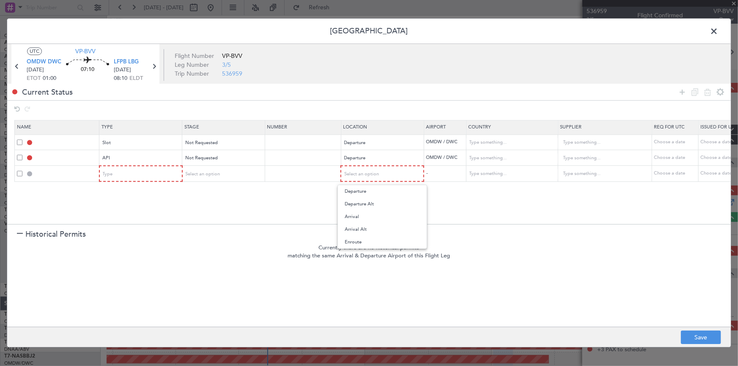
drag, startPoint x: 368, startPoint y: 245, endPoint x: 372, endPoint y: 243, distance: 4.6
click at [369, 244] on span "Enroute" at bounding box center [382, 242] width 75 height 13
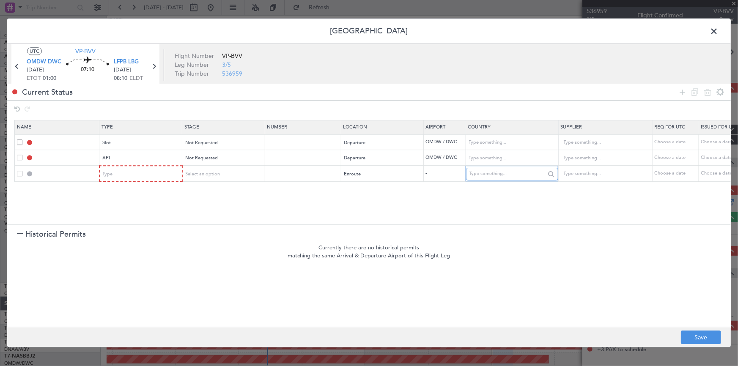
click at [482, 172] on input "text" at bounding box center [507, 174] width 76 height 13
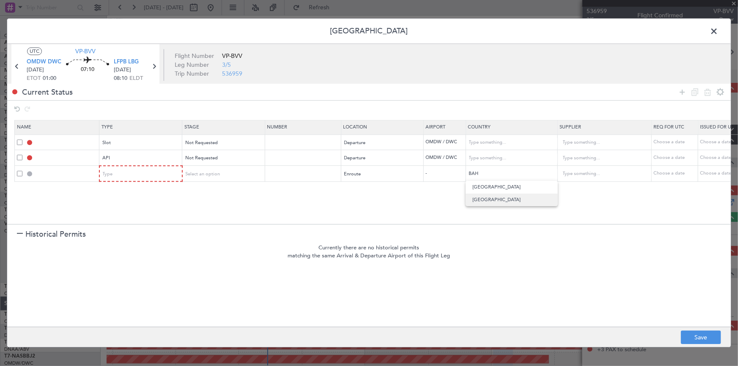
click at [481, 199] on span "Bahrain" at bounding box center [511, 200] width 79 height 13
type input "Bahrain"
click at [682, 93] on icon at bounding box center [682, 92] width 10 height 10
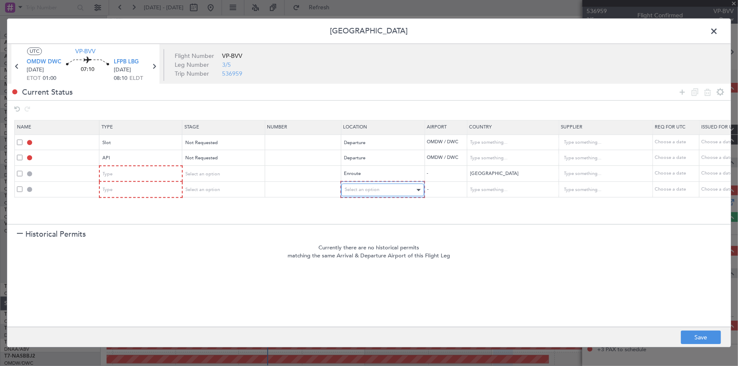
click at [370, 187] on span "Select an option" at bounding box center [362, 190] width 35 height 6
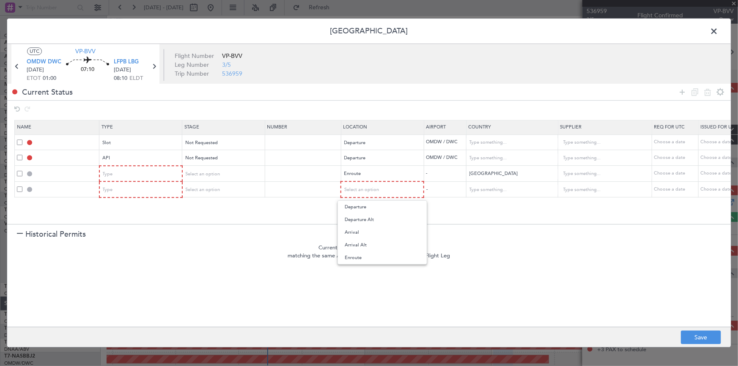
drag, startPoint x: 362, startPoint y: 257, endPoint x: 486, endPoint y: 206, distance: 133.6
click at [372, 255] on span "Enroute" at bounding box center [382, 258] width 75 height 13
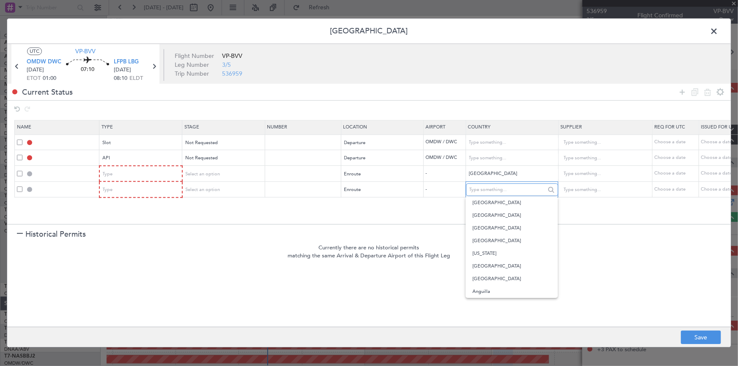
click at [493, 190] on input "text" at bounding box center [507, 189] width 76 height 13
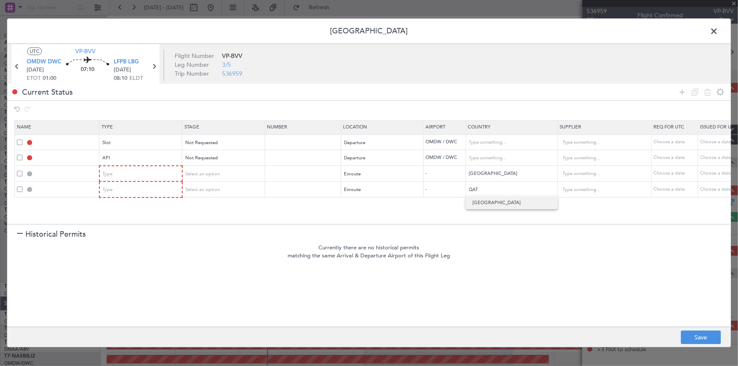
click at [487, 206] on span "Qatar" at bounding box center [511, 203] width 79 height 13
type input "Qatar"
click at [683, 93] on icon at bounding box center [682, 92] width 10 height 10
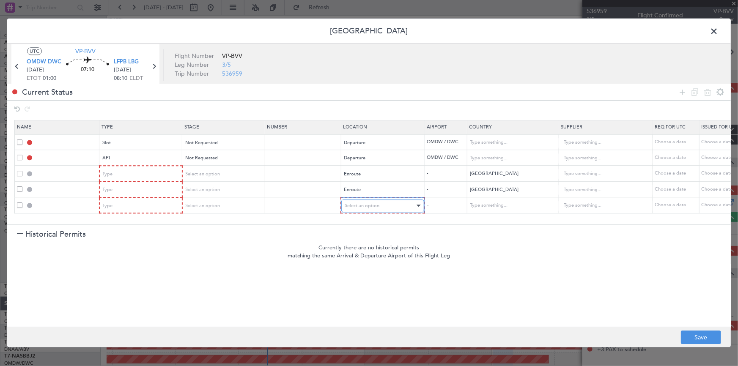
click at [372, 202] on span "Select an option" at bounding box center [362, 205] width 35 height 6
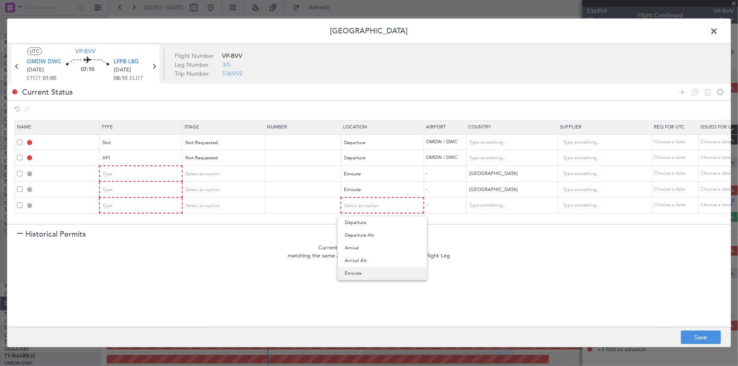
click at [353, 275] on span "Enroute" at bounding box center [382, 273] width 75 height 13
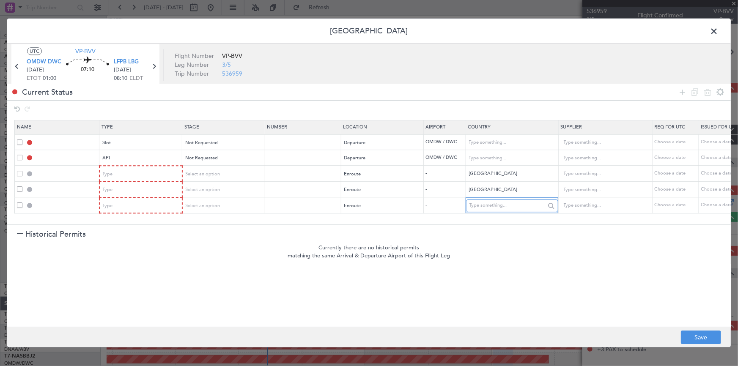
click at [484, 203] on input "text" at bounding box center [507, 206] width 76 height 13
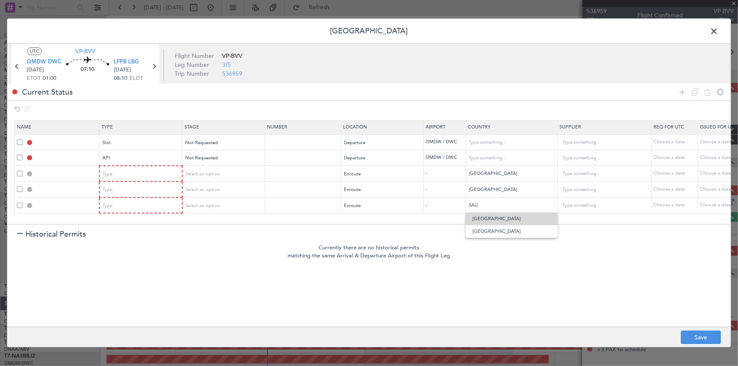
click at [495, 224] on span "Guinea-Bissau" at bounding box center [511, 219] width 79 height 13
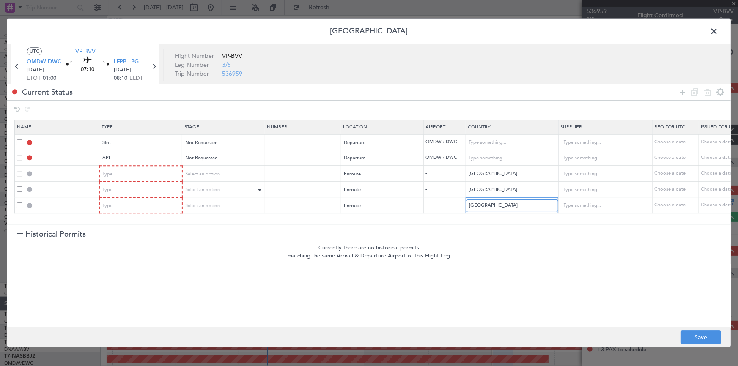
drag, startPoint x: 510, startPoint y: 204, endPoint x: 198, endPoint y: 193, distance: 311.7
click at [198, 193] on table "Name Type Stage Number Location Airport Country Supplier Req For Utc Issued For…" at bounding box center [554, 167] width 1080 height 94
click at [494, 220] on span "Saudi Arabia" at bounding box center [511, 219] width 79 height 13
type input "Saudi Arabia"
click at [683, 91] on icon at bounding box center [682, 92] width 10 height 10
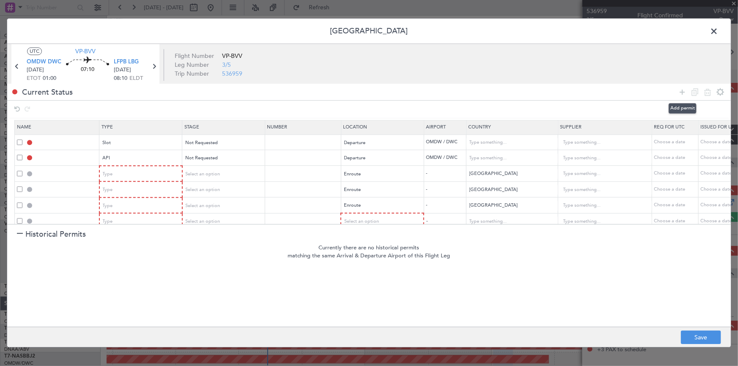
scroll to position [13, 0]
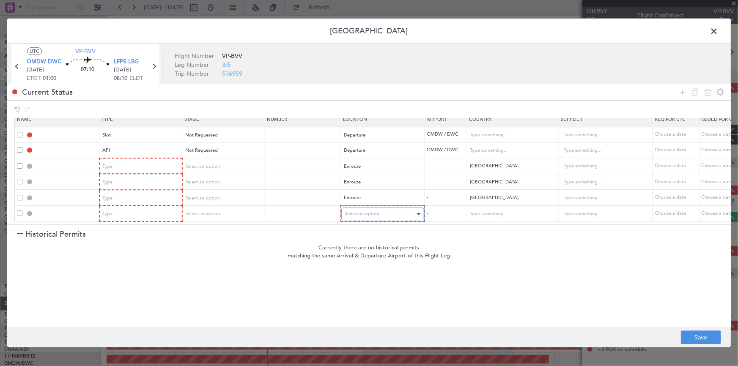
click at [377, 213] on div "Select an option" at bounding box center [380, 214] width 70 height 13
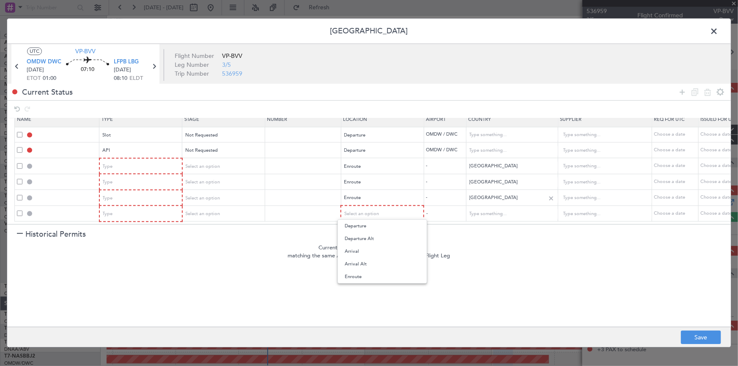
drag, startPoint x: 366, startPoint y: 275, endPoint x: 539, endPoint y: 198, distance: 189.1
click at [366, 275] on span "Enroute" at bounding box center [382, 277] width 75 height 13
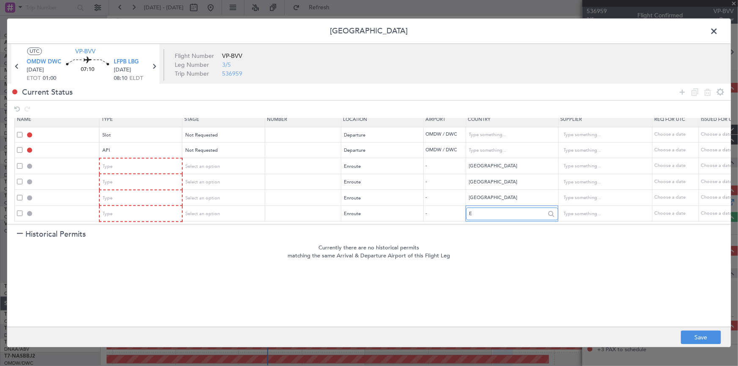
click at [502, 209] on input "E" at bounding box center [507, 214] width 76 height 13
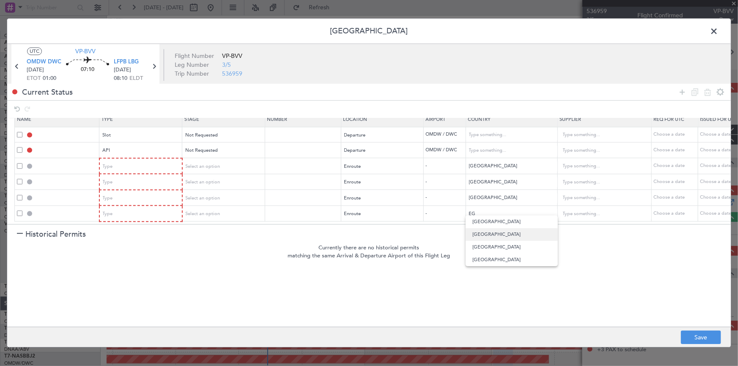
click at [490, 237] on span "Egypt" at bounding box center [511, 234] width 79 height 13
type input "Egypt"
click at [681, 92] on icon at bounding box center [682, 92] width 10 height 10
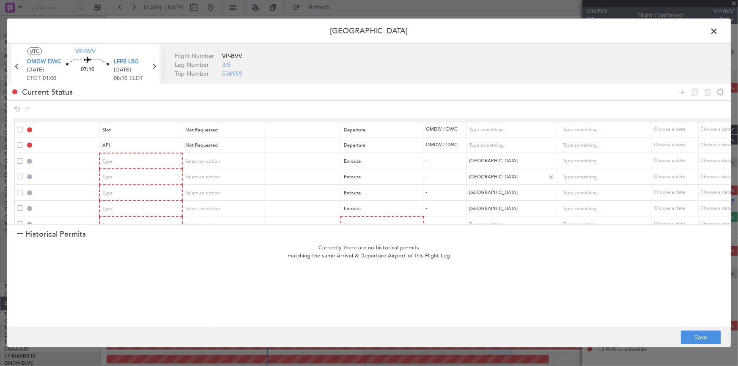
scroll to position [29, 0]
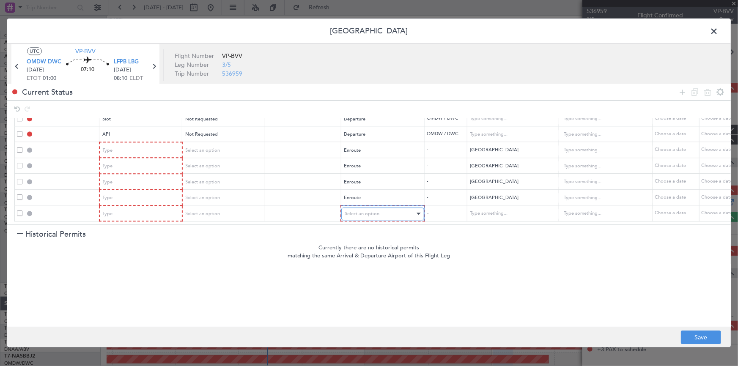
click at [375, 211] on span "Select an option" at bounding box center [362, 214] width 35 height 6
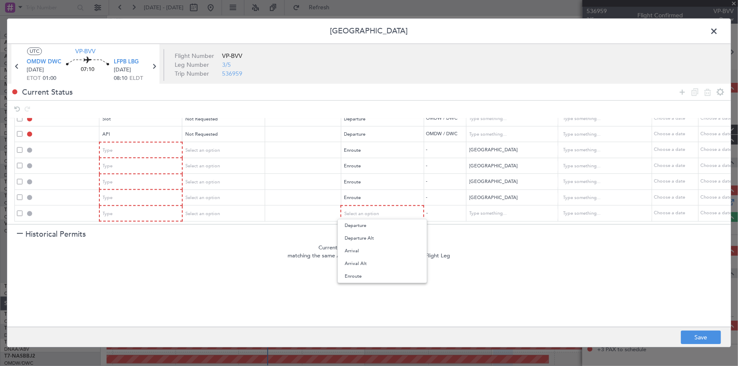
drag, startPoint x: 363, startPoint y: 275, endPoint x: 430, endPoint y: 237, distance: 77.2
click at [363, 275] on span "Enroute" at bounding box center [382, 276] width 75 height 13
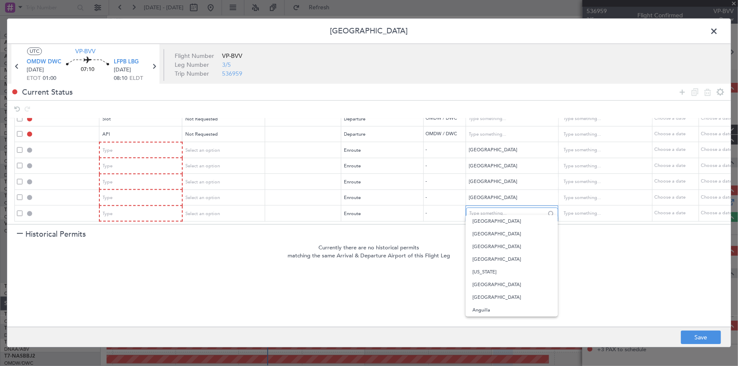
click at [483, 208] on input "text" at bounding box center [507, 214] width 76 height 13
click at [21, 211] on span at bounding box center [19, 213] width 5 height 5
click at [23, 211] on input "checkbox" at bounding box center [23, 211] width 0 height 0
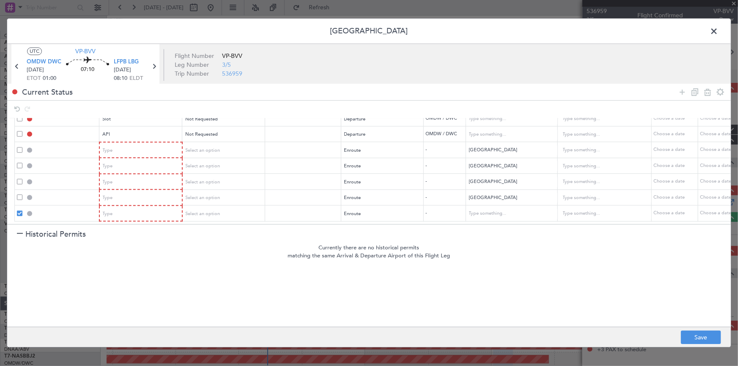
click at [710, 90] on icon at bounding box center [707, 92] width 10 height 10
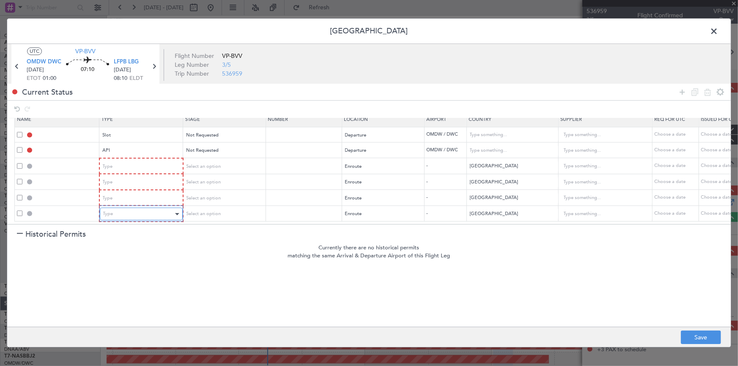
click at [159, 213] on div "Type" at bounding box center [138, 214] width 70 height 13
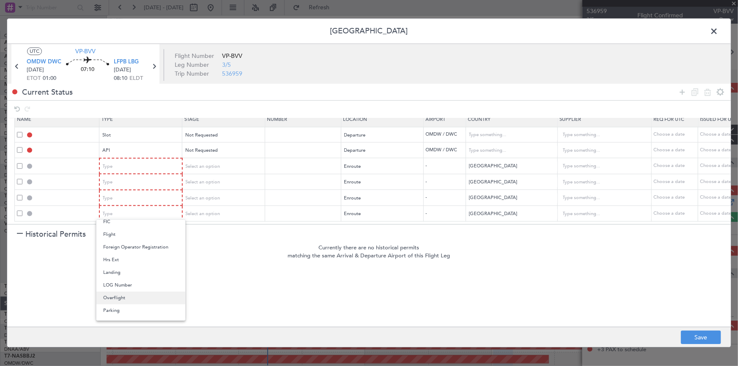
click at [118, 297] on span "Overflight" at bounding box center [140, 298] width 75 height 13
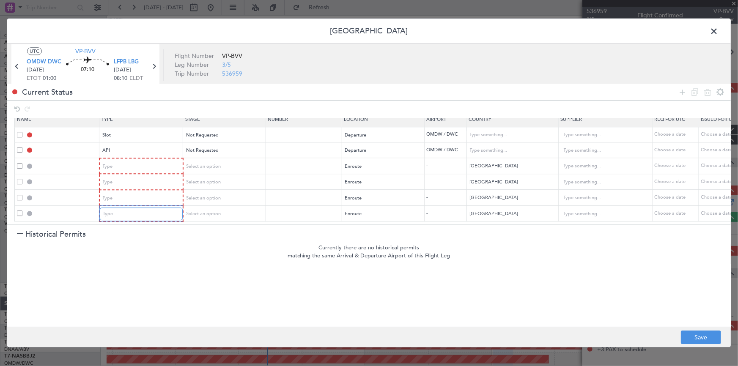
scroll to position [12, 0]
click at [131, 194] on div "Type" at bounding box center [138, 198] width 70 height 13
drag, startPoint x: 120, startPoint y: 282, endPoint x: 123, endPoint y: 264, distance: 18.4
click at [120, 282] on span "Overflight" at bounding box center [140, 282] width 75 height 13
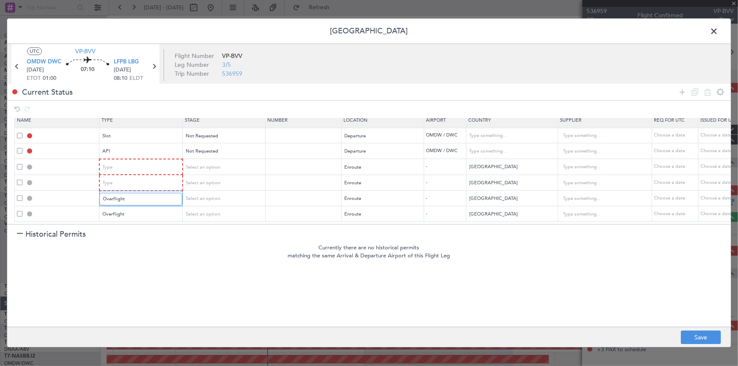
scroll to position [12, 0]
click at [138, 178] on div "Type" at bounding box center [138, 183] width 70 height 13
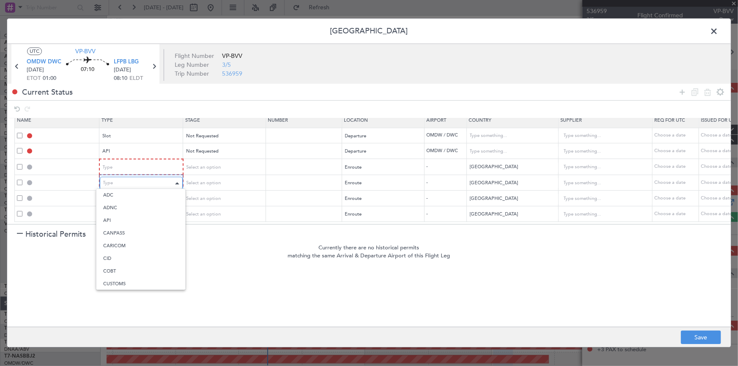
scroll to position [156, 0]
click at [119, 264] on span "Overflight" at bounding box center [140, 267] width 75 height 13
click at [134, 161] on div "Type" at bounding box center [138, 167] width 70 height 13
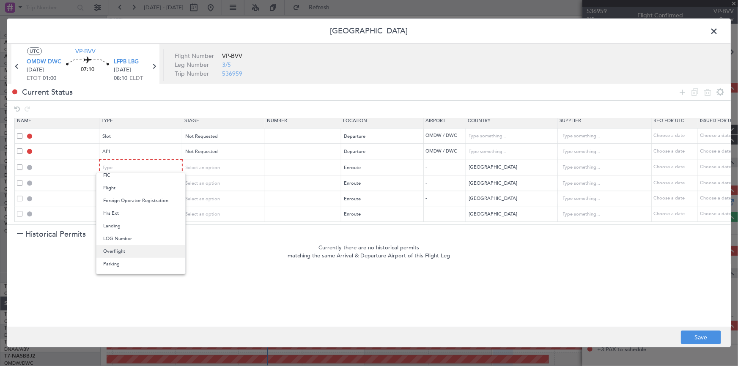
click at [117, 252] on span "Overflight" at bounding box center [140, 251] width 75 height 13
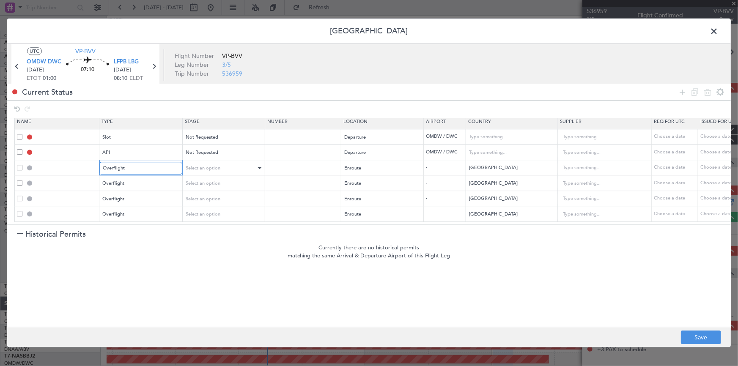
scroll to position [11, 0]
click at [224, 162] on div "Select an option" at bounding box center [220, 168] width 70 height 13
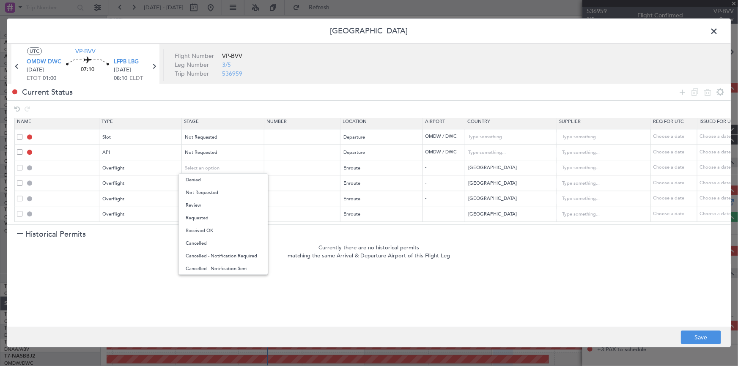
drag, startPoint x: 214, startPoint y: 195, endPoint x: 216, endPoint y: 186, distance: 9.5
click at [214, 194] on span "Not Requested" at bounding box center [223, 192] width 75 height 13
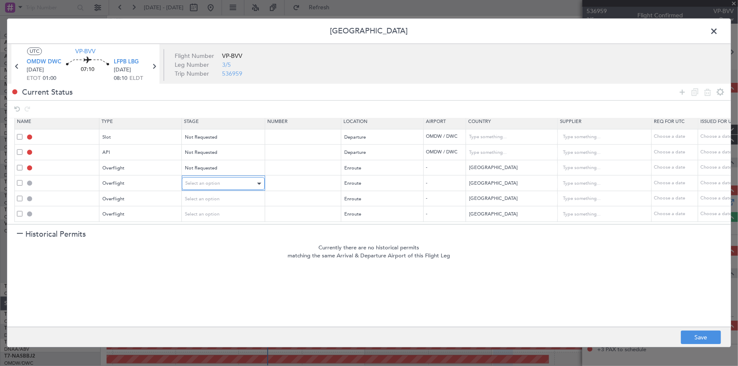
click at [220, 178] on div "Select an option" at bounding box center [220, 184] width 70 height 13
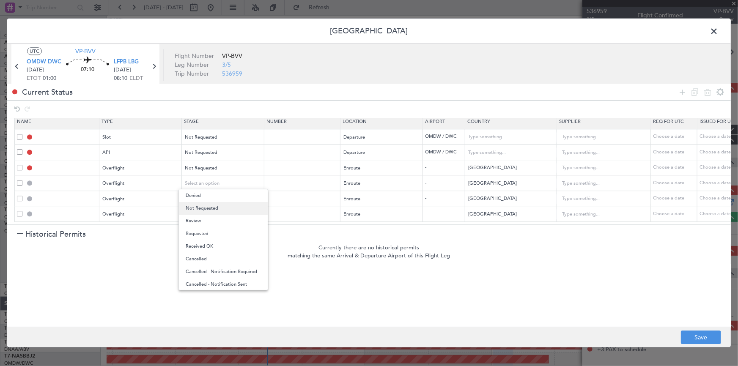
click at [215, 205] on span "Not Requested" at bounding box center [223, 208] width 75 height 13
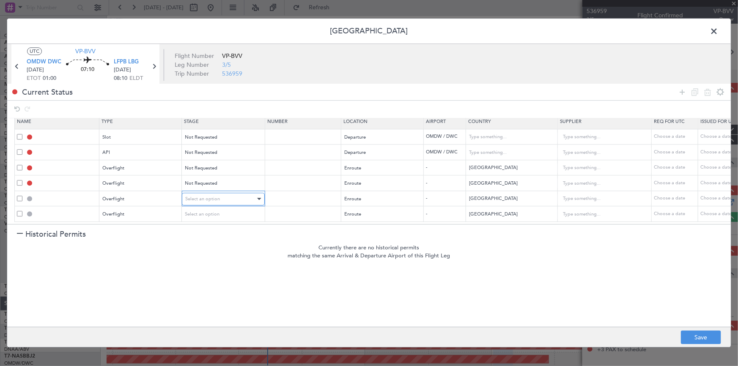
click at [218, 196] on span "Select an option" at bounding box center [202, 199] width 35 height 6
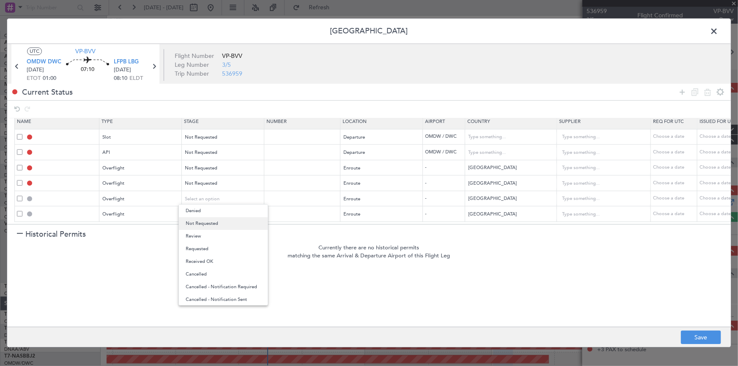
click at [209, 222] on span "Not Requested" at bounding box center [223, 223] width 75 height 13
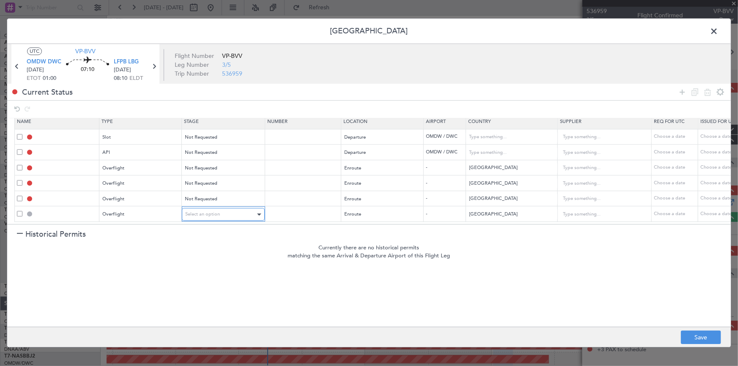
click at [220, 209] on div "Select an option" at bounding box center [220, 214] width 70 height 13
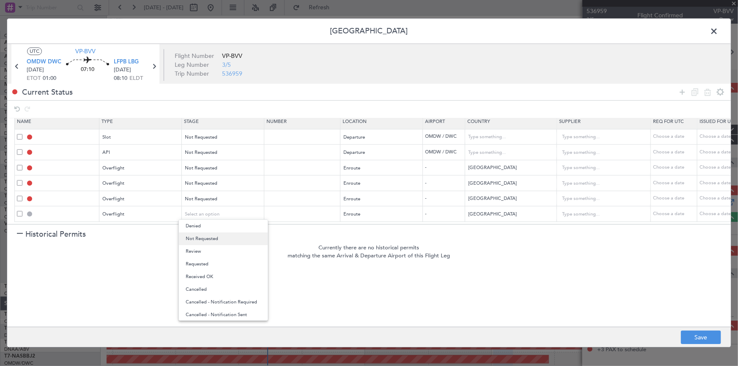
click at [209, 237] on span "Not Requested" at bounding box center [223, 238] width 75 height 13
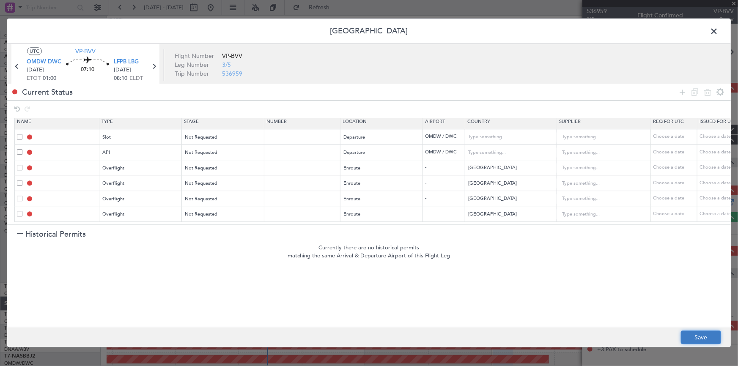
click at [695, 338] on button "Save" at bounding box center [701, 338] width 40 height 14
type input "OMDW DEP SLOT"
type input "United Arab Emirates"
type input "NNN"
type input "1"
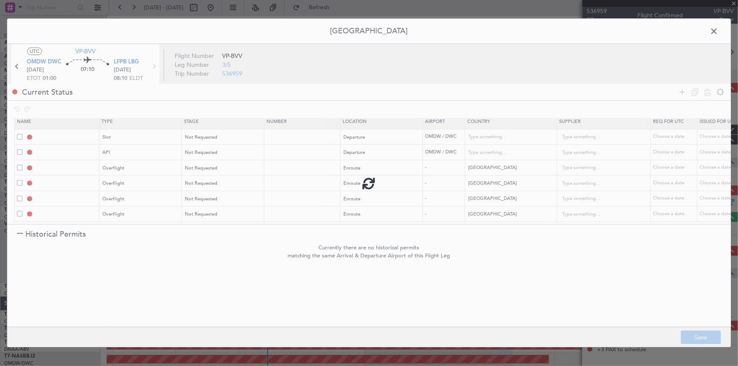
type input "OMDW DEP API"
type input "United Arab Emirates"
type input "NNN"
type input "1"
type input "BAHRAIN OVF"
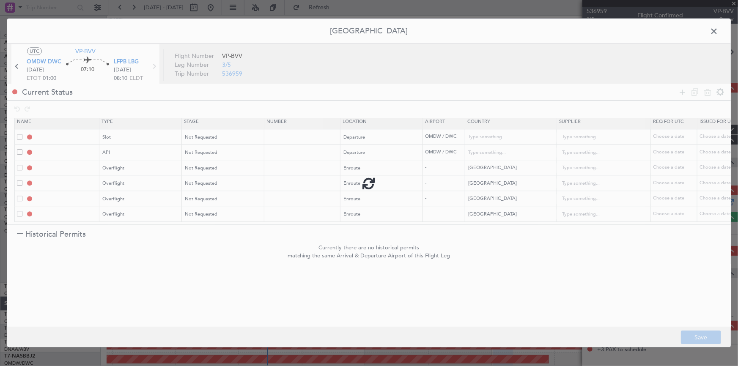
type input "NNN"
type input "QATAR OVF"
type input "NNN"
type input "2"
type input "SAUDI ARABIA OVF"
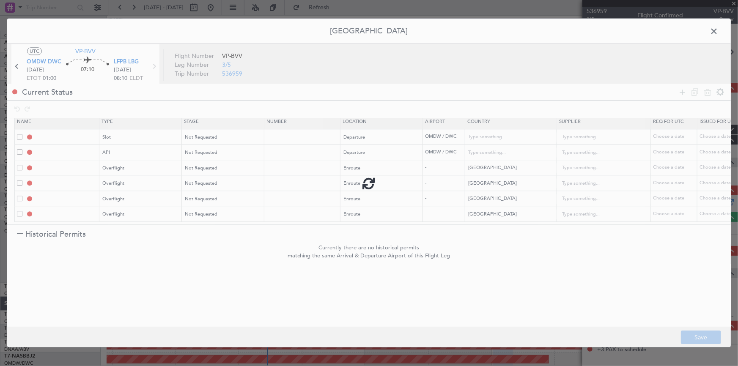
type input "NNN"
type input "EGYPT OVF"
type input "NNN"
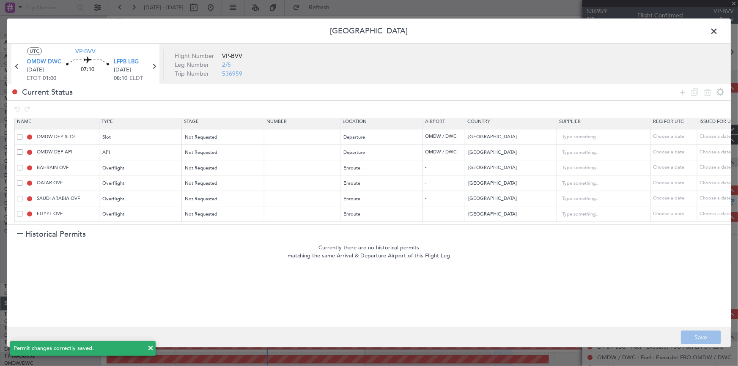
click at [718, 33] on span at bounding box center [718, 33] width 0 height 17
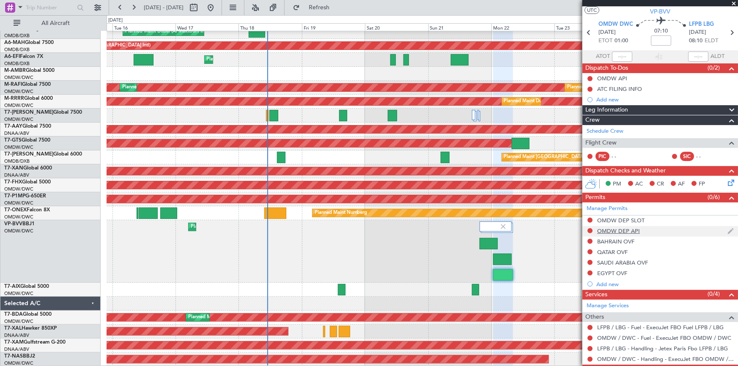
scroll to position [52, 0]
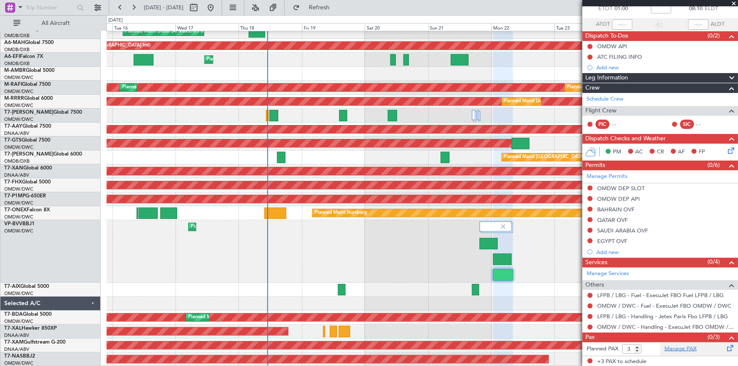
click at [677, 347] on link "Manage PAX" at bounding box center [680, 349] width 32 height 8
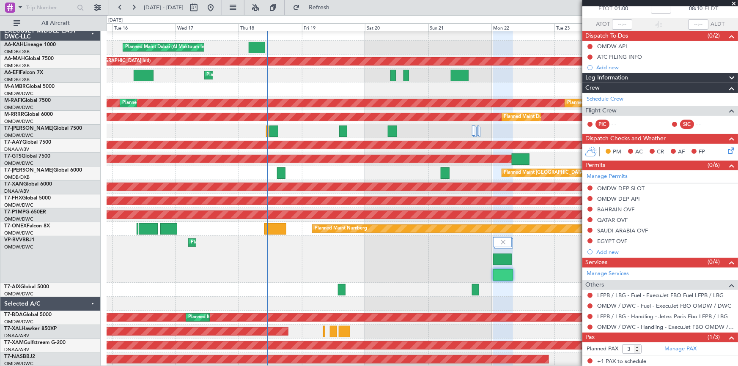
drag, startPoint x: 345, startPoint y: 4, endPoint x: 470, endPoint y: 55, distance: 136.0
click at [337, 6] on span "Refresh" at bounding box center [319, 8] width 36 height 6
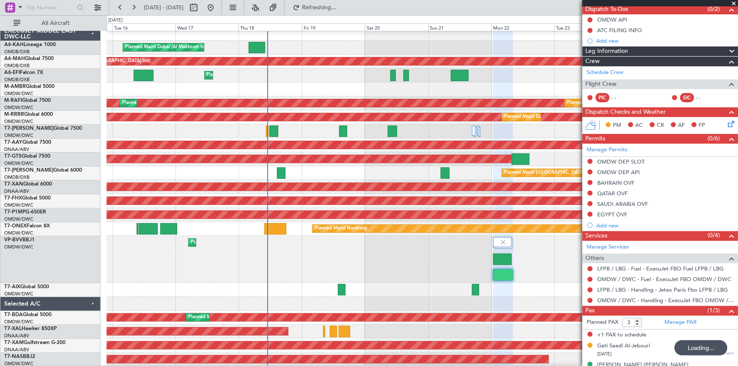
scroll to position [89, 0]
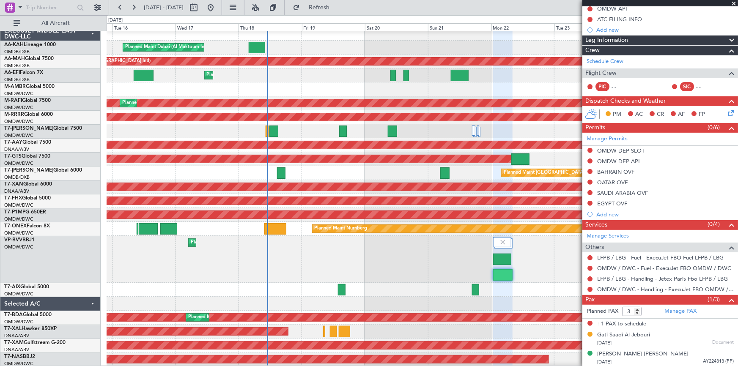
drag, startPoint x: 333, startPoint y: 11, endPoint x: 384, endPoint y: 17, distance: 51.9
click at [333, 11] on button "Refresh" at bounding box center [314, 8] width 51 height 14
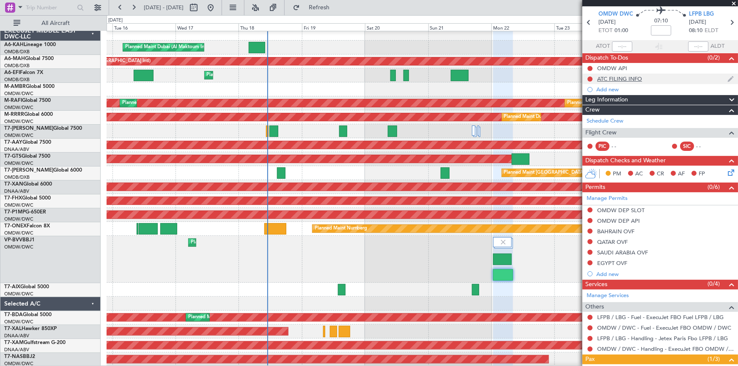
scroll to position [0, 0]
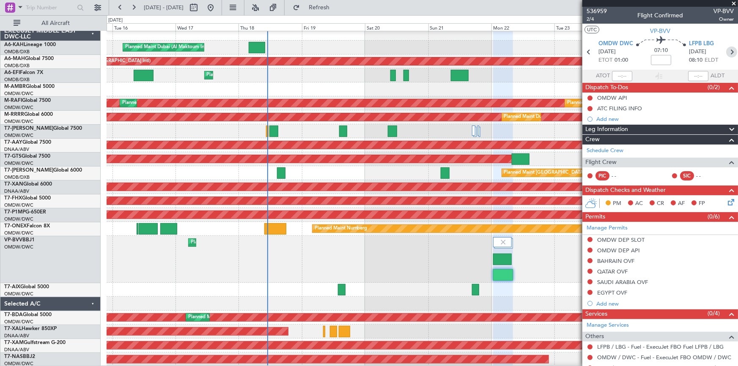
click at [727, 54] on icon at bounding box center [731, 51] width 11 height 11
type input "1"
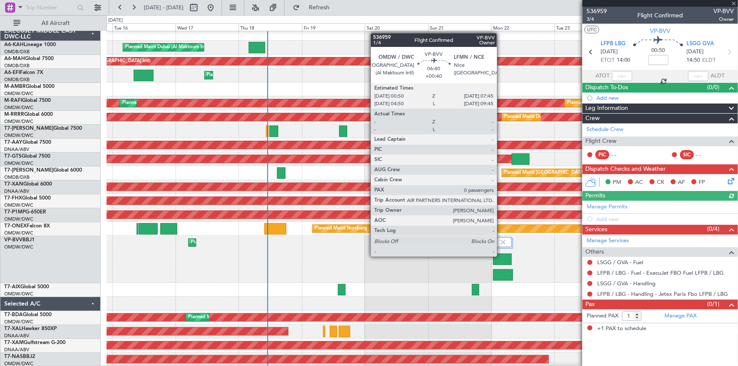
click at [500, 256] on div at bounding box center [502, 259] width 19 height 11
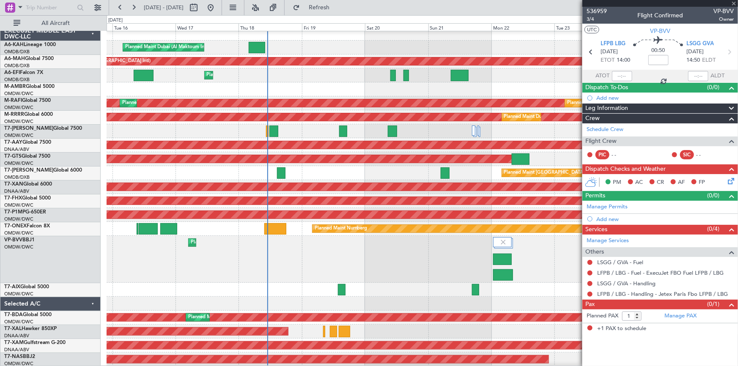
type input "+00:40"
type input "0"
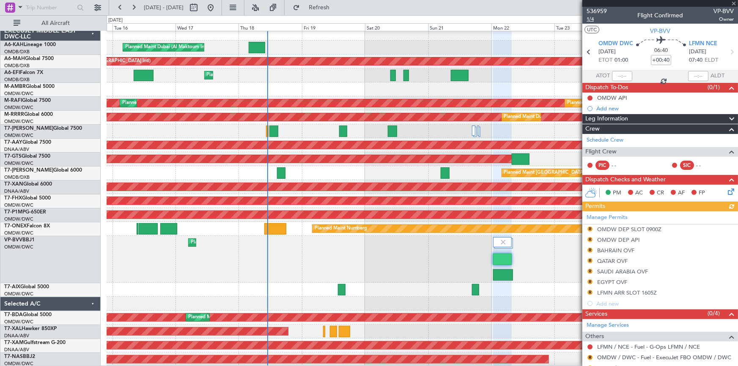
click at [588, 19] on span "1/4" at bounding box center [596, 19] width 20 height 7
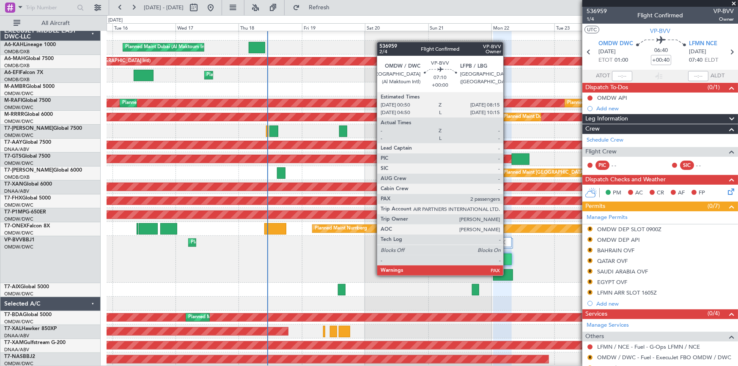
click at [507, 275] on div at bounding box center [503, 274] width 20 height 11
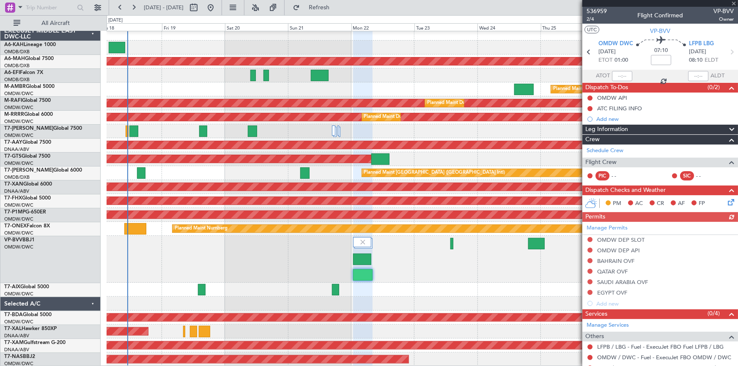
click at [412, 253] on div "Planned Maint Dubai (Al Maktoum Intl)" at bounding box center [422, 259] width 631 height 47
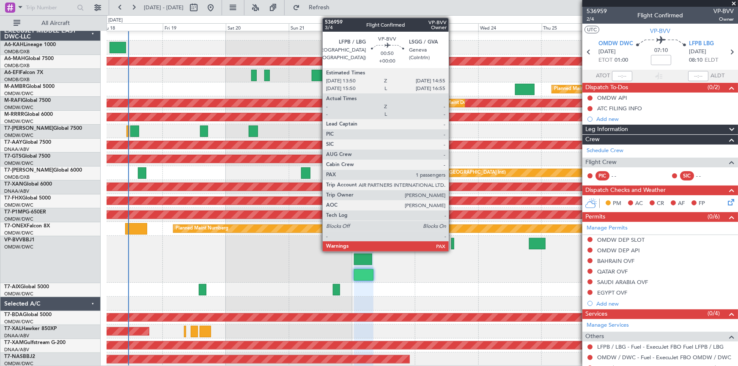
click at [452, 241] on div at bounding box center [452, 243] width 3 height 11
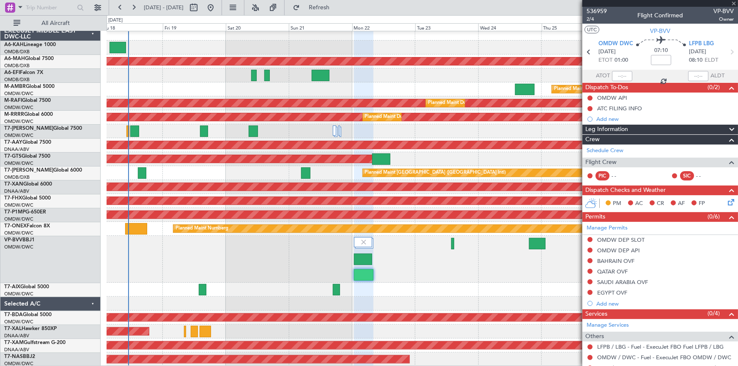
type input "1"
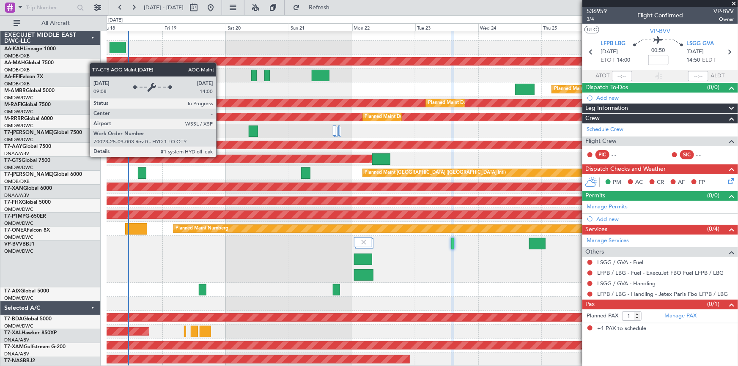
click at [298, 163] on div "AOG Maint [GEOGRAPHIC_DATA] (Seletar)" at bounding box center [98, 159] width 580 height 8
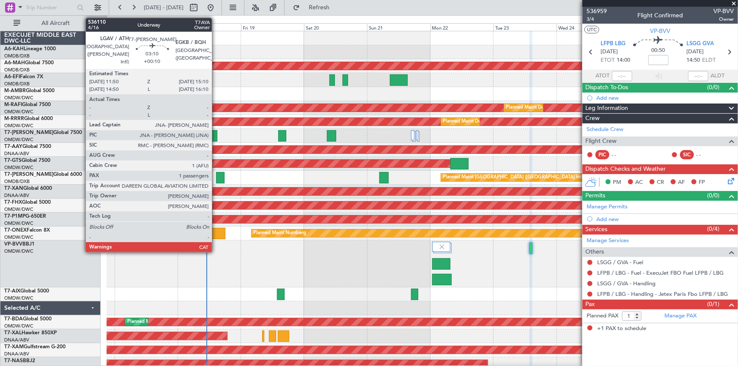
click at [216, 133] on div at bounding box center [212, 135] width 9 height 11
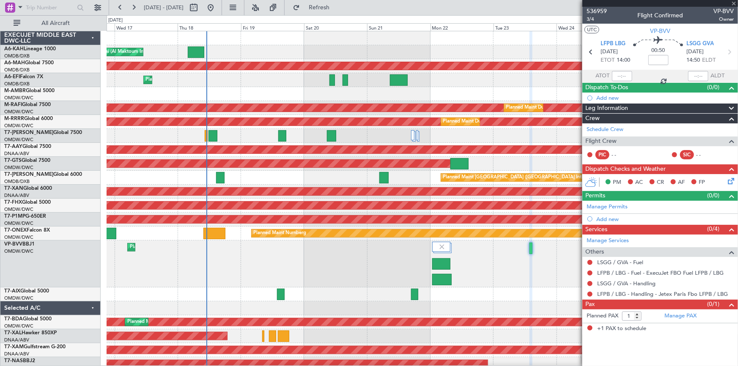
type input "+00:10"
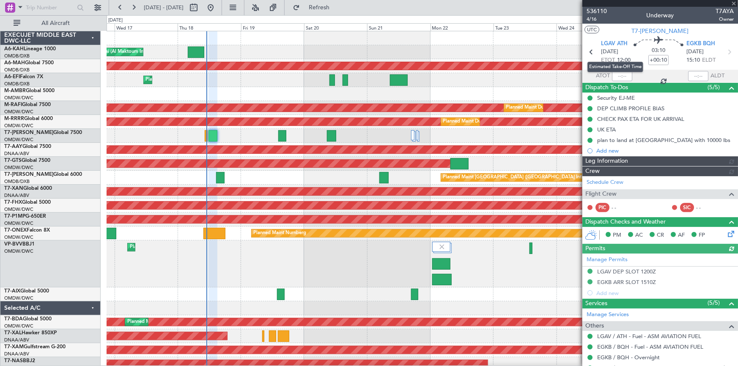
type input "Dherander Fithani (DHF)"
type input "7334"
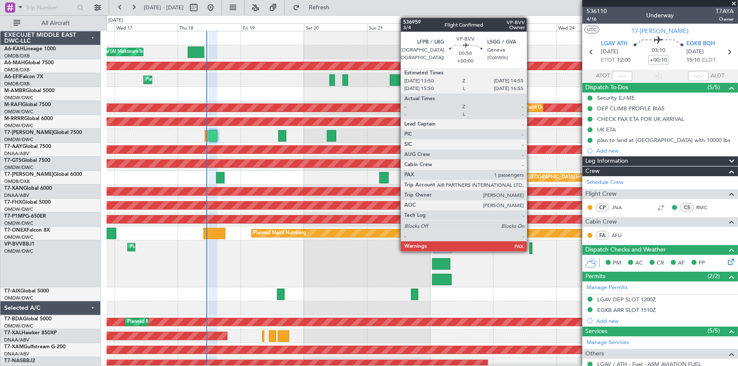
click at [530, 248] on div at bounding box center [530, 248] width 3 height 11
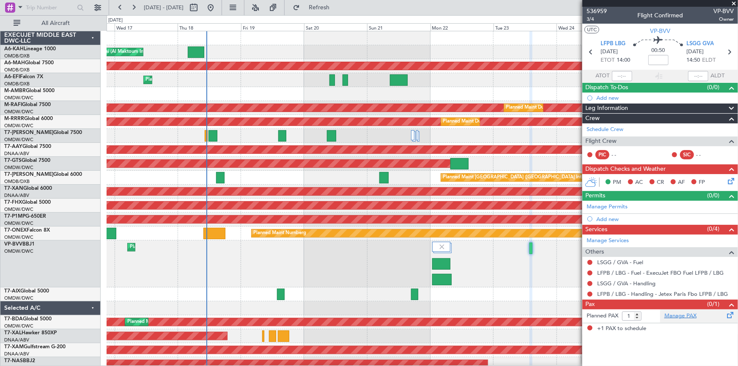
click at [687, 314] on link "Manage PAX" at bounding box center [680, 316] width 32 height 8
click at [337, 6] on span "Refresh" at bounding box center [319, 8] width 36 height 6
click at [591, 50] on icon at bounding box center [590, 51] width 11 height 11
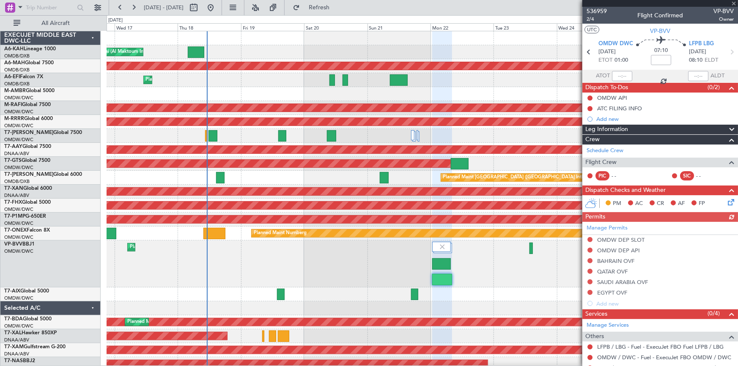
click at [727, 52] on icon at bounding box center [731, 51] width 11 height 11
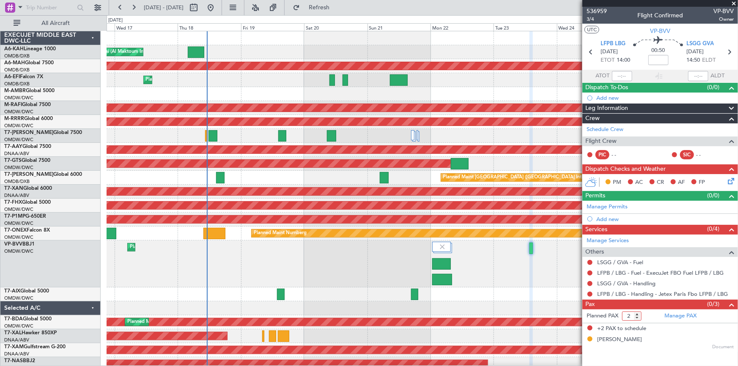
click at [637, 318] on input "2" at bounding box center [631, 316] width 19 height 9
type input "1"
click at [637, 318] on input "1" at bounding box center [631, 316] width 19 height 9
click at [339, 3] on button "Refresh" at bounding box center [314, 8] width 51 height 14
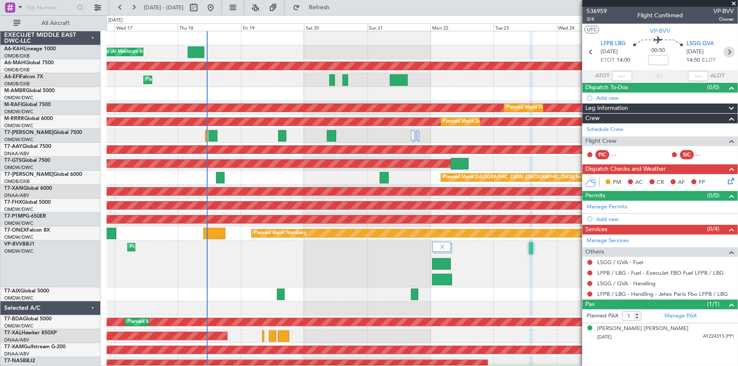
click at [730, 51] on icon at bounding box center [728, 51] width 11 height 11
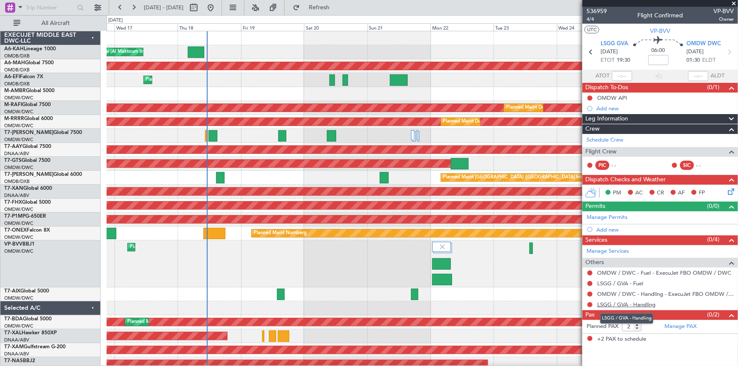
click at [621, 302] on link "LSGG / GVA - Handling" at bounding box center [626, 304] width 58 height 7
click at [592, 50] on icon at bounding box center [590, 51] width 11 height 11
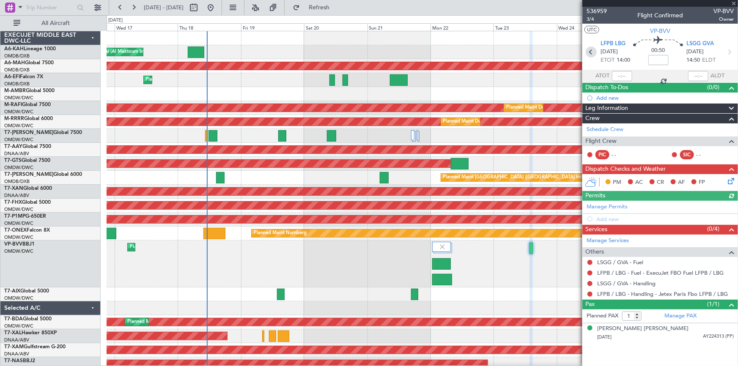
click at [592, 53] on icon at bounding box center [590, 51] width 11 height 11
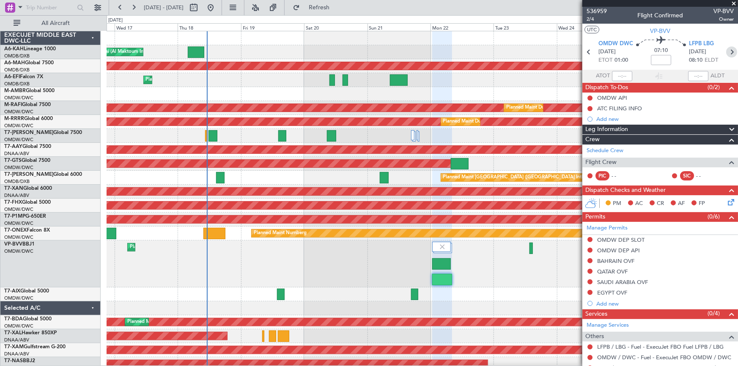
click at [728, 50] on icon at bounding box center [731, 51] width 11 height 11
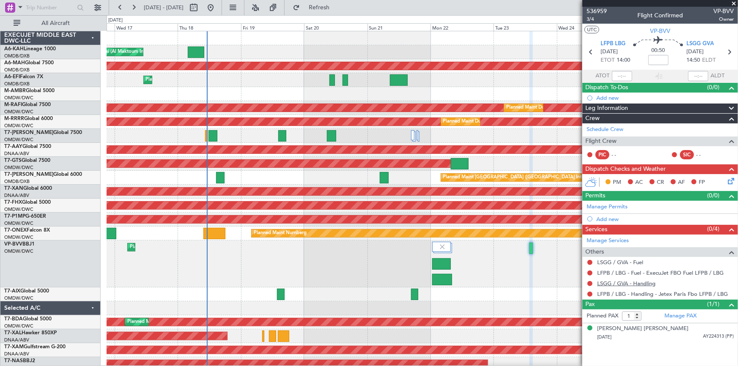
click at [629, 283] on link "LSGG / GVA - Handling" at bounding box center [626, 283] width 58 height 7
click at [334, 9] on span "Refresh" at bounding box center [319, 8] width 36 height 6
click at [613, 260] on link "LSGG / GVA - Fuel" at bounding box center [620, 262] width 46 height 7
click at [589, 49] on icon at bounding box center [590, 51] width 11 height 11
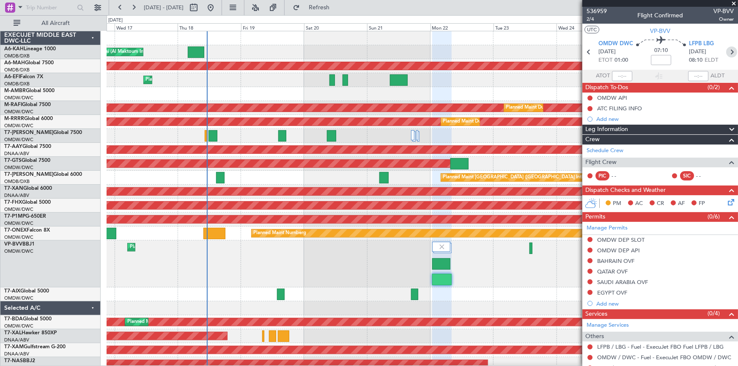
click at [731, 50] on icon at bounding box center [731, 51] width 11 height 11
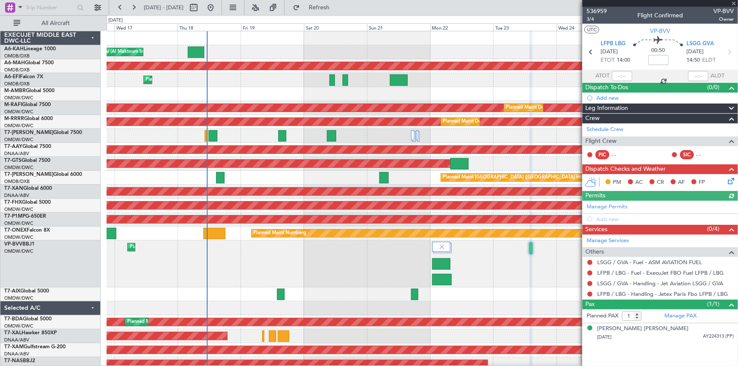
click at [730, 50] on icon at bounding box center [728, 51] width 11 height 11
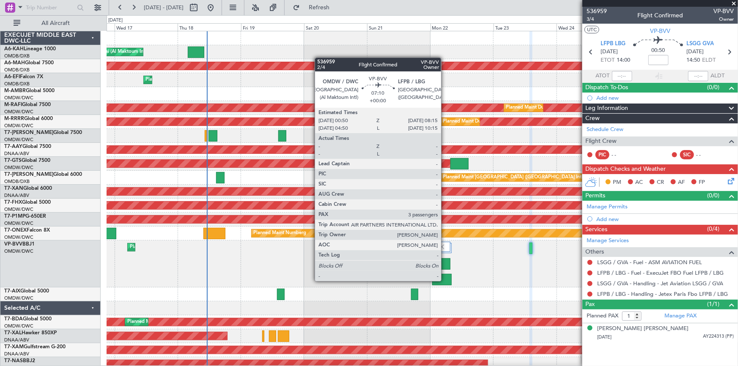
click at [445, 280] on div at bounding box center [442, 279] width 20 height 11
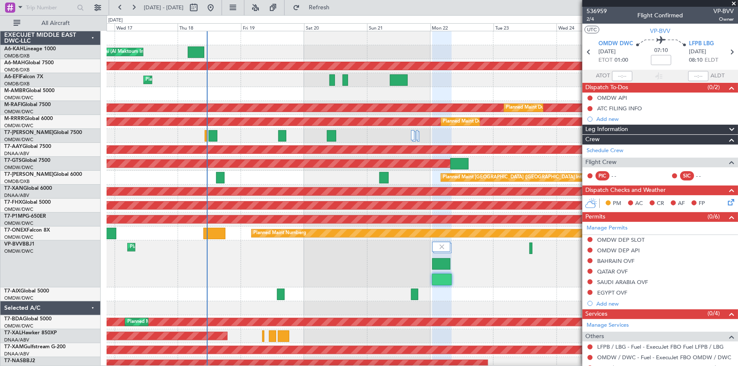
click at [728, 51] on icon at bounding box center [731, 51] width 11 height 11
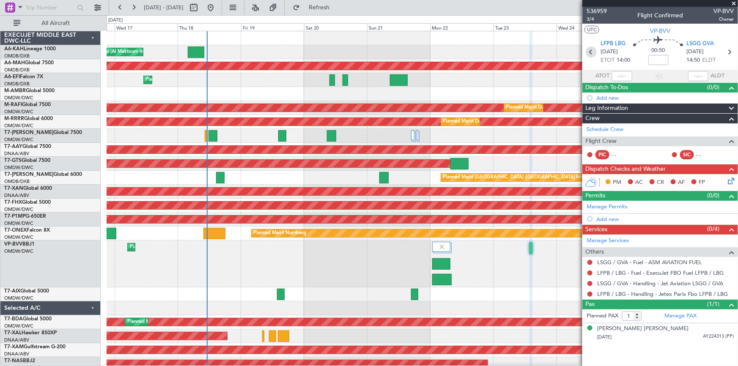
click at [588, 50] on icon at bounding box center [590, 51] width 11 height 11
type input "3"
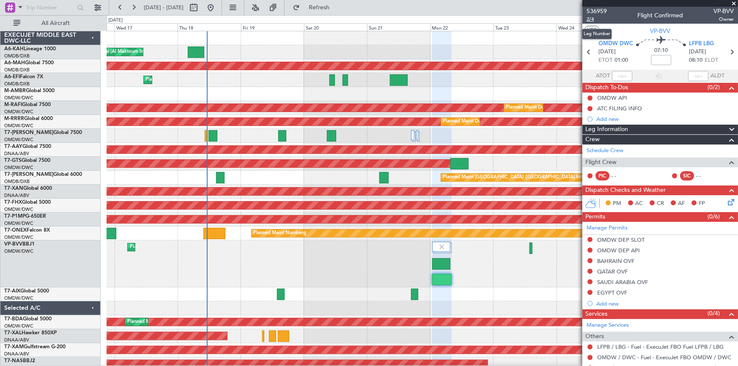
click at [593, 16] on span "2/4" at bounding box center [596, 19] width 20 height 7
click at [664, 57] on input at bounding box center [661, 60] width 20 height 10
click at [643, 59] on div "07:10 +25" at bounding box center [661, 51] width 56 height 31
type input "+00:25"
click at [727, 53] on icon at bounding box center [731, 51] width 11 height 11
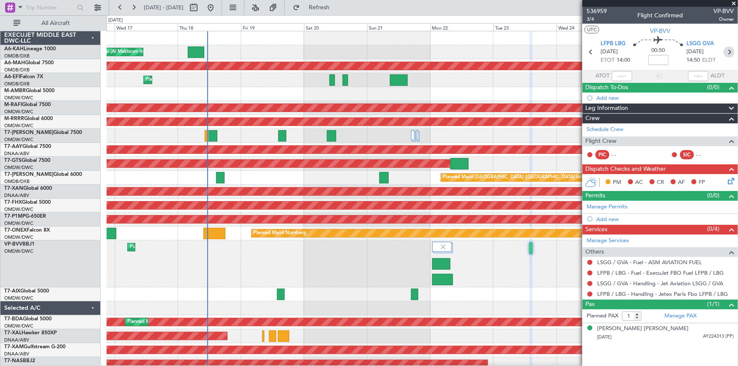
click at [731, 50] on icon at bounding box center [728, 51] width 11 height 11
type input "2"
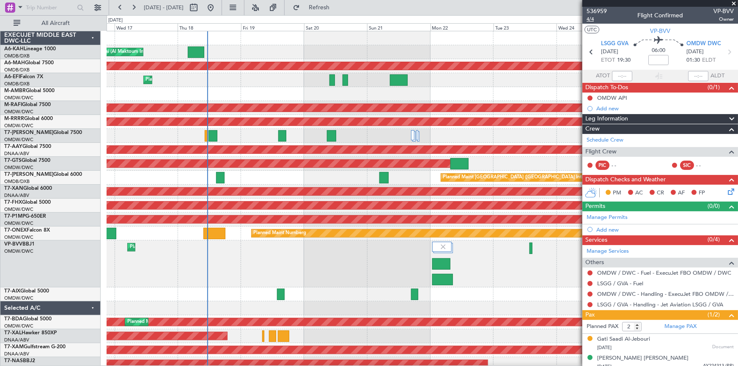
click at [592, 19] on span "4/4" at bounding box center [596, 19] width 20 height 7
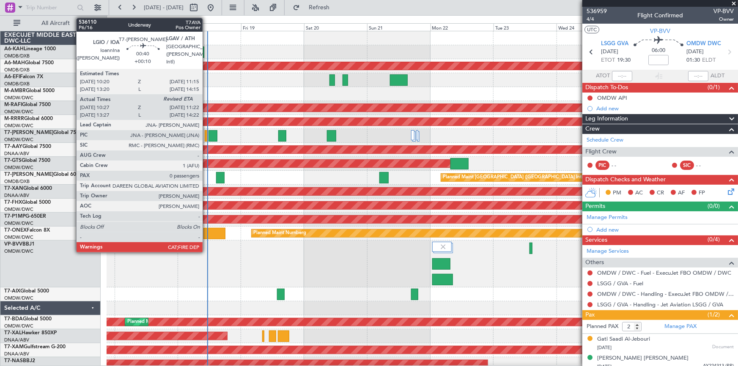
click at [206, 132] on div at bounding box center [206, 135] width 3 height 11
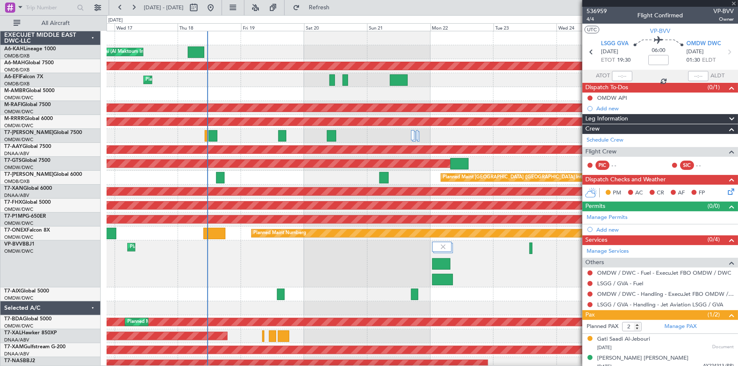
type input "+00:10"
type input "10:37"
type input "0"
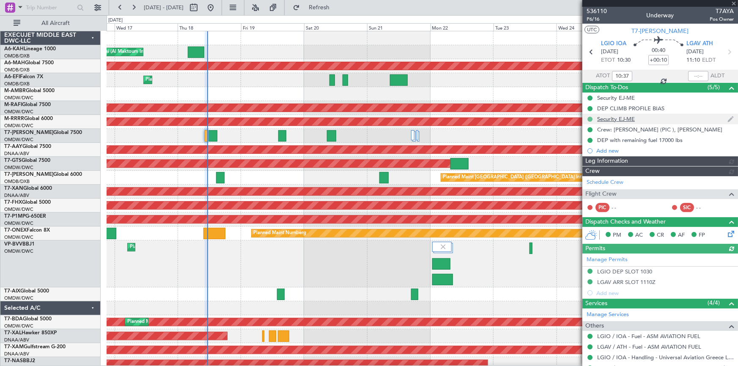
type input "Dherander Fithani (DHF)"
type input "7312"
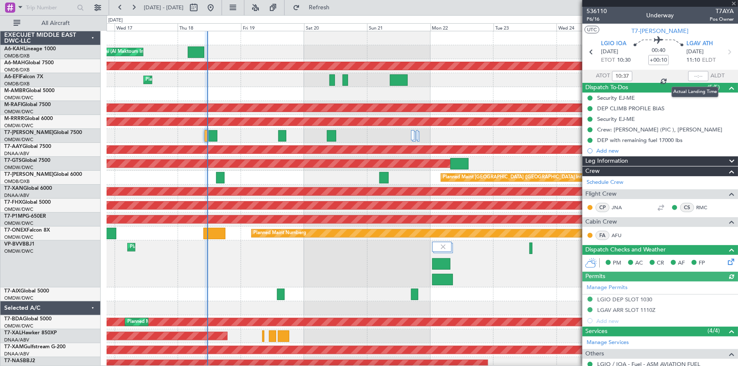
click at [691, 77] on div at bounding box center [698, 76] width 20 height 10
click at [691, 76] on div at bounding box center [698, 76] width 20 height 10
click at [691, 76] on input "text" at bounding box center [698, 76] width 20 height 10
drag, startPoint x: 663, startPoint y: 78, endPoint x: 356, endPoint y: 107, distance: 308.3
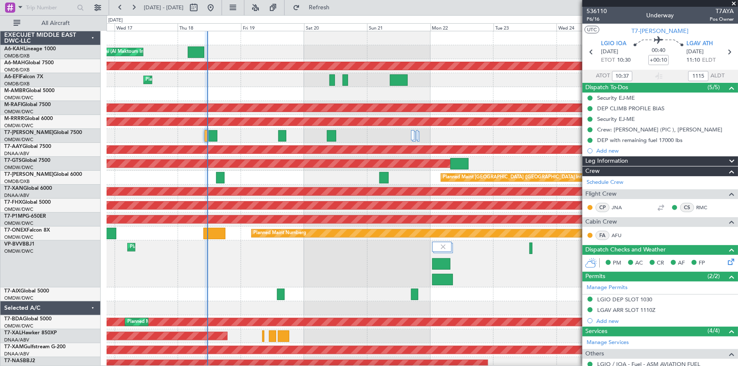
click at [666, 76] on section "ATOT 10:37 1115 ALDT" at bounding box center [660, 76] width 156 height 13
type input "11:15"
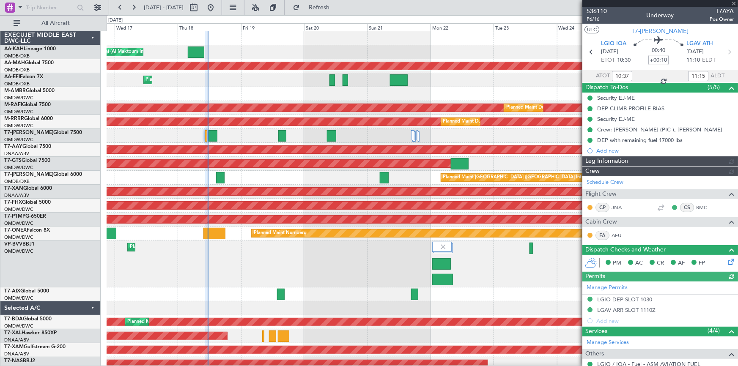
type input "Dherander Fithani (DHF)"
type input "7312"
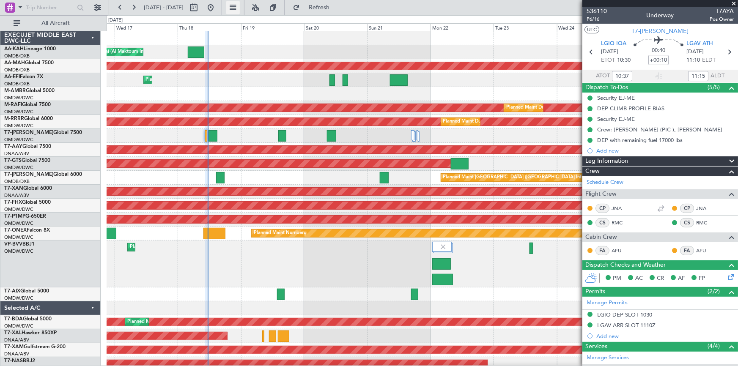
type input "Dherander Fithani (DHF)"
type input "7312"
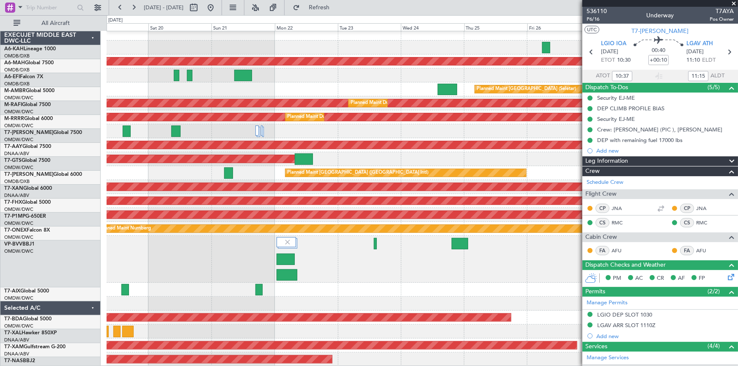
scroll to position [4, 0]
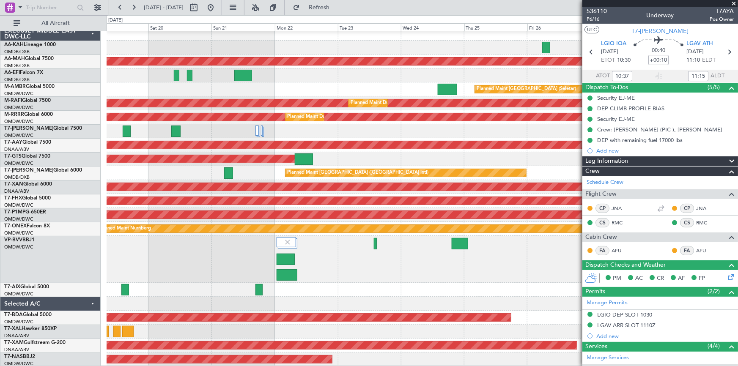
click at [355, 251] on div "Planned Maint Dubai (Al Maktoum Intl)" at bounding box center [422, 259] width 631 height 47
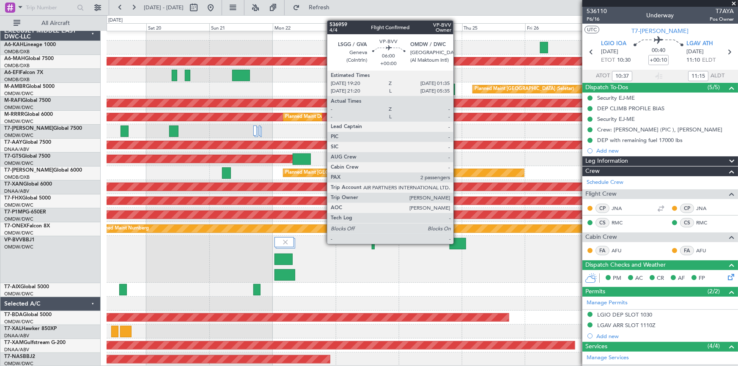
click at [457, 243] on div at bounding box center [457, 243] width 16 height 11
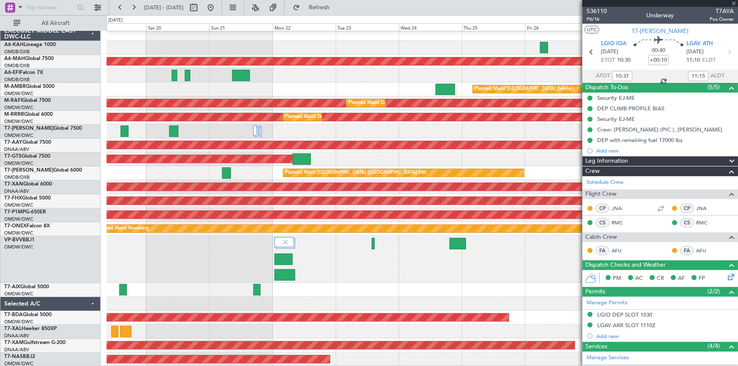
type input "2"
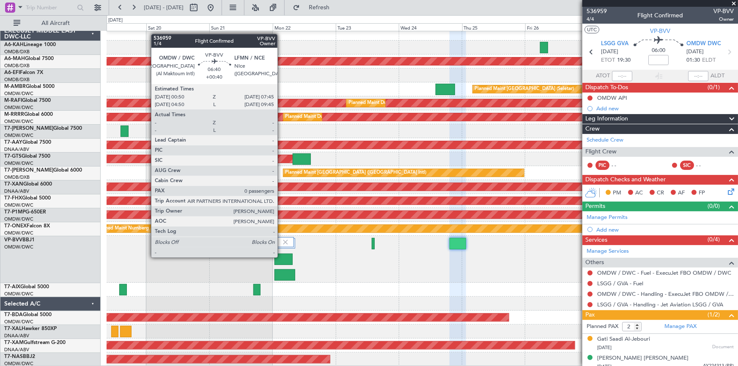
click at [281, 257] on div at bounding box center [283, 259] width 19 height 11
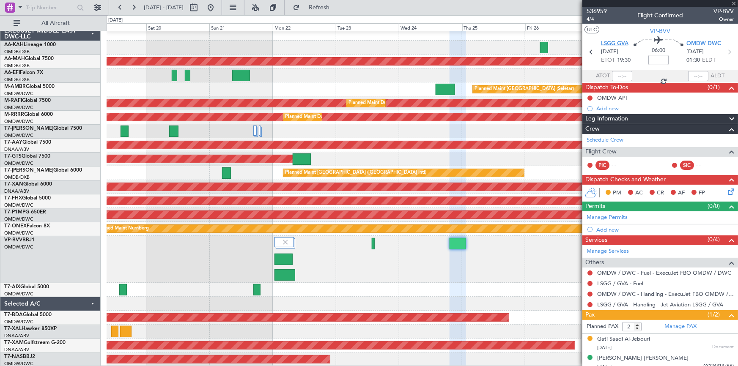
type input "+00:40"
type input "0"
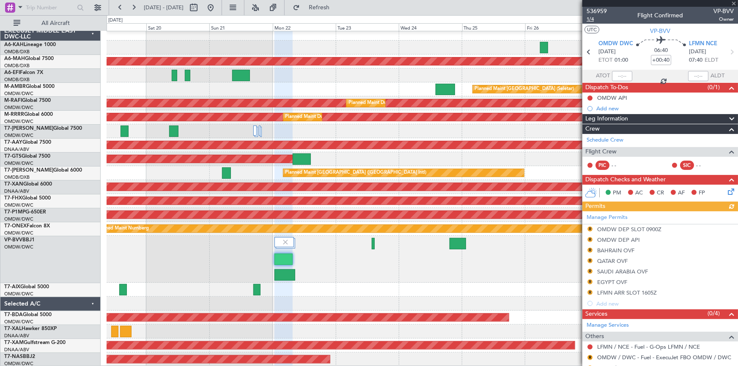
click at [592, 19] on span "1/4" at bounding box center [596, 19] width 20 height 7
click at [591, 20] on span "1/4" at bounding box center [596, 19] width 20 height 7
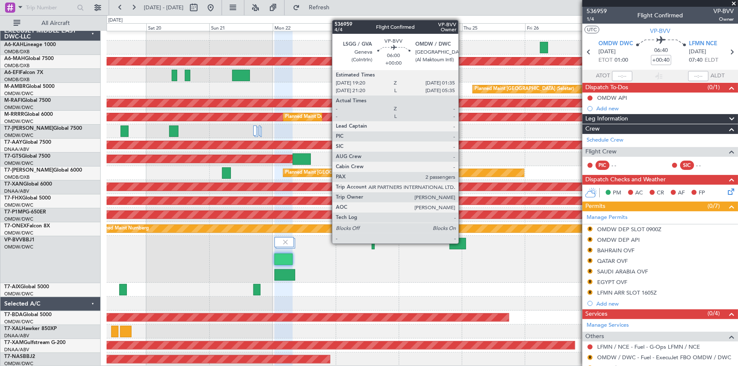
click at [462, 243] on div at bounding box center [457, 243] width 16 height 11
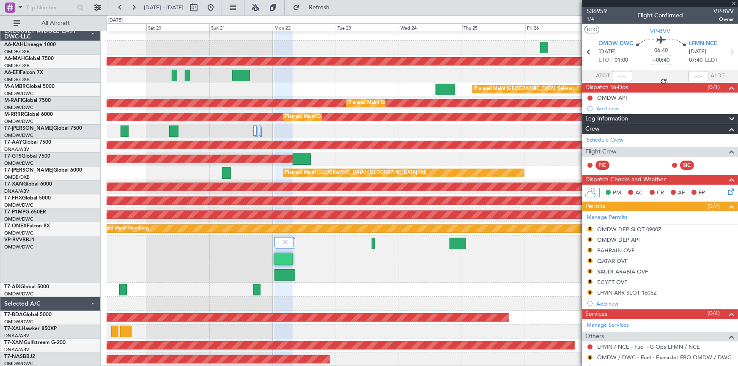
type input "2"
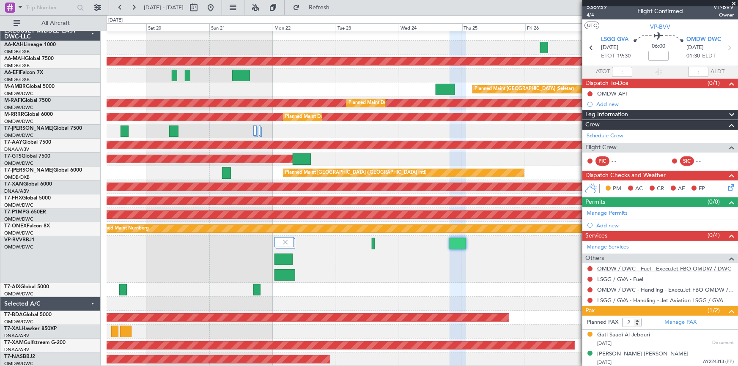
scroll to position [5, 0]
click at [618, 209] on link "Manage Permits" at bounding box center [606, 213] width 41 height 8
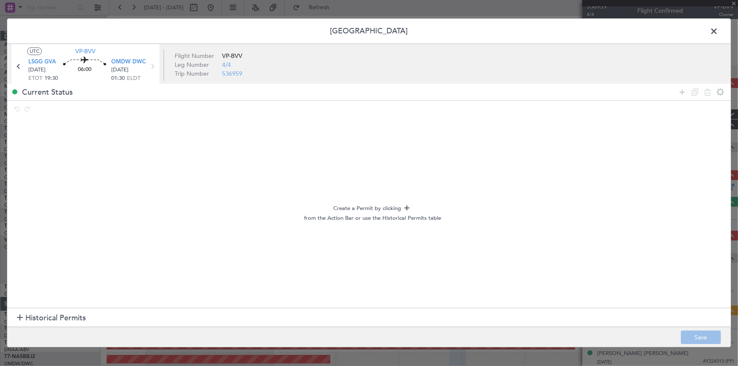
click at [57, 317] on span "Historical Permits" at bounding box center [55, 317] width 60 height 11
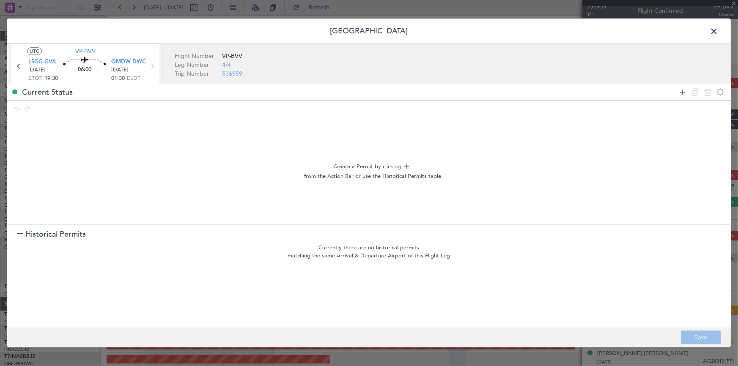
click at [681, 90] on icon at bounding box center [682, 92] width 10 height 10
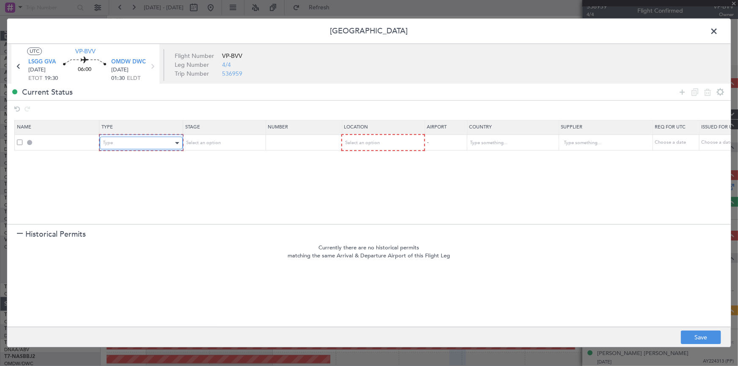
click at [151, 142] on div "Type" at bounding box center [138, 143] width 70 height 13
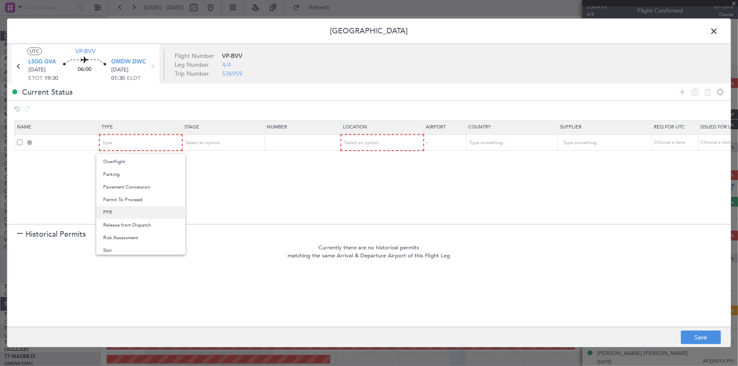
click at [118, 214] on span "PPR" at bounding box center [140, 212] width 75 height 13
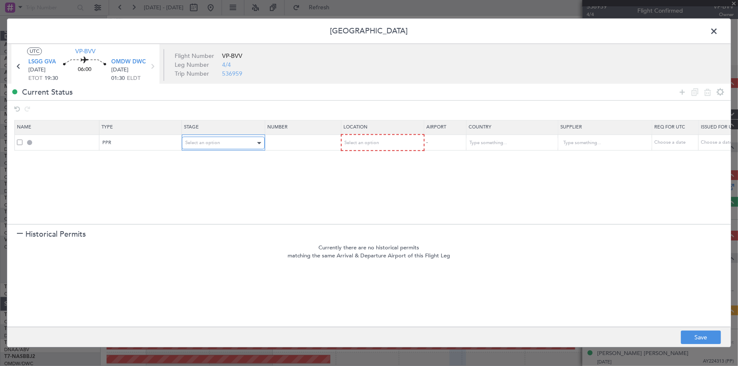
click at [243, 143] on div "Select an option" at bounding box center [220, 143] width 70 height 13
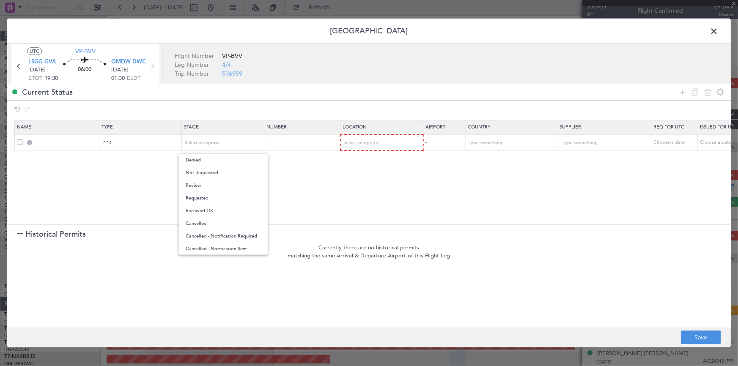
drag, startPoint x: 230, startPoint y: 172, endPoint x: 329, endPoint y: 158, distance: 100.4
click at [236, 172] on span "Not Requested" at bounding box center [223, 173] width 75 height 13
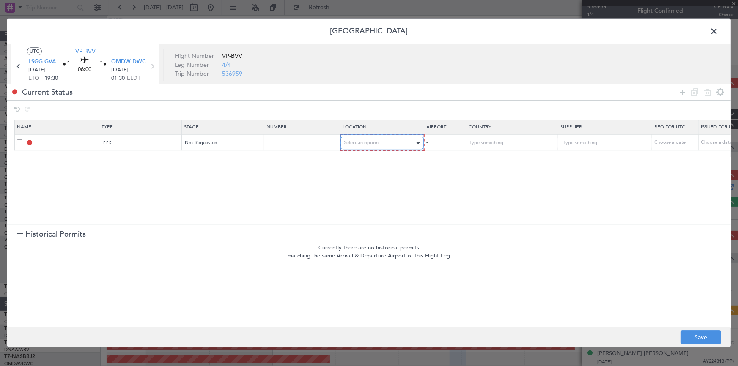
click at [363, 142] on span "Select an option" at bounding box center [361, 143] width 35 height 6
drag, startPoint x: 364, startPoint y: 161, endPoint x: 372, endPoint y: 161, distance: 8.9
click at [367, 161] on span "Departure" at bounding box center [381, 160] width 75 height 13
click at [684, 94] on icon at bounding box center [682, 92] width 10 height 10
click at [370, 160] on span "Select an option" at bounding box center [362, 159] width 35 height 6
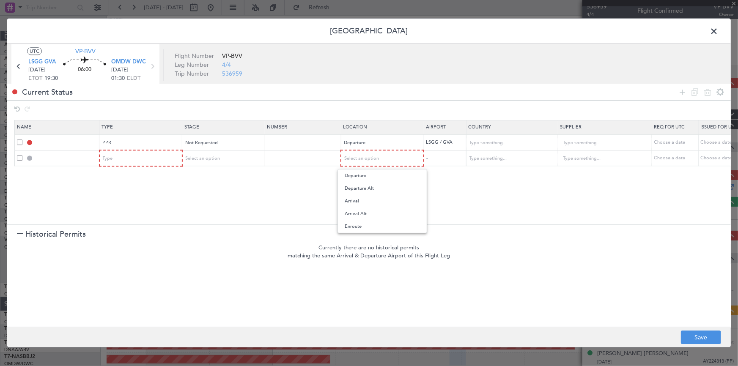
drag, startPoint x: 364, startPoint y: 227, endPoint x: 457, endPoint y: 178, distance: 104.4
click at [367, 225] on span "Enroute" at bounding box center [382, 226] width 75 height 13
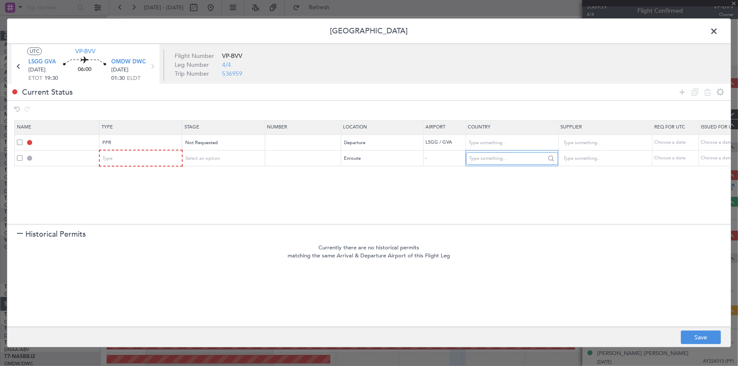
click at [500, 157] on input "text" at bounding box center [507, 158] width 76 height 13
click at [486, 170] on span "Egypt" at bounding box center [511, 172] width 79 height 13
type input "Egypt"
drag, startPoint x: 681, startPoint y: 89, endPoint x: 498, endPoint y: 150, distance: 192.9
click at [680, 90] on icon at bounding box center [682, 92] width 10 height 10
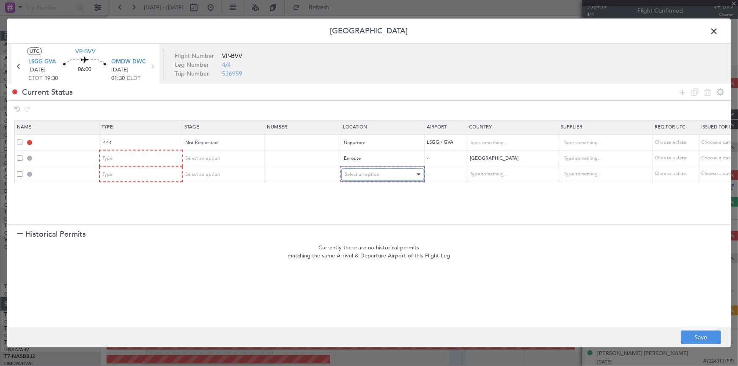
click at [385, 171] on div "Select an option" at bounding box center [380, 174] width 70 height 13
drag, startPoint x: 363, startPoint y: 244, endPoint x: 371, endPoint y: 244, distance: 8.0
click at [365, 245] on span "Enroute" at bounding box center [382, 242] width 75 height 13
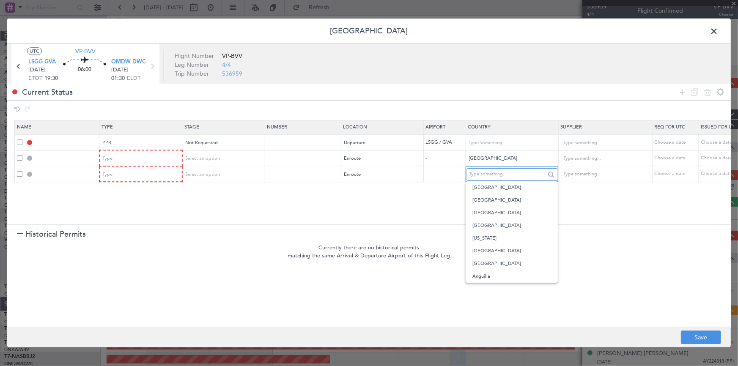
click at [495, 170] on input "text" at bounding box center [507, 174] width 76 height 13
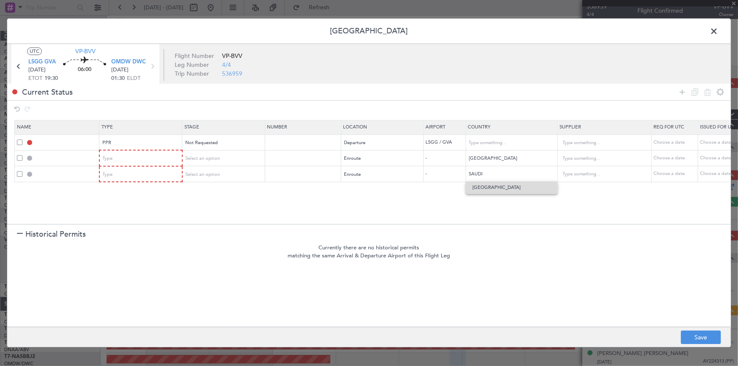
drag, startPoint x: 486, startPoint y: 187, endPoint x: 654, endPoint y: 119, distance: 180.7
click at [487, 187] on span "Saudi Arabia" at bounding box center [511, 187] width 79 height 13
type input "Saudi Arabia"
drag, startPoint x: 680, startPoint y: 89, endPoint x: 673, endPoint y: 96, distance: 9.9
click at [680, 89] on icon at bounding box center [682, 92] width 10 height 10
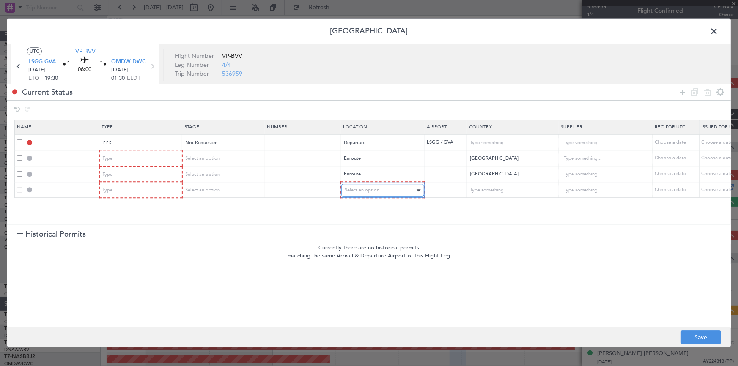
click at [368, 191] on span "Select an option" at bounding box center [362, 190] width 35 height 6
drag, startPoint x: 358, startPoint y: 261, endPoint x: 447, endPoint y: 235, distance: 92.6
click at [366, 260] on span "Enroute" at bounding box center [382, 258] width 75 height 13
click at [494, 189] on input "text" at bounding box center [507, 190] width 76 height 13
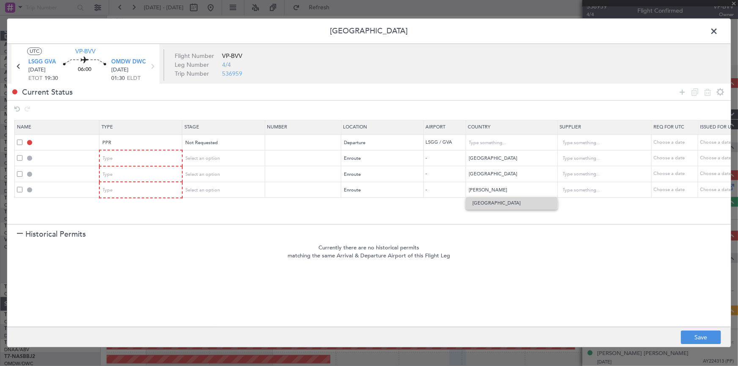
click at [482, 202] on span "Bahrain" at bounding box center [511, 203] width 79 height 13
type input "Bahrain"
drag, startPoint x: 684, startPoint y: 90, endPoint x: 521, endPoint y: 166, distance: 180.0
click at [684, 90] on icon at bounding box center [682, 92] width 10 height 10
drag, startPoint x: 359, startPoint y: 216, endPoint x: 365, endPoint y: 215, distance: 5.9
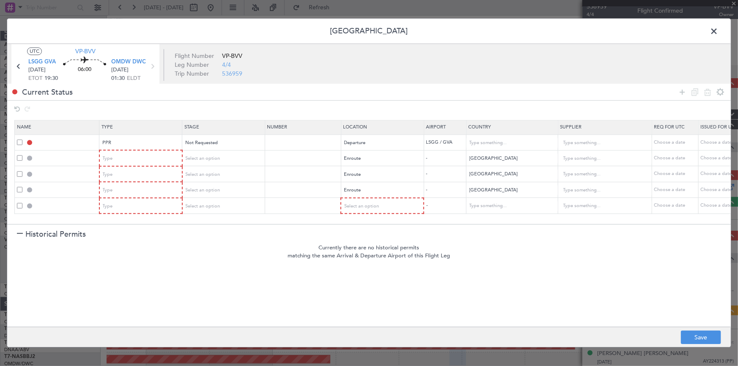
click at [360, 214] on section "Name Type Stage Number Location Airport Country Supplier Req For Utc Issued For…" at bounding box center [368, 171] width 723 height 106
click at [368, 206] on span "Select an option" at bounding box center [362, 206] width 35 height 6
drag, startPoint x: 354, startPoint y: 275, endPoint x: 499, endPoint y: 233, distance: 150.5
click at [360, 275] on span "Enroute" at bounding box center [382, 274] width 75 height 13
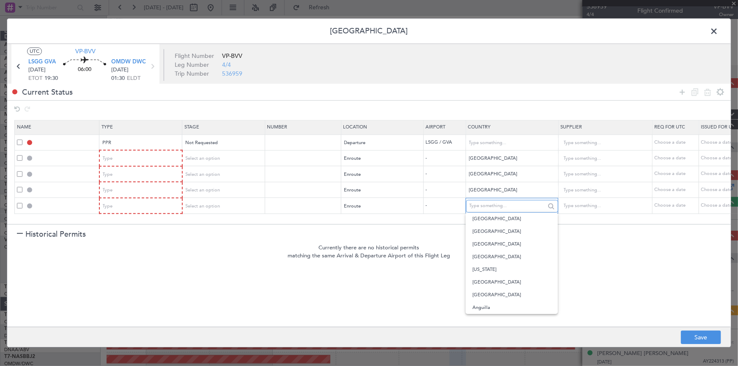
click at [501, 204] on input "text" at bounding box center [507, 206] width 76 height 13
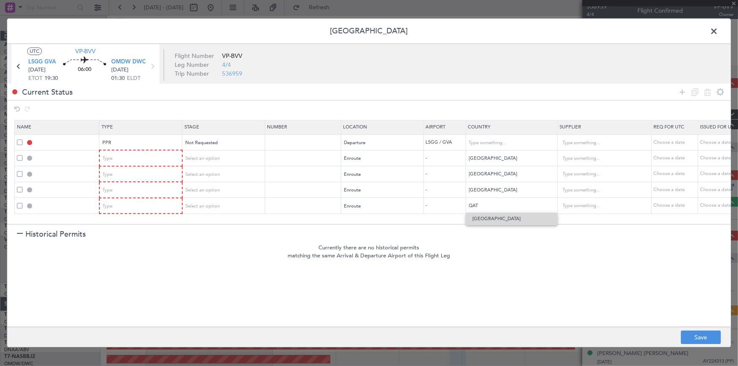
click at [483, 221] on span "Qatar" at bounding box center [511, 219] width 79 height 13
type input "Qatar"
click at [682, 92] on icon at bounding box center [682, 92] width 10 height 10
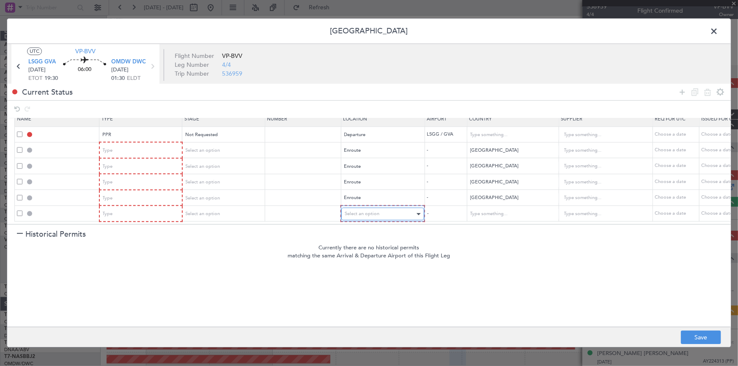
click at [366, 211] on span "Select an option" at bounding box center [362, 214] width 35 height 6
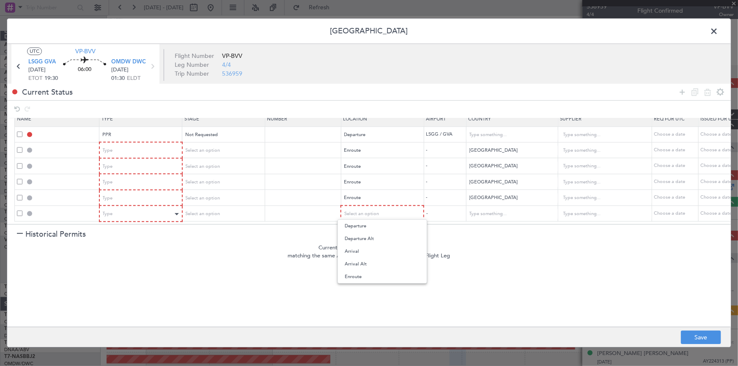
click at [122, 206] on div at bounding box center [369, 183] width 738 height 366
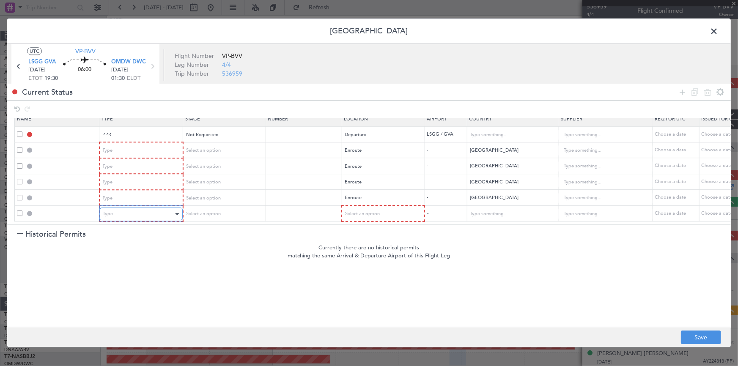
click at [126, 211] on div "Type" at bounding box center [138, 214] width 70 height 13
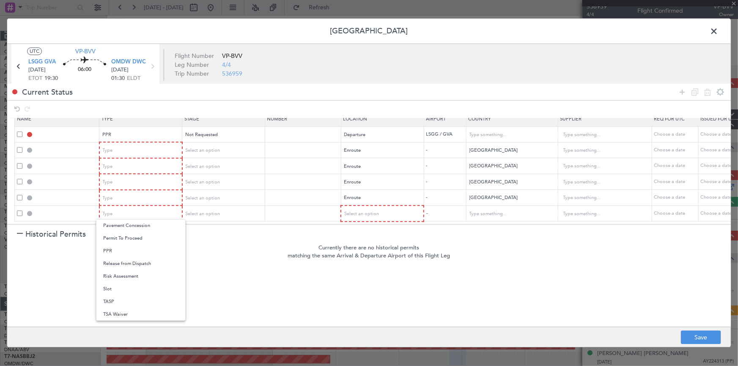
drag, startPoint x: 107, startPoint y: 287, endPoint x: 210, endPoint y: 288, distance: 102.7
click at [123, 289] on span "Slot" at bounding box center [140, 289] width 75 height 13
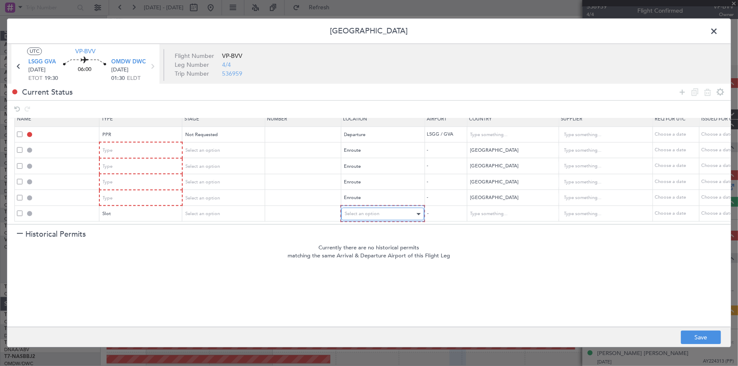
click at [377, 211] on div "Select an option" at bounding box center [380, 214] width 70 height 13
click at [359, 248] on span "Arrival" at bounding box center [382, 251] width 75 height 13
drag, startPoint x: 681, startPoint y: 89, endPoint x: 550, endPoint y: 117, distance: 134.4
click at [681, 89] on icon at bounding box center [682, 92] width 10 height 10
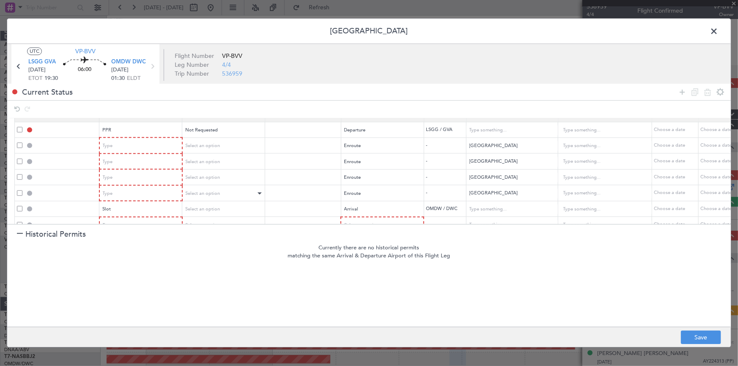
scroll to position [29, 0]
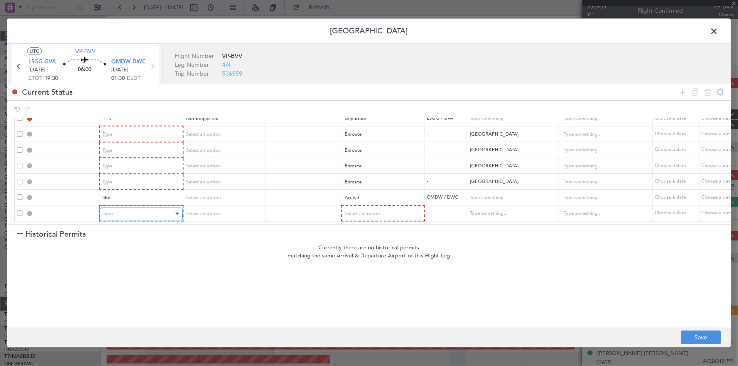
click at [143, 208] on div "Type" at bounding box center [138, 214] width 70 height 13
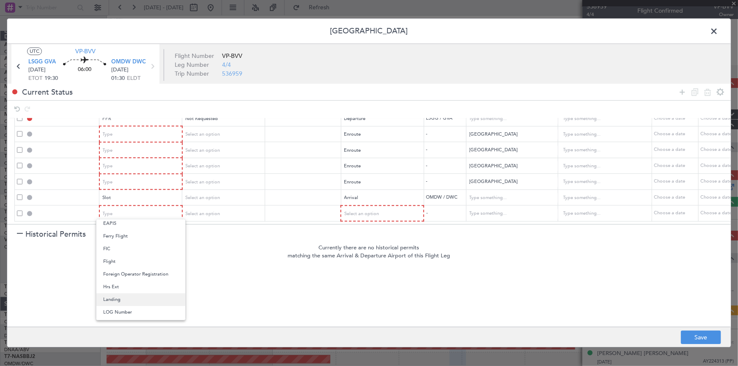
click at [125, 300] on span "Landing" at bounding box center [140, 299] width 75 height 13
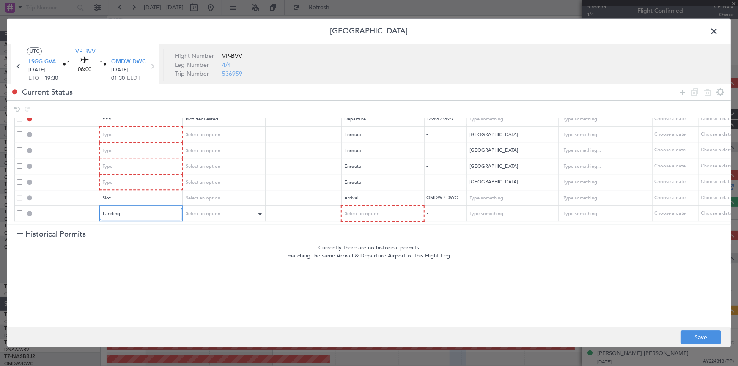
scroll to position [29, 0]
click at [234, 208] on div "Select an option" at bounding box center [221, 214] width 70 height 13
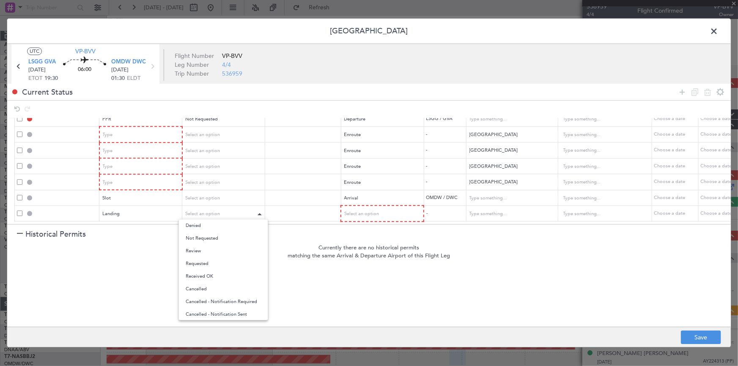
drag, startPoint x: 216, startPoint y: 241, endPoint x: 222, endPoint y: 204, distance: 37.3
click at [216, 238] on span "Not Requested" at bounding box center [223, 238] width 75 height 13
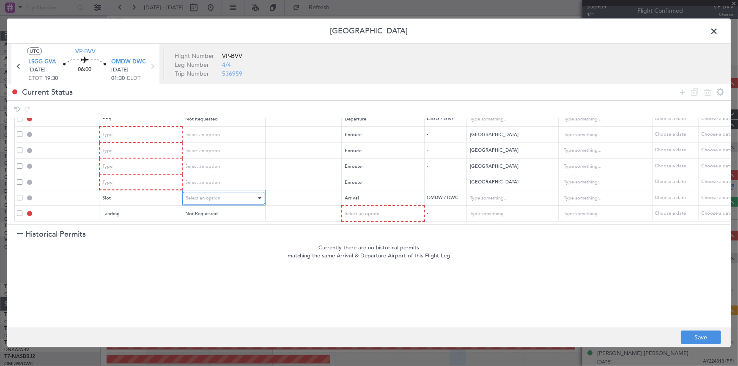
click at [225, 194] on div "Select an option" at bounding box center [221, 198] width 70 height 13
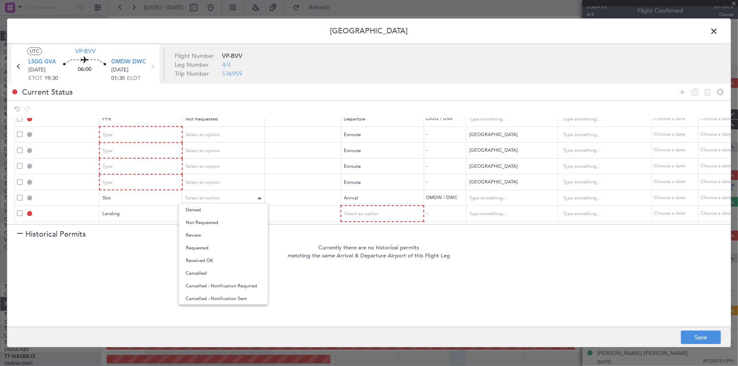
drag, startPoint x: 212, startPoint y: 222, endPoint x: 224, endPoint y: 197, distance: 28.0
click at [215, 217] on span "Not Requested" at bounding box center [223, 222] width 75 height 13
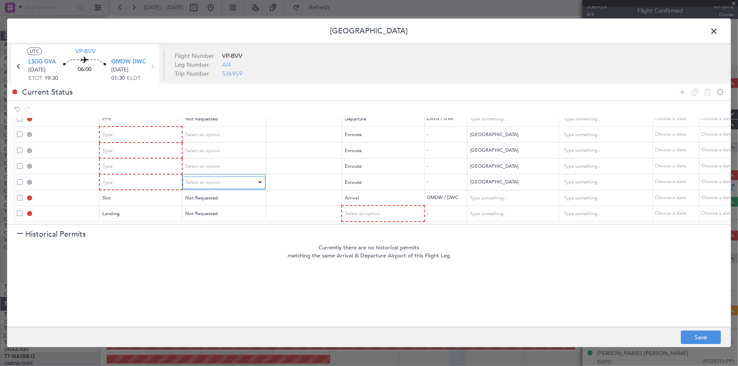
click at [227, 178] on div "Select an option" at bounding box center [221, 182] width 70 height 13
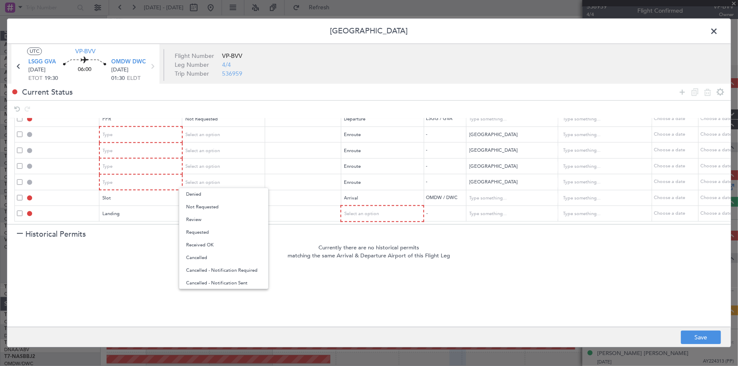
drag, startPoint x: 207, startPoint y: 208, endPoint x: 224, endPoint y: 167, distance: 43.6
click at [209, 202] on span "Not Requested" at bounding box center [223, 207] width 75 height 13
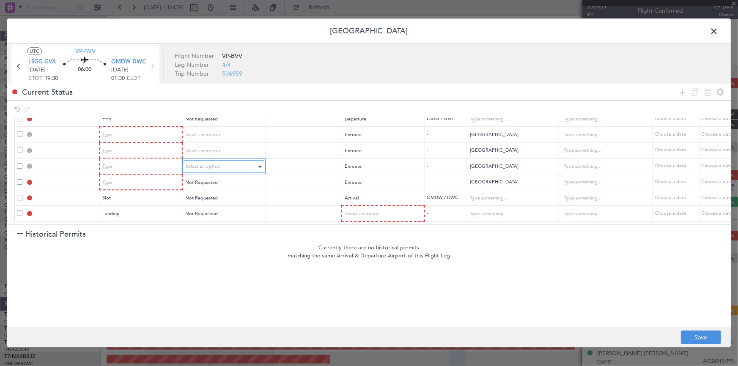
click at [224, 164] on div "Select an option" at bounding box center [221, 167] width 70 height 13
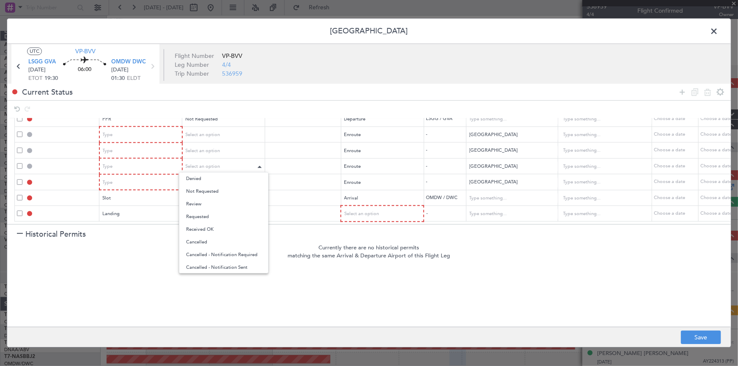
drag, startPoint x: 214, startPoint y: 194, endPoint x: 227, endPoint y: 154, distance: 41.7
click at [214, 193] on span "Not Requested" at bounding box center [223, 191] width 75 height 13
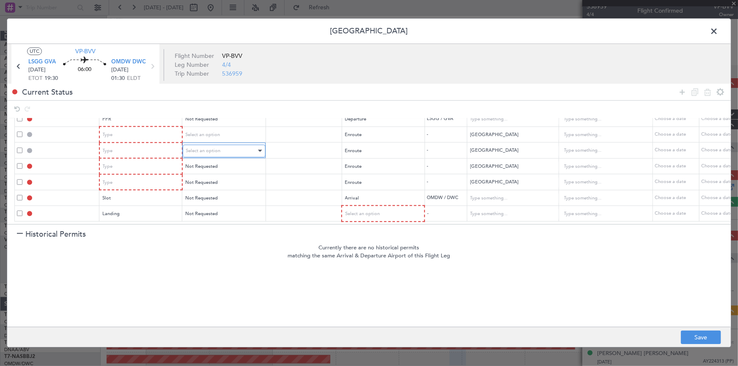
click at [227, 150] on div "Select an option" at bounding box center [221, 151] width 70 height 13
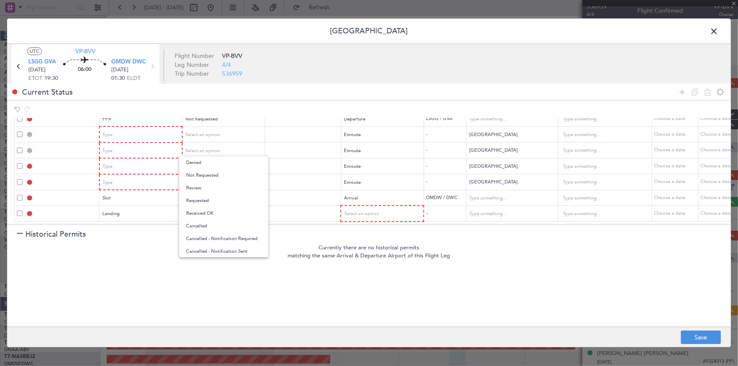
drag, startPoint x: 216, startPoint y: 175, endPoint x: 221, endPoint y: 169, distance: 7.9
click at [218, 173] on span "Not Requested" at bounding box center [223, 175] width 75 height 13
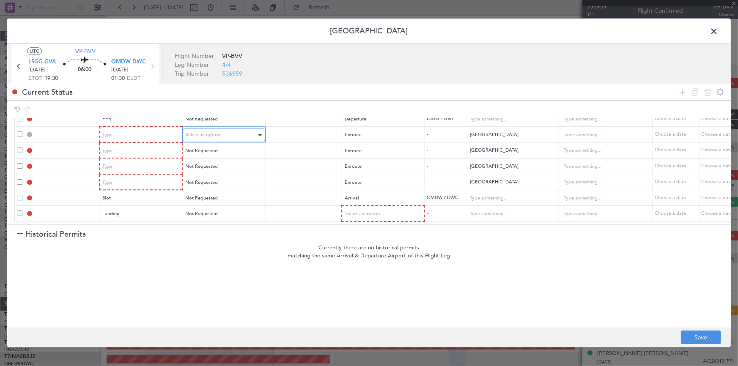
click at [230, 130] on div "Select an option" at bounding box center [221, 135] width 70 height 13
drag, startPoint x: 213, startPoint y: 161, endPoint x: 339, endPoint y: 197, distance: 131.2
click at [216, 161] on span "Not Requested" at bounding box center [223, 159] width 75 height 13
click at [372, 211] on span "Select an option" at bounding box center [362, 214] width 35 height 6
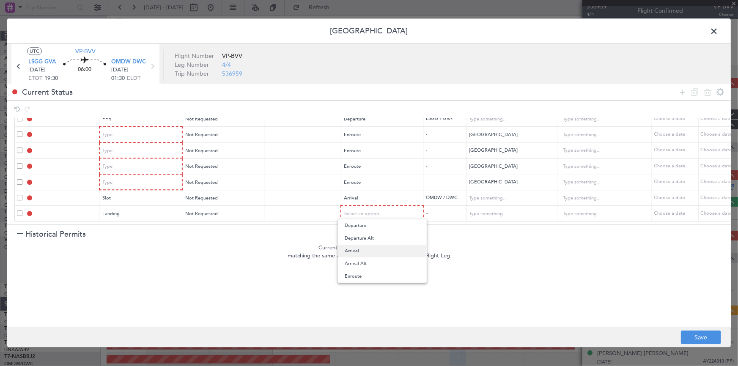
click at [359, 255] on span "Arrival" at bounding box center [382, 251] width 75 height 13
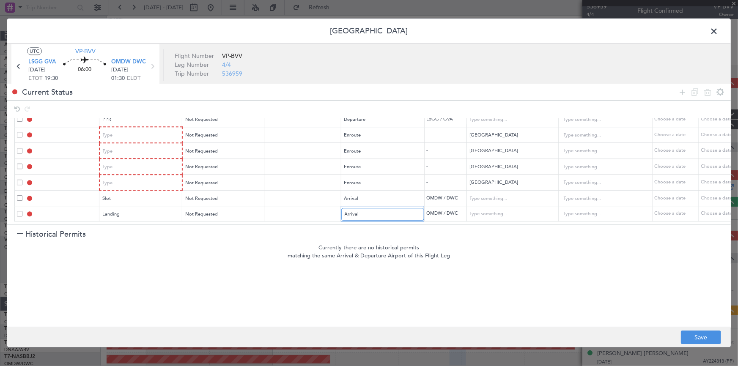
scroll to position [28, 0]
click at [138, 177] on div "Type" at bounding box center [138, 183] width 70 height 13
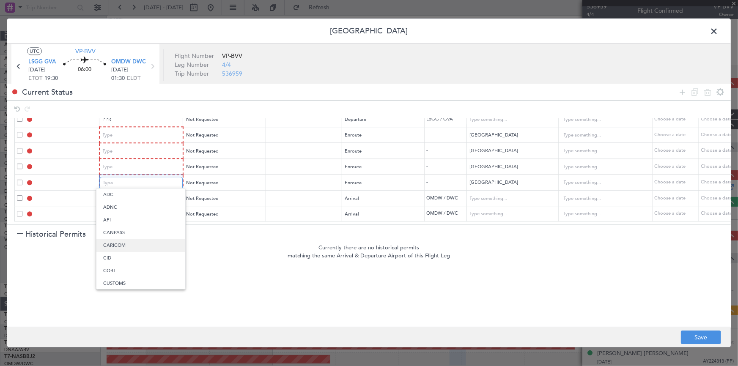
scroll to position [156, 0]
drag, startPoint x: 115, startPoint y: 268, endPoint x: 114, endPoint y: 259, distance: 9.4
click at [114, 263] on span "Overflight" at bounding box center [140, 266] width 75 height 13
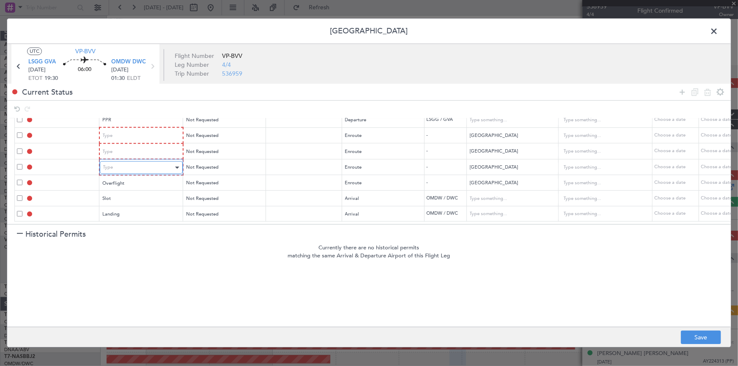
click at [136, 164] on div "Type" at bounding box center [138, 167] width 70 height 13
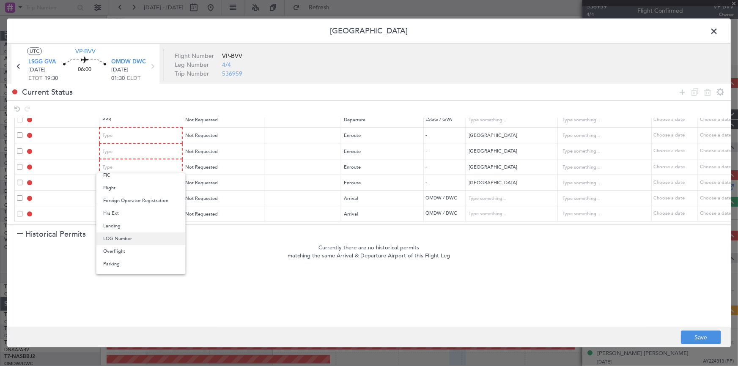
click at [133, 244] on span "LOG Number" at bounding box center [140, 238] width 75 height 13
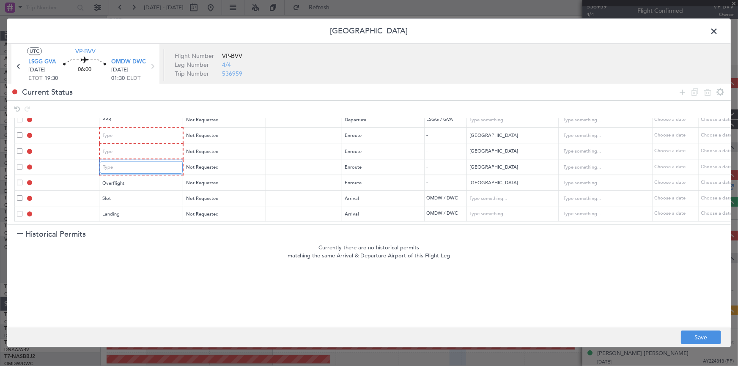
scroll to position [27, 0]
click at [138, 162] on div "LOG Number" at bounding box center [138, 168] width 70 height 13
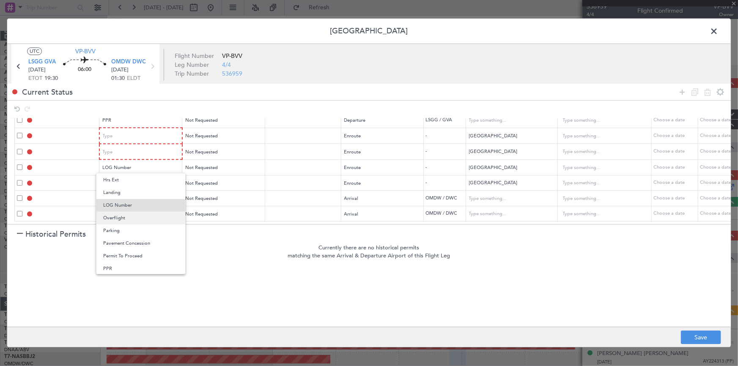
click at [123, 220] on span "Overflight" at bounding box center [140, 218] width 75 height 13
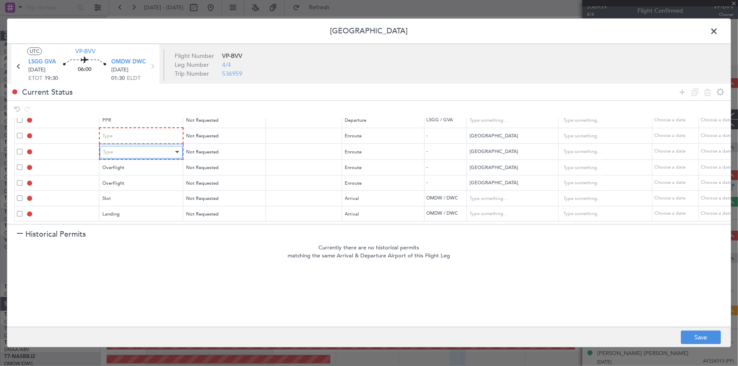
click at [147, 146] on div "Type" at bounding box center [138, 152] width 70 height 13
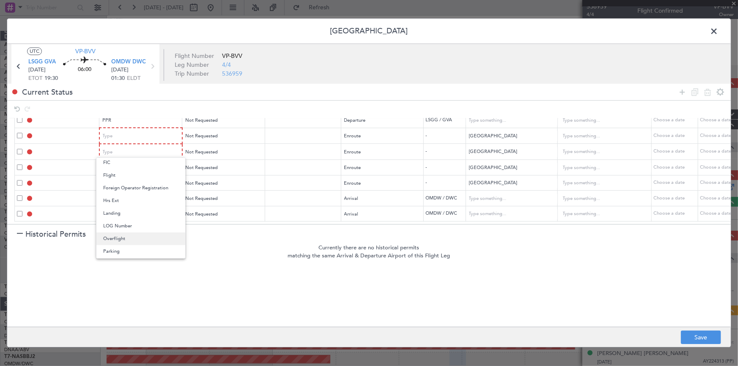
click at [129, 237] on span "Overflight" at bounding box center [140, 238] width 75 height 13
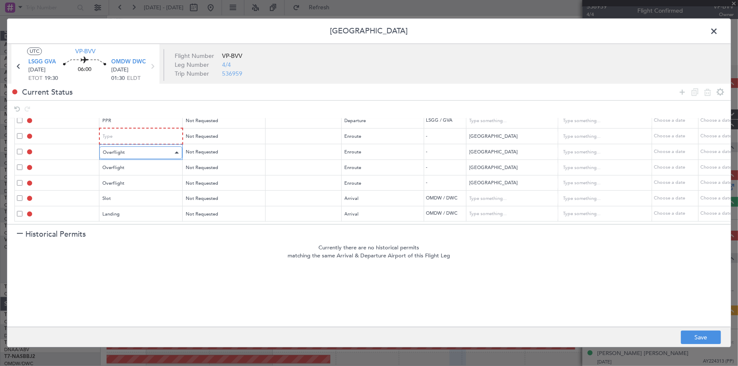
scroll to position [27, 0]
click at [148, 131] on div "Type" at bounding box center [138, 137] width 70 height 13
click at [129, 220] on span "Overflight" at bounding box center [140, 223] width 75 height 13
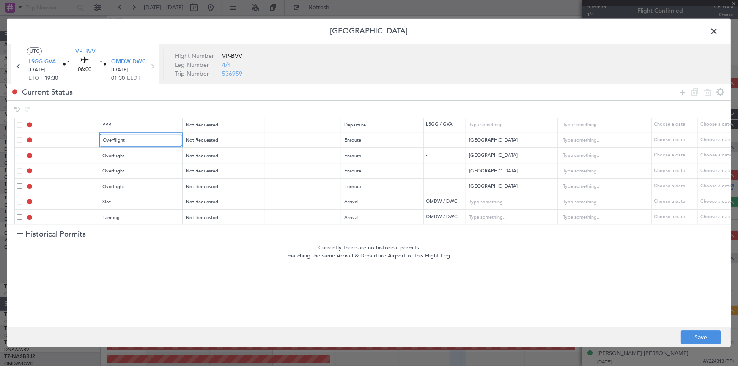
scroll to position [26, 0]
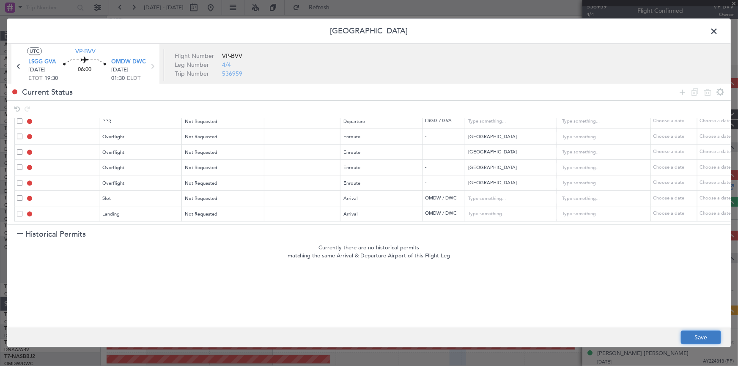
click at [702, 338] on button "Save" at bounding box center [701, 338] width 40 height 14
type input "LSGG PPR"
type input "Switzerland"
type input "NNN"
type input "EGYPT OVF"
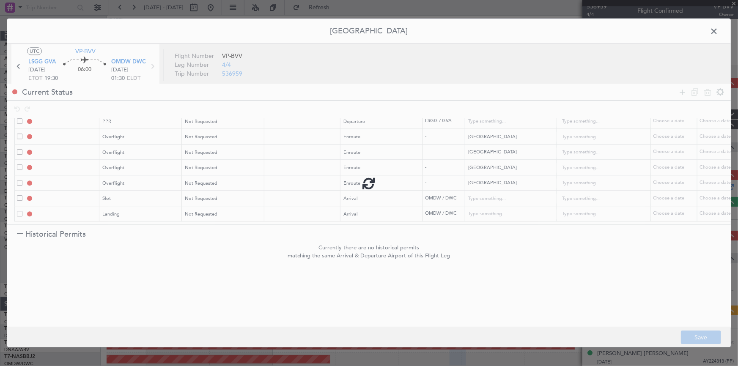
type input "NNN"
type input "SAUDI ARABIA OVF"
type input "NNN"
type input "BAHRAIN OVF"
type input "NNN"
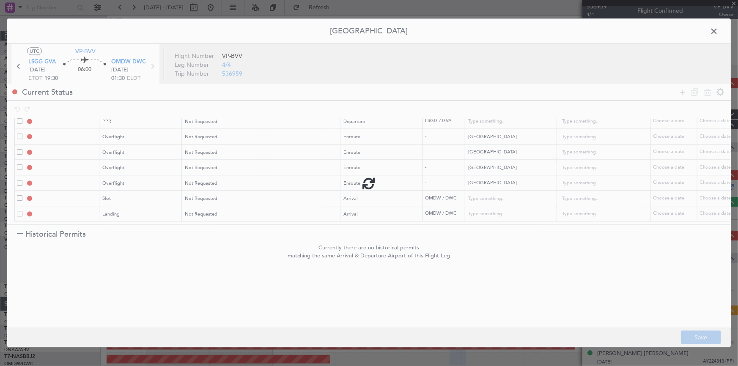
type input "QATAR OVF"
type input "NNN"
type input "2"
type input "OMDW ARR SLOT"
type input "United Arab Emirates"
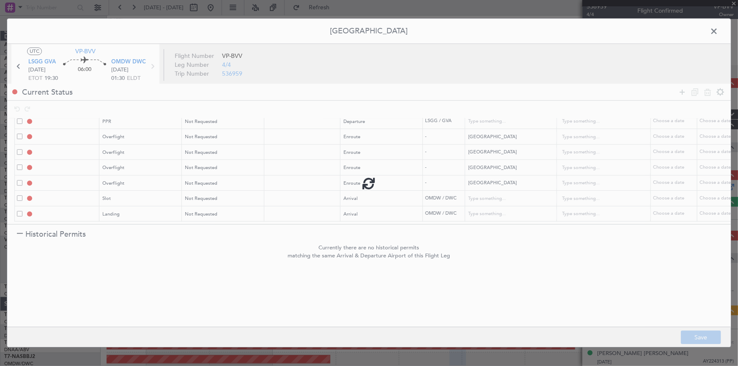
type input "NNN"
type input "1"
type input "OMDW LDG"
type input "United Arab Emirates"
type input "NNN"
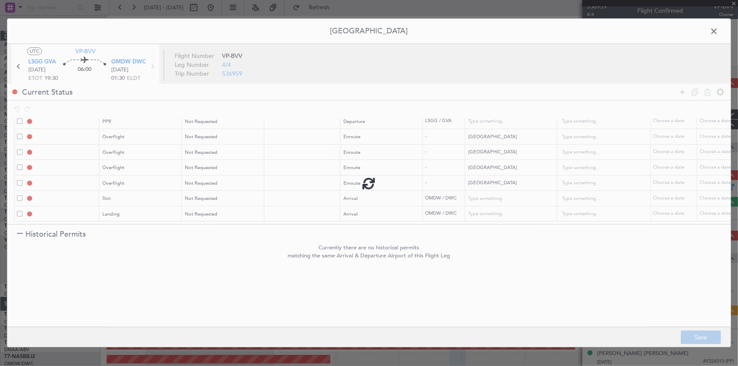
type input "1"
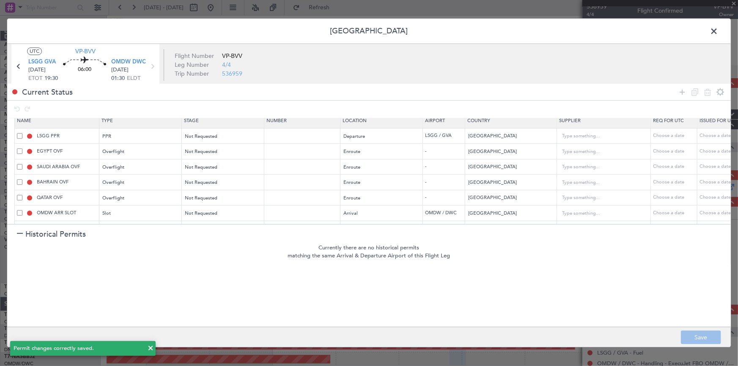
scroll to position [0, 0]
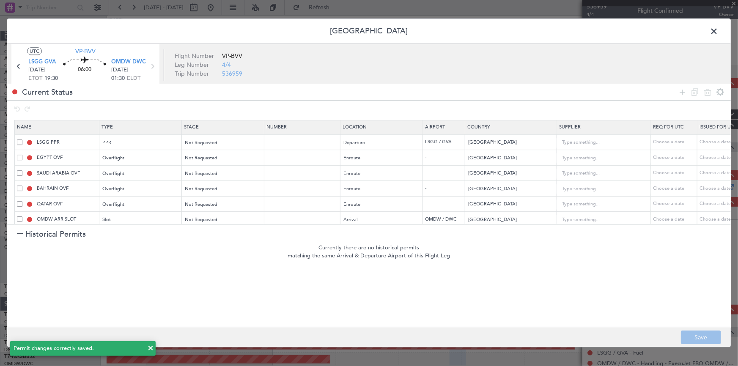
click at [718, 28] on span at bounding box center [718, 33] width 0 height 17
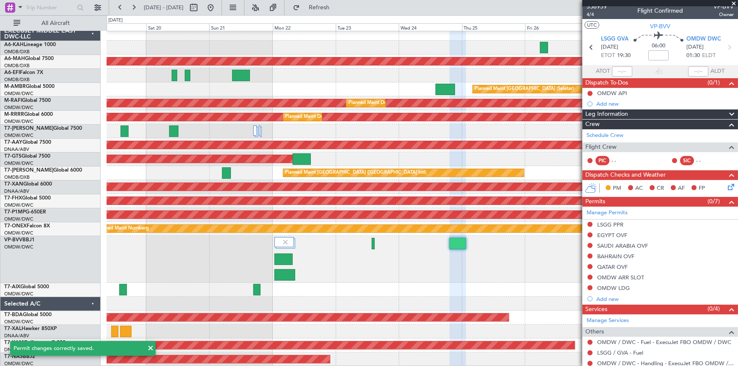
drag, startPoint x: 348, startPoint y: 11, endPoint x: 656, endPoint y: 112, distance: 323.8
click at [339, 11] on button "Refresh" at bounding box center [314, 8] width 51 height 14
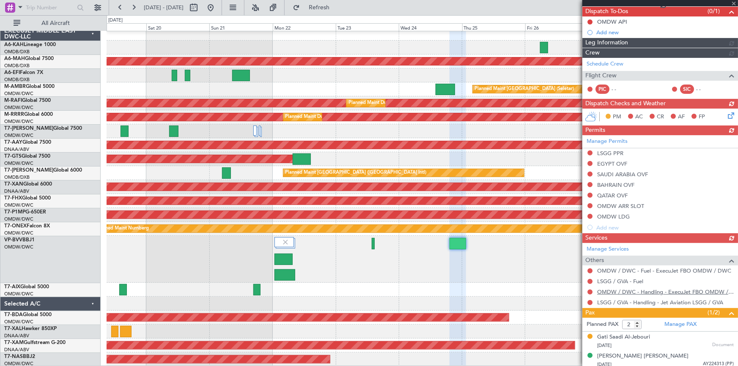
scroll to position [79, 0]
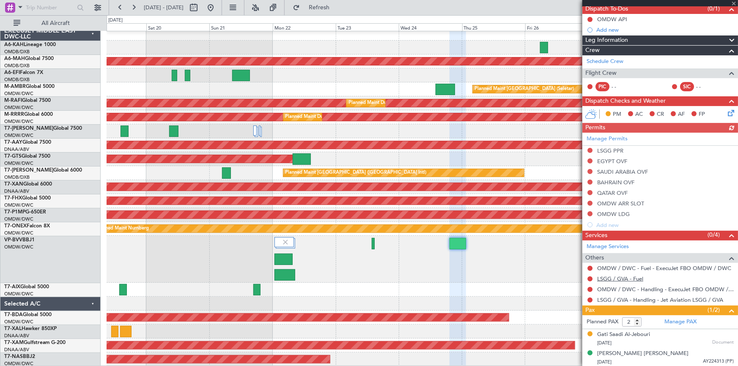
click at [610, 279] on link "LSGG / GVA - Fuel" at bounding box center [620, 278] width 46 height 7
click at [337, 10] on span "Refresh" at bounding box center [319, 8] width 36 height 6
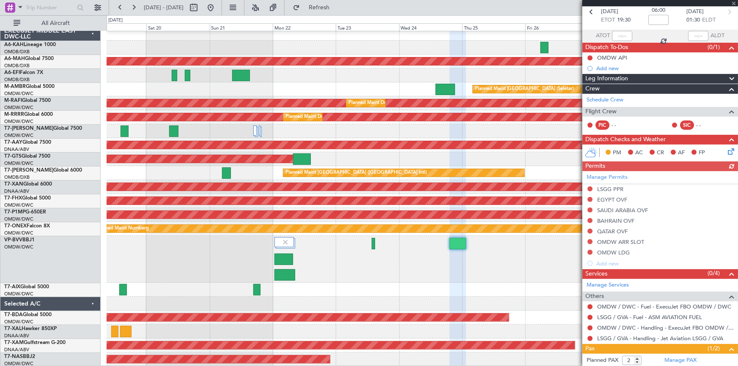
scroll to position [0, 0]
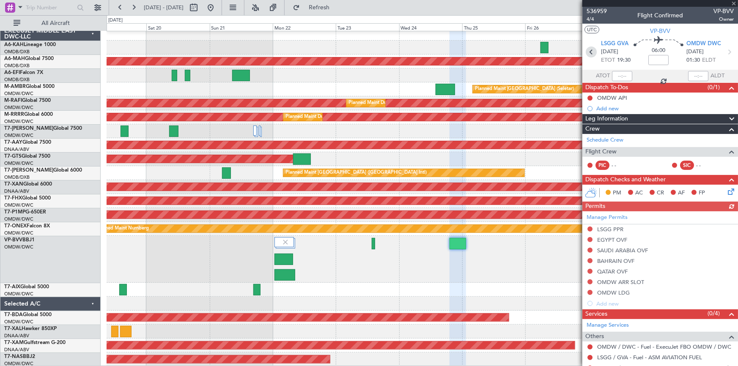
click at [585, 46] on icon at bounding box center [590, 51] width 11 height 11
type input "1"
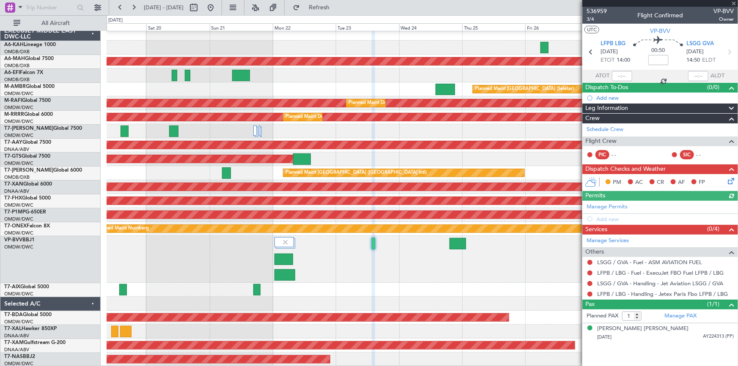
click at [615, 207] on div "Manage Permits Add new" at bounding box center [660, 213] width 156 height 24
click at [596, 205] on div "Manage Permits Add new" at bounding box center [660, 213] width 156 height 24
click at [600, 207] on link "Manage Permits" at bounding box center [606, 207] width 41 height 8
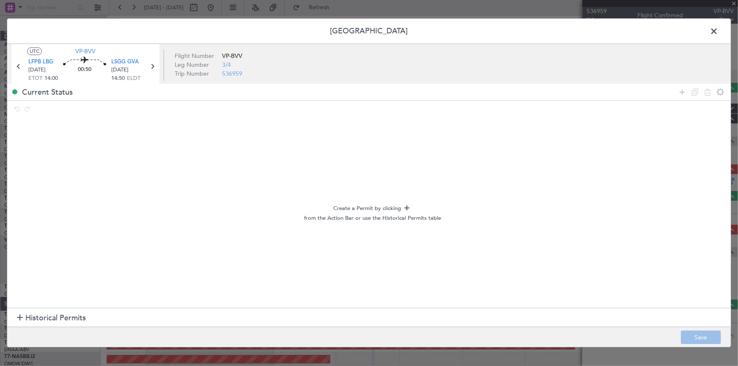
drag, startPoint x: 66, startPoint y: 322, endPoint x: 124, endPoint y: 357, distance: 68.7
click at [66, 321] on span "Historical Permits" at bounding box center [55, 317] width 60 height 11
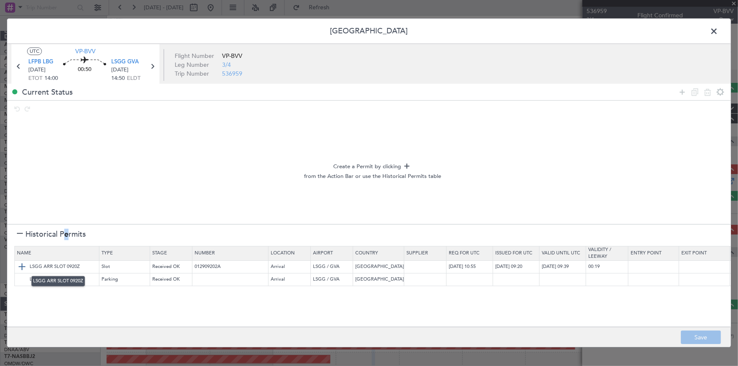
click at [21, 268] on img at bounding box center [22, 267] width 10 height 10
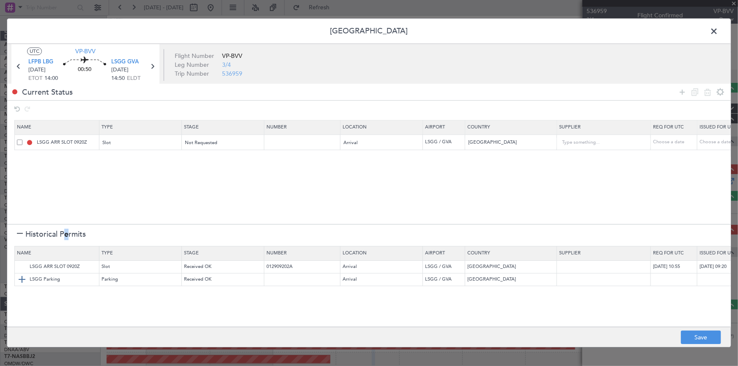
click at [20, 281] on img at bounding box center [22, 279] width 10 height 10
click at [710, 335] on button "Save" at bounding box center [701, 338] width 40 height 14
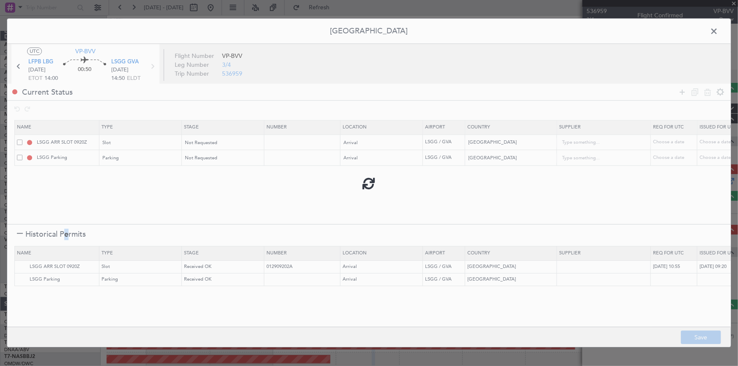
type input "LSGG ARR SLOT"
type input "NNN"
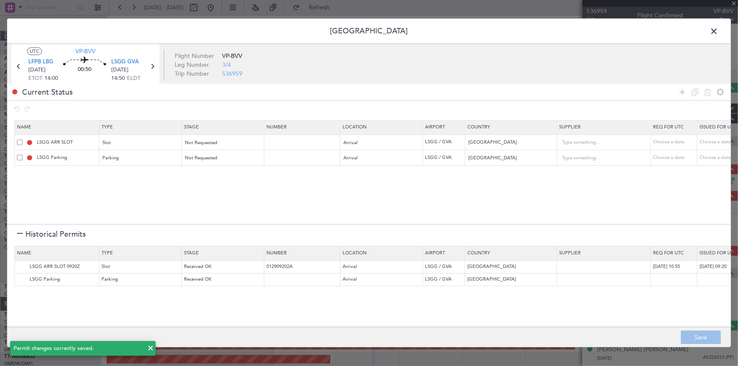
click at [718, 30] on span at bounding box center [718, 33] width 0 height 17
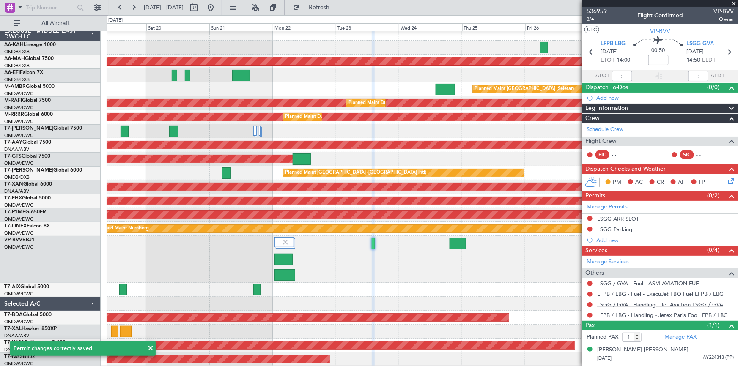
click at [628, 304] on link "LSGG / GVA - Handling - Jet Aviation LSGG / GVA" at bounding box center [660, 304] width 126 height 7
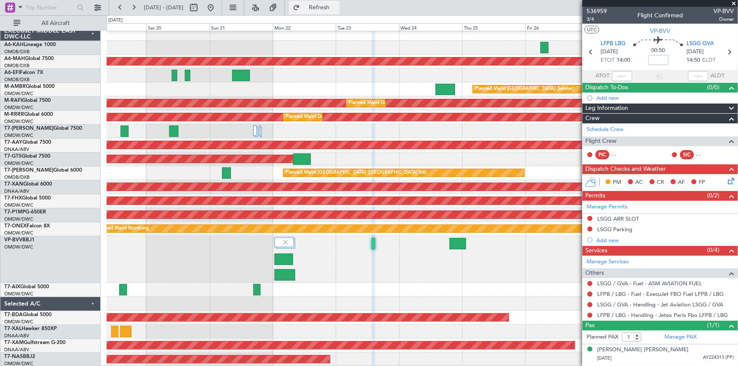
click at [337, 5] on span "Refresh" at bounding box center [319, 8] width 36 height 6
click at [589, 230] on div "Manage Permits LSGG ARR SLOT LSGG Parking Add new" at bounding box center [660, 223] width 156 height 45
click at [588, 233] on div "Manage Permits LSGG ARR SLOT LSGG Parking Add new" at bounding box center [660, 223] width 156 height 45
click at [589, 228] on div "Manage Permits LSGG ARR SLOT LSGG Parking Add new" at bounding box center [660, 223] width 156 height 45
click at [588, 228] on div "Manage Permits LSGG ARR SLOT LSGG Parking Add new" at bounding box center [660, 223] width 156 height 45
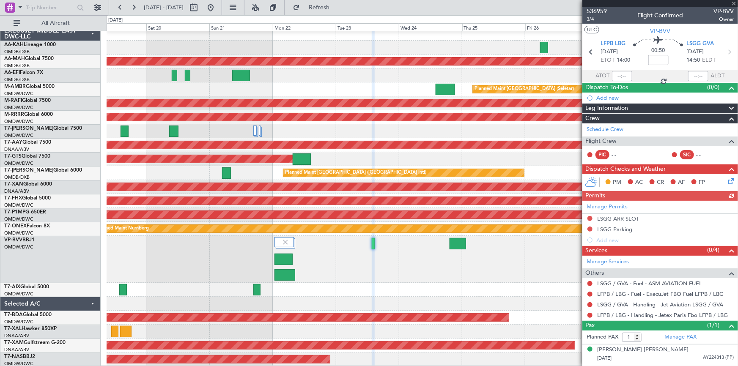
click at [588, 228] on button at bounding box center [589, 229] width 5 height 5
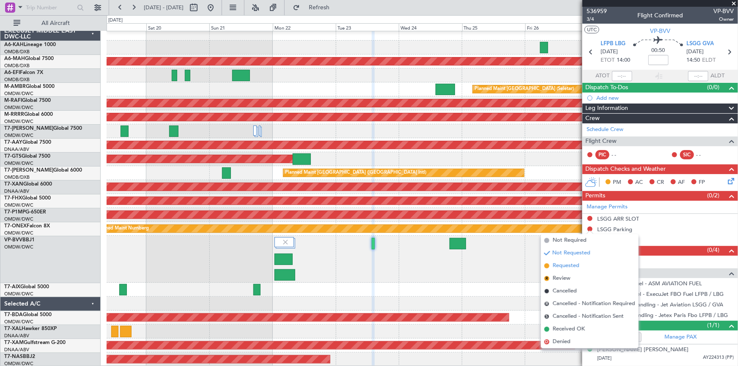
click at [567, 263] on span "Requested" at bounding box center [565, 266] width 27 height 8
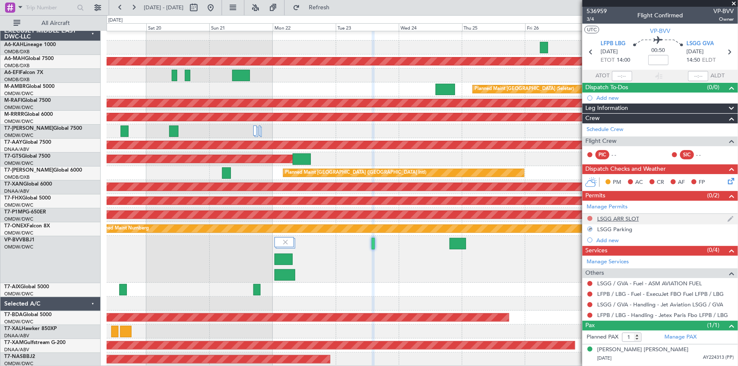
click at [590, 216] on button at bounding box center [589, 218] width 5 height 5
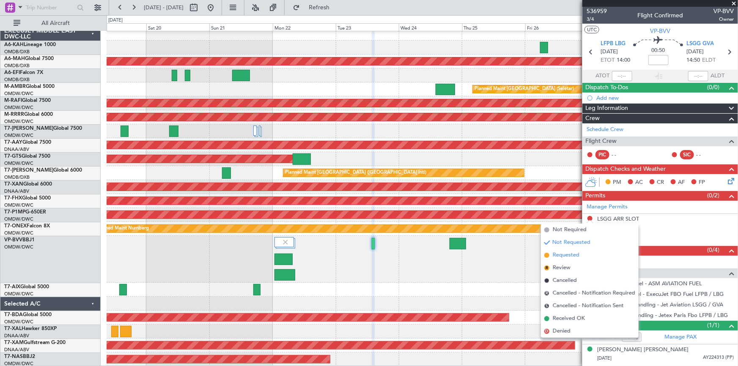
click at [564, 256] on span "Requested" at bounding box center [565, 255] width 27 height 8
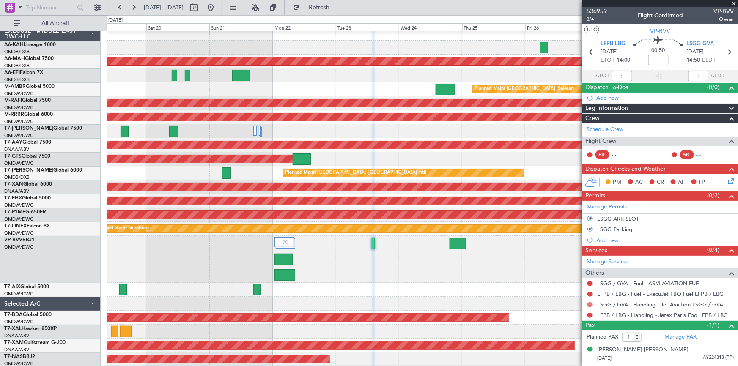
click at [588, 304] on button at bounding box center [589, 304] width 5 height 5
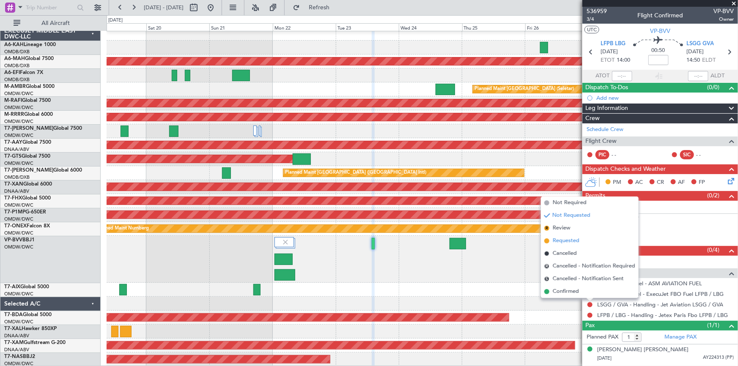
click at [568, 241] on span "Requested" at bounding box center [565, 241] width 27 height 8
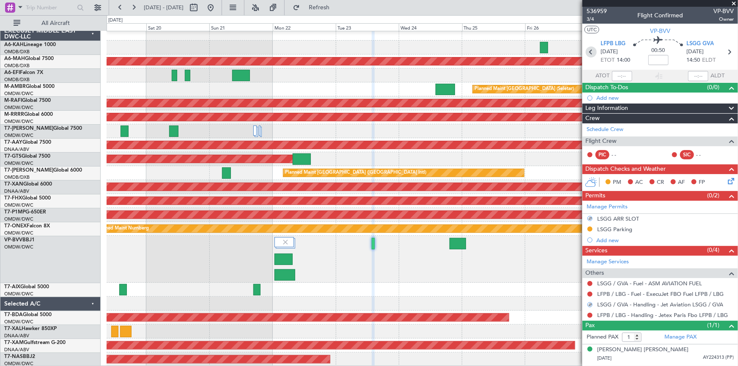
click at [592, 53] on icon at bounding box center [590, 51] width 11 height 11
type input "+00:25"
type input "3"
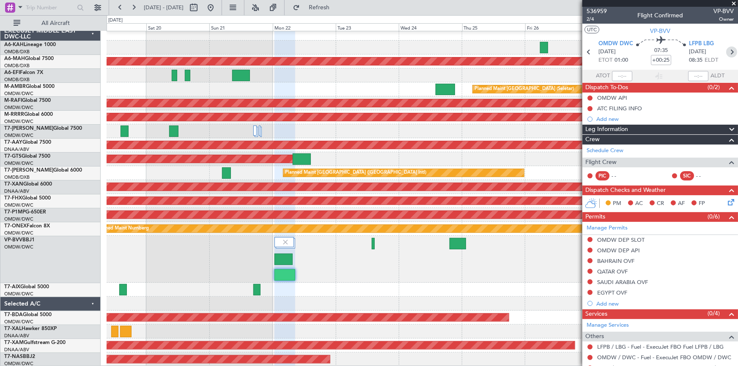
click at [728, 52] on icon at bounding box center [731, 51] width 11 height 11
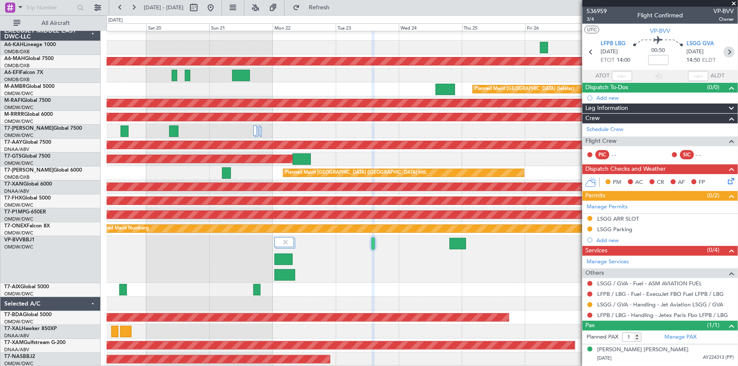
click at [729, 51] on icon at bounding box center [728, 51] width 11 height 11
type input "2"
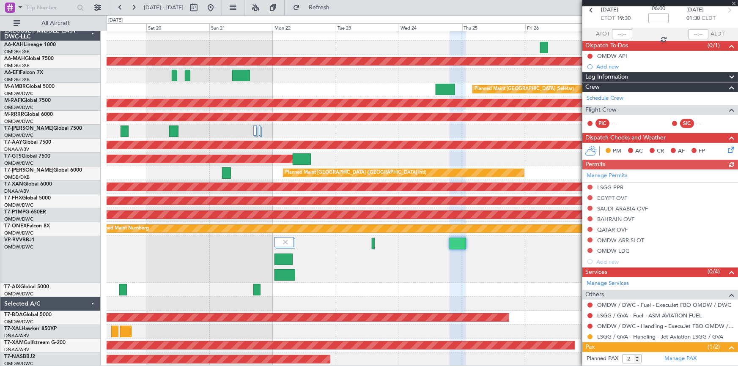
scroll to position [77, 0]
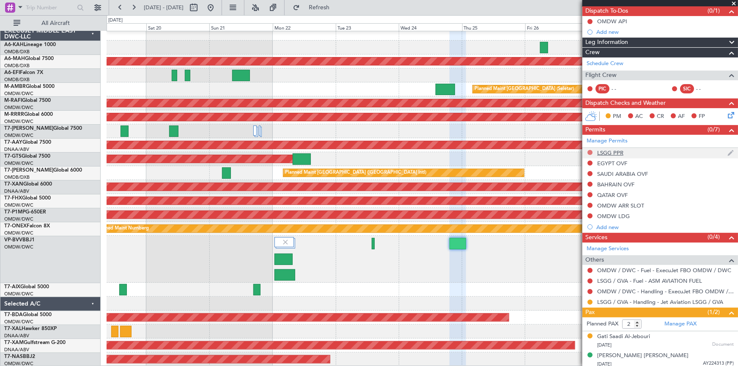
click at [588, 150] on button at bounding box center [589, 152] width 5 height 5
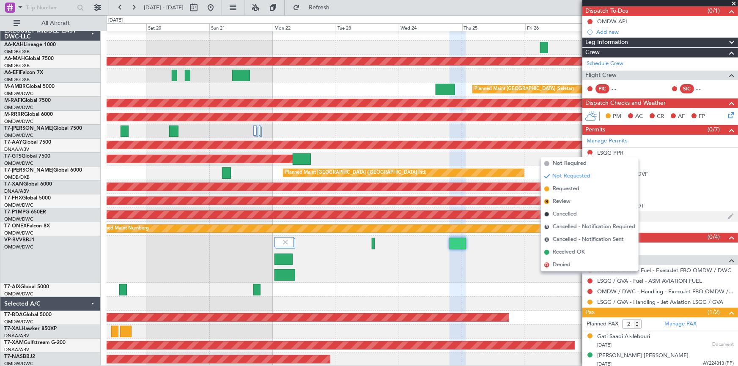
drag, startPoint x: 566, startPoint y: 189, endPoint x: 680, endPoint y: 215, distance: 116.8
click at [567, 189] on span "Requested" at bounding box center [565, 189] width 27 height 8
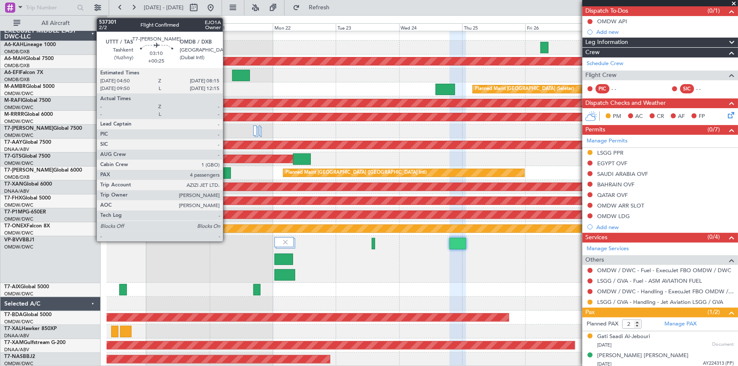
click at [227, 173] on div at bounding box center [226, 172] width 9 height 11
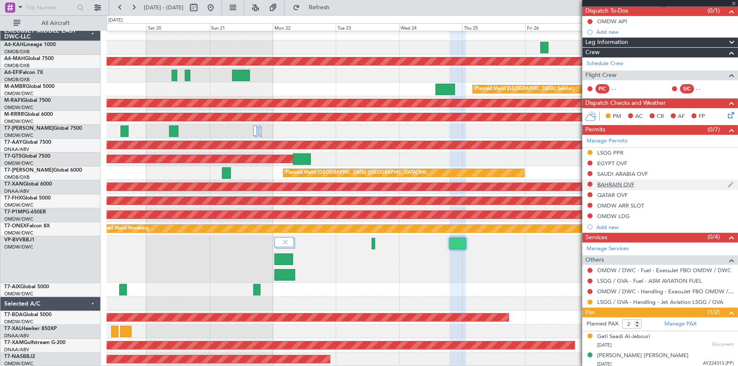
type input "+00:25"
type input "4"
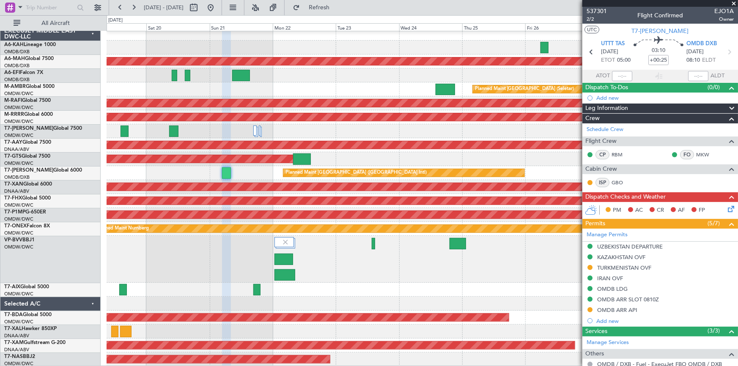
click at [615, 271] on mat-tooltip-component "TURKMENISTAN OVF" at bounding box center [625, 282] width 62 height 22
click at [632, 265] on div "TURKMENISTAN OVF" at bounding box center [624, 267] width 54 height 7
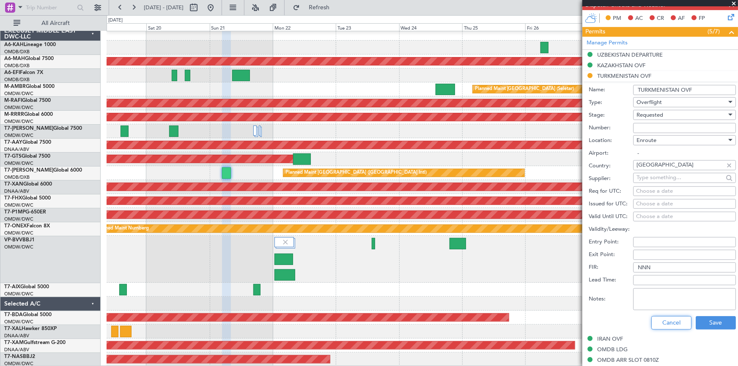
drag, startPoint x: 664, startPoint y: 322, endPoint x: 30, endPoint y: 300, distance: 634.0
click at [662, 322] on button "Cancel" at bounding box center [671, 323] width 40 height 14
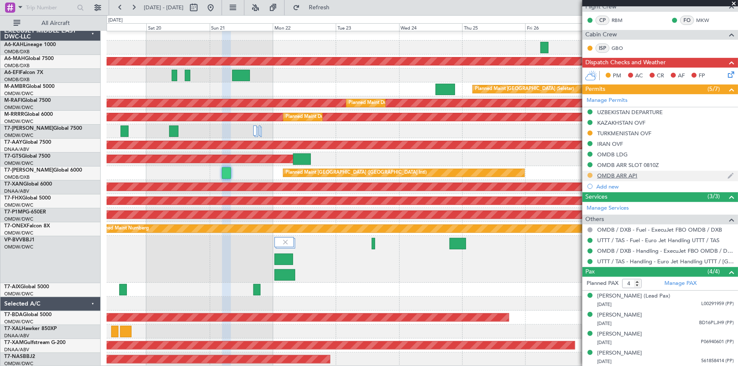
click at [588, 174] on button at bounding box center [589, 175] width 5 height 5
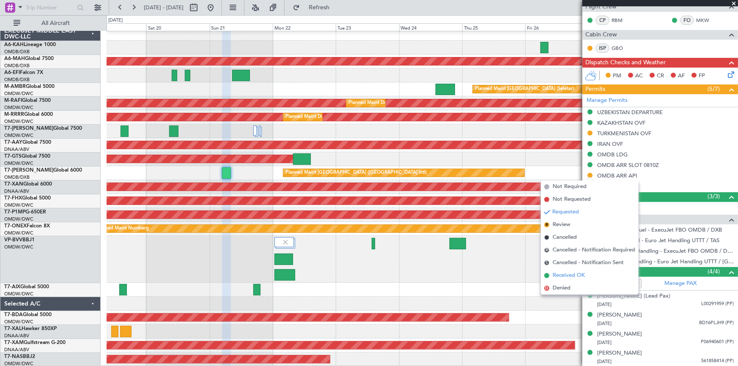
click at [565, 276] on span "Received OK" at bounding box center [568, 275] width 32 height 8
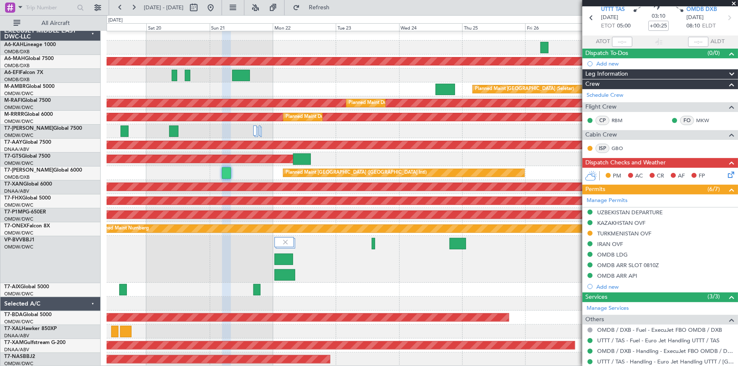
scroll to position [0, 0]
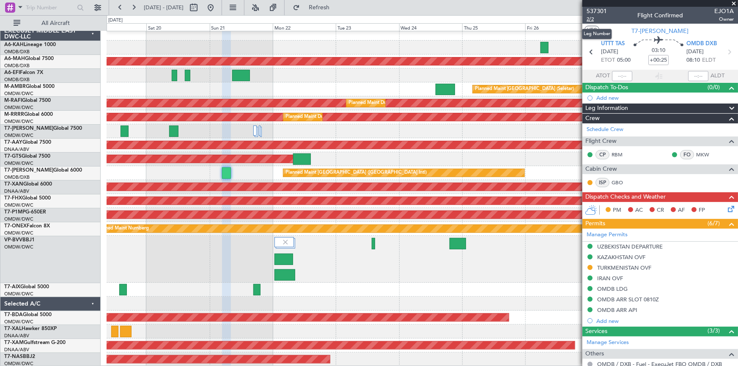
click at [592, 18] on span "2/2" at bounding box center [596, 19] width 20 height 7
click at [588, 52] on icon at bounding box center [590, 51] width 11 height 11
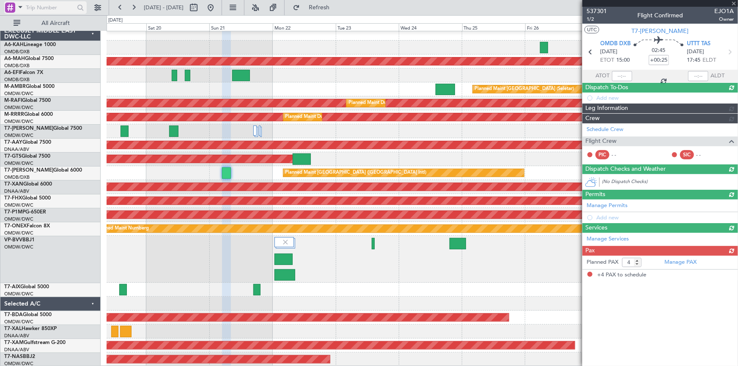
type input "+00:10"
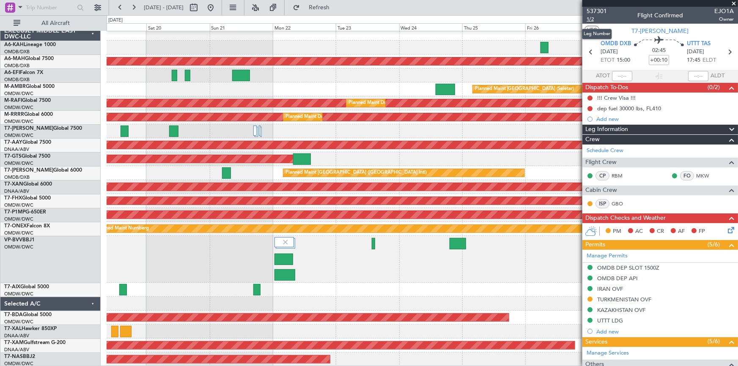
click at [590, 19] on span "1/2" at bounding box center [596, 19] width 20 height 7
click at [588, 18] on span "1/2" at bounding box center [596, 19] width 20 height 7
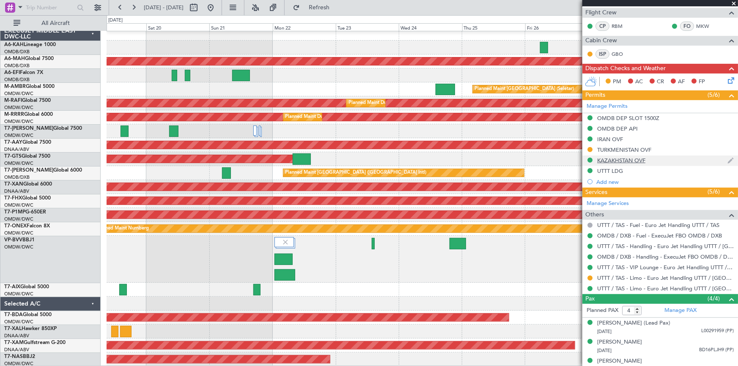
scroll to position [138, 0]
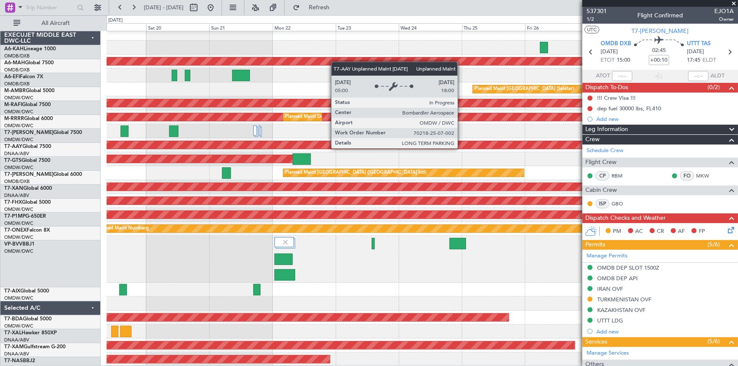
scroll to position [138, 0]
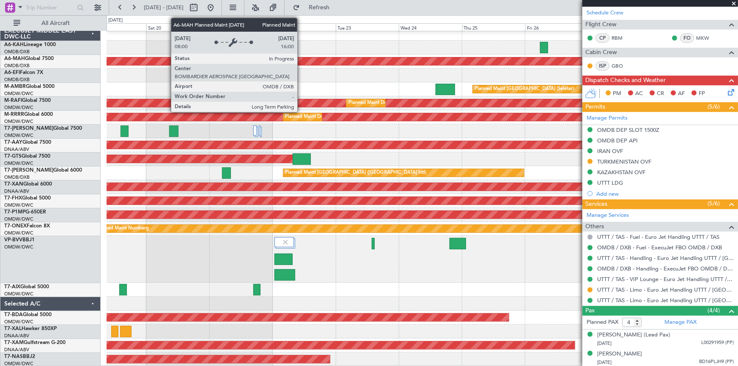
click at [291, 50] on div "Planned Maint Dubai (Al Maktoum Intl)" at bounding box center [422, 48] width 631 height 14
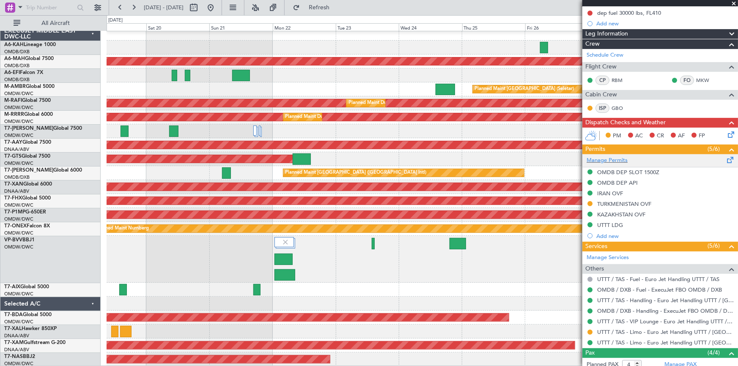
scroll to position [153, 0]
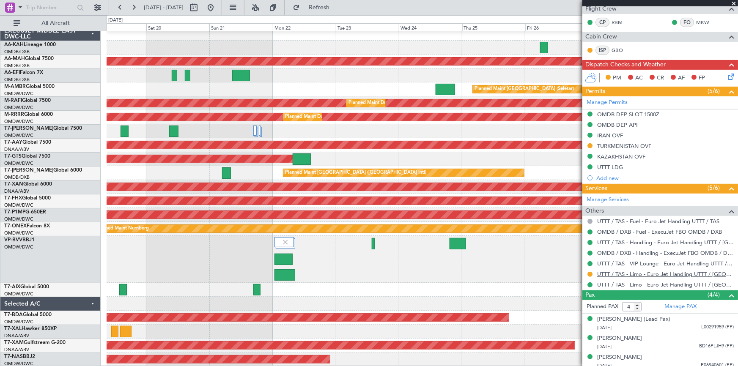
click at [623, 274] on link "UTTT / TAS - Limo - Euro Jet Handling UTTT / [GEOGRAPHIC_DATA]" at bounding box center [665, 274] width 137 height 7
click at [609, 143] on div "TURKMENISTAN OVF" at bounding box center [624, 145] width 54 height 7
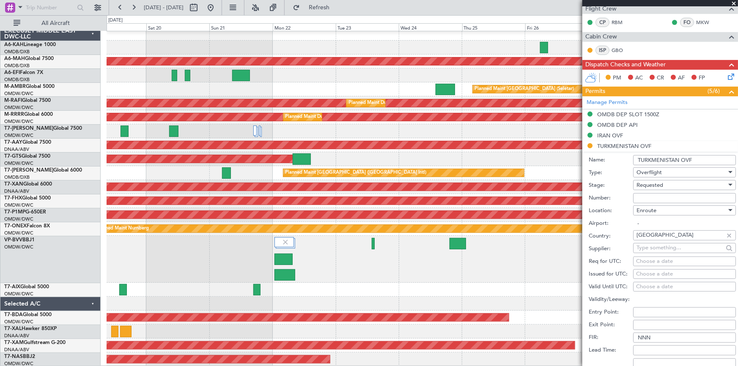
click at [656, 195] on input "Number:" at bounding box center [684, 198] width 103 height 10
paste input "GC/146/11019/180925"
type input "GC/146/11019/180925"
click at [654, 182] on span "Requested" at bounding box center [649, 185] width 27 height 8
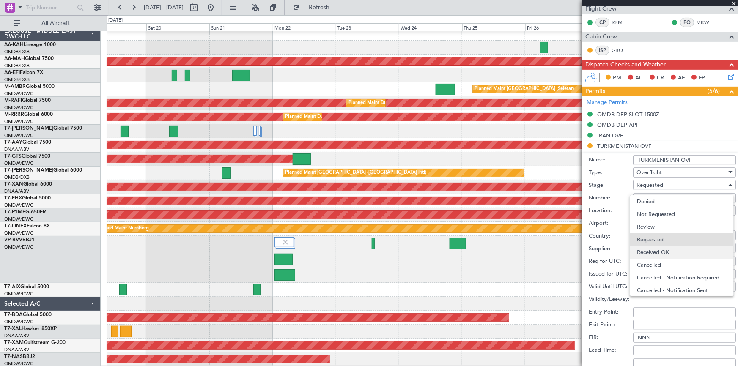
scroll to position [3, 0]
click at [659, 249] on span "Received OK" at bounding box center [682, 249] width 90 height 13
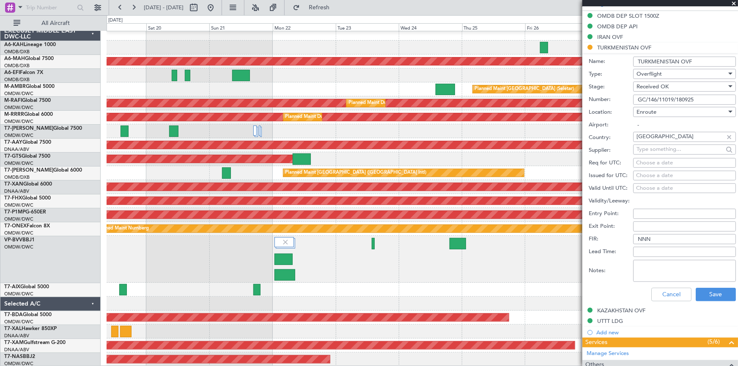
scroll to position [307, 0]
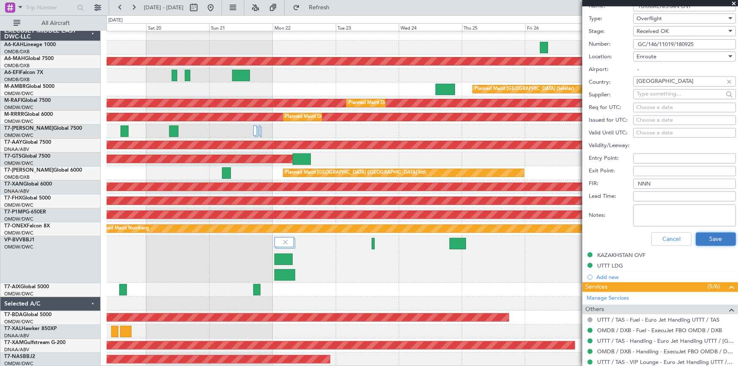
click at [717, 241] on button "Save" at bounding box center [715, 239] width 40 height 14
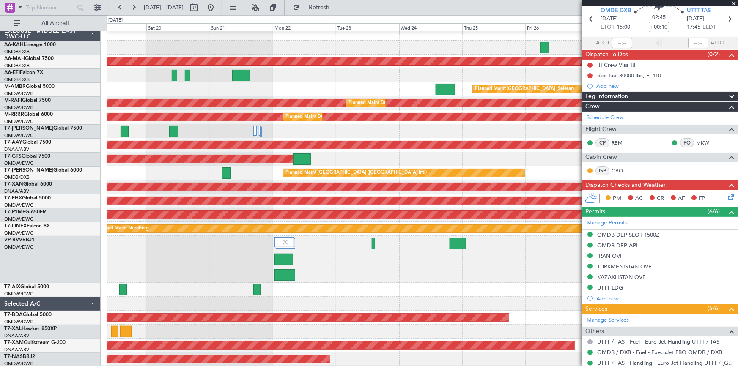
scroll to position [0, 0]
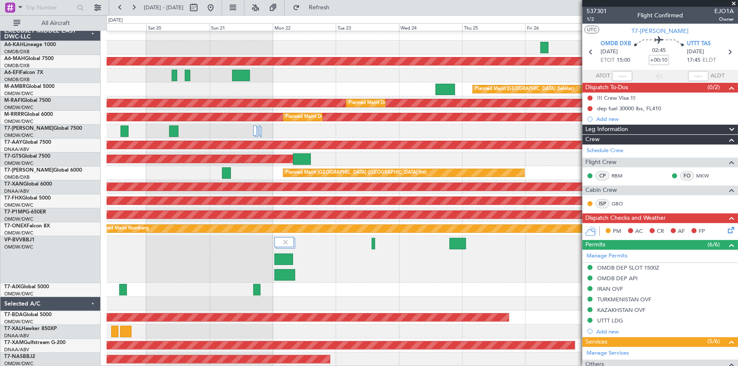
drag, startPoint x: 727, startPoint y: 53, endPoint x: 714, endPoint y: 63, distance: 16.7
click at [727, 53] on icon at bounding box center [729, 51] width 11 height 11
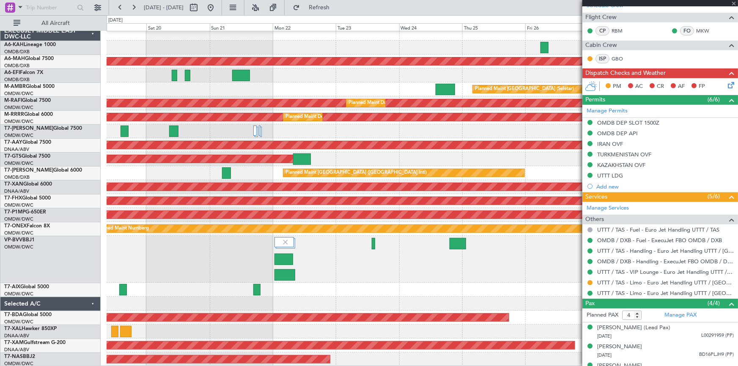
scroll to position [153, 0]
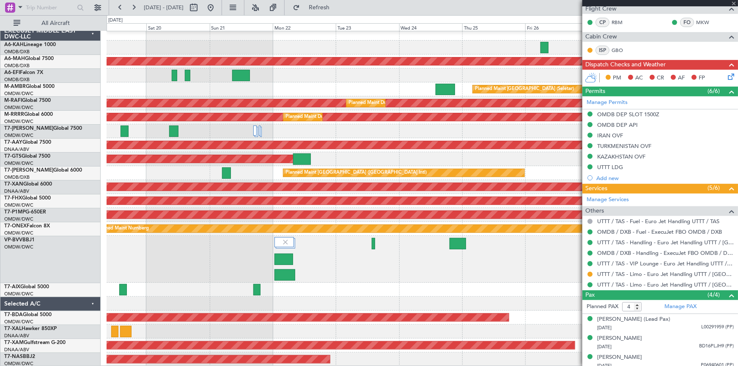
type input "+00:25"
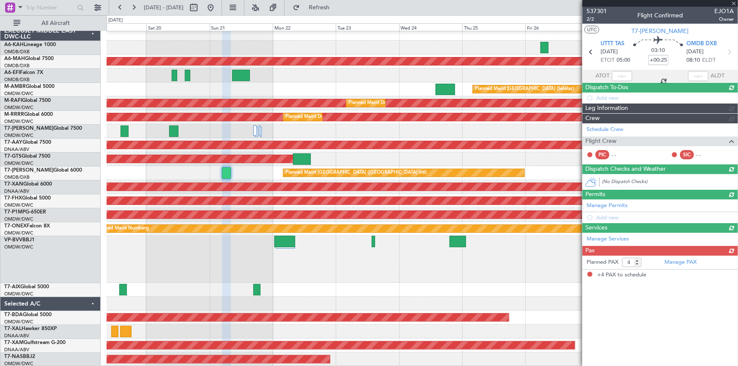
scroll to position [0, 0]
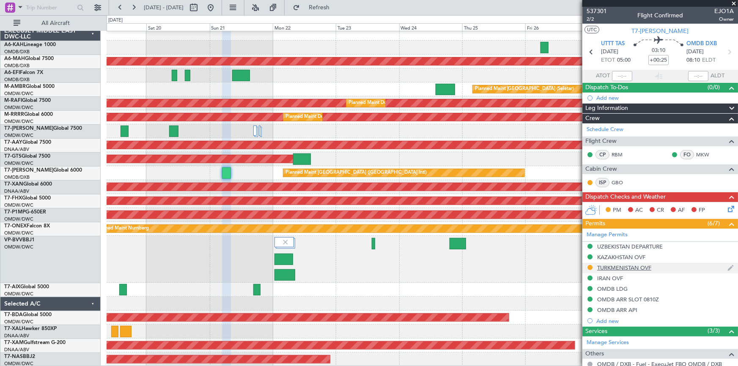
click at [637, 269] on div "TURKMENISTAN OVF" at bounding box center [624, 267] width 54 height 7
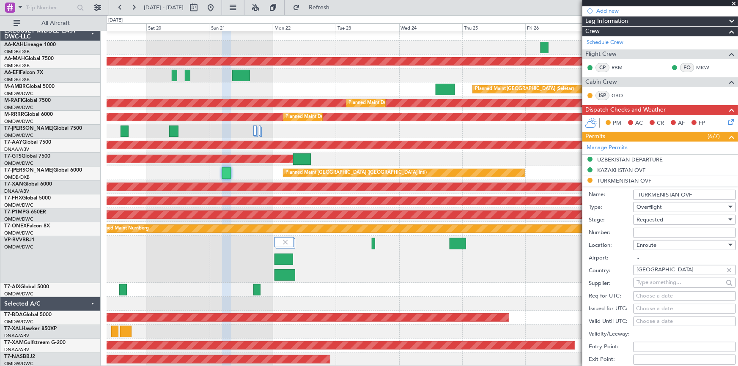
scroll to position [153, 0]
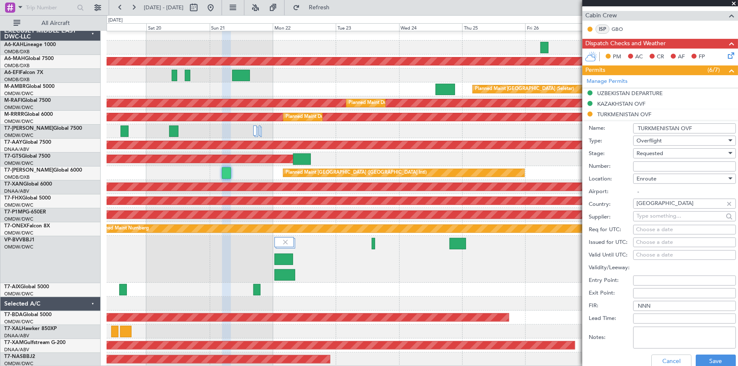
click at [657, 167] on input "Number:" at bounding box center [684, 166] width 103 height 10
paste input "GC/146/11019/180925"
type input "GC/146/11019/180925"
click at [659, 153] on span "Requested" at bounding box center [649, 154] width 27 height 8
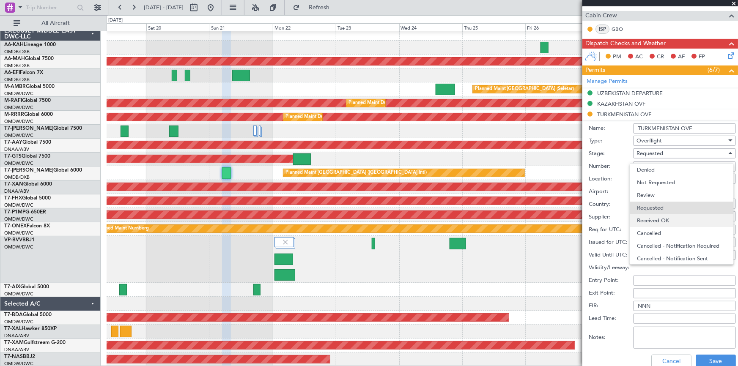
scroll to position [3, 0]
click at [660, 213] on span "Received OK" at bounding box center [682, 217] width 90 height 13
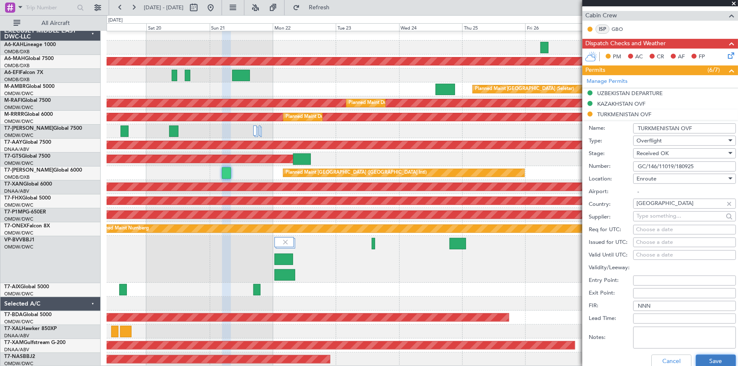
click at [708, 357] on button "Save" at bounding box center [715, 362] width 40 height 14
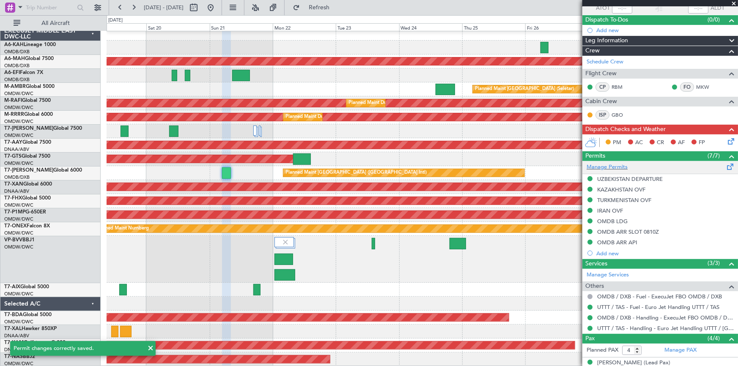
scroll to position [0, 0]
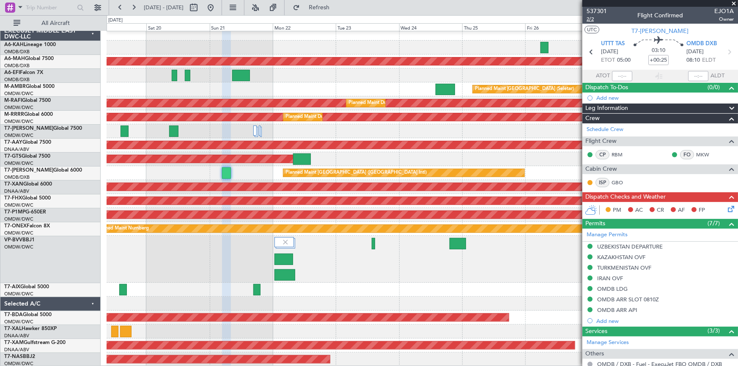
click at [591, 17] on span "2/2" at bounding box center [596, 19] width 20 height 7
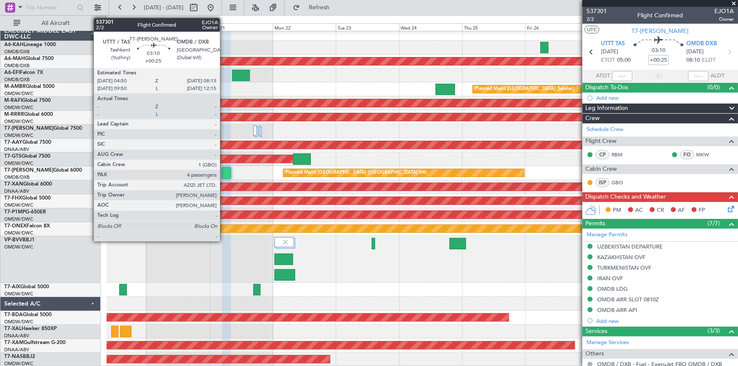
click at [224, 173] on div at bounding box center [226, 172] width 9 height 11
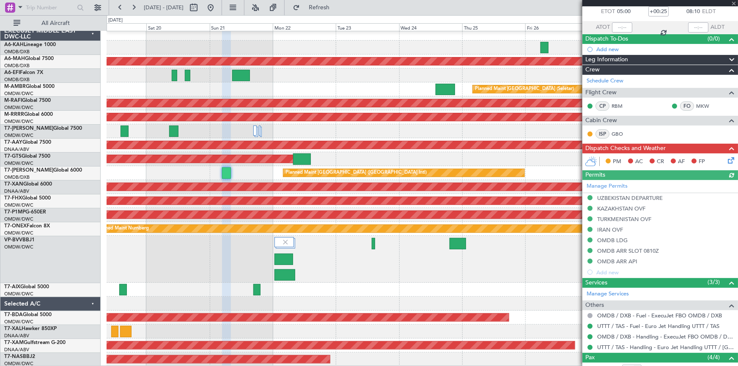
scroll to position [77, 0]
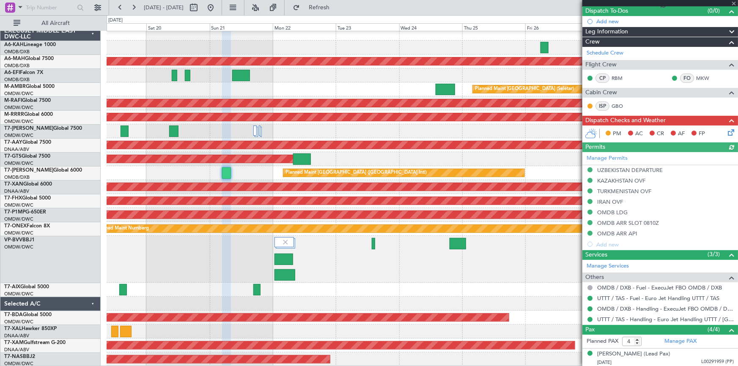
click at [726, 131] on icon at bounding box center [729, 131] width 7 height 7
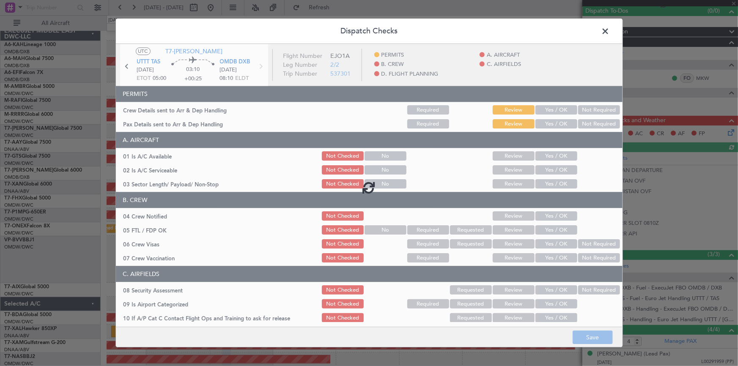
click at [559, 108] on div at bounding box center [369, 187] width 506 height 286
click at [552, 112] on div at bounding box center [369, 187] width 506 height 286
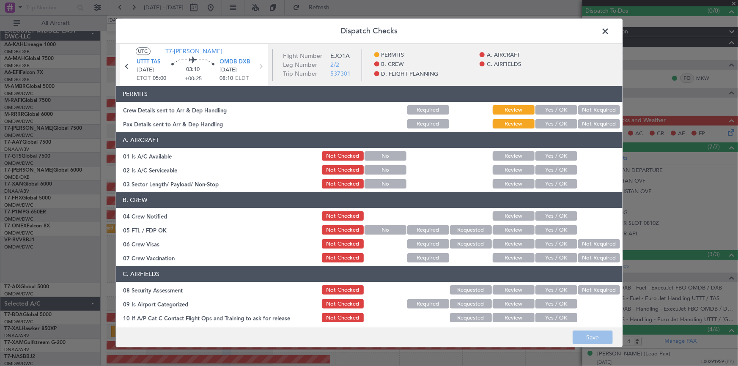
click at [539, 113] on button "Yes / OK" at bounding box center [556, 110] width 42 height 9
drag, startPoint x: 545, startPoint y: 118, endPoint x: 547, endPoint y: 122, distance: 4.4
click at [546, 119] on section "PERMITS Crew Details sent to Arr & Dep Handling Required Review Yes / OK Not Re…" at bounding box center [369, 108] width 506 height 44
click at [547, 122] on button "Yes / OK" at bounding box center [556, 124] width 42 height 9
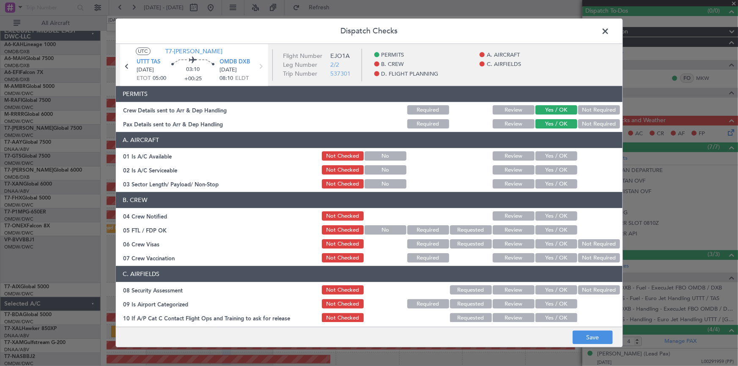
click at [557, 155] on button "Yes / OK" at bounding box center [556, 156] width 42 height 9
click at [552, 172] on button "Yes / OK" at bounding box center [556, 170] width 42 height 9
drag, startPoint x: 546, startPoint y: 181, endPoint x: 546, endPoint y: 210, distance: 28.3
click at [547, 183] on button "Yes / OK" at bounding box center [556, 184] width 42 height 9
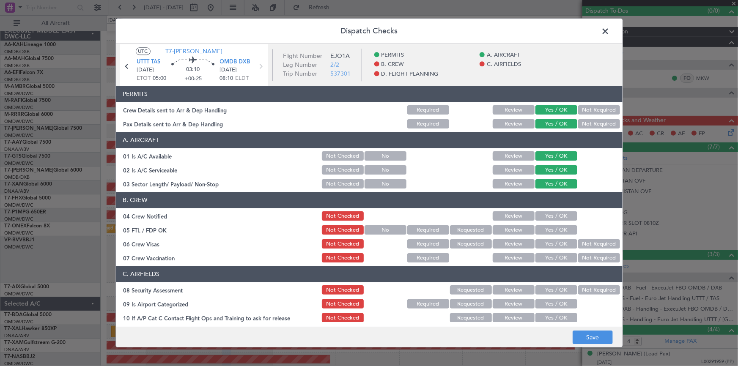
click at [545, 212] on button "Yes / OK" at bounding box center [556, 216] width 42 height 9
drag, startPoint x: 546, startPoint y: 226, endPoint x: 551, endPoint y: 250, distance: 25.0
click at [549, 228] on button "Yes / OK" at bounding box center [556, 230] width 42 height 9
click at [551, 249] on div "Yes / OK" at bounding box center [555, 244] width 43 height 12
click at [554, 241] on button "Yes / OK" at bounding box center [556, 244] width 42 height 9
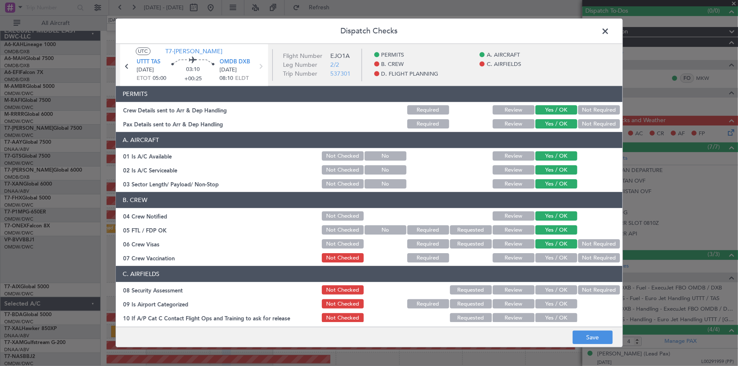
click at [548, 258] on button "Yes / OK" at bounding box center [556, 258] width 42 height 9
click at [588, 257] on button "Not Required" at bounding box center [599, 258] width 42 height 9
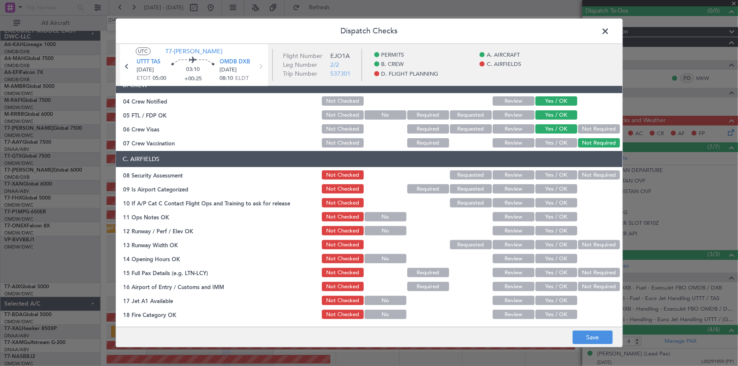
click at [550, 175] on button "Yes / OK" at bounding box center [556, 175] width 42 height 9
click at [550, 194] on div "Yes / OK" at bounding box center [555, 189] width 43 height 12
click at [554, 191] on button "Yes / OK" at bounding box center [556, 189] width 42 height 9
drag, startPoint x: 552, startPoint y: 202, endPoint x: 554, endPoint y: 207, distance: 5.1
click at [552, 203] on button "Yes / OK" at bounding box center [556, 203] width 42 height 9
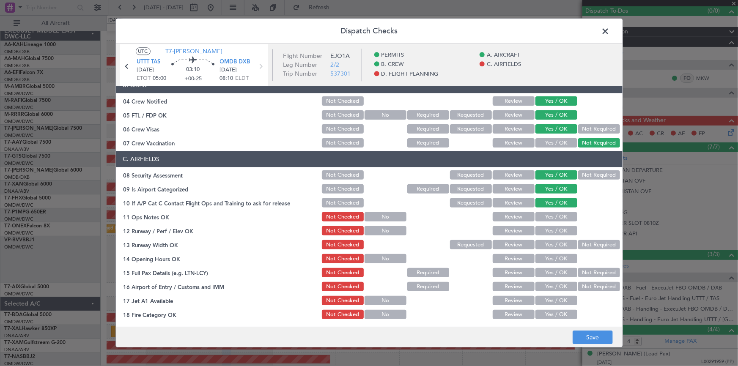
click at [550, 218] on button "Yes / OK" at bounding box center [556, 217] width 42 height 9
click at [557, 234] on button "Yes / OK" at bounding box center [556, 231] width 42 height 9
click at [556, 245] on button "Yes / OK" at bounding box center [556, 245] width 42 height 9
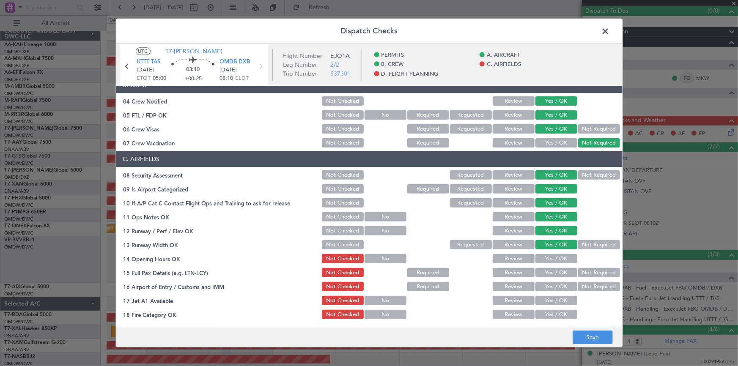
click at [555, 258] on button "Yes / OK" at bounding box center [556, 258] width 42 height 9
click at [552, 274] on button "Yes / OK" at bounding box center [556, 272] width 42 height 9
click at [552, 286] on button "Yes / OK" at bounding box center [556, 286] width 42 height 9
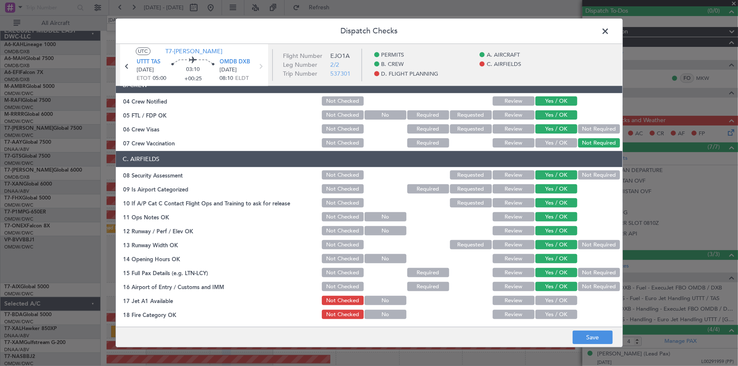
click at [551, 299] on button "Yes / OK" at bounding box center [556, 300] width 42 height 9
click at [546, 317] on button "Yes / OK" at bounding box center [556, 314] width 42 height 9
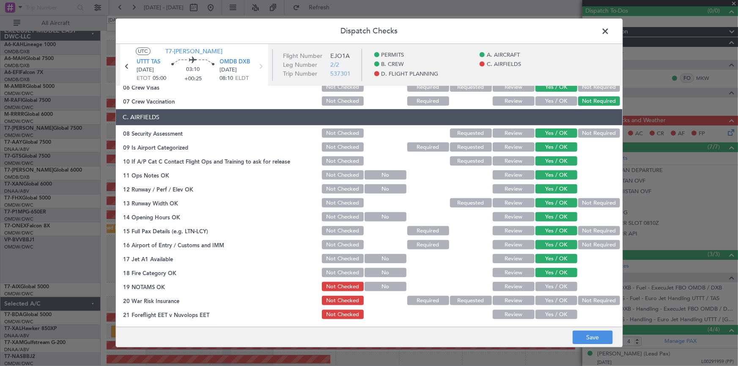
scroll to position [192, 0]
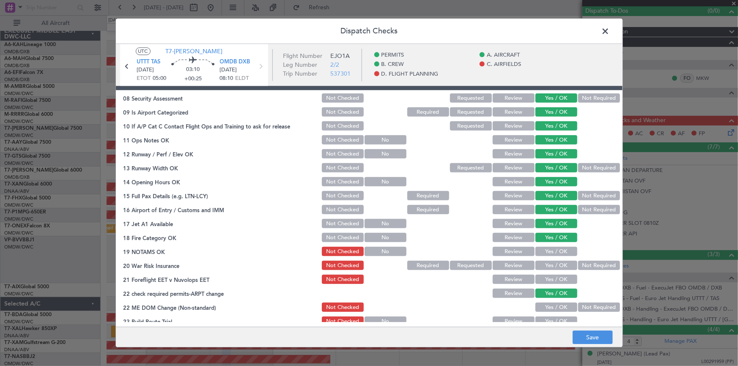
click at [544, 251] on button "Yes / OK" at bounding box center [556, 251] width 42 height 9
click at [546, 261] on button "Yes / OK" at bounding box center [556, 265] width 42 height 9
click at [549, 274] on div "Yes / OK" at bounding box center [555, 280] width 43 height 12
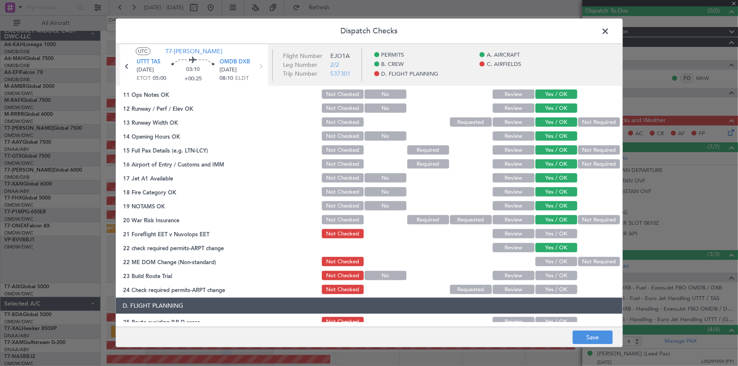
scroll to position [269, 0]
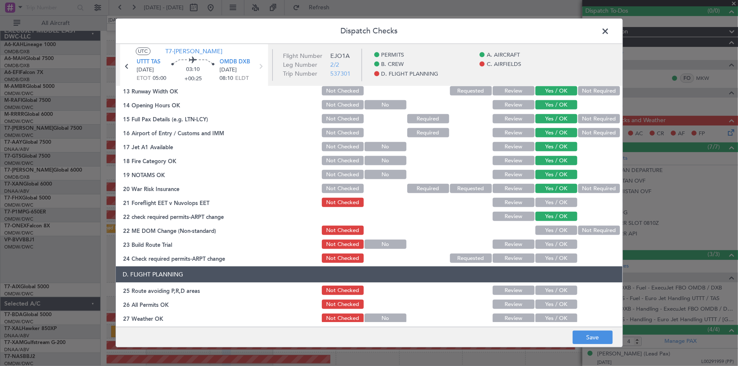
click at [549, 201] on button "Yes / OK" at bounding box center [556, 202] width 42 height 9
drag, startPoint x: 549, startPoint y: 231, endPoint x: 550, endPoint y: 249, distance: 18.6
click at [549, 230] on button "Yes / OK" at bounding box center [556, 230] width 42 height 9
click at [549, 249] on div "Yes / OK" at bounding box center [555, 245] width 43 height 12
click at [550, 244] on button "Yes / OK" at bounding box center [556, 244] width 42 height 9
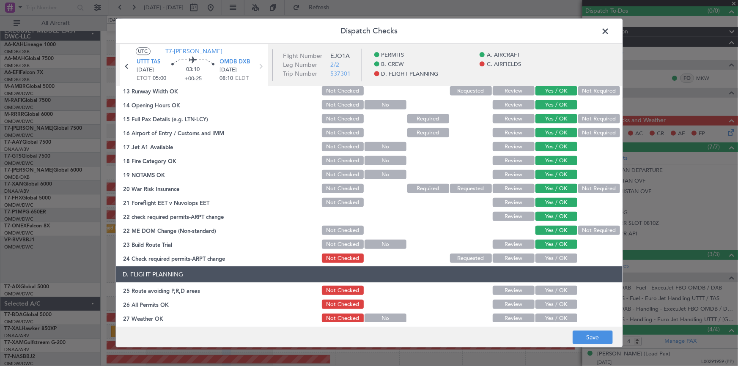
click at [557, 260] on button "Yes / OK" at bounding box center [556, 258] width 42 height 9
click at [552, 287] on button "Yes / OK" at bounding box center [556, 290] width 42 height 9
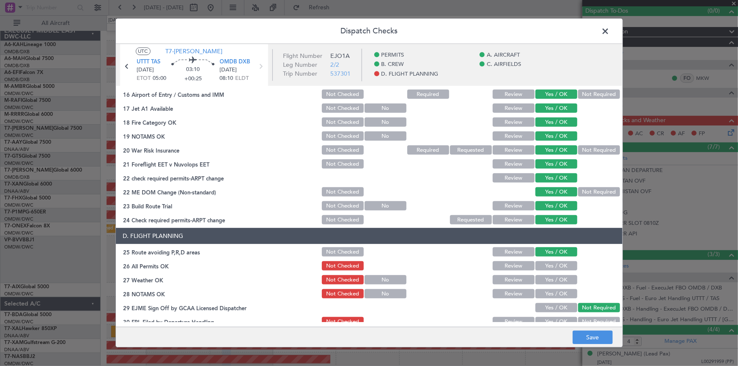
click at [553, 268] on button "Yes / OK" at bounding box center [556, 266] width 42 height 9
drag, startPoint x: 552, startPoint y: 275, endPoint x: 557, endPoint y: 295, distance: 20.2
click at [553, 279] on button "Yes / OK" at bounding box center [556, 280] width 42 height 9
click at [553, 296] on button "Yes / OK" at bounding box center [556, 294] width 42 height 9
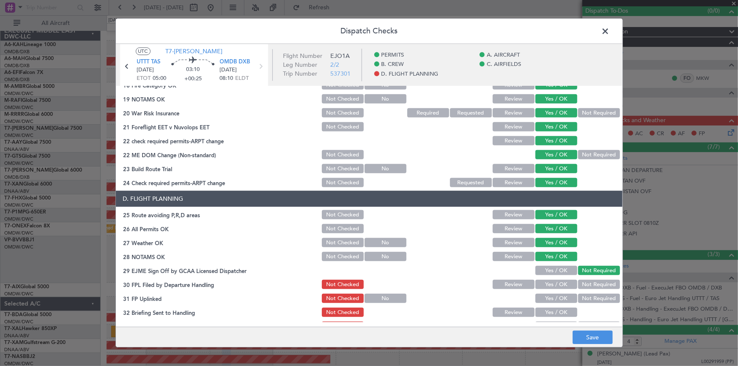
scroll to position [385, 0]
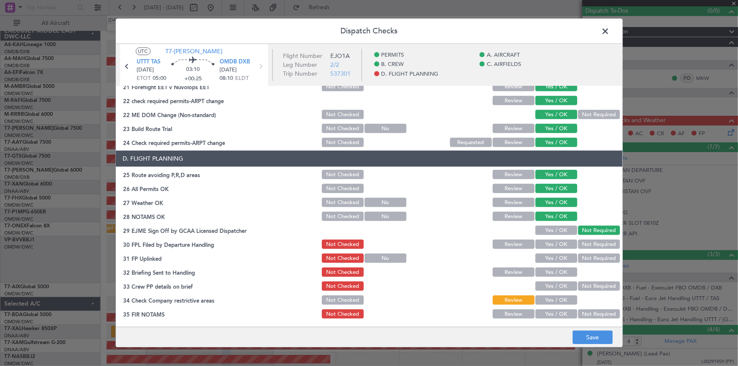
drag, startPoint x: 556, startPoint y: 246, endPoint x: 560, endPoint y: 264, distance: 18.3
click at [558, 249] on div "Yes / OK" at bounding box center [555, 245] width 43 height 12
click at [557, 261] on button "Yes / OK" at bounding box center [556, 258] width 42 height 9
click at [555, 251] on section "D. FLIGHT PLANNING 25 Route avoiding P,R,D areas Not Checked Review Yes / OK 26…" at bounding box center [369, 236] width 506 height 170
click at [557, 246] on button "Yes / OK" at bounding box center [556, 244] width 42 height 9
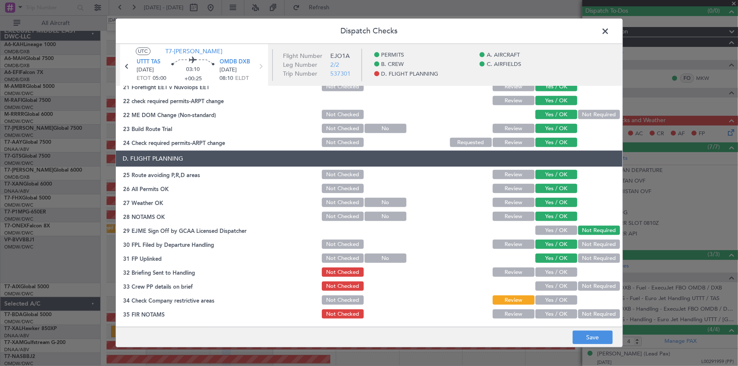
click at [556, 271] on button "Yes / OK" at bounding box center [556, 272] width 42 height 9
click at [555, 281] on div "Yes / OK" at bounding box center [555, 287] width 43 height 12
click at [558, 285] on button "Yes / OK" at bounding box center [556, 286] width 42 height 9
click at [558, 298] on button "Yes / OK" at bounding box center [556, 300] width 42 height 9
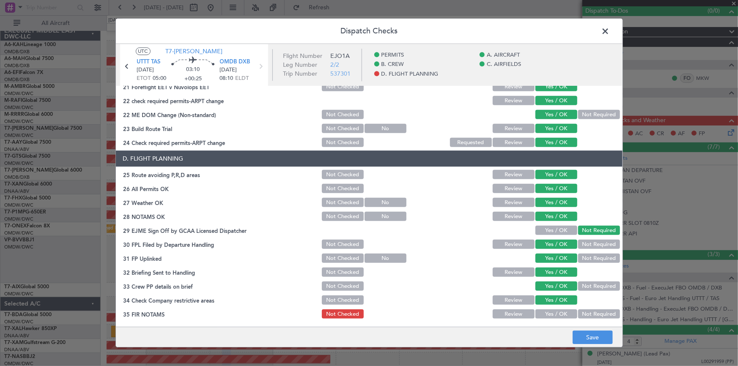
drag, startPoint x: 556, startPoint y: 313, endPoint x: 566, endPoint y: 321, distance: 13.3
click at [556, 313] on button "Yes / OK" at bounding box center [556, 314] width 42 height 9
drag, startPoint x: 588, startPoint y: 336, endPoint x: 595, endPoint y: 168, distance: 168.0
click at [587, 327] on footer "Save" at bounding box center [369, 337] width 506 height 20
click at [583, 336] on button "Save" at bounding box center [592, 338] width 40 height 14
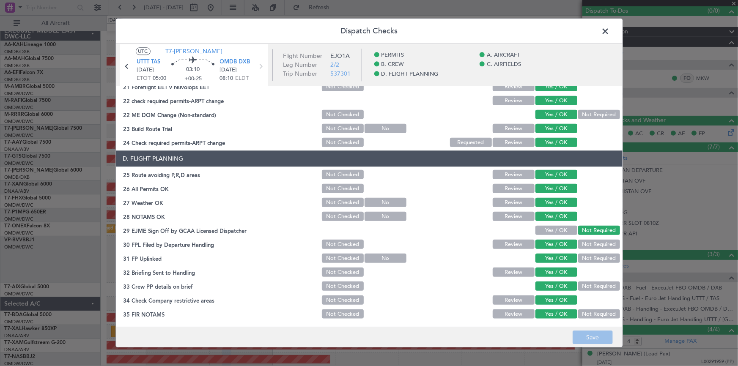
click at [610, 31] on span at bounding box center [610, 33] width 0 height 17
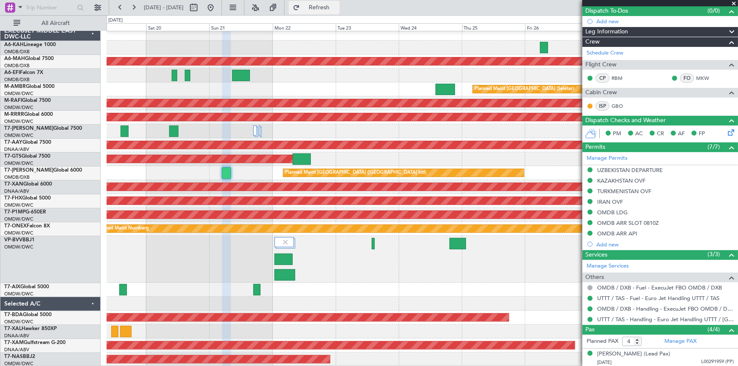
click at [337, 10] on span "Refresh" at bounding box center [319, 8] width 36 height 6
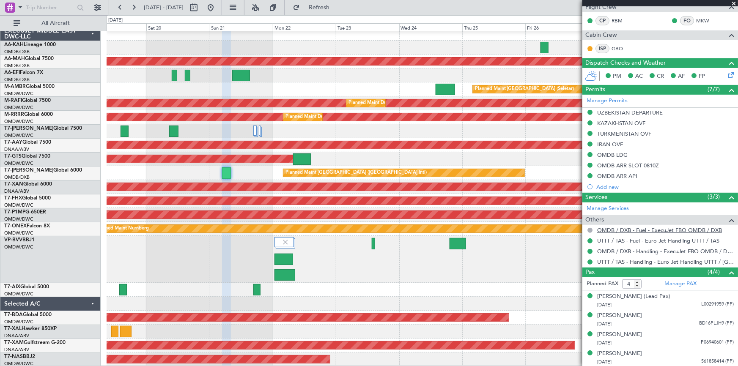
scroll to position [0, 0]
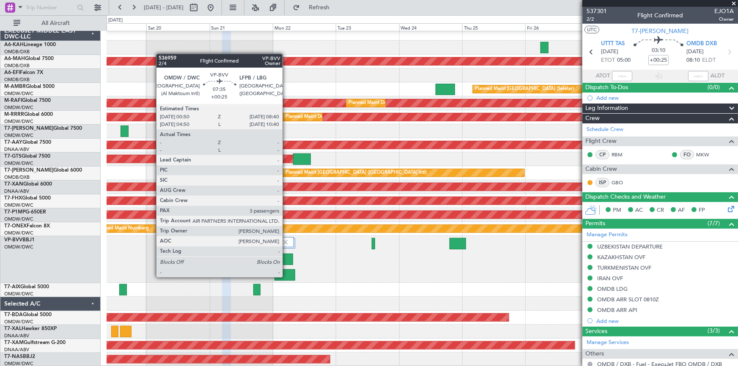
click at [286, 276] on div at bounding box center [284, 274] width 21 height 11
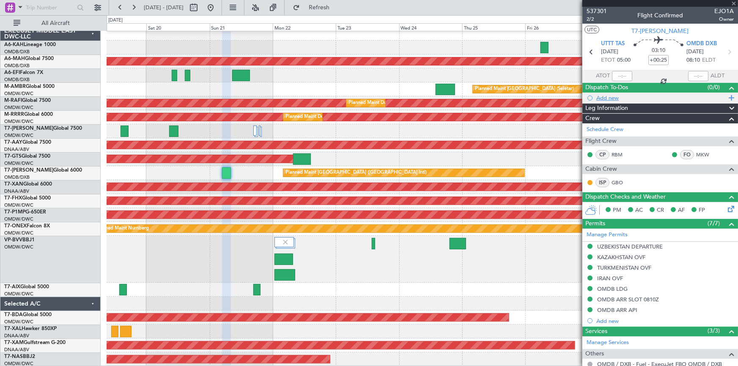
type input "3"
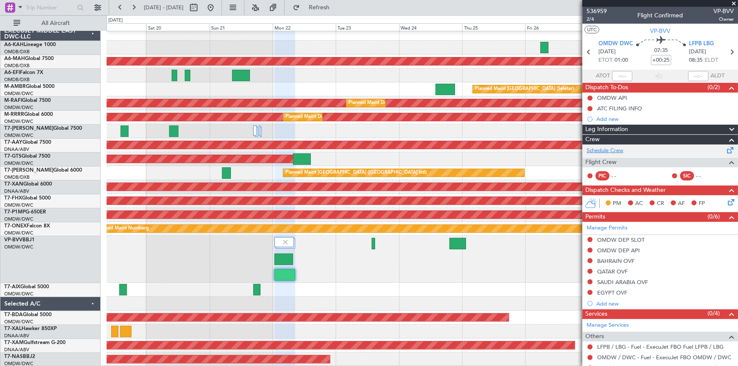
click at [611, 149] on link "Schedule Crew" at bounding box center [604, 151] width 37 height 8
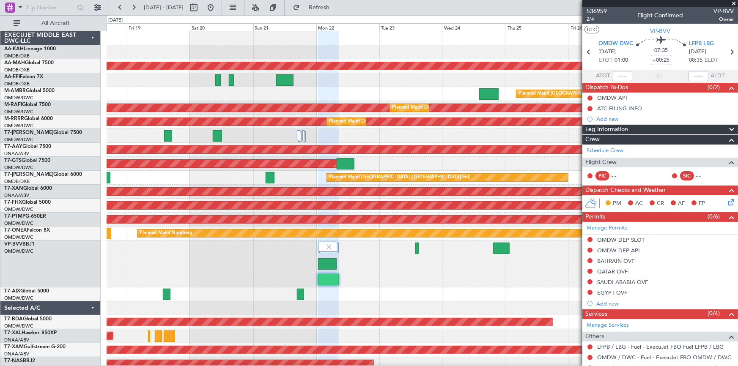
click at [361, 140] on div "Planned Maint Dubai (Al Maktoum Intl) Planned Maint Dubai (Dubai Intl) Planned …" at bounding box center [422, 201] width 631 height 340
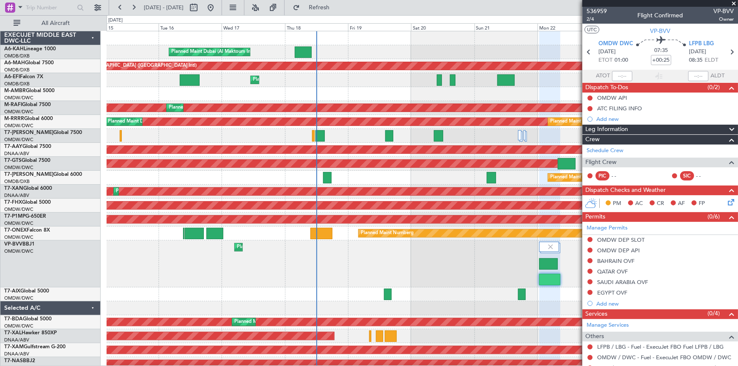
click at [444, 76] on div "Planned Maint Dubai (Al Maktoum Intl) Planned Maint Dubai (Dubai Intl) Planned …" at bounding box center [422, 201] width 631 height 340
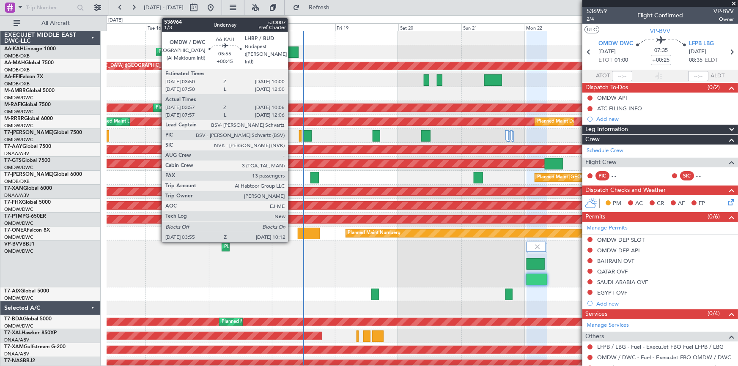
click at [292, 51] on div at bounding box center [290, 51] width 17 height 11
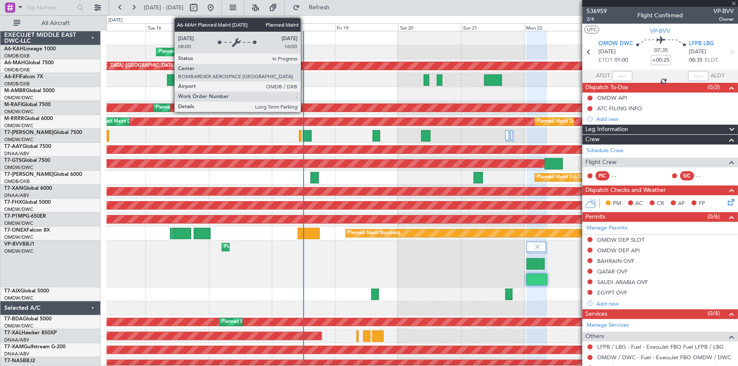
type input "+00:45"
type input "04:07"
type input "10:01"
type input "13"
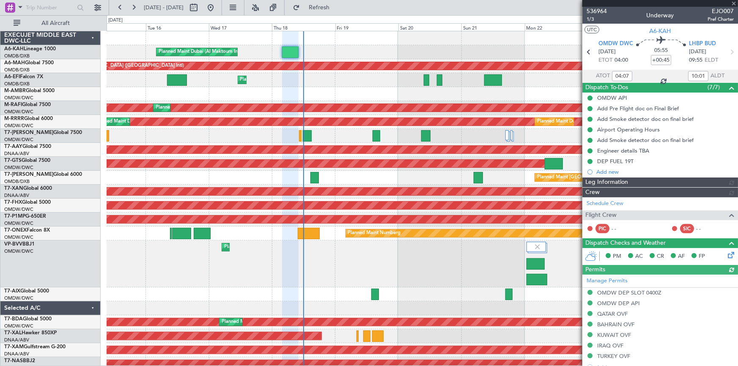
type input "Anita Mani (ANI)"
type input "7304"
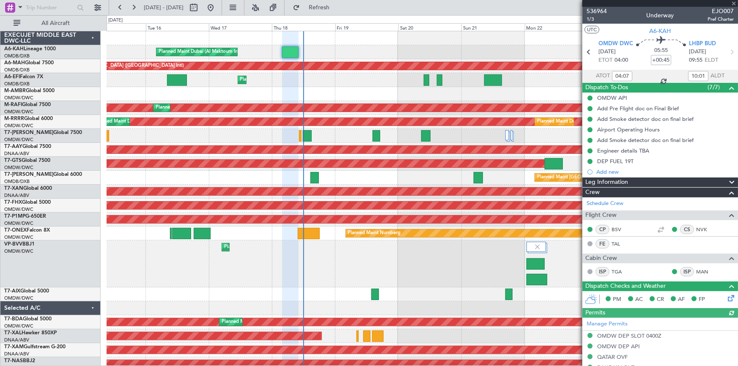
scroll to position [4, 0]
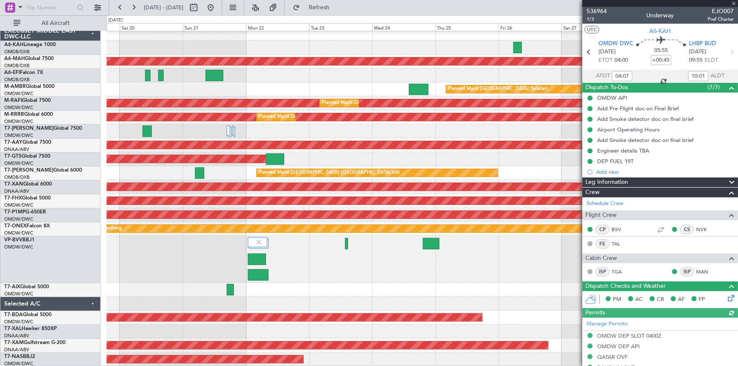
click at [228, 33] on div "Planned Maint Dubai (Al Maktoum Intl) Planned Maint Dubai (Dubai Intl) Planned …" at bounding box center [422, 197] width 631 height 340
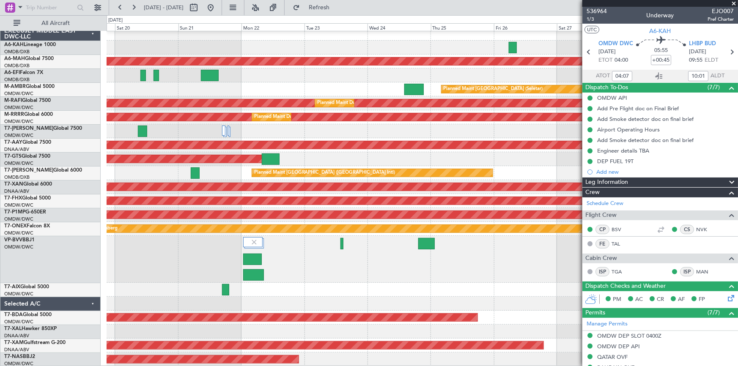
click at [359, 34] on div at bounding box center [422, 34] width 631 height 14
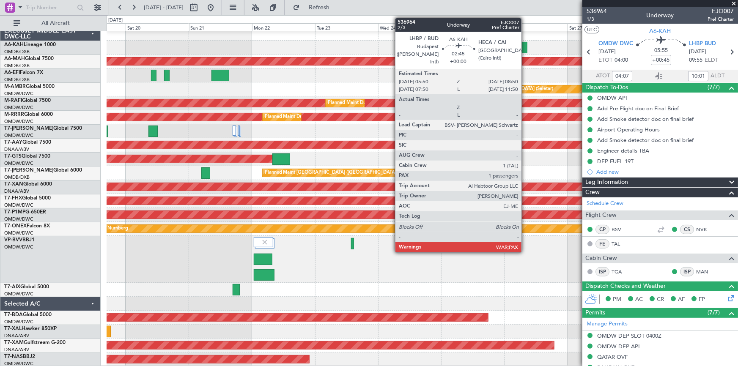
click at [525, 46] on div at bounding box center [523, 47] width 8 height 11
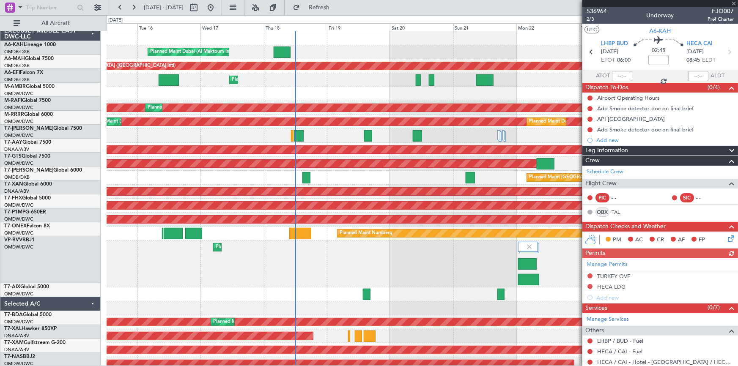
scroll to position [0, 0]
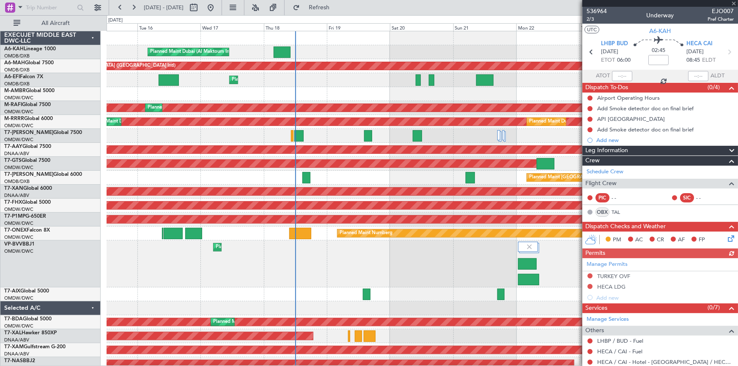
click at [578, 97] on div "Planned Maint Dubai (Al Maktoum Intl) Planned Maint Dubai (Dubai Intl) Planned …" at bounding box center [422, 201] width 631 height 340
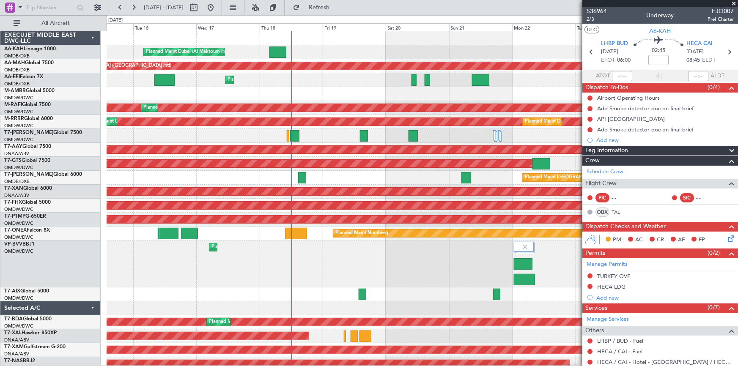
scroll to position [4, 0]
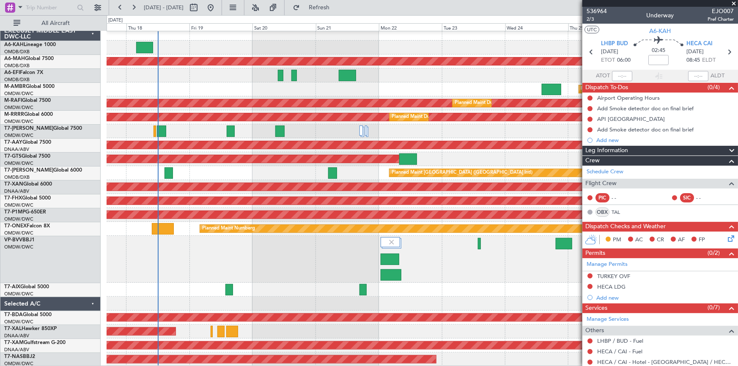
click at [346, 38] on div "Planned Maint Dubai (Al Maktoum Intl) Planned Maint Dubai (Dubai Intl) Planned …" at bounding box center [422, 197] width 631 height 340
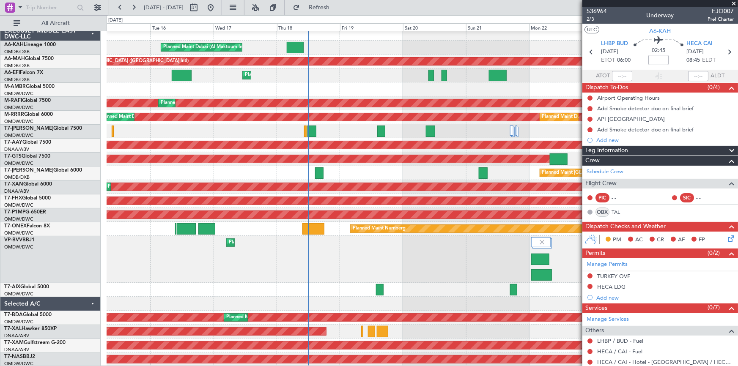
click at [461, 38] on div "Planned Maint Dubai (Al Maktoum Intl) Planned Maint Dubai (Dubai Intl) Planned …" at bounding box center [422, 197] width 631 height 340
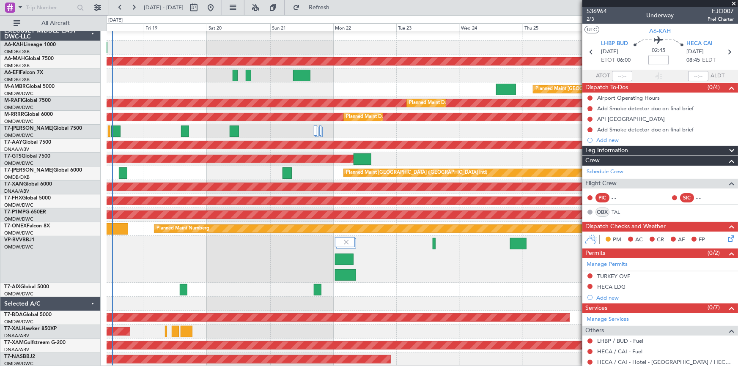
click at [267, 37] on div "Planned Maint Dubai (Al Maktoum Intl) Planned Maint Dubai (Dubai Intl) Planned …" at bounding box center [422, 197] width 631 height 340
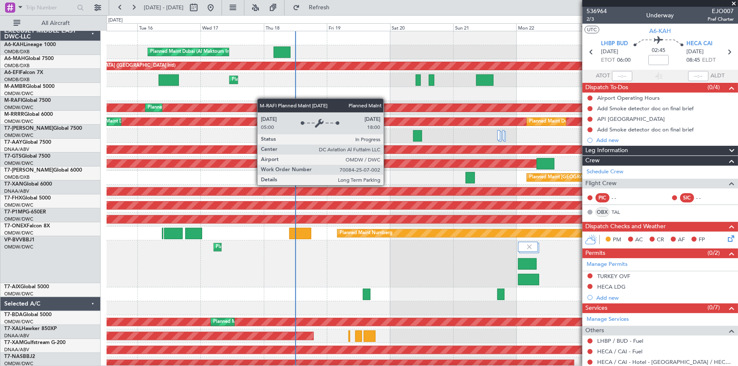
scroll to position [0, 0]
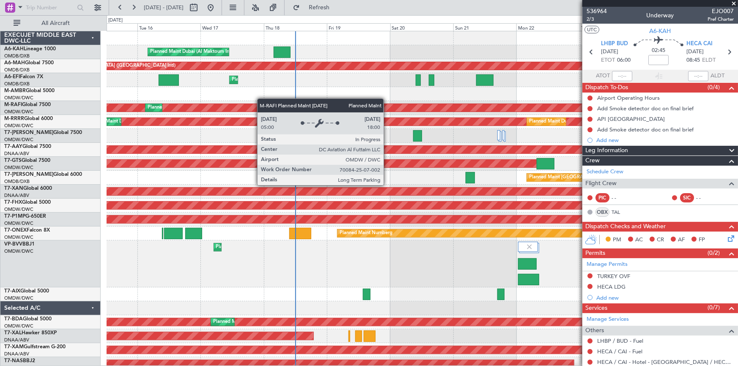
click at [334, 106] on div "Planned Maint Dubai (Al Maktoum Intl) Planned Maint Dubai (Dubai Intl) Planned …" at bounding box center [422, 201] width 631 height 340
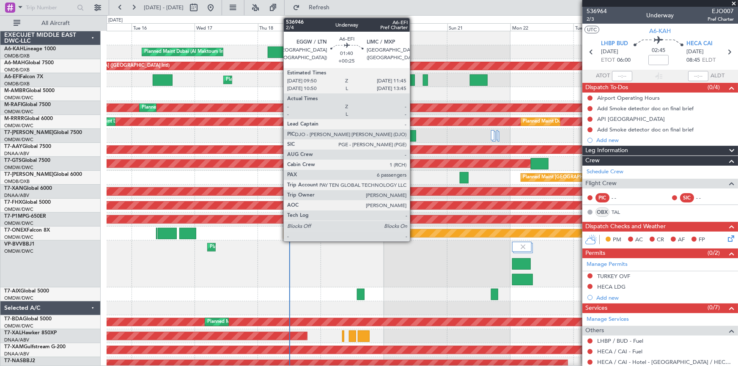
click at [413, 80] on div at bounding box center [411, 79] width 5 height 11
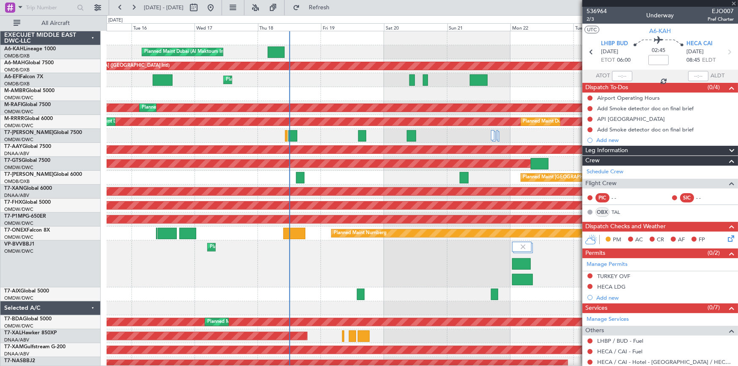
type input "+00:25"
type input "6"
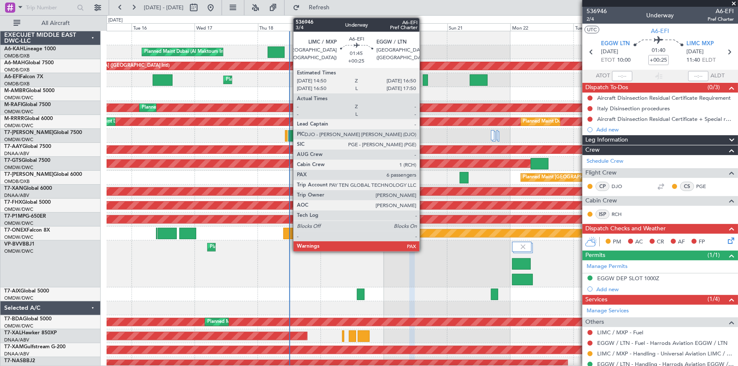
click at [423, 79] on div at bounding box center [425, 79] width 5 height 11
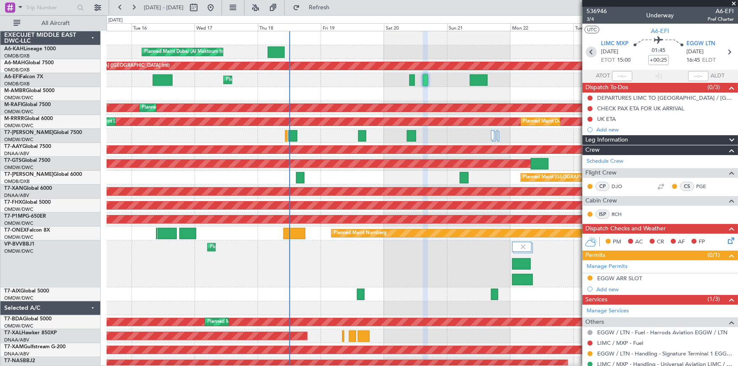
click at [590, 49] on icon at bounding box center [590, 51] width 11 height 11
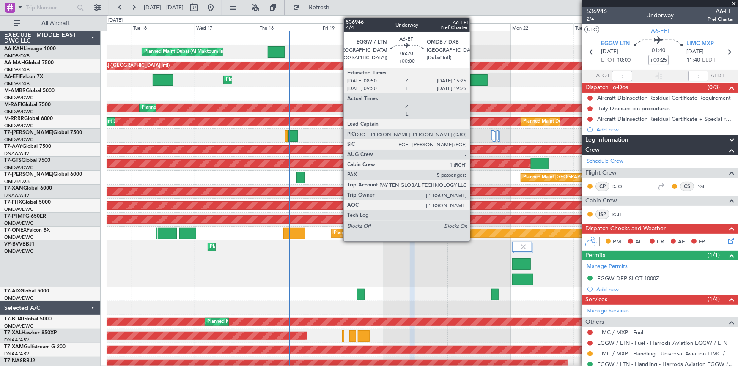
click at [477, 79] on div at bounding box center [478, 79] width 17 height 11
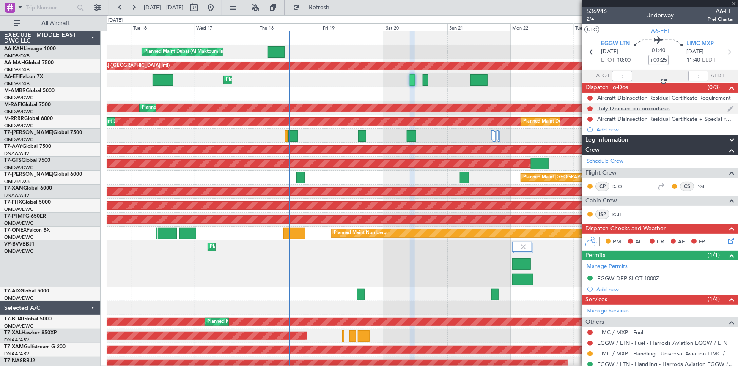
type input "5"
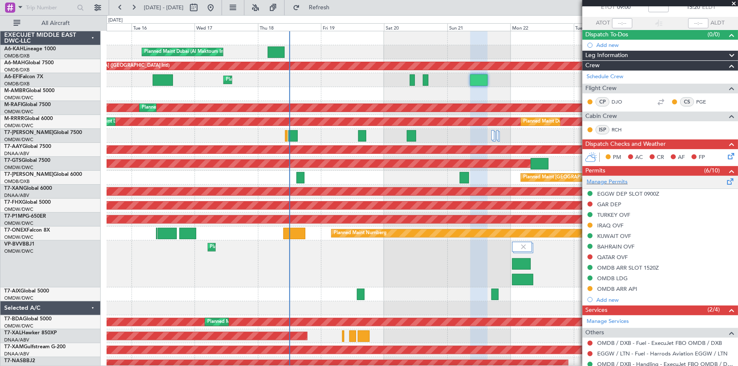
scroll to position [77, 0]
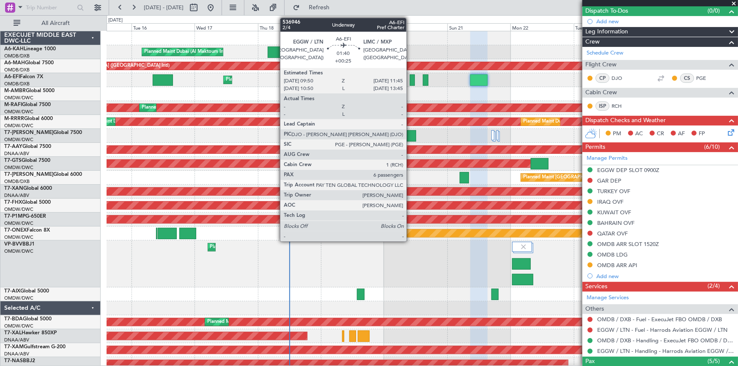
click at [410, 77] on div at bounding box center [412, 79] width 5 height 11
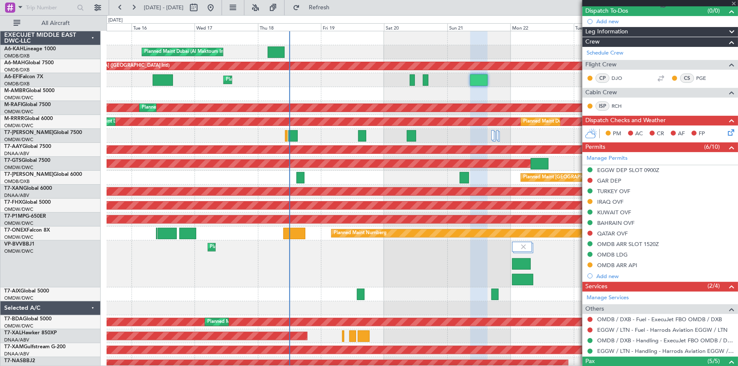
type input "+00:25"
type input "6"
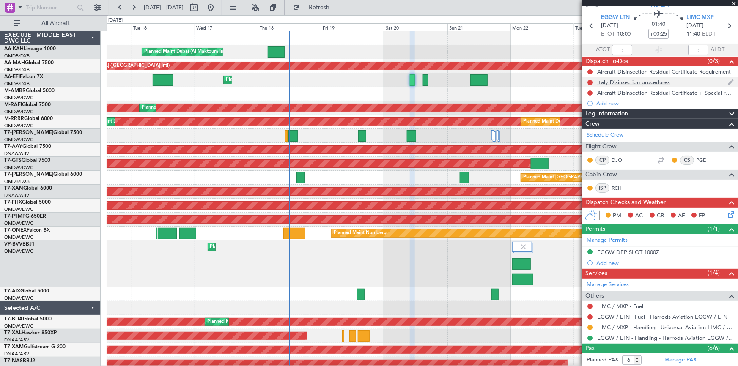
scroll to position [0, 0]
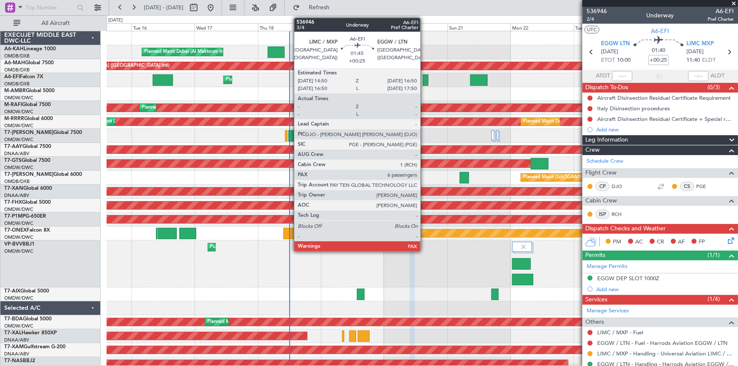
click at [424, 79] on div at bounding box center [425, 79] width 5 height 11
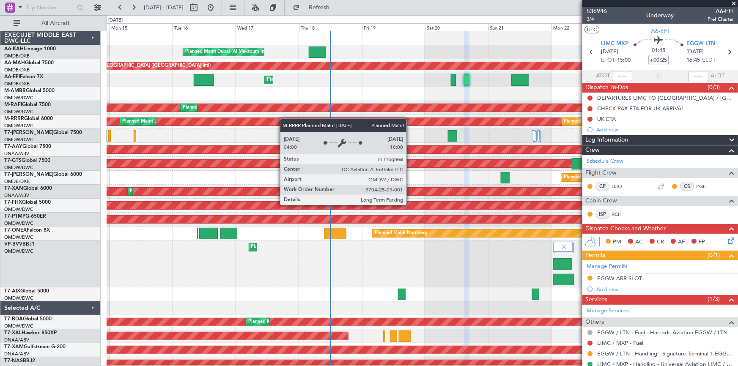
click at [257, 117] on div "Planned Maint Dubai (Al Maktoum Intl) Planned Maint Dubai (Dubai Intl) Planned …" at bounding box center [422, 201] width 631 height 340
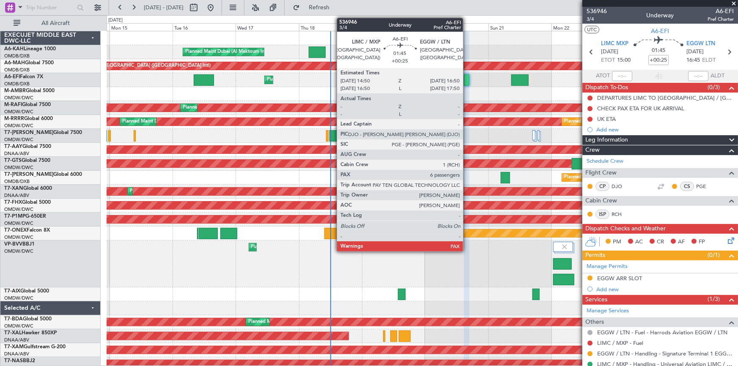
click at [467, 80] on div at bounding box center [466, 79] width 5 height 11
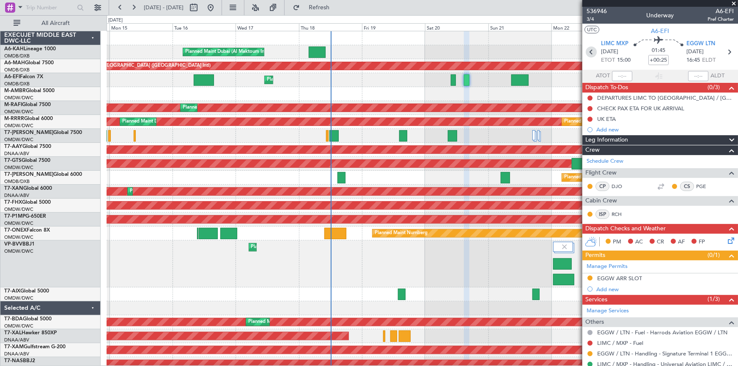
click at [590, 50] on icon at bounding box center [590, 51] width 11 height 11
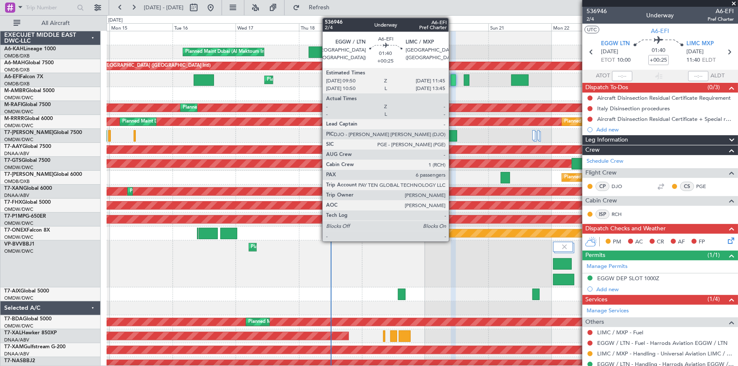
click at [453, 76] on div at bounding box center [453, 79] width 5 height 11
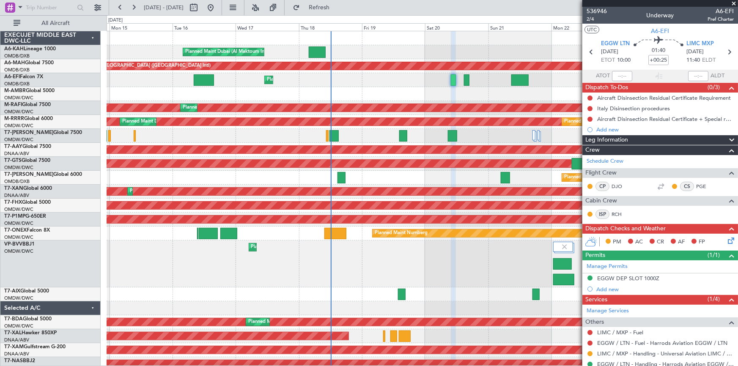
click at [193, 89] on div "Planned Maint [GEOGRAPHIC_DATA] (Seletar)" at bounding box center [422, 94] width 631 height 14
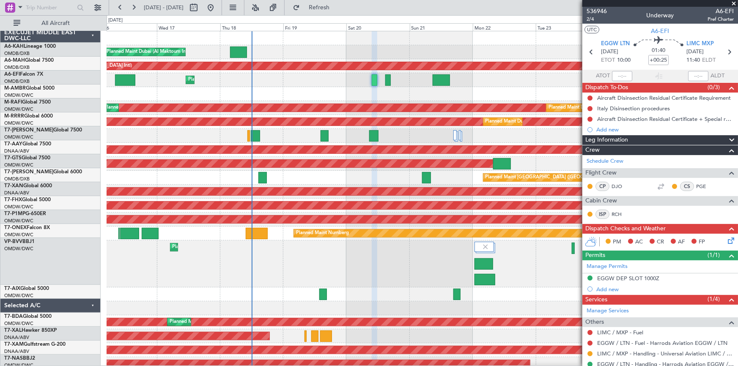
click at [192, 88] on div "Planned Maint [GEOGRAPHIC_DATA] (Seletar)" at bounding box center [422, 94] width 631 height 14
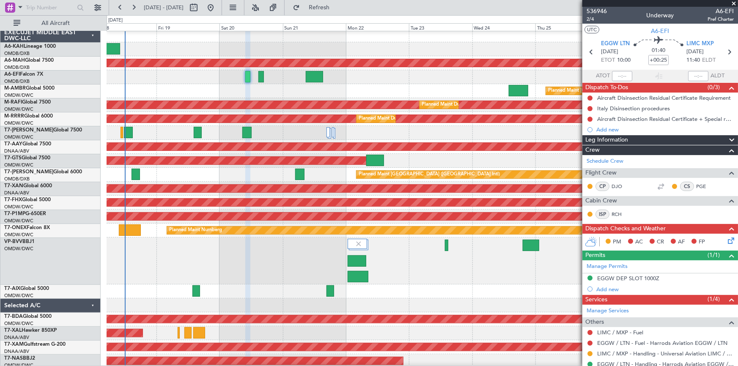
scroll to position [3, 0]
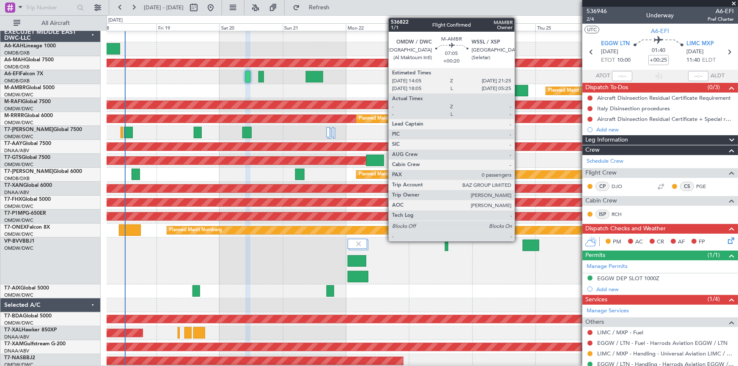
click at [518, 87] on div at bounding box center [518, 90] width 19 height 11
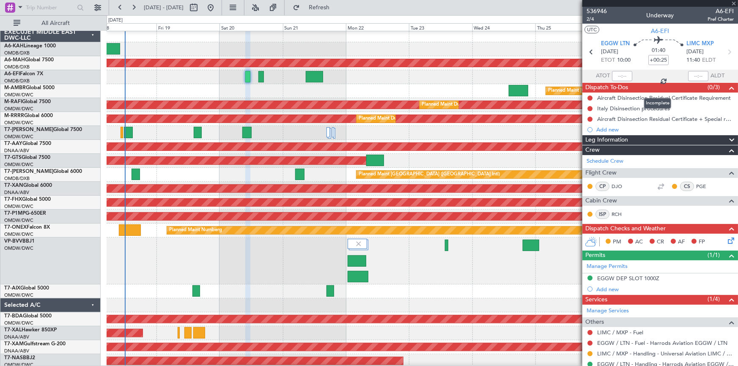
type input "+00:20"
type input "0"
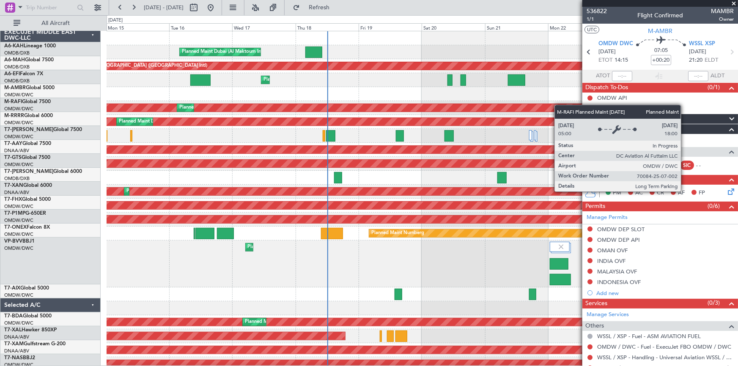
scroll to position [0, 0]
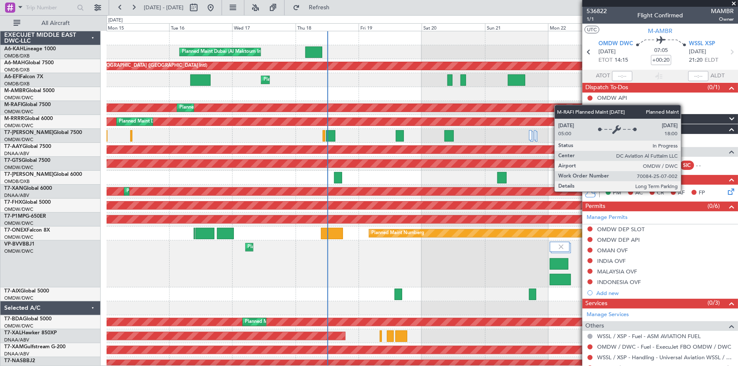
click at [558, 105] on div "Planned Maint Dubai (Al Maktoum Intl) Planned Maint Dubai (Dubai Intl) Planned …" at bounding box center [422, 201] width 631 height 340
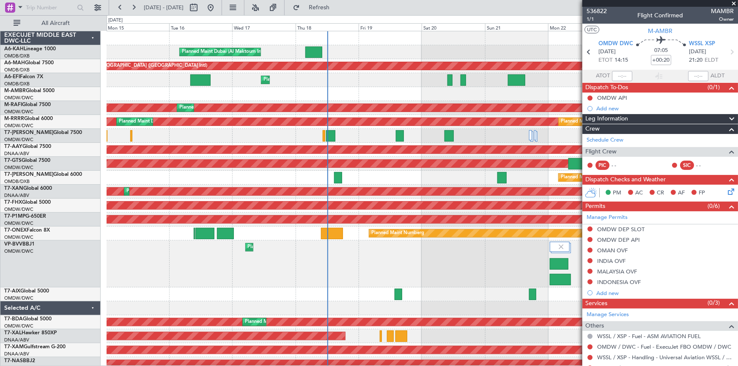
scroll to position [0, 0]
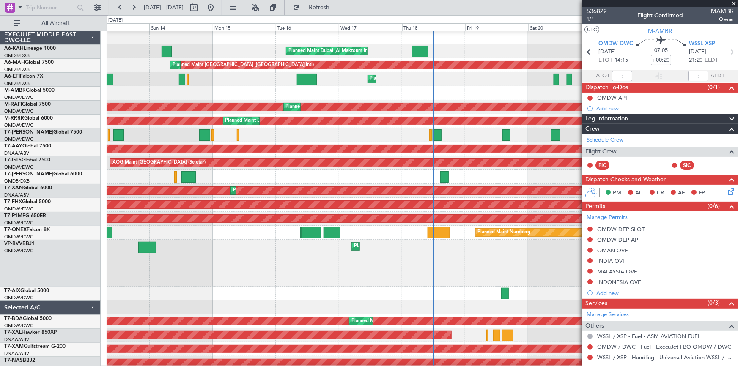
click at [398, 98] on div "Planned Maint [GEOGRAPHIC_DATA] (Seletar)" at bounding box center [422, 93] width 631 height 14
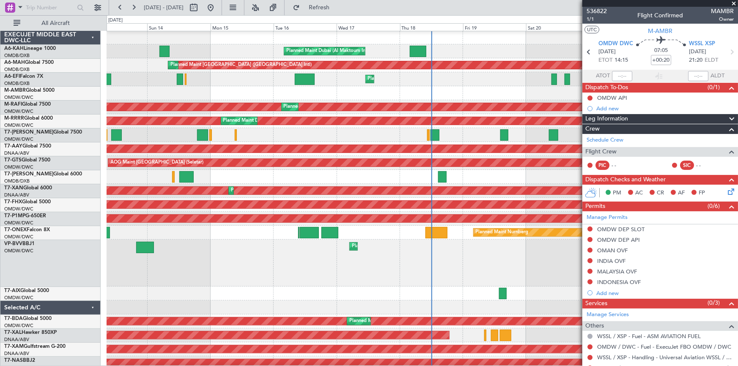
scroll to position [0, 0]
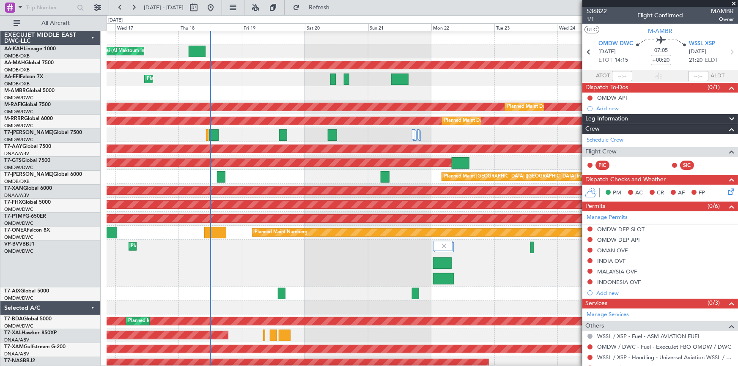
click at [231, 82] on div "Planned Maint [GEOGRAPHIC_DATA] ([GEOGRAPHIC_DATA])" at bounding box center [422, 79] width 631 height 14
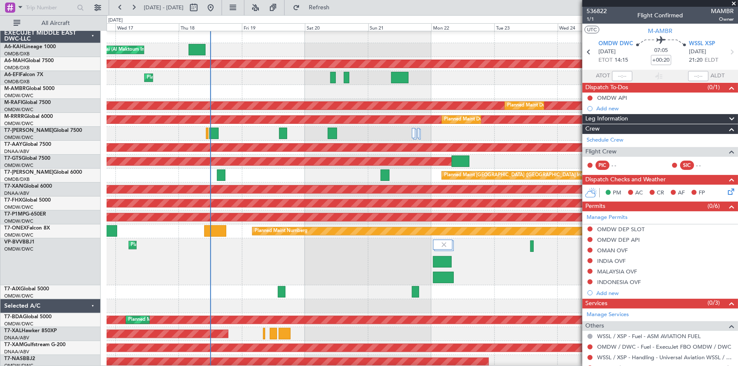
scroll to position [4, 0]
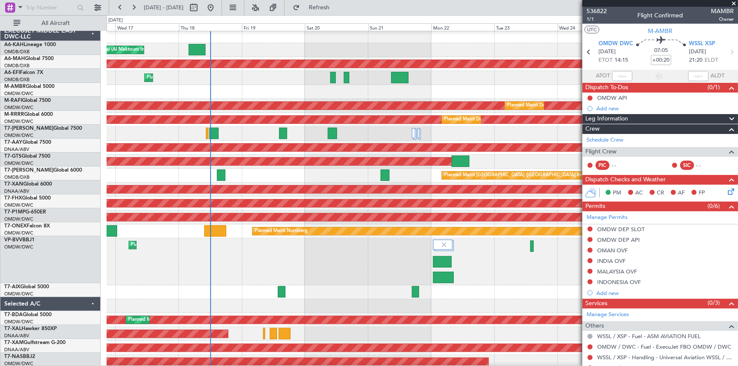
click at [351, 85] on div "Planned Maint [GEOGRAPHIC_DATA] (Seletar)" at bounding box center [422, 92] width 631 height 14
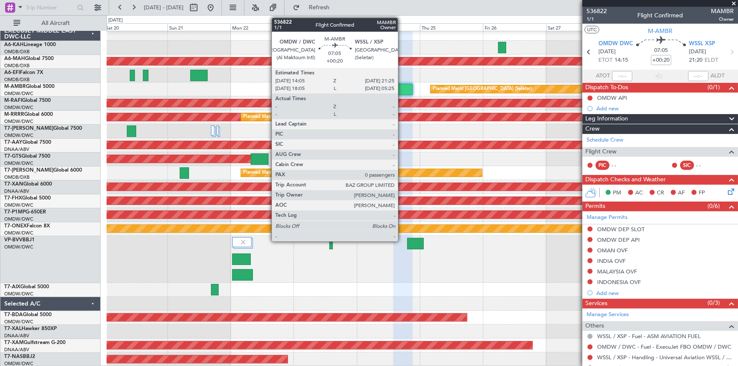
click at [402, 88] on div at bounding box center [402, 89] width 19 height 11
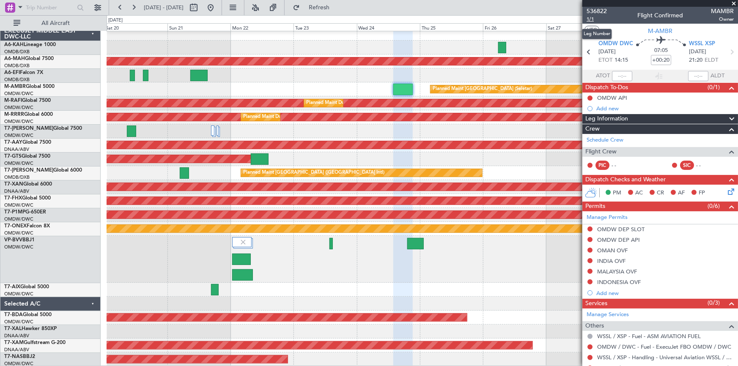
click at [589, 18] on span "1/1" at bounding box center [596, 19] width 20 height 7
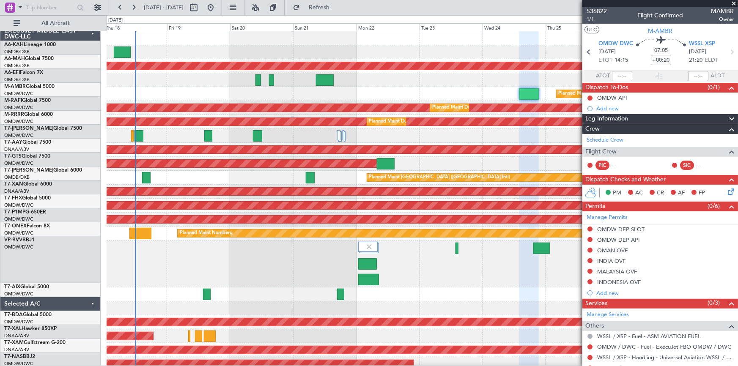
scroll to position [0, 0]
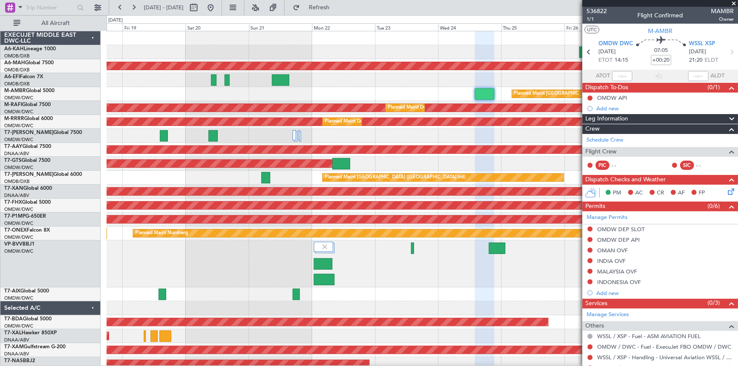
click at [411, 100] on div "Planned Maint [GEOGRAPHIC_DATA] (Seletar)" at bounding box center [422, 94] width 631 height 14
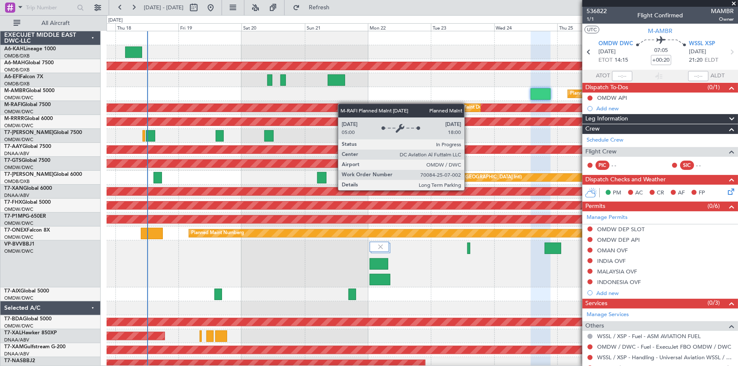
click at [313, 110] on div "Planned Maint Dubai (Al Maktoum Intl) Planned Maint Dubai (Dubai Intl) Planned …" at bounding box center [422, 201] width 631 height 340
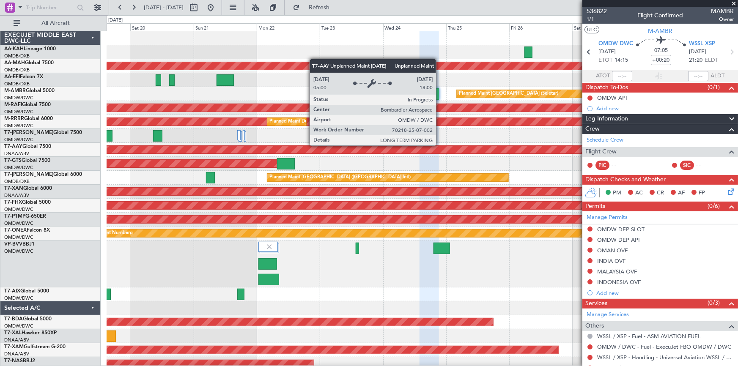
click at [329, 153] on div "Unplanned Maint [GEOGRAPHIC_DATA] (Al Maktoum Intl)" at bounding box center [141, 149] width 1333 height 8
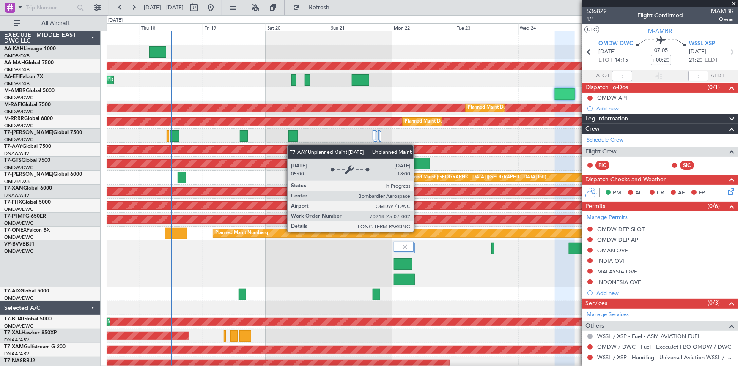
click at [343, 151] on div "Planned Maint Dubai (Al Maktoum Intl) Planned Maint Dubai (Dubai Intl) Planned …" at bounding box center [422, 201] width 631 height 340
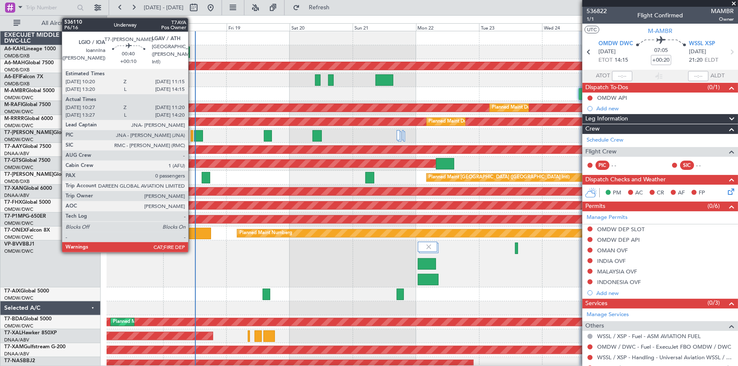
click at [192, 138] on div at bounding box center [192, 135] width 3 height 11
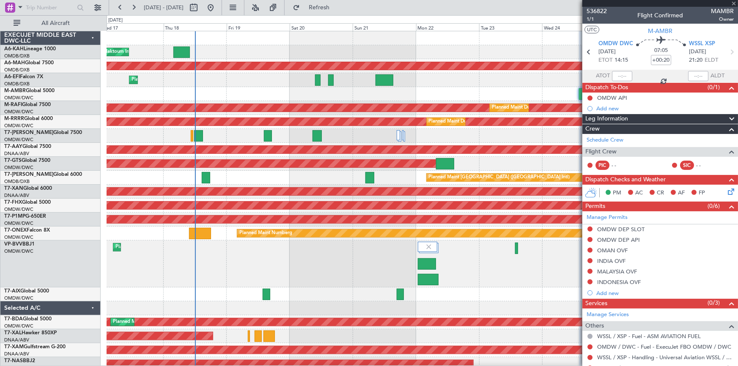
type input "+00:10"
type input "10:37"
type input "11:15"
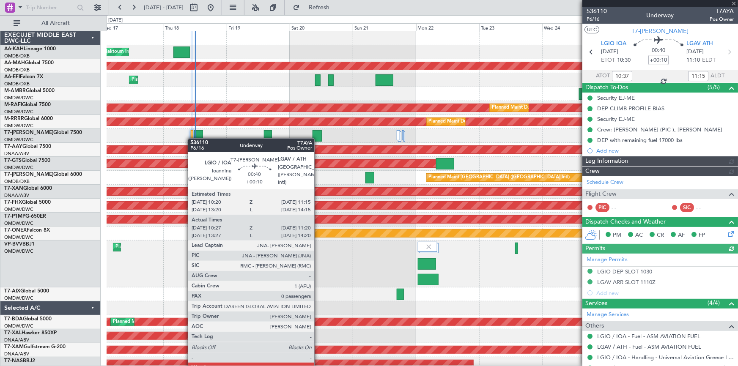
type input "Dherander Fithani (DHF)"
type input "7312"
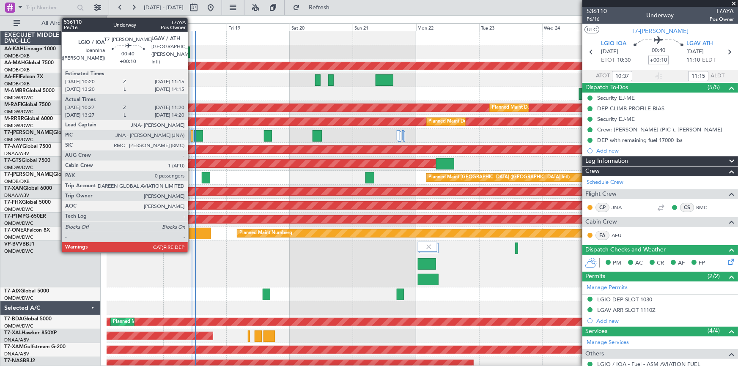
click at [191, 134] on div at bounding box center [192, 135] width 3 height 11
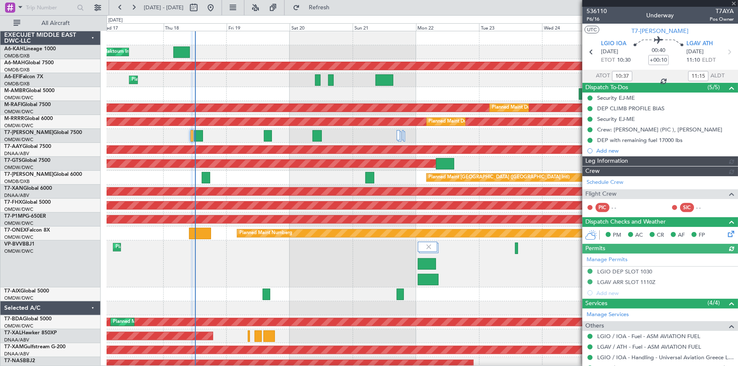
type input "Dherander Fithani (DHF)"
type input "7312"
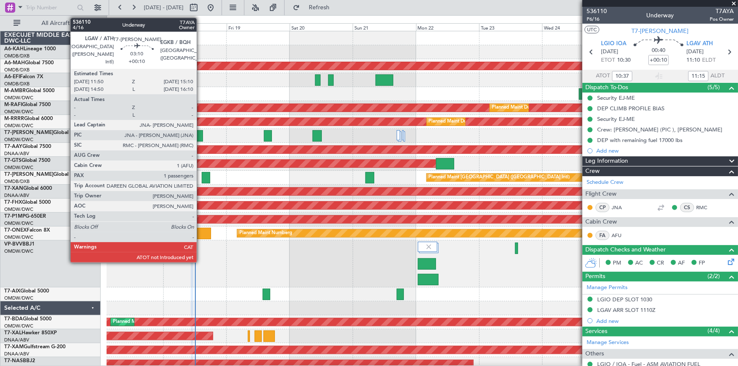
click at [200, 134] on div at bounding box center [198, 135] width 9 height 11
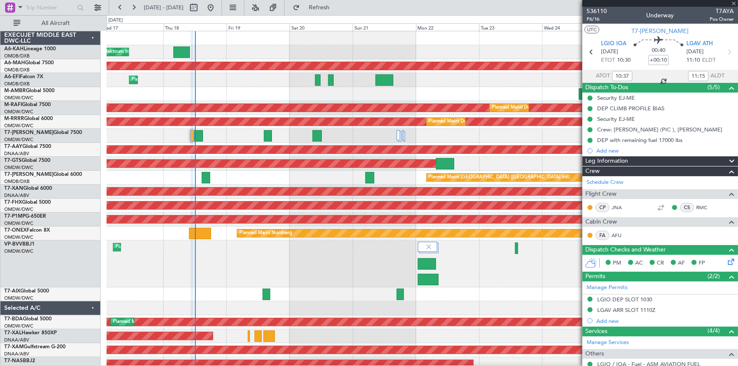
type input "1"
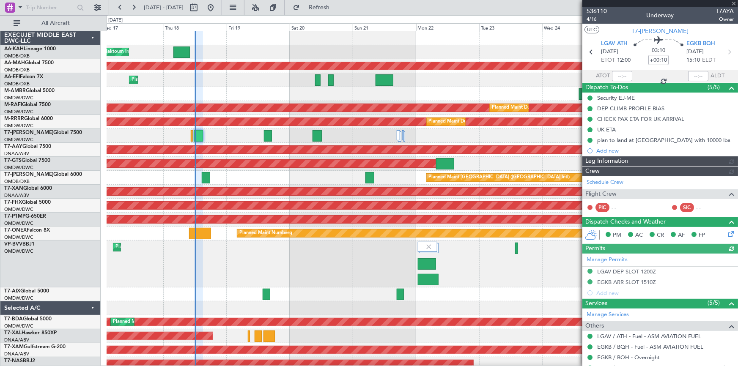
type input "Dherander Fithani (DHF)"
type input "7334"
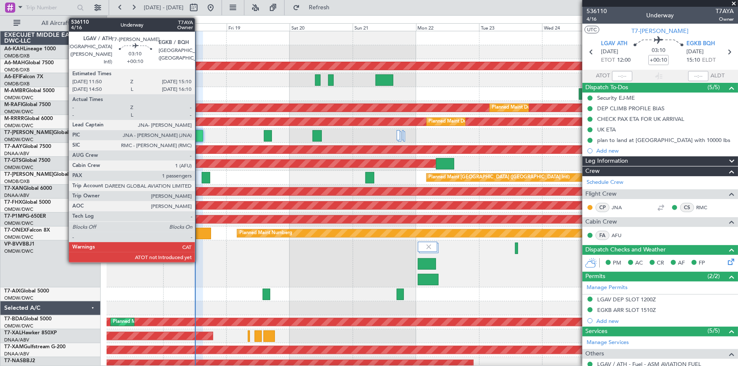
click at [199, 135] on div at bounding box center [198, 135] width 9 height 11
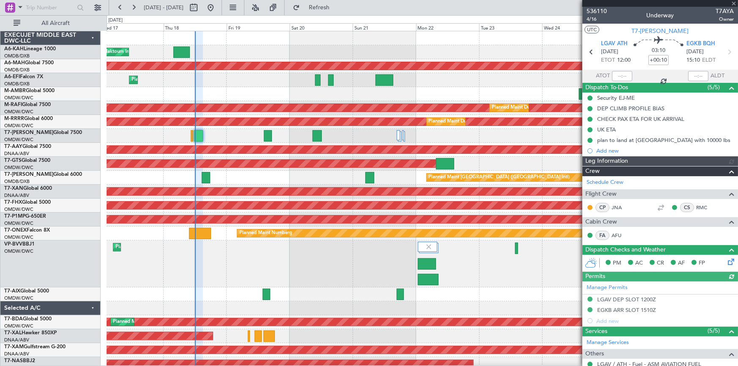
type input "Dherander Fithani (DHF)"
type input "7334"
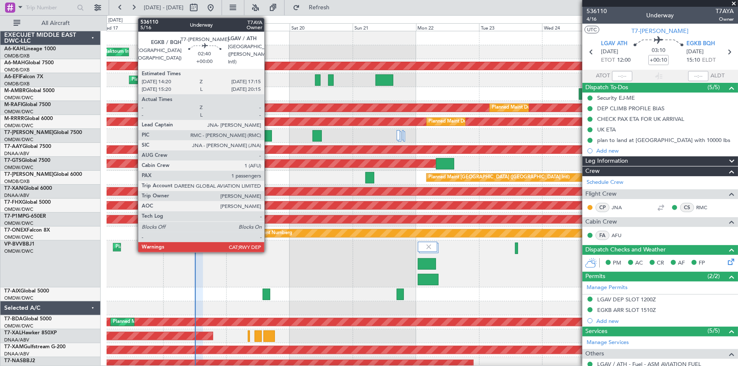
click at [268, 137] on div at bounding box center [268, 135] width 8 height 11
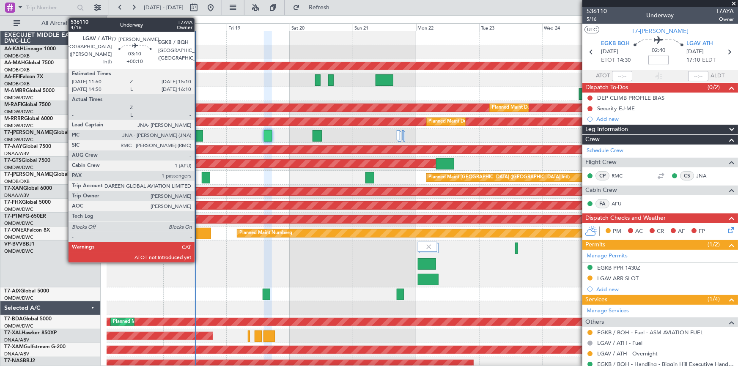
click at [198, 137] on div at bounding box center [198, 135] width 9 height 11
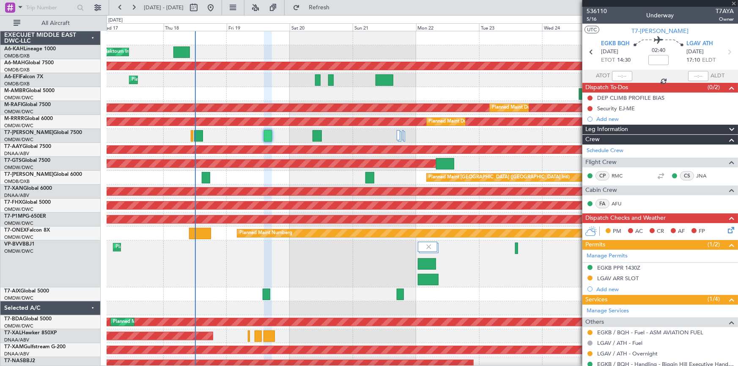
type input "+00:10"
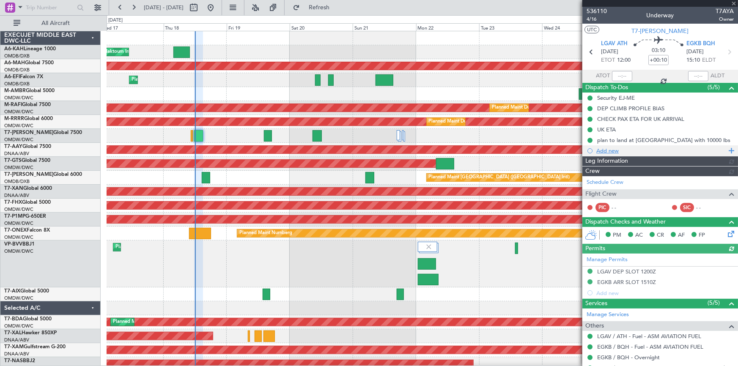
type input "Dherander Fithani (DHF)"
type input "7334"
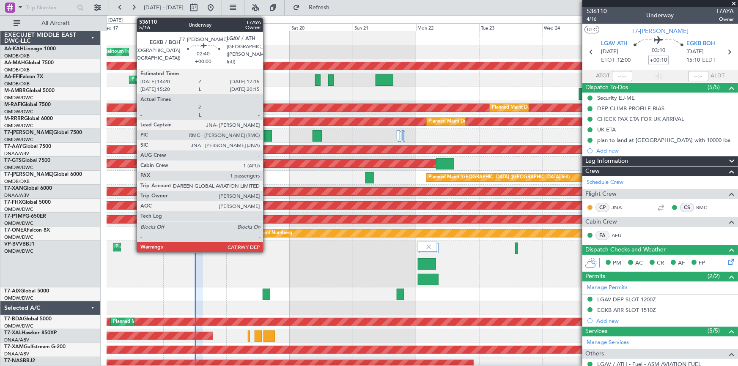
click at [267, 136] on div at bounding box center [268, 135] width 8 height 11
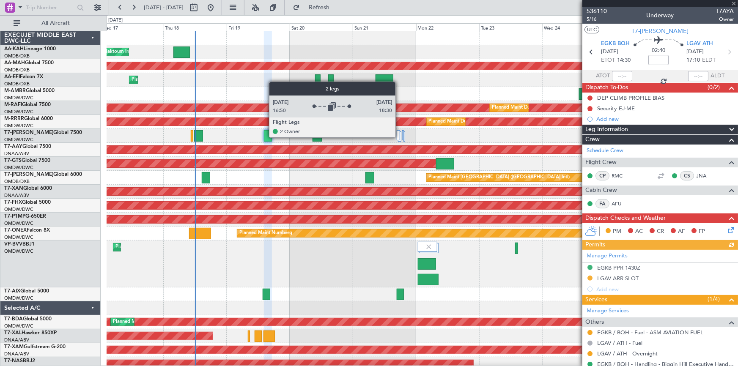
click at [399, 137] on div at bounding box center [398, 135] width 3 height 10
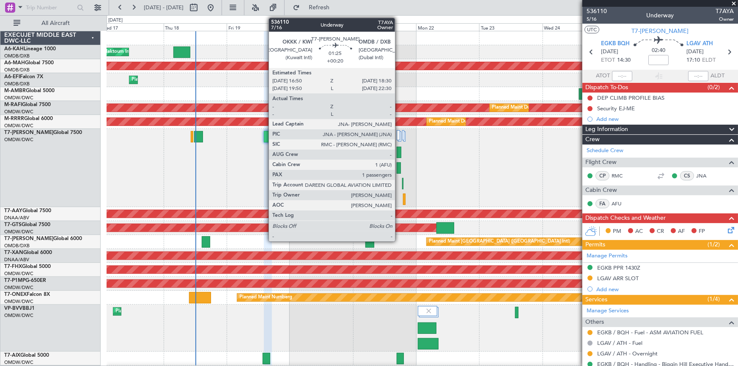
click at [399, 151] on div at bounding box center [399, 152] width 5 height 11
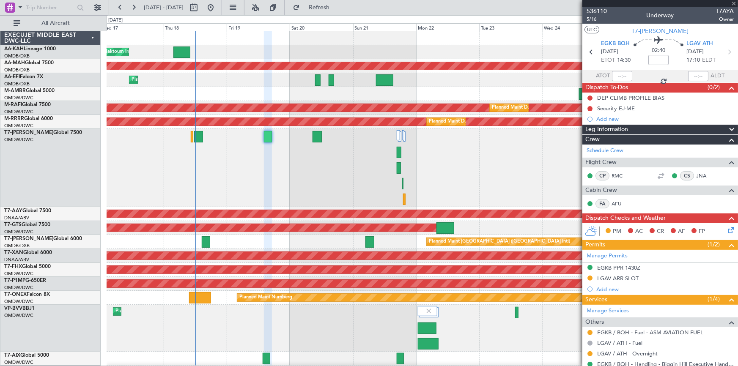
type input "+00:20"
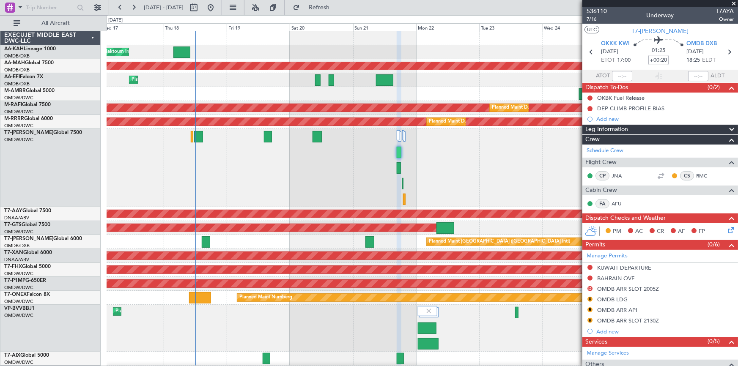
scroll to position [42, 0]
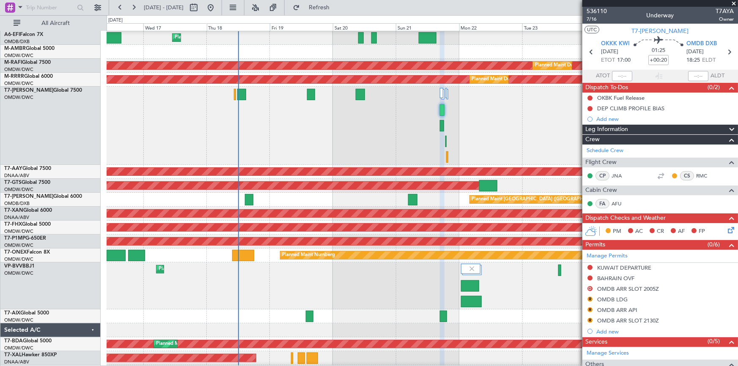
click at [306, 133] on div at bounding box center [422, 126] width 631 height 78
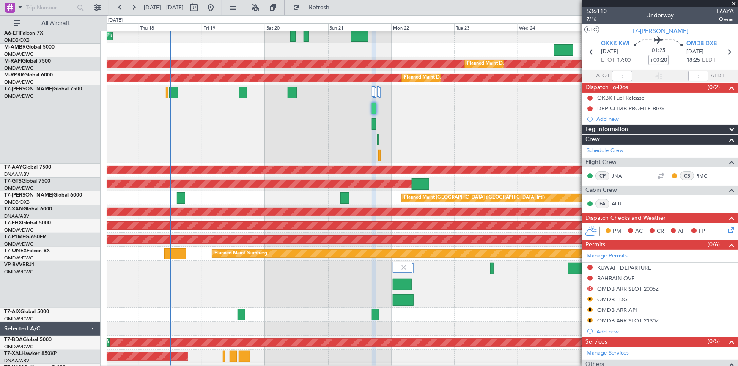
click at [289, 140] on div "Planned Maint Dubai (Al Maktoum Intl)" at bounding box center [422, 124] width 631 height 78
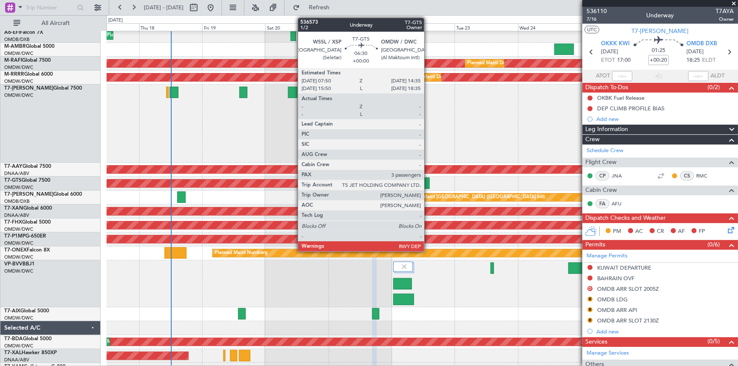
click at [429, 178] on div at bounding box center [421, 183] width 18 height 11
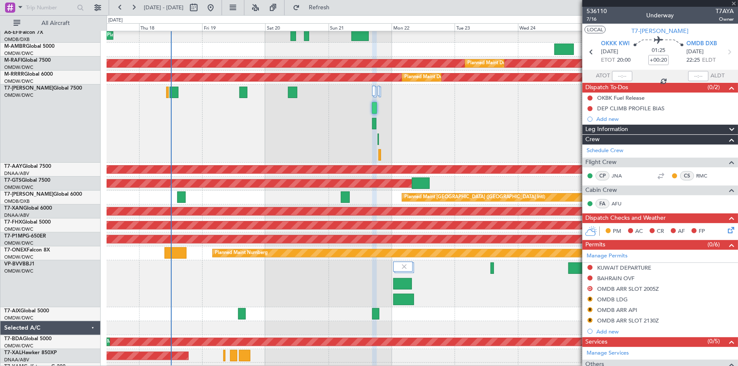
type input "3"
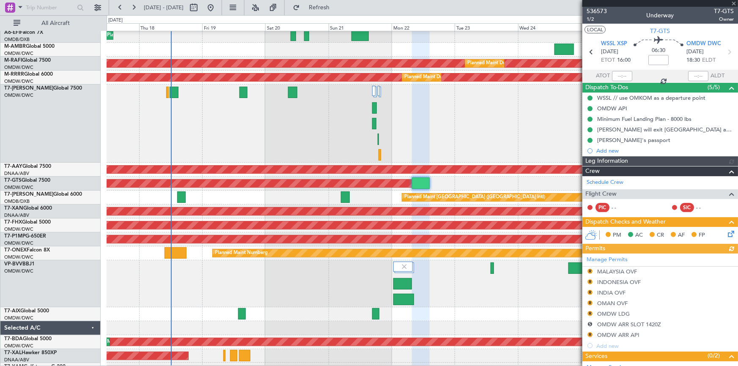
type input "Anita Mani (ANI)"
type input "7241"
click at [591, 20] on span "1/2" at bounding box center [596, 19] width 20 height 7
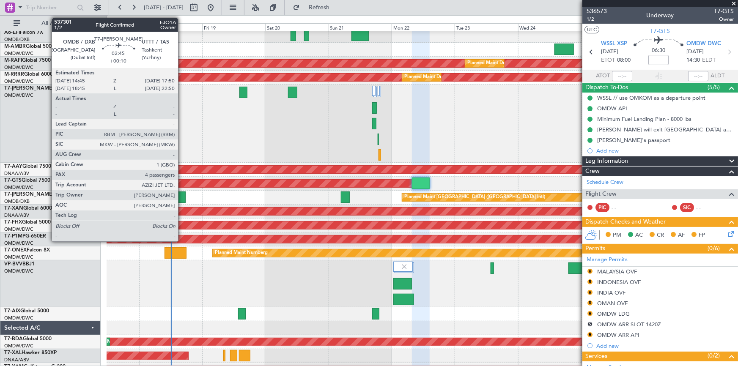
click at [182, 197] on div at bounding box center [181, 196] width 8 height 11
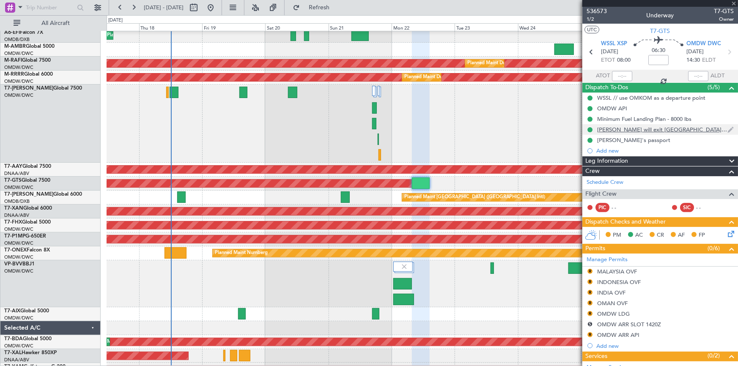
type input "+00:10"
type input "4"
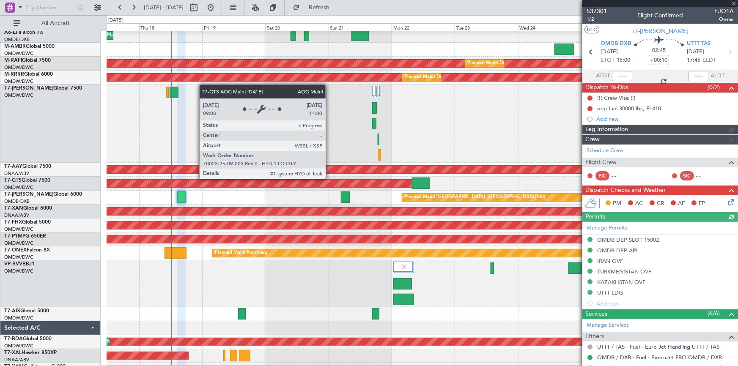
type input "Dherander Fithani (DHF)"
type input "7332"
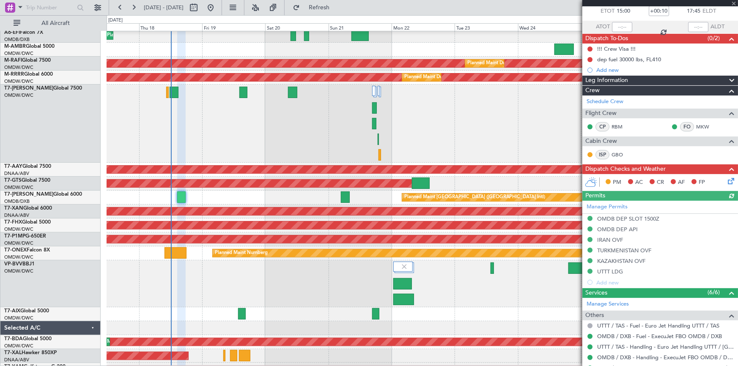
scroll to position [77, 0]
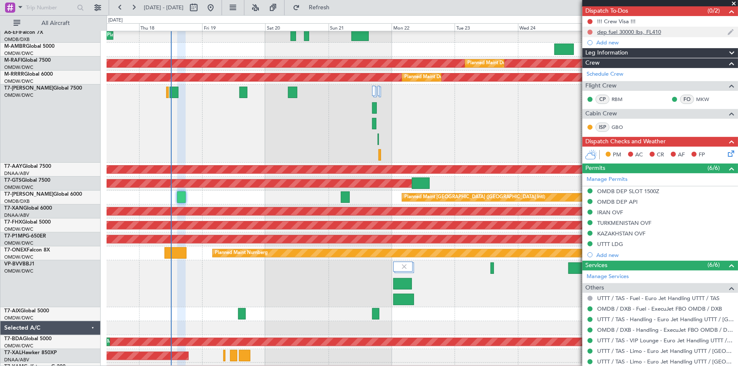
click at [588, 30] on button at bounding box center [589, 32] width 5 height 5
click at [583, 67] on span "Completed" at bounding box center [594, 69] width 28 height 8
click at [591, 21] on button at bounding box center [589, 21] width 5 height 5
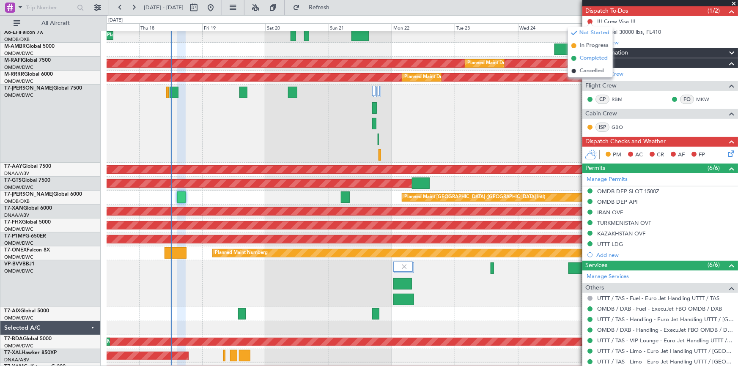
click at [592, 58] on span "Completed" at bounding box center [594, 58] width 28 height 8
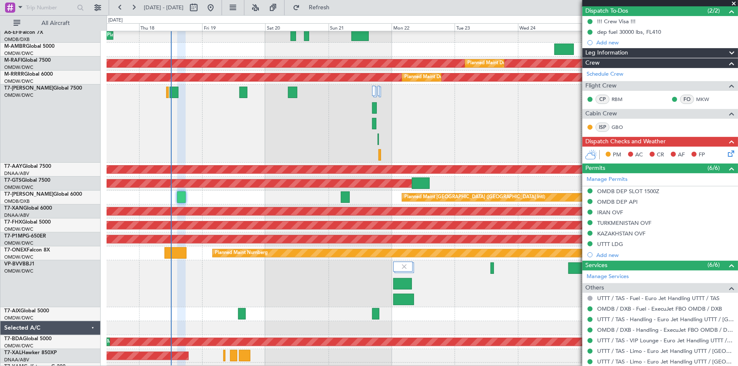
scroll to position [0, 0]
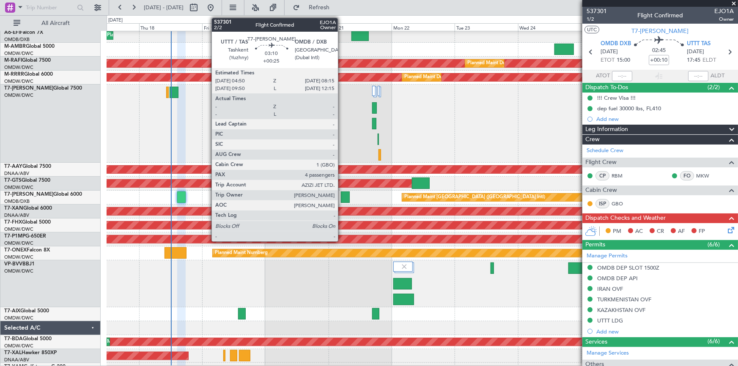
click at [342, 194] on div at bounding box center [345, 196] width 9 height 11
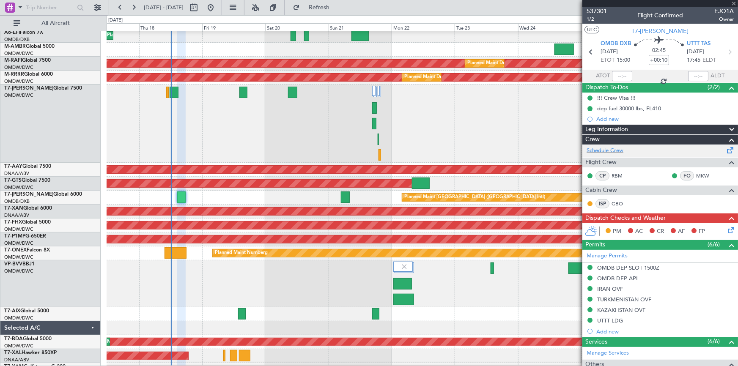
type input "+00:25"
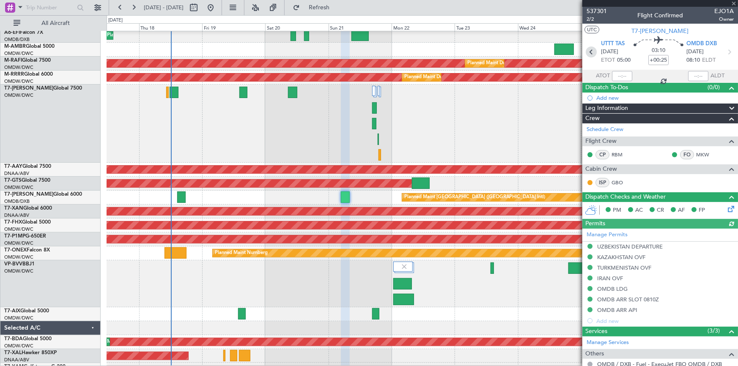
click at [588, 52] on icon at bounding box center [590, 51] width 11 height 11
type input "+00:10"
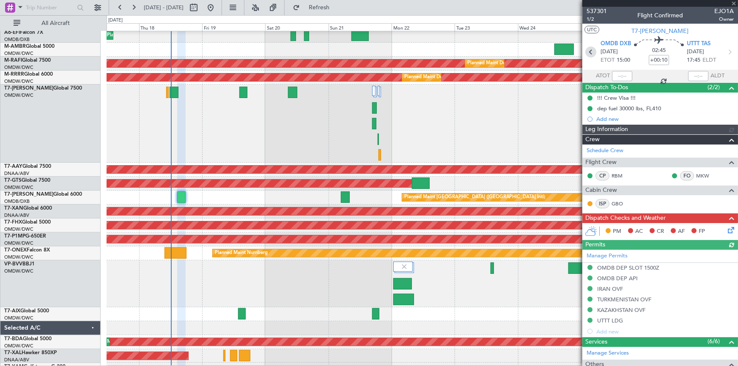
type input "Dherander Fithani (DHF)"
type input "7332"
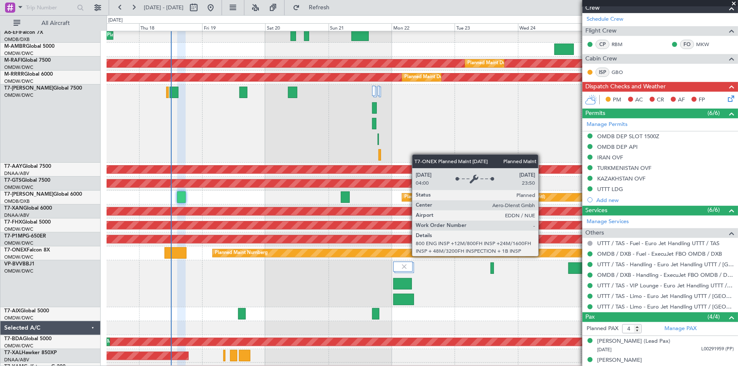
scroll to position [153, 0]
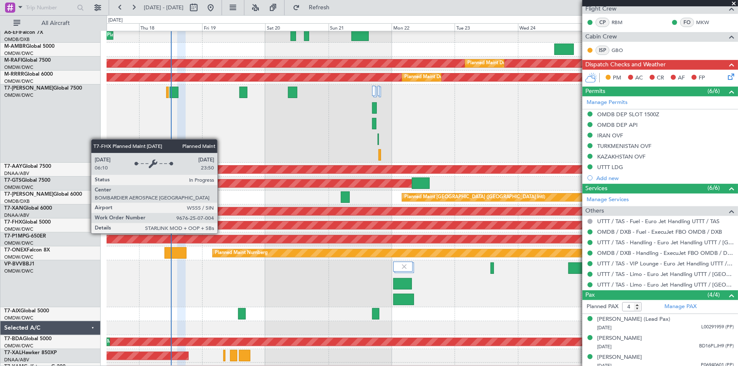
click at [221, 225] on div "Planned Maint [GEOGRAPHIC_DATA] ([GEOGRAPHIC_DATA])" at bounding box center [312, 225] width 1672 height 8
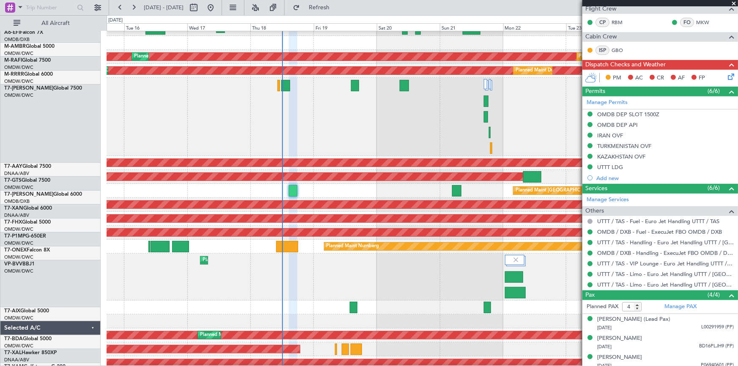
scroll to position [53, 0]
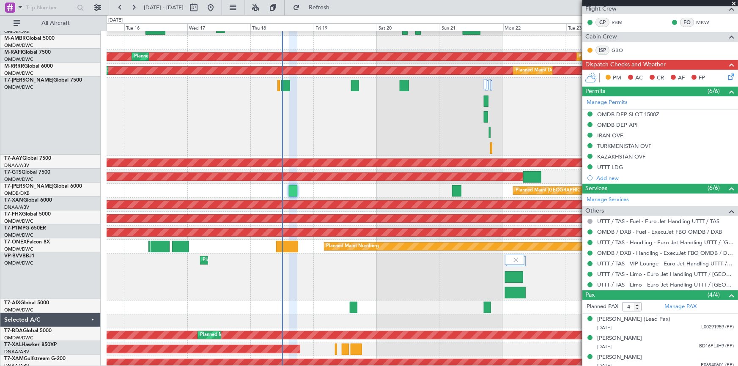
click at [292, 275] on div "Planned Maint Dubai (Al Maktoum Intl)" at bounding box center [422, 277] width 631 height 47
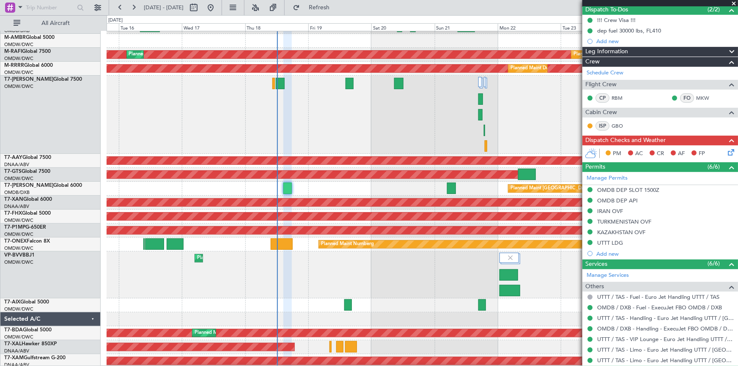
scroll to position [0, 0]
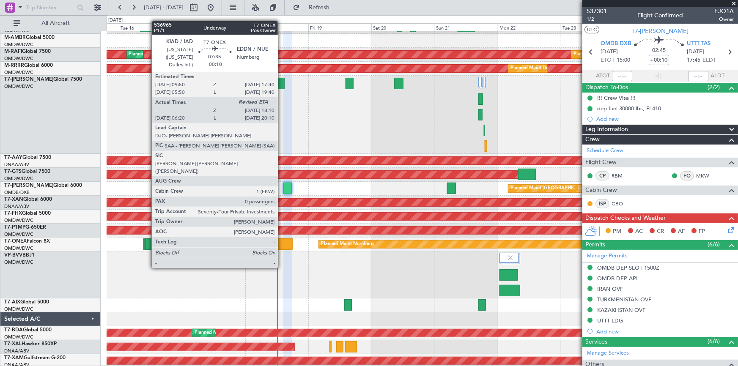
click at [282, 244] on div at bounding box center [282, 243] width 22 height 11
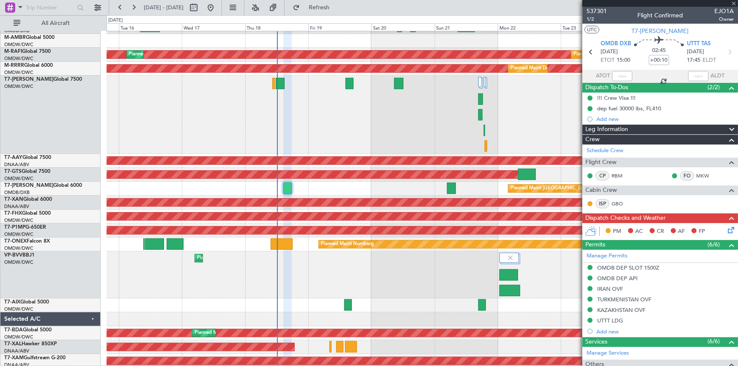
type input "-00:10"
type input "10:30"
type input "0"
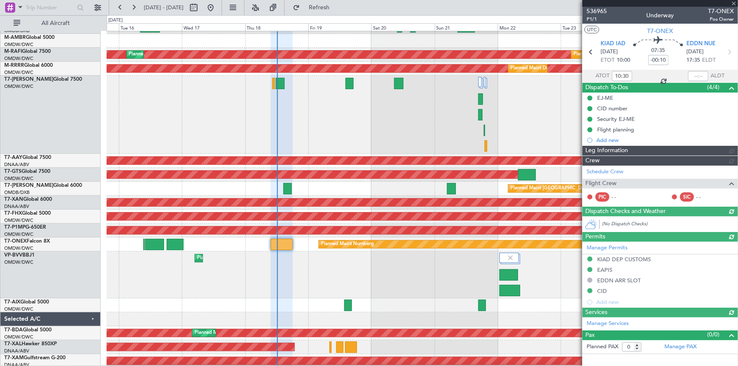
type input "Dherander Fithani (DHF)"
type input "7301"
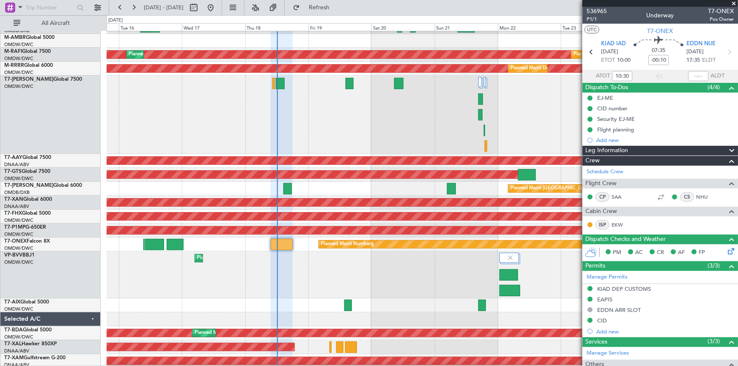
scroll to position [68, 0]
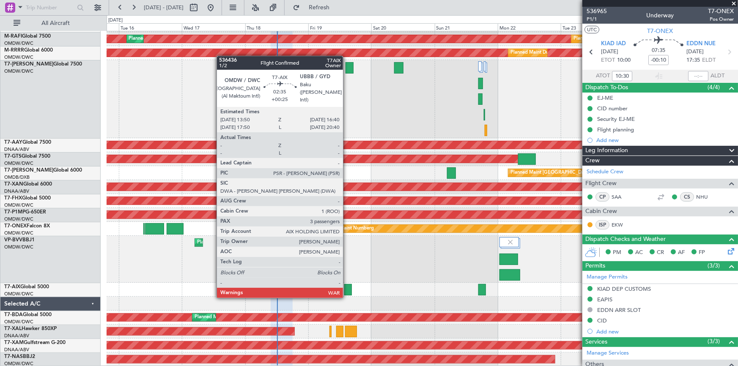
click at [347, 289] on div at bounding box center [348, 289] width 8 height 11
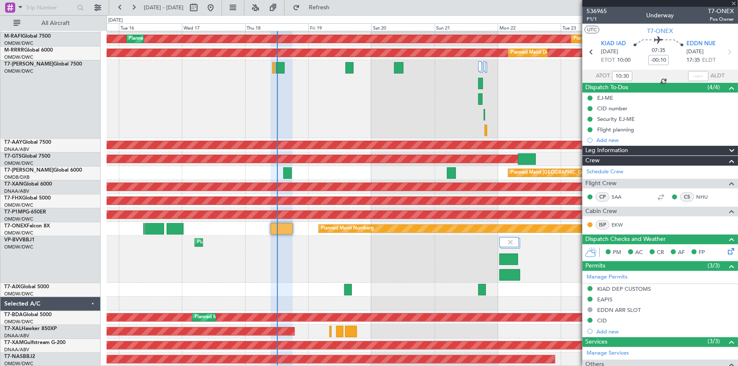
type input "+00:25"
type input "3"
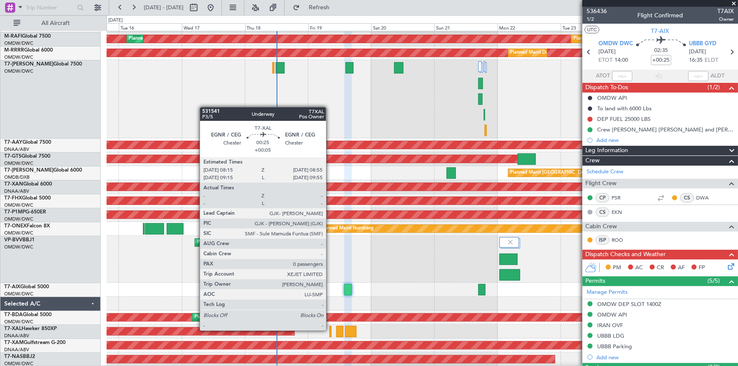
click at [330, 330] on div at bounding box center [330, 331] width 2 height 11
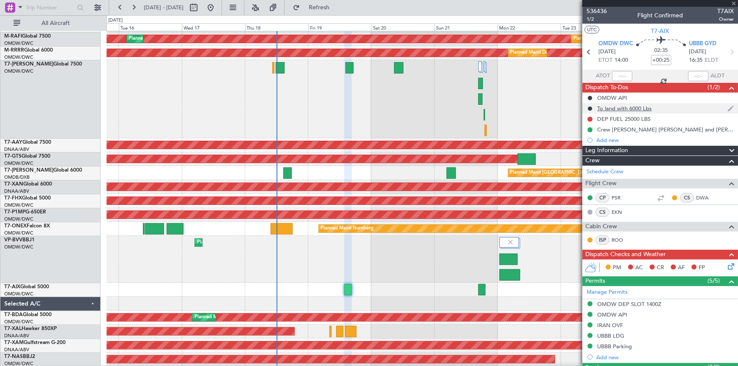
type input "+00:05"
type input "0"
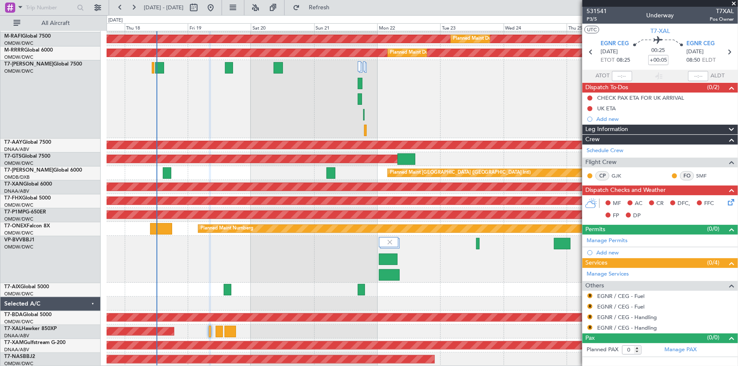
click at [429, 260] on div "Planned Maint Dubai (Al Maktoum Intl)" at bounding box center [422, 259] width 631 height 47
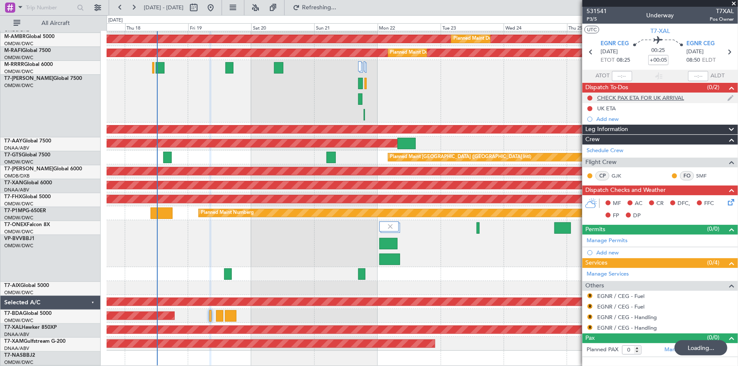
scroll to position [53, 0]
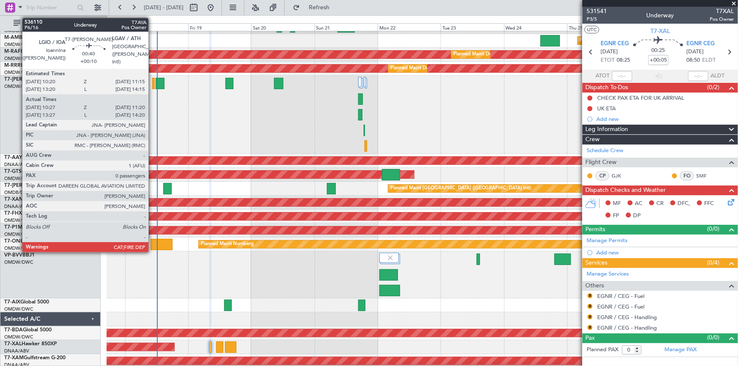
click at [152, 81] on div at bounding box center [153, 83] width 3 height 11
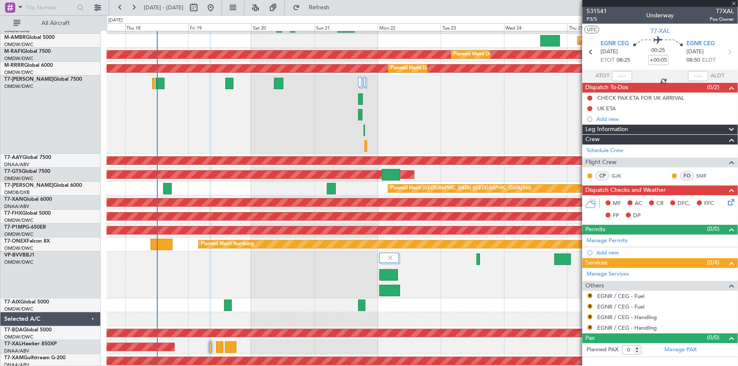
type input "+00:10"
type input "10:37"
type input "11:15"
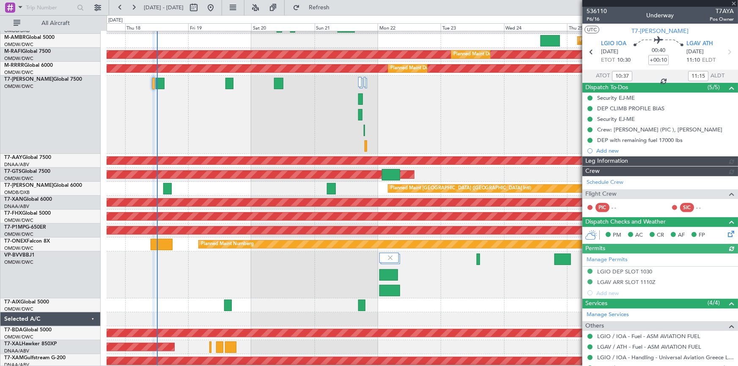
type input "Dherander Fithani (DHF)"
type input "7312"
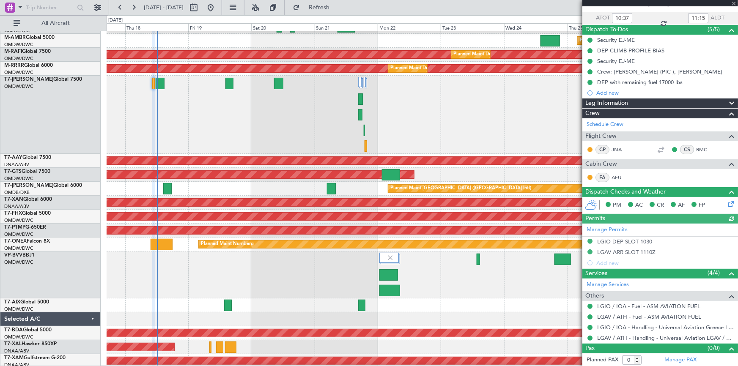
scroll to position [0, 0]
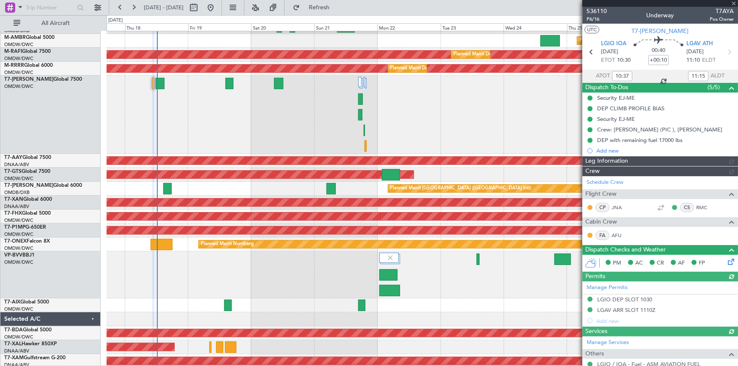
type input "Dherander Fithani (DHF)"
type input "7312"
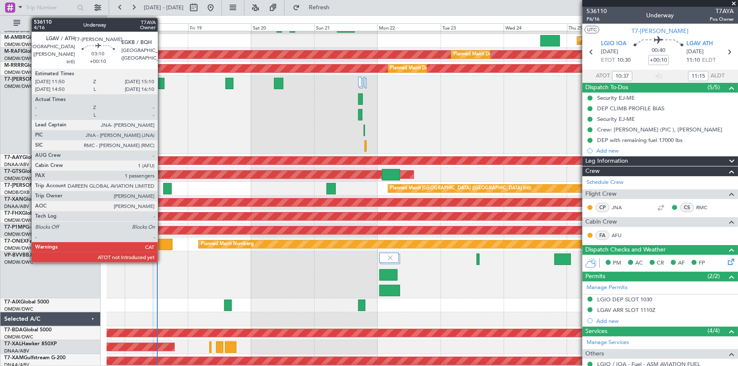
click at [161, 80] on div at bounding box center [160, 83] width 9 height 11
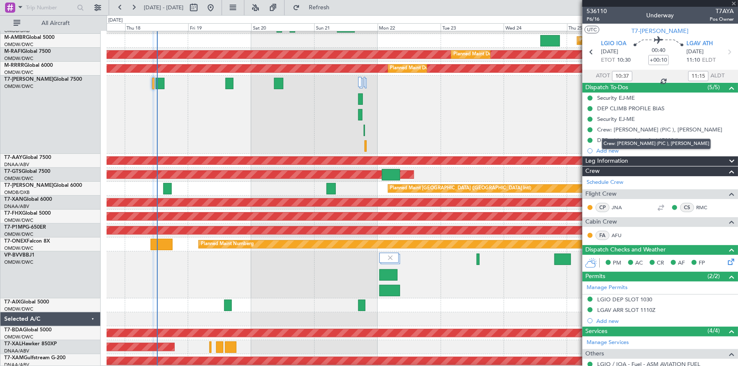
type input "1"
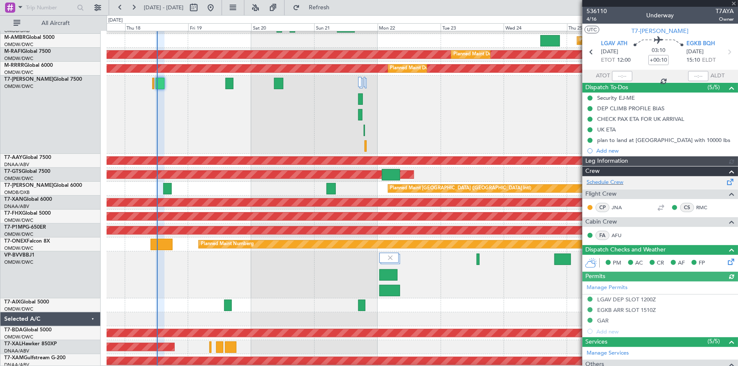
type input "Dherander Fithani (DHF)"
type input "7334"
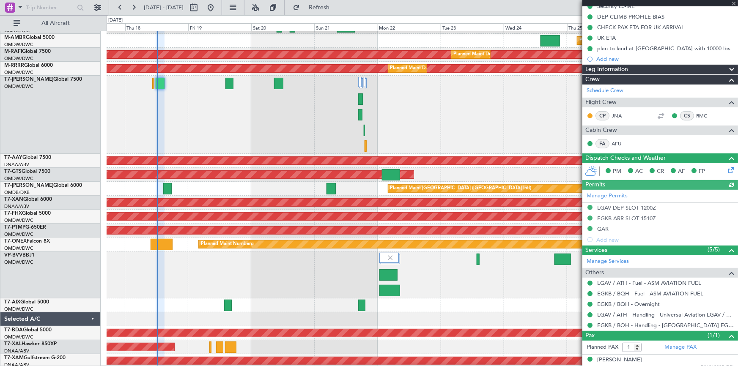
scroll to position [98, 0]
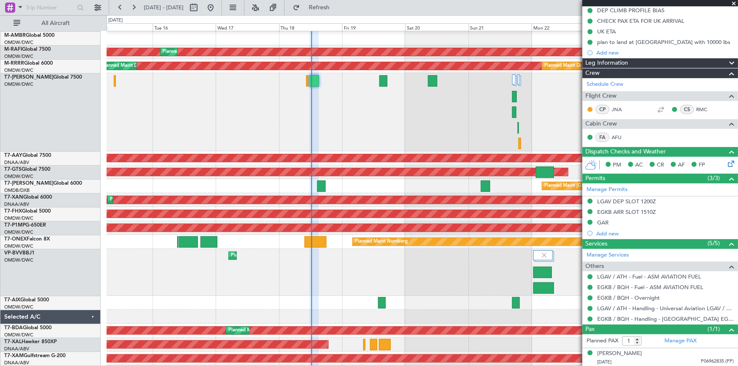
click at [377, 181] on div "Planned Maint [GEOGRAPHIC_DATA] ([GEOGRAPHIC_DATA] Intl)" at bounding box center [422, 186] width 631 height 14
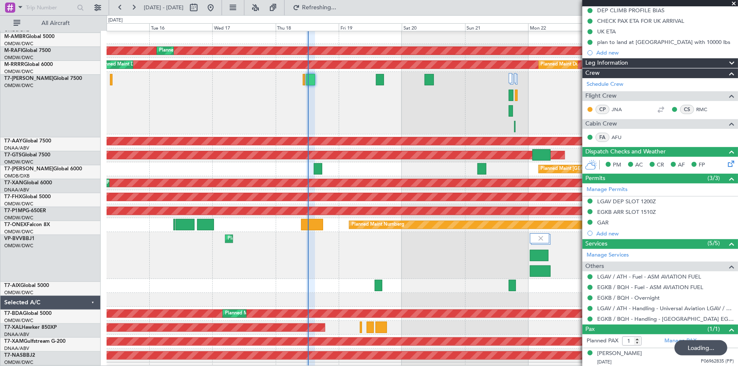
scroll to position [53, 0]
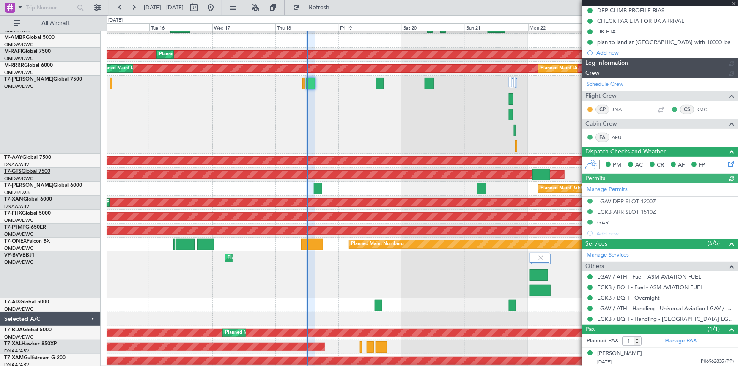
type input "Dherander Fithani (DHF)"
type input "7334"
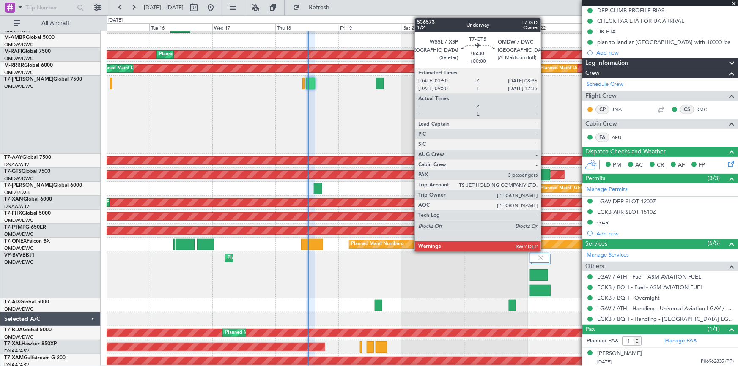
click at [544, 172] on div at bounding box center [541, 174] width 18 height 11
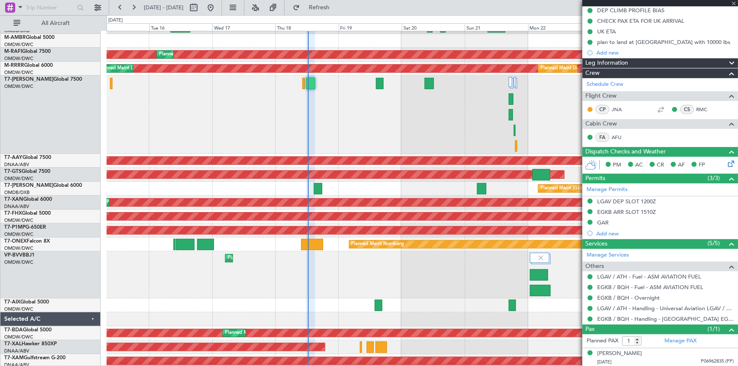
type input "3"
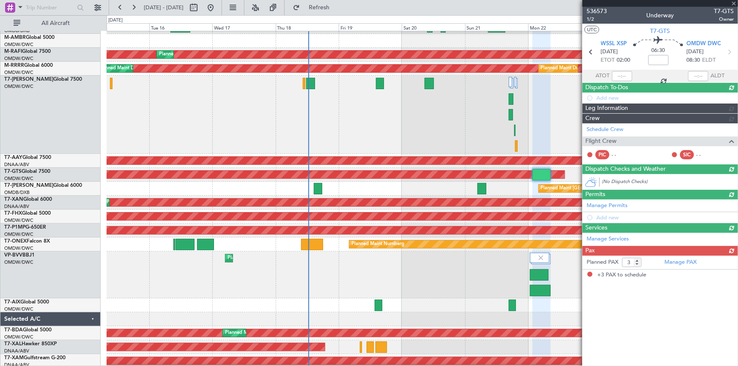
scroll to position [0, 0]
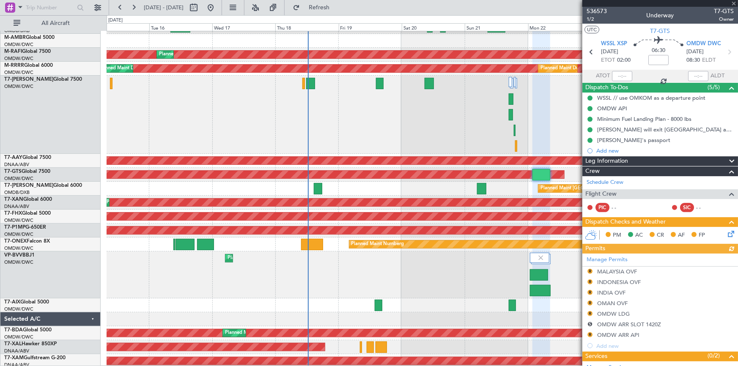
type input "Anita Mani (ANI)"
type input "7241"
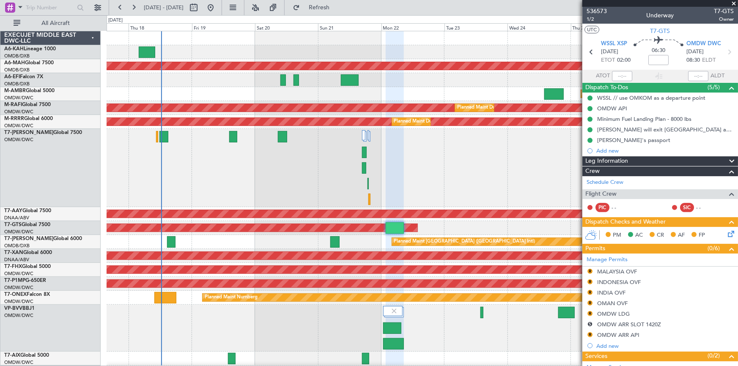
click at [271, 159] on div "Planned Maint Dubai (Al Maktoum Intl) Planned Maint Dubai (Dubai Intl) Planned …" at bounding box center [422, 233] width 631 height 404
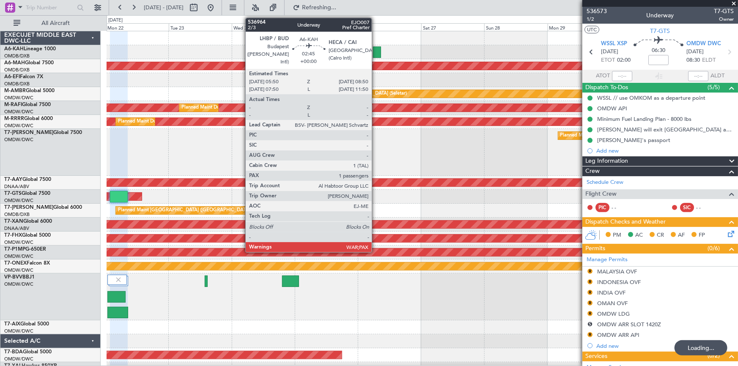
click at [377, 51] on div at bounding box center [377, 51] width 8 height 11
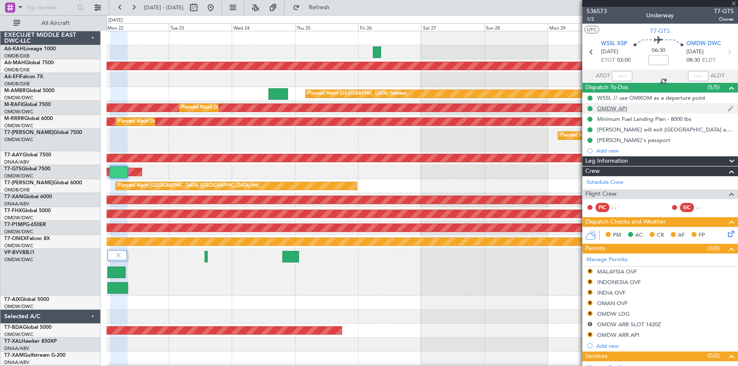
type input "13"
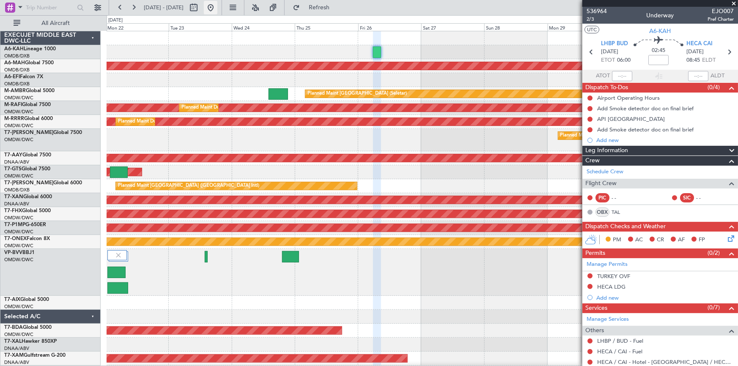
click at [217, 12] on button at bounding box center [211, 8] width 14 height 14
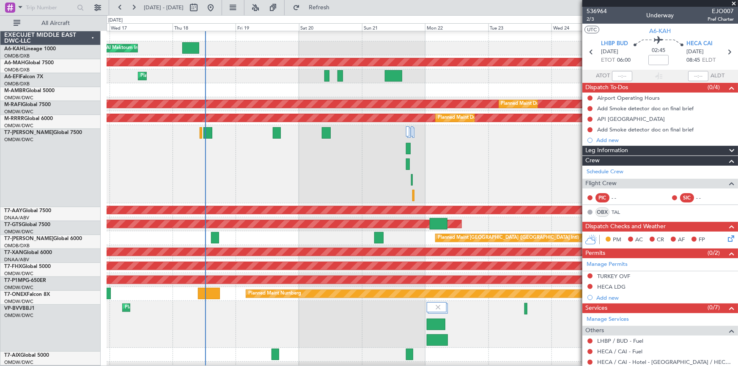
scroll to position [5, 0]
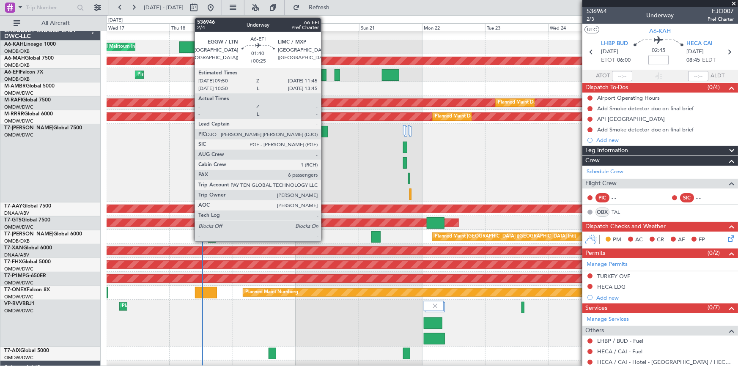
click at [325, 74] on div at bounding box center [323, 74] width 5 height 11
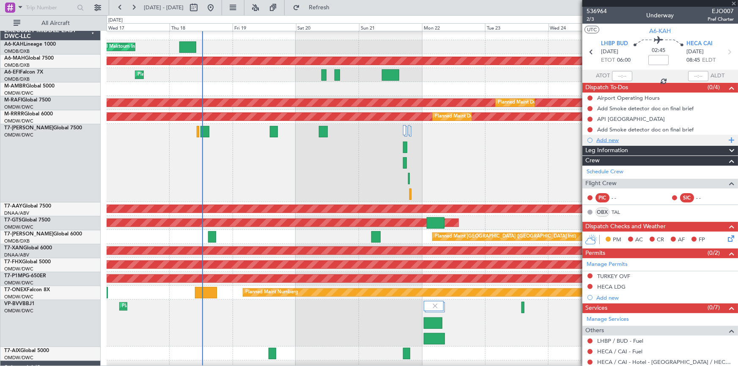
type input "+00:25"
type input "6"
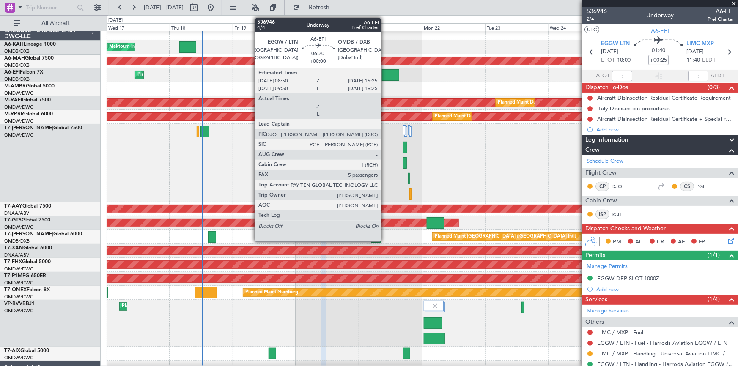
click at [385, 72] on div at bounding box center [390, 74] width 17 height 11
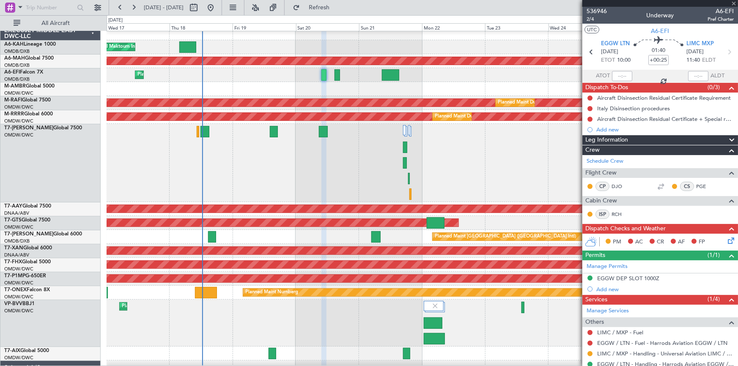
type input "5"
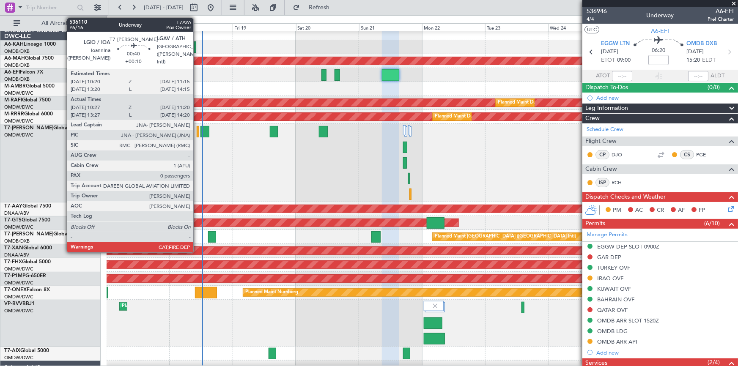
click at [197, 128] on div at bounding box center [198, 131] width 3 height 11
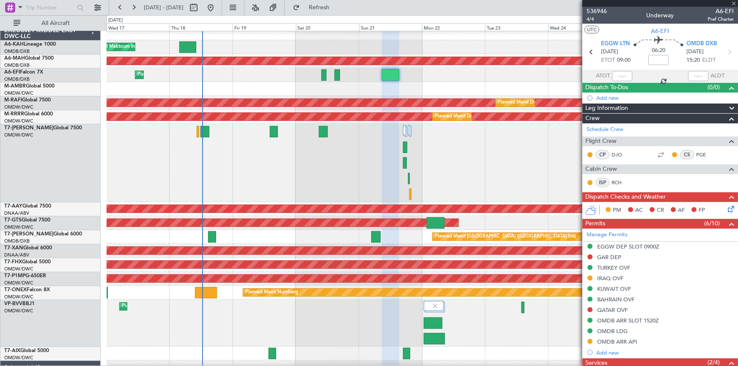
type input "+00:10"
type input "10:37"
type input "11:15"
type input "0"
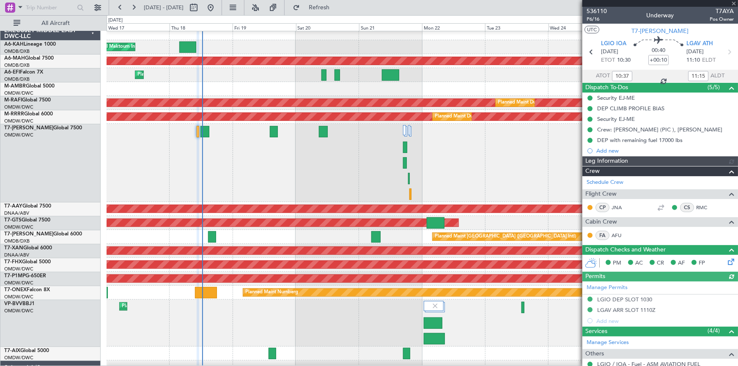
type input "Dherander Fithani (DHF)"
type input "7312"
type input "Dherander Fithani (DHF)"
type input "7312"
type input "Dherander Fithani (DHF)"
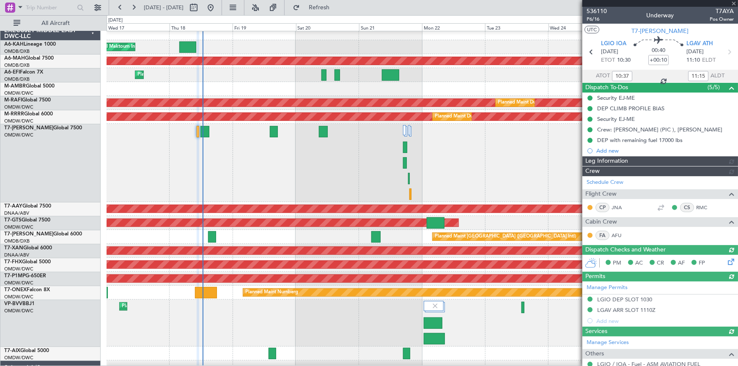
type input "7312"
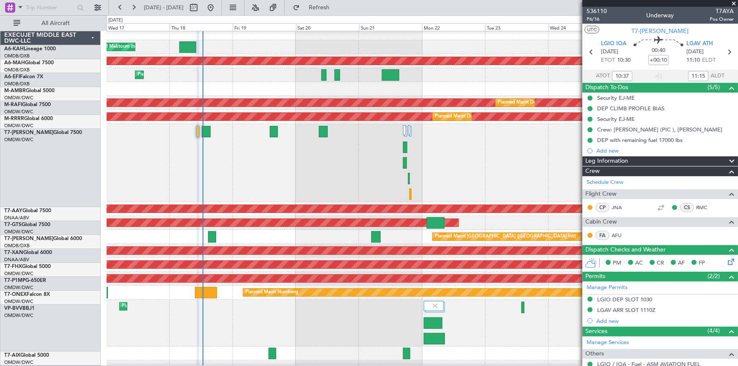
scroll to position [5, 0]
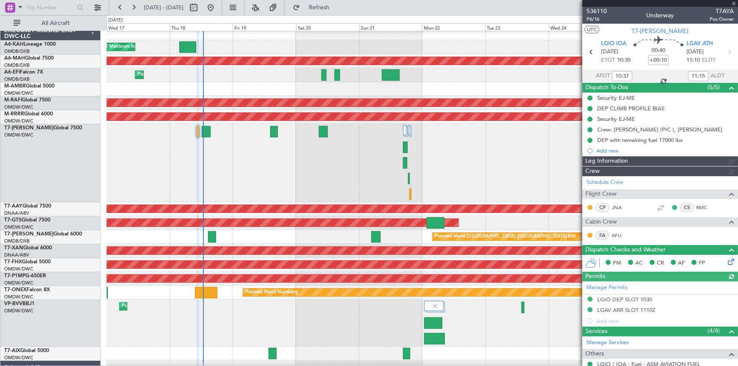
type input "Dherander Fithani (DHF)"
type input "7312"
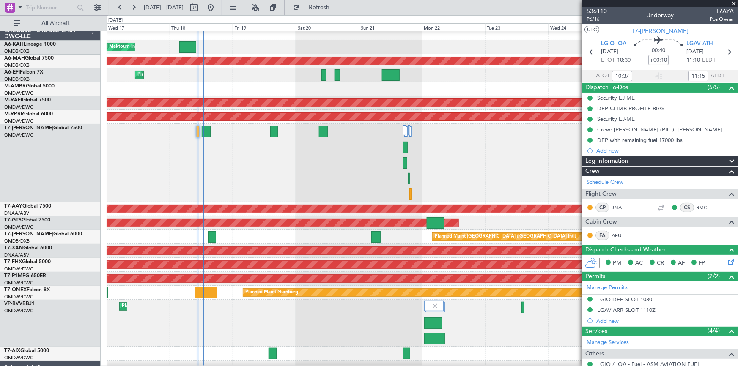
type input "Dherander Fithani (DHF)"
type input "7312"
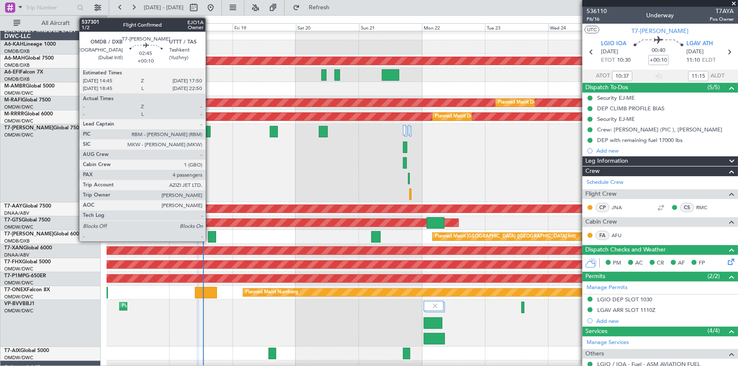
click at [209, 237] on div at bounding box center [212, 236] width 8 height 11
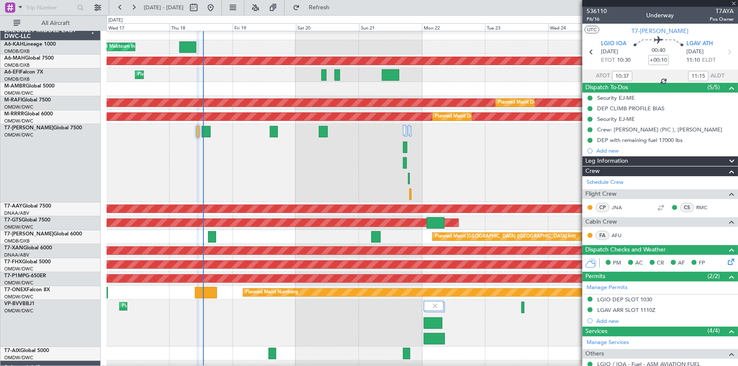
type input "4"
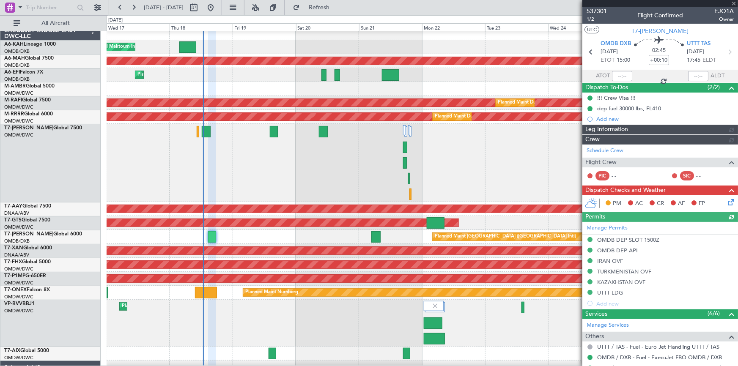
type input "Dherander Fithani (DHF)"
type input "7332"
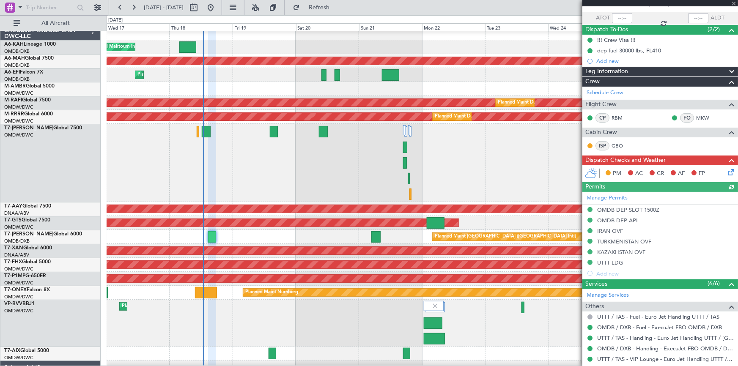
scroll to position [77, 0]
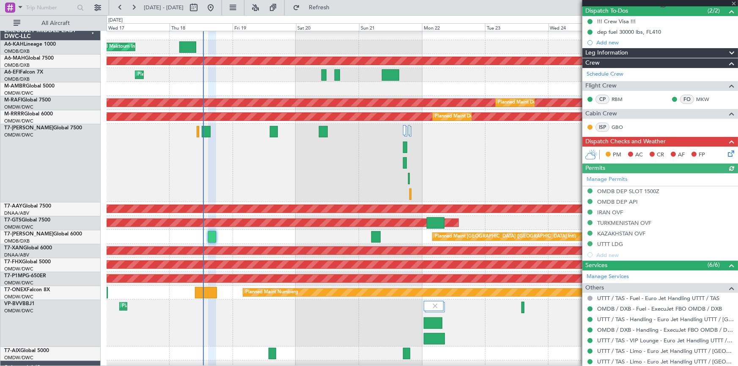
click at [726, 152] on icon at bounding box center [729, 152] width 7 height 7
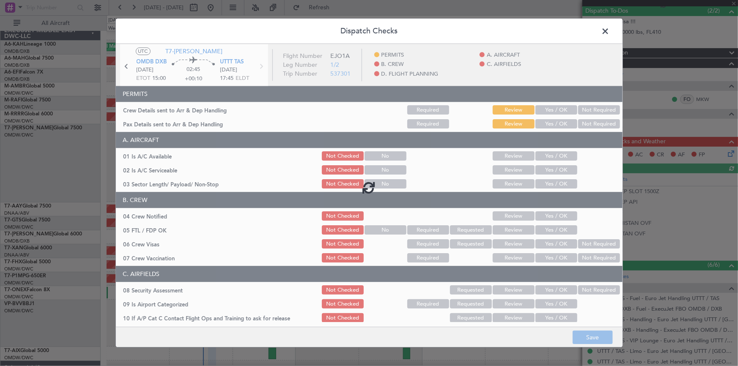
click at [552, 108] on div at bounding box center [369, 187] width 506 height 286
click at [553, 109] on div at bounding box center [369, 187] width 506 height 286
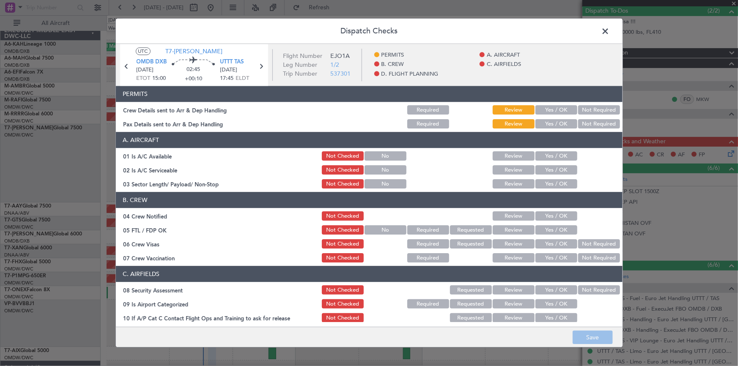
click at [549, 112] on button "Yes / OK" at bounding box center [556, 110] width 42 height 9
drag, startPoint x: 546, startPoint y: 121, endPoint x: 553, endPoint y: 131, distance: 12.7
click at [548, 125] on button "Yes / OK" at bounding box center [556, 124] width 42 height 9
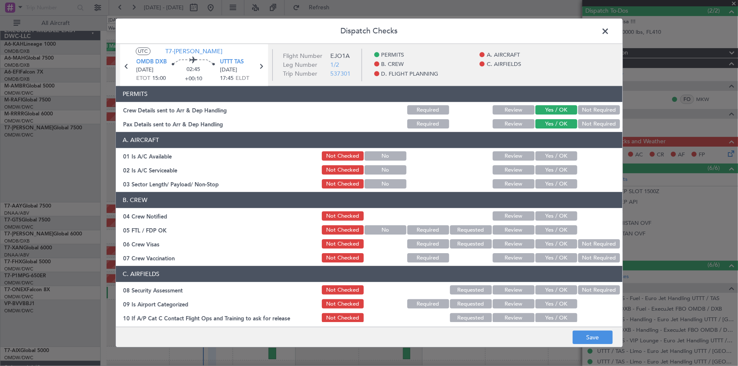
click at [553, 153] on button "Yes / OK" at bounding box center [556, 156] width 42 height 9
drag, startPoint x: 548, startPoint y: 170, endPoint x: 551, endPoint y: 186, distance: 16.7
click at [549, 171] on button "Yes / OK" at bounding box center [556, 170] width 42 height 9
click at [550, 186] on button "Yes / OK" at bounding box center [556, 184] width 42 height 9
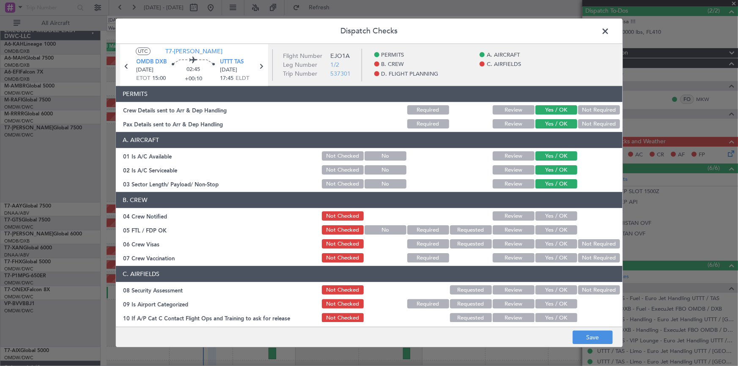
drag, startPoint x: 542, startPoint y: 216, endPoint x: 554, endPoint y: 235, distance: 21.8
click at [544, 218] on button "Yes / OK" at bounding box center [556, 216] width 42 height 9
click at [550, 232] on button "Yes / OK" at bounding box center [556, 230] width 42 height 9
drag, startPoint x: 546, startPoint y: 244, endPoint x: 549, endPoint y: 267, distance: 23.1
click at [546, 246] on button "Yes / OK" at bounding box center [556, 244] width 42 height 9
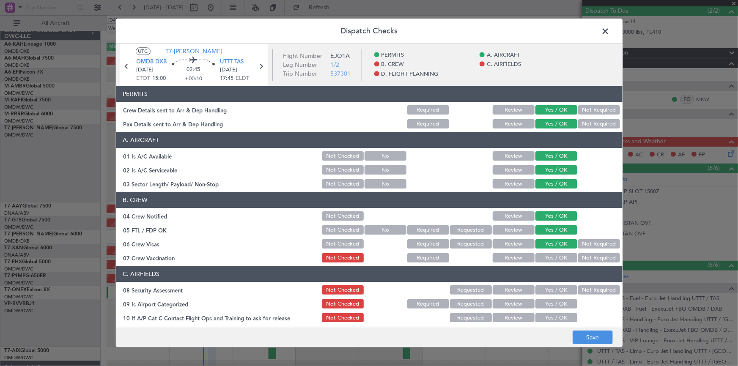
click at [549, 267] on header "C. AIRFIELDS" at bounding box center [369, 274] width 506 height 16
click at [550, 258] on button "Yes / OK" at bounding box center [556, 258] width 42 height 9
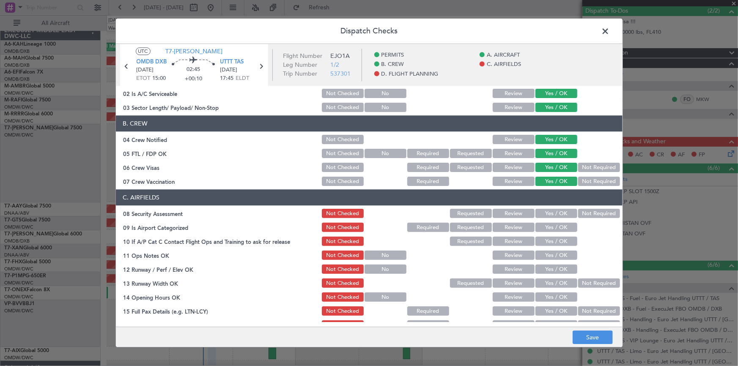
click at [543, 212] on button "Yes / OK" at bounding box center [556, 213] width 42 height 9
drag, startPoint x: 545, startPoint y: 232, endPoint x: 547, endPoint y: 239, distance: 6.7
click at [545, 232] on div "Yes / OK" at bounding box center [555, 228] width 43 height 12
click at [543, 242] on button "Yes / OK" at bounding box center [556, 241] width 42 height 9
click at [546, 229] on button "Yes / OK" at bounding box center [556, 227] width 42 height 9
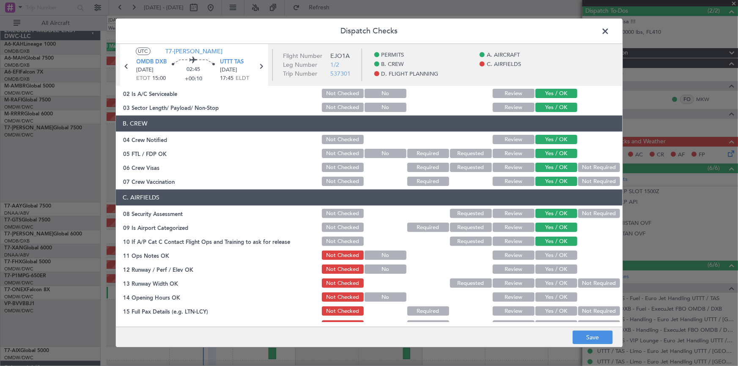
click at [548, 249] on section "C. AIRFIELDS 08 Security Assessment Not Checked Requested Review Yes / OK Not R…" at bounding box center [369, 323] width 506 height 267
click at [550, 254] on button "Yes / OK" at bounding box center [556, 255] width 42 height 9
drag, startPoint x: 544, startPoint y: 271, endPoint x: 548, endPoint y: 279, distance: 9.5
click at [544, 271] on button "Yes / OK" at bounding box center [556, 269] width 42 height 9
drag, startPoint x: 543, startPoint y: 283, endPoint x: 546, endPoint y: 287, distance: 5.3
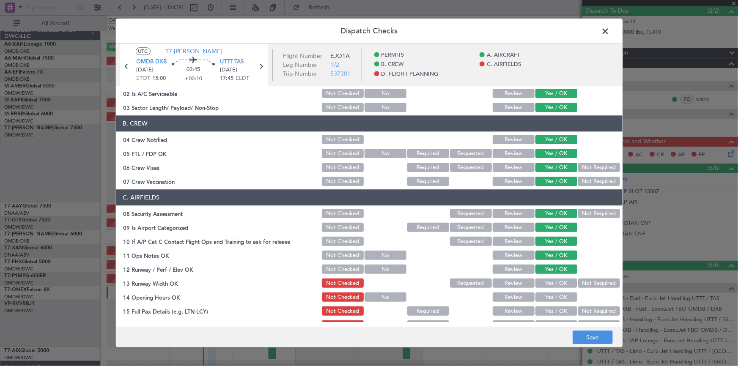
click at [544, 285] on button "Yes / OK" at bounding box center [556, 283] width 42 height 9
click at [547, 296] on button "Yes / OK" at bounding box center [556, 297] width 42 height 9
drag, startPoint x: 543, startPoint y: 309, endPoint x: 539, endPoint y: 302, distance: 7.8
click at [544, 307] on button "Yes / OK" at bounding box center [556, 311] width 42 height 9
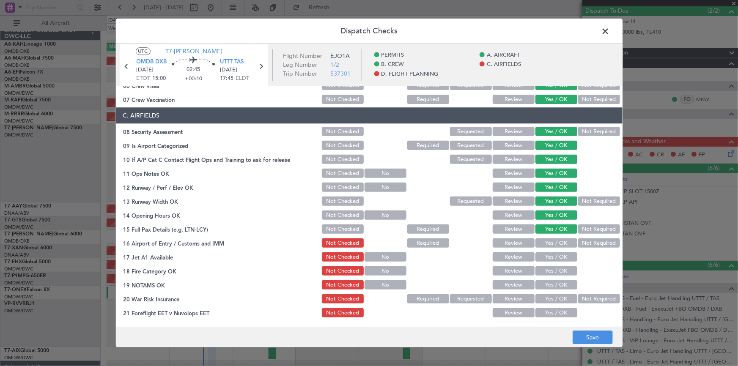
scroll to position [192, 0]
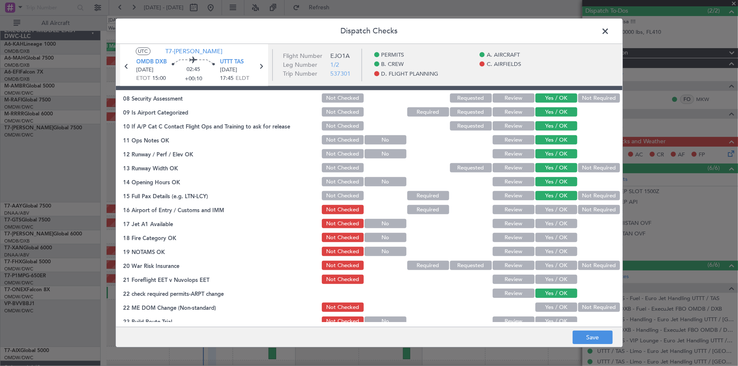
click at [555, 207] on button "Yes / OK" at bounding box center [556, 209] width 42 height 9
drag, startPoint x: 552, startPoint y: 224, endPoint x: 558, endPoint y: 231, distance: 9.0
click at [552, 224] on button "Yes / OK" at bounding box center [556, 223] width 42 height 9
drag, startPoint x: 558, startPoint y: 240, endPoint x: 562, endPoint y: 254, distance: 14.3
click at [558, 240] on button "Yes / OK" at bounding box center [556, 237] width 42 height 9
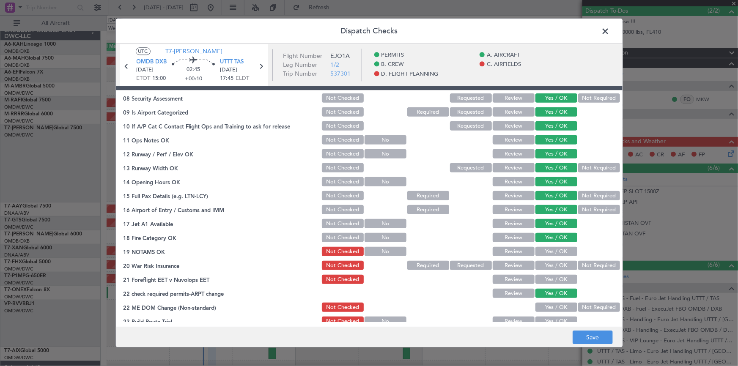
drag, startPoint x: 558, startPoint y: 252, endPoint x: 562, endPoint y: 255, distance: 5.1
click at [561, 254] on button "Yes / OK" at bounding box center [556, 251] width 42 height 9
click at [555, 261] on button "Yes / OK" at bounding box center [556, 265] width 42 height 9
click at [553, 279] on button "Yes / OK" at bounding box center [556, 279] width 42 height 9
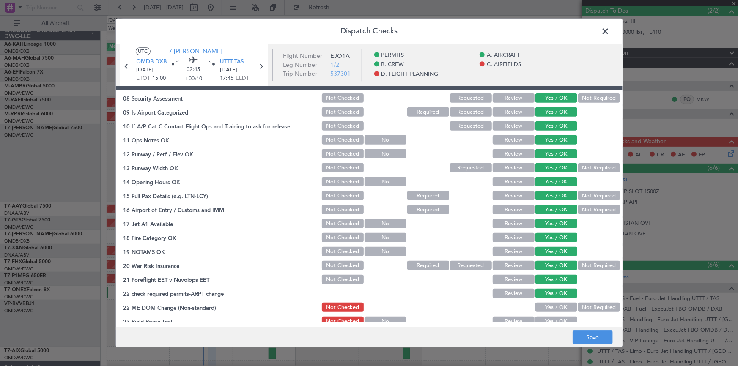
scroll to position [230, 0]
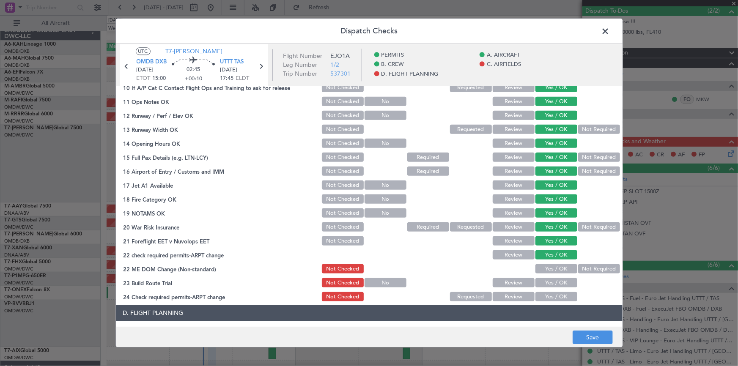
drag, startPoint x: 552, startPoint y: 270, endPoint x: 550, endPoint y: 279, distance: 9.9
click at [552, 270] on button "Yes / OK" at bounding box center [556, 269] width 42 height 9
click at [549, 281] on button "Yes / OK" at bounding box center [556, 283] width 42 height 9
click at [546, 295] on button "Yes / OK" at bounding box center [556, 297] width 42 height 9
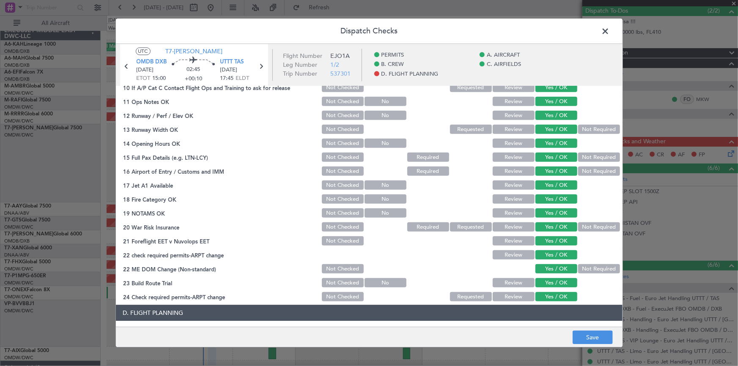
scroll to position [346, 0]
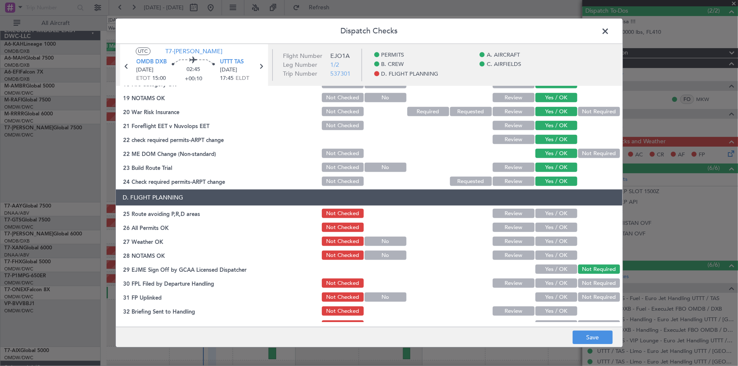
click at [548, 215] on button "Yes / OK" at bounding box center [556, 213] width 42 height 9
click at [551, 228] on button "Yes / OK" at bounding box center [556, 227] width 42 height 9
drag, startPoint x: 550, startPoint y: 240, endPoint x: 553, endPoint y: 247, distance: 7.6
click at [550, 241] on button "Yes / OK" at bounding box center [556, 241] width 42 height 9
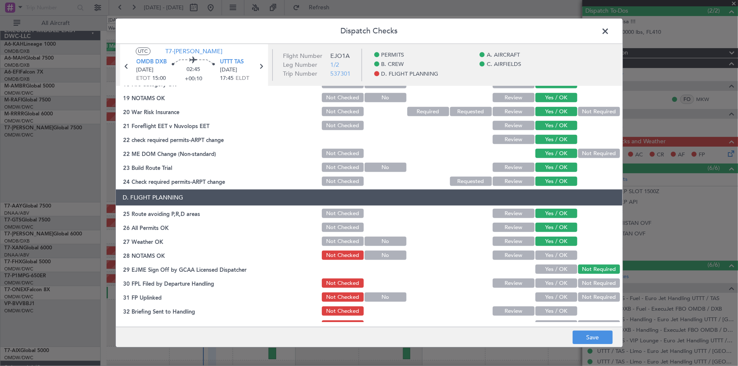
click at [548, 254] on button "Yes / OK" at bounding box center [556, 255] width 42 height 9
drag, startPoint x: 552, startPoint y: 282, endPoint x: 555, endPoint y: 287, distance: 6.1
click at [552, 282] on button "Yes / OK" at bounding box center [556, 283] width 42 height 9
drag, startPoint x: 554, startPoint y: 298, endPoint x: 553, endPoint y: 312, distance: 14.4
click at [554, 299] on button "Yes / OK" at bounding box center [556, 297] width 42 height 9
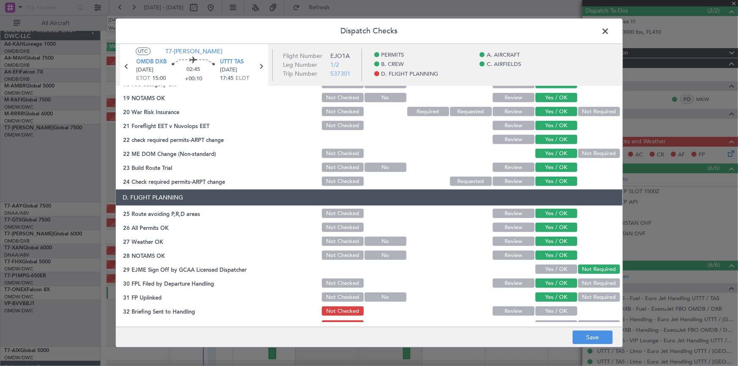
drag, startPoint x: 553, startPoint y: 310, endPoint x: 562, endPoint y: 304, distance: 10.8
click at [553, 309] on button "Yes / OK" at bounding box center [556, 311] width 42 height 9
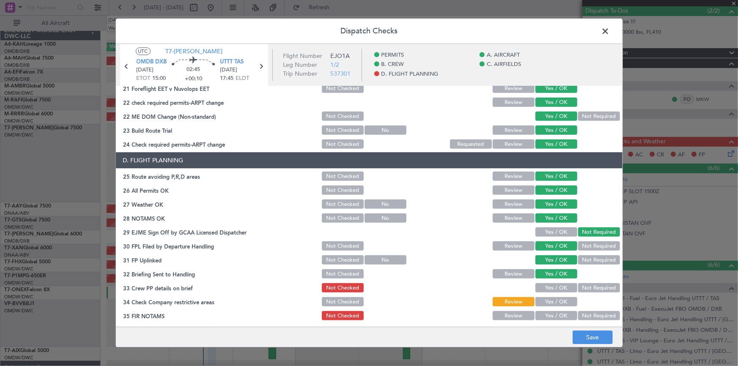
scroll to position [385, 0]
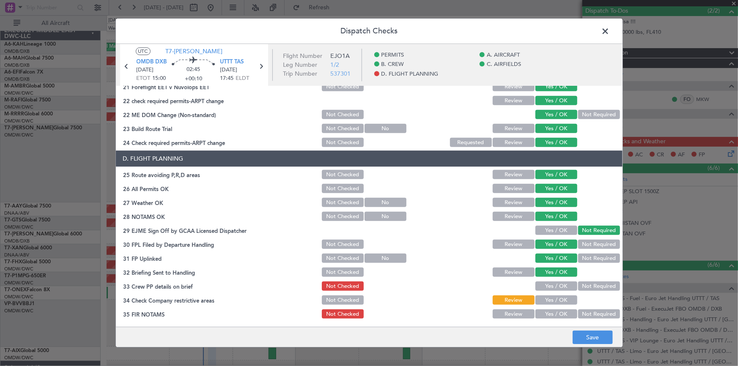
click at [550, 286] on button "Yes / OK" at bounding box center [556, 286] width 42 height 9
drag, startPoint x: 551, startPoint y: 298, endPoint x: 556, endPoint y: 312, distance: 14.3
click at [552, 299] on button "Yes / OK" at bounding box center [556, 300] width 42 height 9
drag, startPoint x: 555, startPoint y: 313, endPoint x: 589, endPoint y: 333, distance: 39.4
click at [556, 313] on button "Yes / OK" at bounding box center [556, 314] width 42 height 9
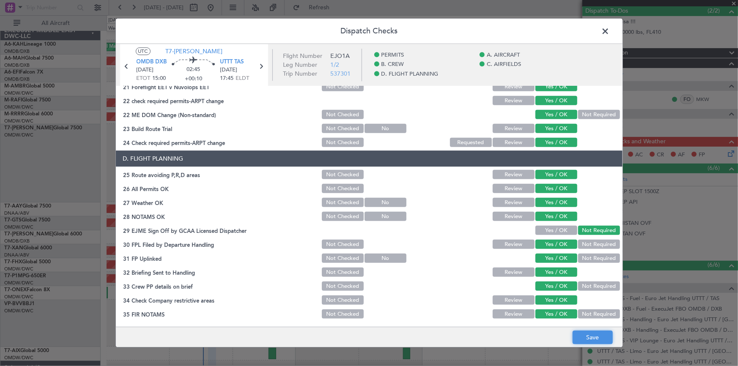
drag, startPoint x: 588, startPoint y: 336, endPoint x: 588, endPoint y: 332, distance: 4.2
click at [588, 333] on button "Save" at bounding box center [592, 338] width 40 height 14
click at [610, 30] on span at bounding box center [610, 33] width 0 height 17
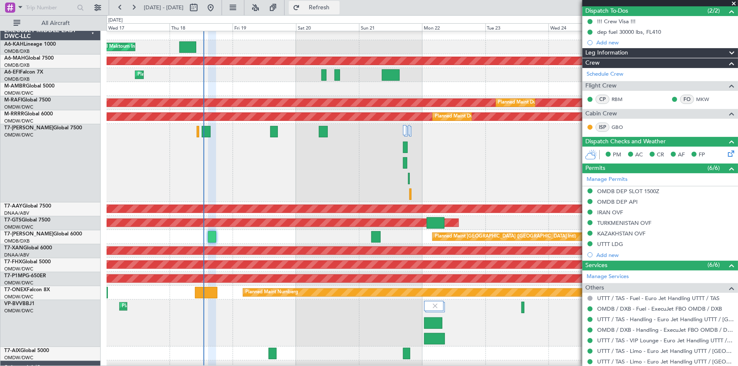
drag, startPoint x: 344, startPoint y: 3, endPoint x: 353, endPoint y: 11, distance: 12.0
click at [339, 4] on button "Refresh" at bounding box center [314, 8] width 51 height 14
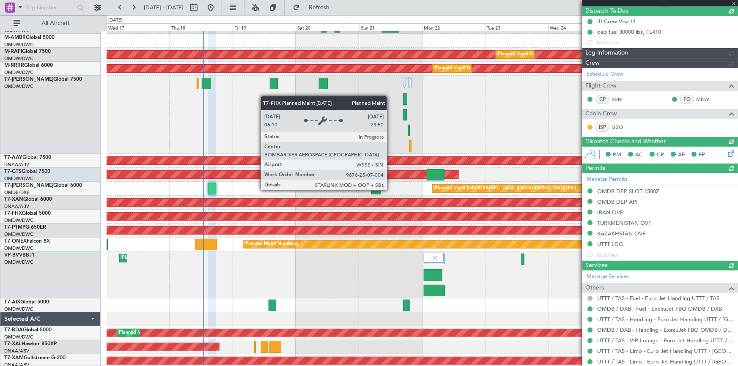
scroll to position [68, 0]
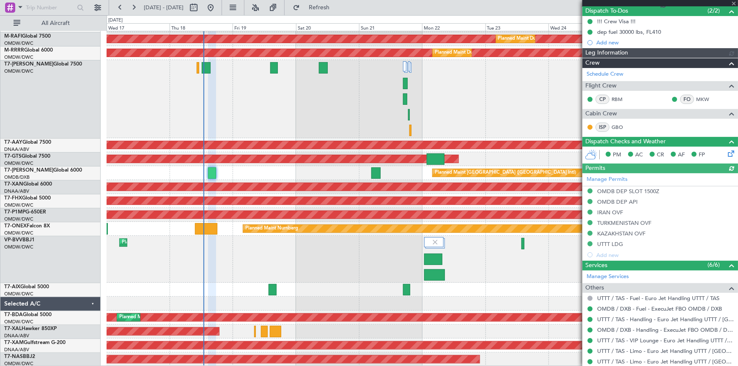
type input "Dherander Fithani (DHF)"
type input "7332"
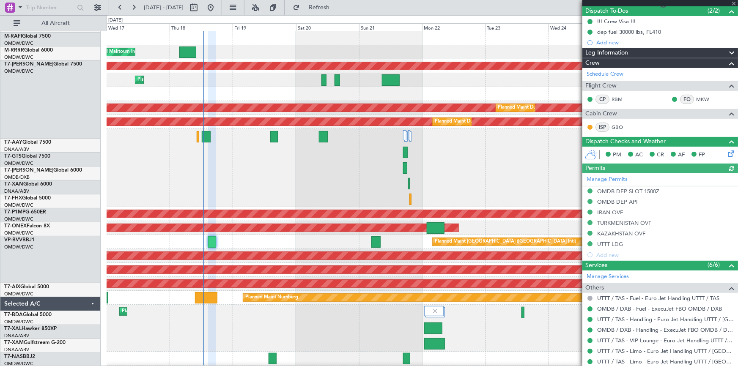
scroll to position [0, 0]
